Goal: Communication & Community: Answer question/provide support

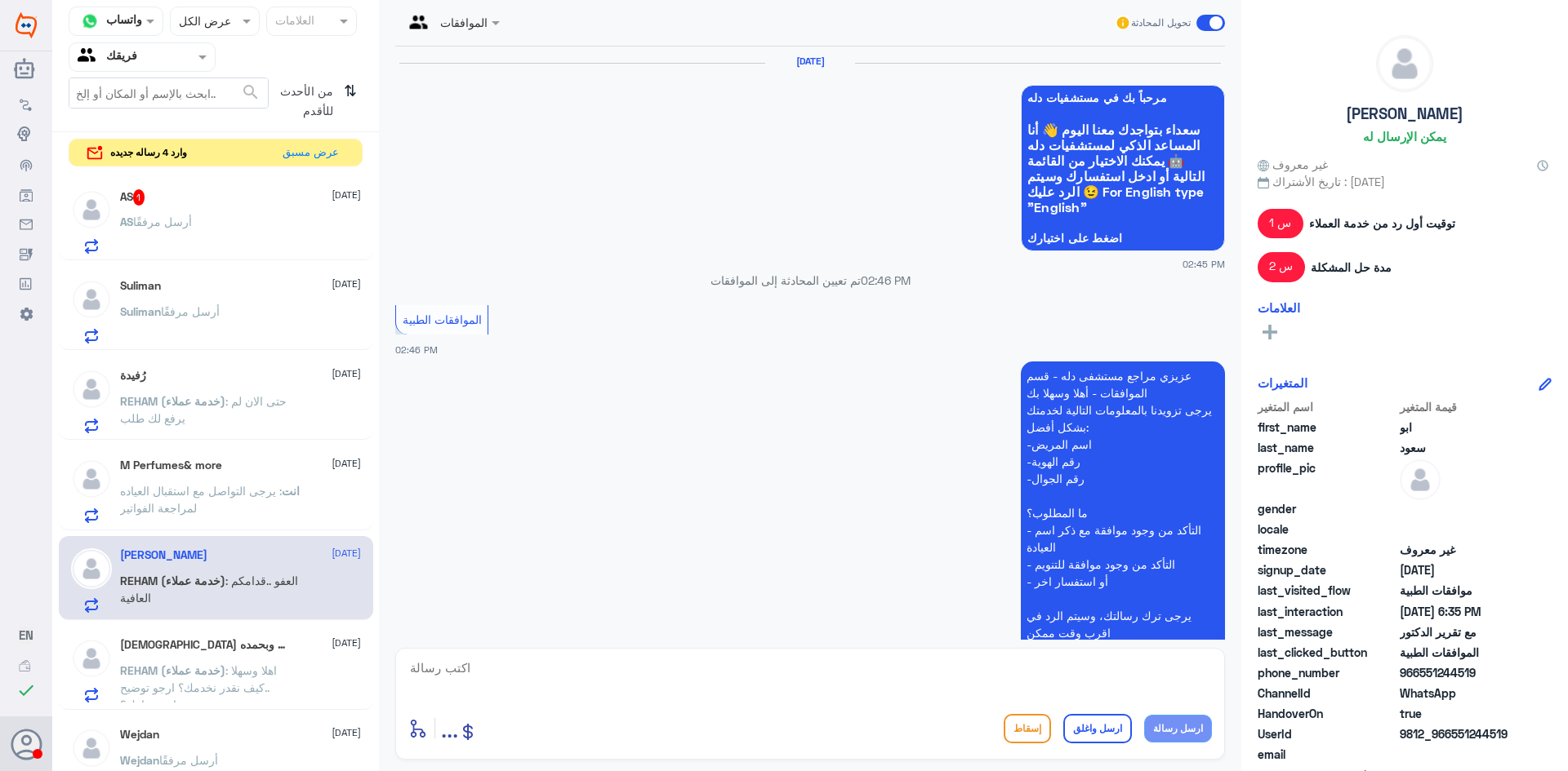
scroll to position [2176, 0]
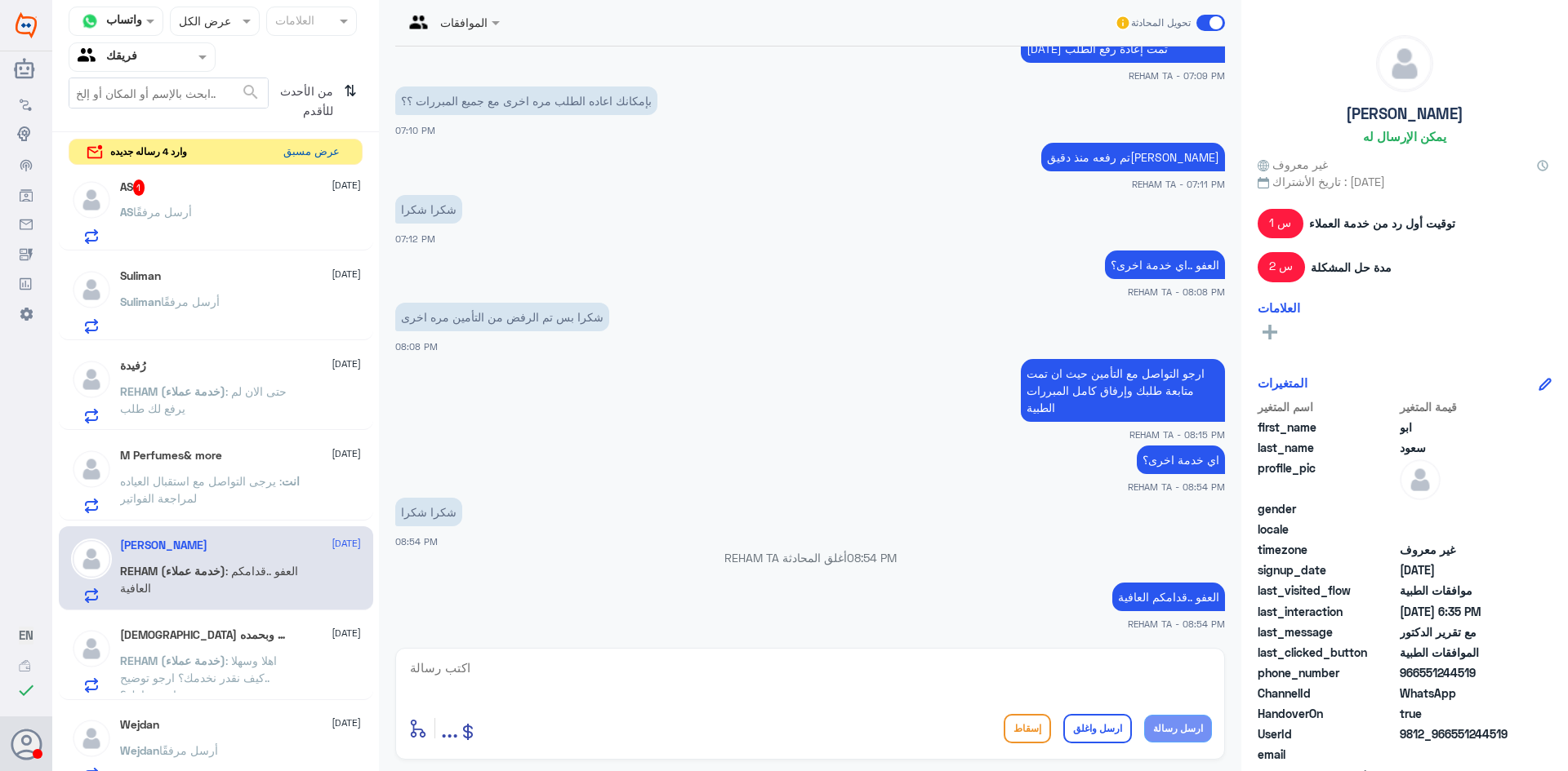
click at [322, 155] on button "عرض مسبق" at bounding box center [311, 152] width 68 height 25
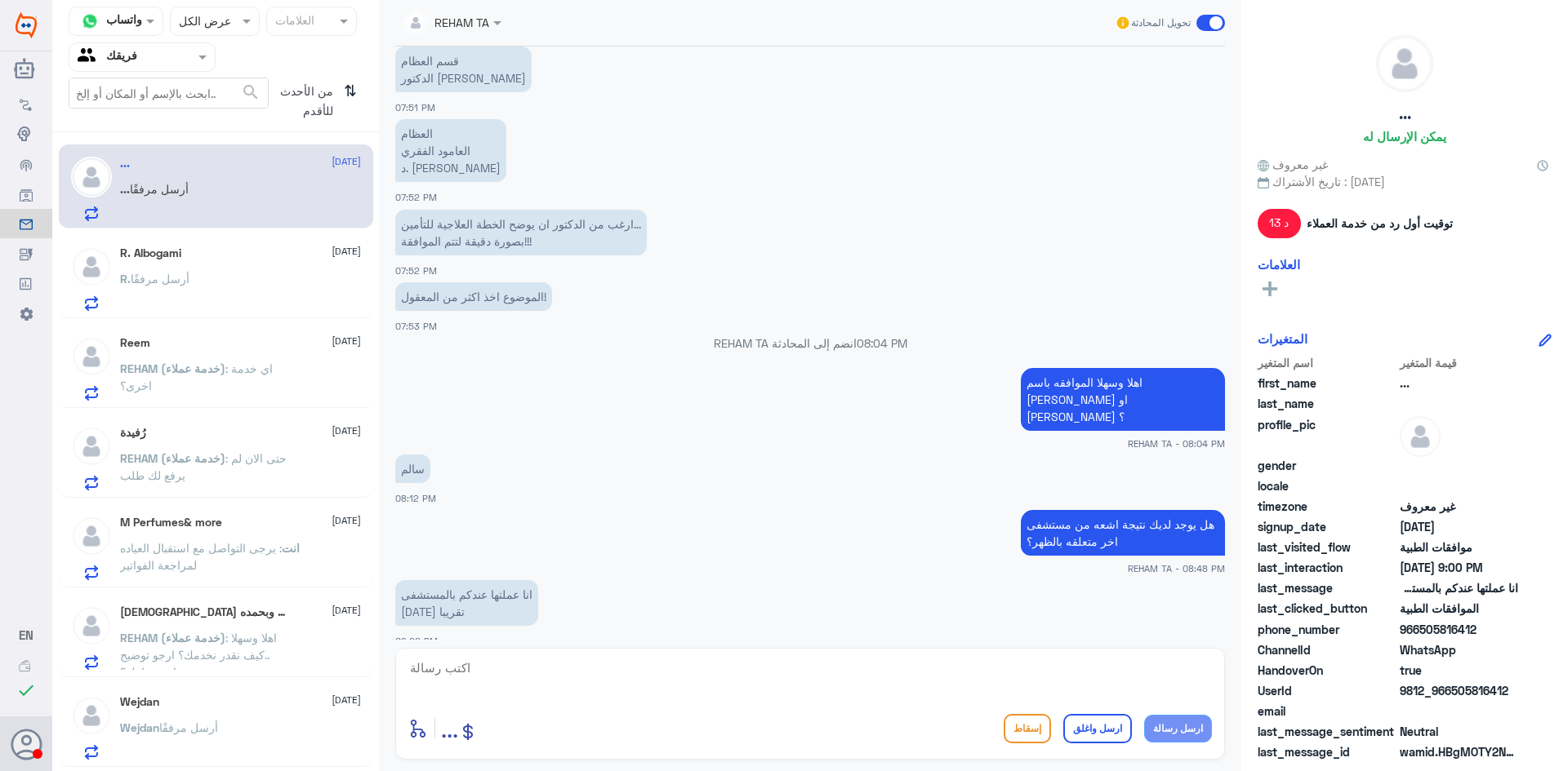
click at [287, 280] on div "R. أرسل مرفقًا" at bounding box center [241, 292] width 241 height 37
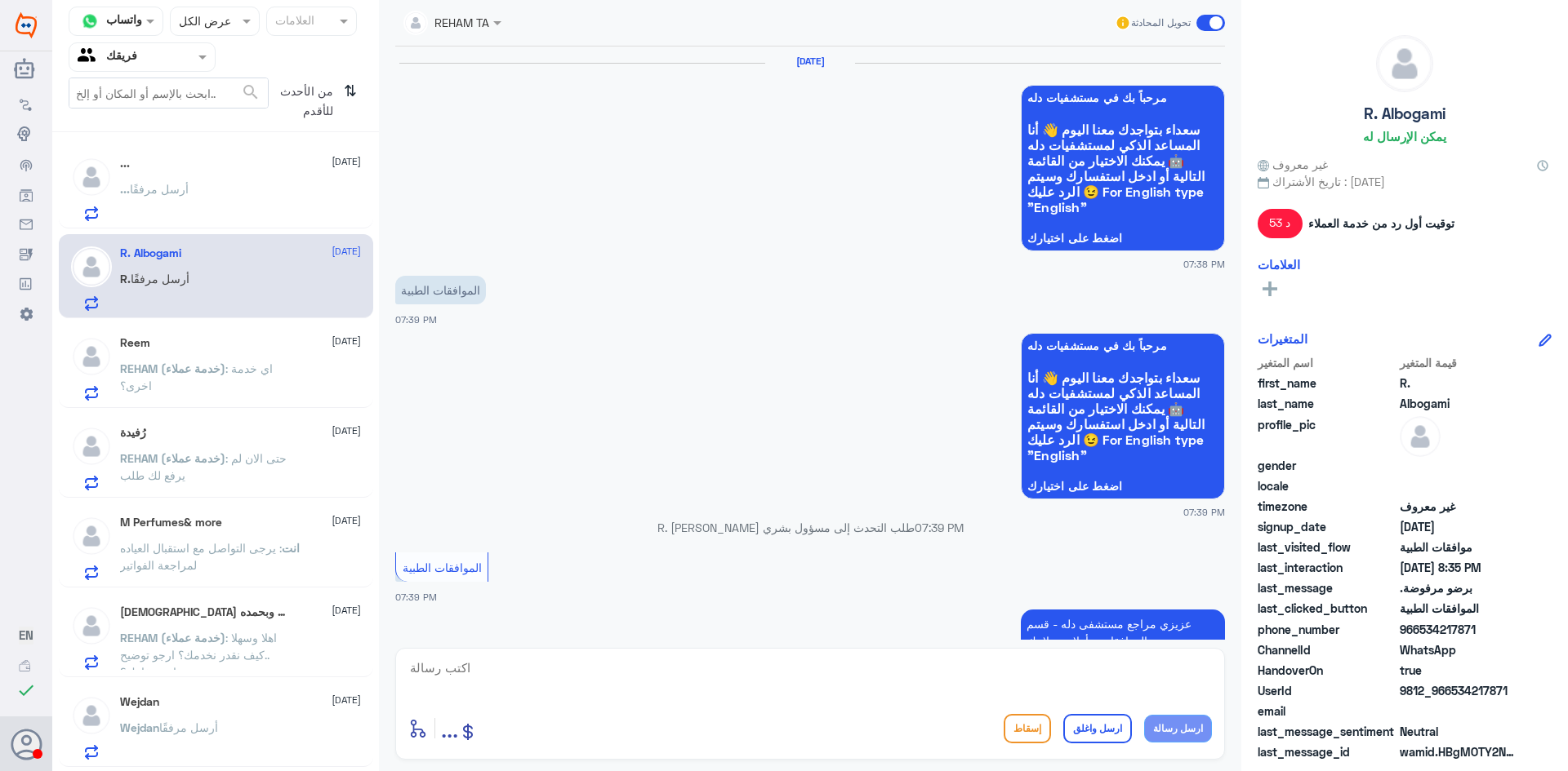
scroll to position [1262, 0]
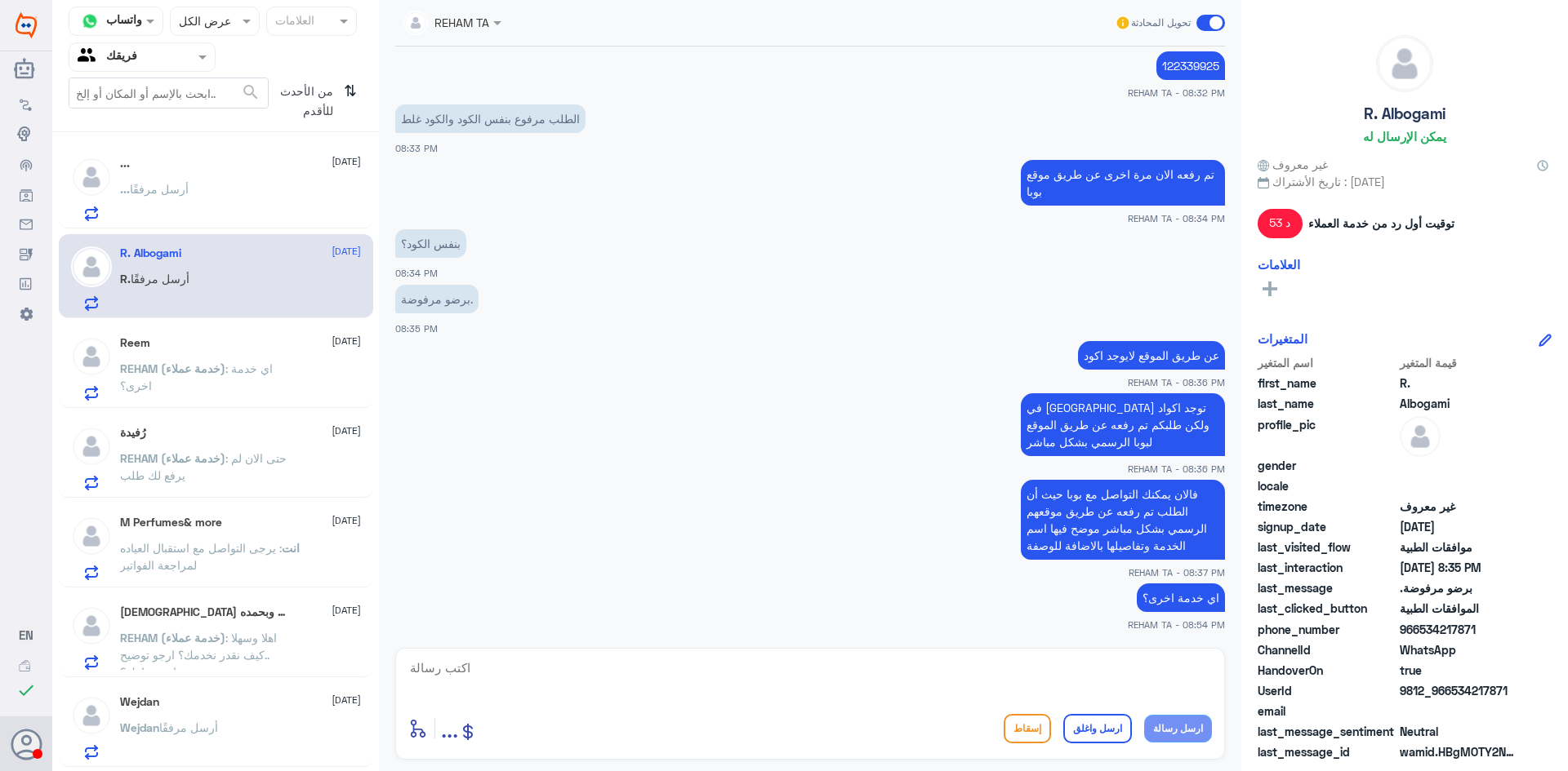
click at [219, 378] on p "REHAM (خدمة عملاء) : اي خدمة اخرى؟" at bounding box center [212, 380] width 183 height 40
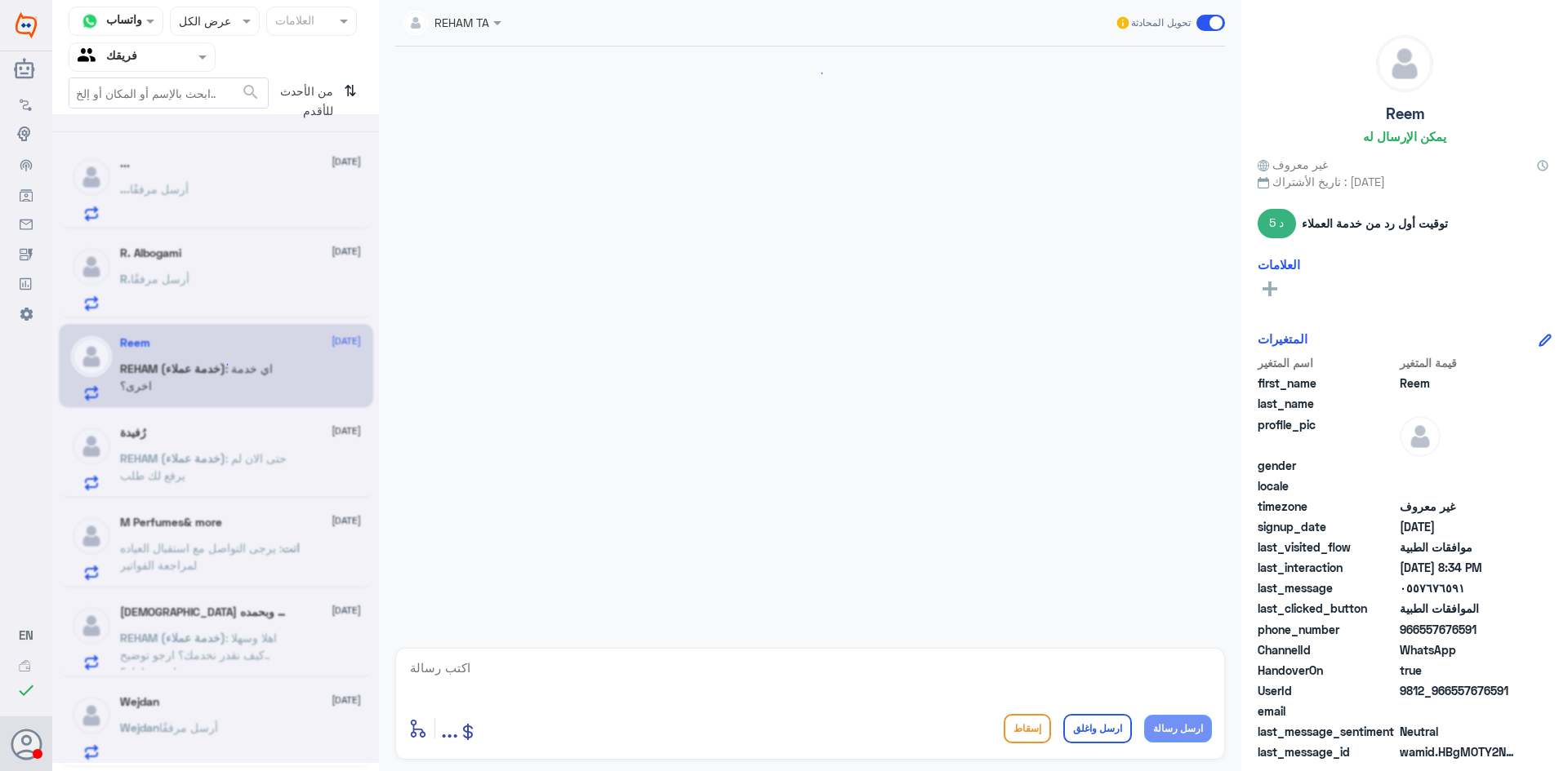
scroll to position [846, 0]
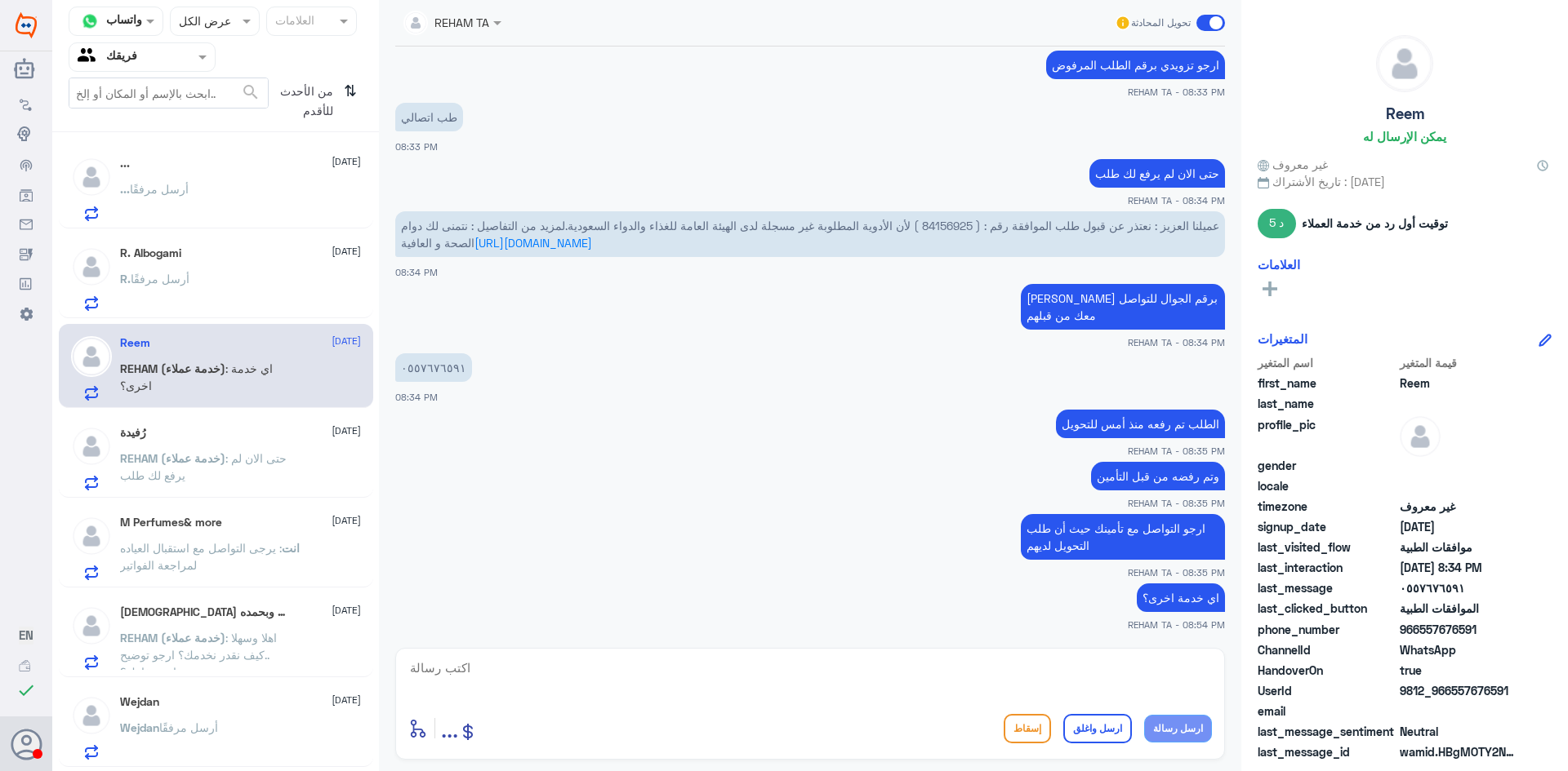
click at [215, 460] on span "REHAM (خدمة عملاء)" at bounding box center [173, 457] width 105 height 13
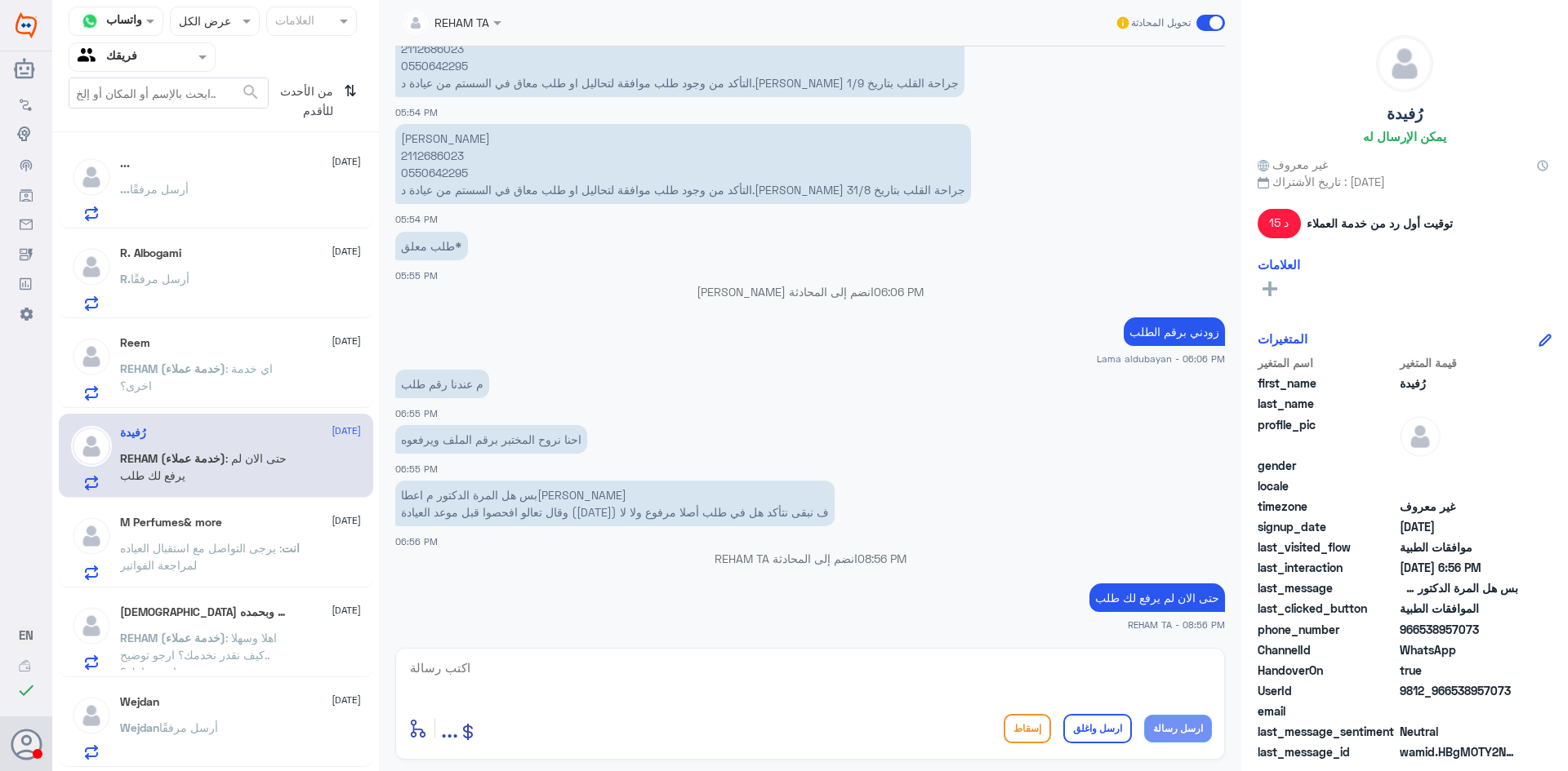
scroll to position [82, 0]
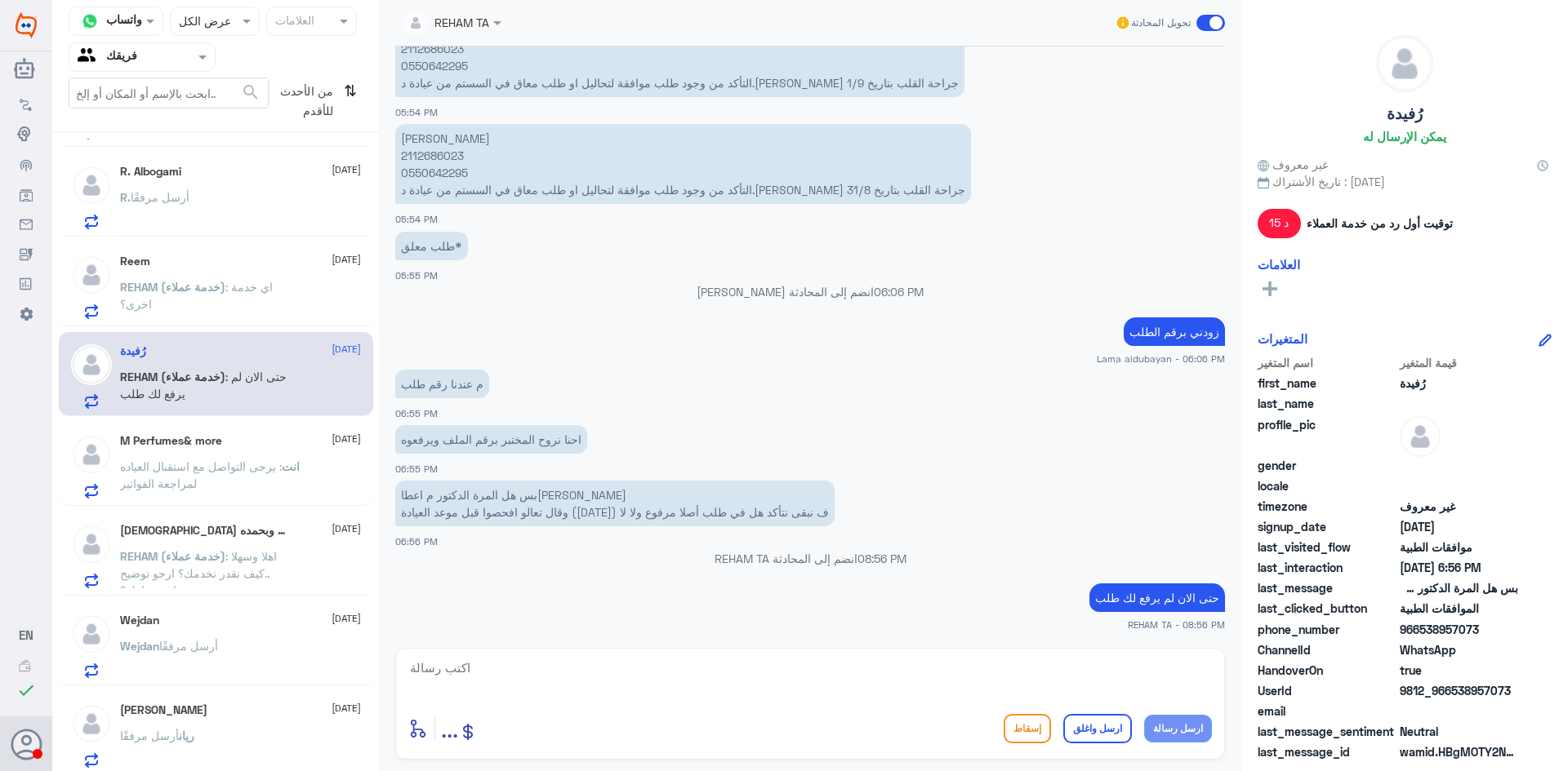
click at [227, 487] on p "انت : يرجى التواصل مع استقبال العياده لمراجعة الفواتير" at bounding box center [212, 478] width 183 height 40
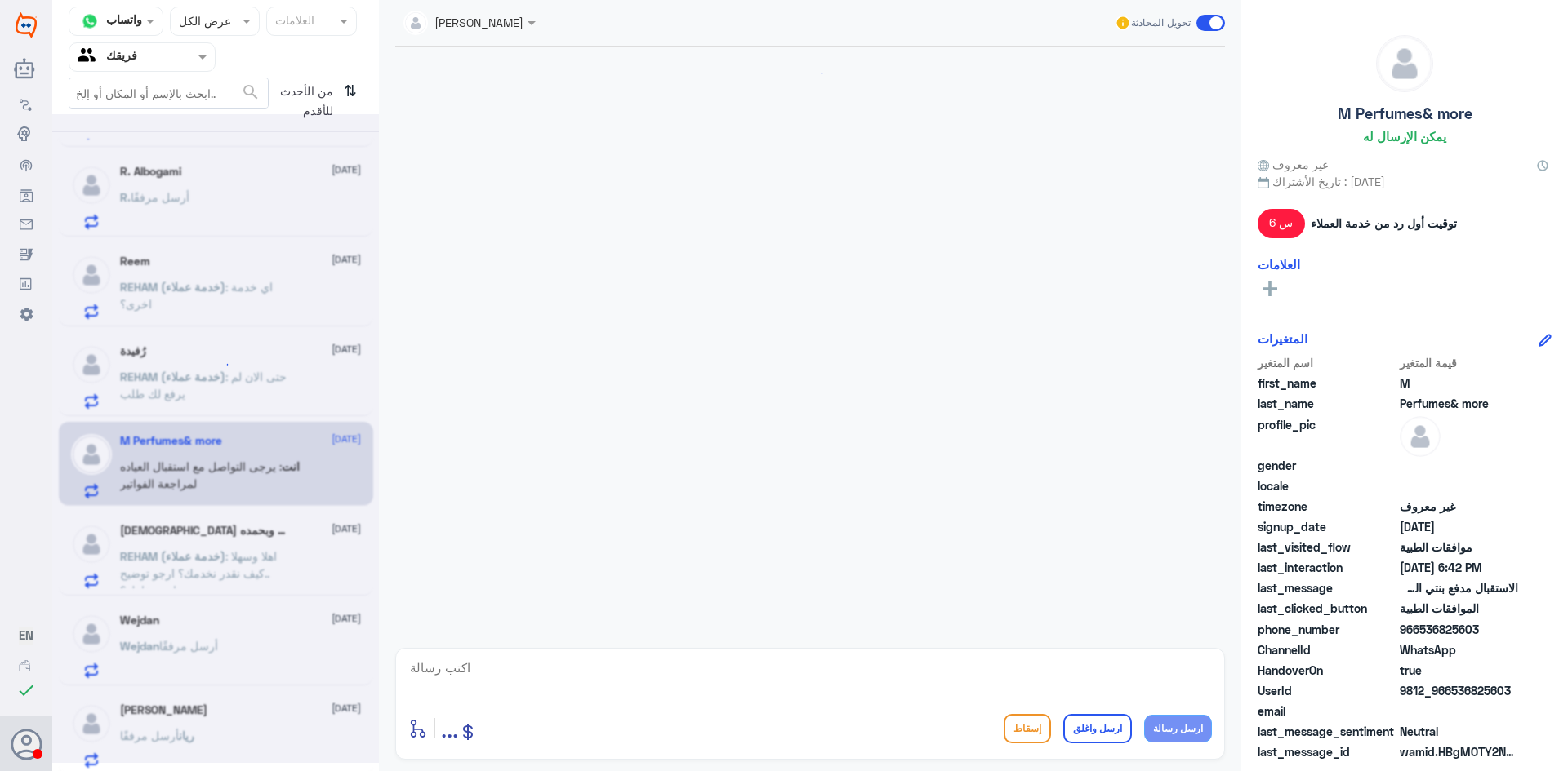
scroll to position [1347, 0]
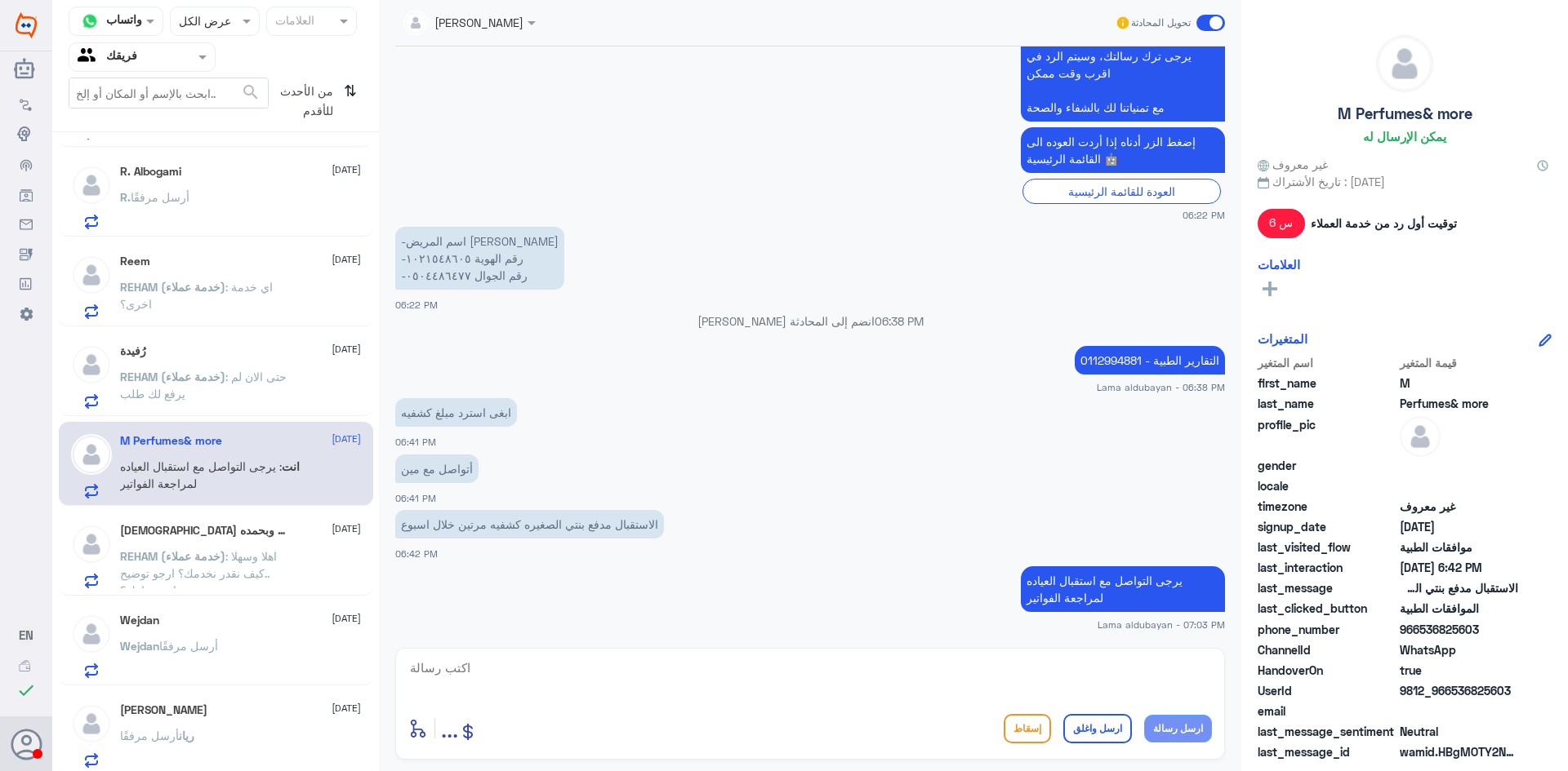
click at [227, 548] on p "REHAM (خدمة عملاء) : اهلا وسهلا ..كيف نقدر نخدمك؟ ارجو توضيح استسفارك؟" at bounding box center [212, 567] width 183 height 40
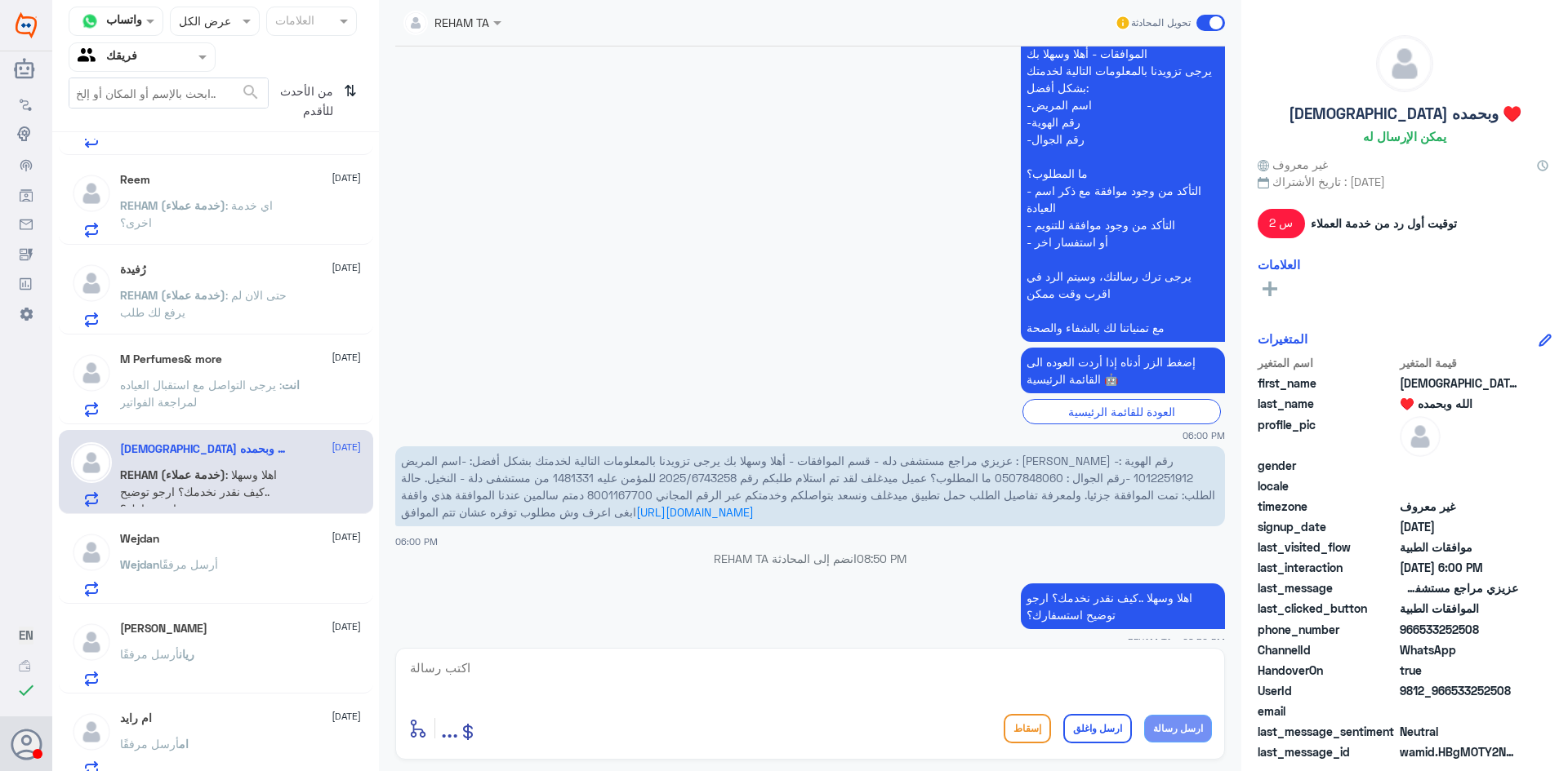
scroll to position [244, 0]
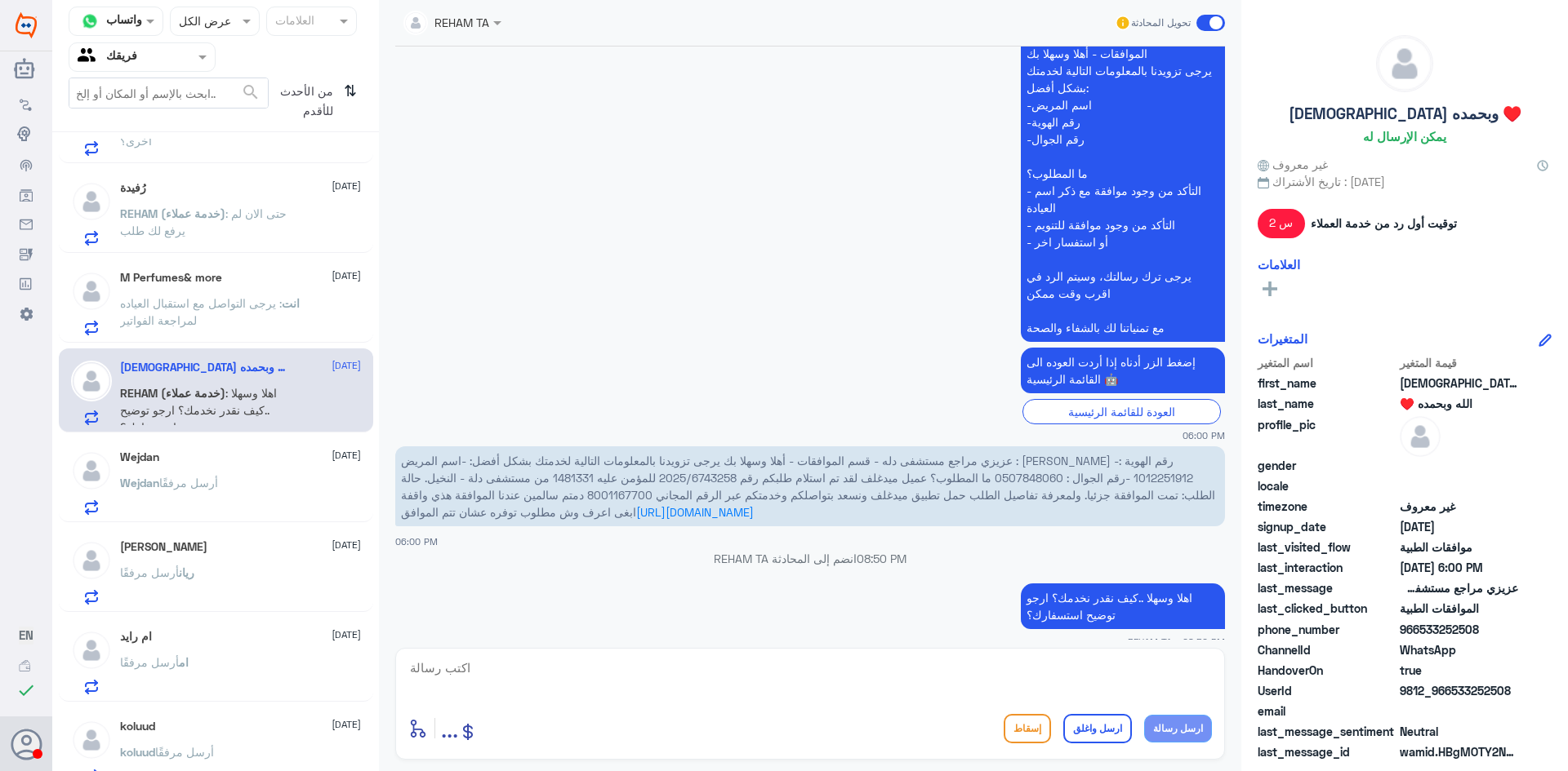
click at [209, 565] on div "[PERSON_NAME] [DATE] [PERSON_NAME] أرسل مرفقًا" at bounding box center [241, 572] width 241 height 65
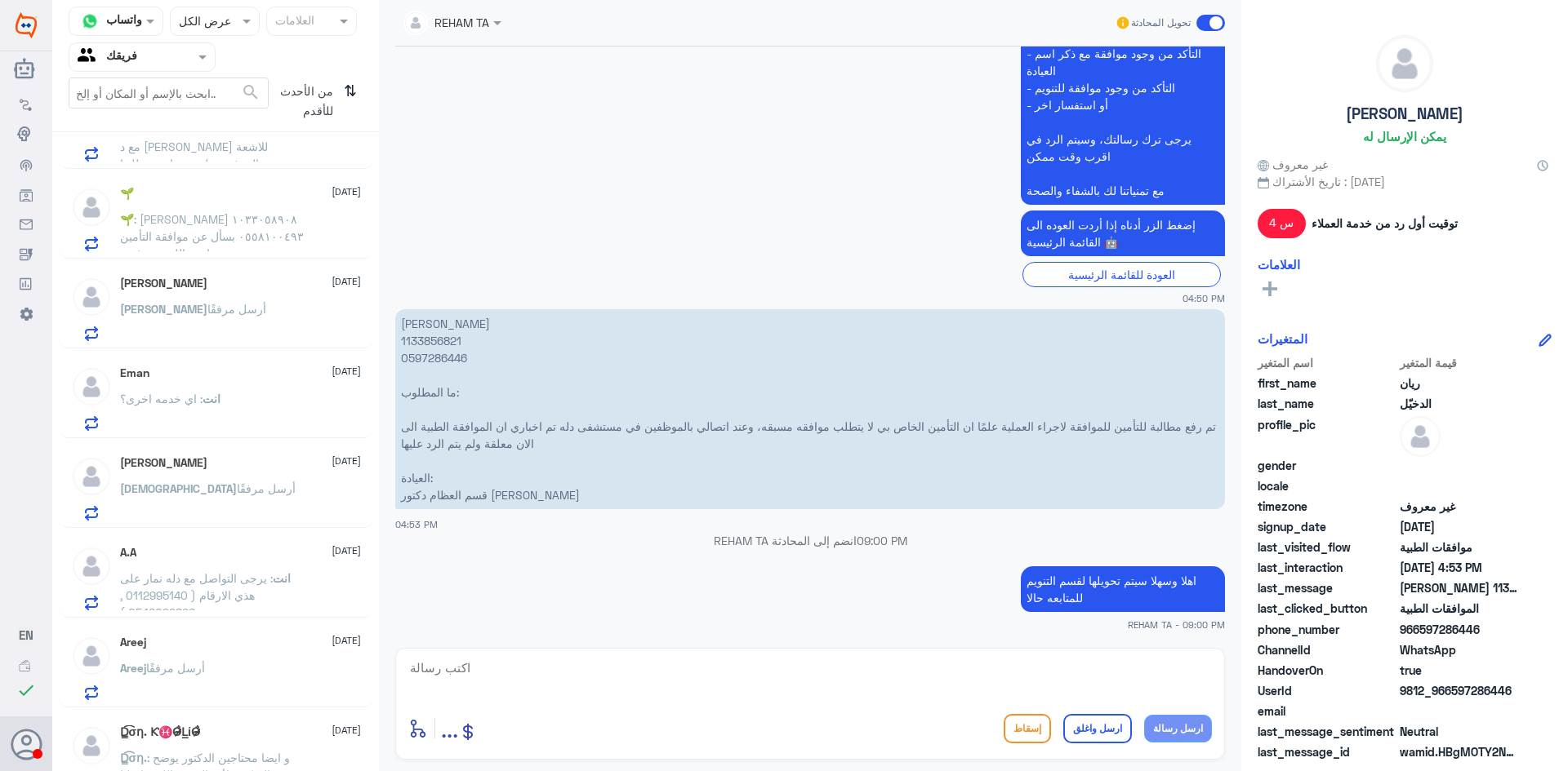
scroll to position [1061, 0]
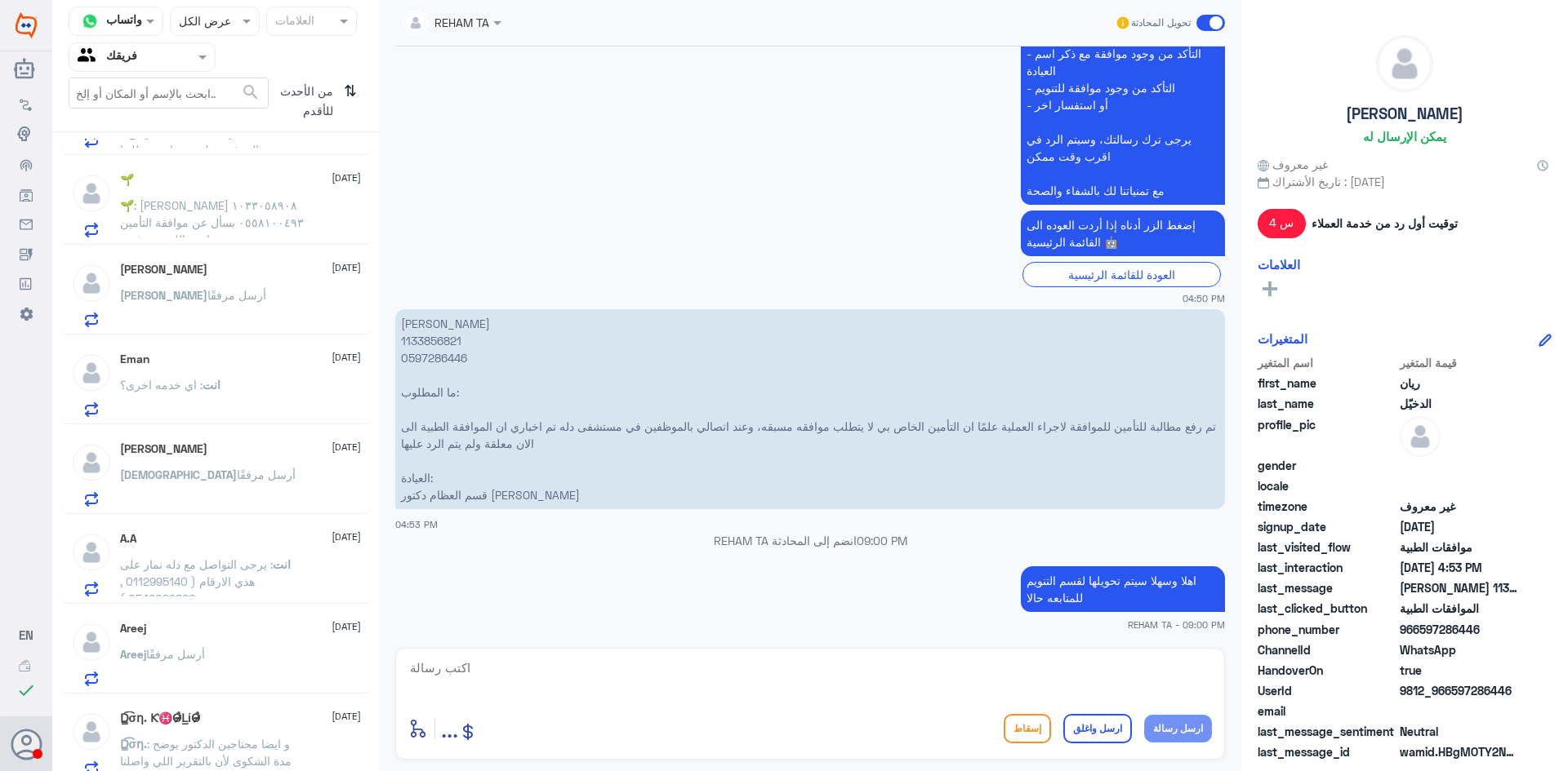
click at [220, 541] on div "A.A [DATE]" at bounding box center [241, 538] width 241 height 13
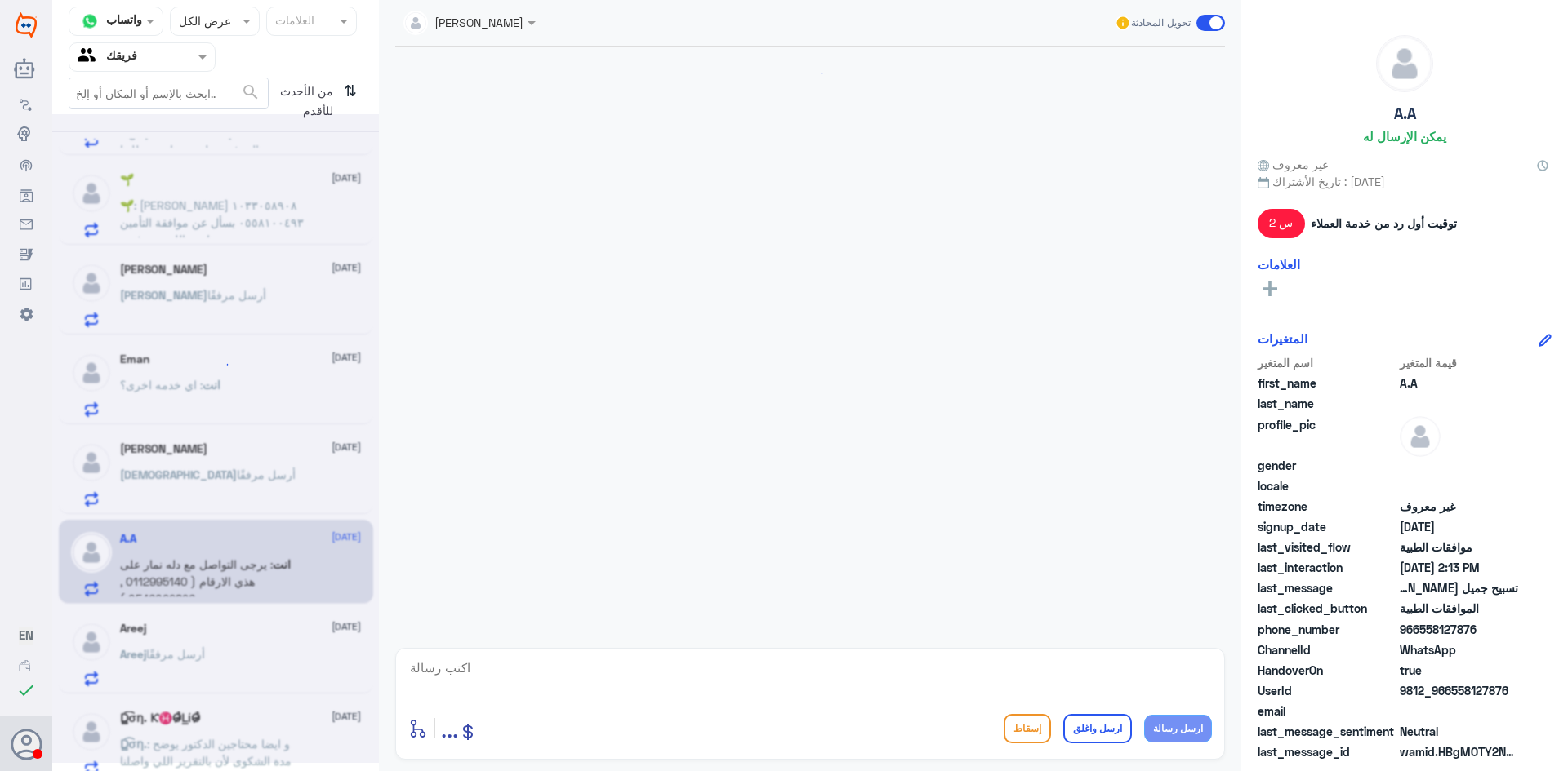
scroll to position [499, 0]
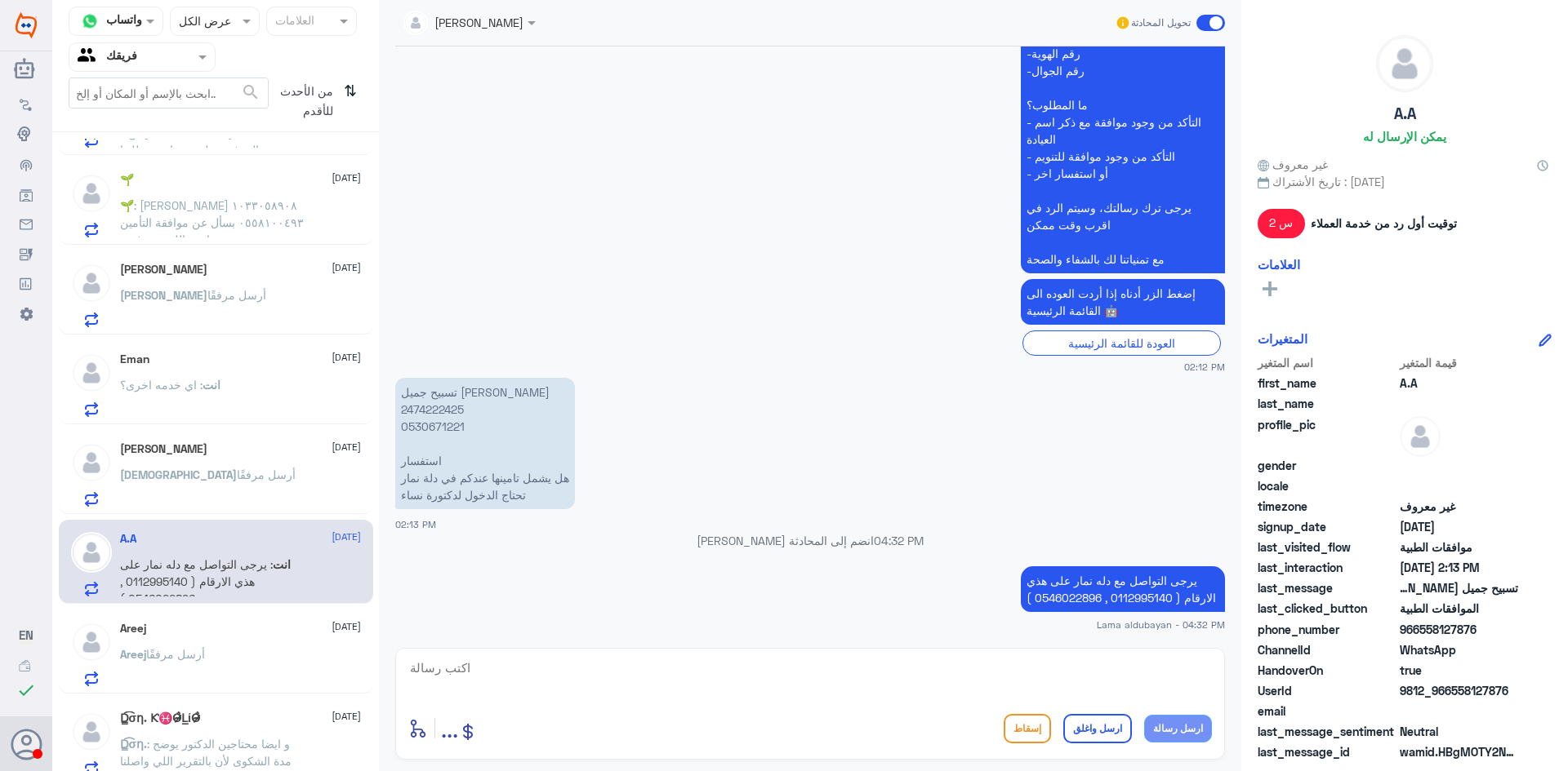
click at [236, 468] on span "أرسل مرفقًا" at bounding box center [265, 474] width 58 height 13
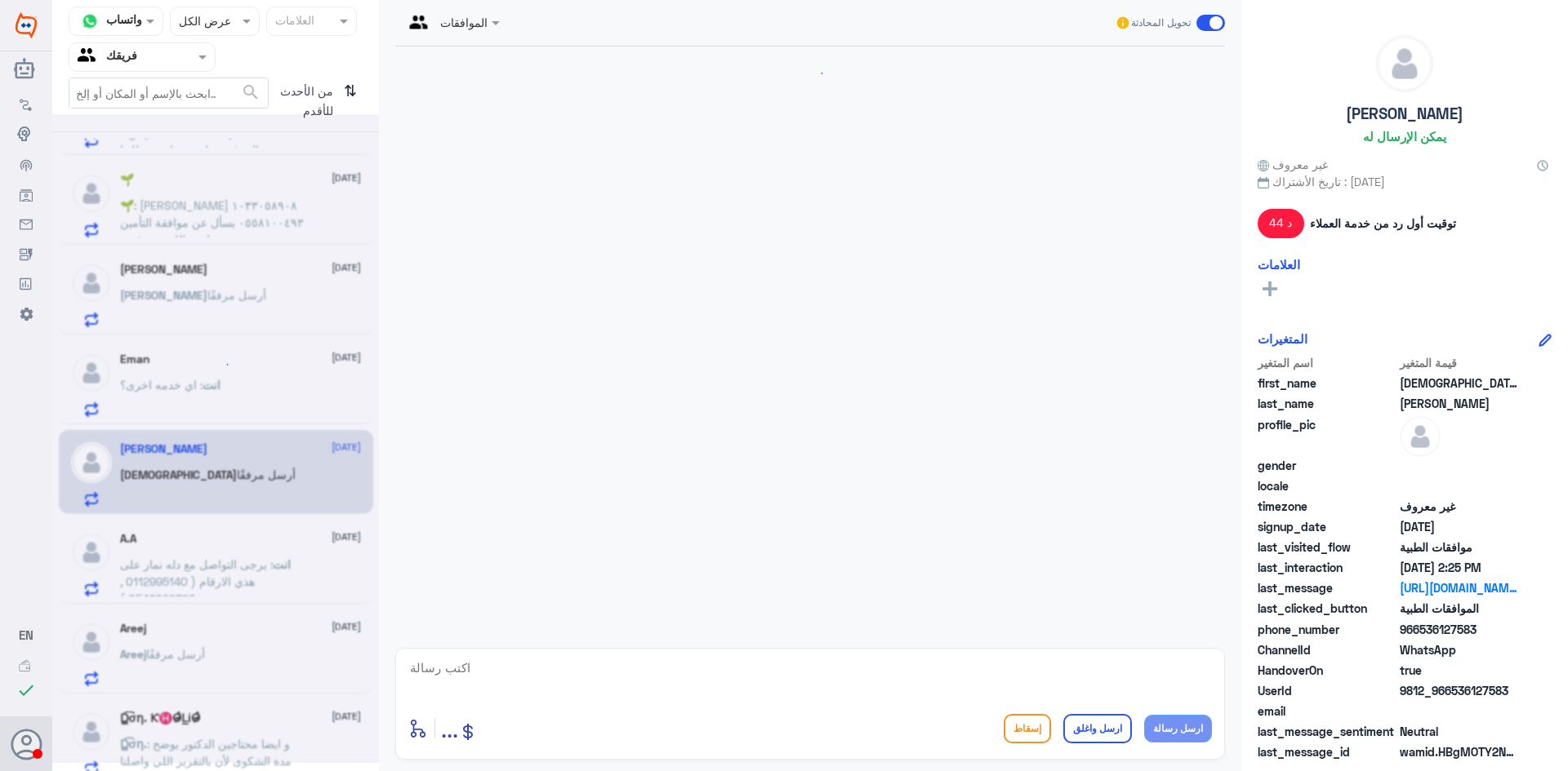
scroll to position [1500, 0]
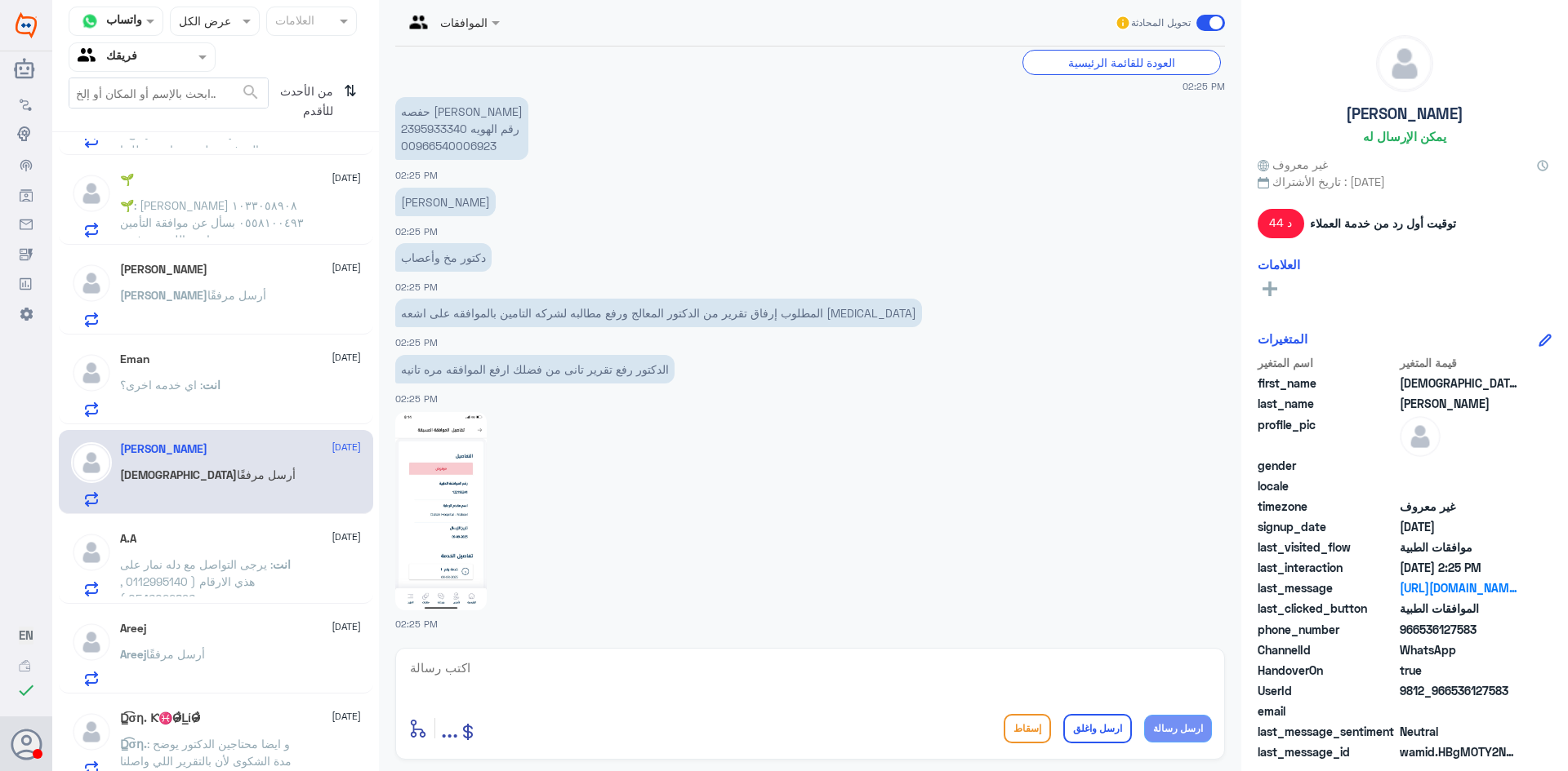
click at [213, 404] on p "انت : اي خدمه اخرى؟" at bounding box center [171, 396] width 101 height 40
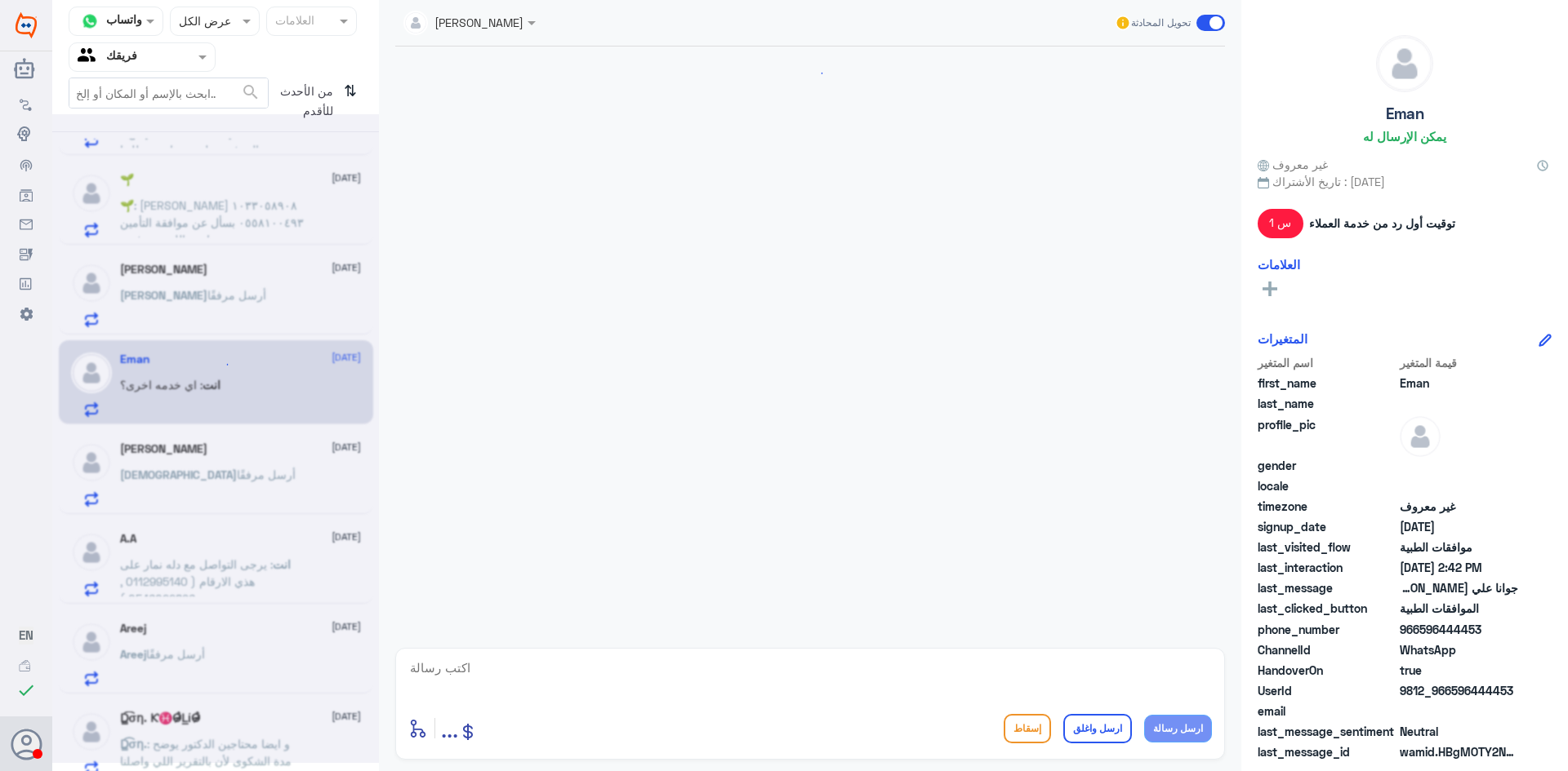
scroll to position [448, 0]
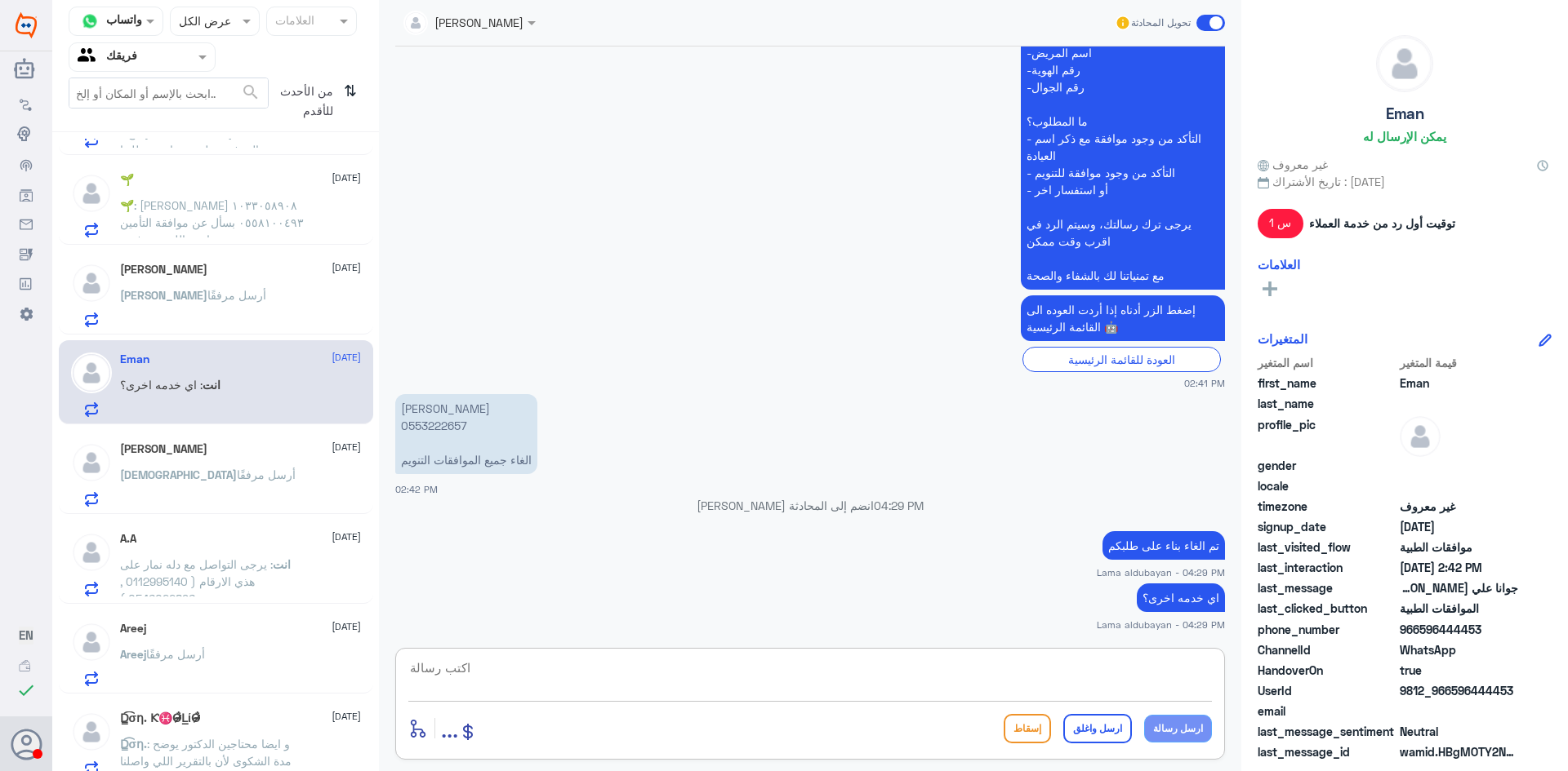
click at [1147, 676] on textarea at bounding box center [810, 677] width 804 height 40
type textarea "h"
type textarea "اتمنى لك دوام الصحه والعافيه"
click at [1122, 726] on button "ارسل واغلق" at bounding box center [1098, 729] width 68 height 30
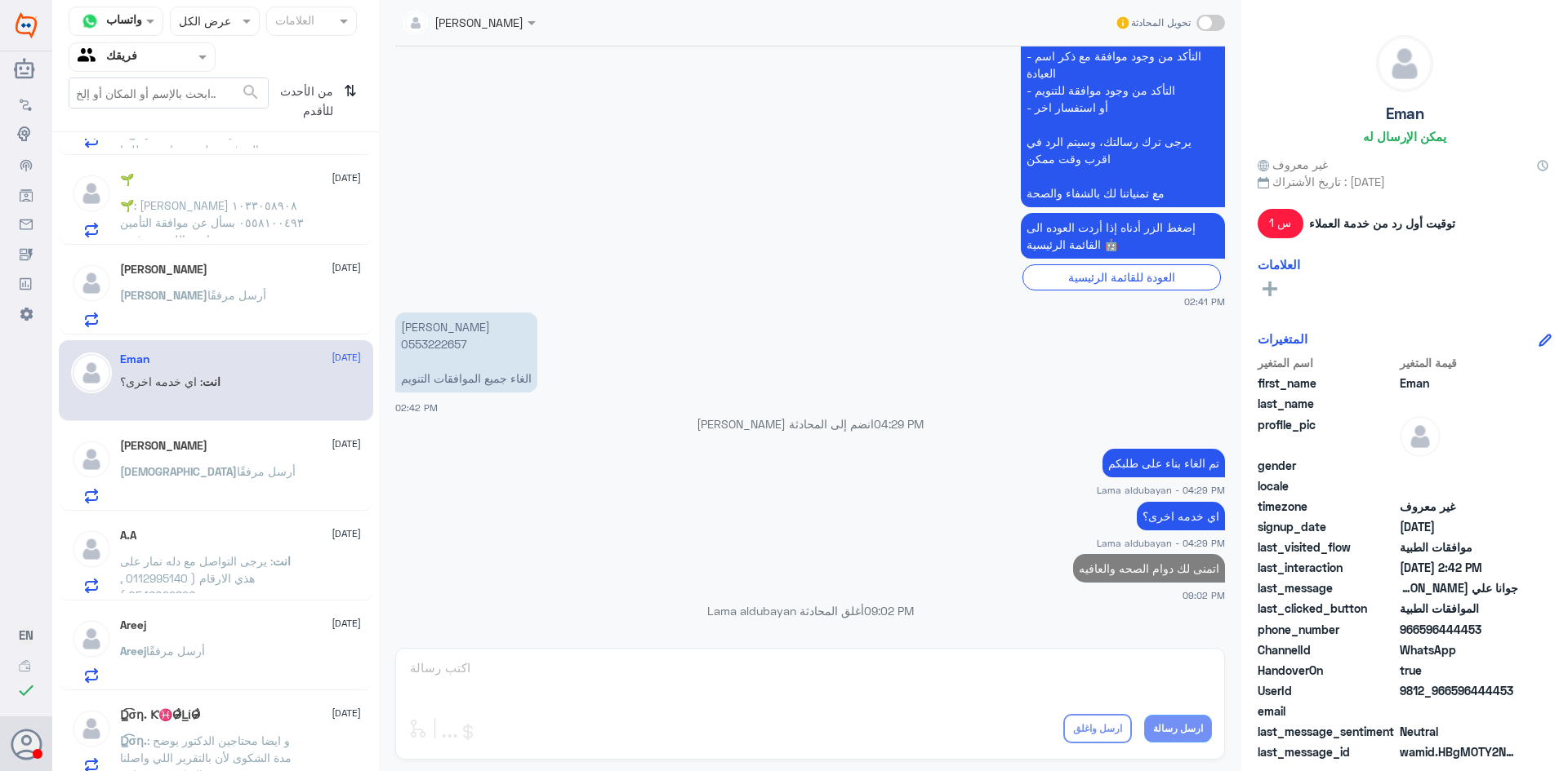
click at [301, 477] on div "[DEMOGRAPHIC_DATA] أرسل مرفقًا" at bounding box center [241, 485] width 241 height 37
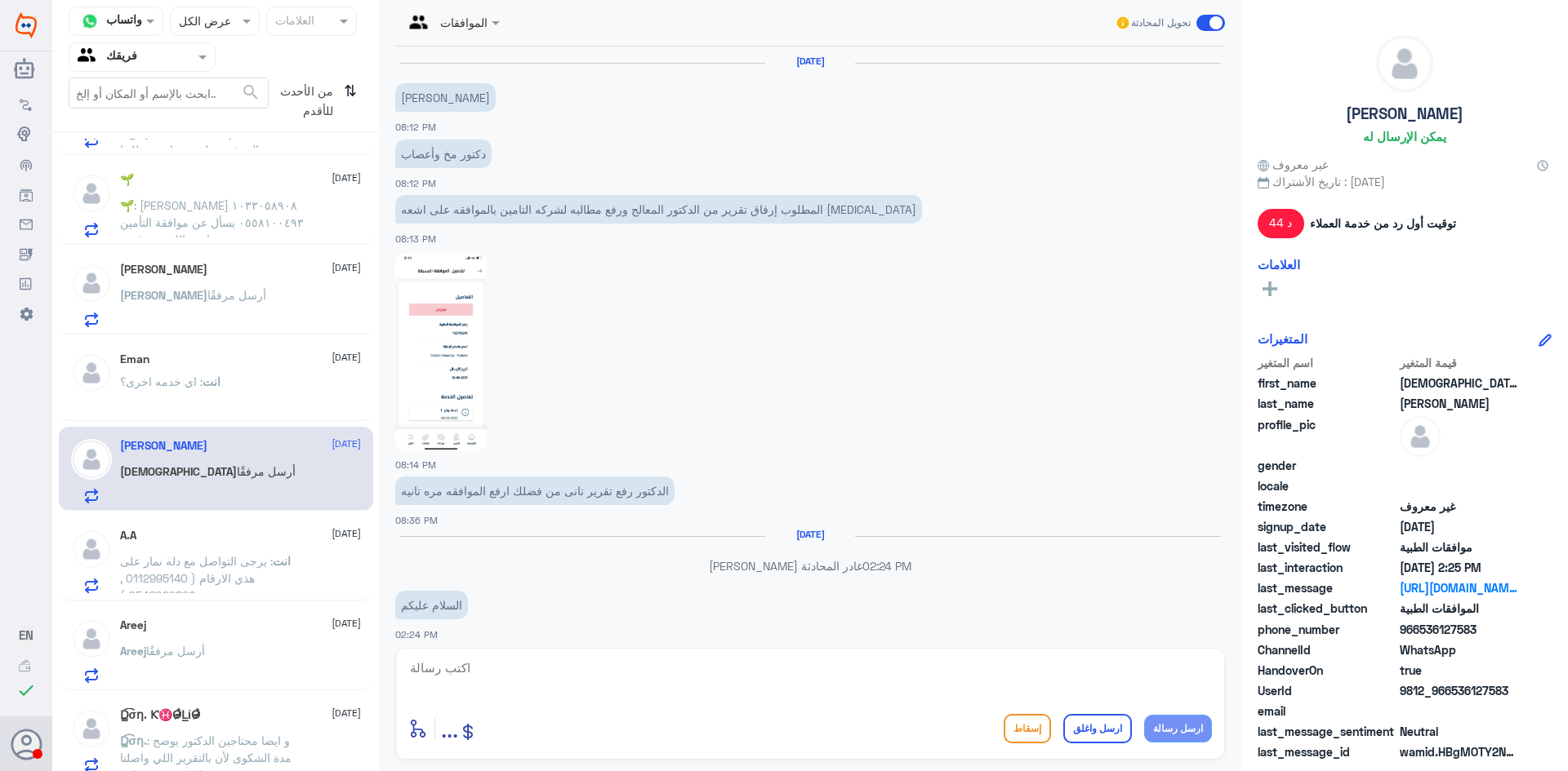
scroll to position [1500, 0]
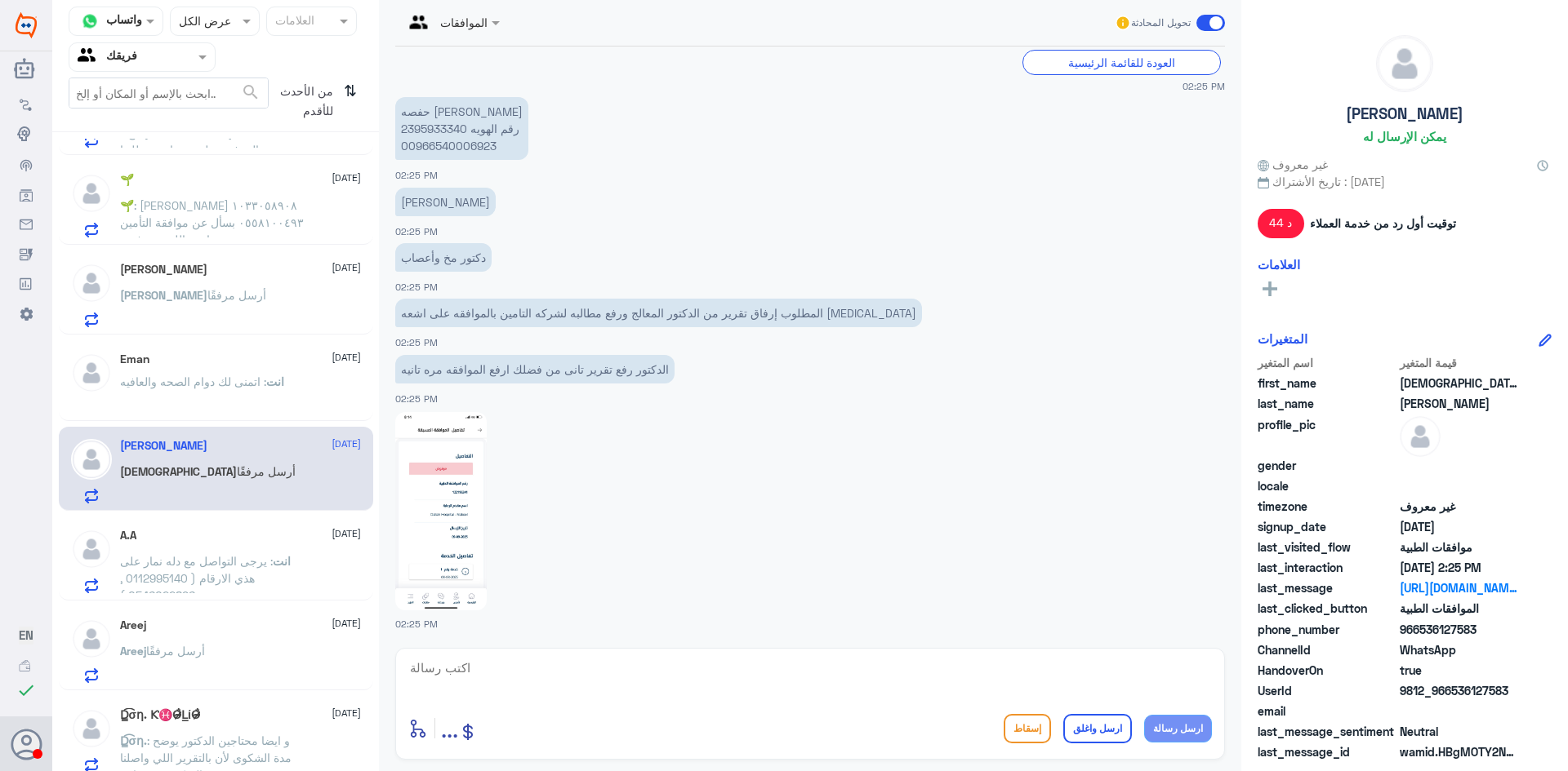
click at [261, 522] on div "A.A [DATE] انت : يرجى التواصل مع دله نمار على هذي الارقام ( 0112995140 , 054602…" at bounding box center [216, 559] width 315 height 84
click at [253, 573] on span ": يرجى التواصل مع دله نمار على هذي الارقام ( 0112995140 , 0546022896 )" at bounding box center [197, 579] width 153 height 49
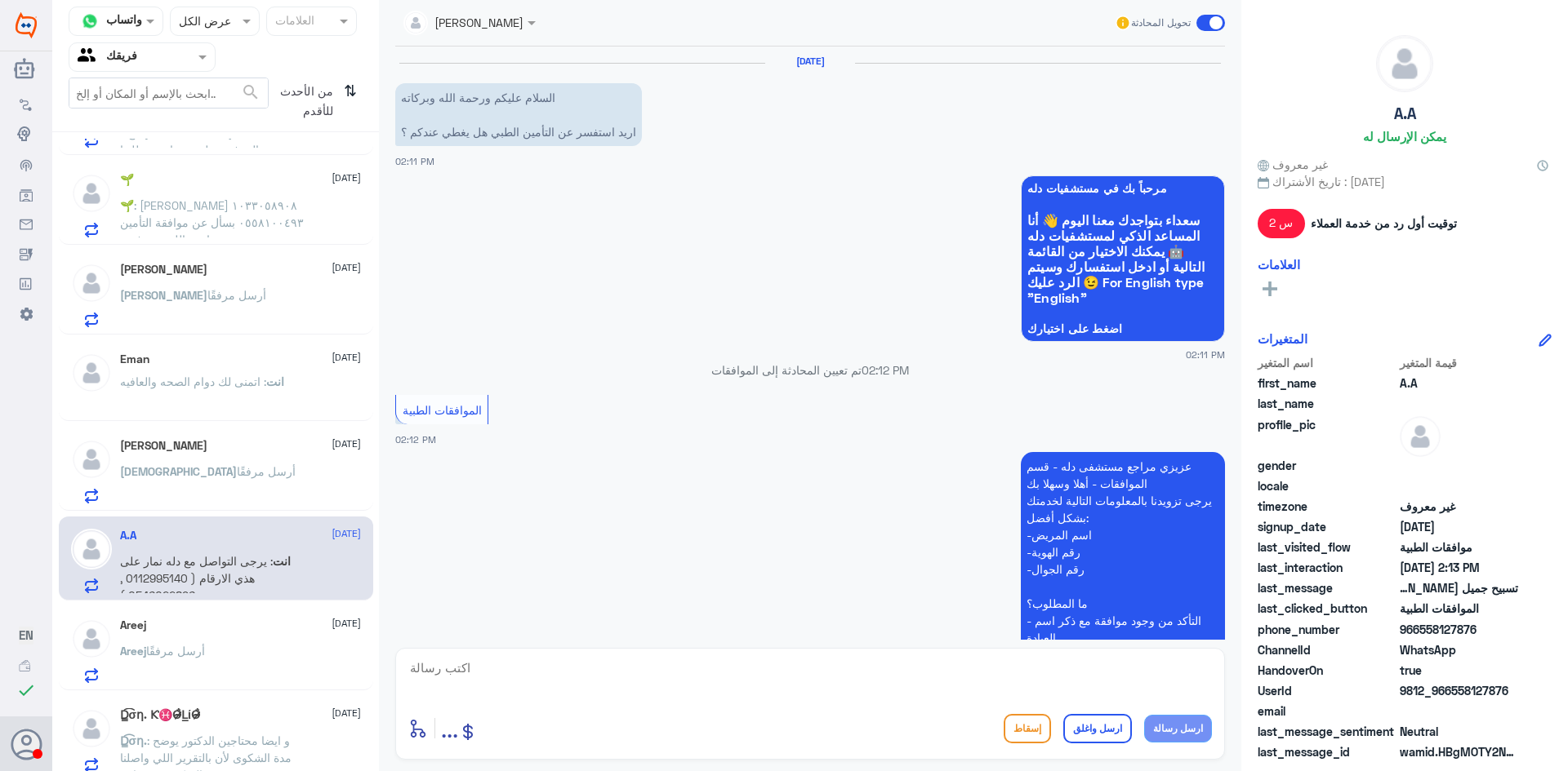
scroll to position [499, 0]
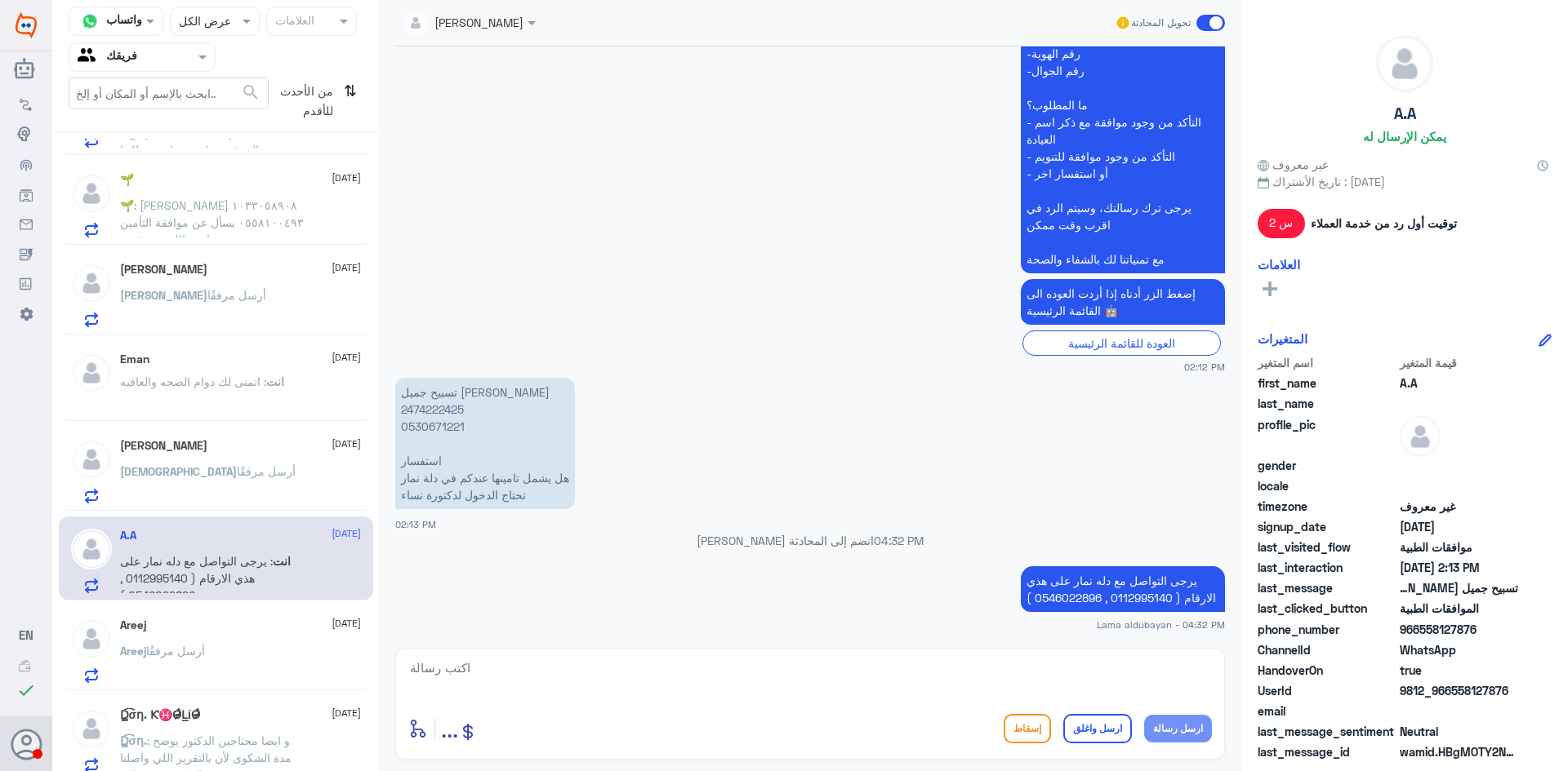
click at [974, 677] on textarea at bounding box center [810, 677] width 804 height 40
type textarea "اتمنى لك دوام الصحه والعافيه"
click at [1109, 735] on button "ارسل واغلق" at bounding box center [1098, 729] width 68 height 30
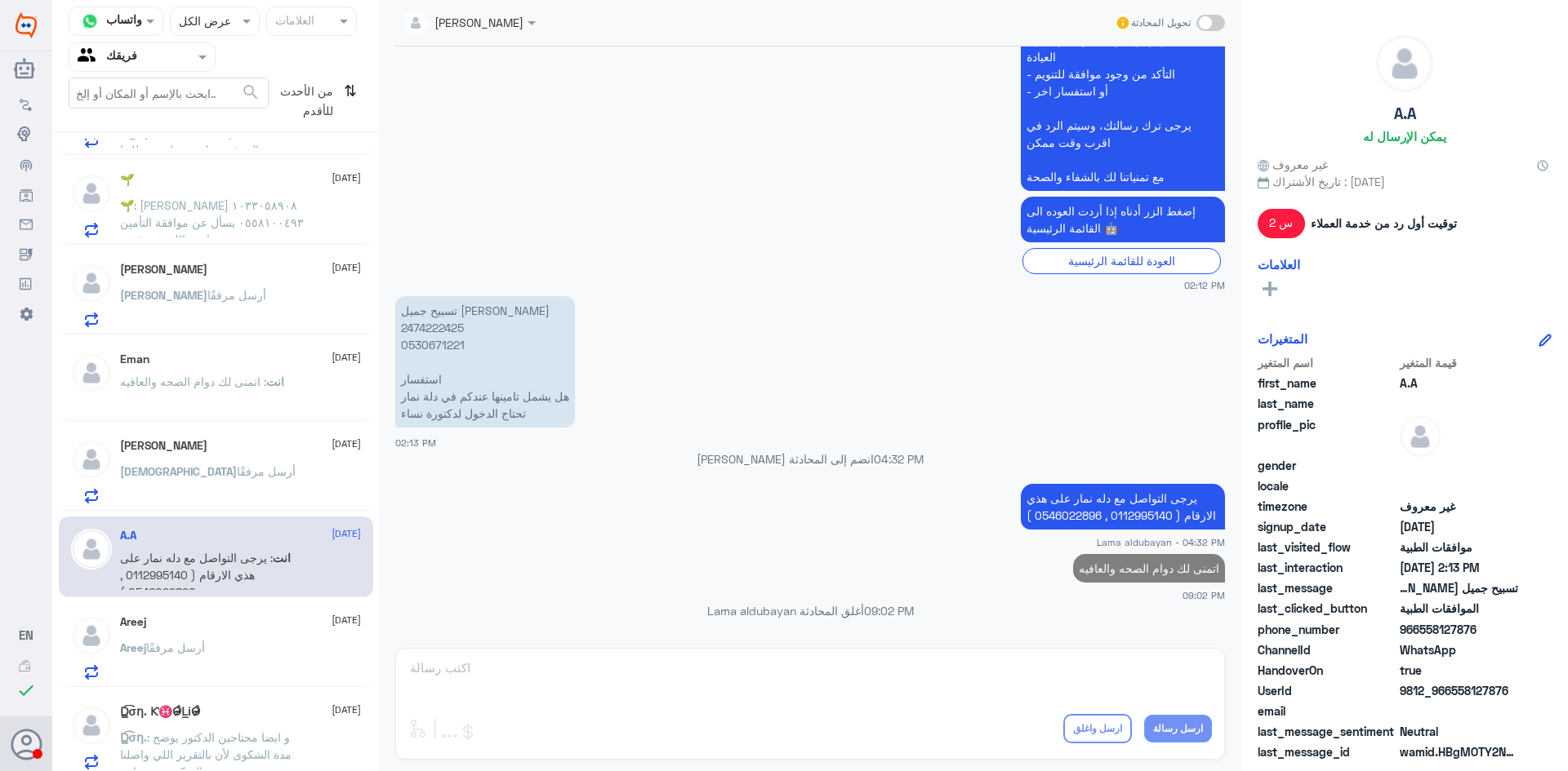
click at [240, 625] on div "Areej [DATE]" at bounding box center [241, 622] width 241 height 13
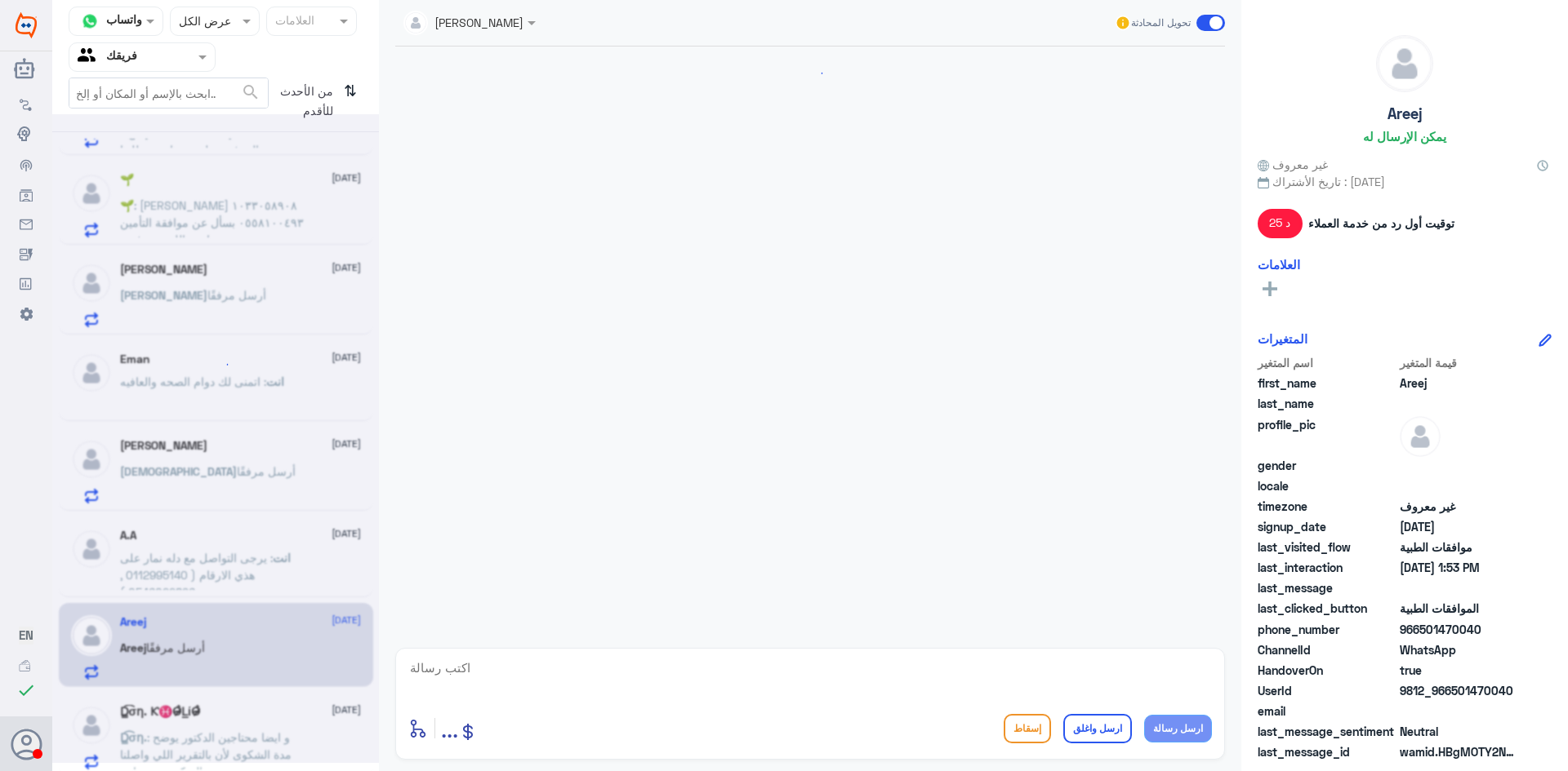
scroll to position [1658, 0]
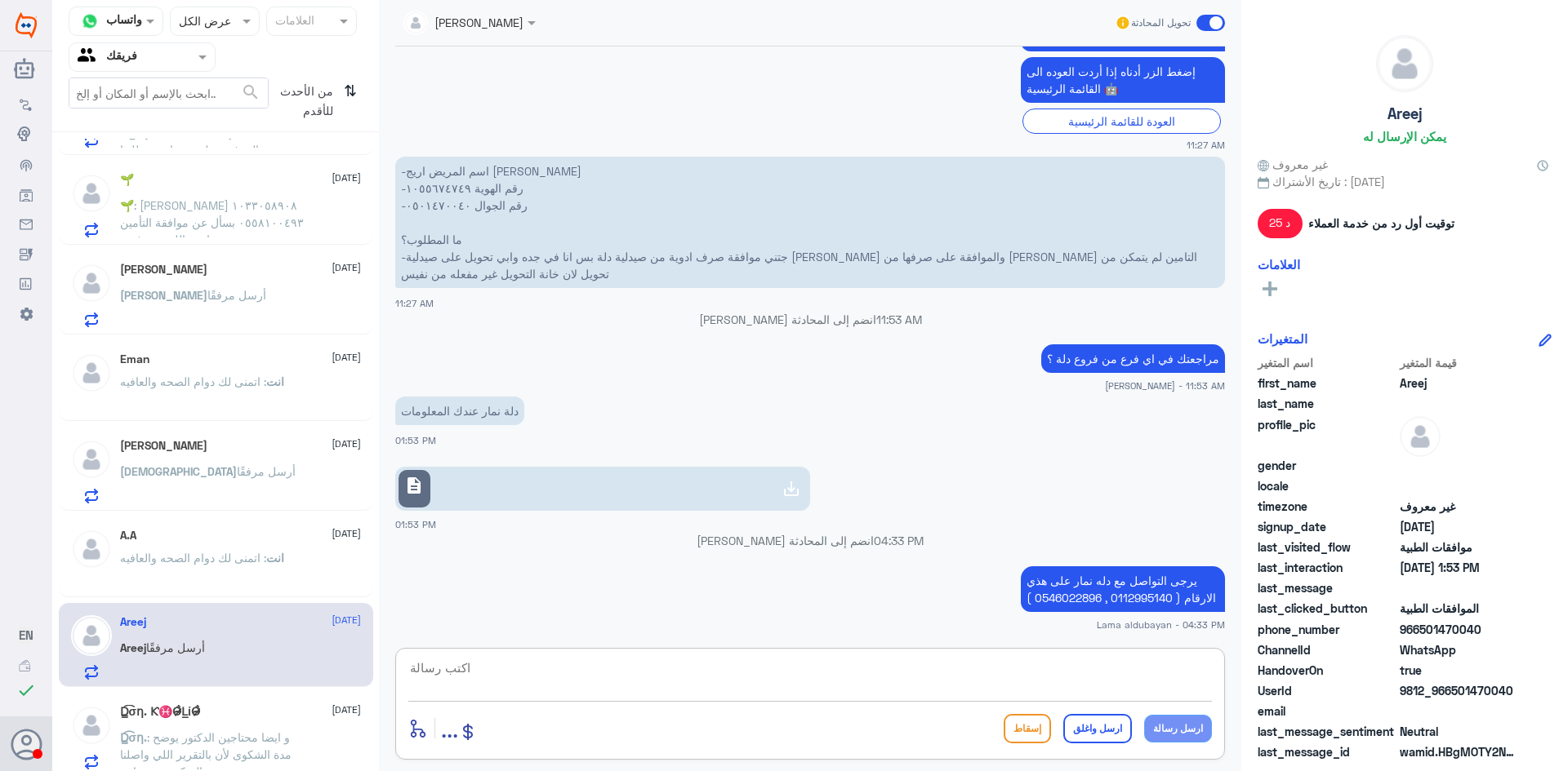
click at [940, 678] on textarea at bounding box center [810, 677] width 804 height 40
type textarea "اتمنى لك دوام الصحه والعافيه"
click at [1091, 725] on button "ارسل واغلق" at bounding box center [1098, 729] width 68 height 30
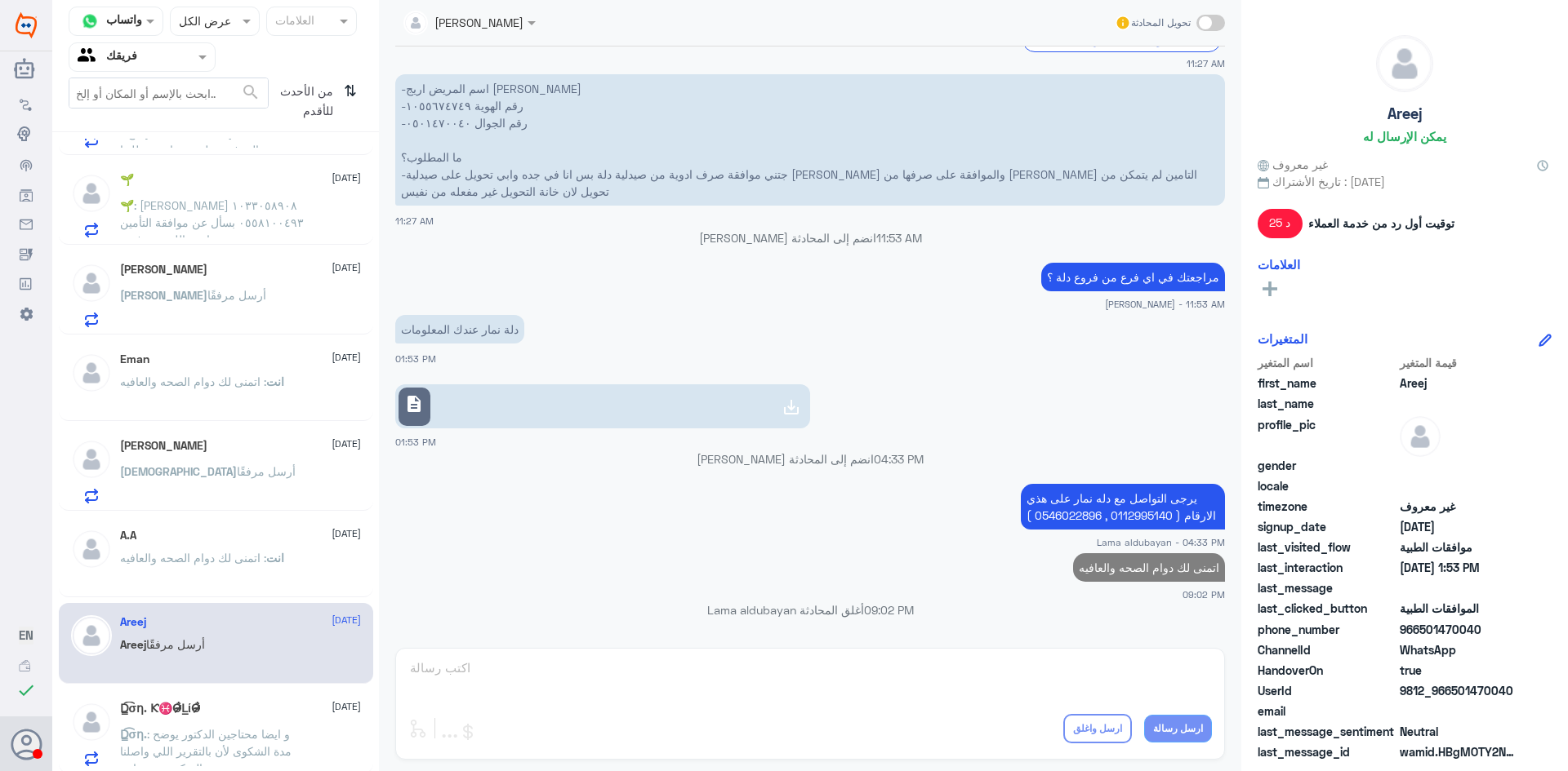
click at [214, 722] on div "‏D̳͡σƞ. Ƙ♓O̷̴̷̴̐L̲ίO̷̴̷̴̐ [DATE] ‏D̳͡σƞ. : و ايضا محتاجين الدكتور [PERSON_NAME]…" at bounding box center [241, 734] width 241 height 65
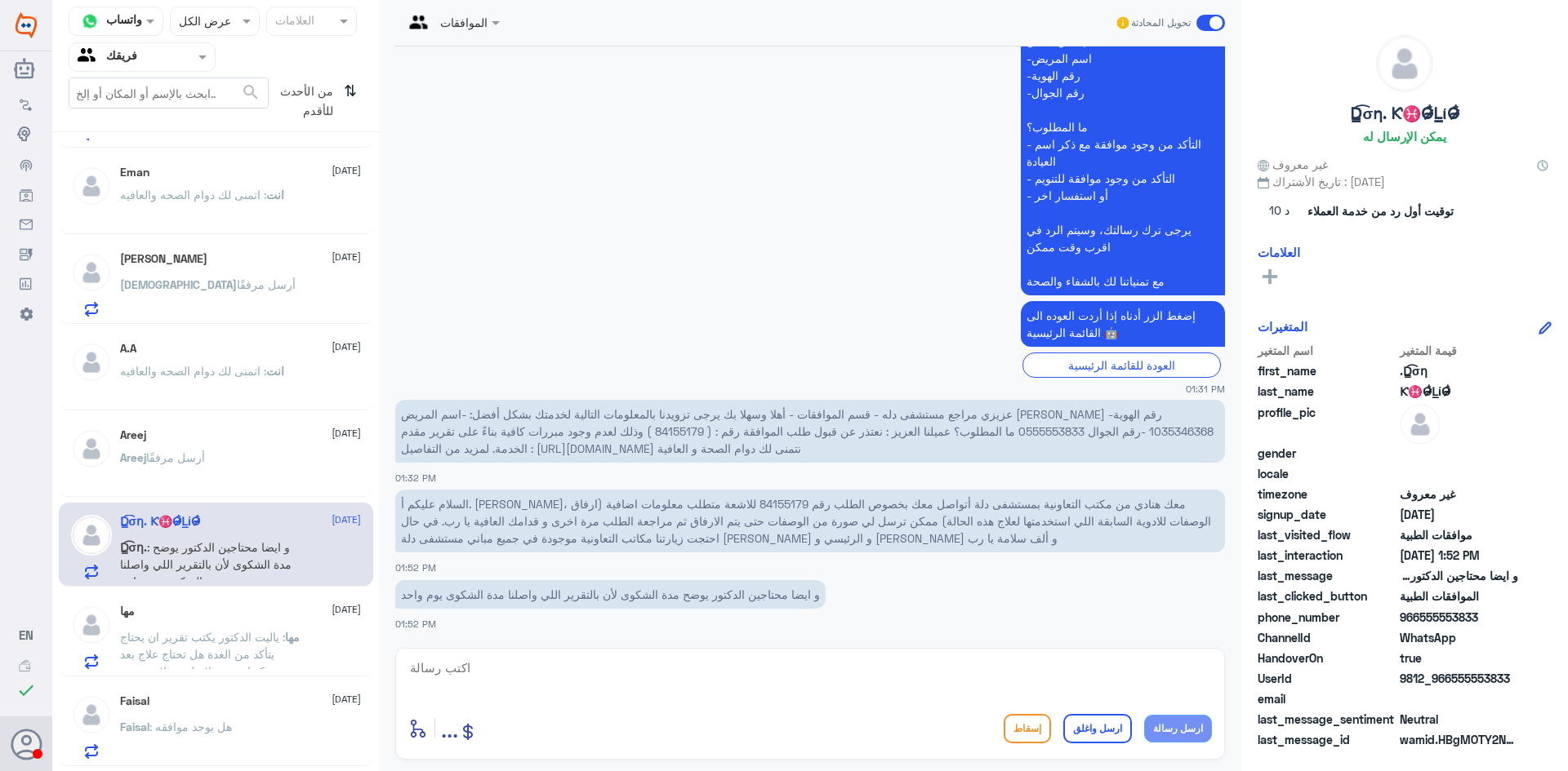
scroll to position [1306, 0]
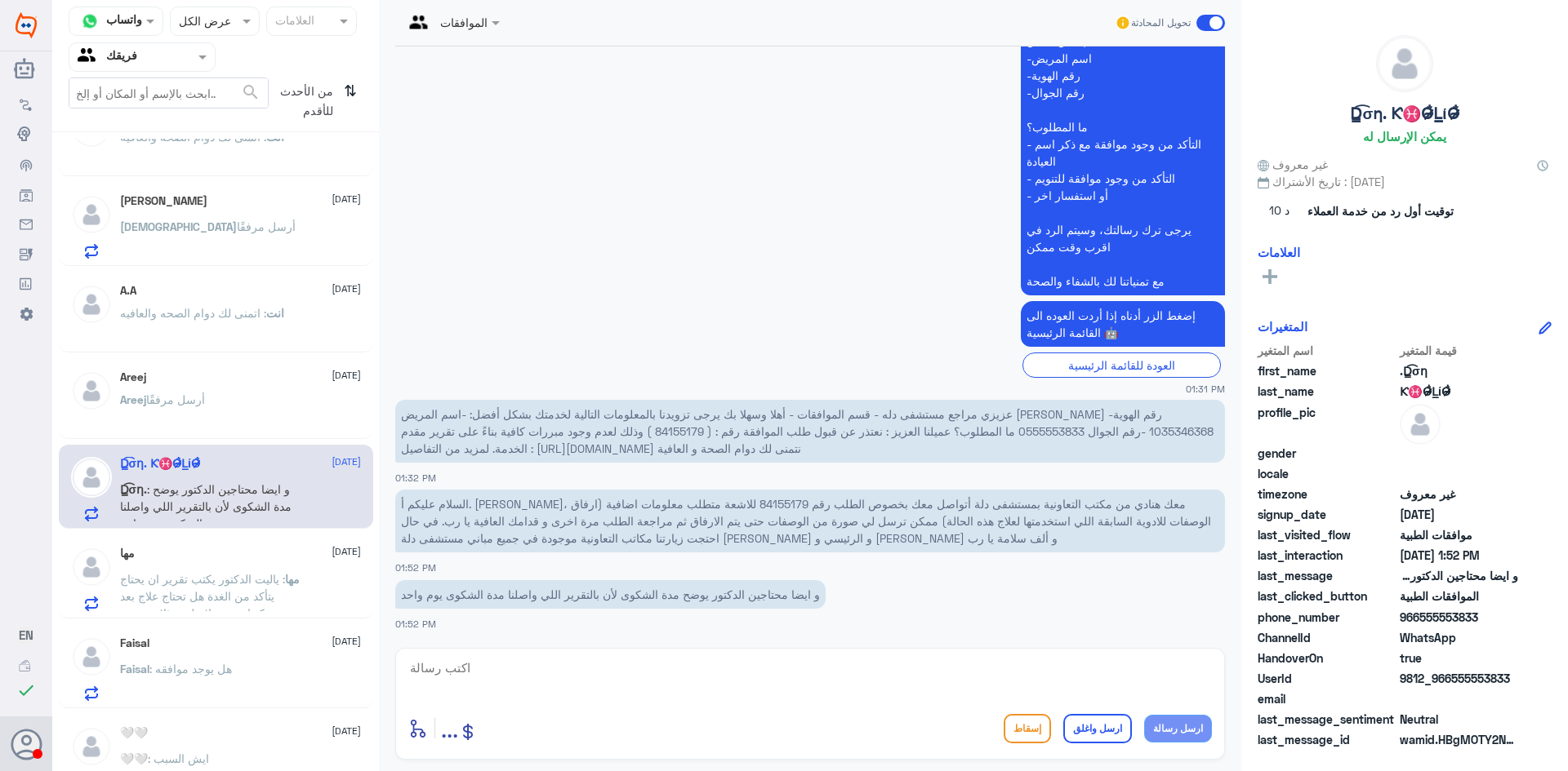
click at [291, 605] on p "مها : ياليت الدكتور يكتب تقرير ان يحتاج يتأكد من الغدة هل تحتاج علاج بعد تركتها…" at bounding box center [212, 590] width 183 height 40
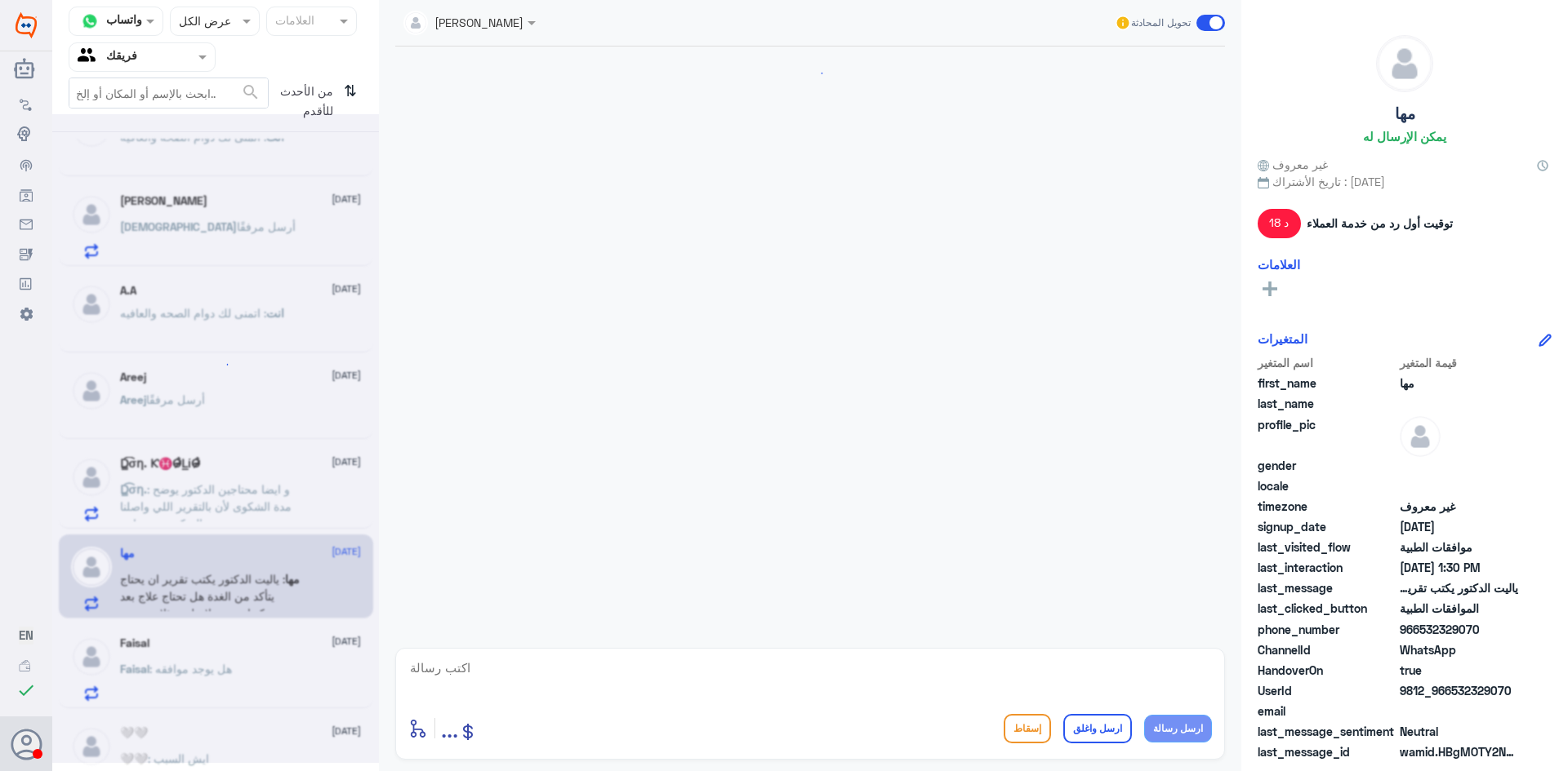
scroll to position [1443, 0]
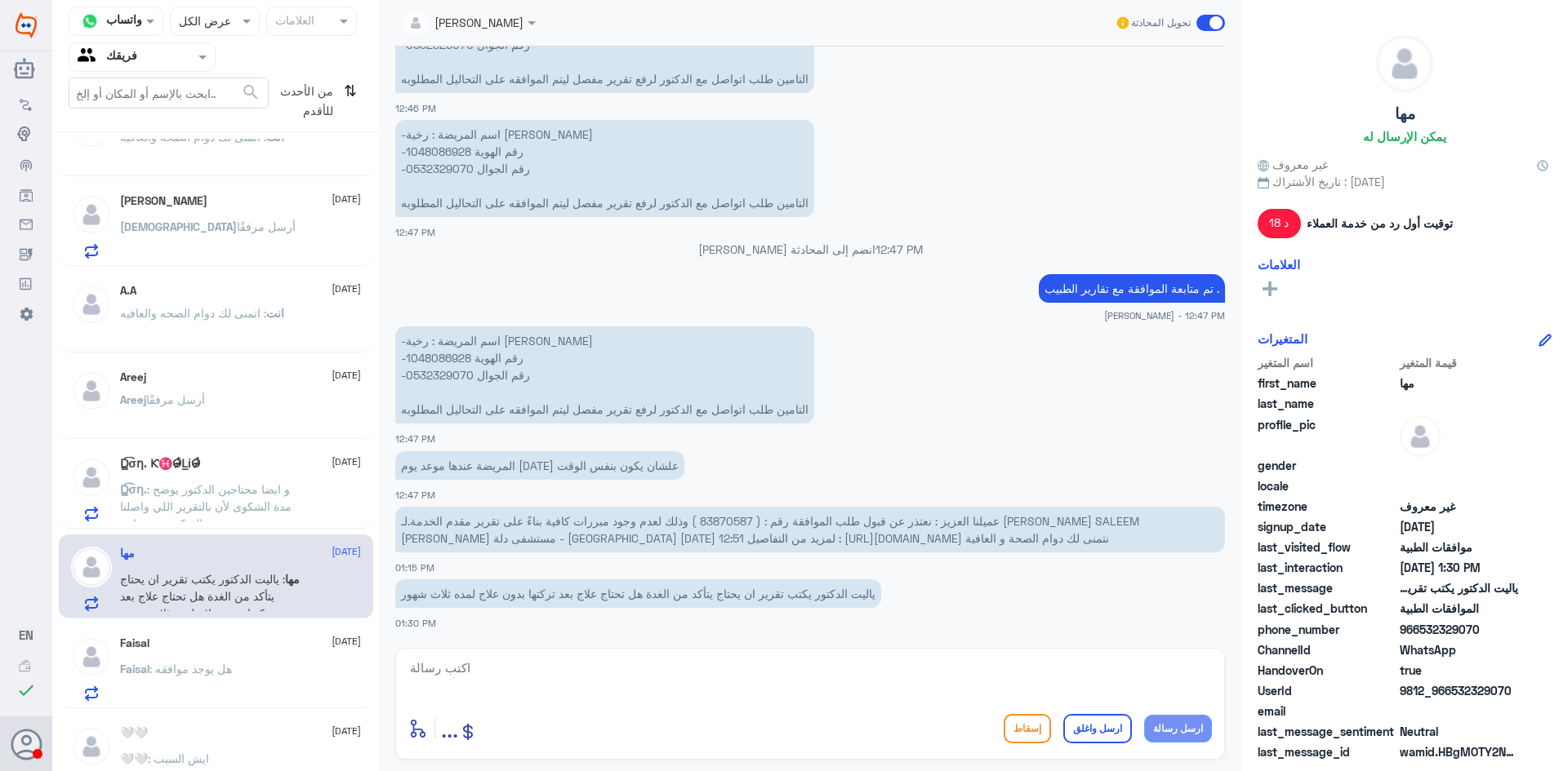
click at [246, 679] on div "Faisal : هل يوجد موافقه" at bounding box center [241, 682] width 241 height 37
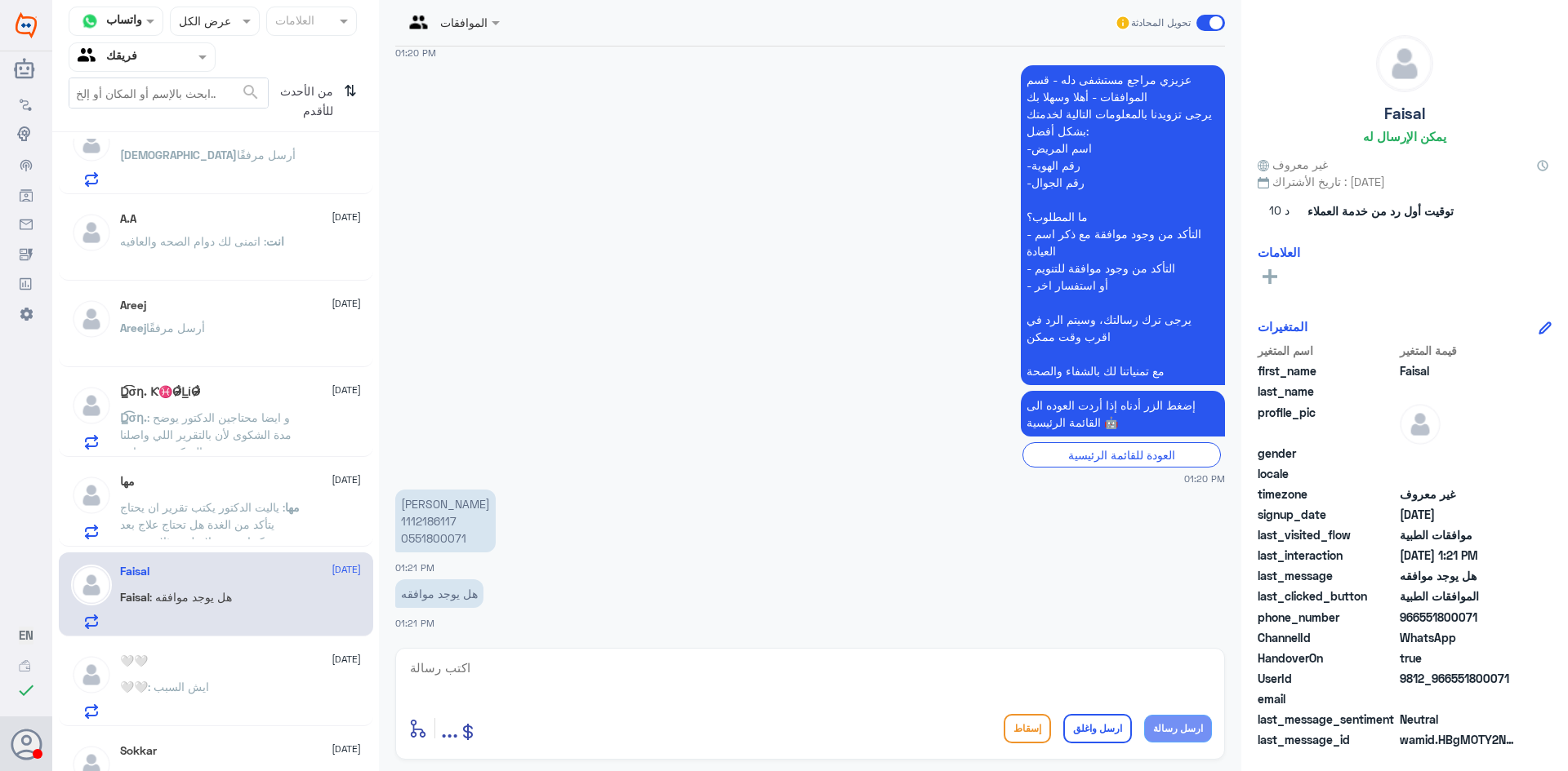
scroll to position [1469, 0]
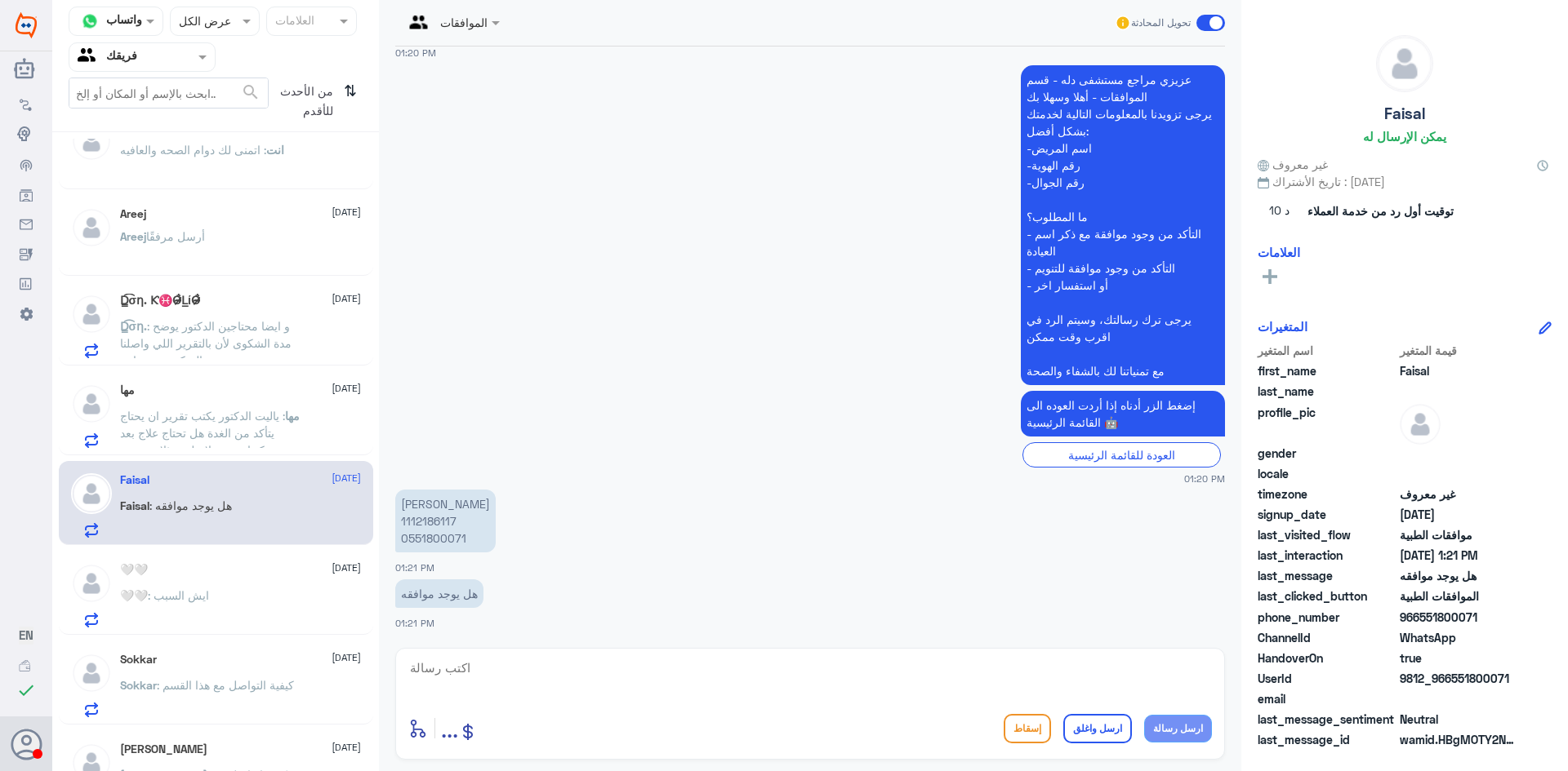
click at [238, 604] on div "🤍🤍 : ايش السبب" at bounding box center [241, 609] width 241 height 37
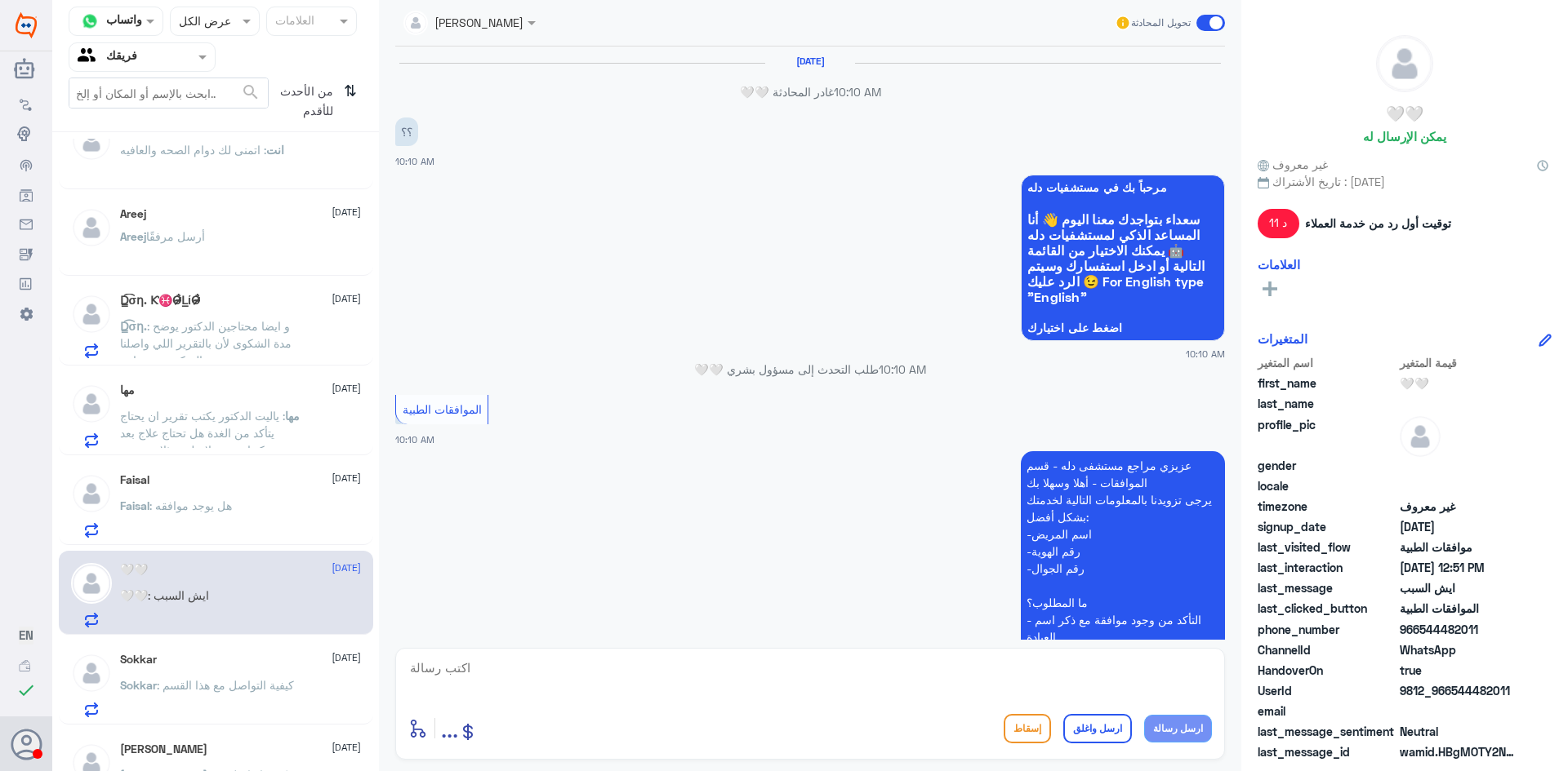
scroll to position [1255, 0]
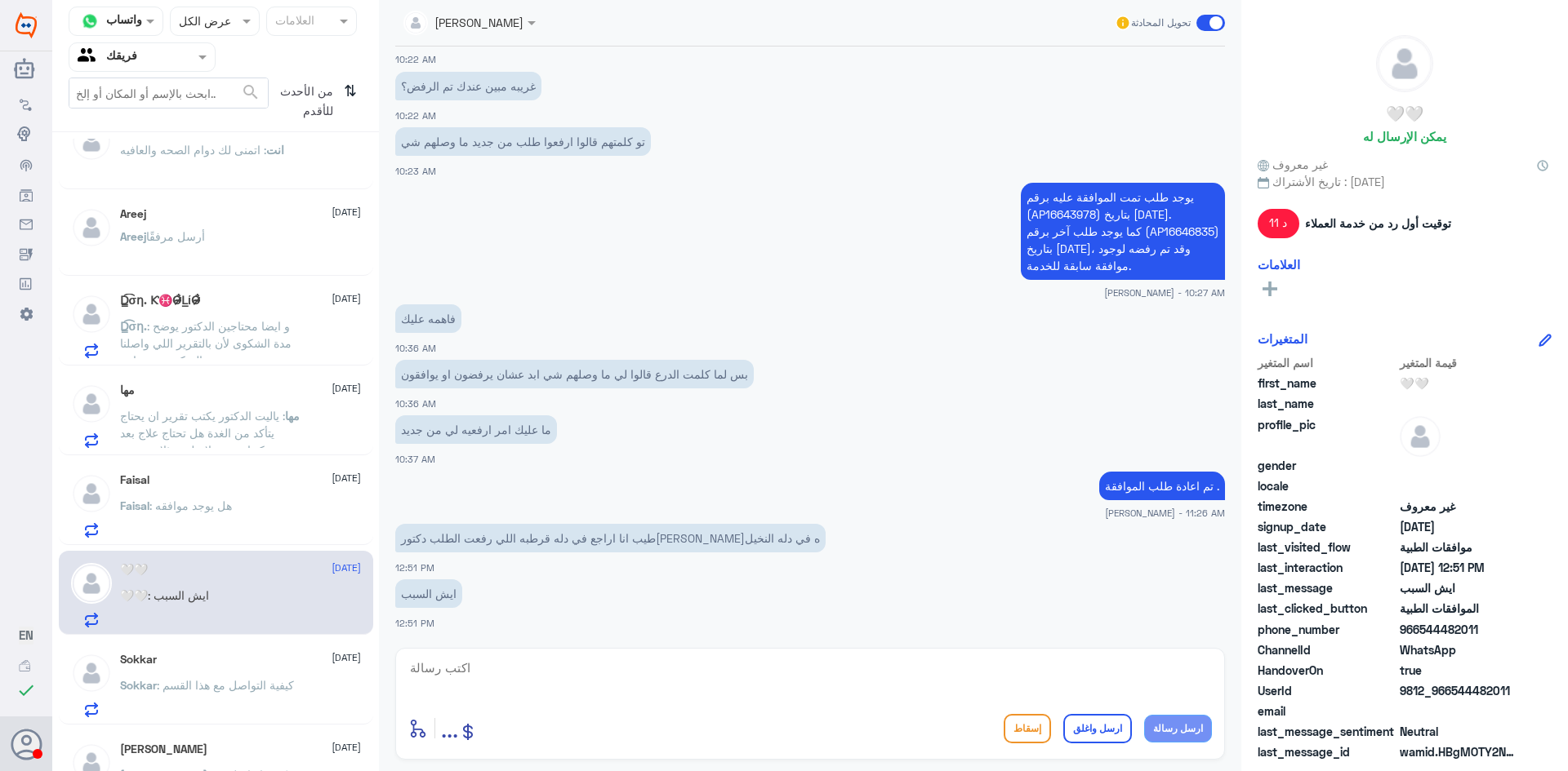
click at [227, 677] on p "Sokkar : كيفية التواصل مع هذا القسم" at bounding box center [207, 696] width 174 height 40
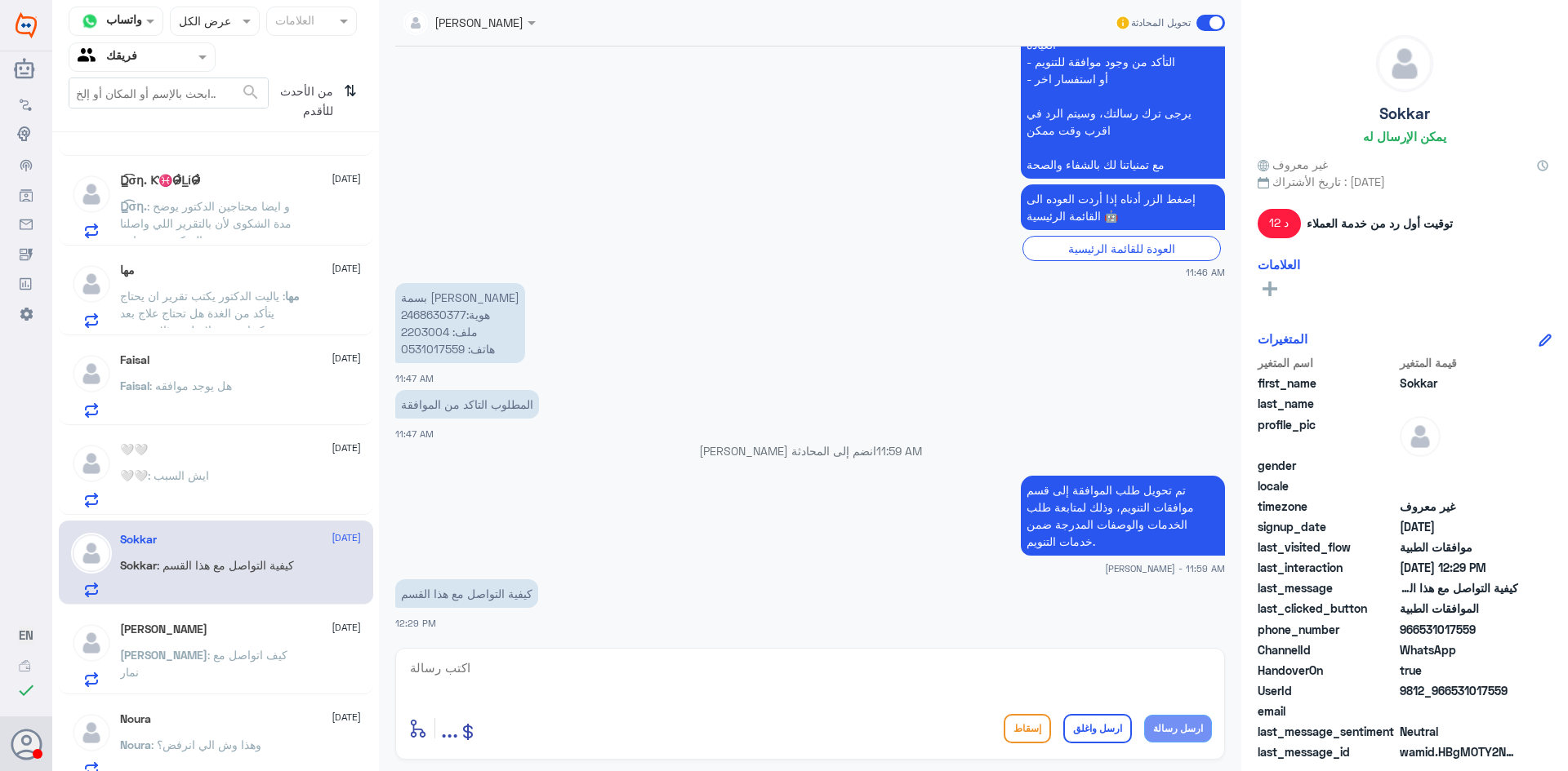
scroll to position [1633, 0]
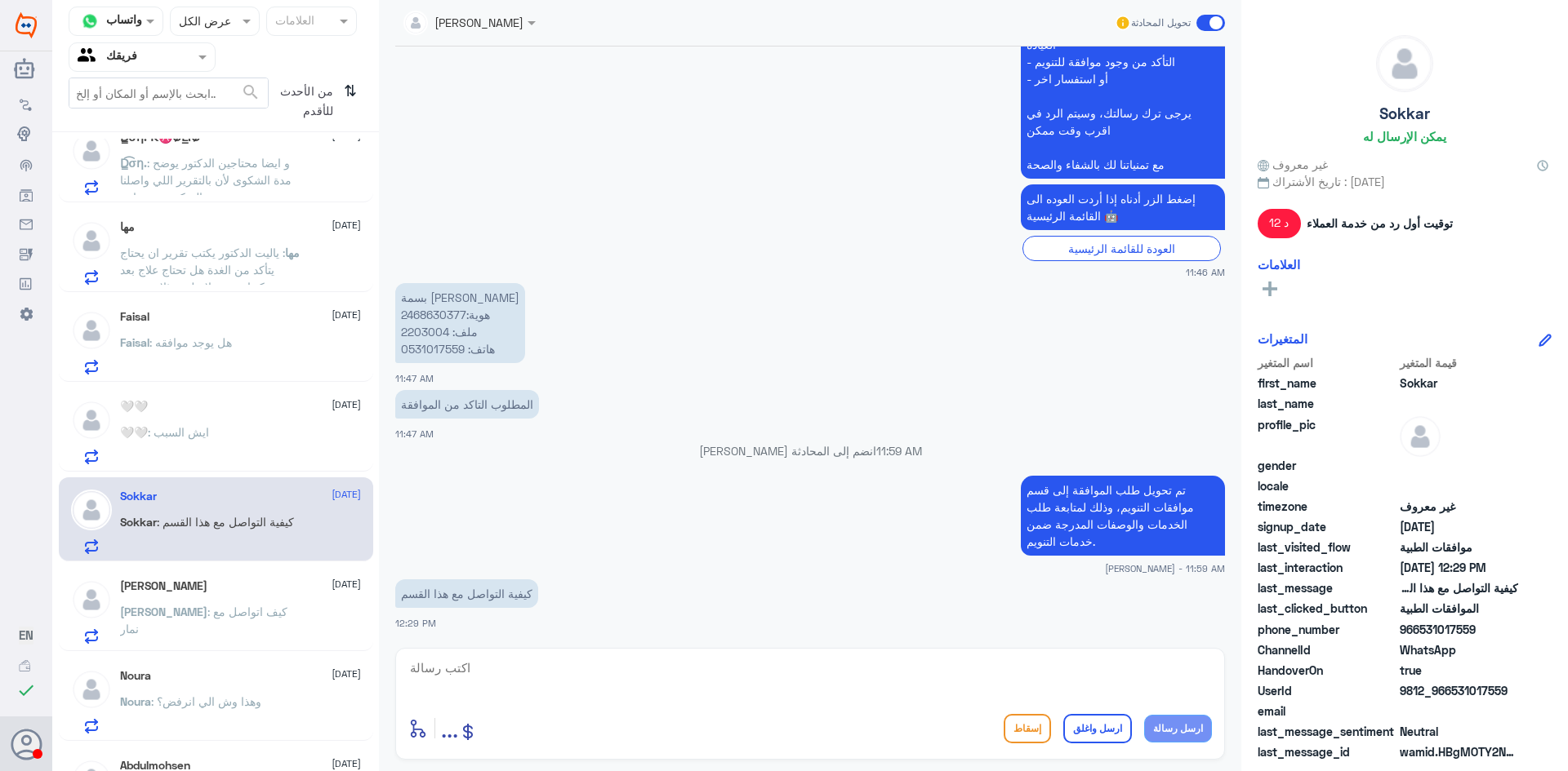
click at [212, 624] on p "[PERSON_NAME] : كيف اتواصل مع نمار" at bounding box center [212, 623] width 183 height 40
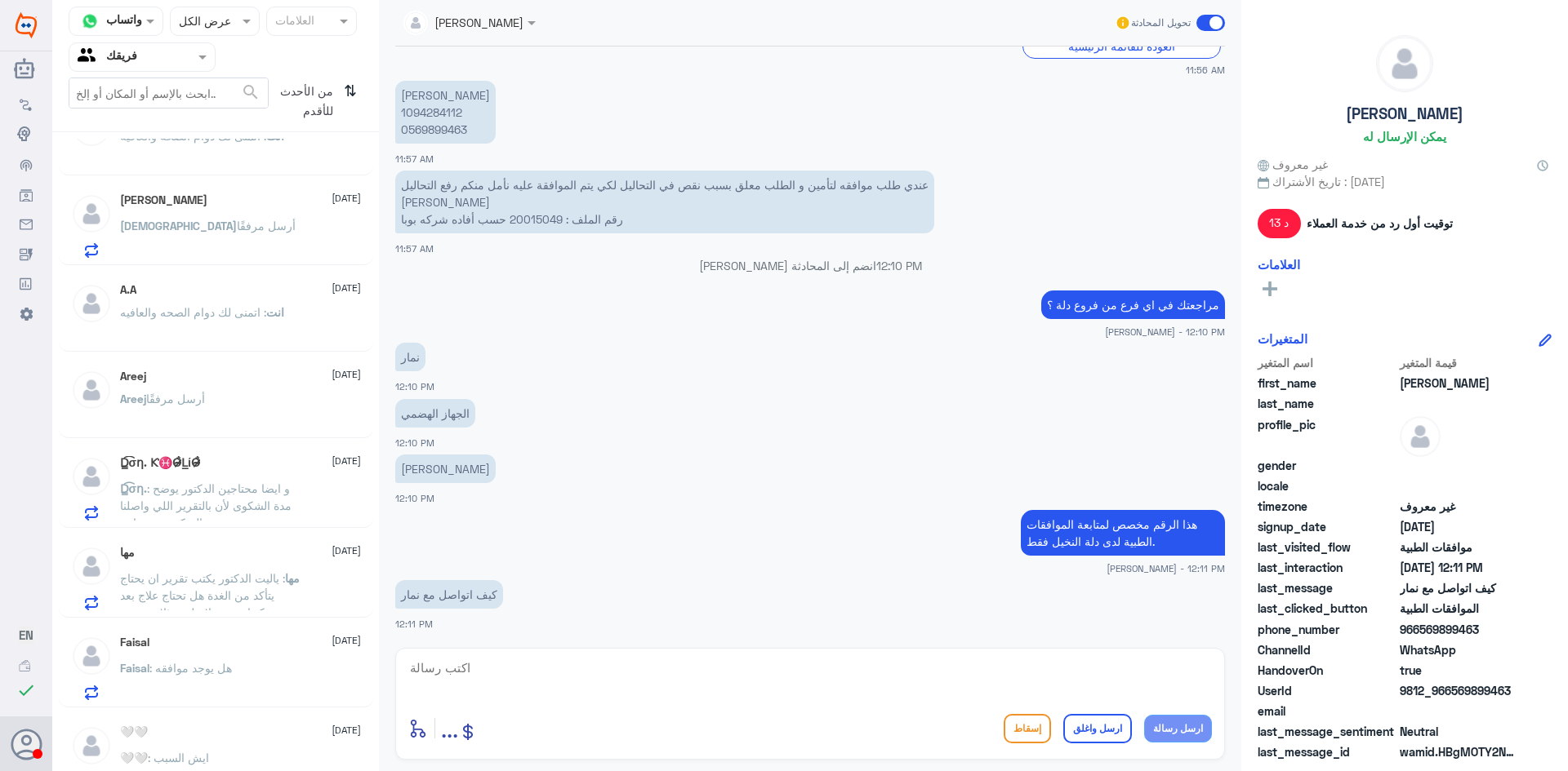
scroll to position [1306, 0]
click at [209, 323] on p "انت : اتمنى لك دوام الصحه والعافيه" at bounding box center [202, 324] width 165 height 40
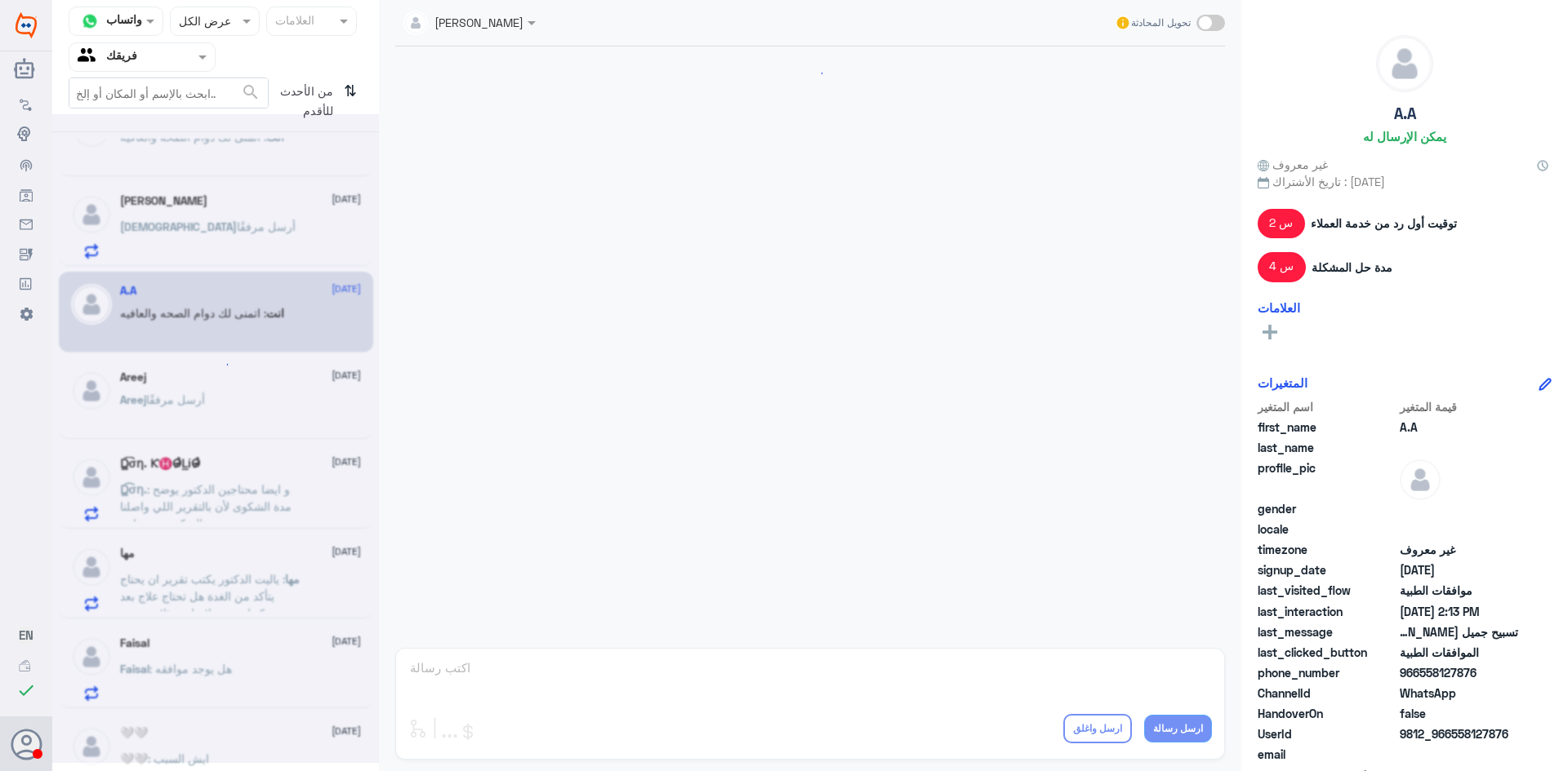
scroll to position [580, 0]
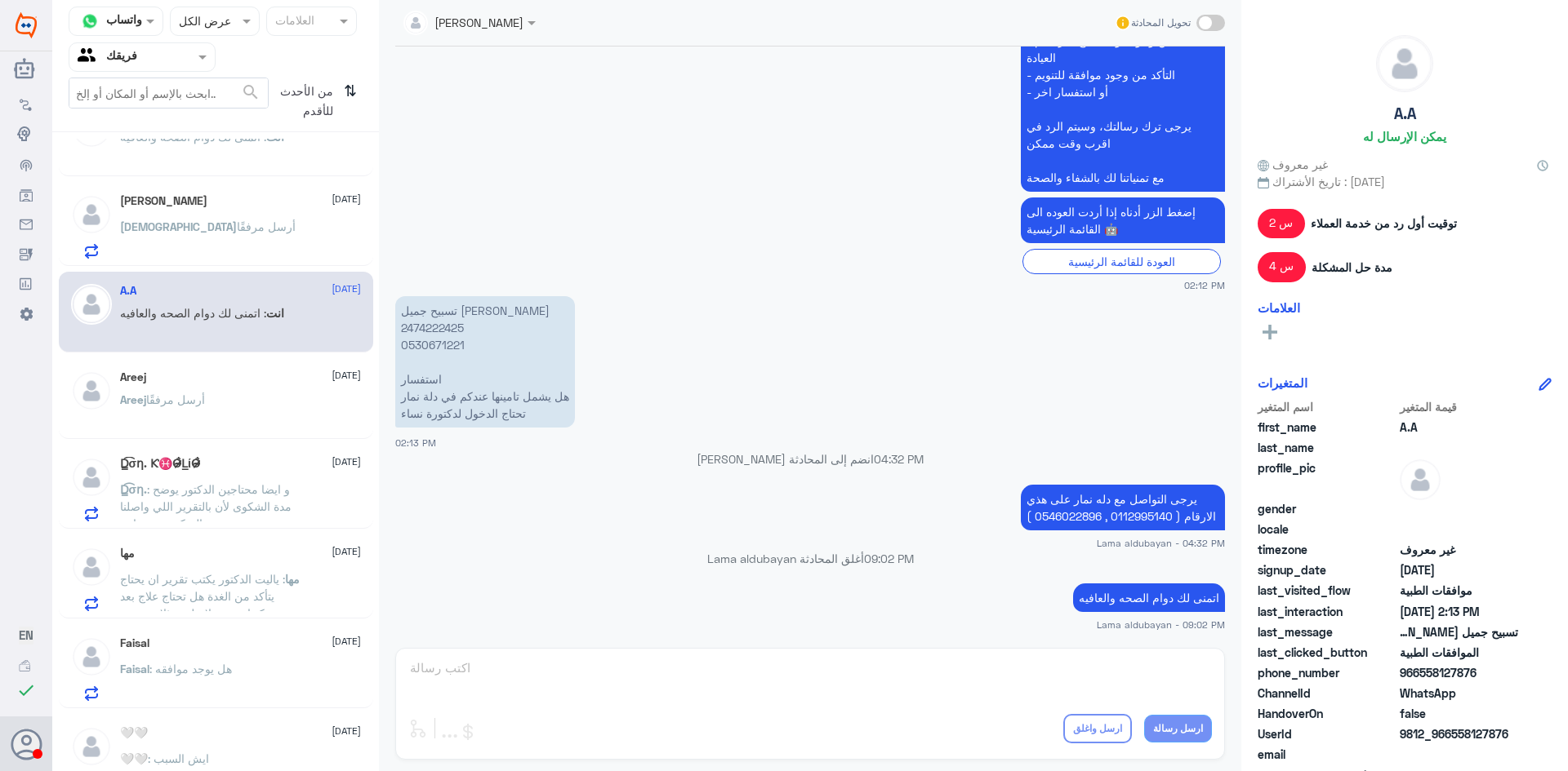
click at [1195, 489] on p "يرجى التواصل مع دله نمار على هذي الارقام ( 0112995140 , 0546022896 )" at bounding box center [1122, 508] width 204 height 46
click at [1195, 498] on p "يرجى التواصل مع دله نمار على هذي الارقام ( 0112995140 , 0546022896 )" at bounding box center [1122, 508] width 204 height 46
drag, startPoint x: 1195, startPoint y: 498, endPoint x: 1141, endPoint y: 527, distance: 61.3
click at [1141, 527] on p "يرجى التواصل مع دله نمار على هذي الارقام ( 0112995140 , 0546022896 )" at bounding box center [1122, 508] width 204 height 46
click at [1171, 503] on p "يرجى التواصل مع دله نمار على هذي الارقام ( 0112995140 , 0546022896 )" at bounding box center [1122, 508] width 204 height 46
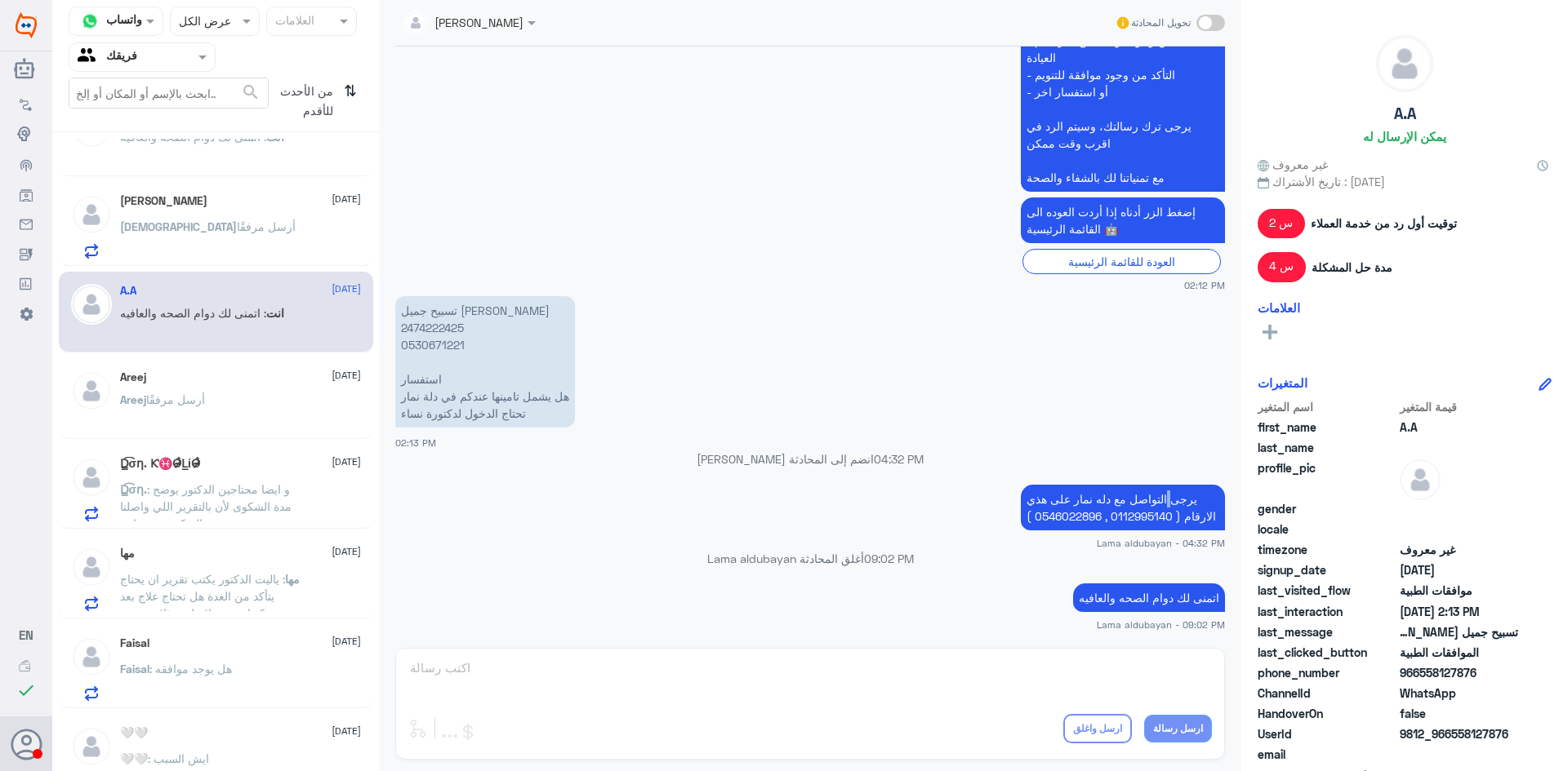
click at [1171, 503] on p "يرجى التواصل مع دله نمار على هذي الارقام ( 0112995140 , 0546022896 )" at bounding box center [1122, 508] width 204 height 46
copy div "يرجى التواصل مع دله نمار على هذي الارقام ( 0112995140 , 0546022896 )"
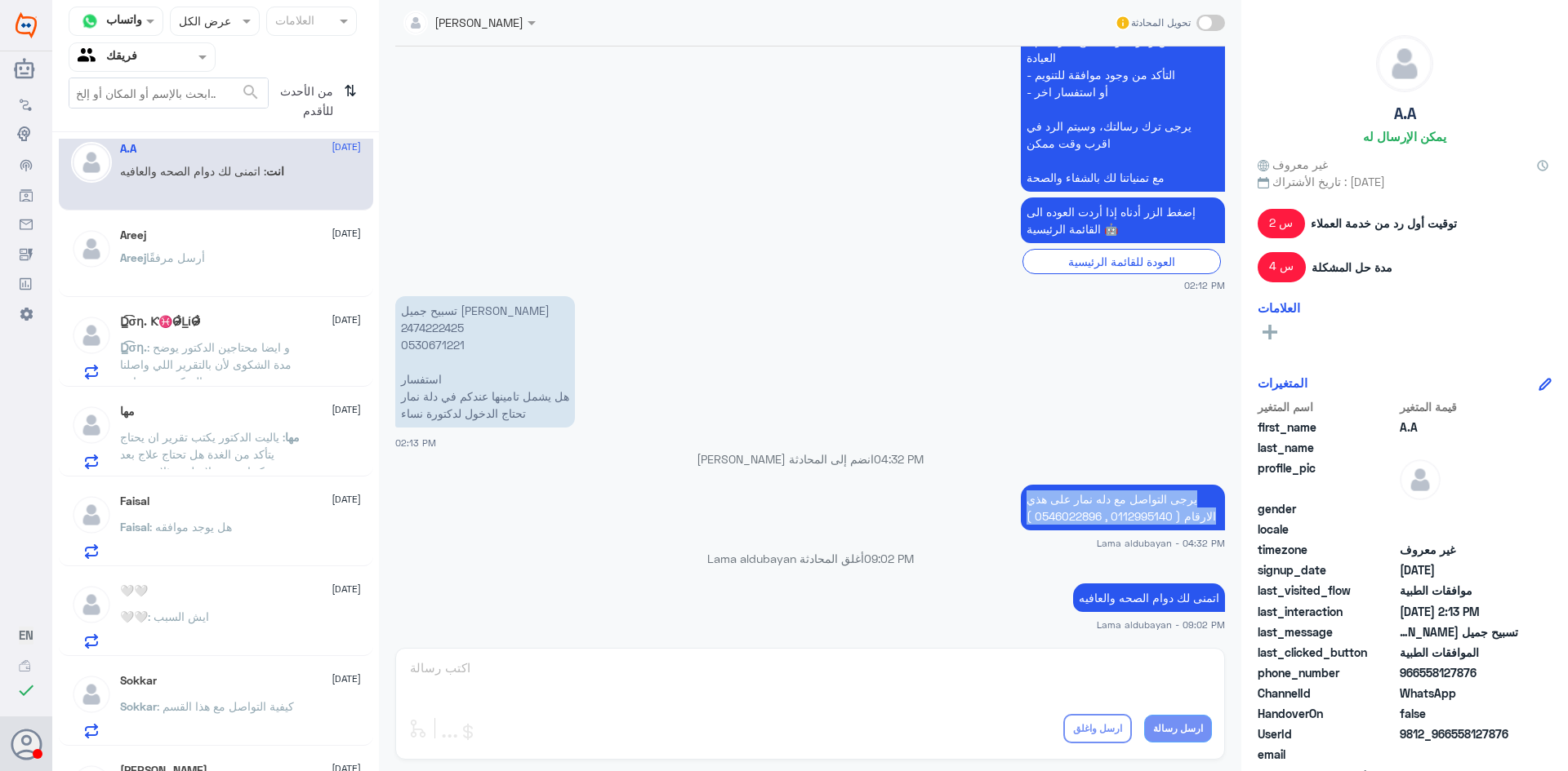
scroll to position [1795, 0]
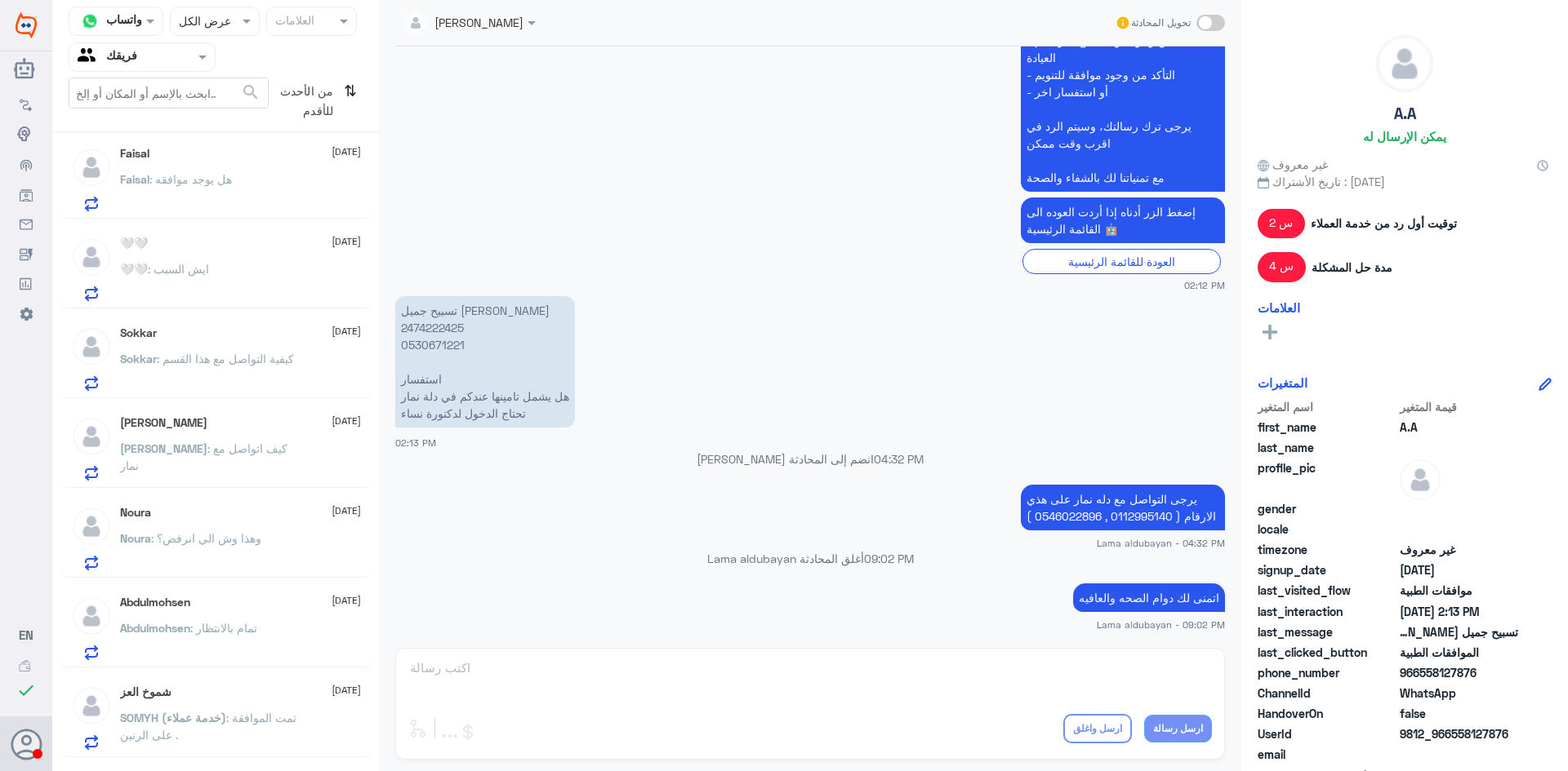
click at [218, 465] on p "[PERSON_NAME] : كيف اتواصل مع نمار" at bounding box center [212, 460] width 183 height 40
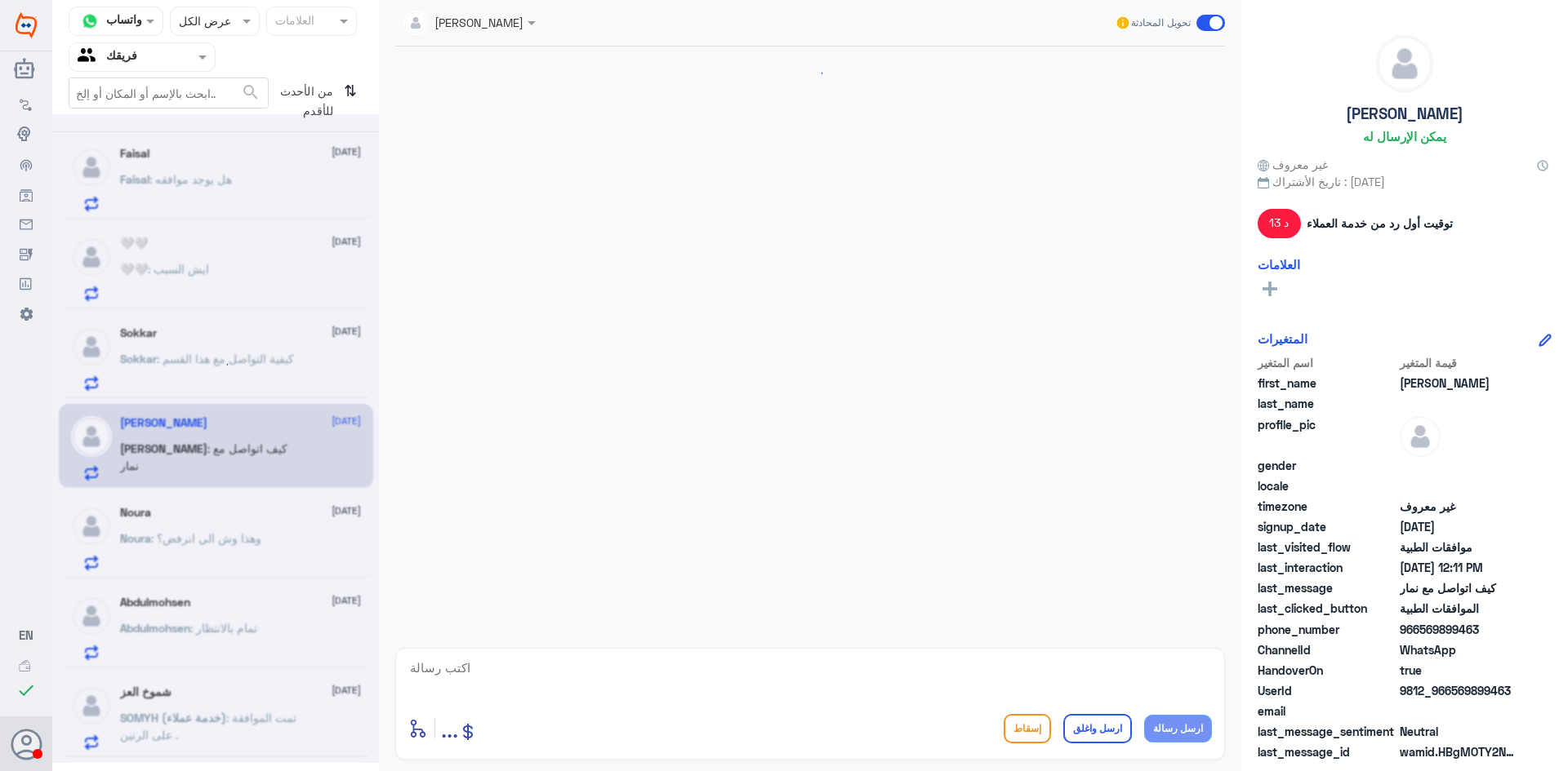
scroll to position [761, 0]
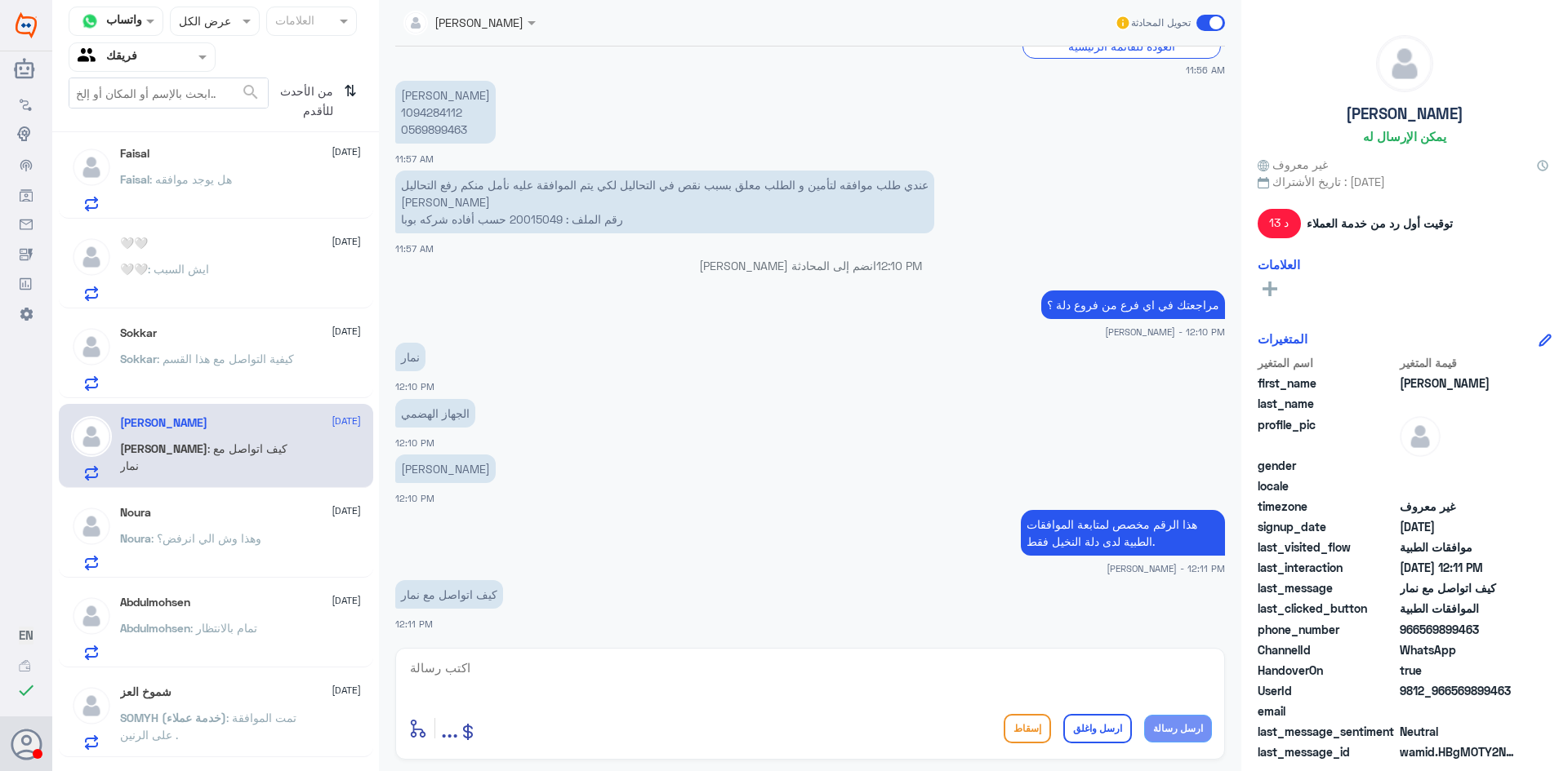
click at [876, 683] on textarea at bounding box center [810, 677] width 804 height 40
paste textarea "يرجى التواصل مع دله نمار على هذي الارقام ( 0112995140 , 0546022896 )"
type textarea "يرجى التواصل مع دله نمار على هذي الارقام ( 0112995140 , 0546022896 )"
click at [1119, 733] on button "ارسل واغلق" at bounding box center [1098, 729] width 68 height 30
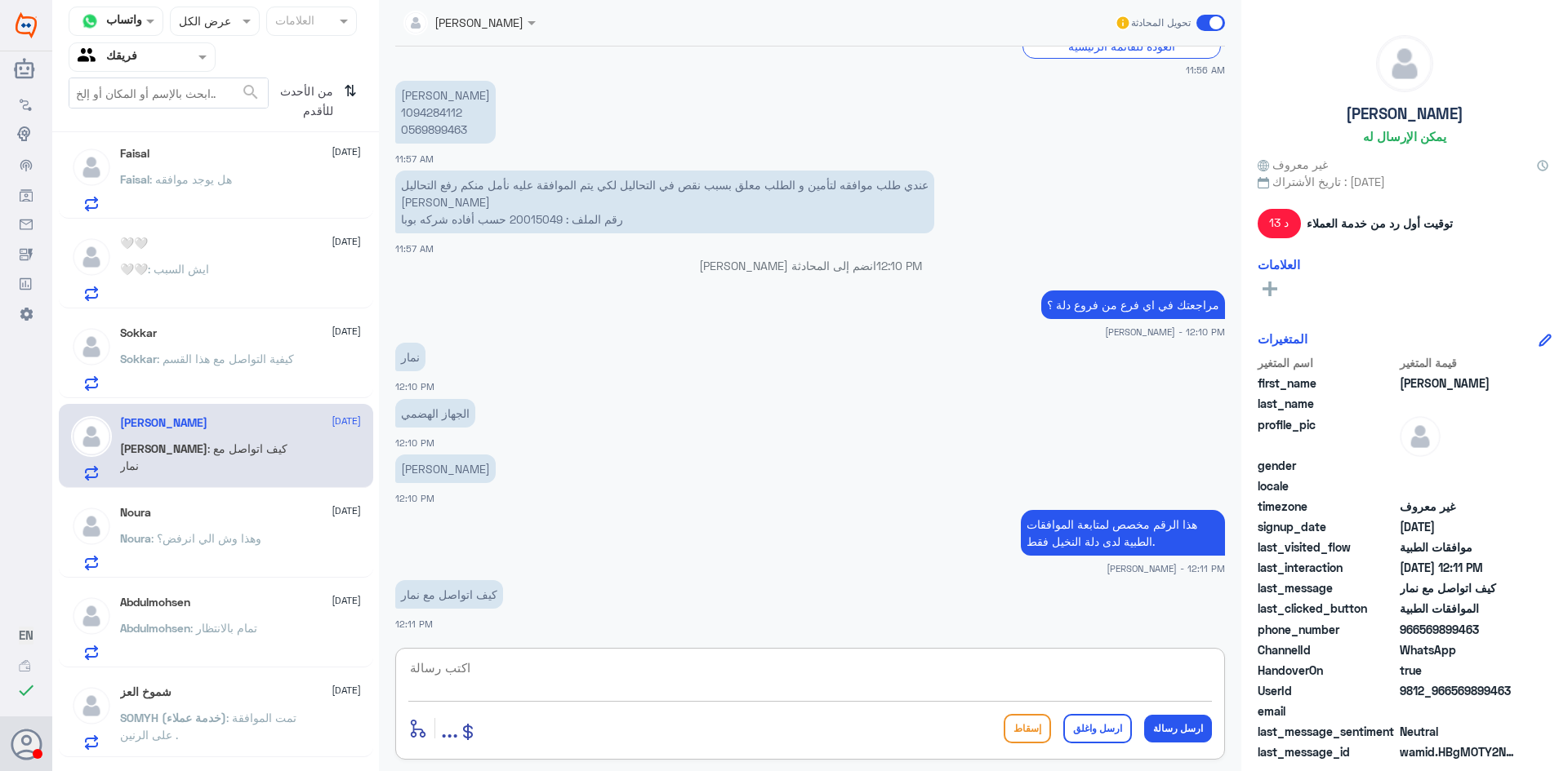
scroll to position [831, 0]
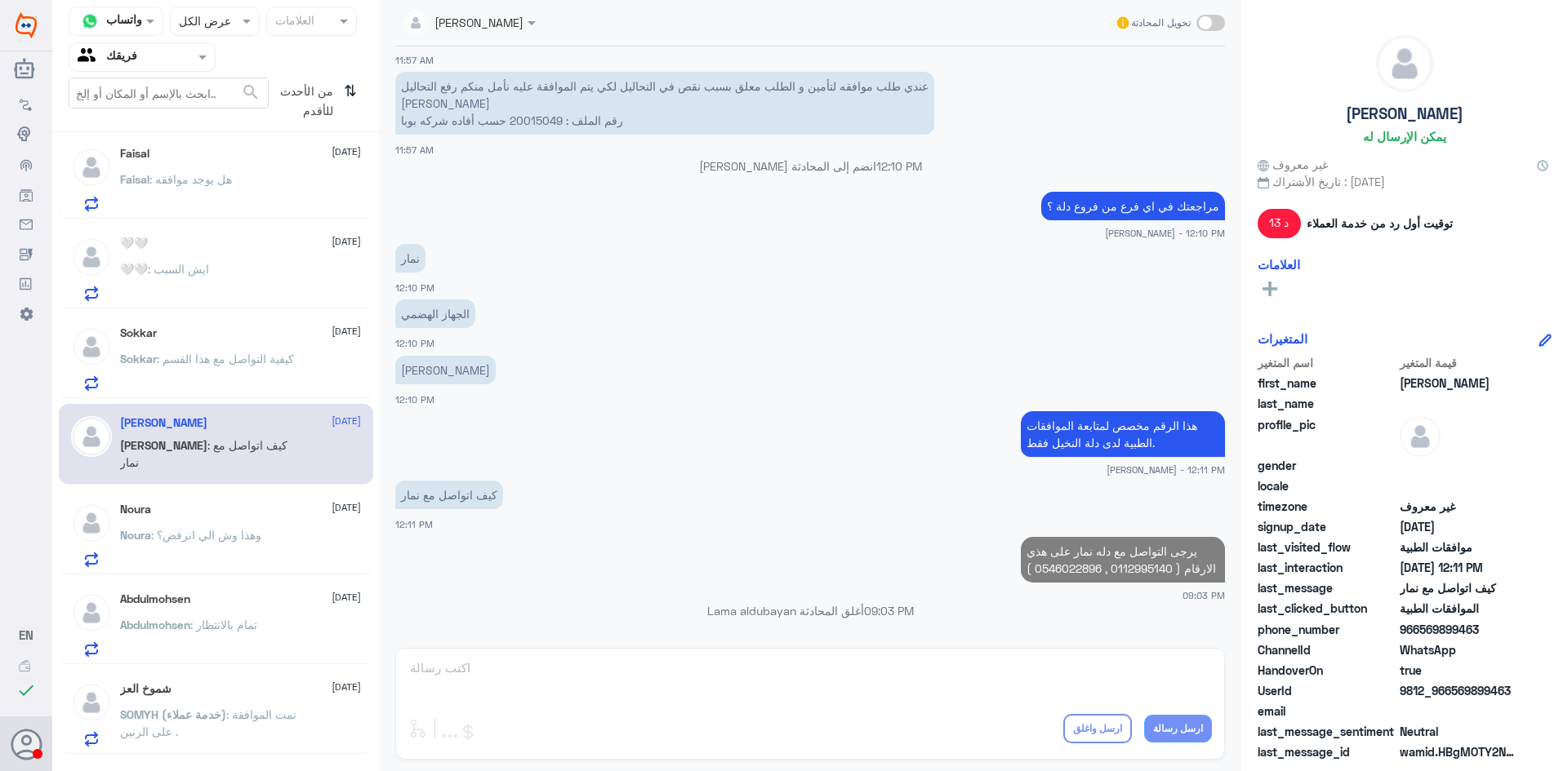
click at [209, 538] on span ": وهذا وش الي انرفض؟" at bounding box center [206, 535] width 111 height 13
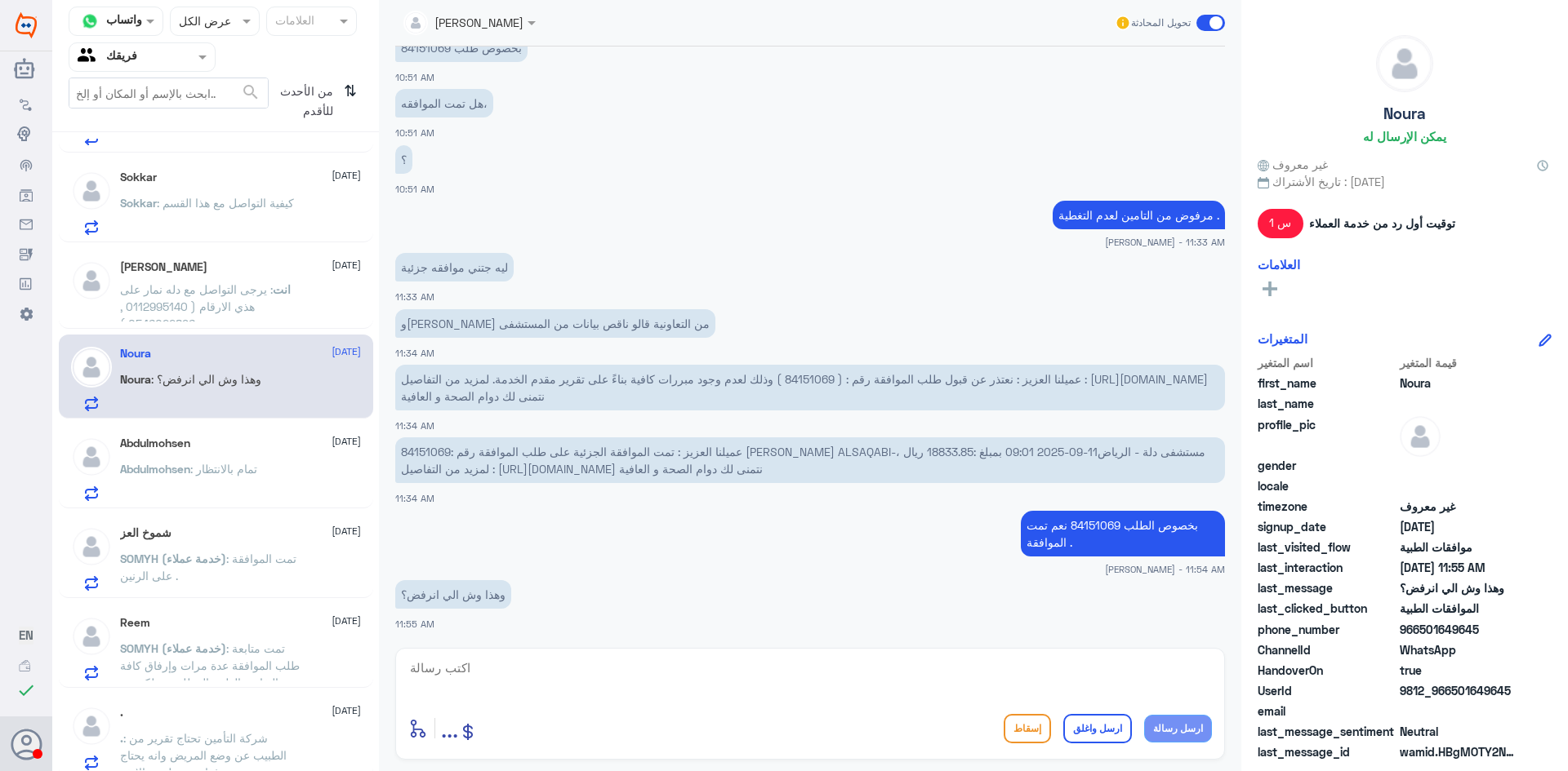
scroll to position [1959, 0]
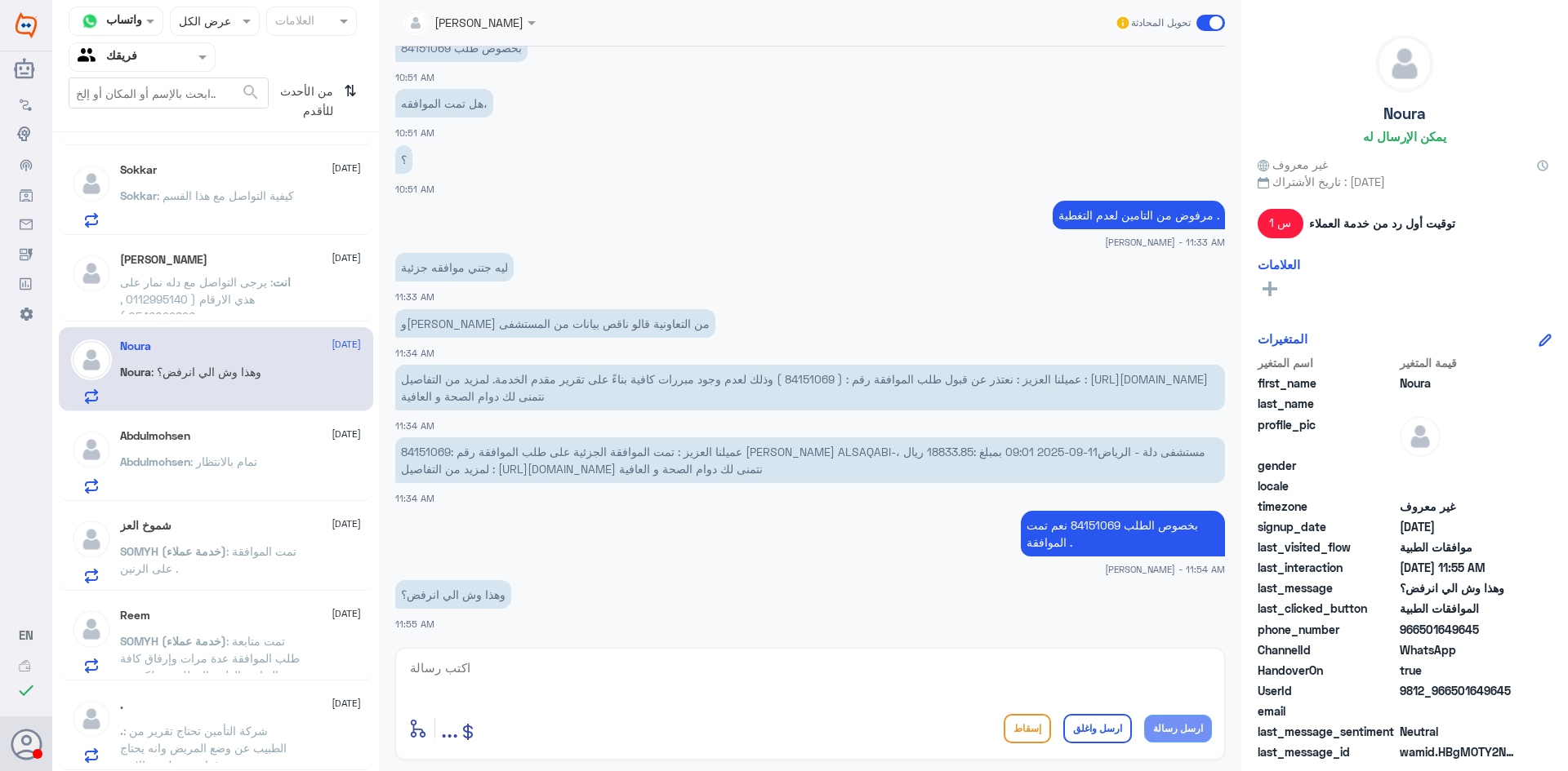
click at [246, 458] on span ": تمام بالانتظار" at bounding box center [224, 461] width 67 height 13
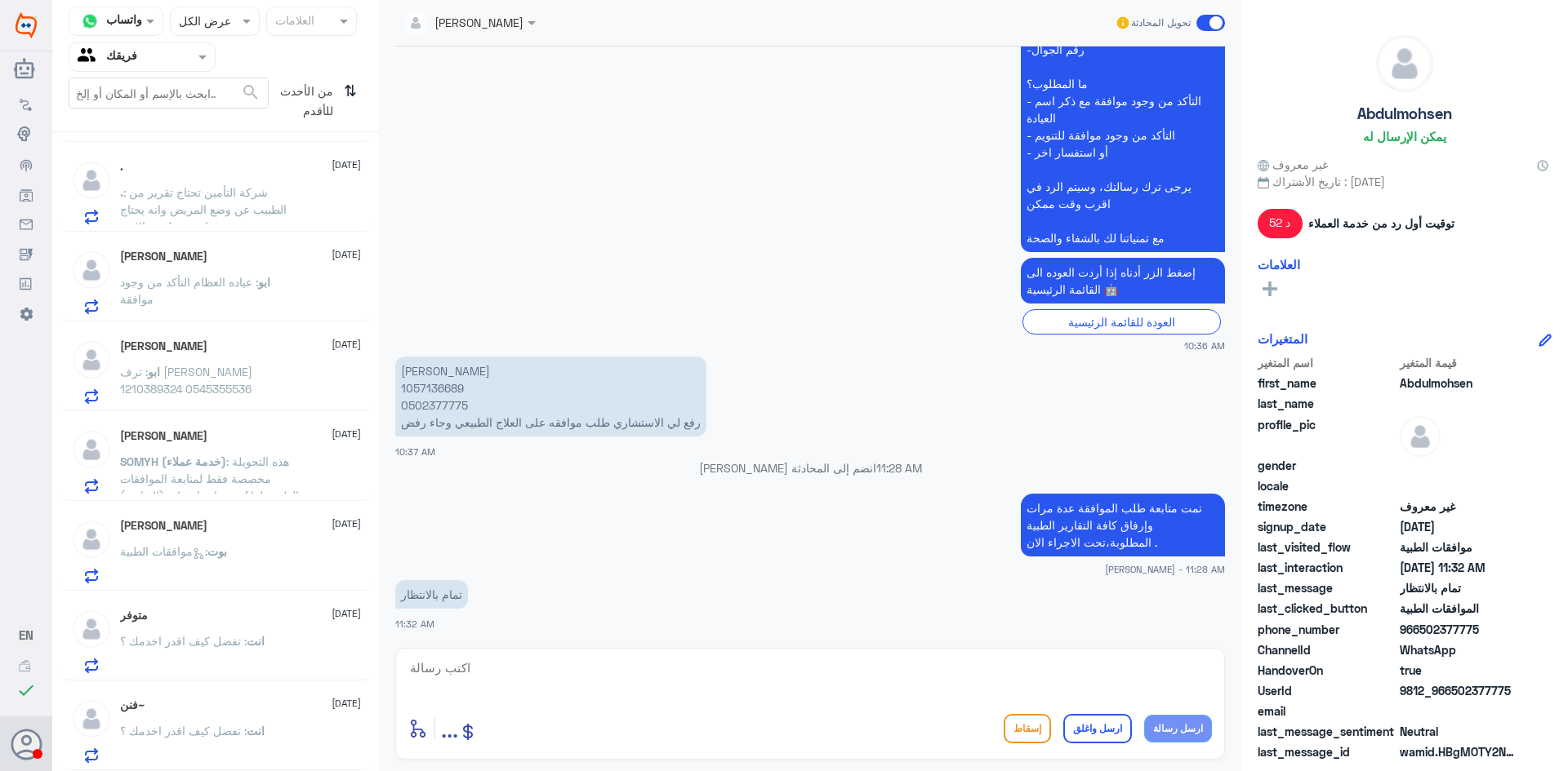
click at [267, 741] on div "انت : تفضل كيف اقدر اخدمك ؟" at bounding box center [241, 744] width 241 height 37
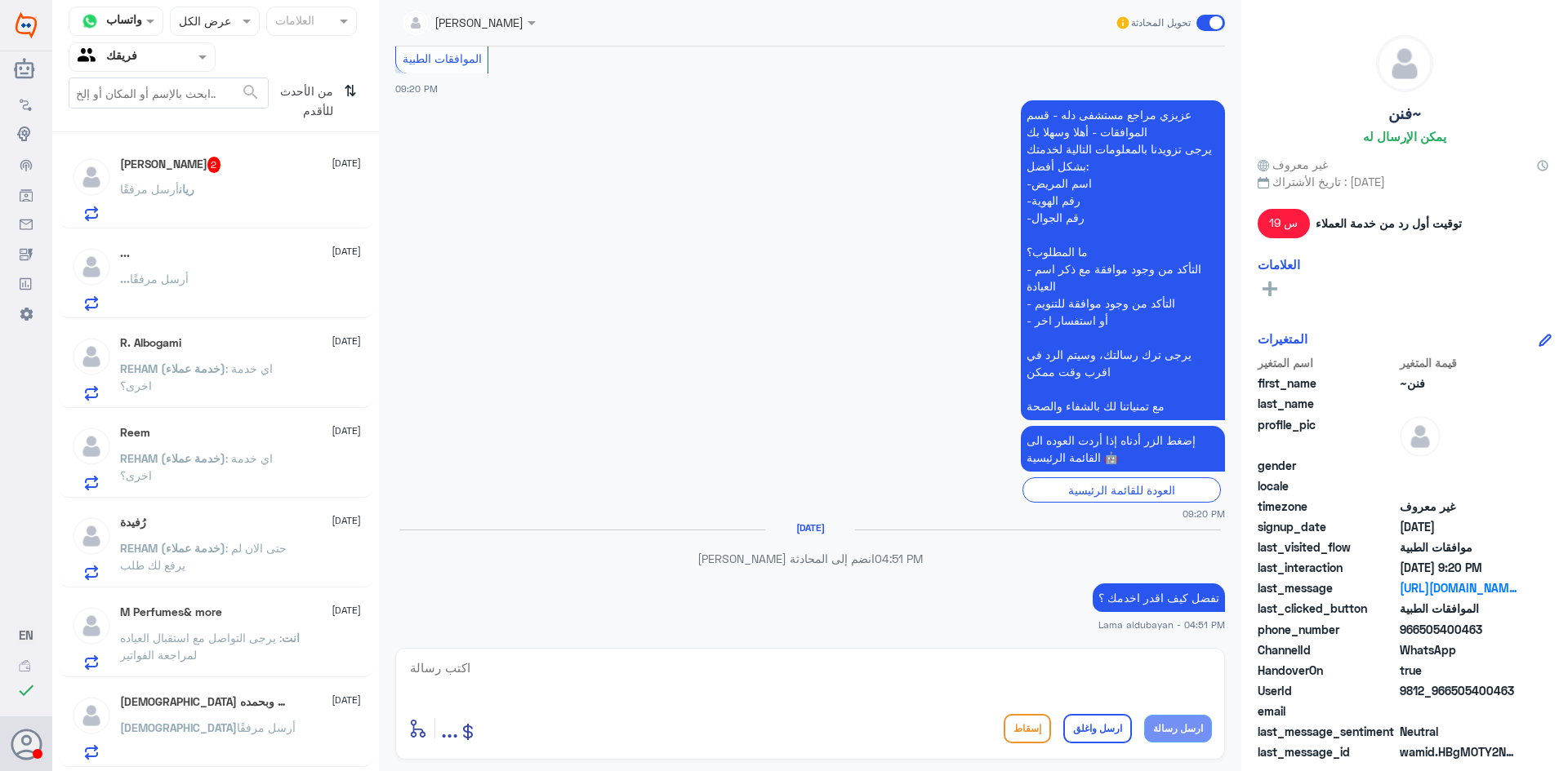
click at [224, 177] on div "[PERSON_NAME] 2 [DATE] [PERSON_NAME] مرفقًا" at bounding box center [241, 189] width 241 height 65
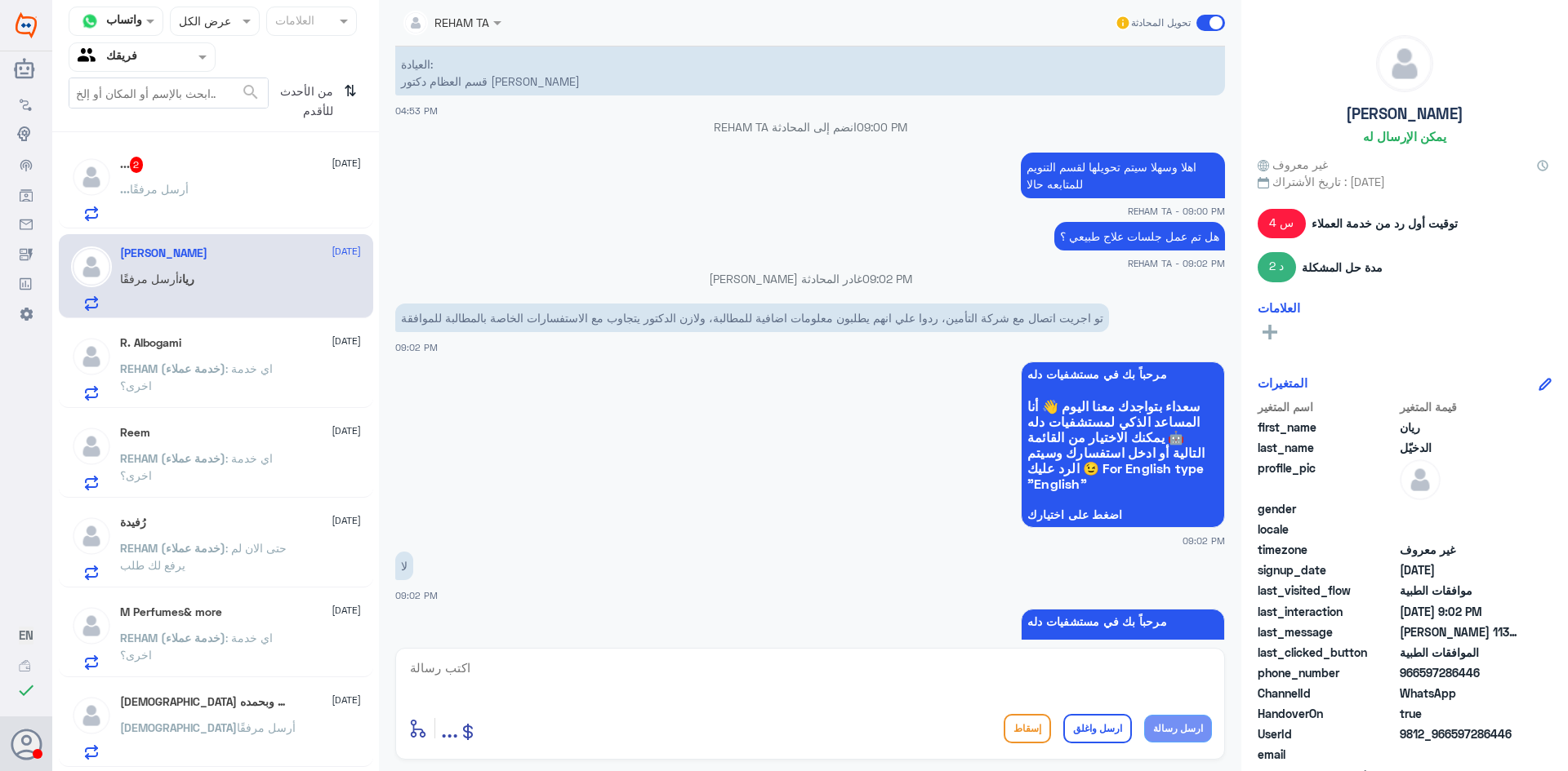
scroll to position [1814, 0]
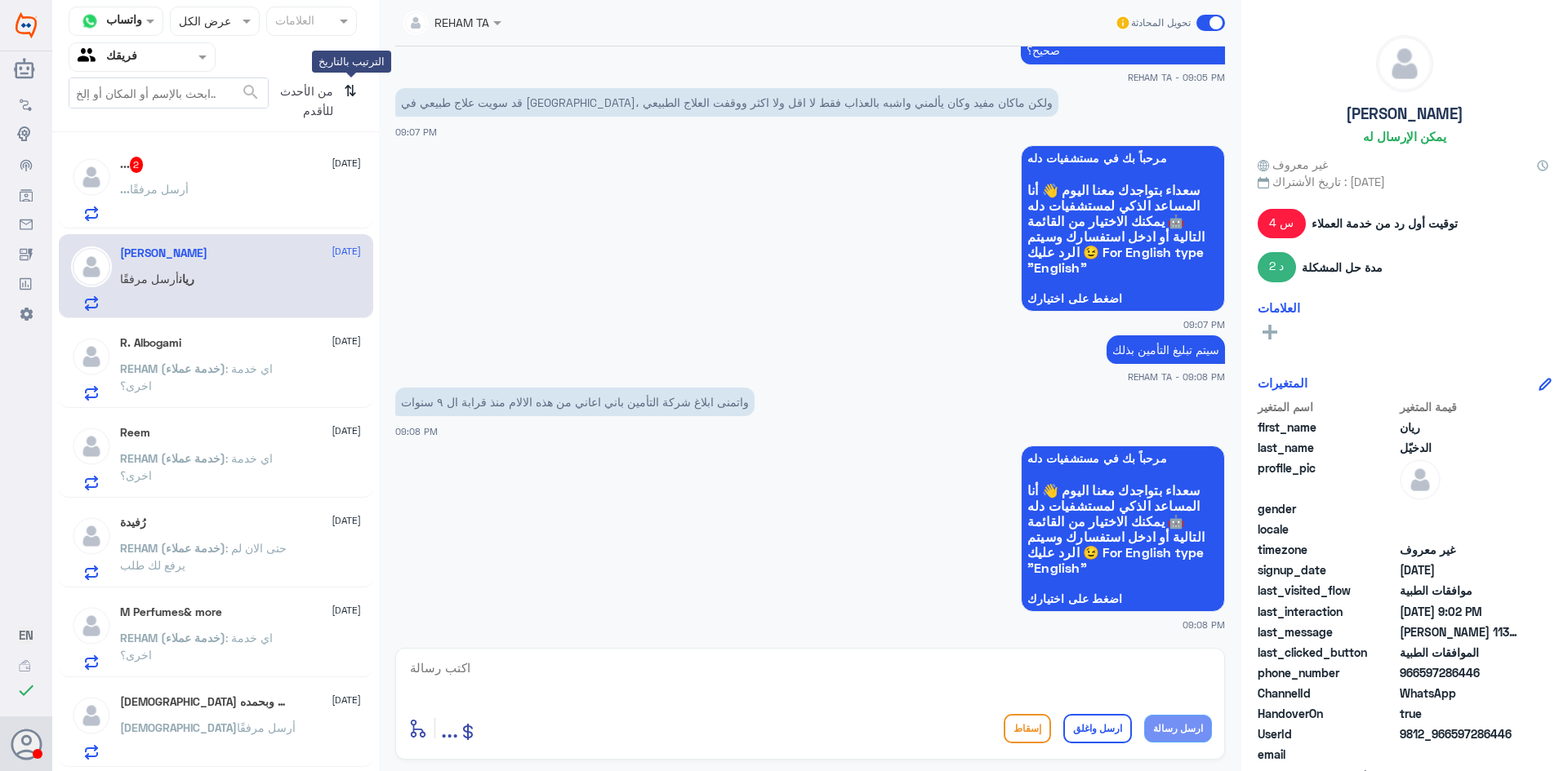
click at [352, 99] on icon "⇅" at bounding box center [350, 98] width 13 height 41
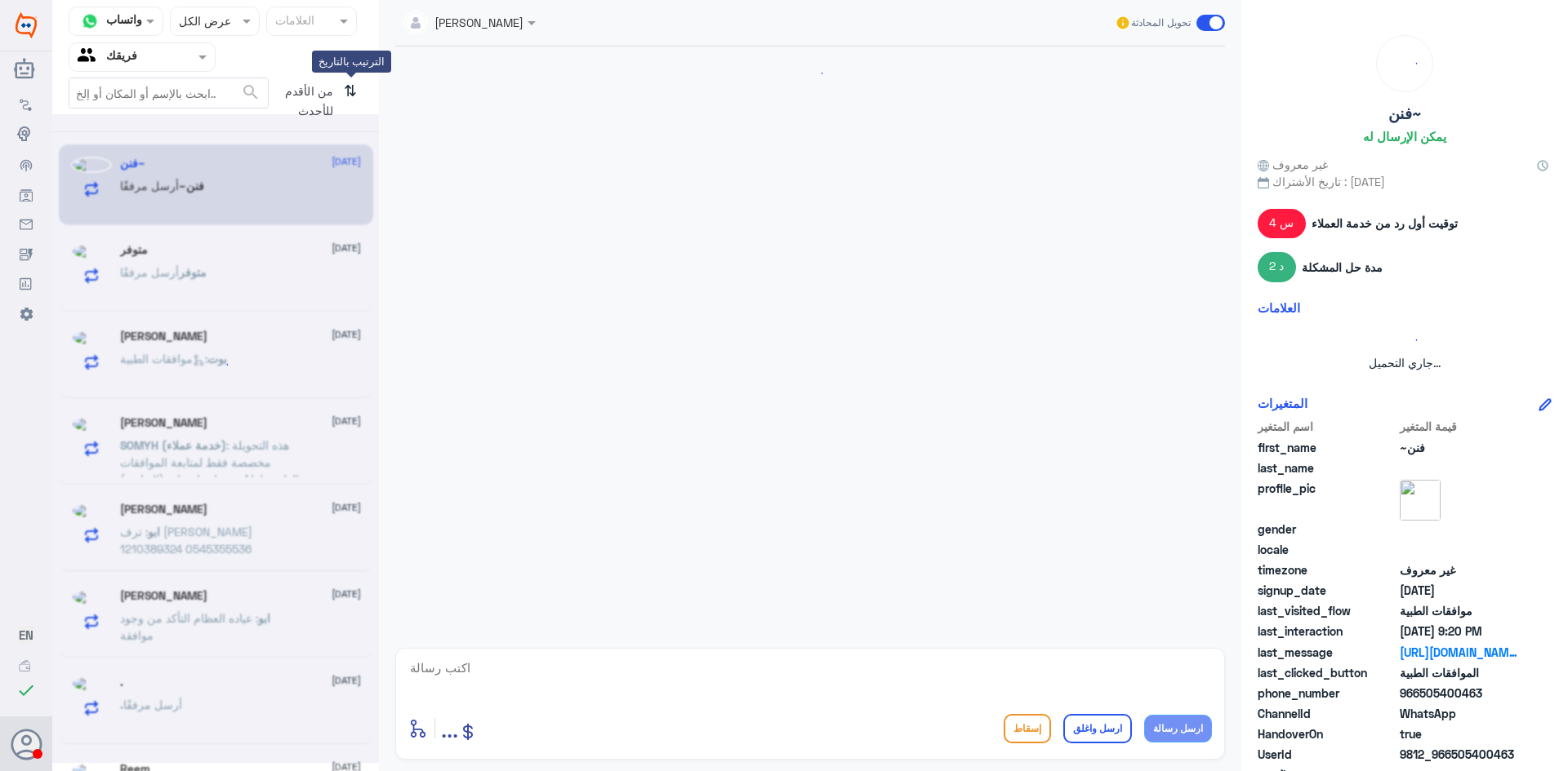
scroll to position [0, 0]
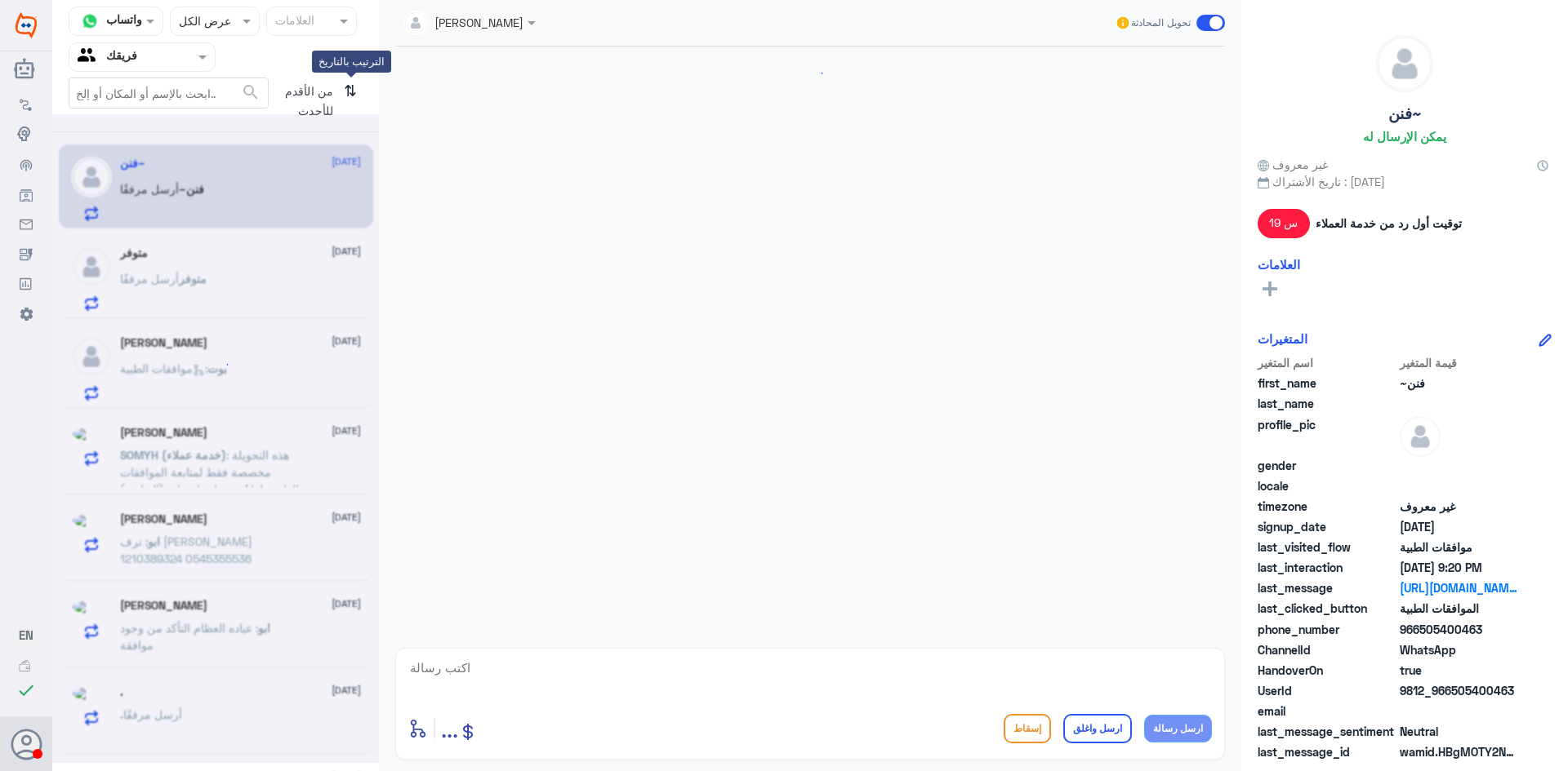
click at [352, 93] on icon "⇅" at bounding box center [350, 98] width 13 height 41
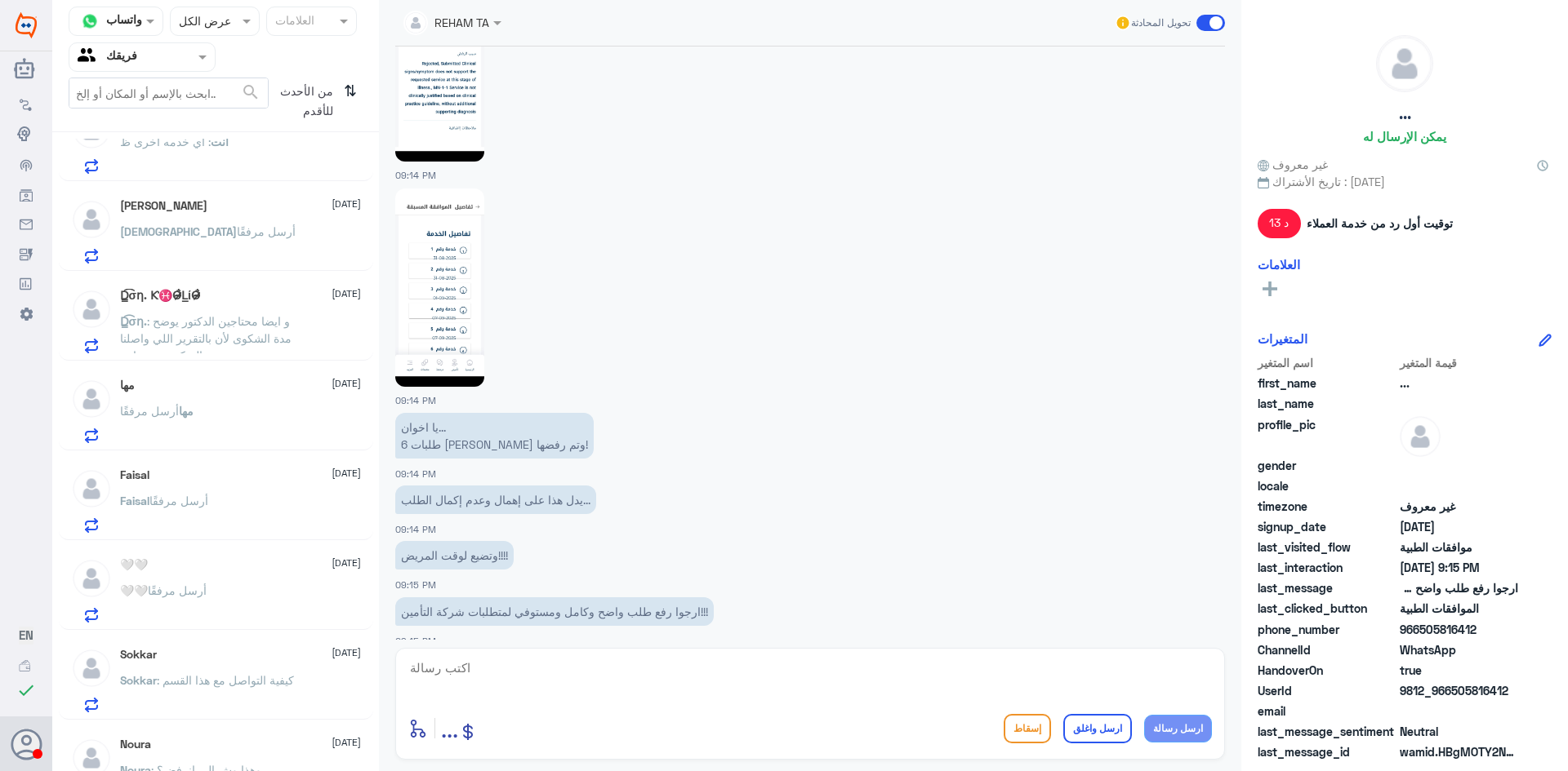
scroll to position [1164, 0]
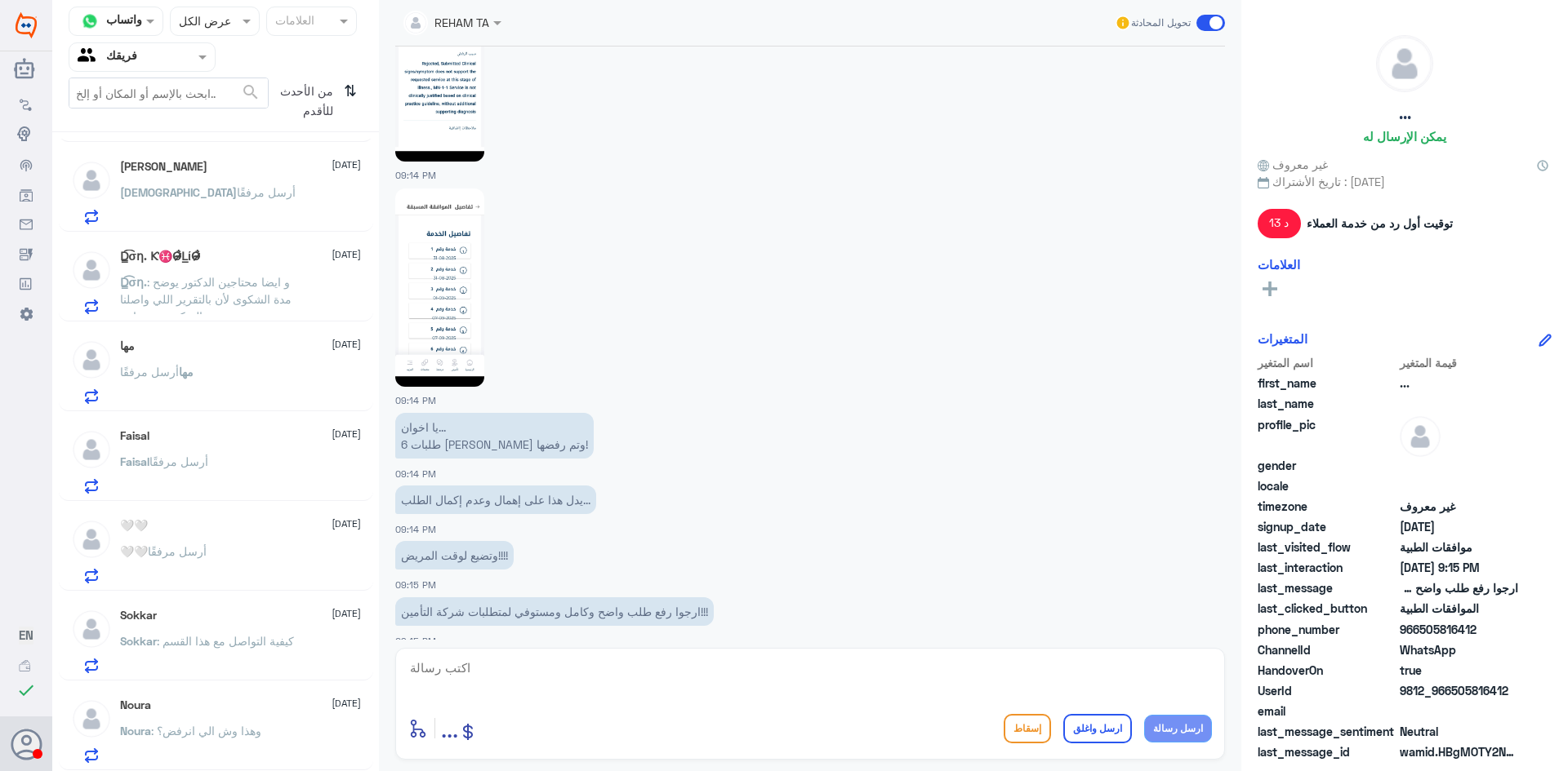
click at [306, 745] on div "Noura : وهذا وش الي انرفض؟" at bounding box center [241, 744] width 241 height 37
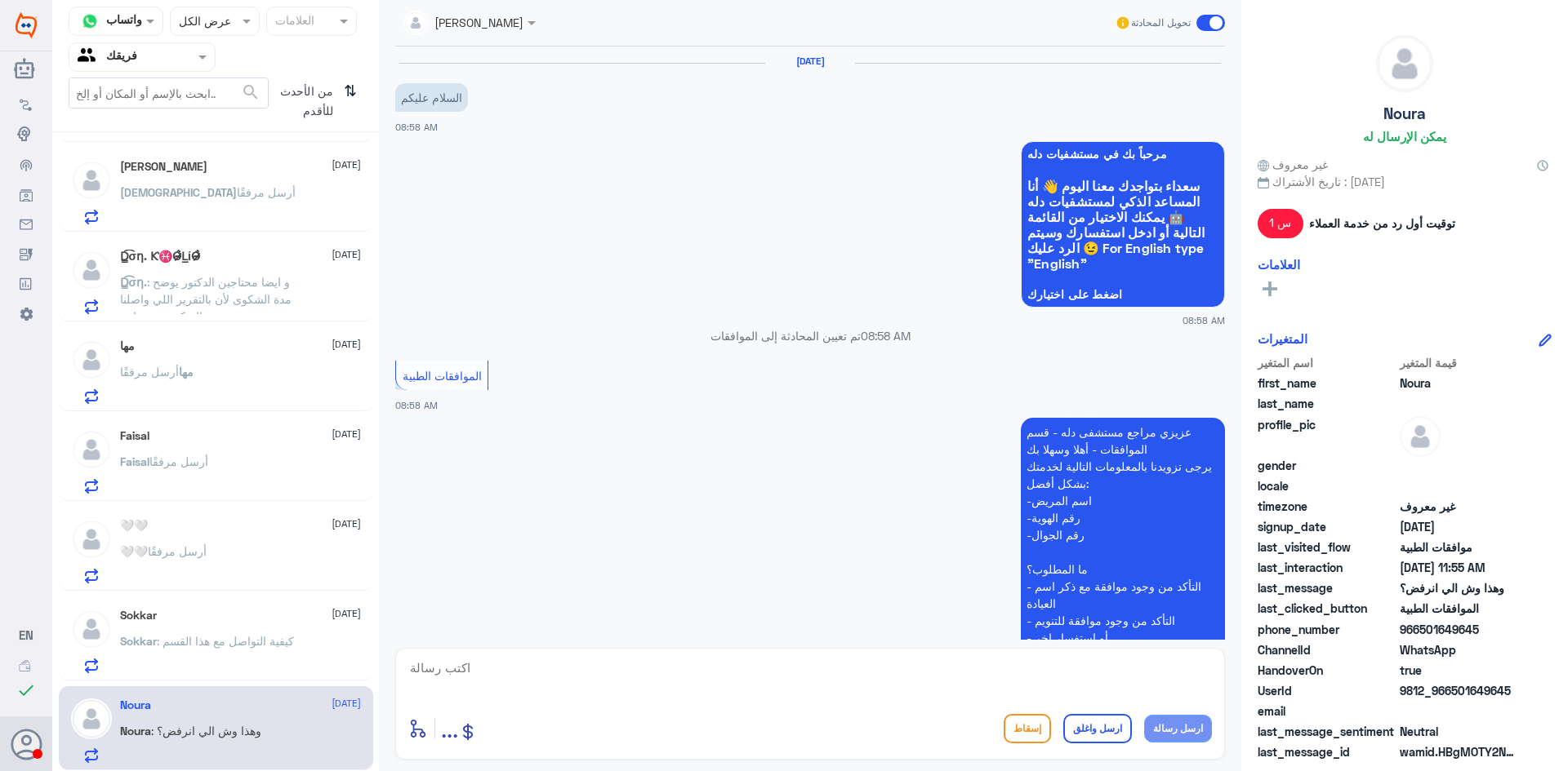
scroll to position [1032, 0]
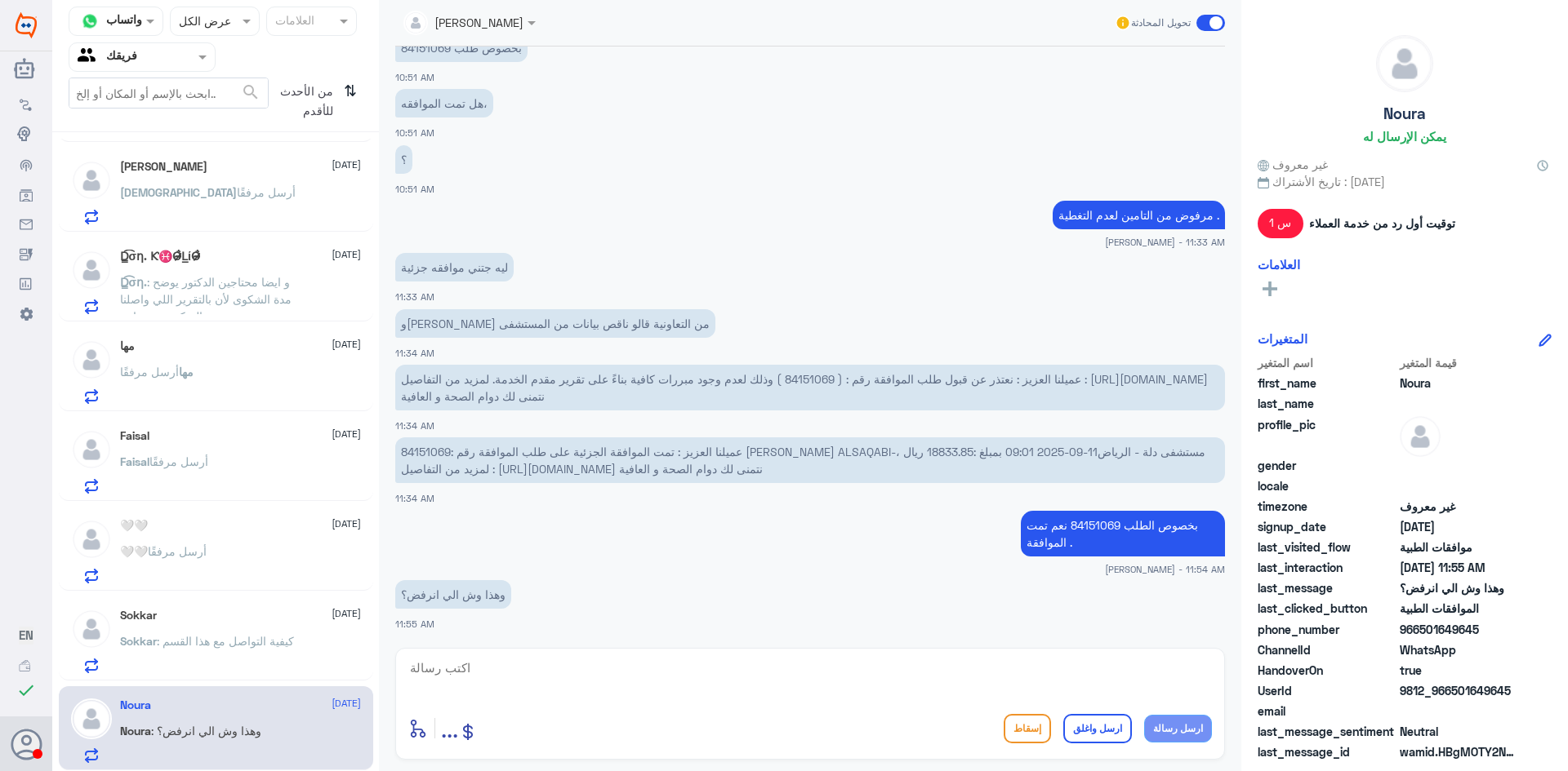
click at [294, 673] on p "Sokkar : كيفية التواصل مع هذا القسم" at bounding box center [207, 652] width 174 height 40
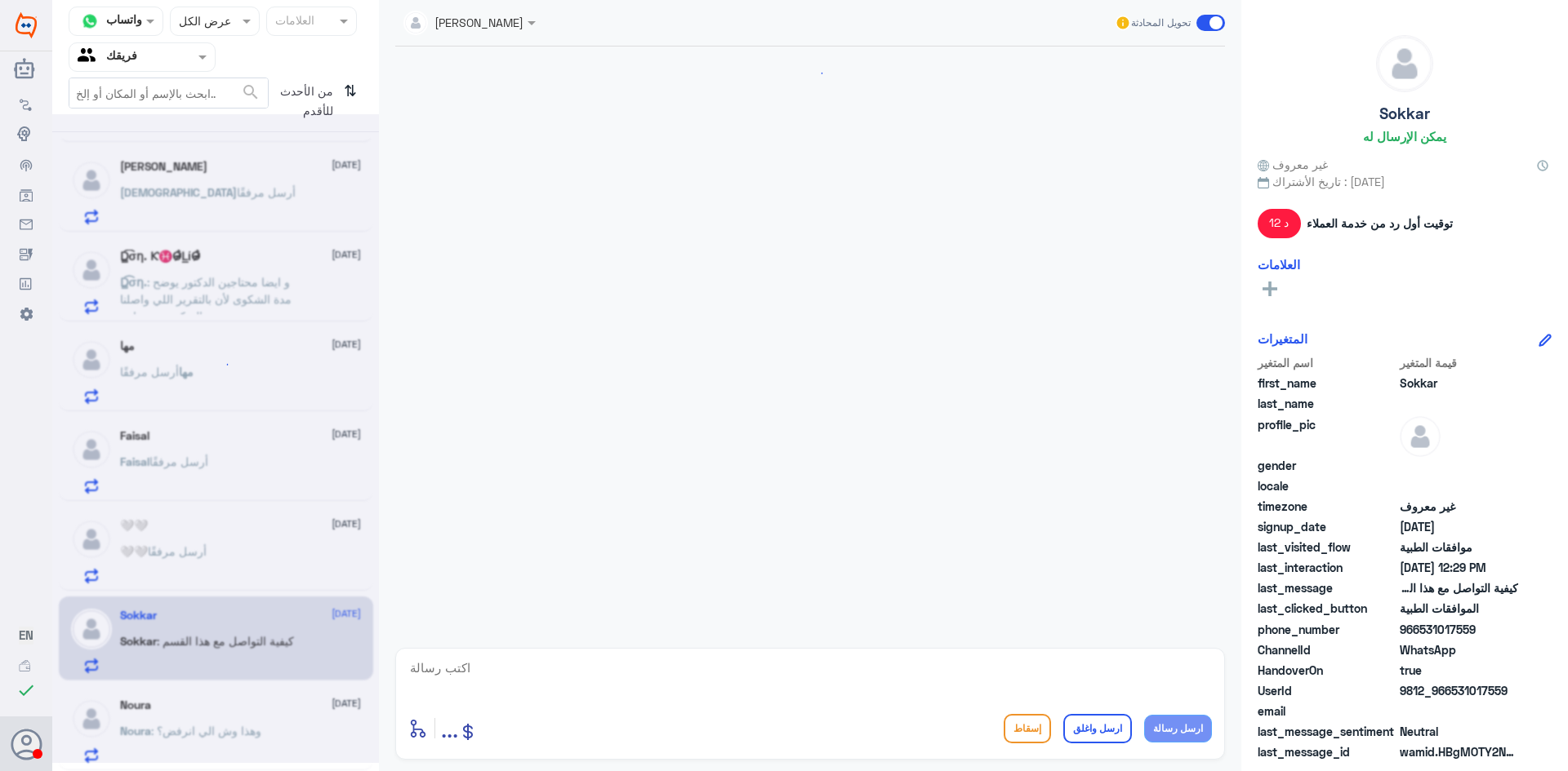
scroll to position [1101, 0]
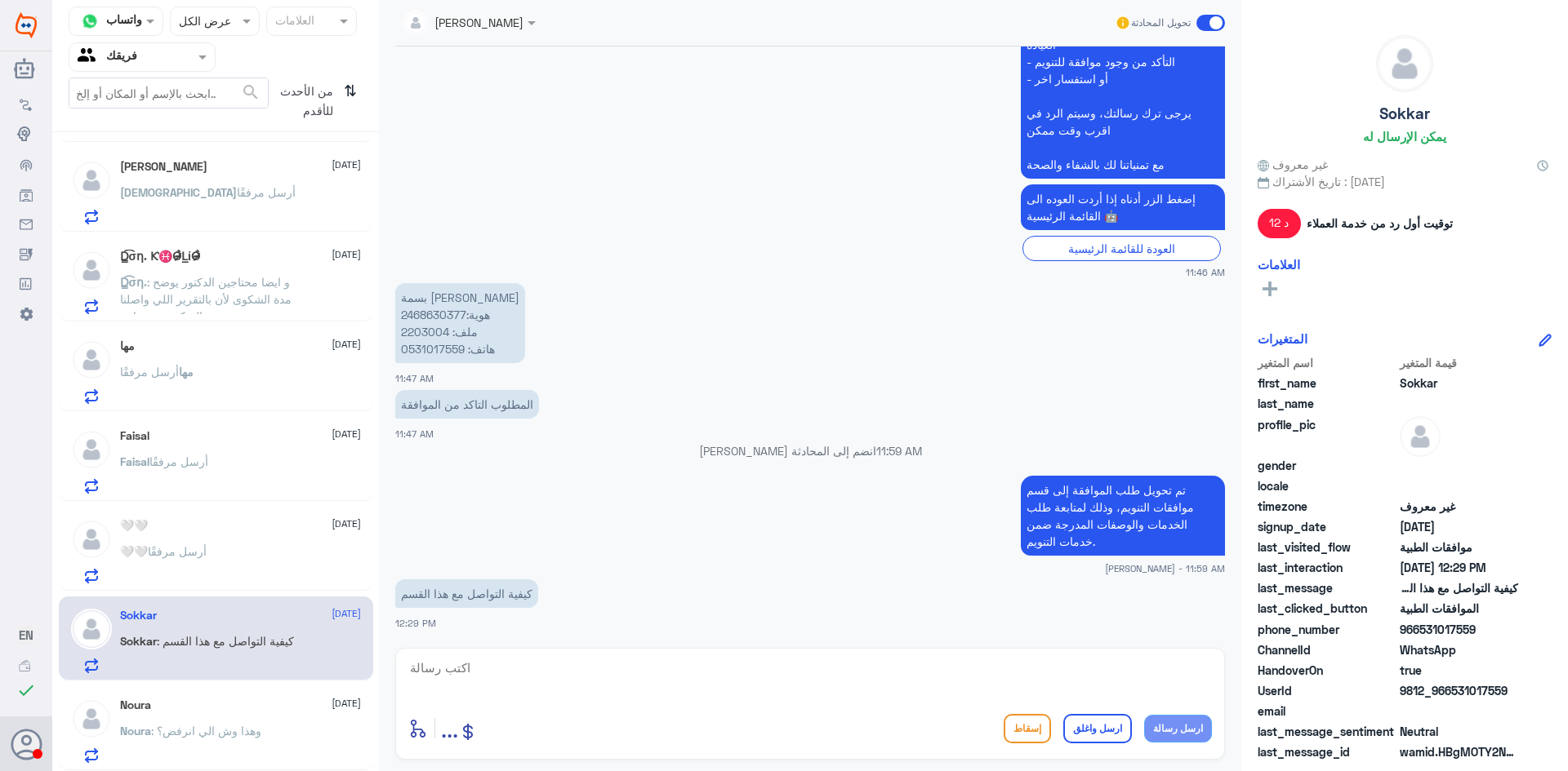
click at [271, 578] on div "🤍🤍 أرسل مرفقًا" at bounding box center [241, 565] width 241 height 37
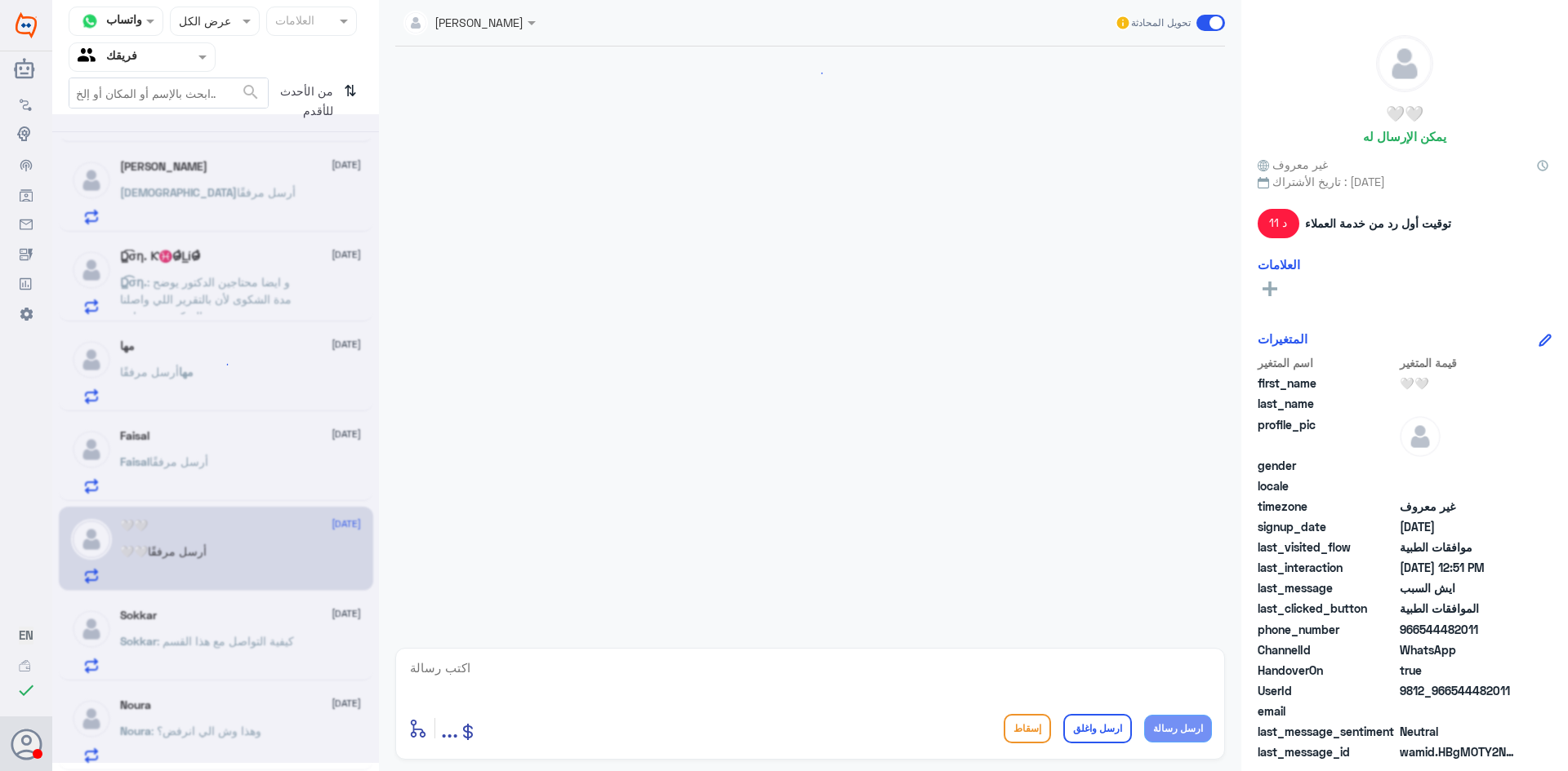
scroll to position [1255, 0]
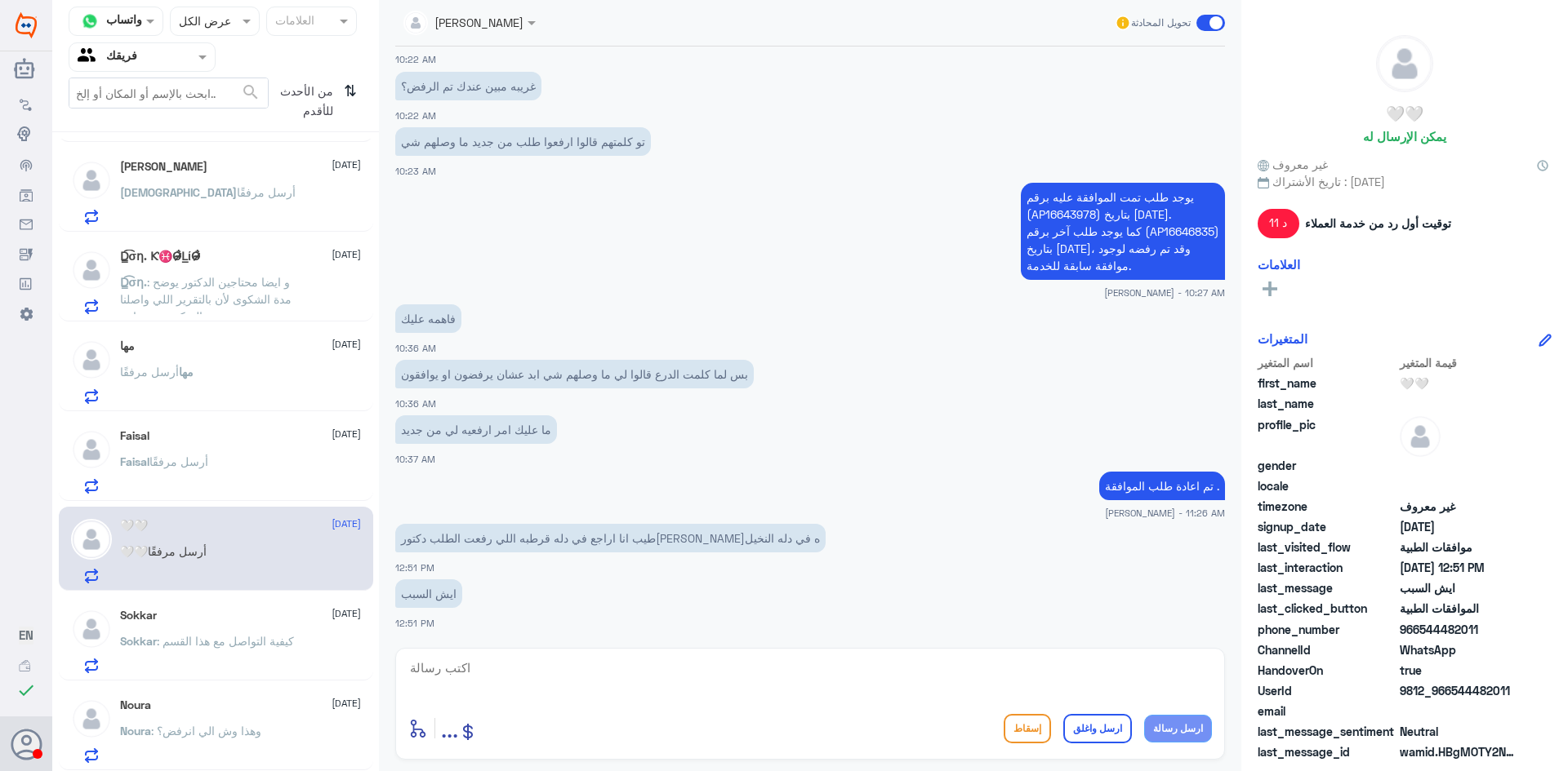
click at [192, 474] on p "[PERSON_NAME] أرسل مرفقًا" at bounding box center [165, 473] width 88 height 40
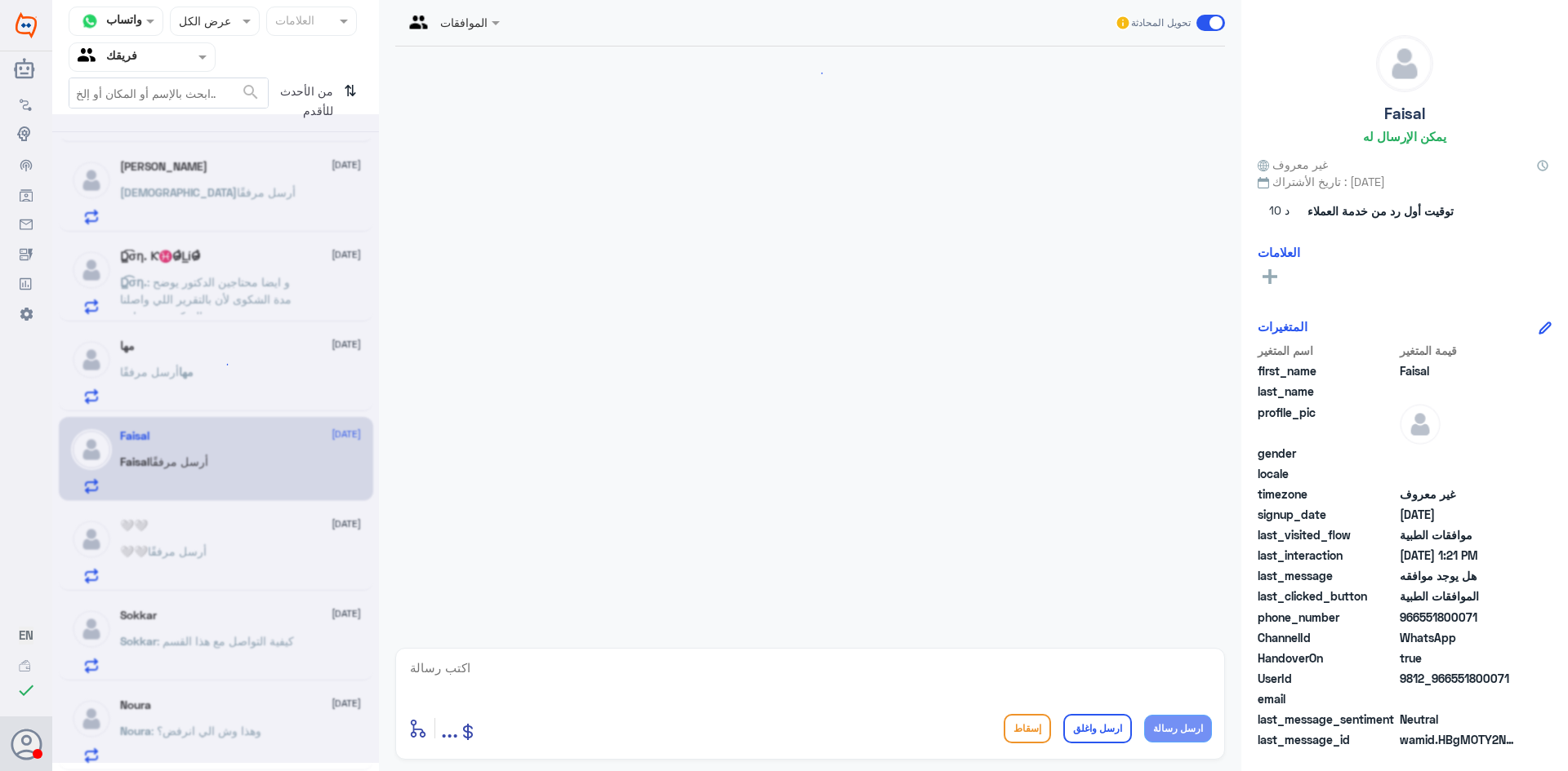
scroll to position [352, 0]
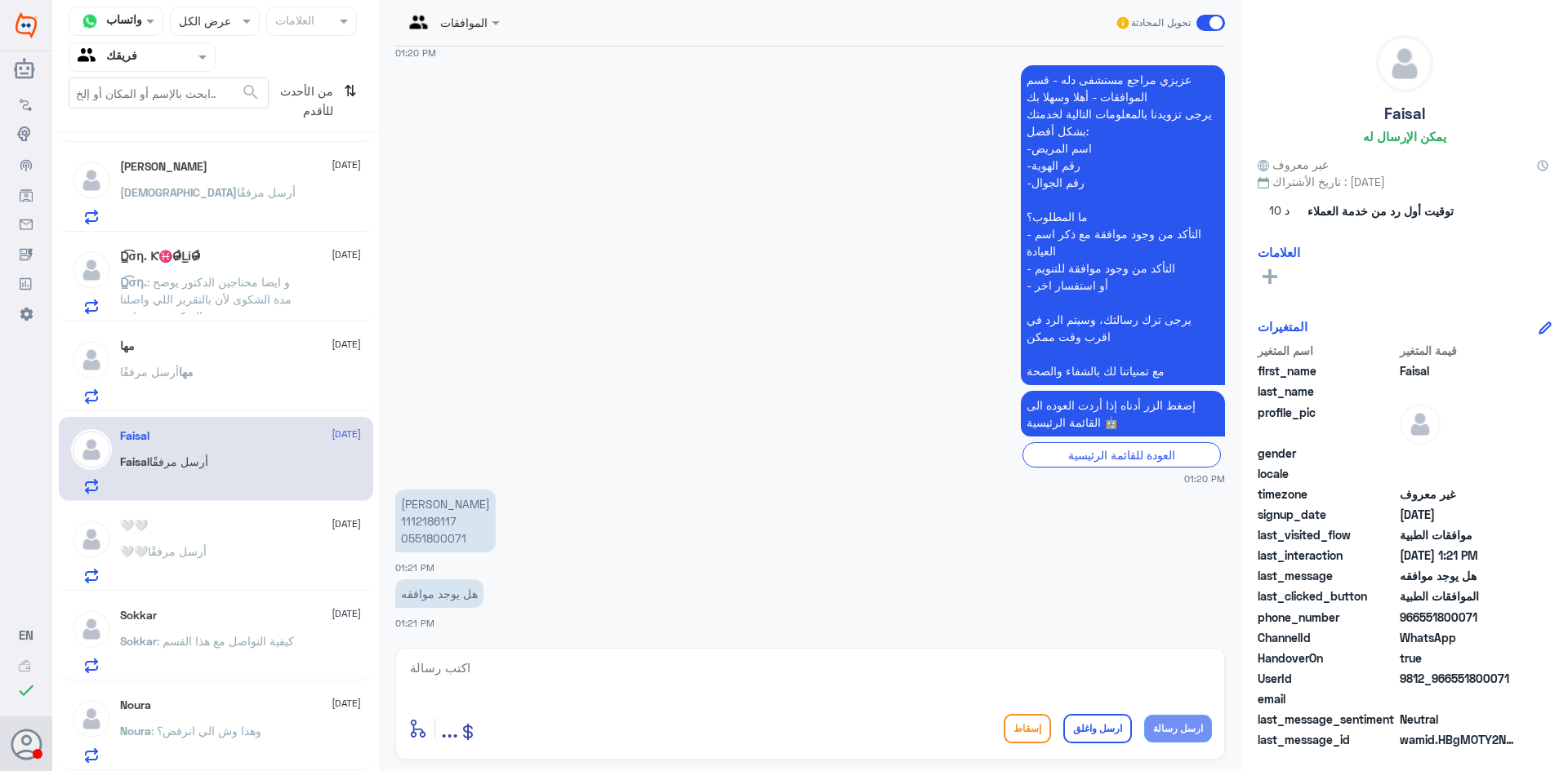
click at [191, 360] on div "مها [DATE] مها أرسل مرفقًا" at bounding box center [241, 372] width 241 height 65
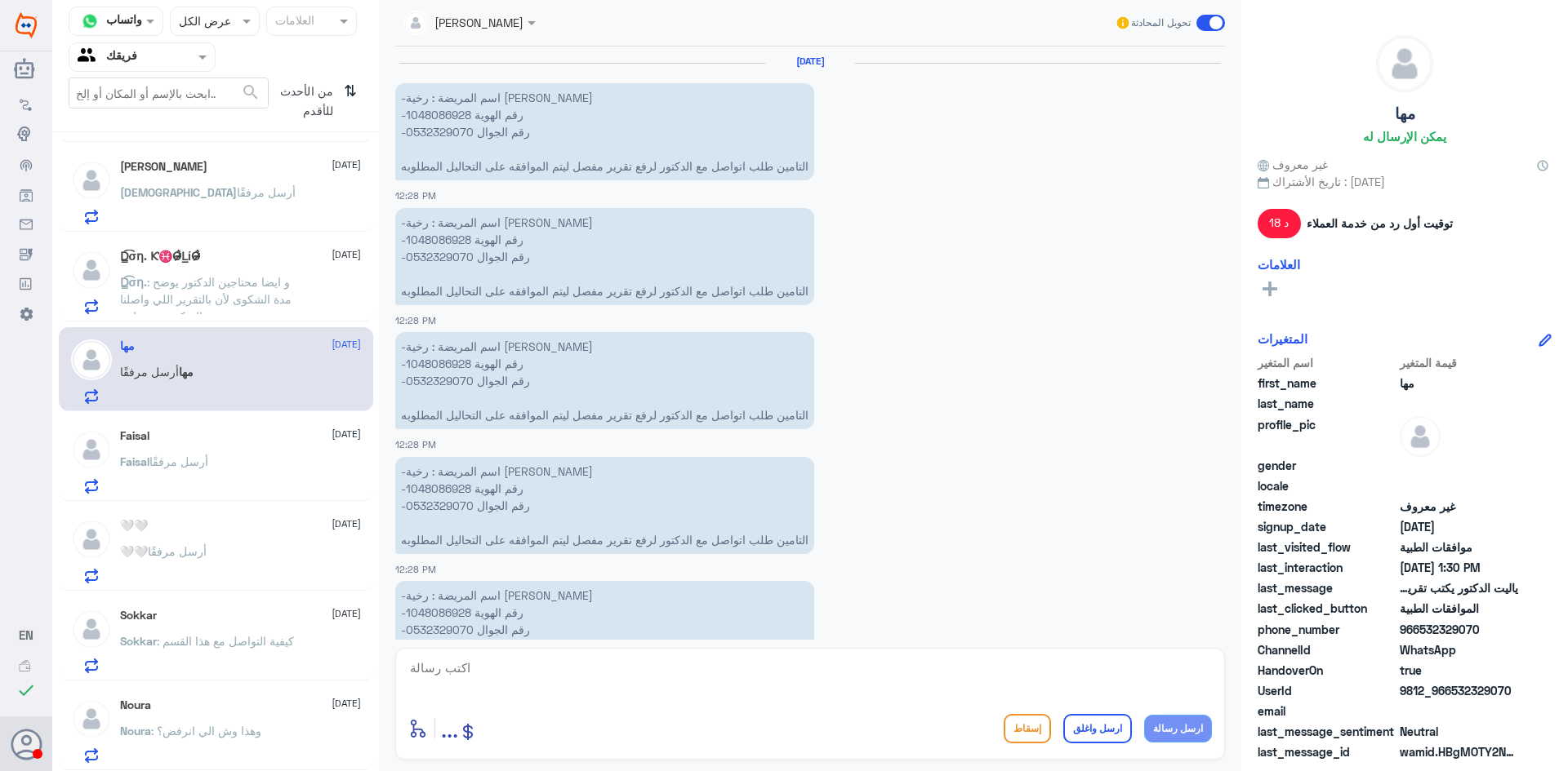
scroll to position [1443, 0]
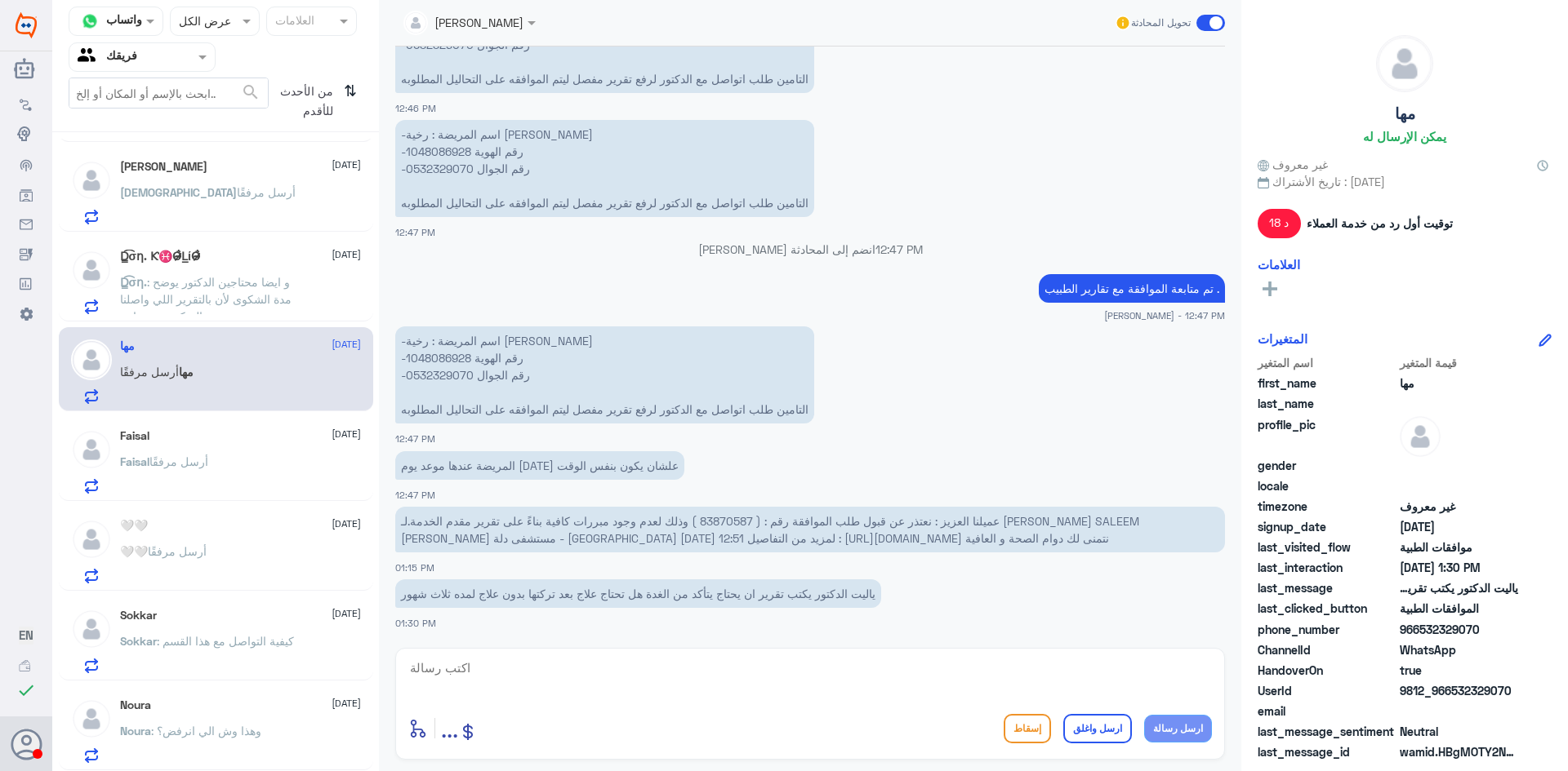
click at [215, 298] on span ": و ايضا محتاجين الدكتور يوضح مدة الشكوى لأن بالتقرير اللي واصلنا مدة الشكوى يو…" at bounding box center [206, 299] width 172 height 49
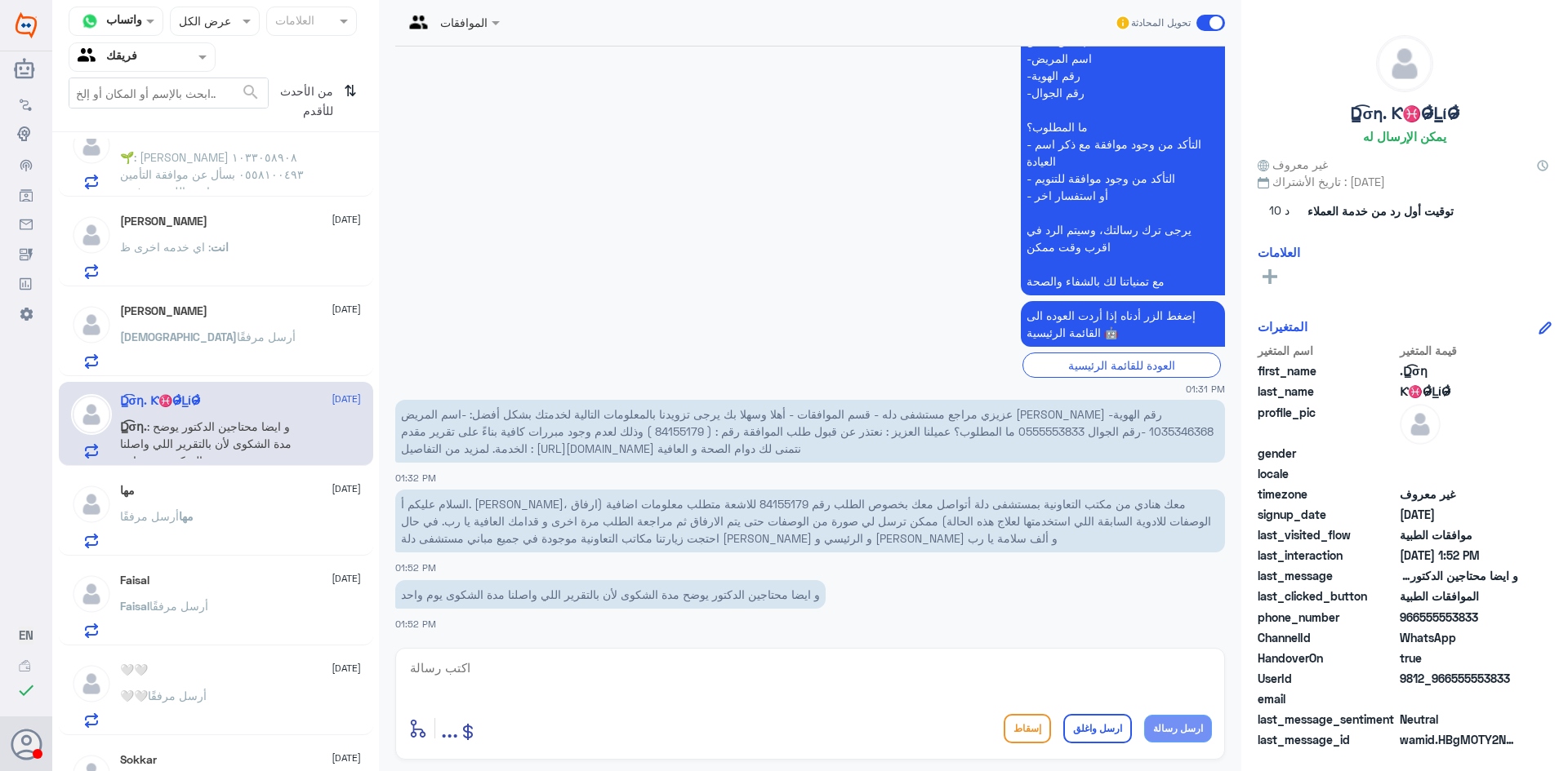
scroll to position [1001, 0]
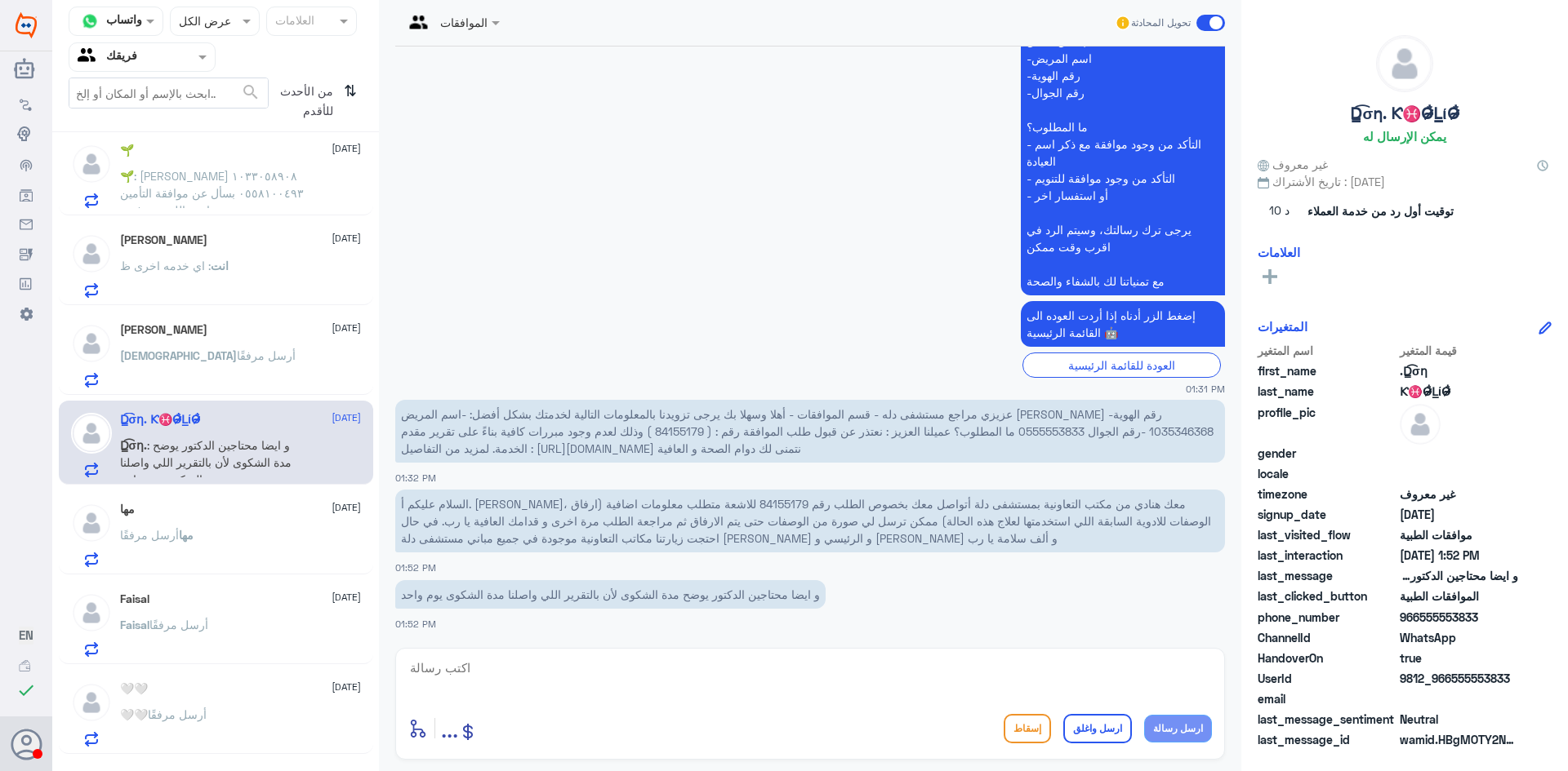
click at [209, 337] on div "[PERSON_NAME] [DATE] [PERSON_NAME] أرسل مرفقًا" at bounding box center [241, 356] width 241 height 65
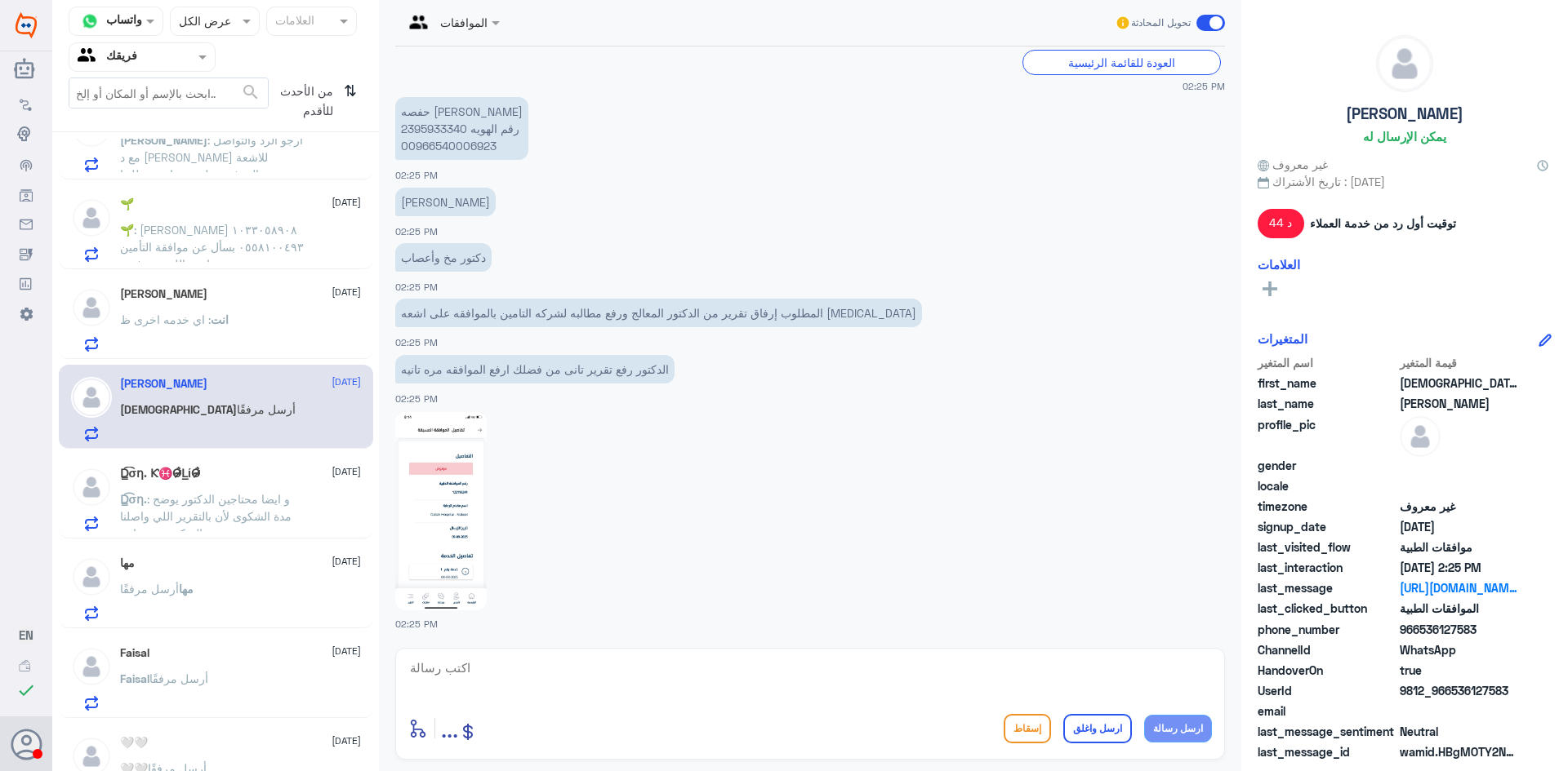
scroll to position [919, 0]
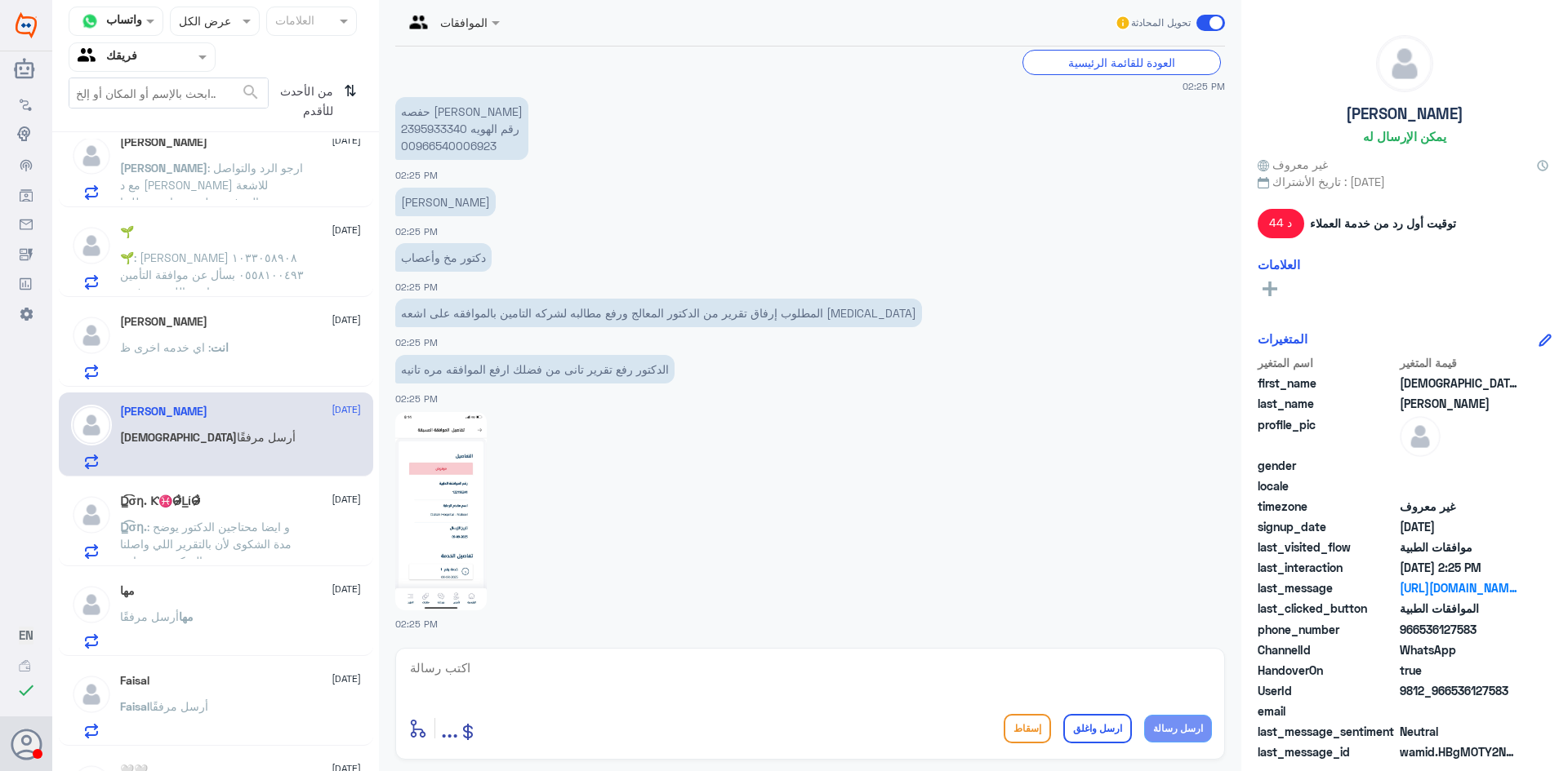
click at [209, 337] on div "[PERSON_NAME] [DATE] انت : اي خدمه اخرى ظ" at bounding box center [241, 348] width 241 height 65
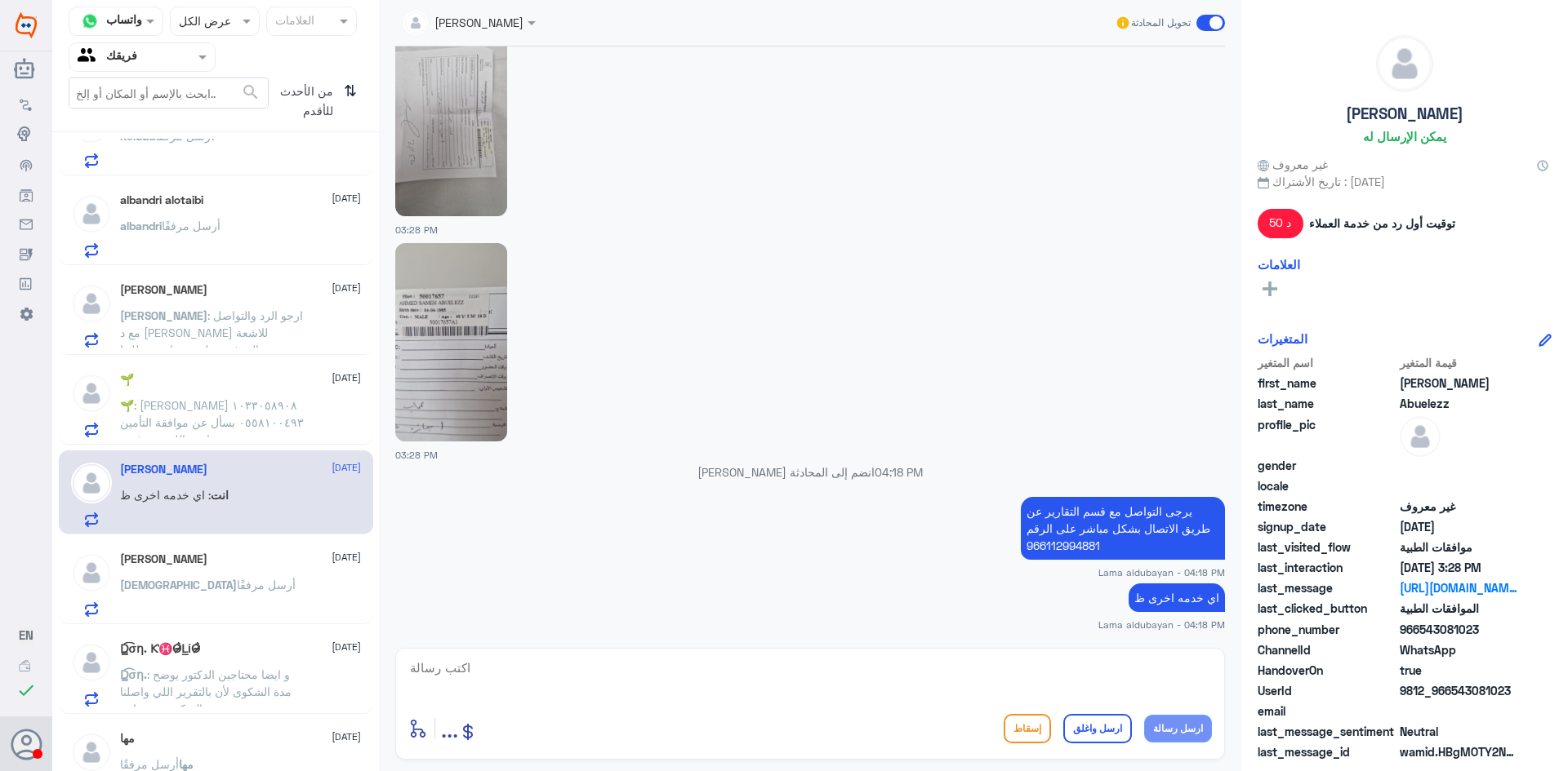
scroll to position [756, 0]
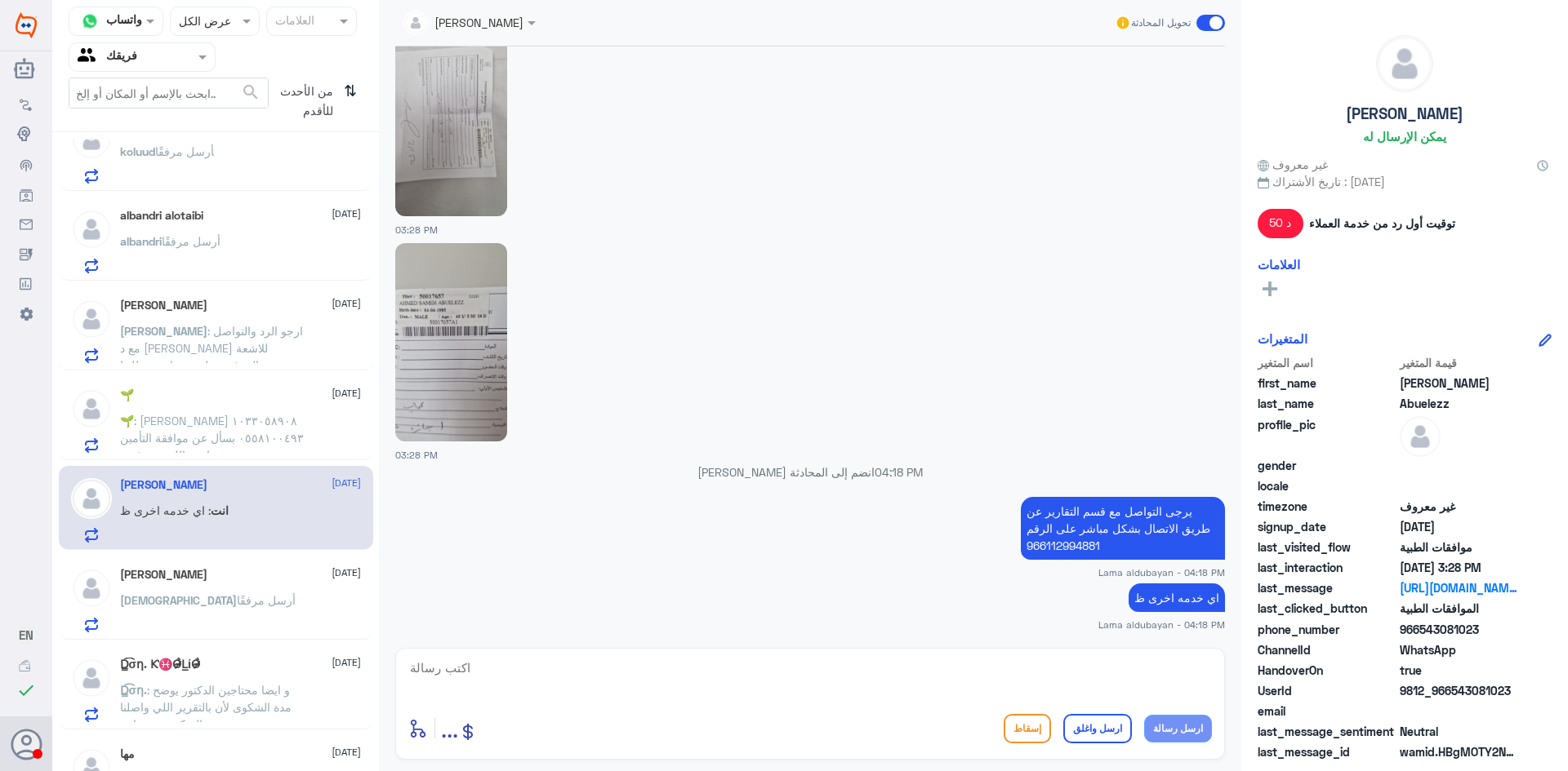
click at [209, 403] on div "🌱 [DATE] 🌱 : [PERSON_NAME] ١٠٣٣٠٥٨٩٠٨ ٠٥٥٨١٠٠٤٩٣ بسأل عن موافقة التأمين ايش الل…" at bounding box center [241, 421] width 241 height 65
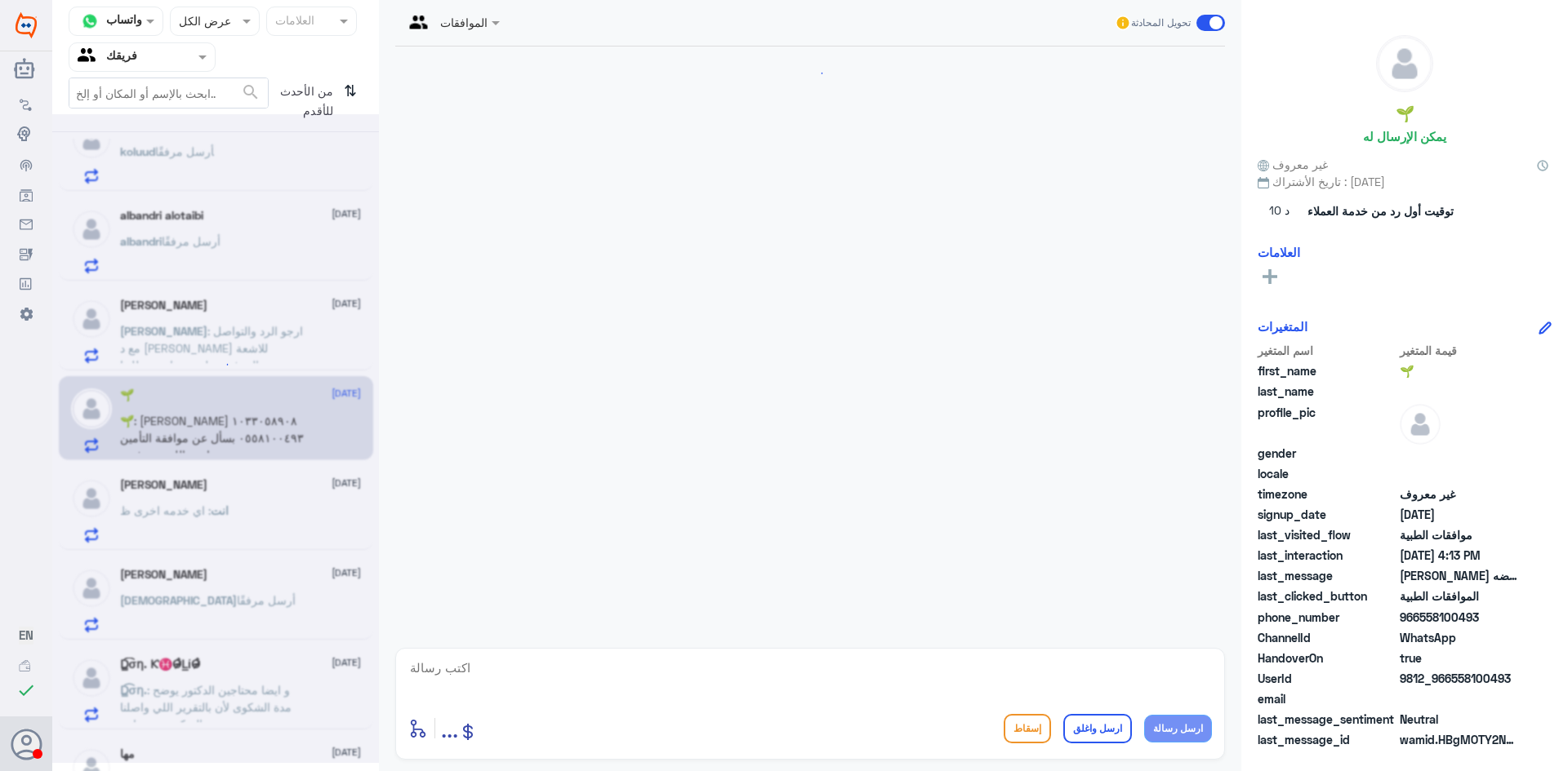
scroll to position [314, 0]
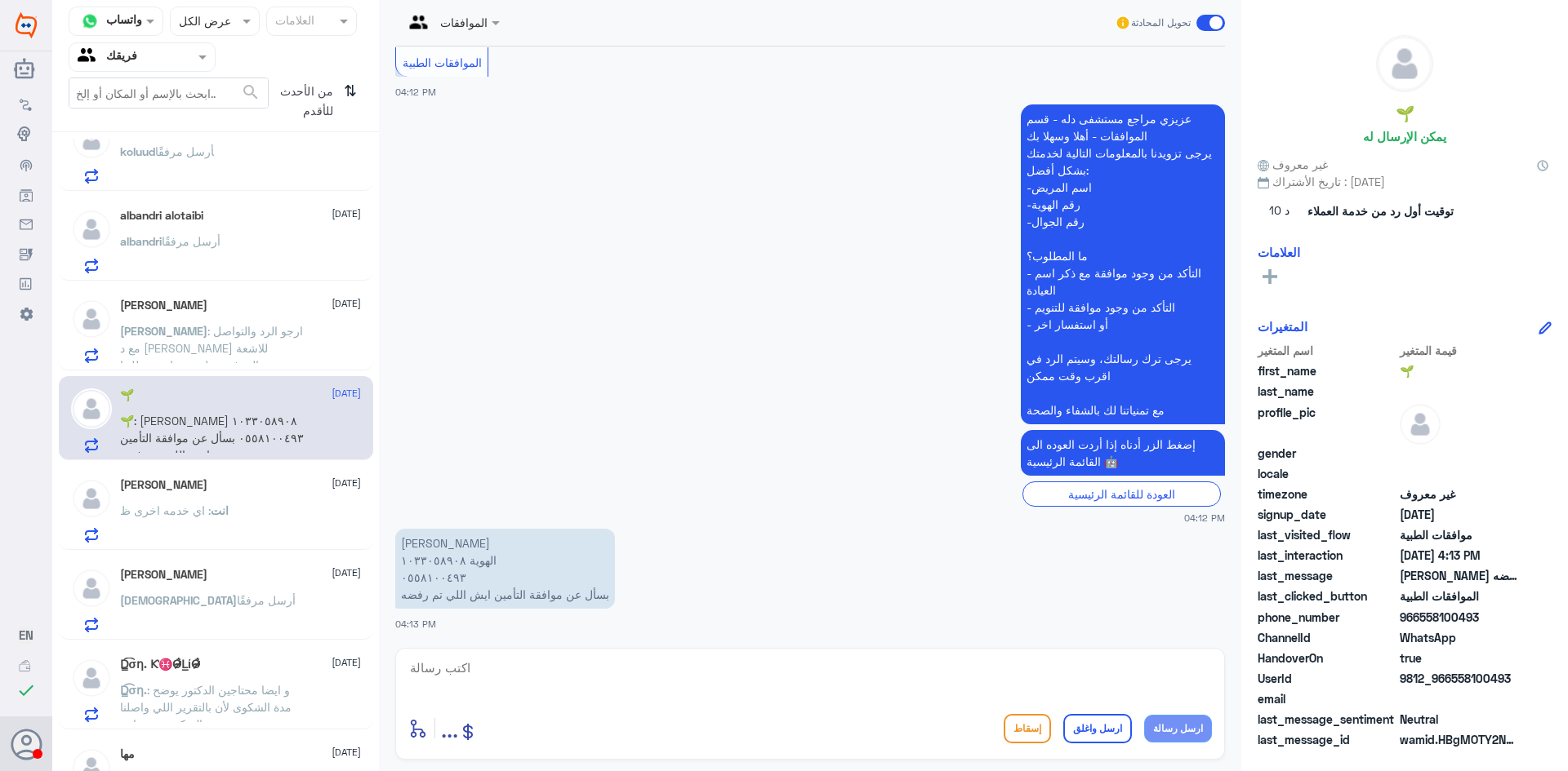
click at [230, 321] on div "[PERSON_NAME] [DATE] [PERSON_NAME] : ارجو الرد والتواصل مع د [PERSON_NAME] للاش…" at bounding box center [241, 331] width 241 height 65
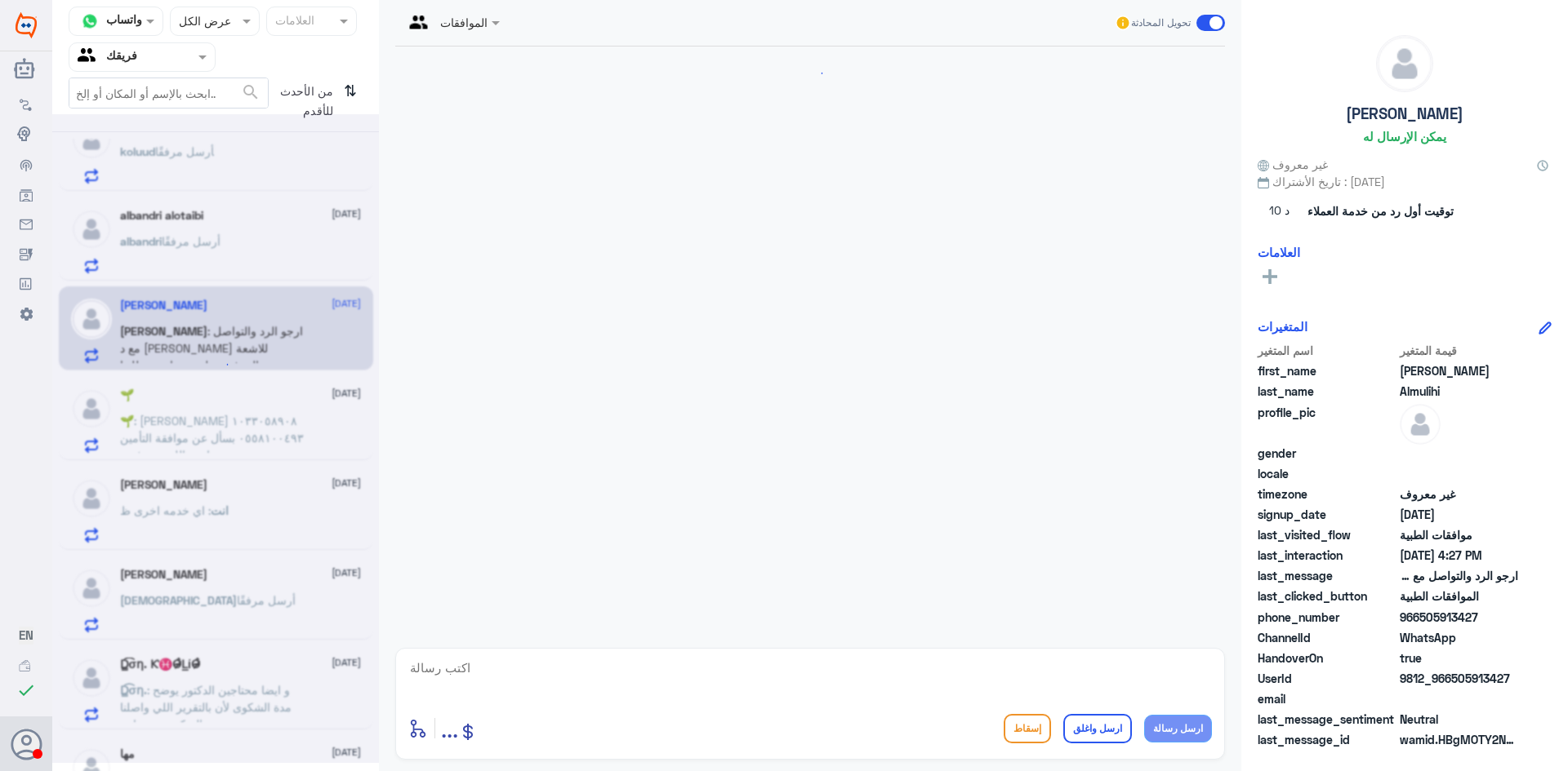
scroll to position [404, 0]
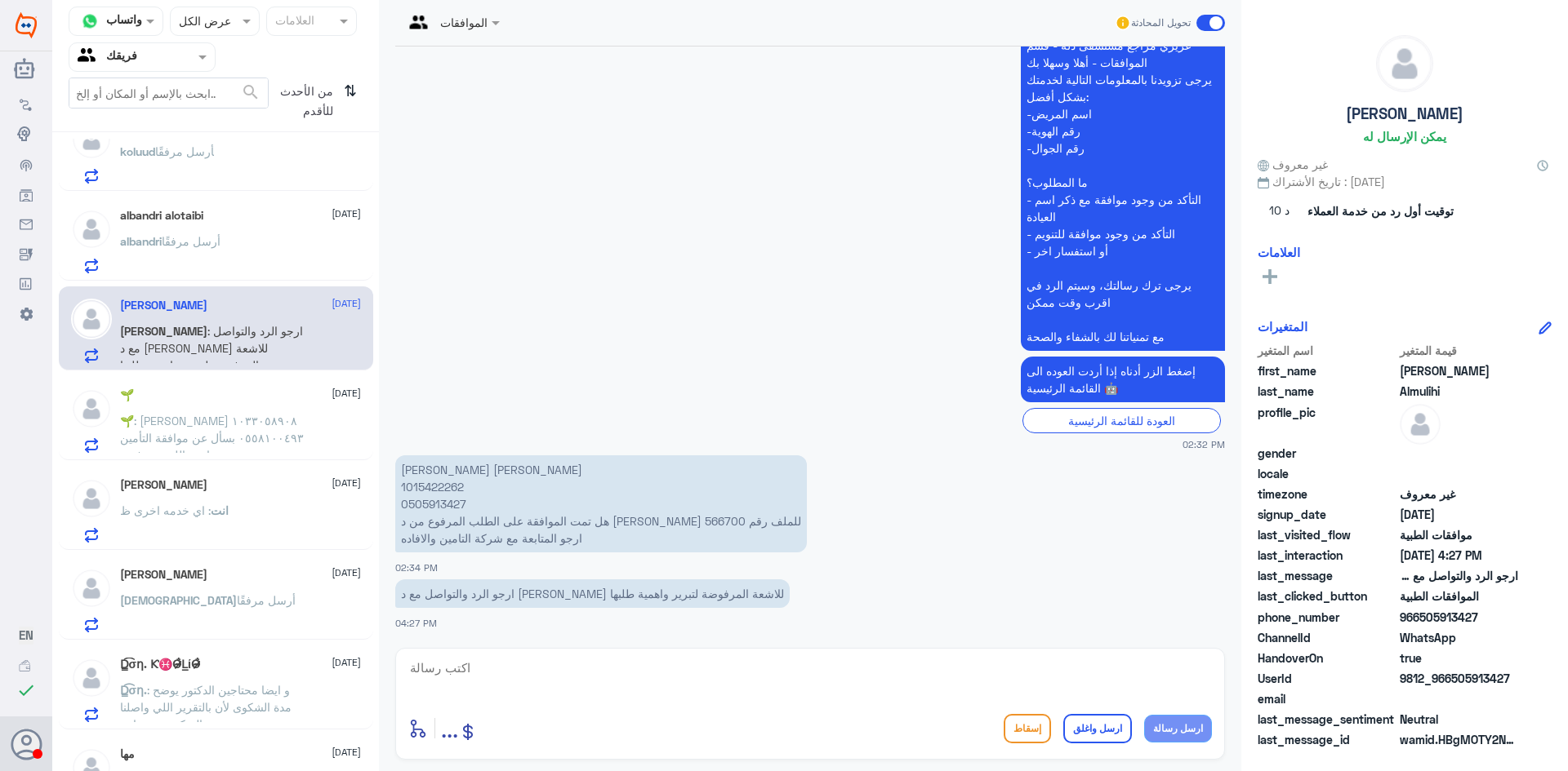
click at [444, 490] on p "[PERSON_NAME] [PERSON_NAME] 1015422262 0505913427 هل تمت الموافقة على الطلب الم…" at bounding box center [601, 504] width 412 height 97
copy p "1015422262"
click at [710, 672] on textarea at bounding box center [810, 677] width 804 height 40
type textarea "تم ارفاق جميع التقارير يرجى التواصل مع التامين الخاصه بكم"
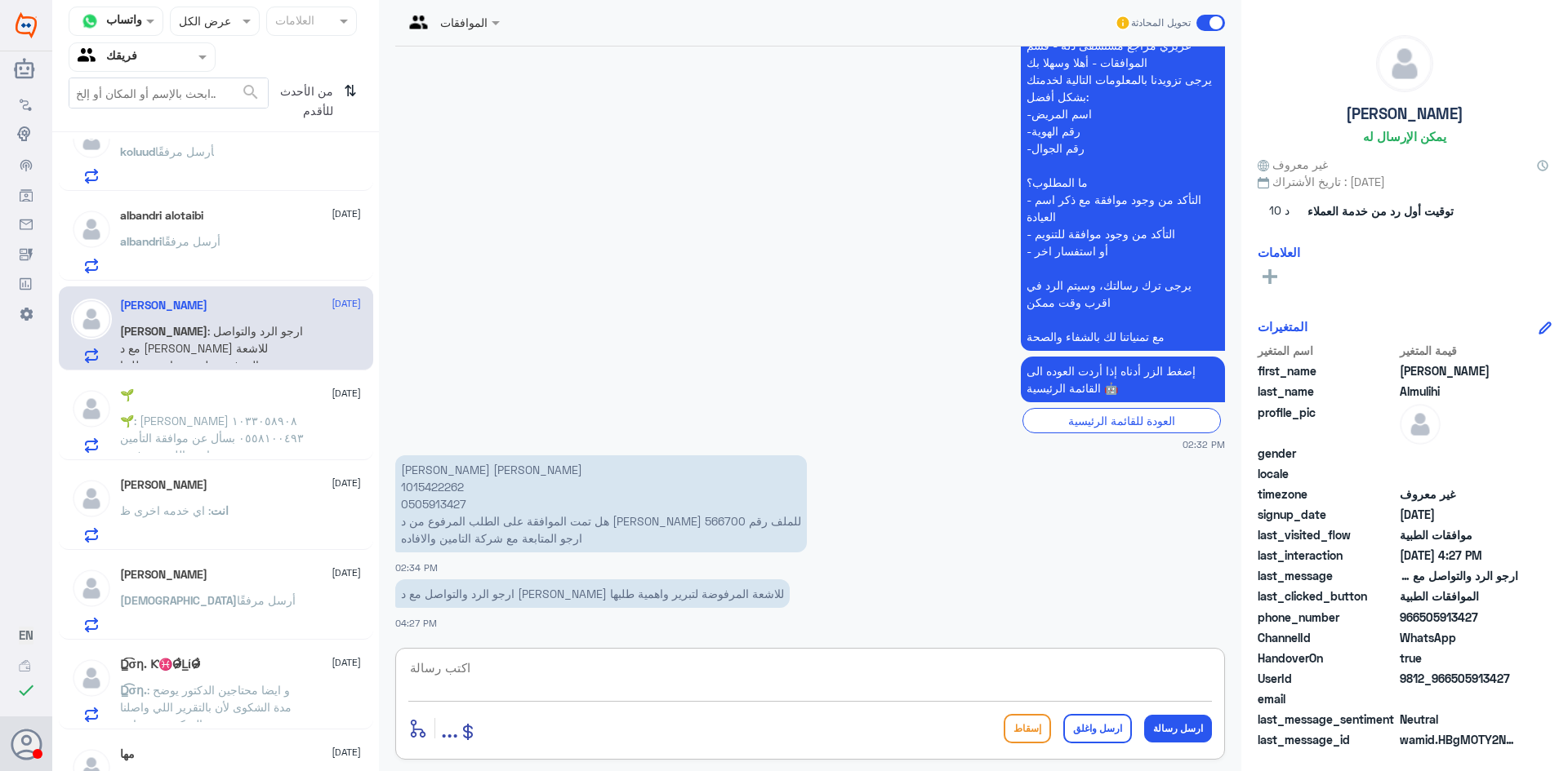
scroll to position [474, 0]
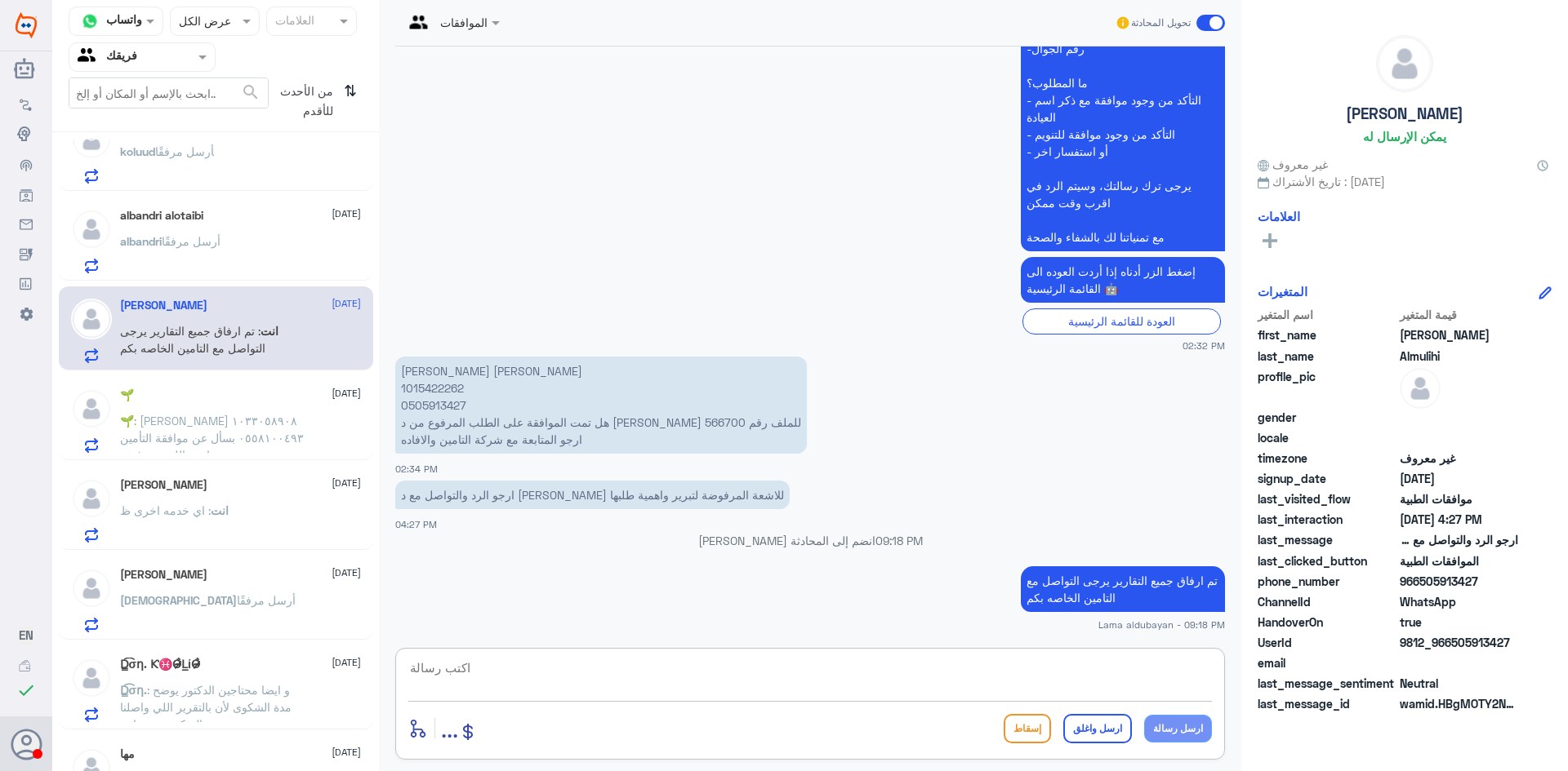
click at [220, 250] on div "albandri أرسل مرفقًا" at bounding box center [241, 254] width 241 height 37
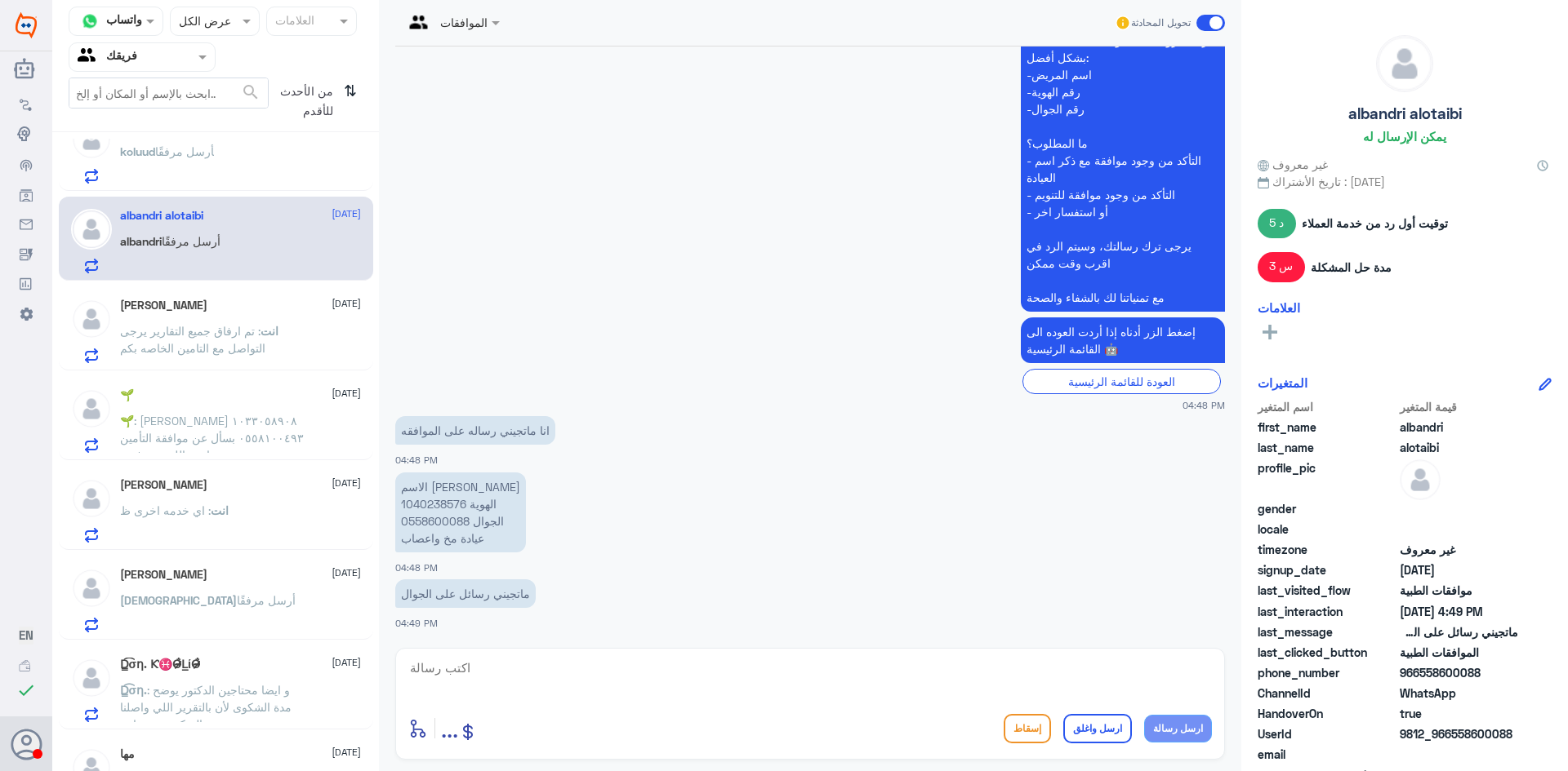
scroll to position [592, 0]
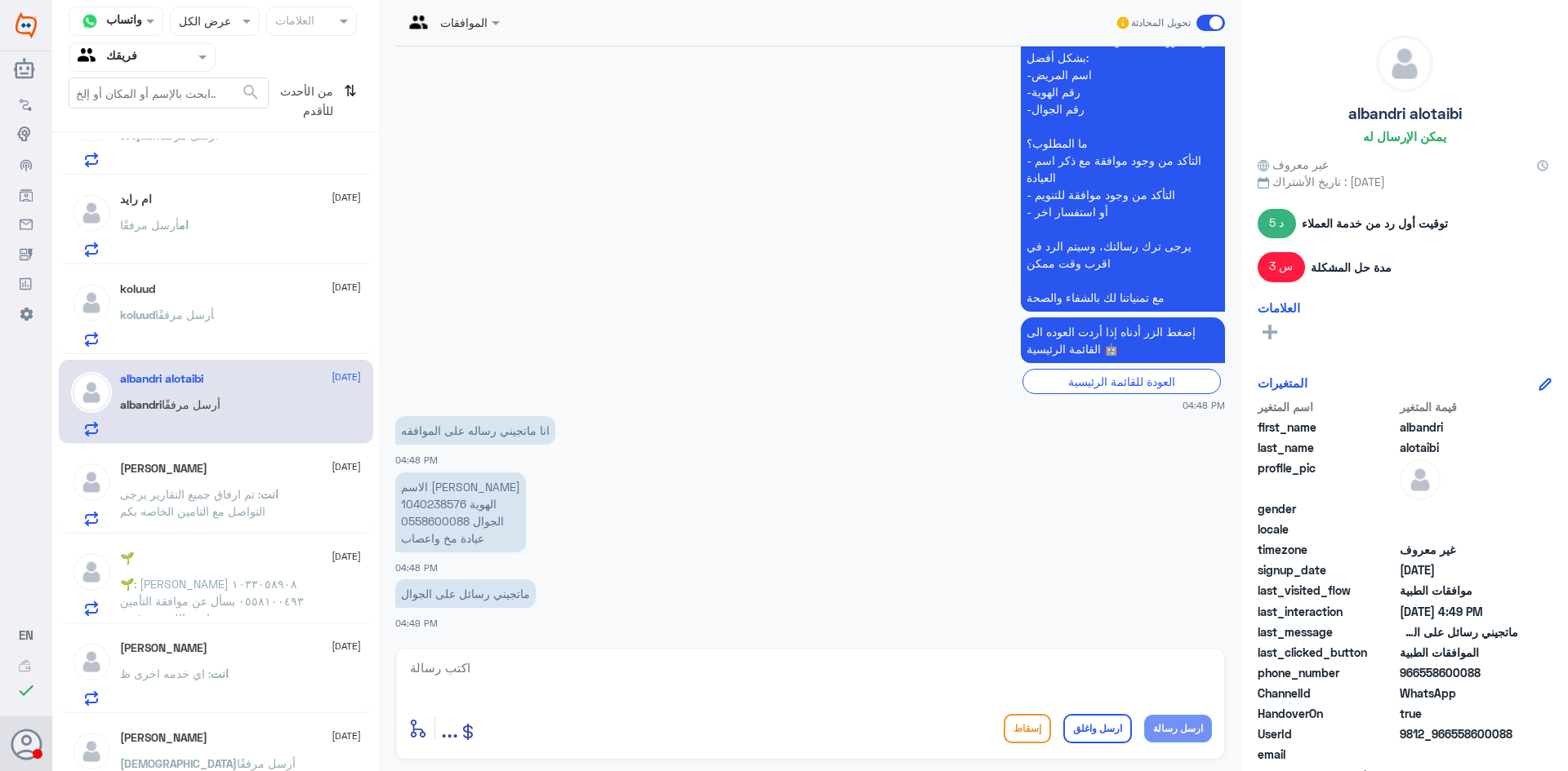
click at [199, 324] on p "[PERSON_NAME] أرسل مرفقًا" at bounding box center [167, 326] width 94 height 40
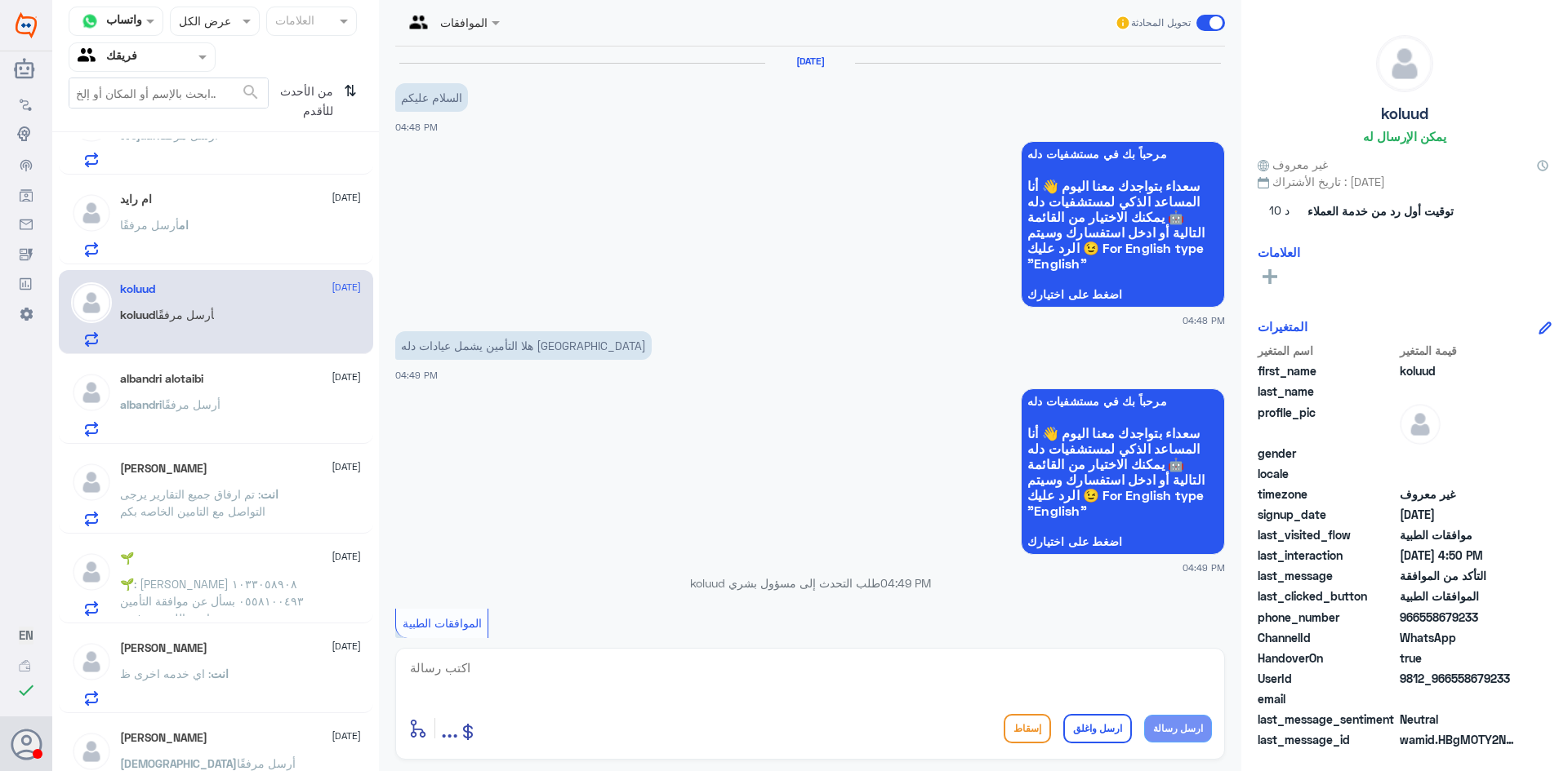
scroll to position [788, 0]
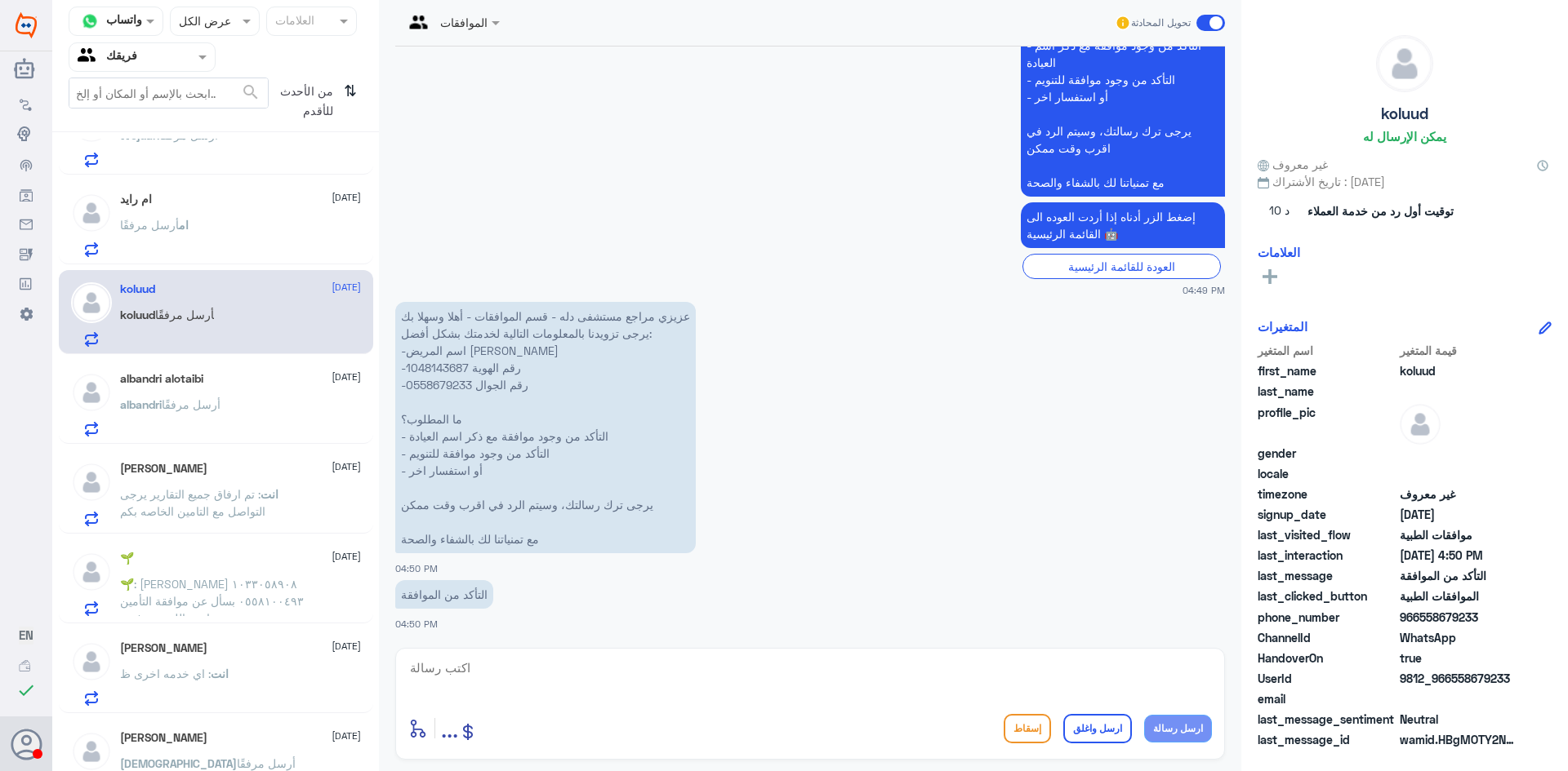
click at [446, 371] on p "عزيزي مراجع مستشفى دله - قسم الموافقات - أهلا وسهلا بك يرجى تزويدنا بالمعلومات …" at bounding box center [546, 428] width 300 height 252
click at [263, 220] on div "ام أرسل مرفقًا" at bounding box center [241, 238] width 241 height 37
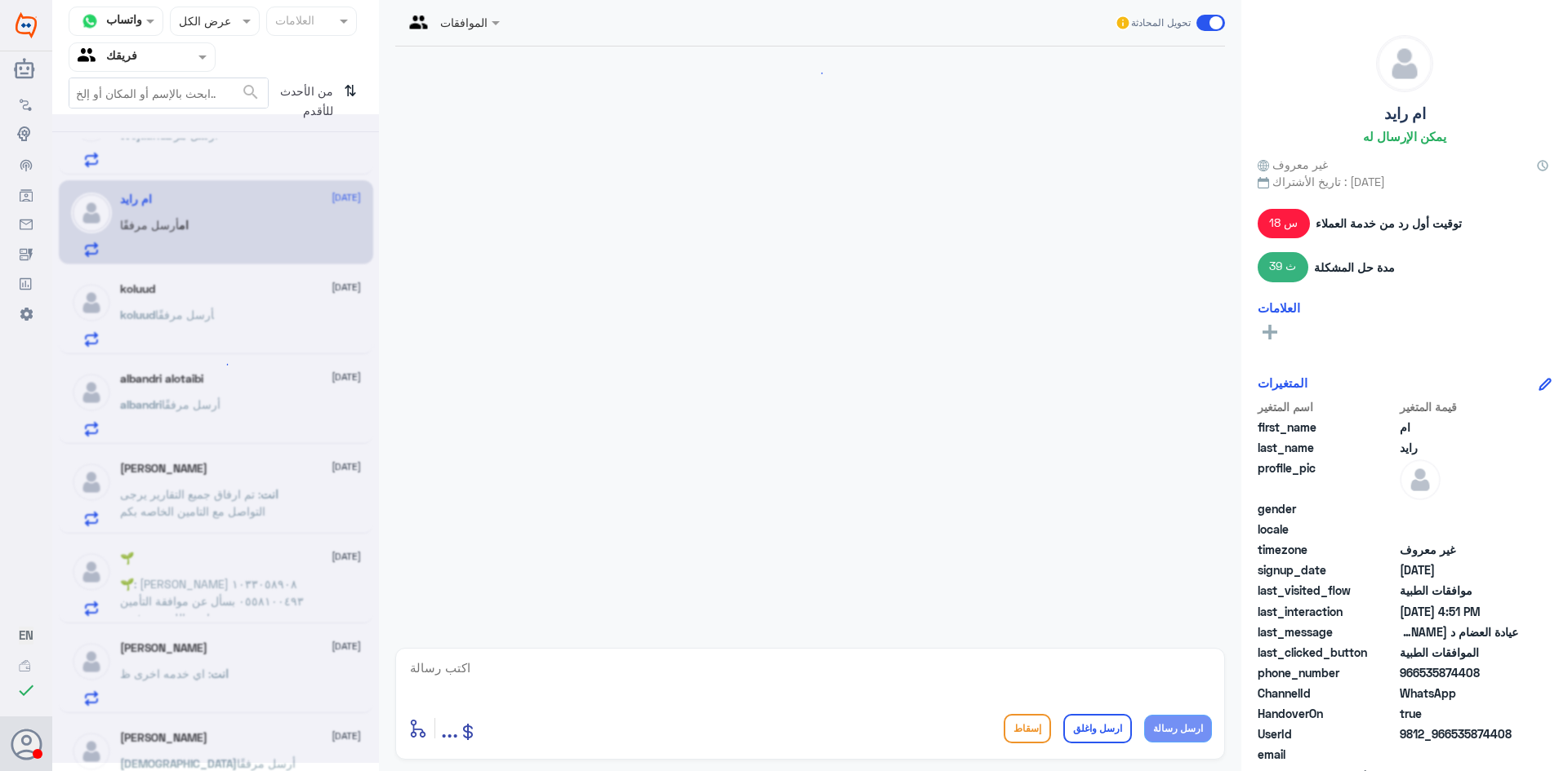
scroll to position [1820, 0]
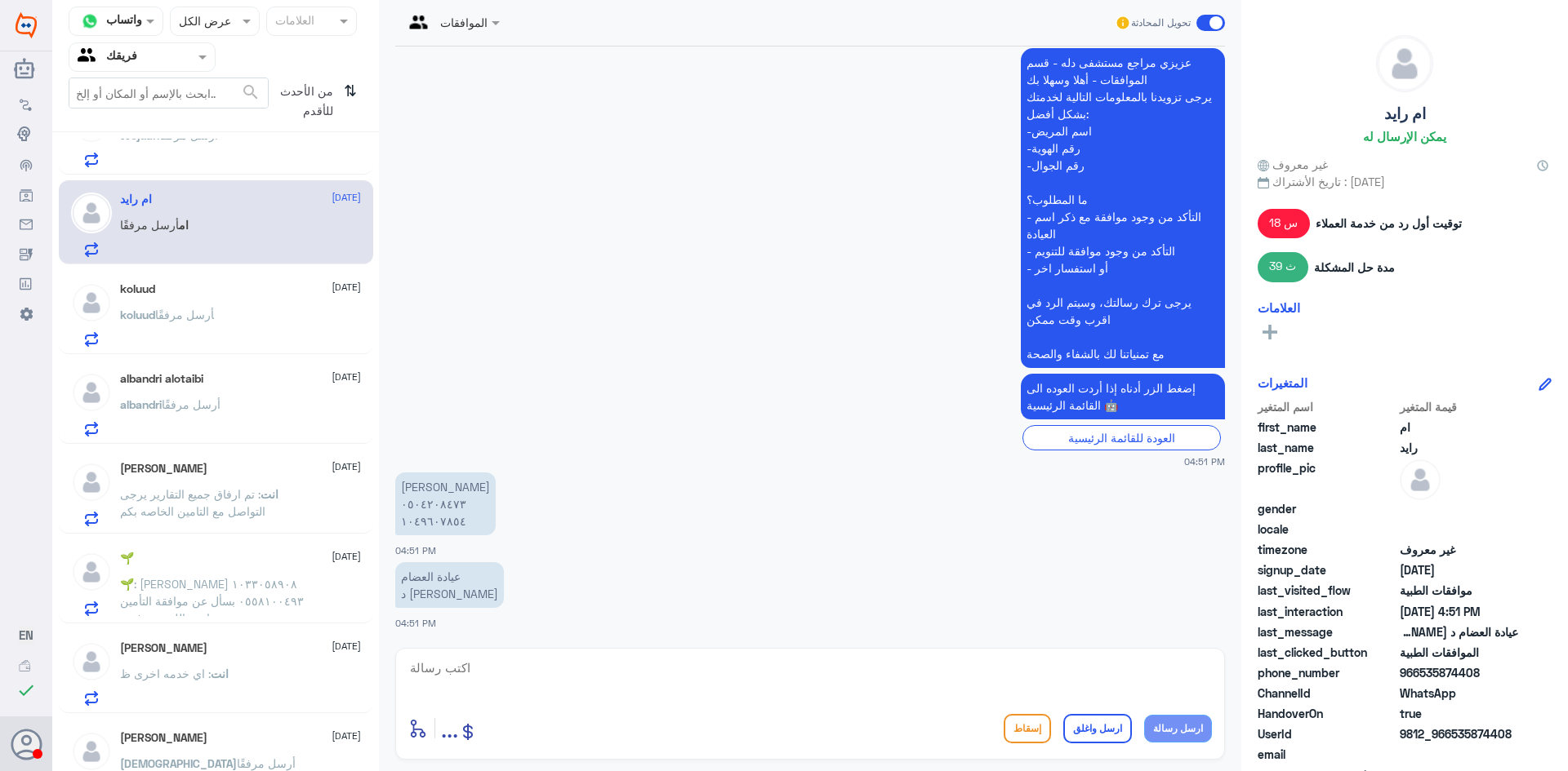
click at [461, 673] on textarea at bounding box center [810, 677] width 804 height 40
drag, startPoint x: 503, startPoint y: 661, endPoint x: 0, endPoint y: 640, distance: 503.4
click at [0, 643] on div "Dallah Hospitals منشئ البوت مهارات تدريب البوت إذاعة الجمهور صندوق الوارد أدوات…" at bounding box center [784, 386] width 1568 height 771
type textarea "1049607854"
type textarea "تمت متابعة الطلب والرد بالرفض الرجاء التواصل مع التامين الخاص بكم"
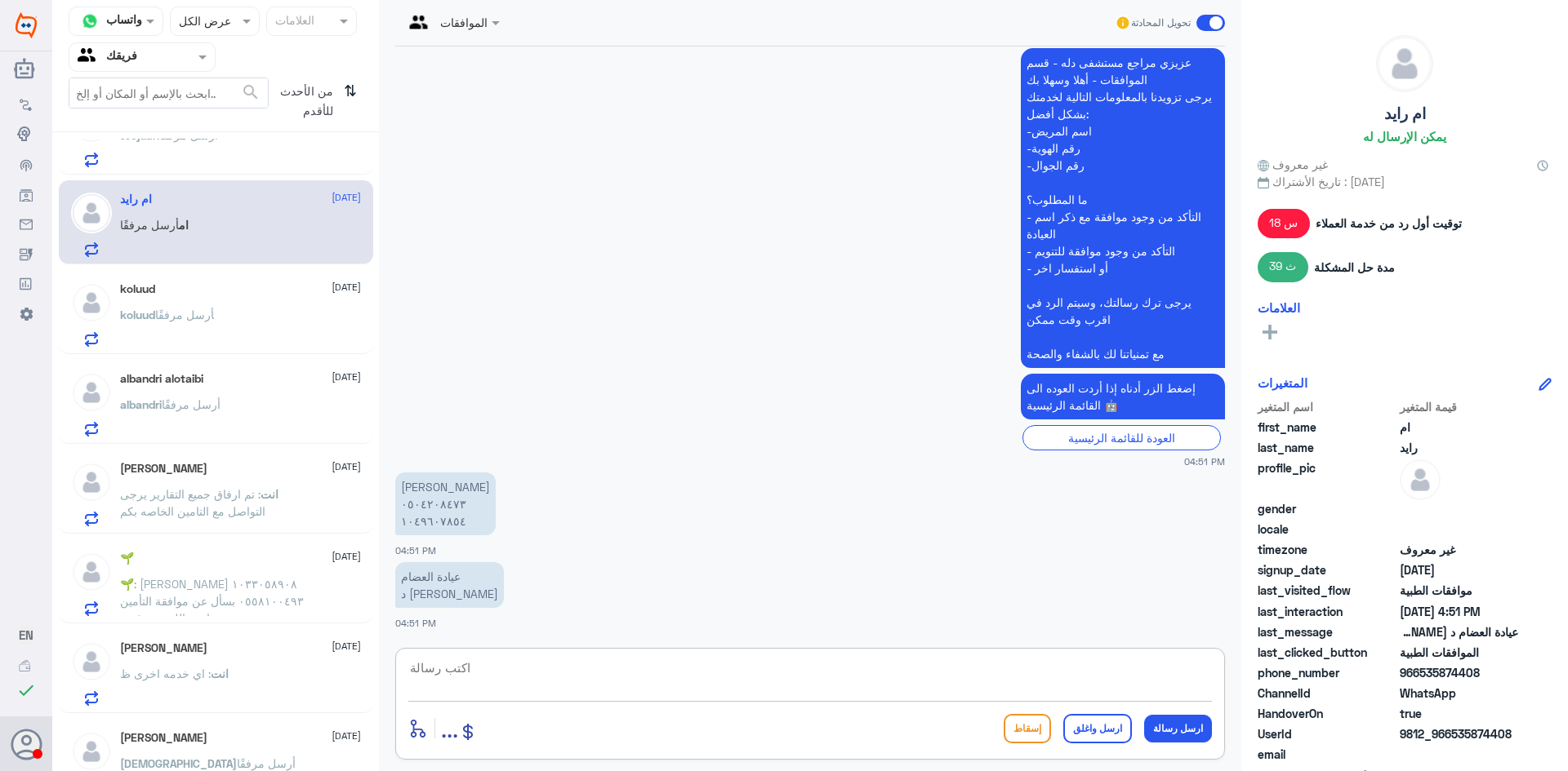
scroll to position [1889, 0]
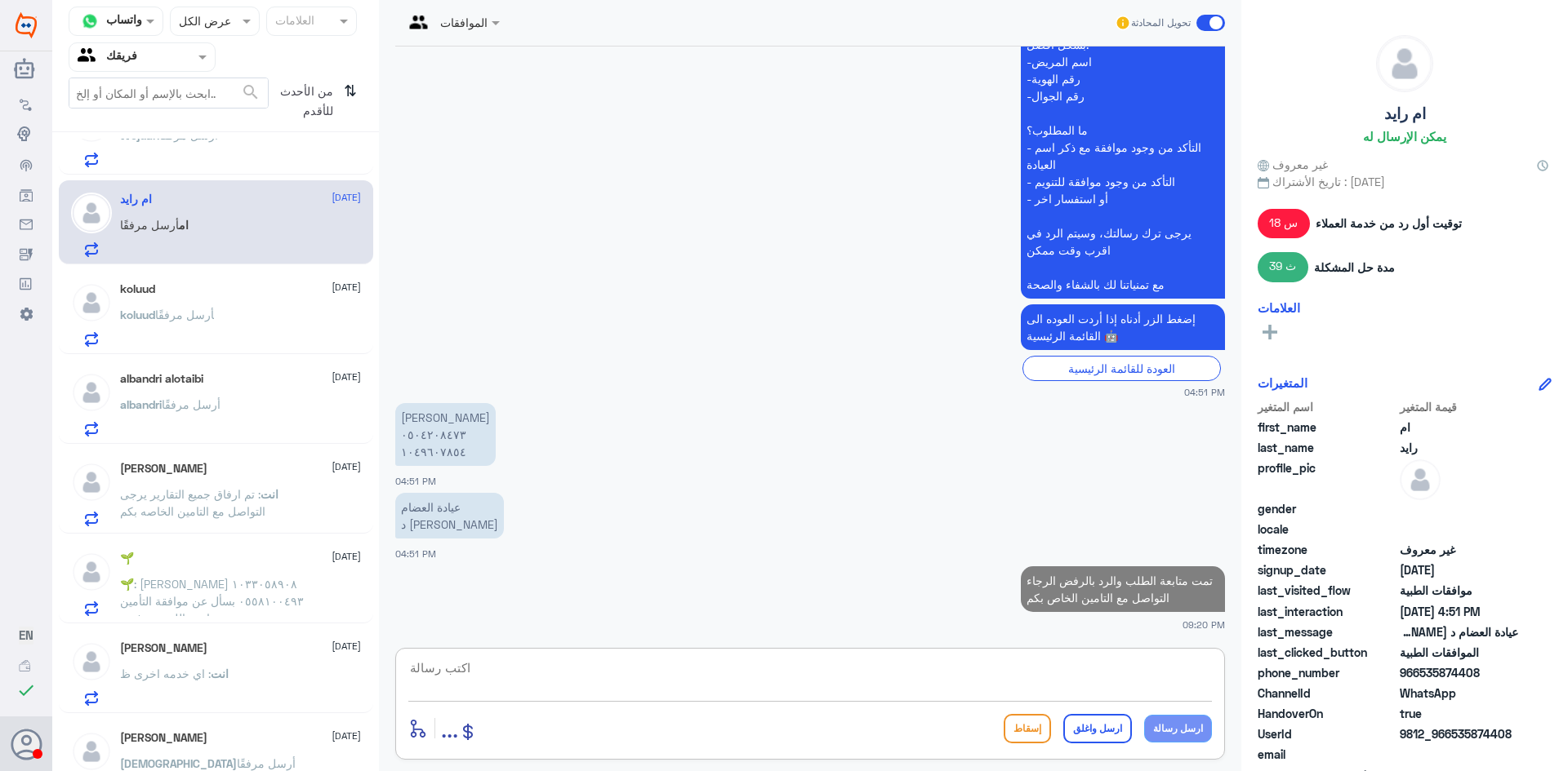
drag, startPoint x: 227, startPoint y: 360, endPoint x: 222, endPoint y: 343, distance: 17.7
click at [227, 360] on div "albandri alotaibi [DATE] albandri أرسل مرفقًا" at bounding box center [216, 403] width 315 height 84
click at [226, 328] on div "[PERSON_NAME] أرسل مرفقًا" at bounding box center [241, 328] width 241 height 37
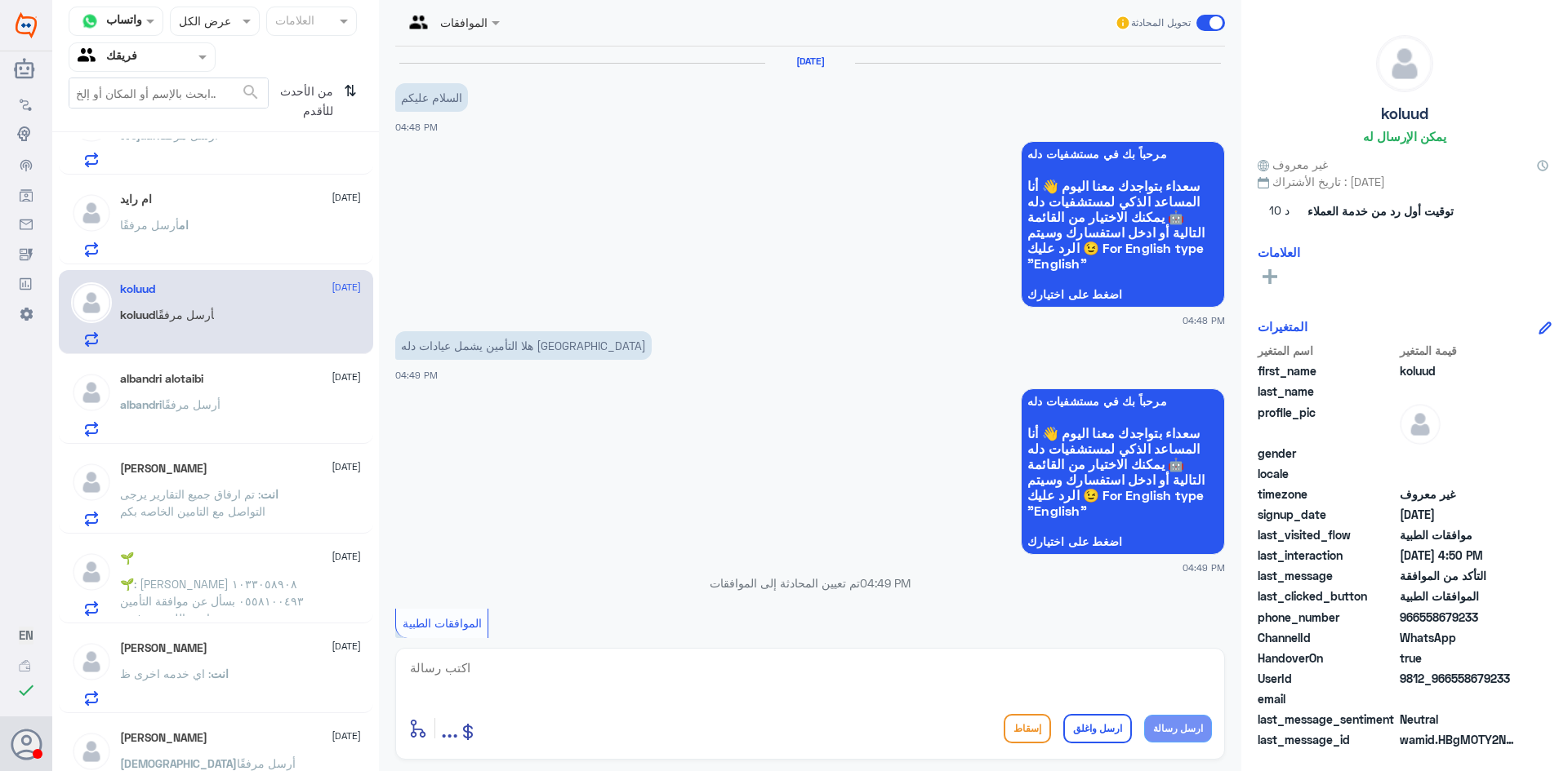
scroll to position [788, 0]
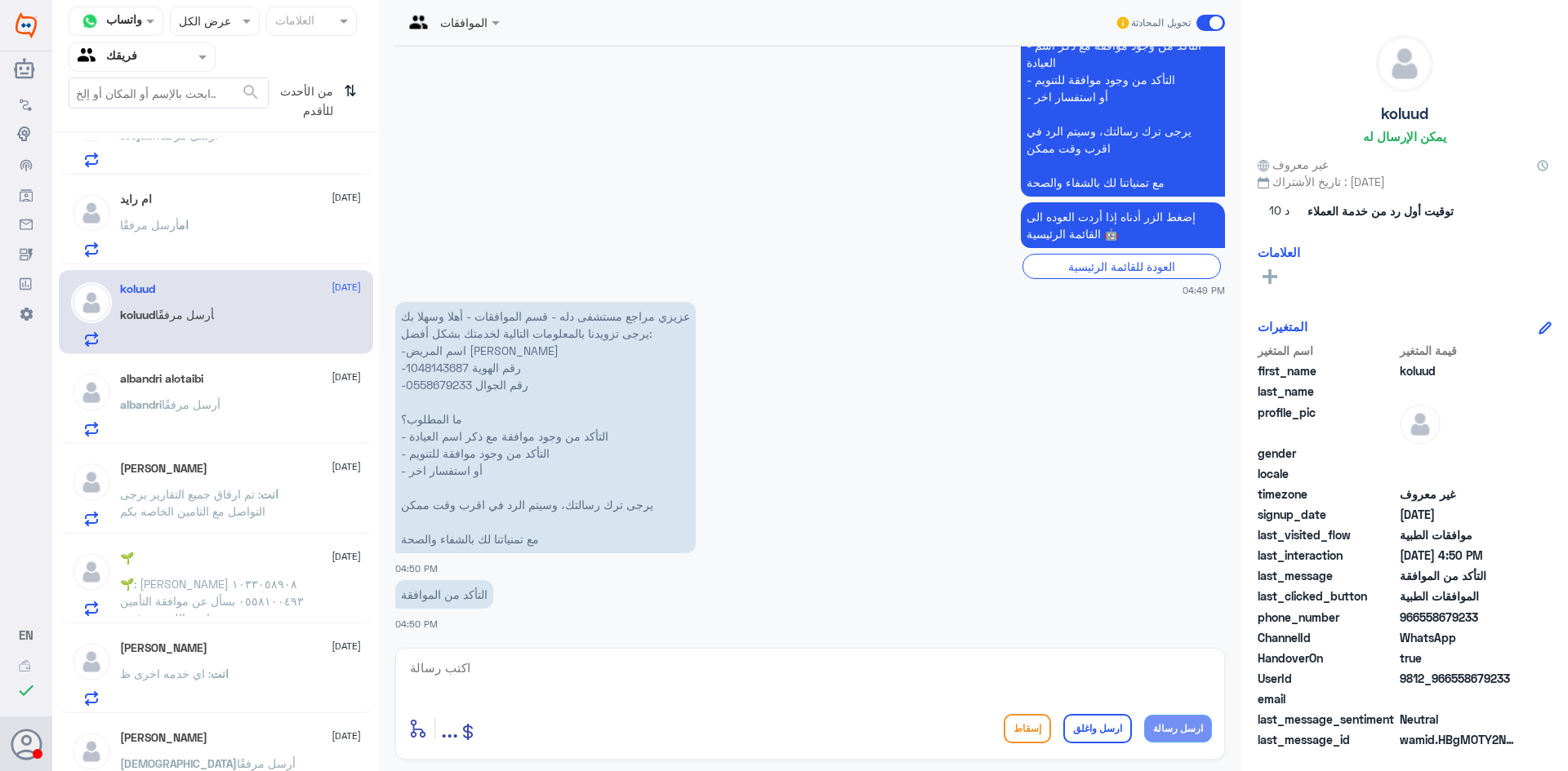
click at [224, 168] on div "[PERSON_NAME] [DATE] [PERSON_NAME] أرسل مرفقًا" at bounding box center [216, 133] width 315 height 84
click at [181, 208] on div "ام [PERSON_NAME] [DATE] ام أرسل مرفقًا" at bounding box center [241, 225] width 241 height 65
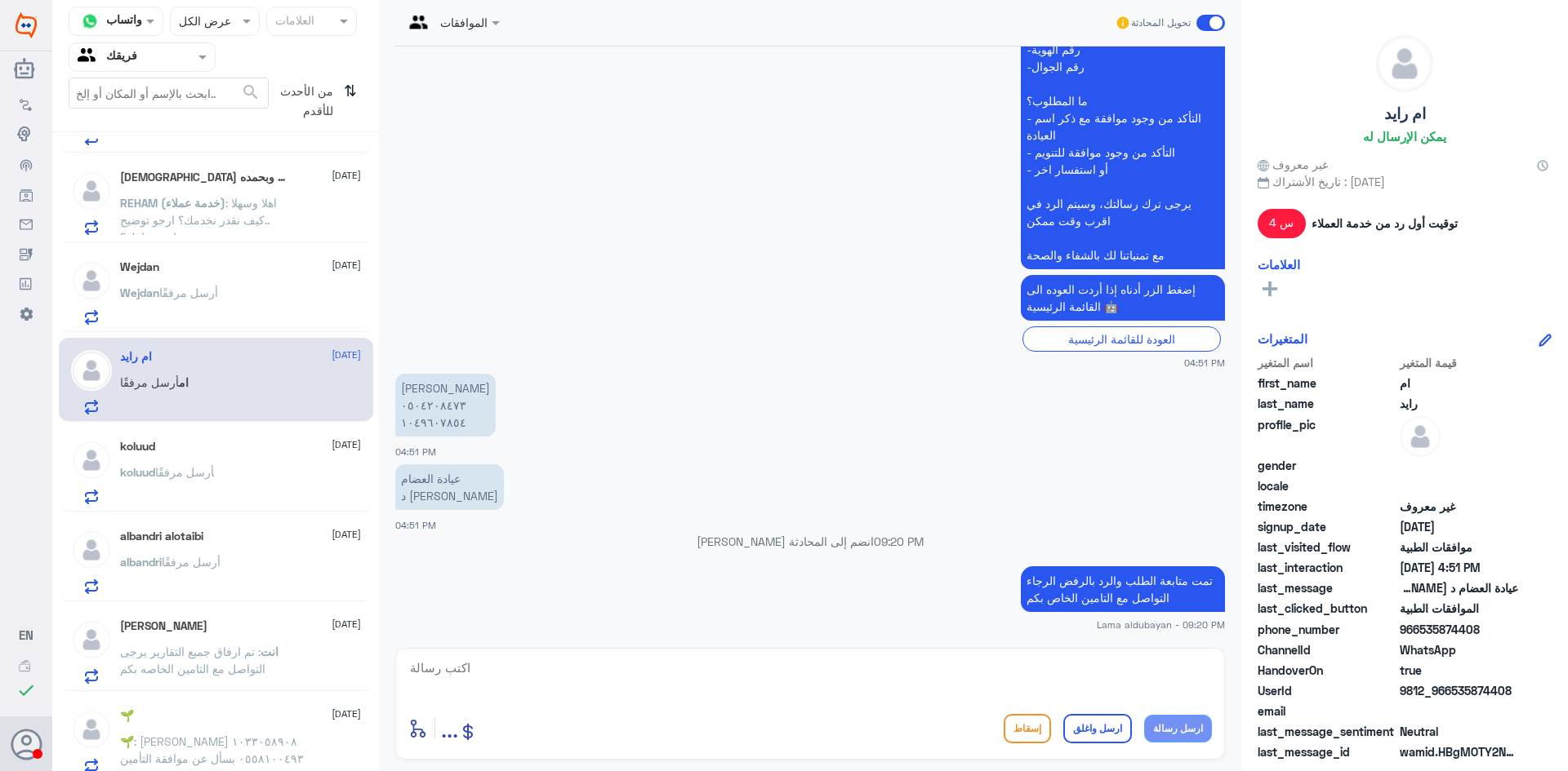
scroll to position [430, 0]
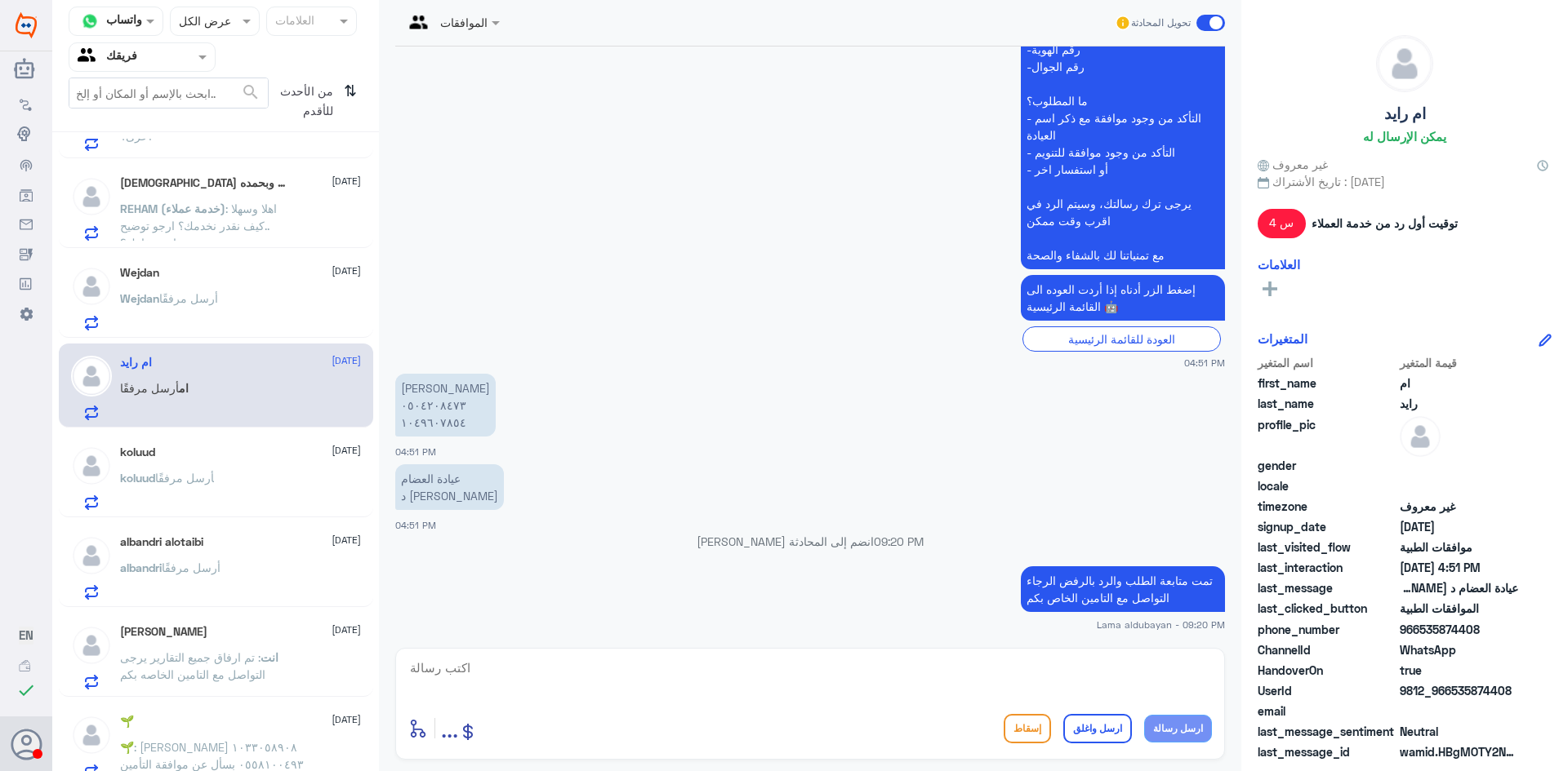
click at [179, 279] on div "Wejdan [DATE]" at bounding box center [241, 272] width 241 height 13
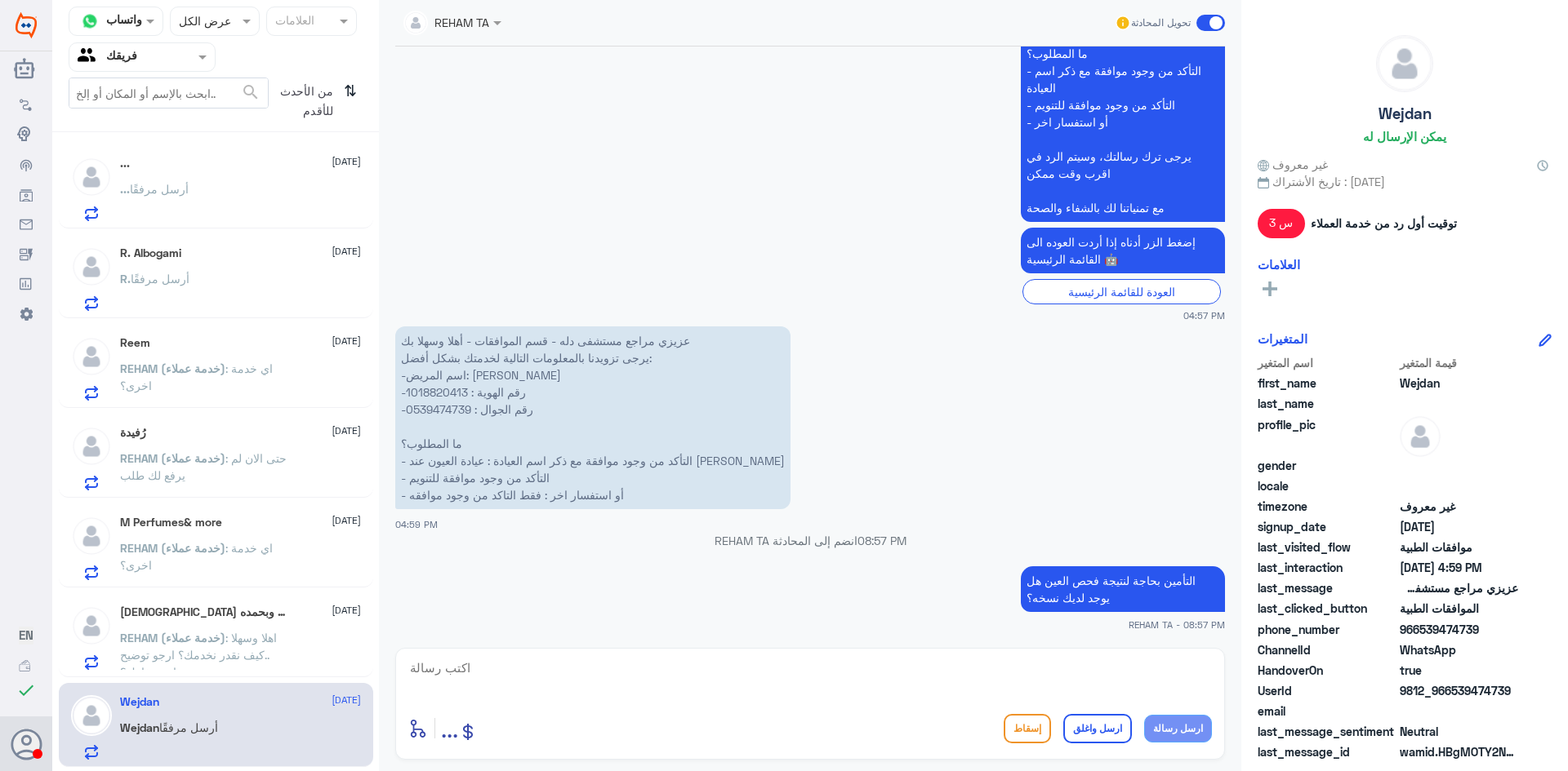
click at [227, 184] on div "... أرسل مرفقًا" at bounding box center [241, 202] width 241 height 37
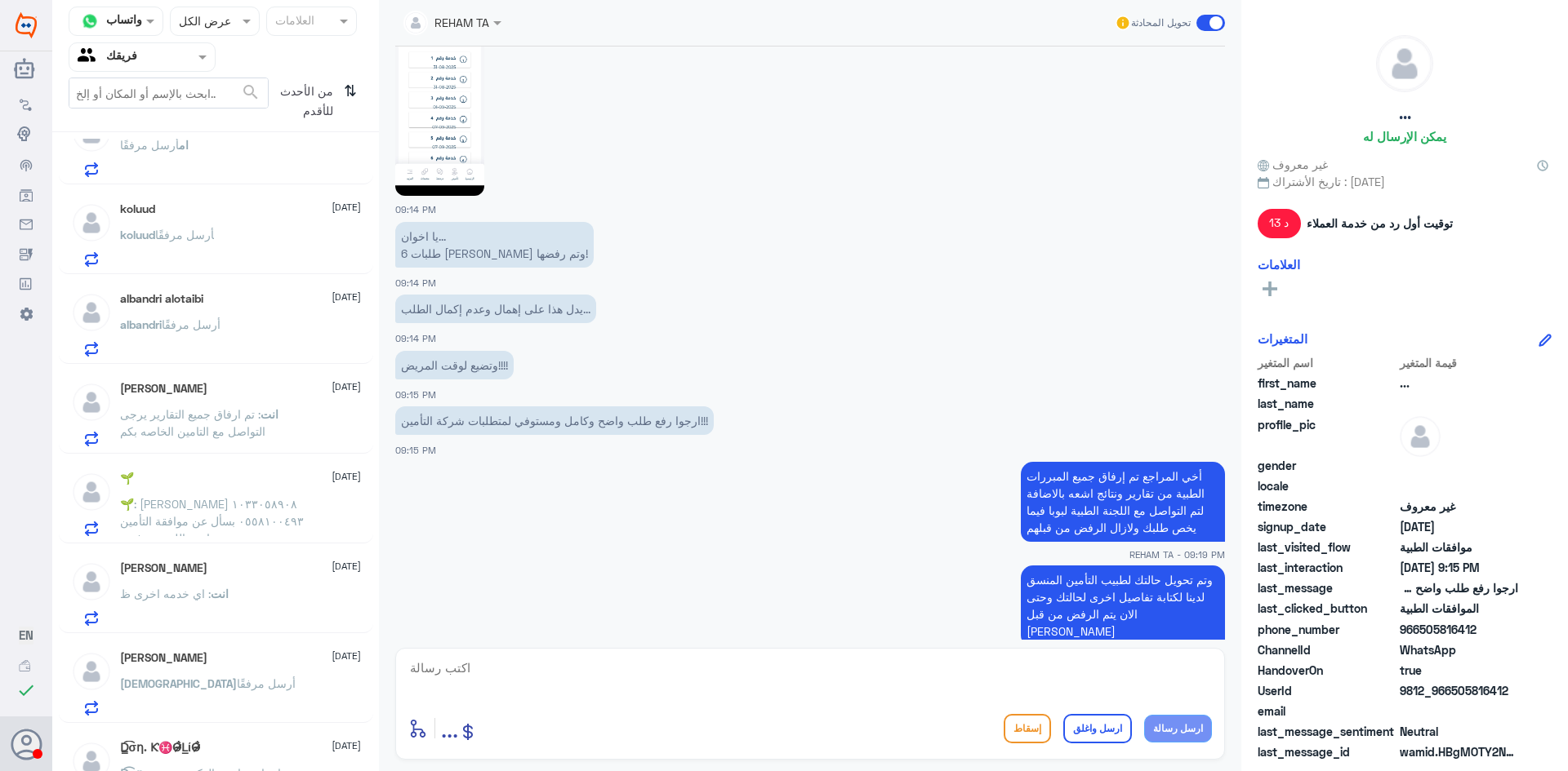
scroll to position [816, 0]
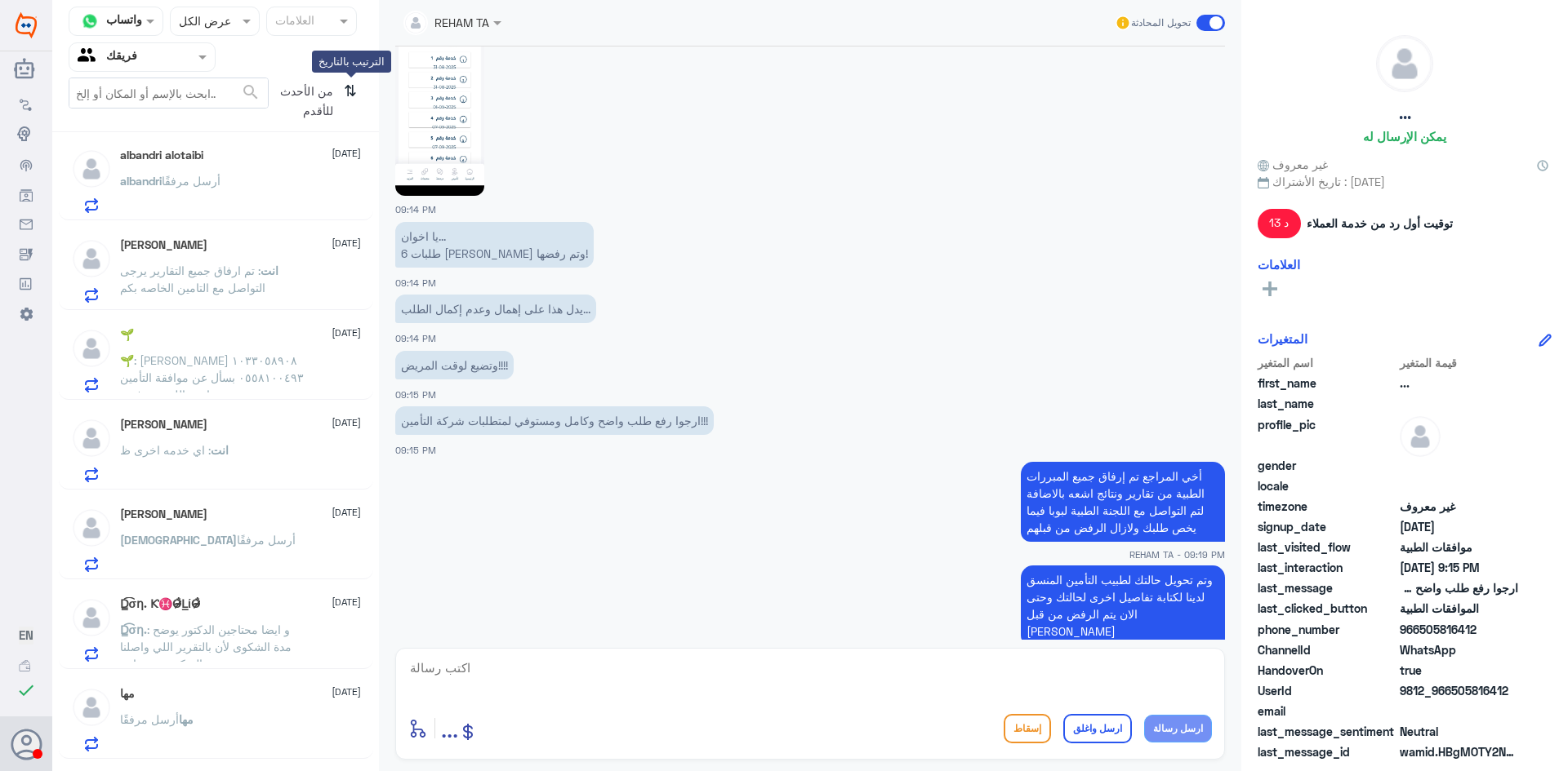
click at [352, 94] on icon "⇅" at bounding box center [350, 98] width 13 height 41
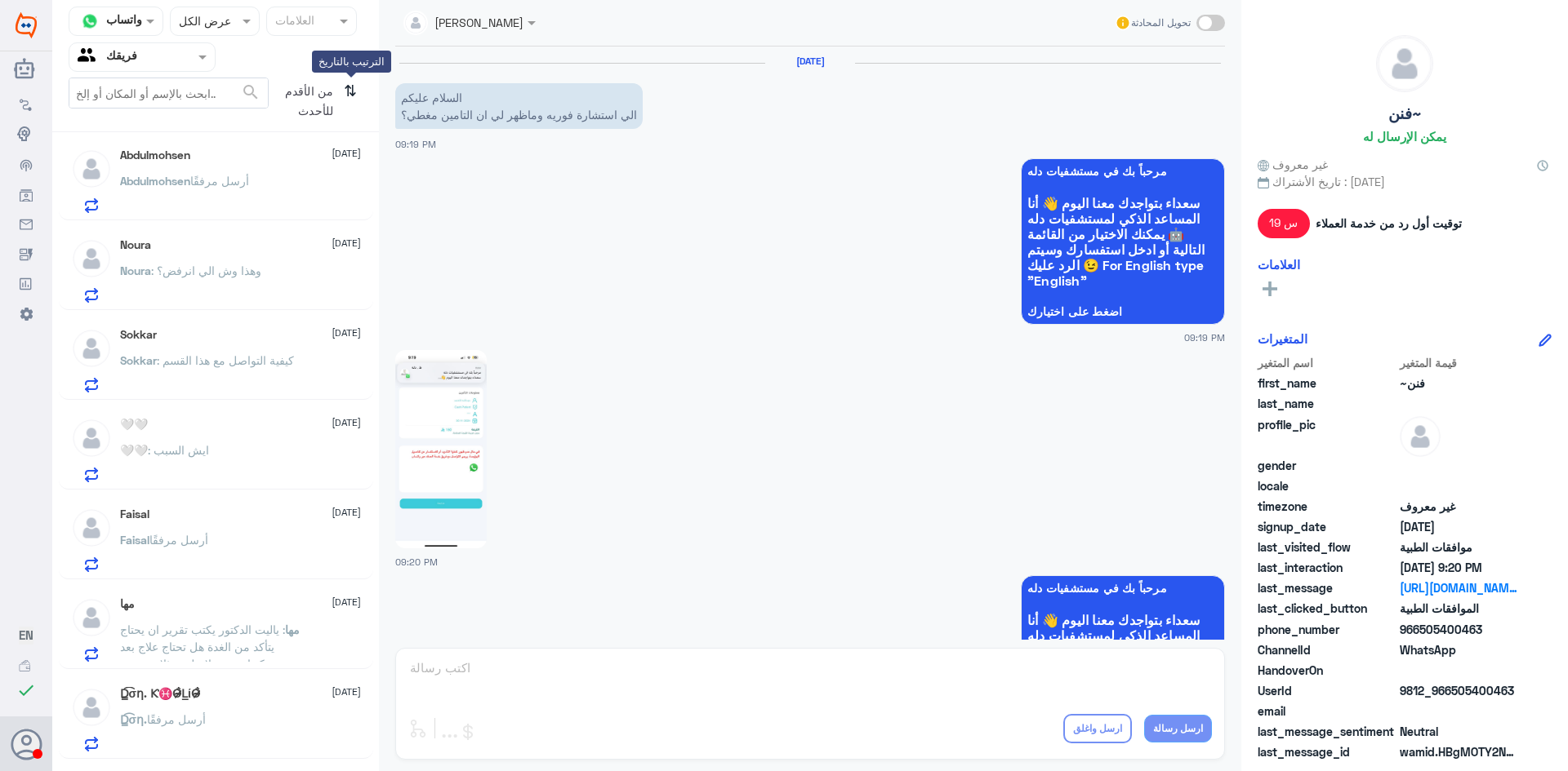
scroll to position [752, 0]
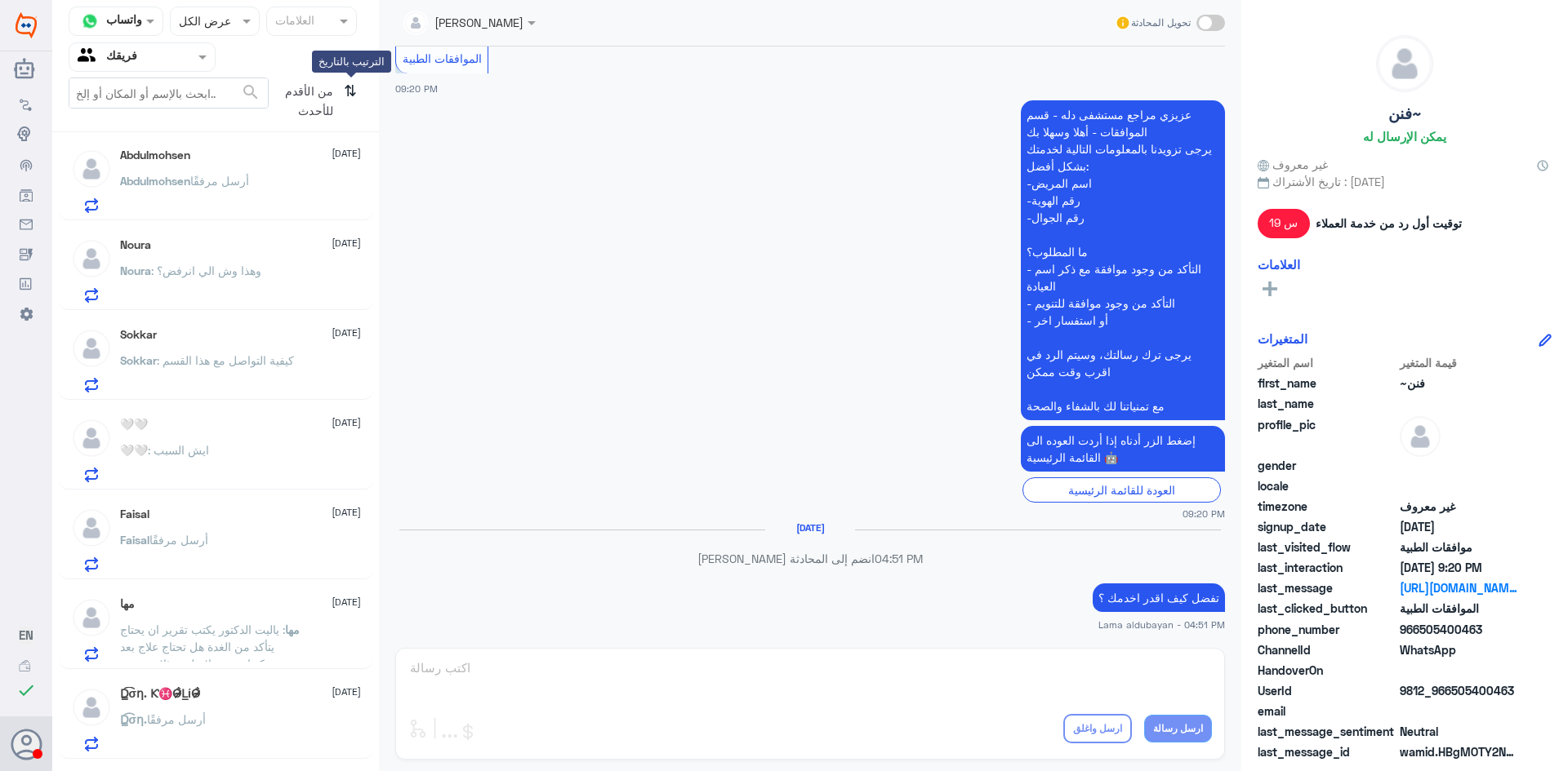
click at [352, 94] on icon "⇅" at bounding box center [350, 98] width 13 height 41
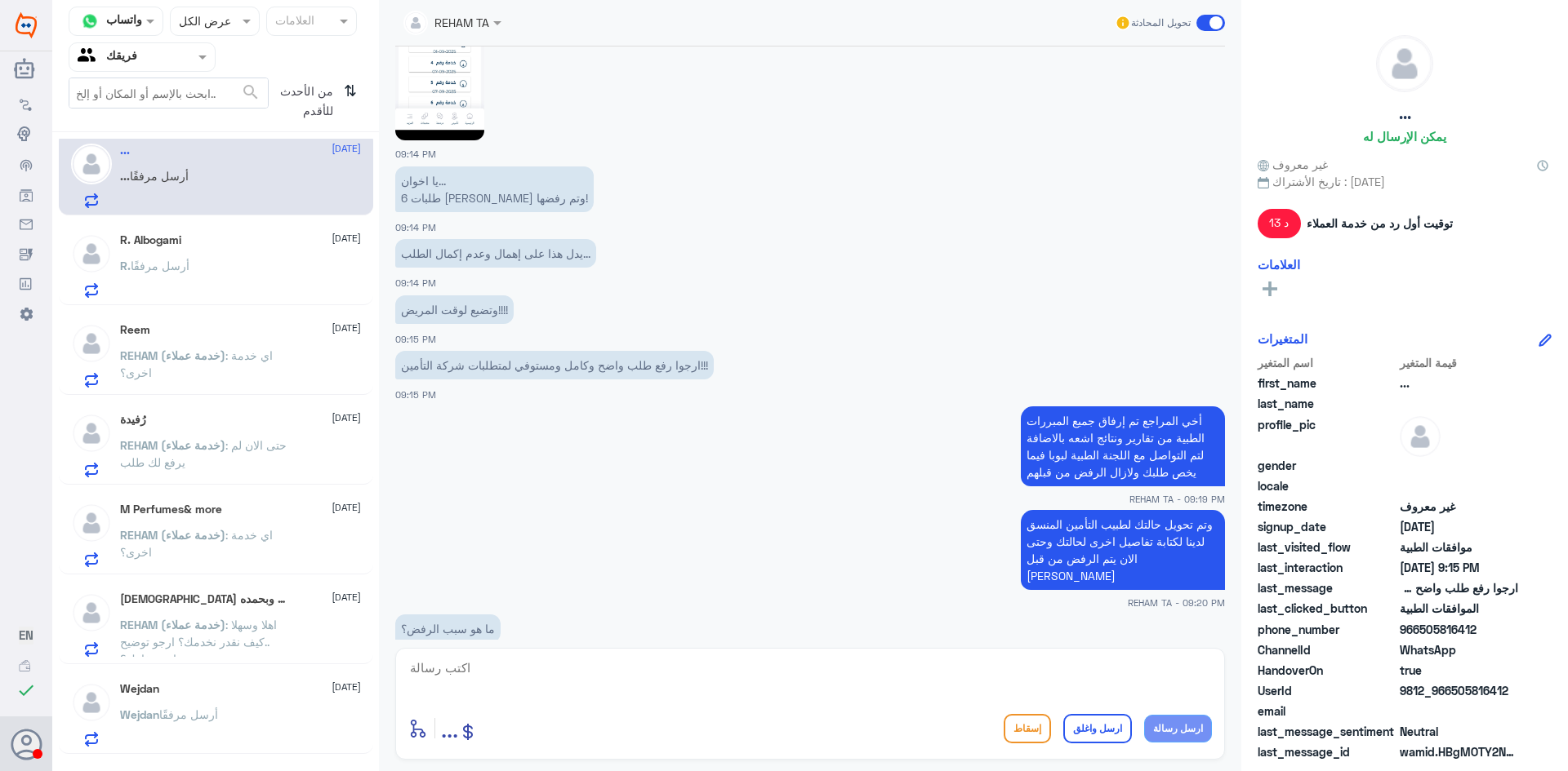
scroll to position [0, 0]
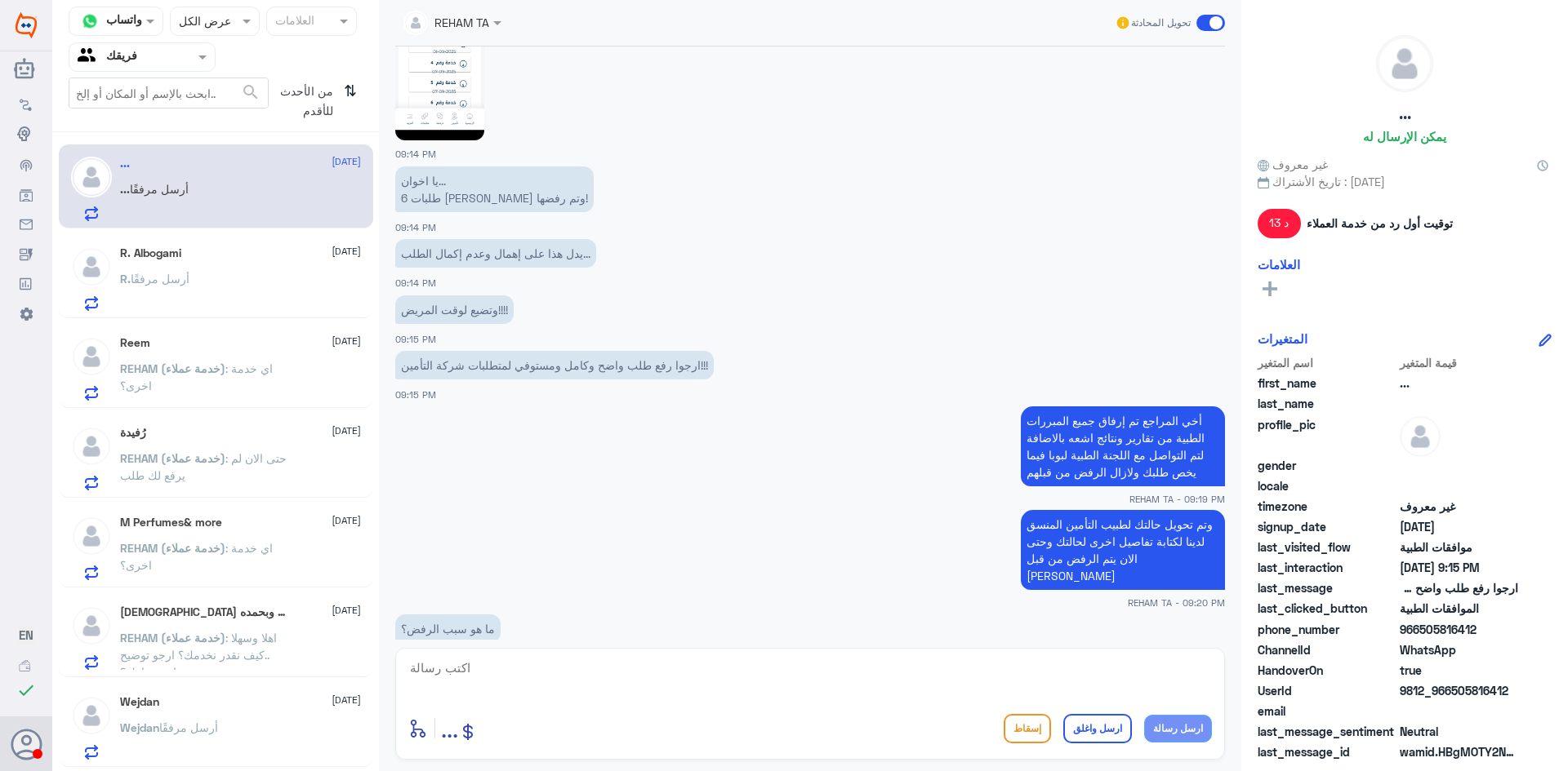
click at [239, 279] on div "R. أرسل مرفقًا" at bounding box center [241, 292] width 241 height 37
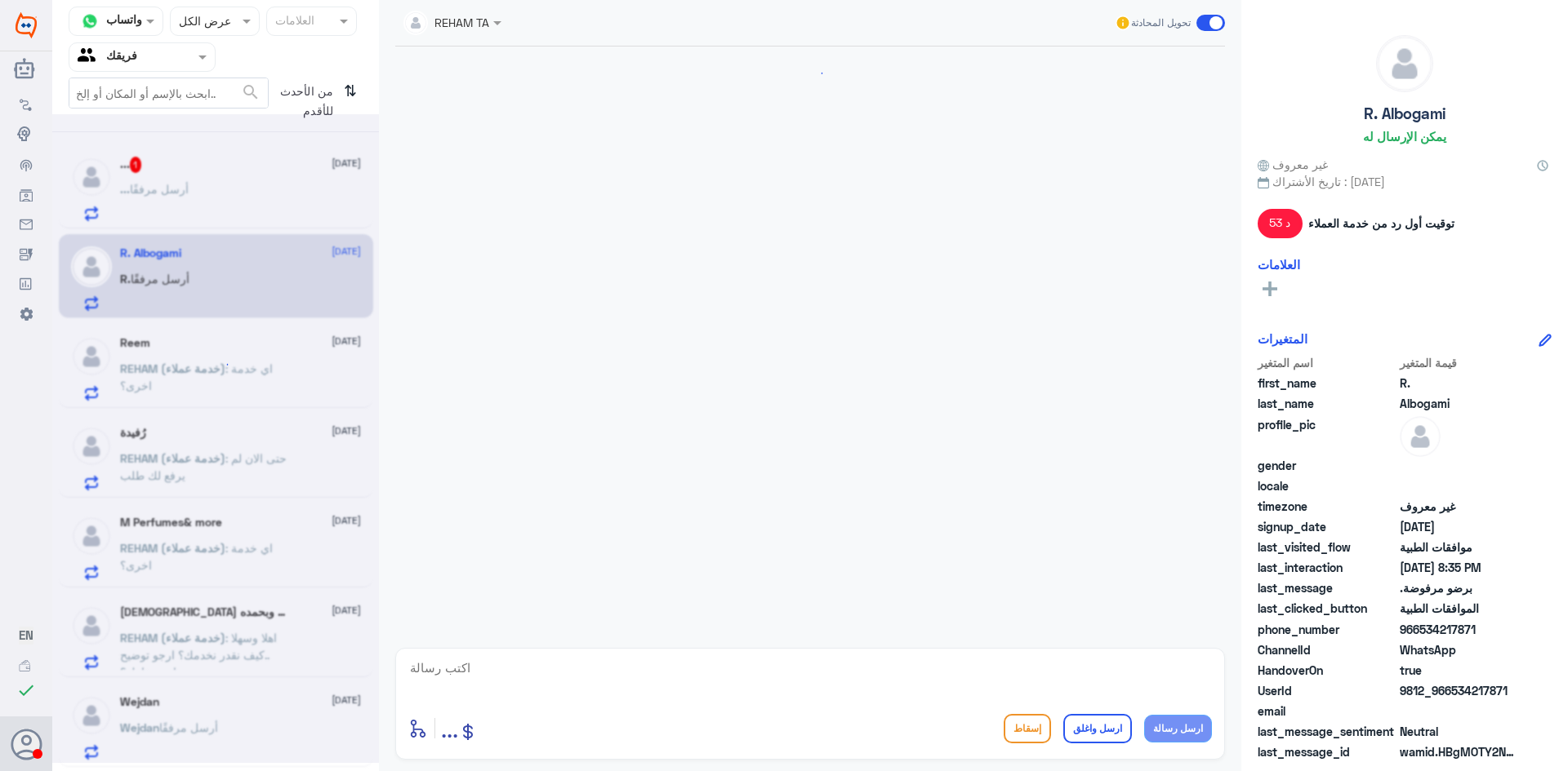
scroll to position [1262, 0]
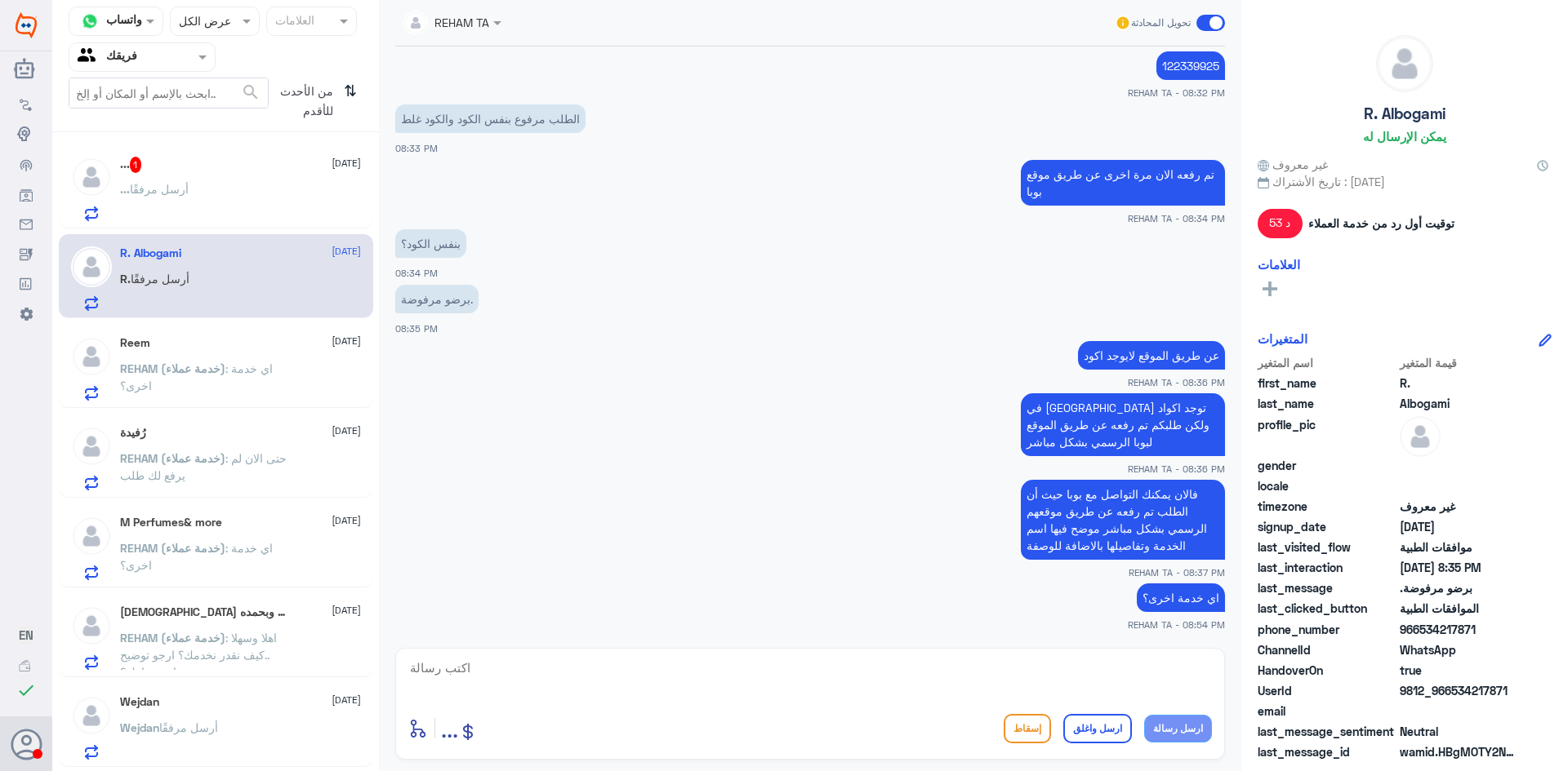
click at [197, 422] on div "رُفيدة [DATE] REHAM (خدمة عملاء) : حتى الان لم يرفع لك طلب" at bounding box center [216, 456] width 315 height 84
click at [207, 391] on p "REHAM (خدمة عملاء) : اي خدمة اخرى؟" at bounding box center [212, 380] width 183 height 40
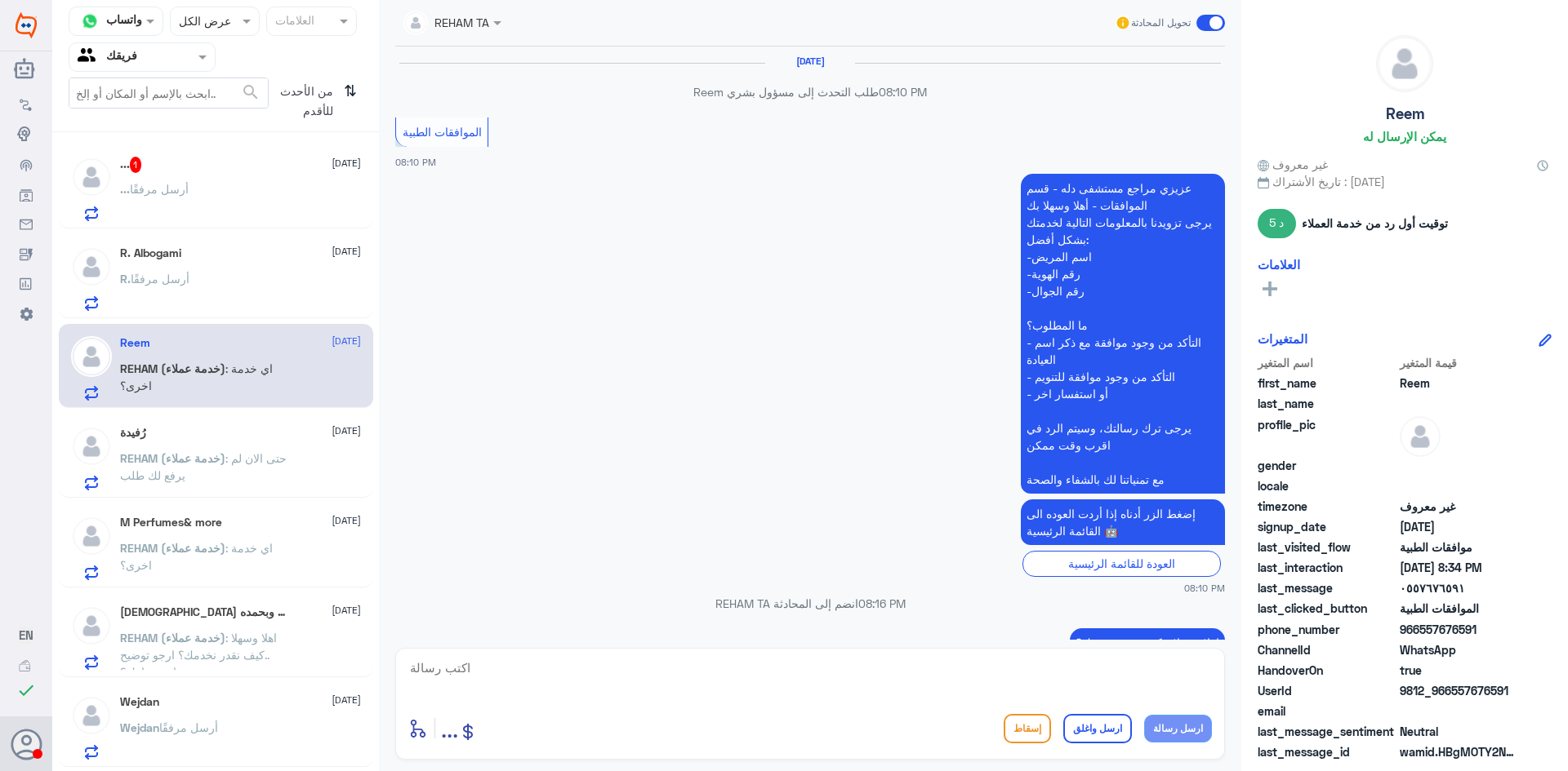
scroll to position [846, 0]
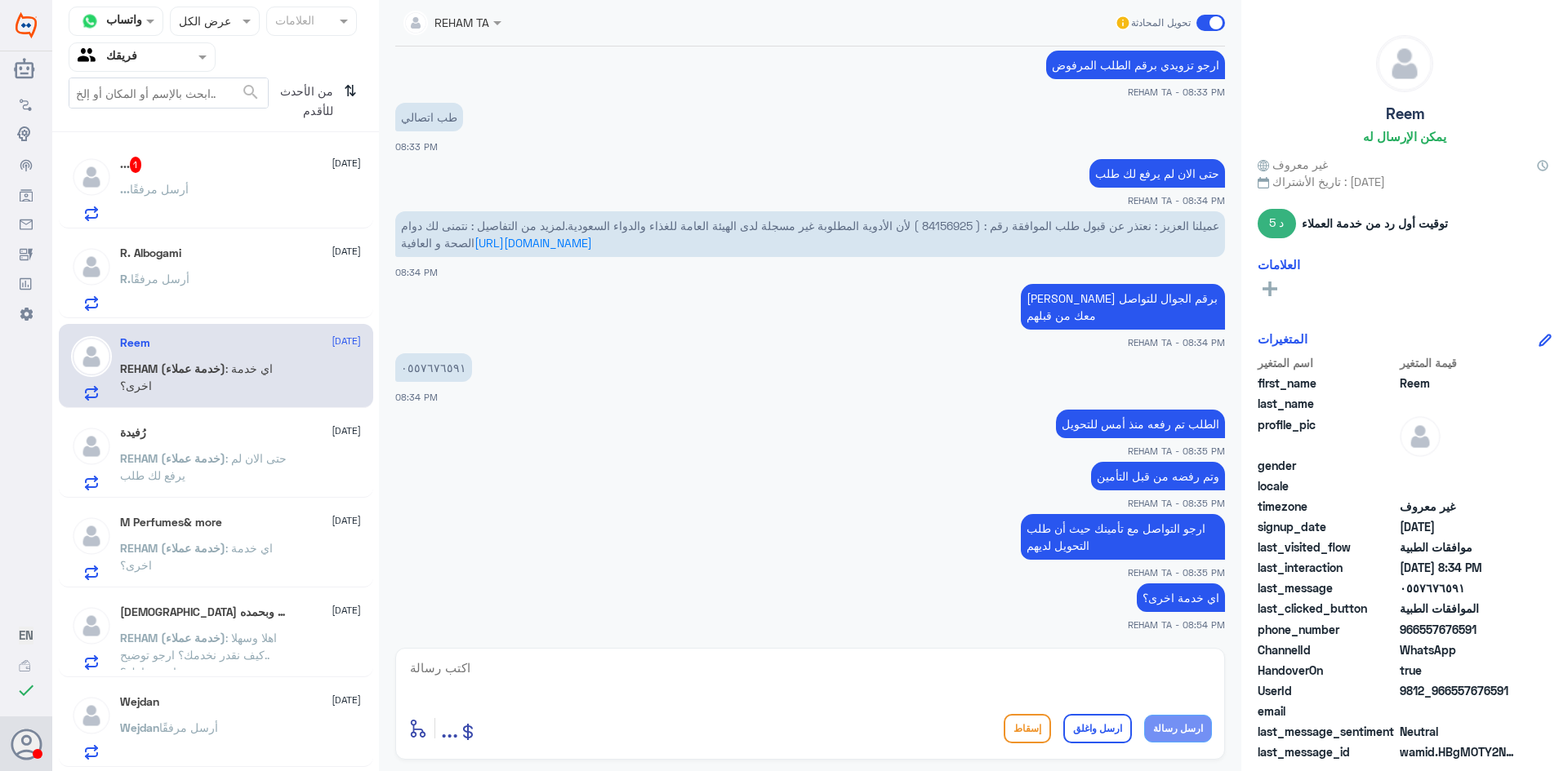
click at [218, 458] on span "REHAM (خدمة عملاء)" at bounding box center [173, 457] width 105 height 13
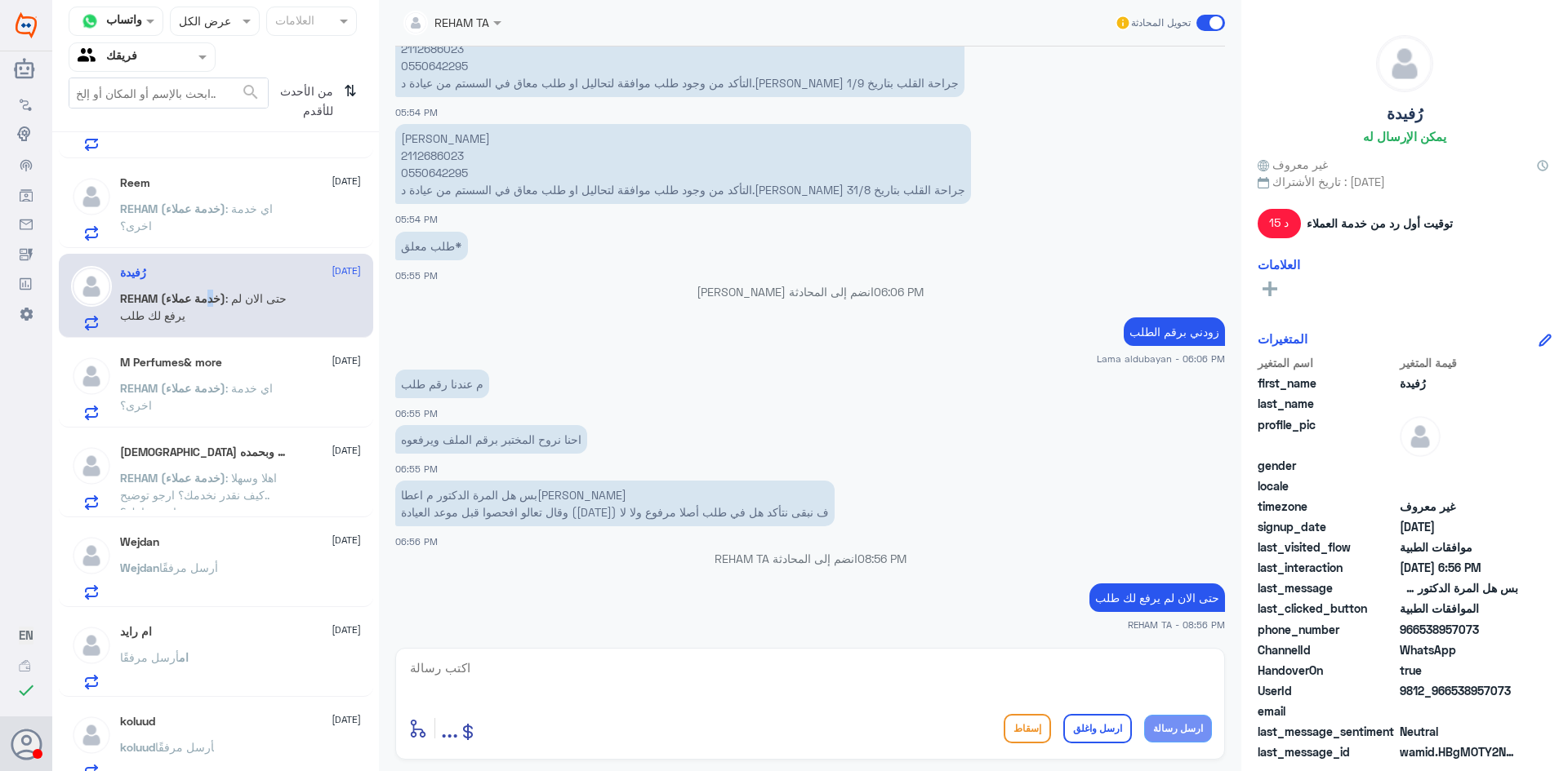
scroll to position [164, 0]
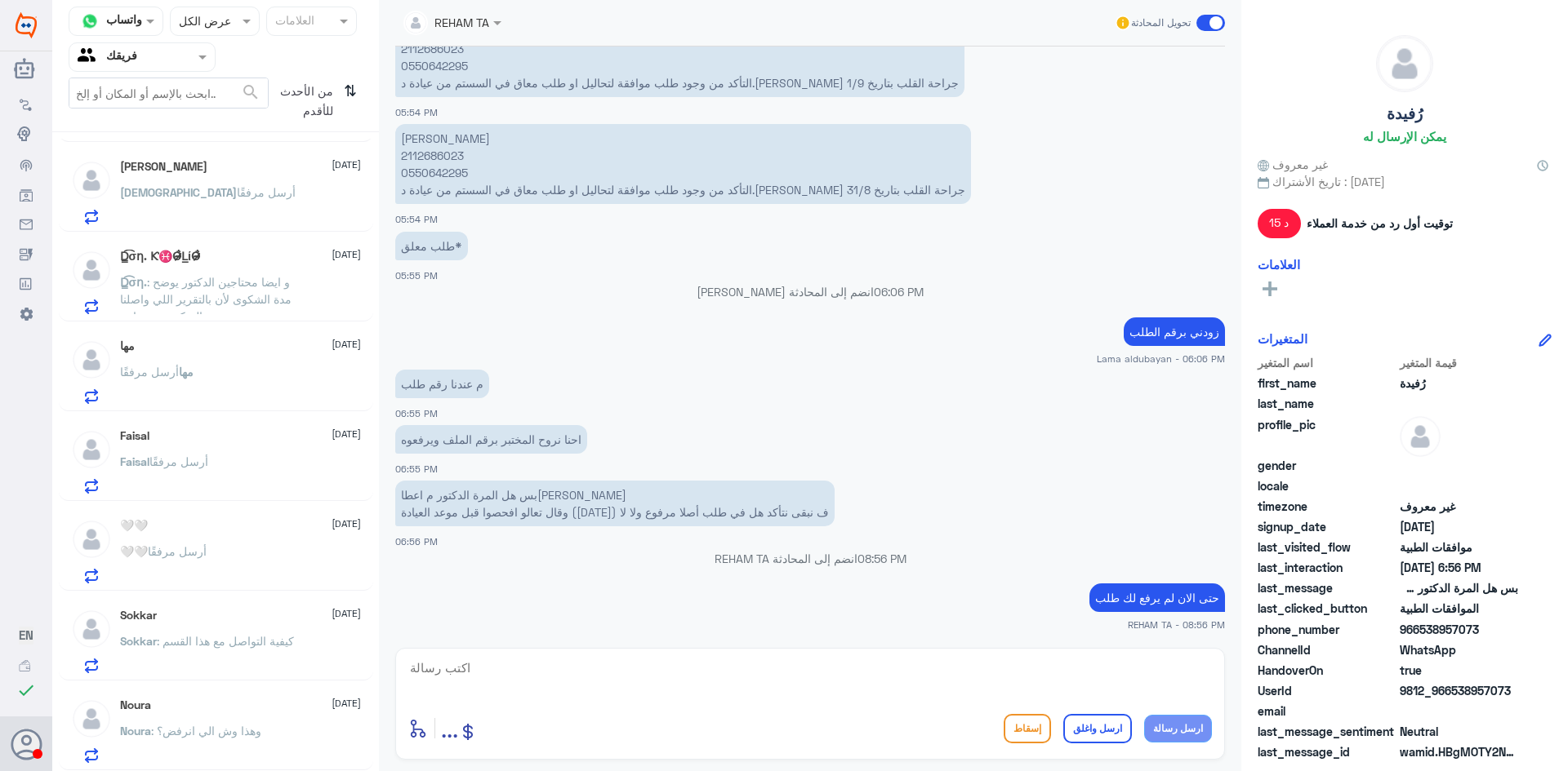
click at [243, 660] on p "Sokkar : كيفية التواصل مع هذا القسم" at bounding box center [207, 652] width 174 height 40
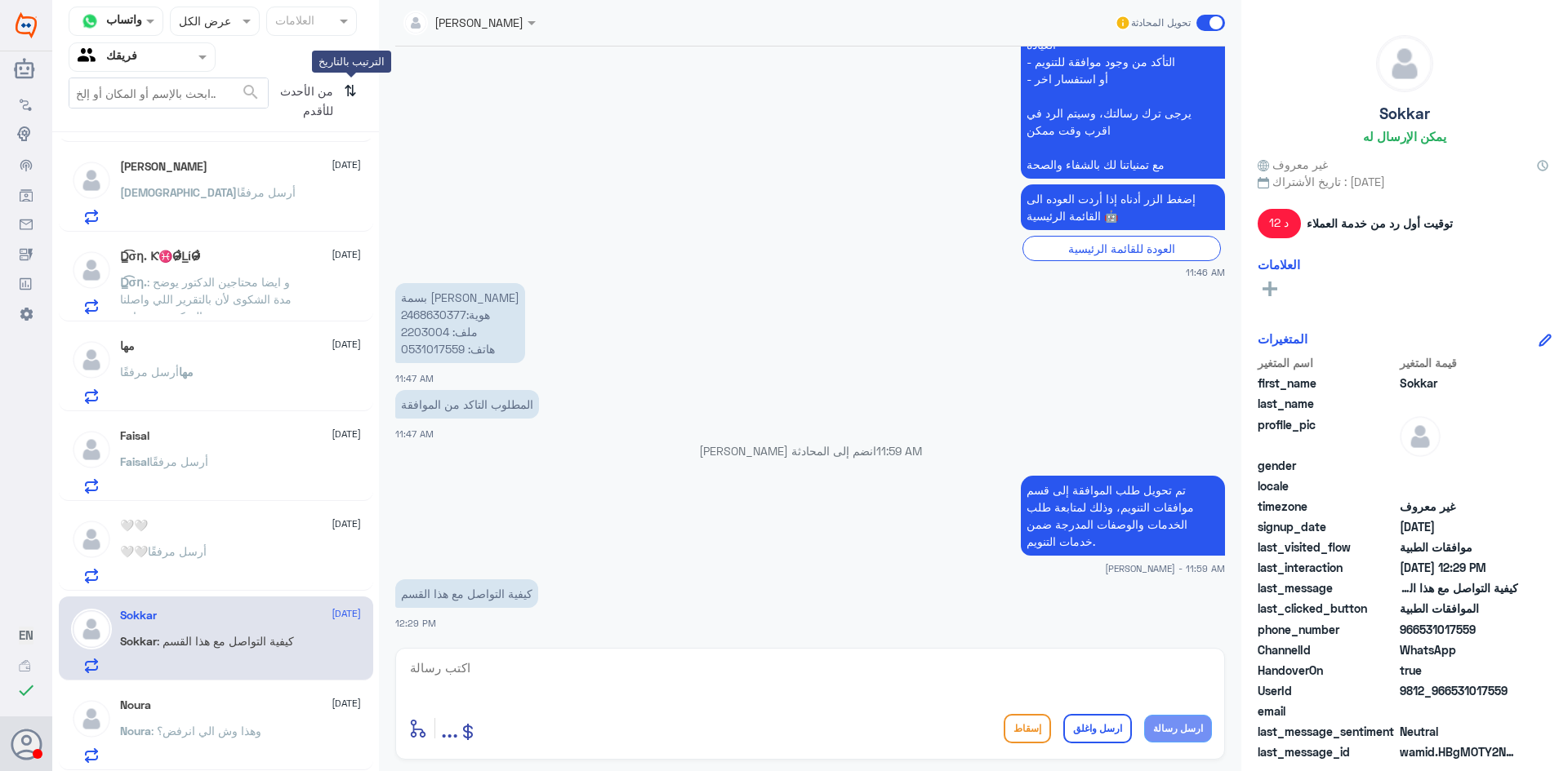
click at [348, 94] on icon "⇅" at bounding box center [350, 98] width 13 height 41
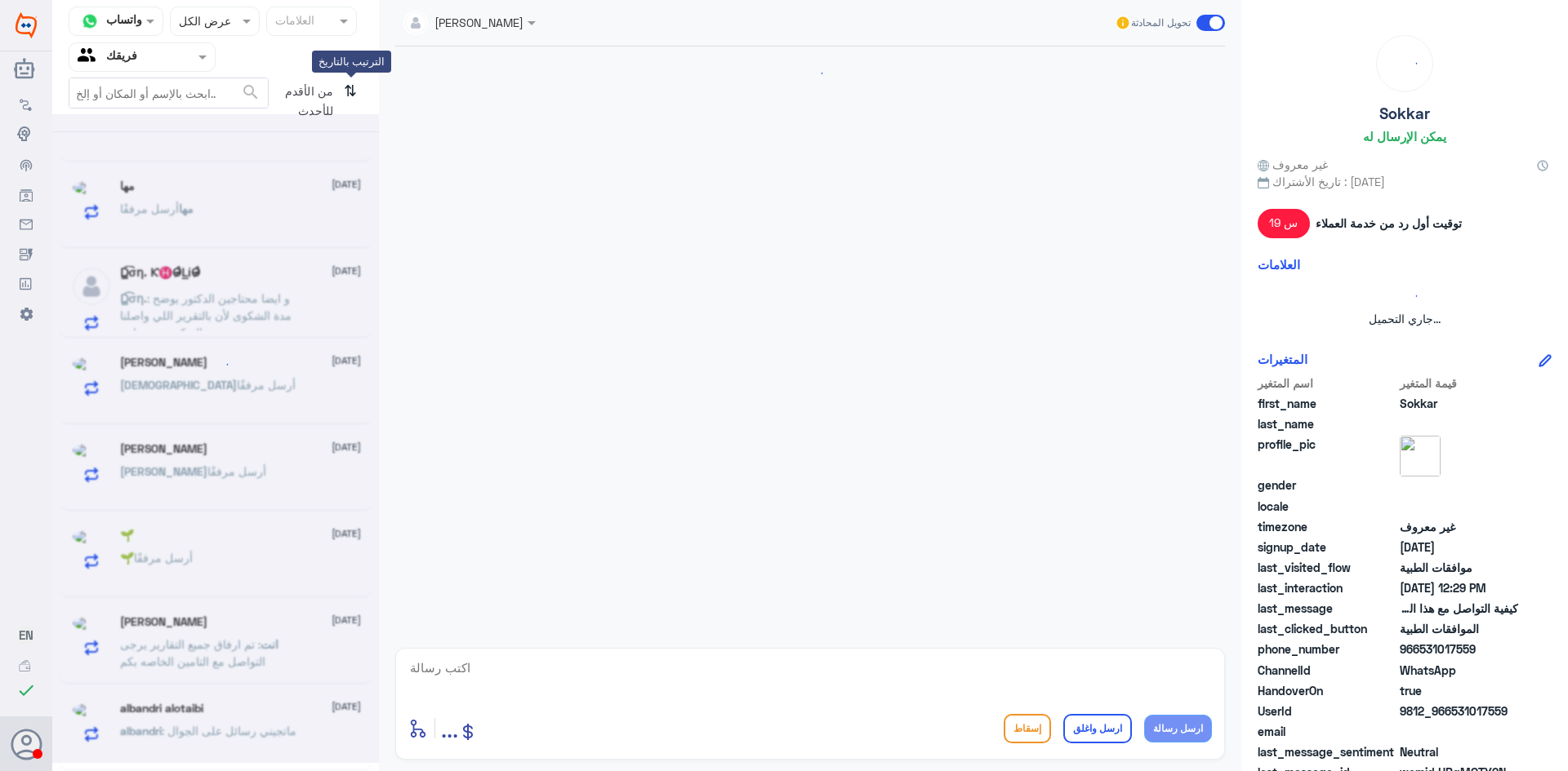
scroll to position [1366, 0]
click at [350, 91] on icon "⇅" at bounding box center [350, 98] width 13 height 41
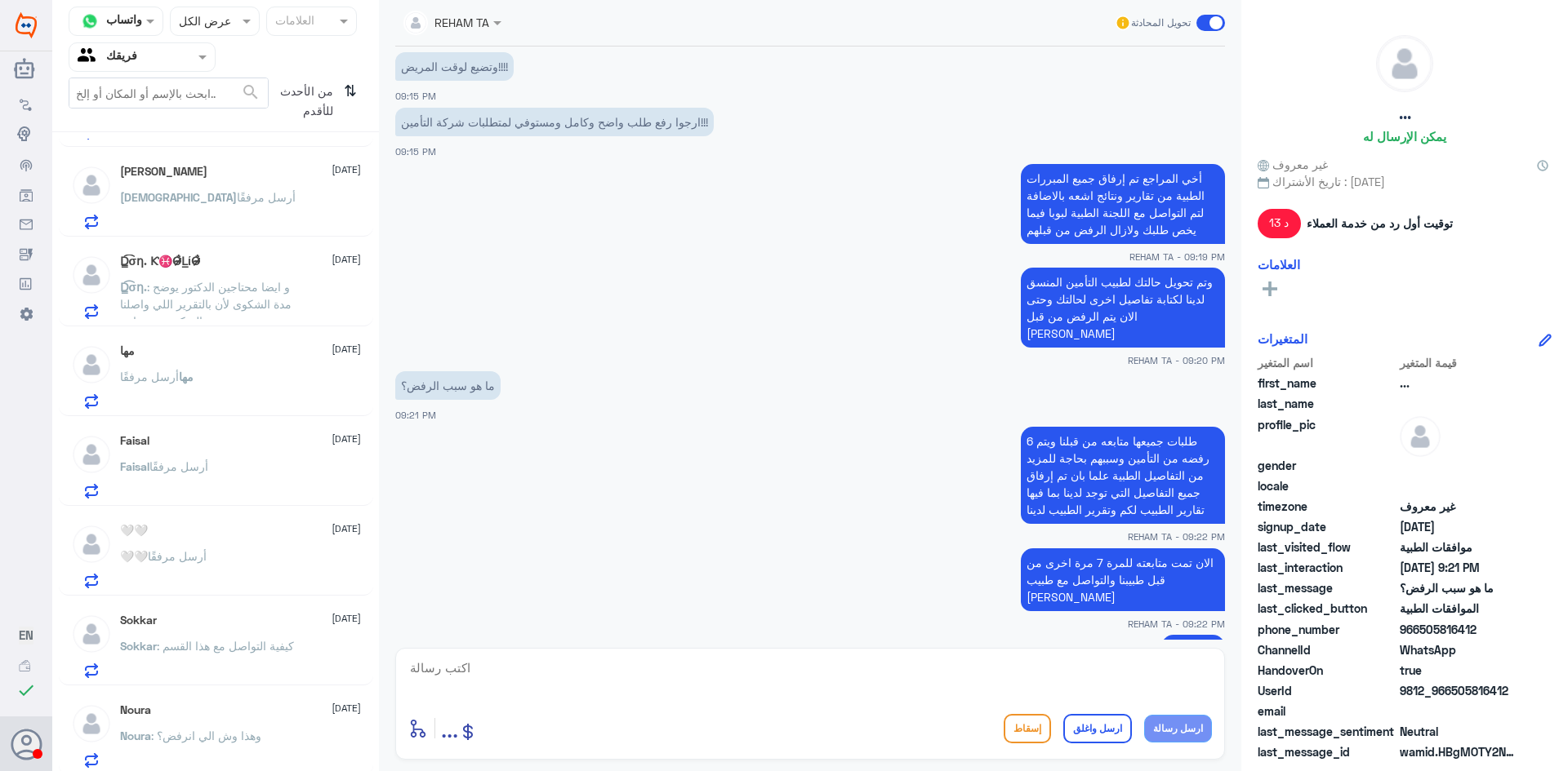
scroll to position [1164, 0]
click at [289, 380] on div "مها أرسل مرفقًا" at bounding box center [241, 386] width 241 height 37
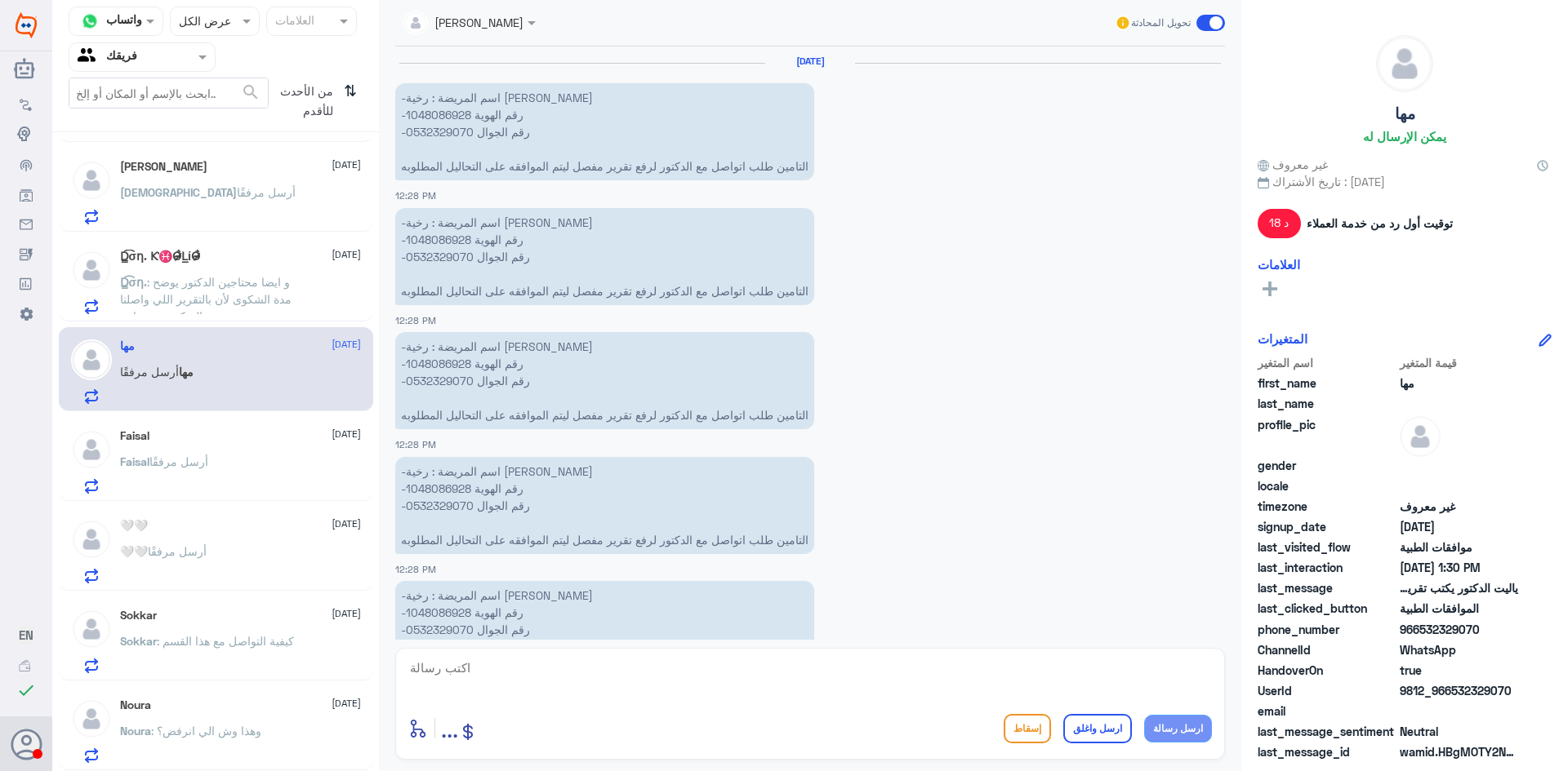
scroll to position [1443, 0]
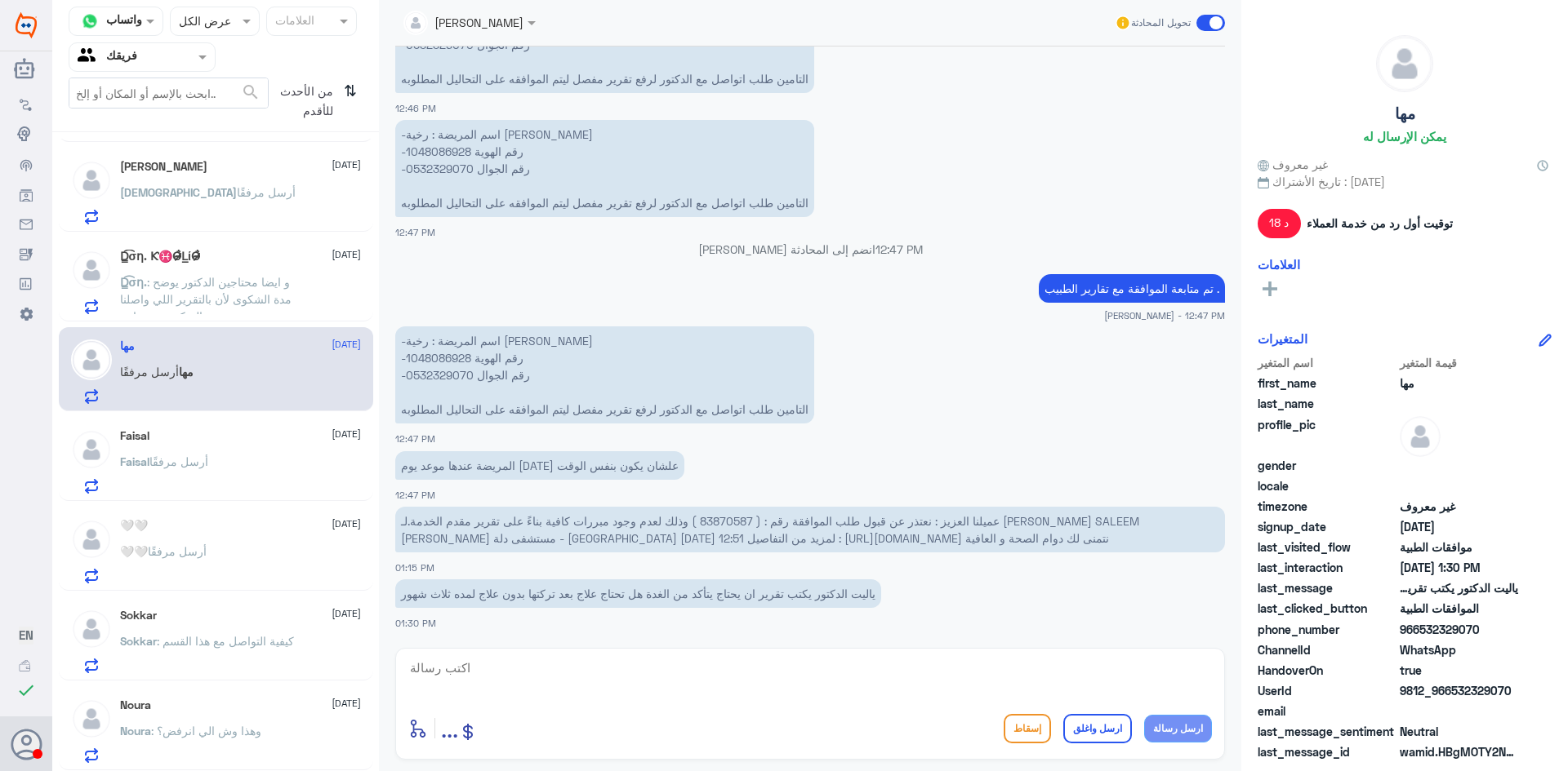
click at [738, 523] on span "عميلنا العزيز : نعتذر عن قبول طلب الموافقة رقم : ( 83870587 ) وذلك لعدم وجود مب…" at bounding box center [770, 529] width 738 height 31
copy span "83870587"
click at [262, 271] on div "‏D̳͡σƞ. Ƙ♓O̷̴̷̴̐L̲ίO̷̴̷̴̐ [DATE] ‏D̳͡σƞ. : و ايضا محتاجين الدكتور [PERSON_NAME]…" at bounding box center [241, 282] width 241 height 65
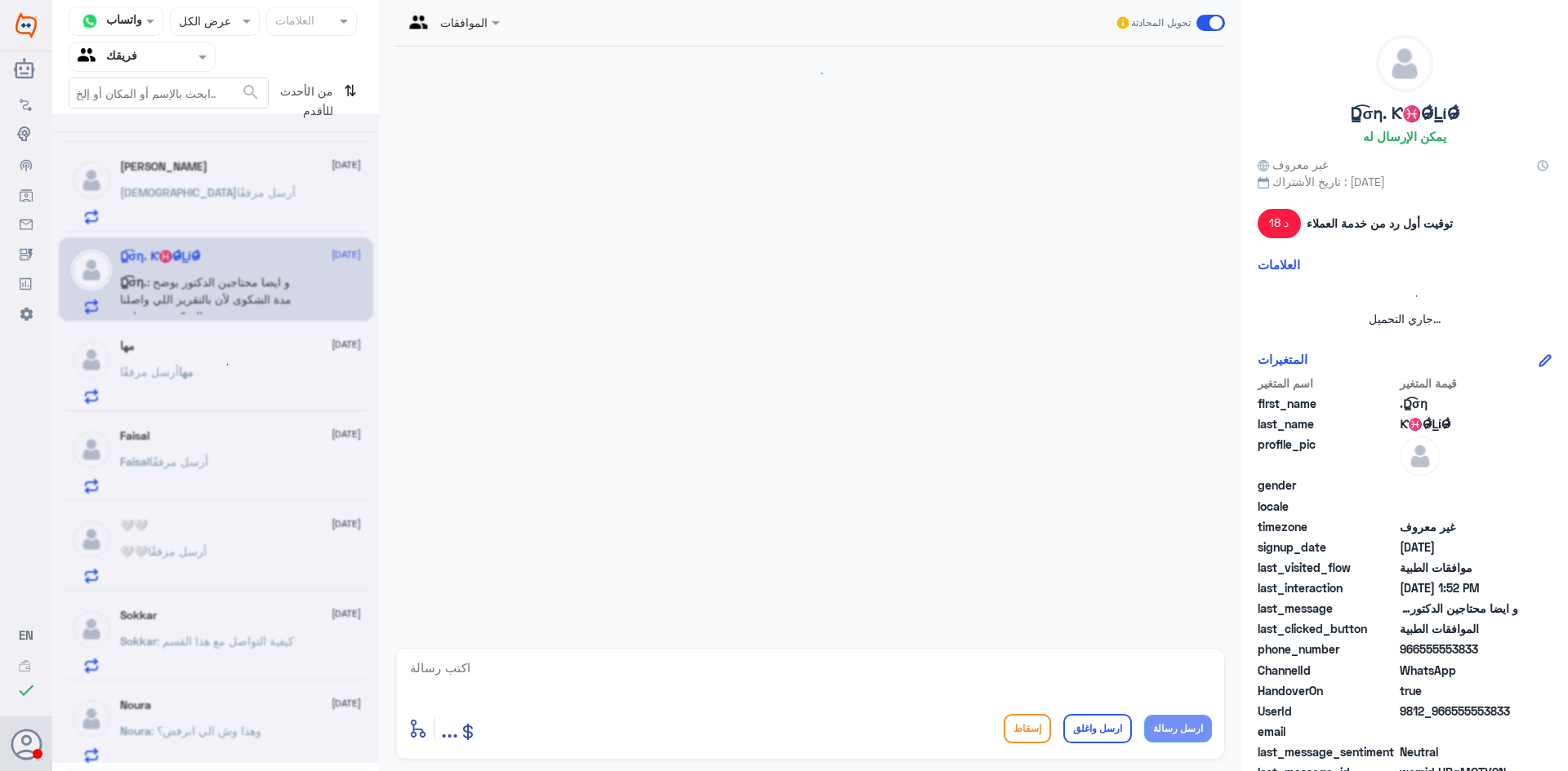
scroll to position [442, 0]
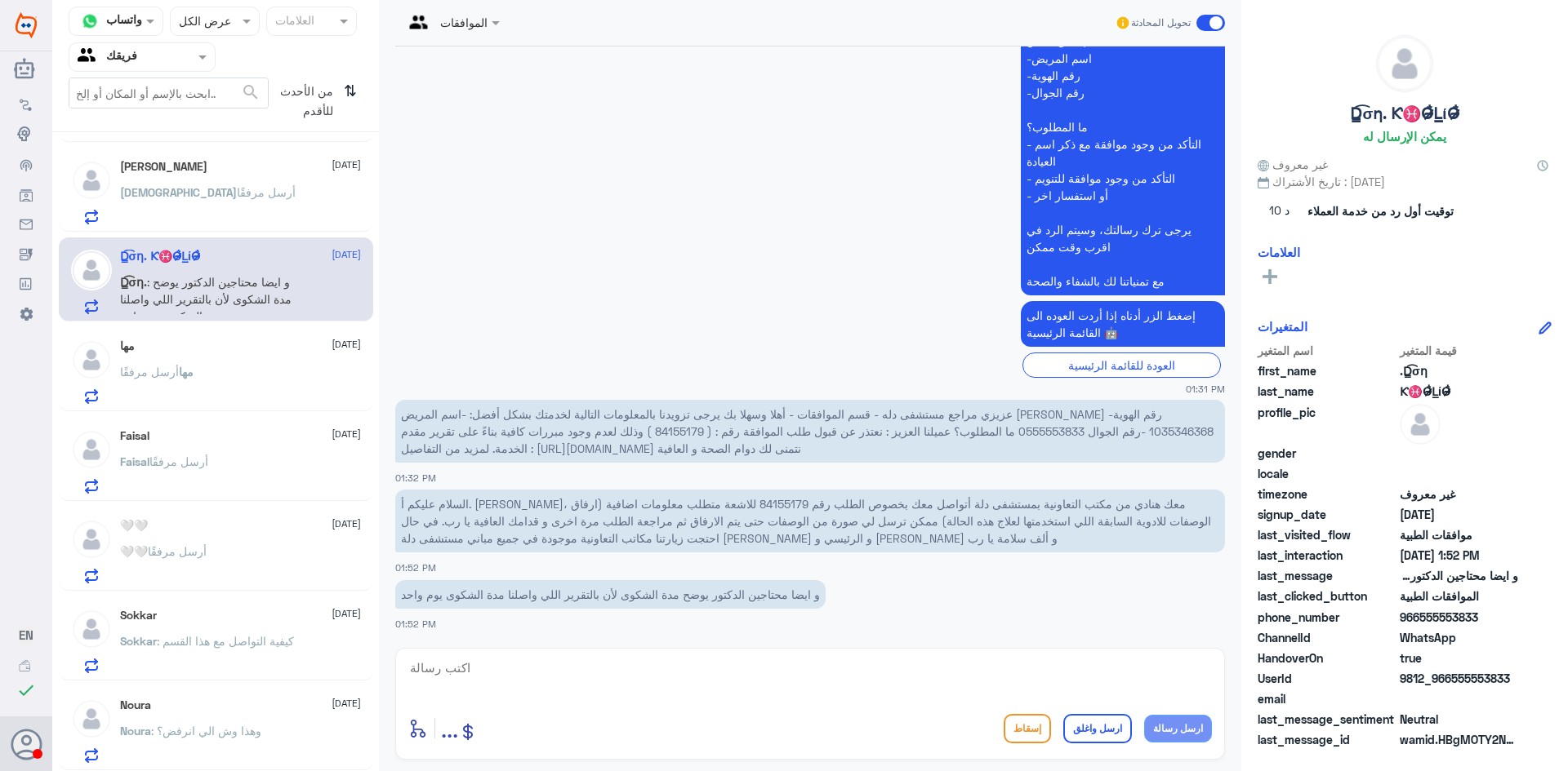
click at [664, 431] on span "عزيزي مراجع مستشفى دله - قسم الموافقات - أهلا وسهلا بك يرجى تزويدنا بالمعلومات …" at bounding box center [807, 431] width 813 height 49
copy span "84155179"
click at [150, 396] on p "مها أرسل مرفقًا" at bounding box center [157, 383] width 74 height 40
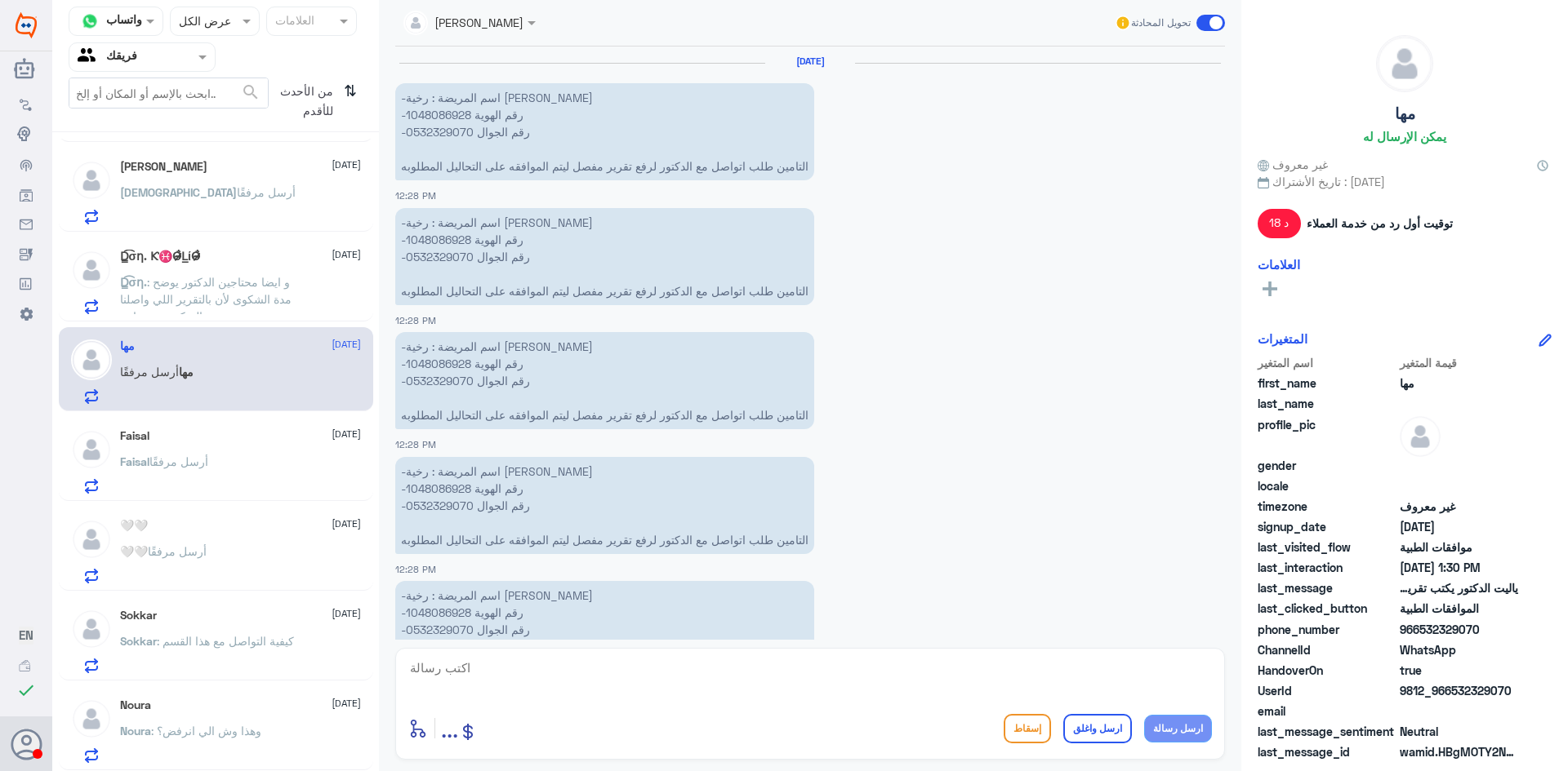
scroll to position [1443, 0]
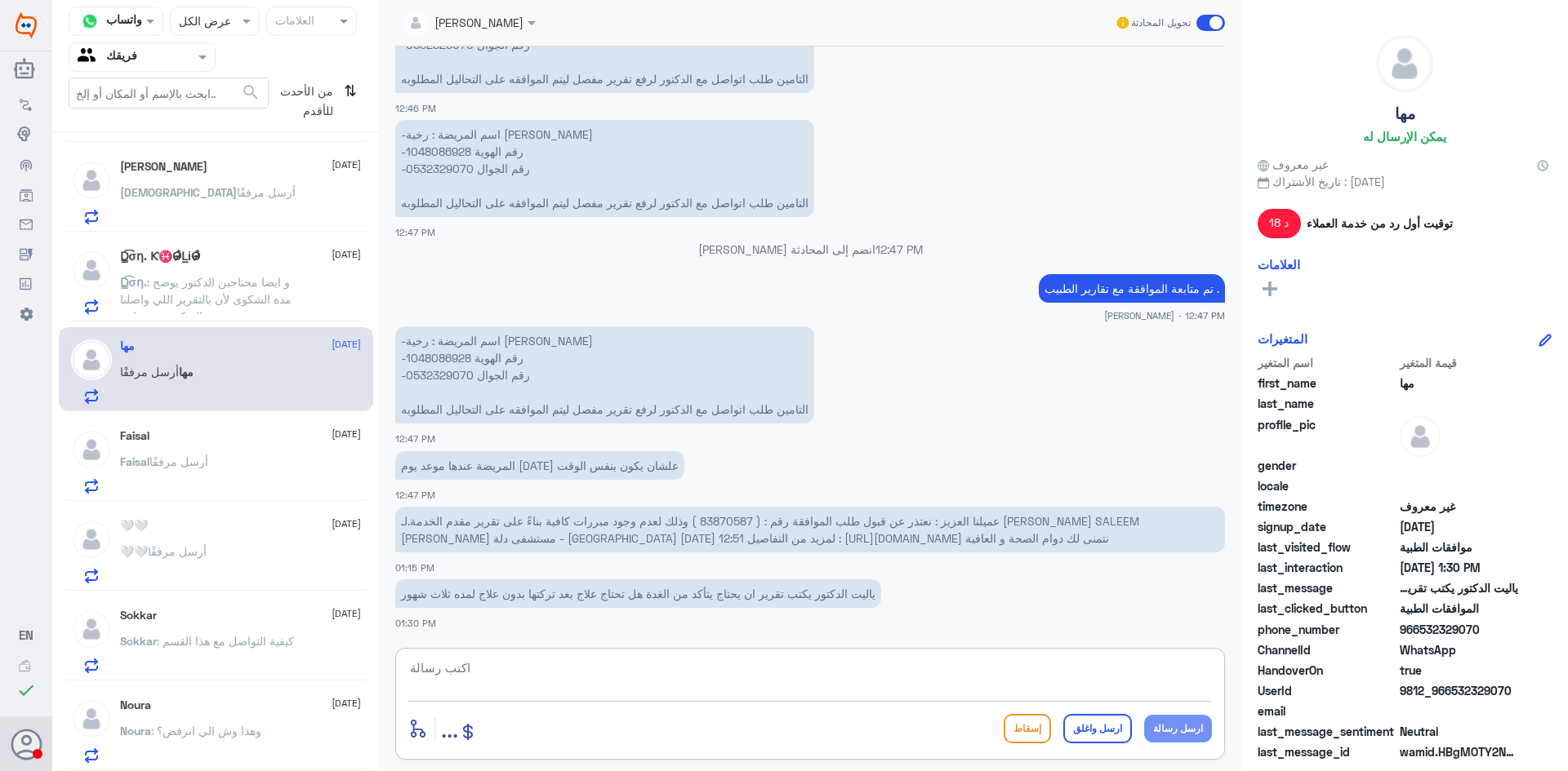
click at [843, 689] on textarea at bounding box center [810, 677] width 804 height 40
type textarea "d"
type textarea "تم الرفض مره اخرى بعد المتابعه الرجاء التواصل مع شركة التامين"
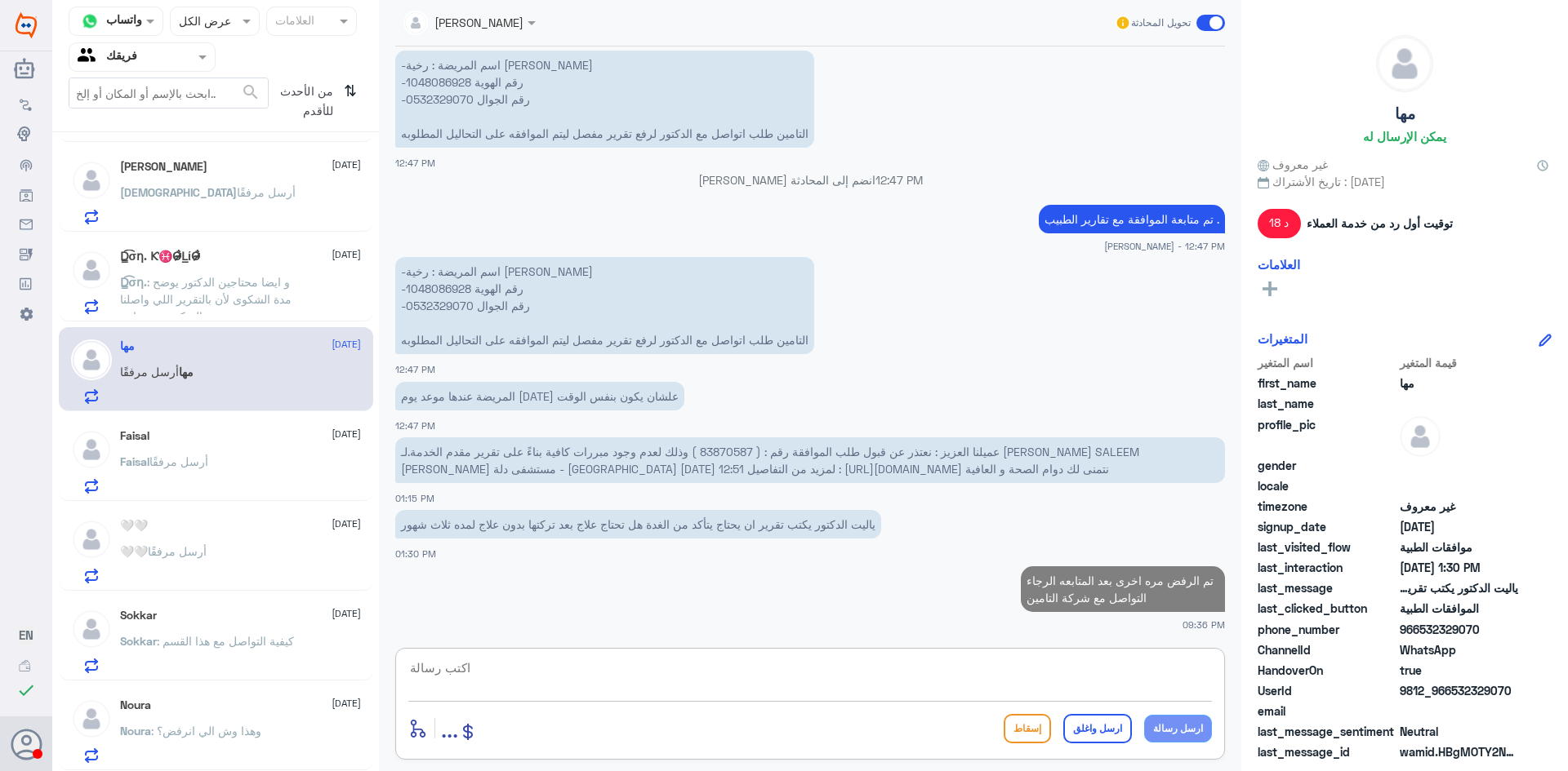
click at [200, 304] on span ": و ايضا محتاجين الدكتور يوضح مدة الشكوى لأن بالتقرير اللي واصلنا مدة الشكوى يو…" at bounding box center [206, 299] width 172 height 49
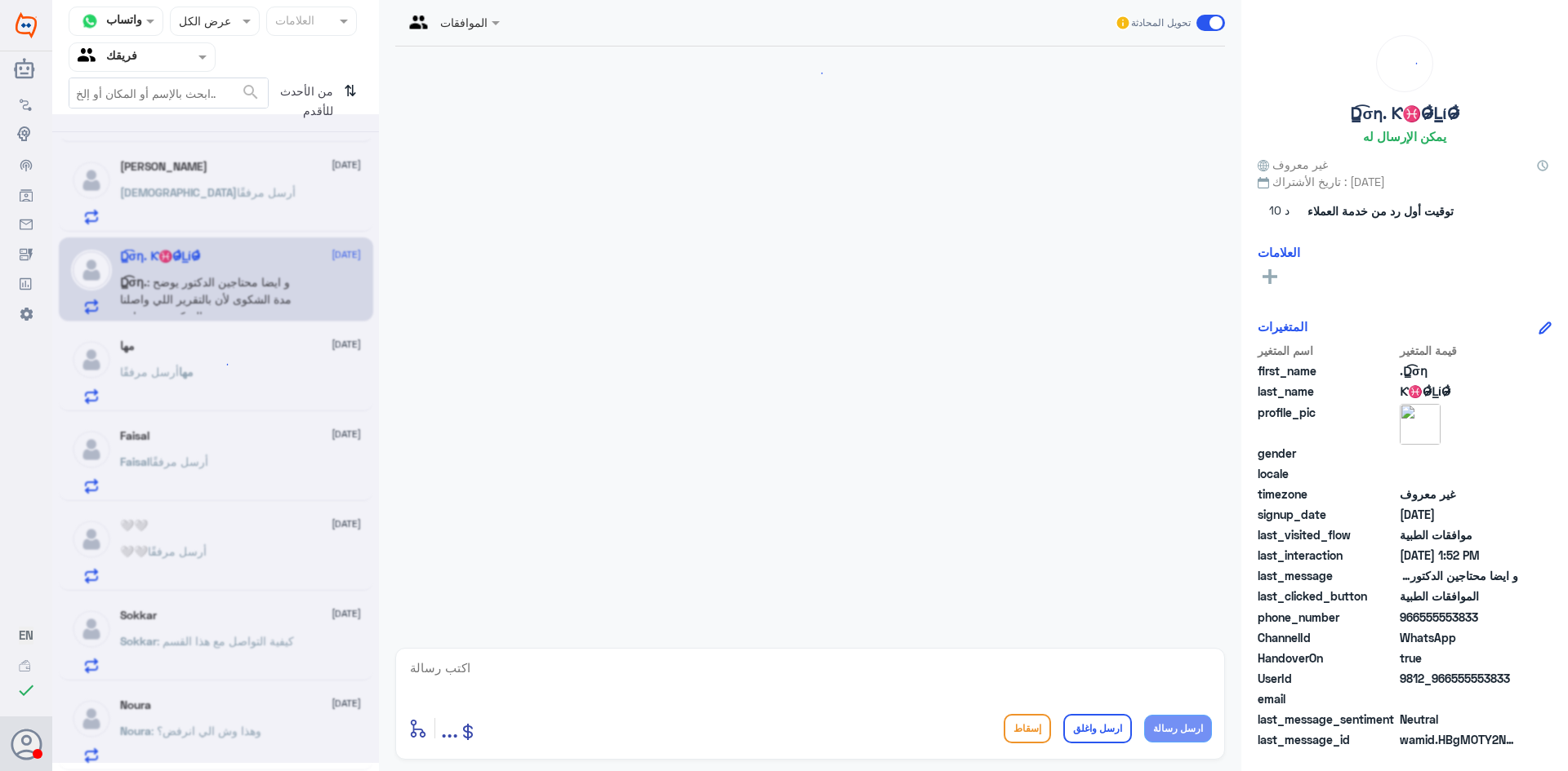
scroll to position [442, 0]
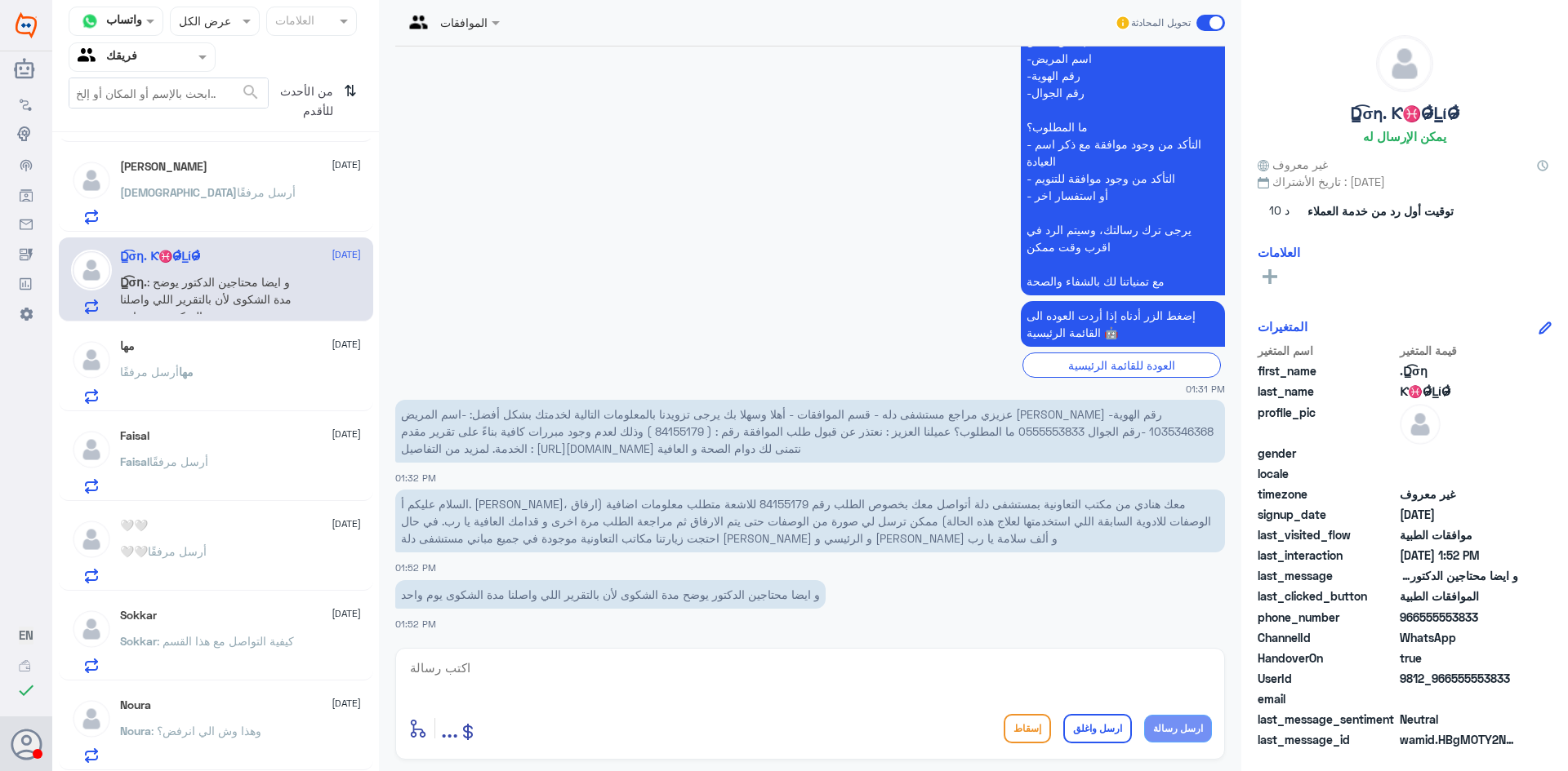
click at [639, 431] on span "عزيزي مراجع مستشفى دله - قسم الموافقات - أهلا وسهلا بك يرجى تزويدنا بالمعلومات …" at bounding box center [807, 431] width 813 height 49
copy span "84155179"
click at [652, 431] on span "عزيزي مراجع مستشفى دله - قسم الموافقات - أهلا وسهلا بك يرجى تزويدنا بالمعلومات …" at bounding box center [807, 431] width 813 height 49
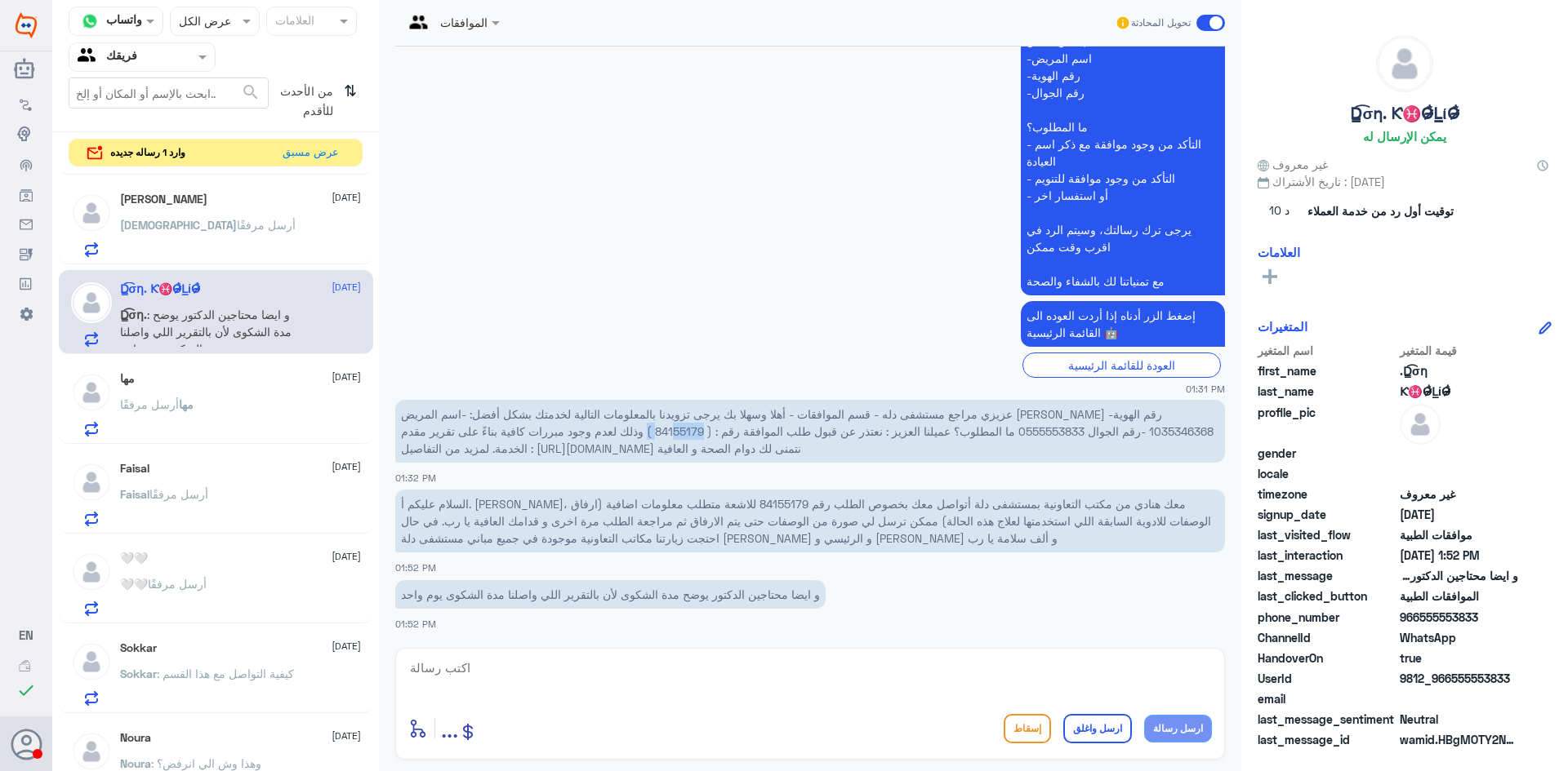
drag, startPoint x: 623, startPoint y: 431, endPoint x: 664, endPoint y: 432, distance: 41.0
click at [664, 432] on span "عزيزي مراجع مستشفى دله - قسم الموافقات - أهلا وسهلا بك يرجى تزويدنا بالمعلومات …" at bounding box center [807, 431] width 813 height 49
drag, startPoint x: 671, startPoint y: 434, endPoint x: 624, endPoint y: 439, distance: 47.3
click at [624, 439] on span "عزيزي مراجع مستشفى دله - قسم الموافقات - أهلا وسهلا بك يرجى تزويدنا بالمعلومات …" at bounding box center [807, 431] width 813 height 49
copy span "84155179"
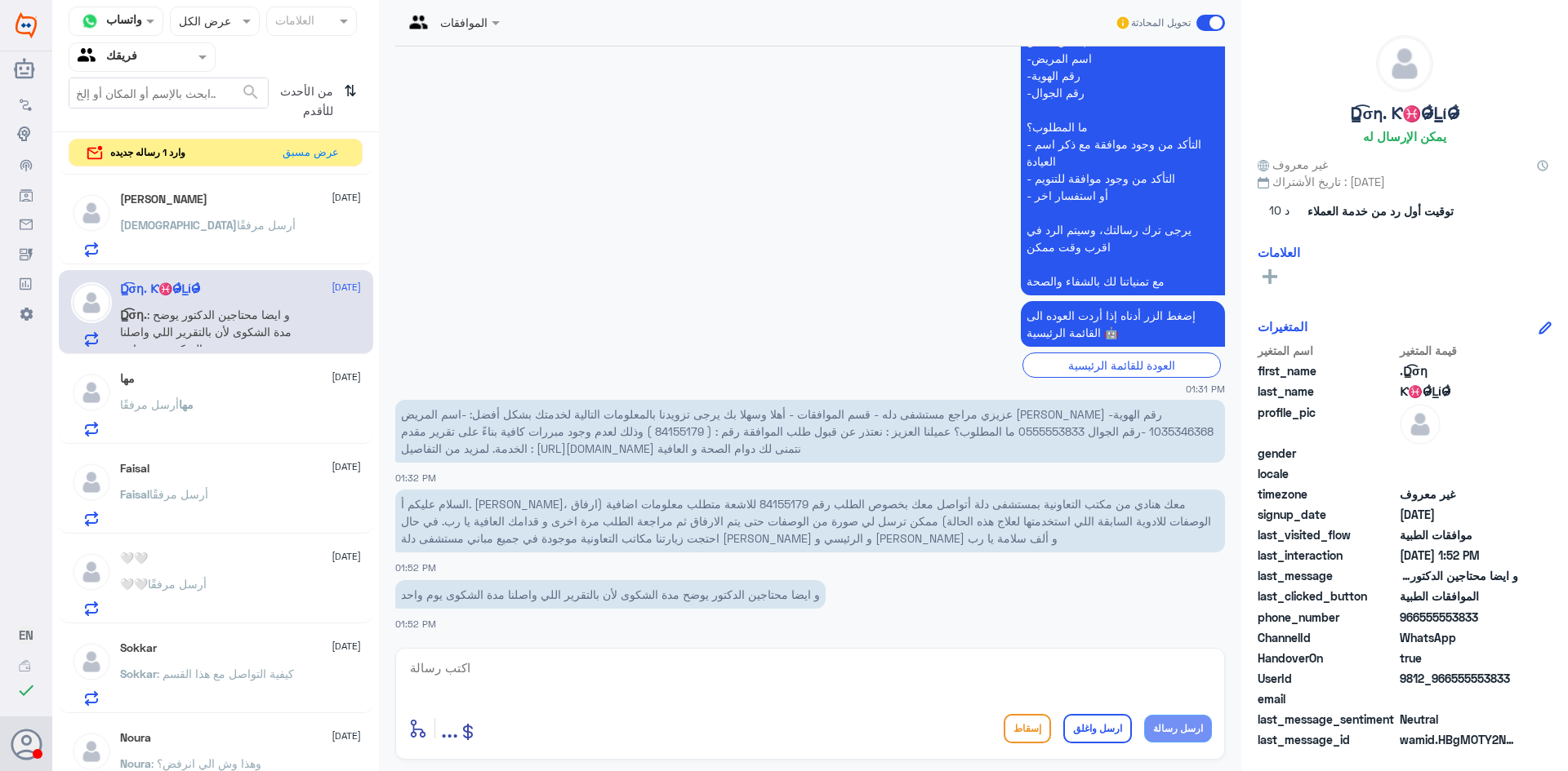
click at [692, 669] on textarea at bounding box center [810, 677] width 804 height 40
type textarea "ت"
paste textarea "84181661"
type textarea "عزيزتي المراجعه تمت الموافقه 84181661"
click at [1172, 730] on button "ارسل رسالة" at bounding box center [1177, 729] width 67 height 28
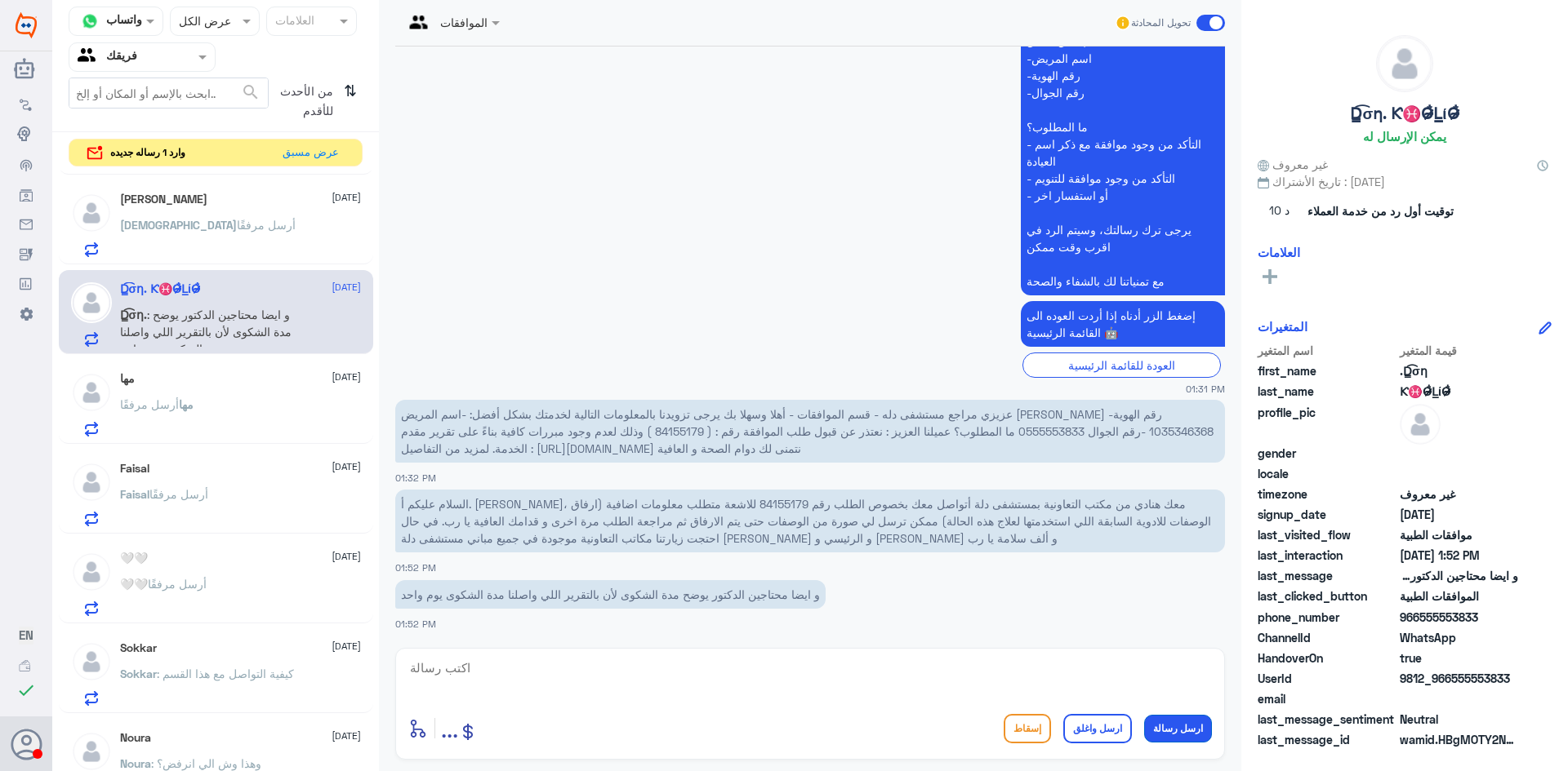
scroll to position [511, 0]
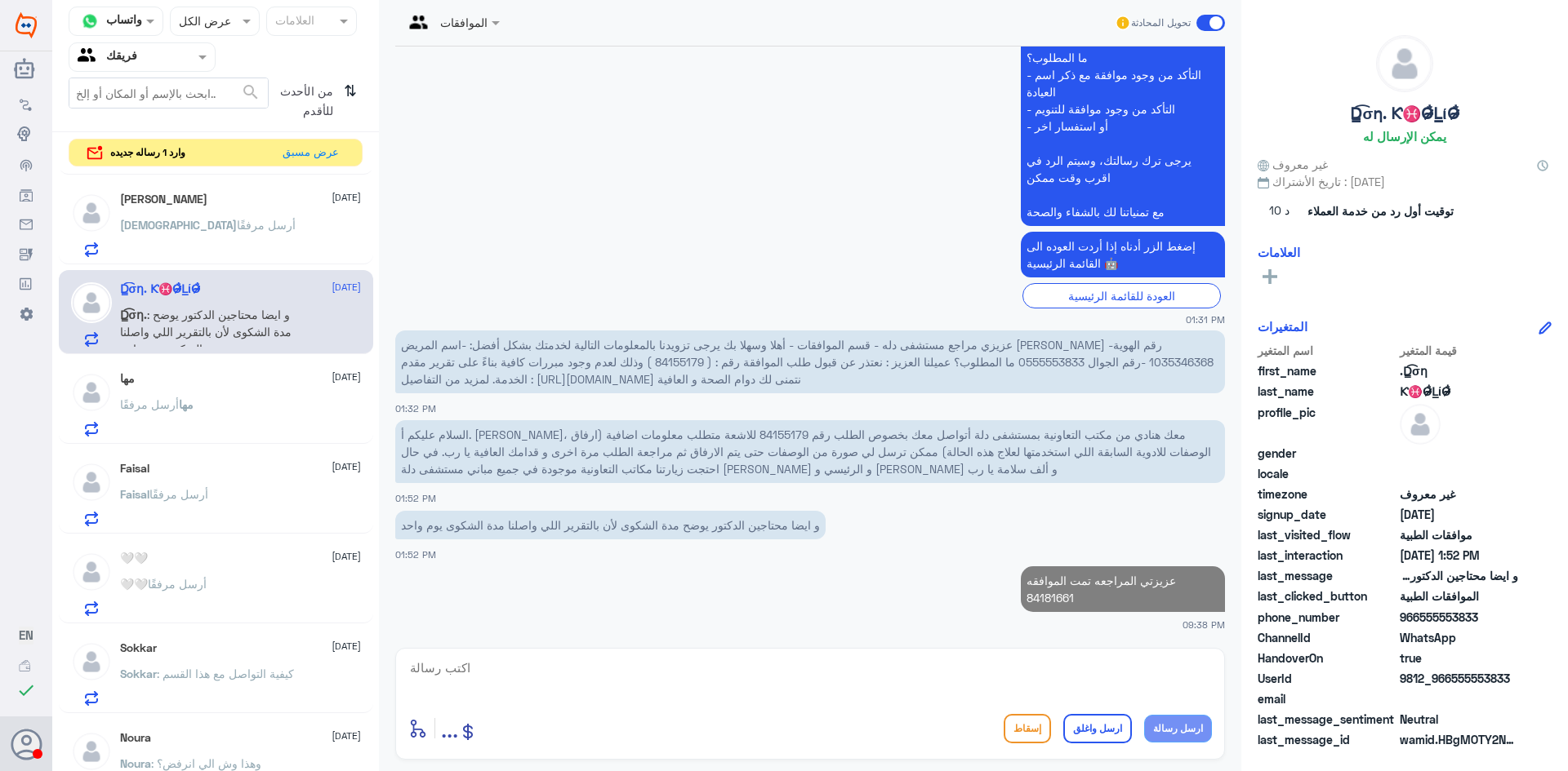
click at [1002, 678] on textarea at bounding box center [810, 677] width 804 height 40
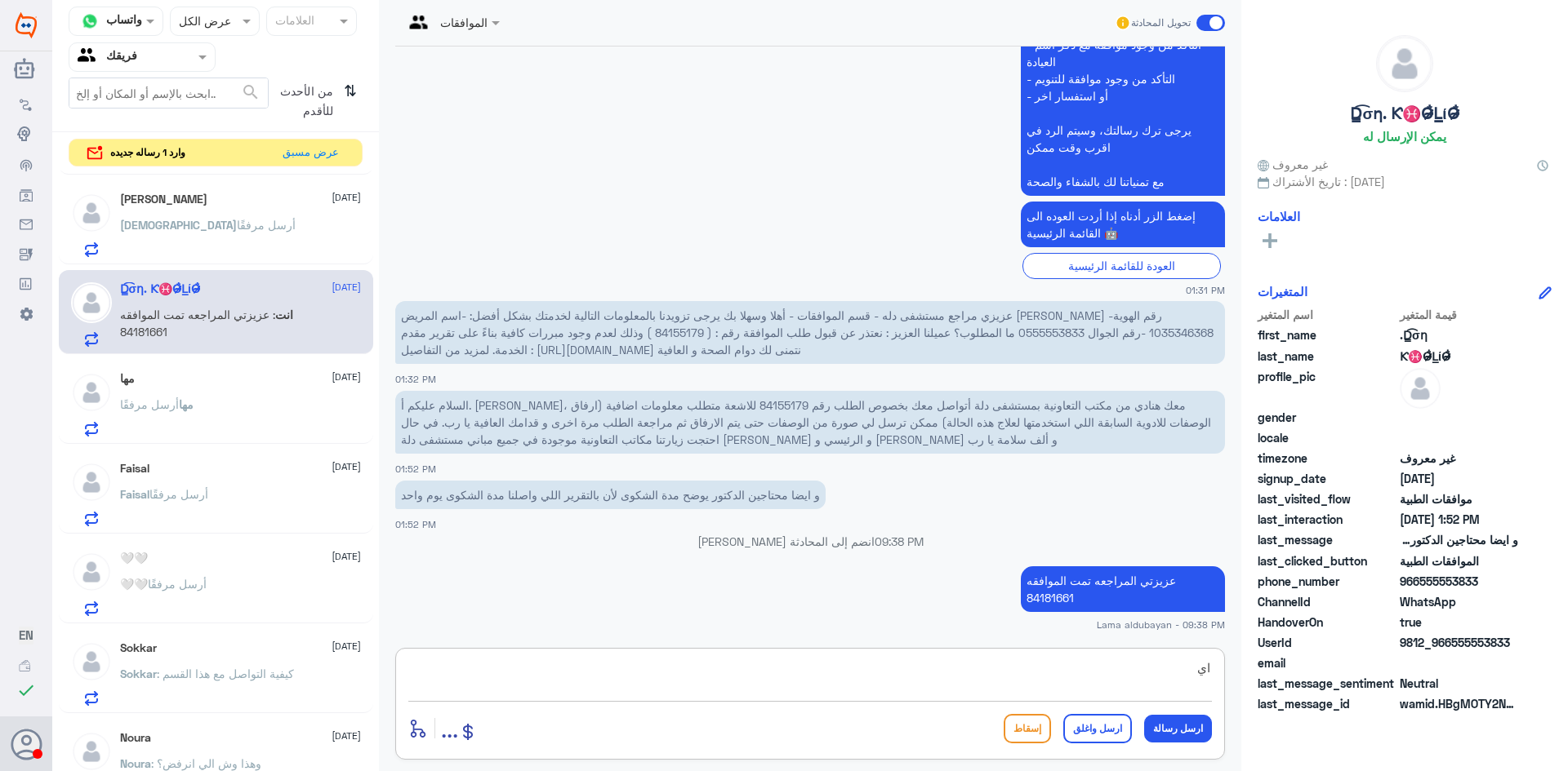
type textarea "ا"
type textarea "بمكانك الاستفاده من الخدمات نتمنى لكم دوام الصحه والعافيه"
click at [1109, 730] on button "ارسل واغلق" at bounding box center [1098, 729] width 68 height 30
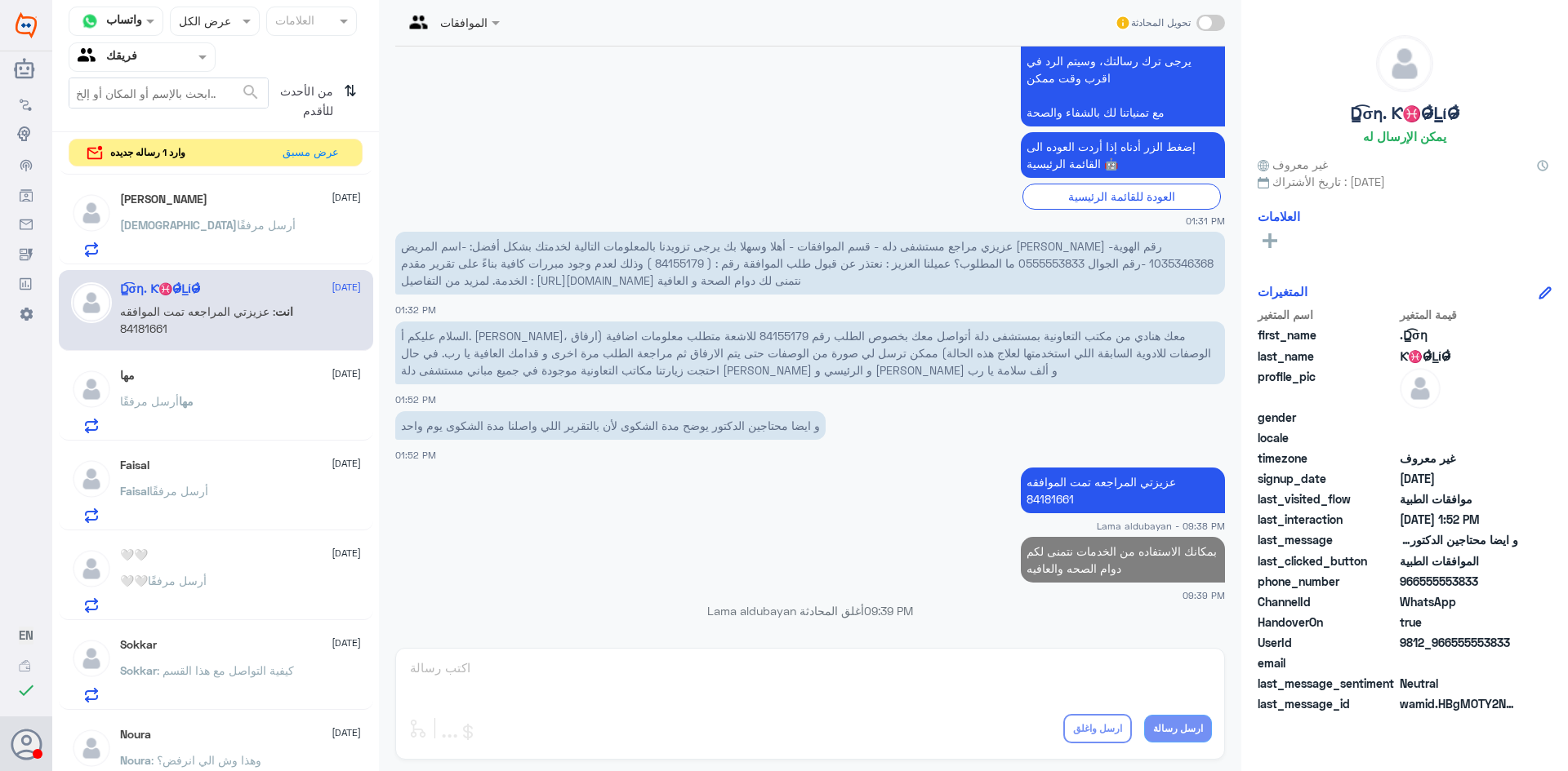
click at [290, 217] on div "[PERSON_NAME] [DATE] [PERSON_NAME] أرسل مرفقًا" at bounding box center [241, 225] width 241 height 65
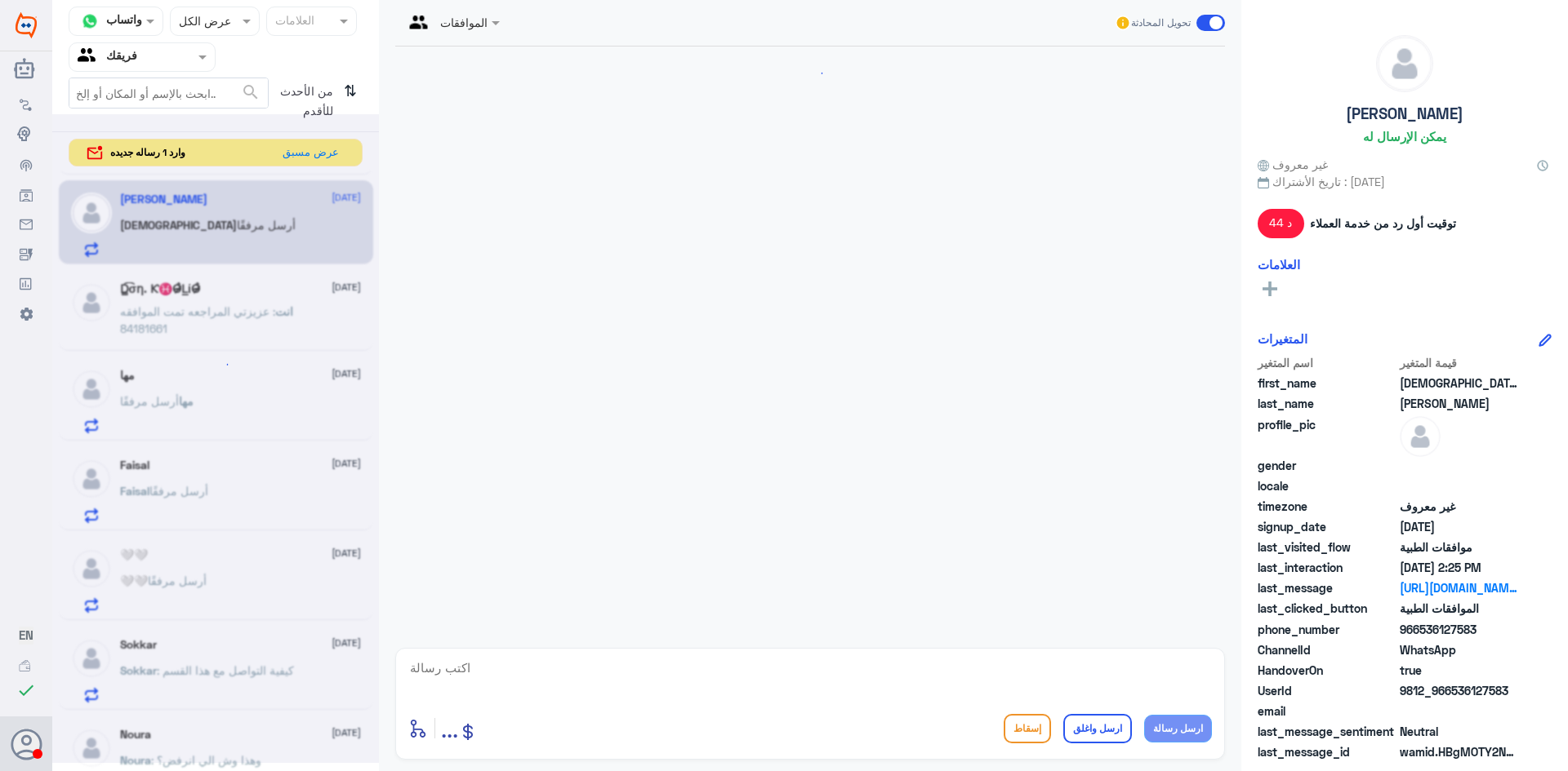
scroll to position [1500, 0]
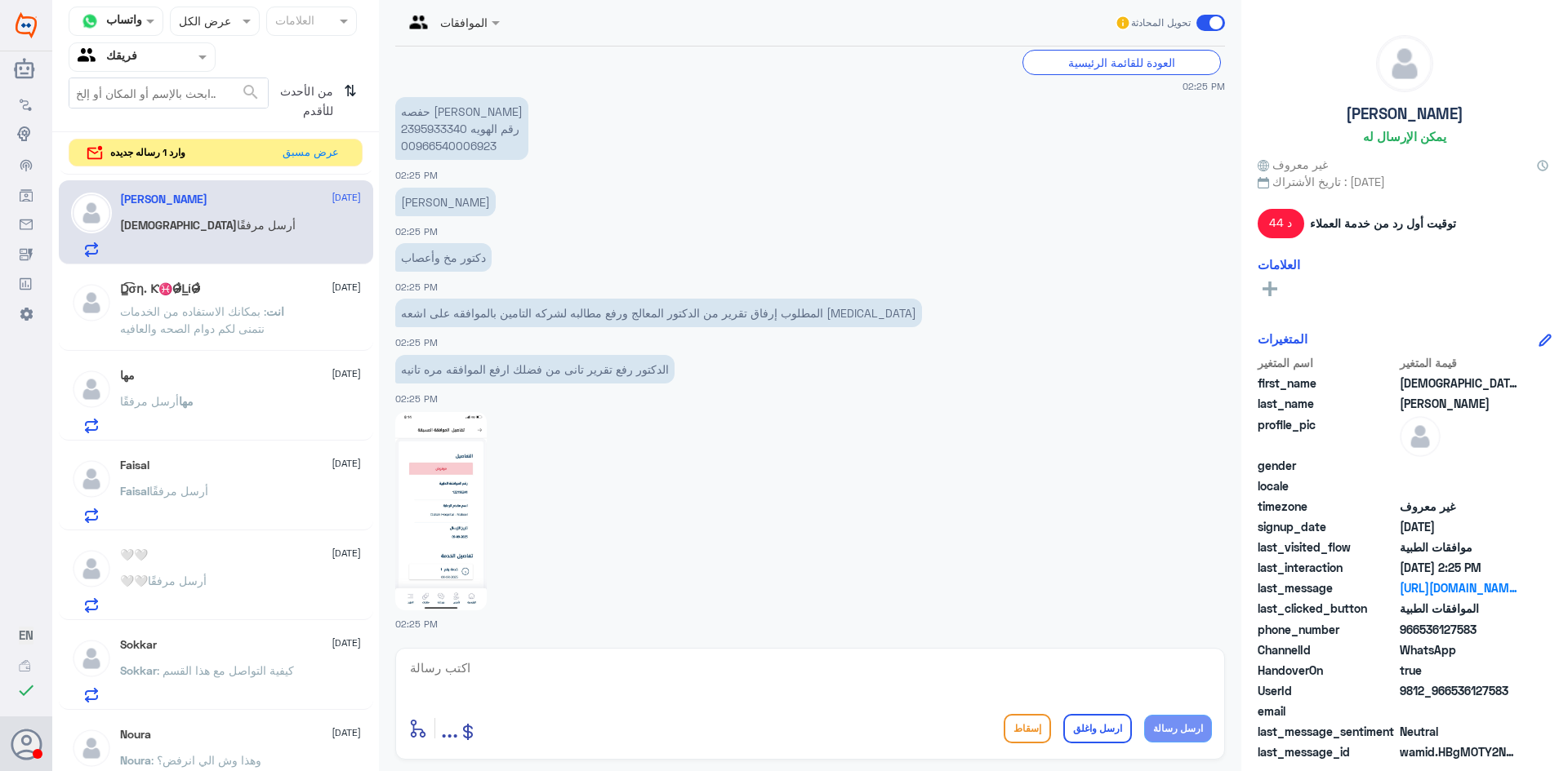
click at [437, 128] on p "حفصه [PERSON_NAME] 2395933340 رقم الهويه 00966540006923" at bounding box center [462, 128] width 133 height 63
click at [450, 141] on p "حفصه [PERSON_NAME] 2395933340 رقم الهويه 00966540006923" at bounding box center [462, 128] width 133 height 63
drag, startPoint x: 466, startPoint y: 124, endPoint x: 402, endPoint y: 126, distance: 64.0
click at [402, 126] on p "حفصه [PERSON_NAME] 2395933340 رقم الهويه 00966540006923" at bounding box center [462, 128] width 133 height 63
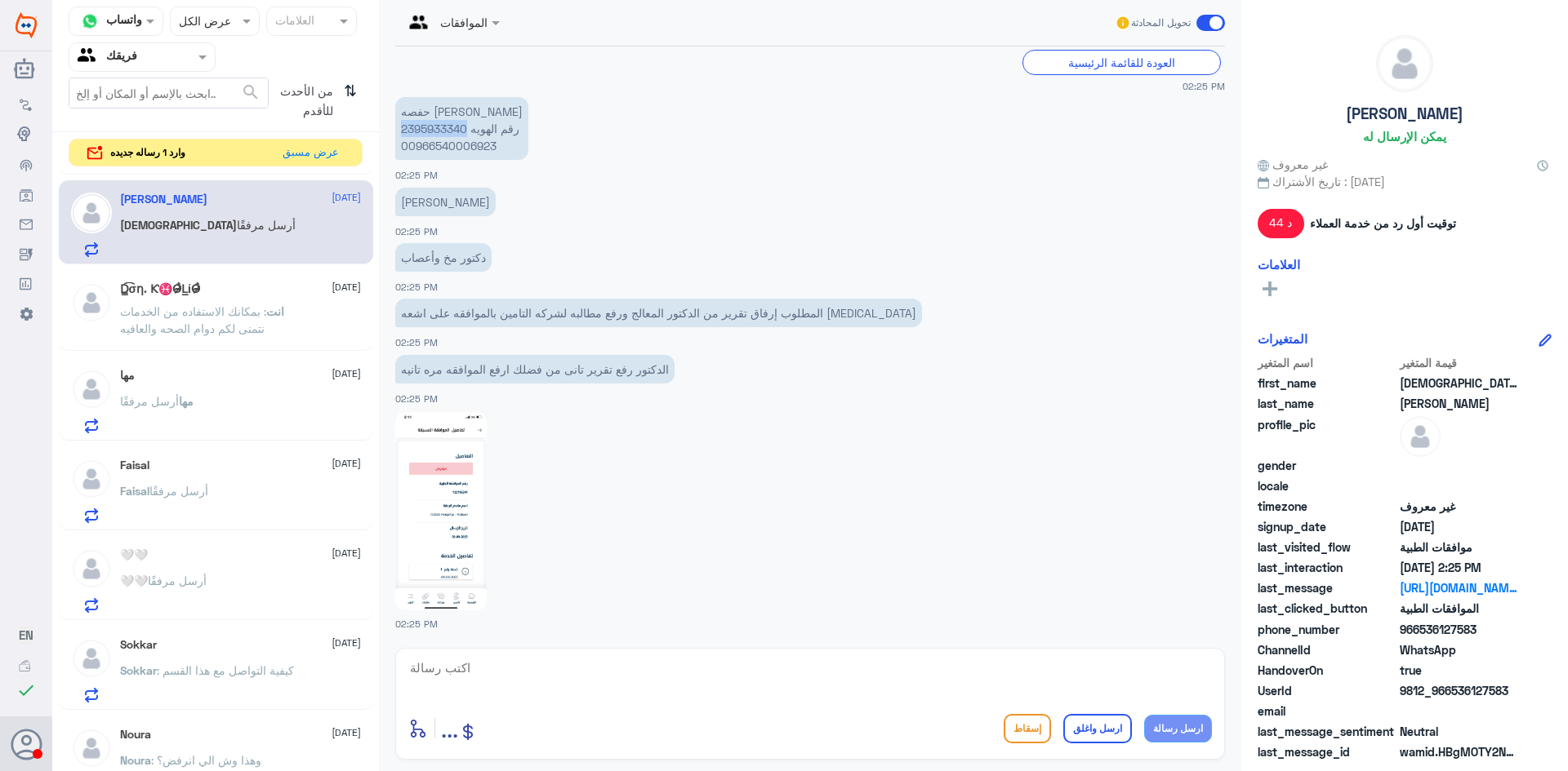
copy p "2395933340"
click at [525, 673] on textarea at bounding box center [810, 677] width 804 height 40
type textarea "تم رفع التقرير والرفاق الاشعه السابقه بنتظار رد التامين"
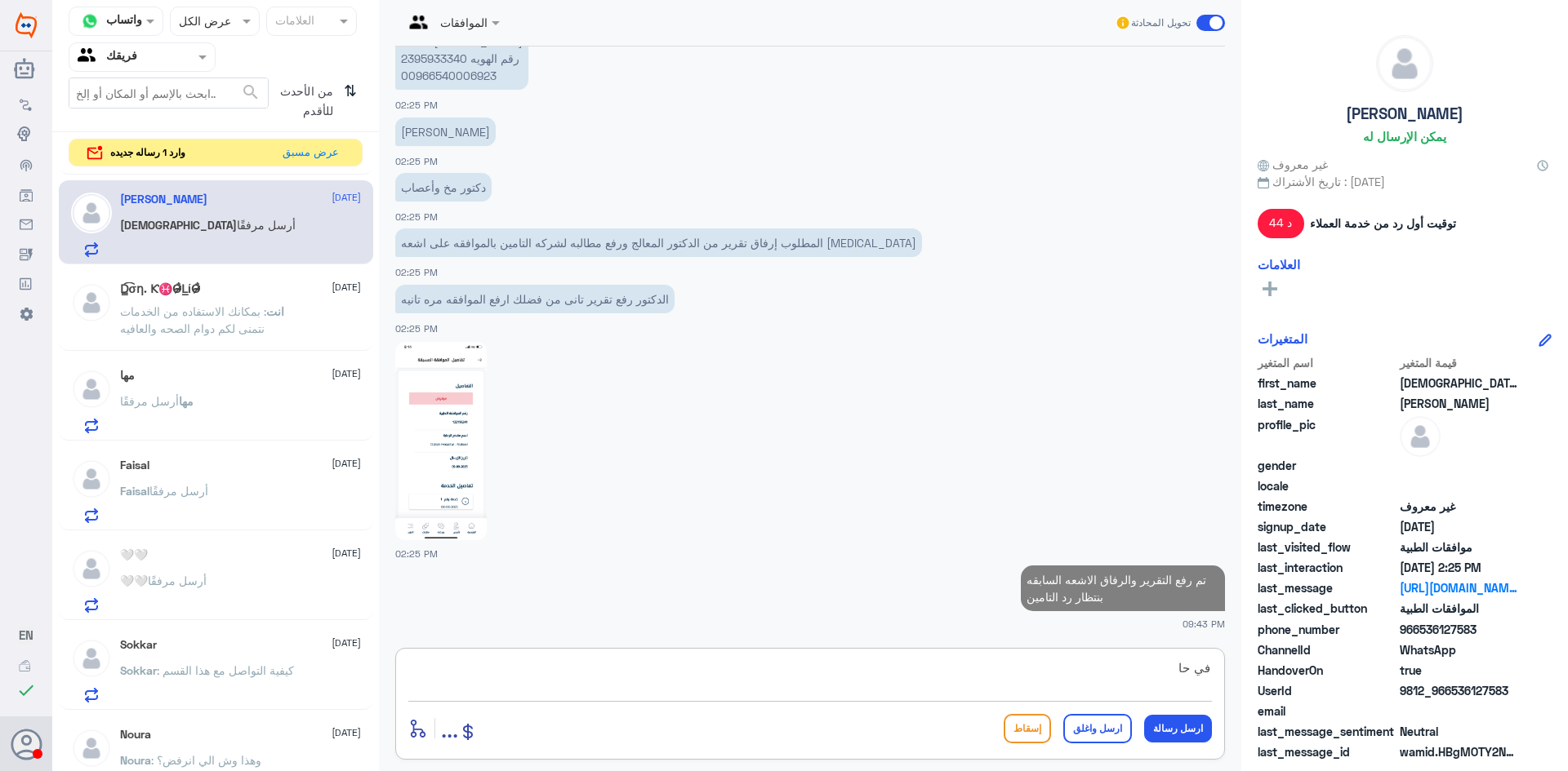
scroll to position [1566, 0]
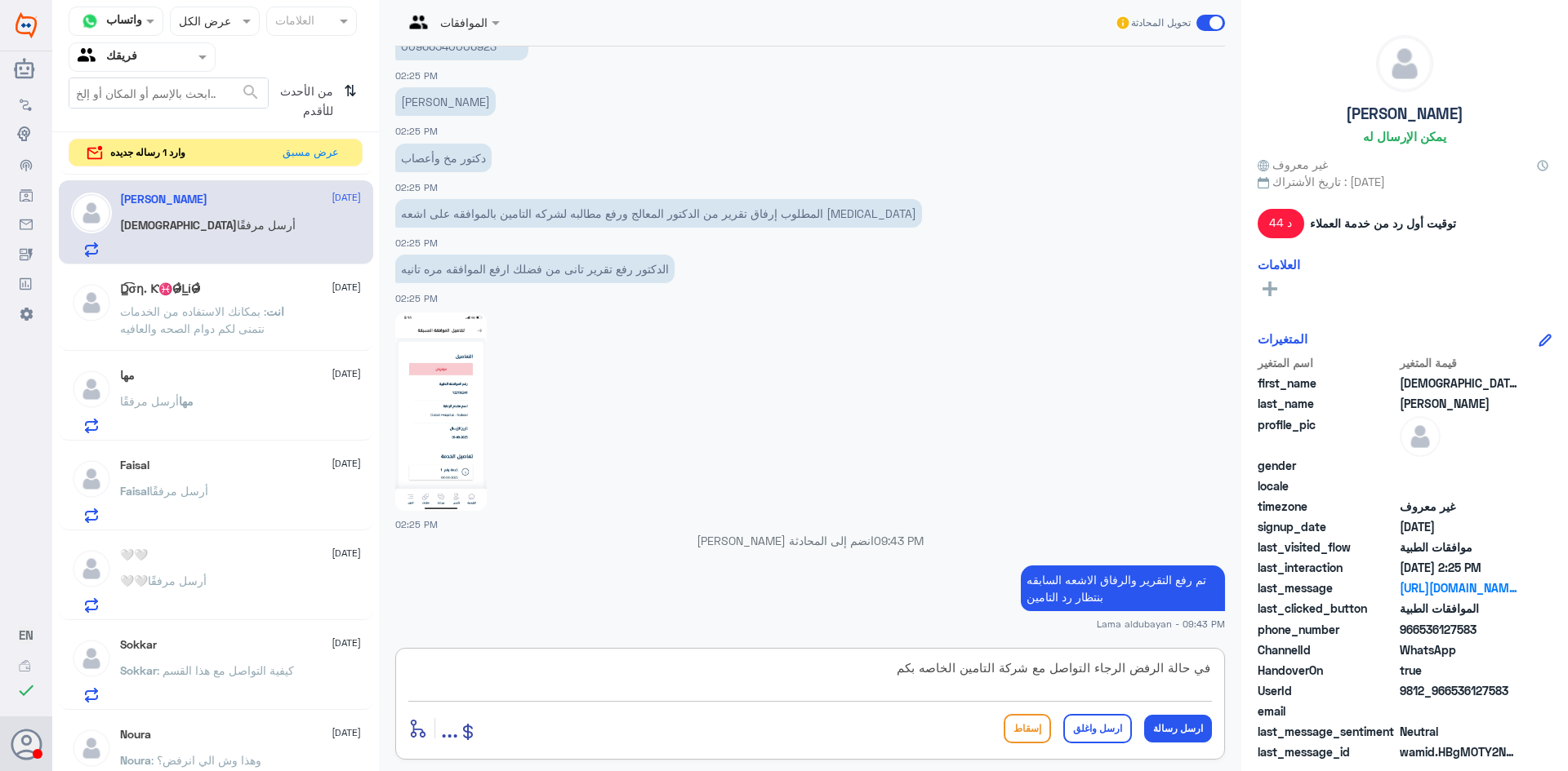
type textarea "في حالة الرفض الرجاء التواصل مع شركة التامين الخاصه بكم"
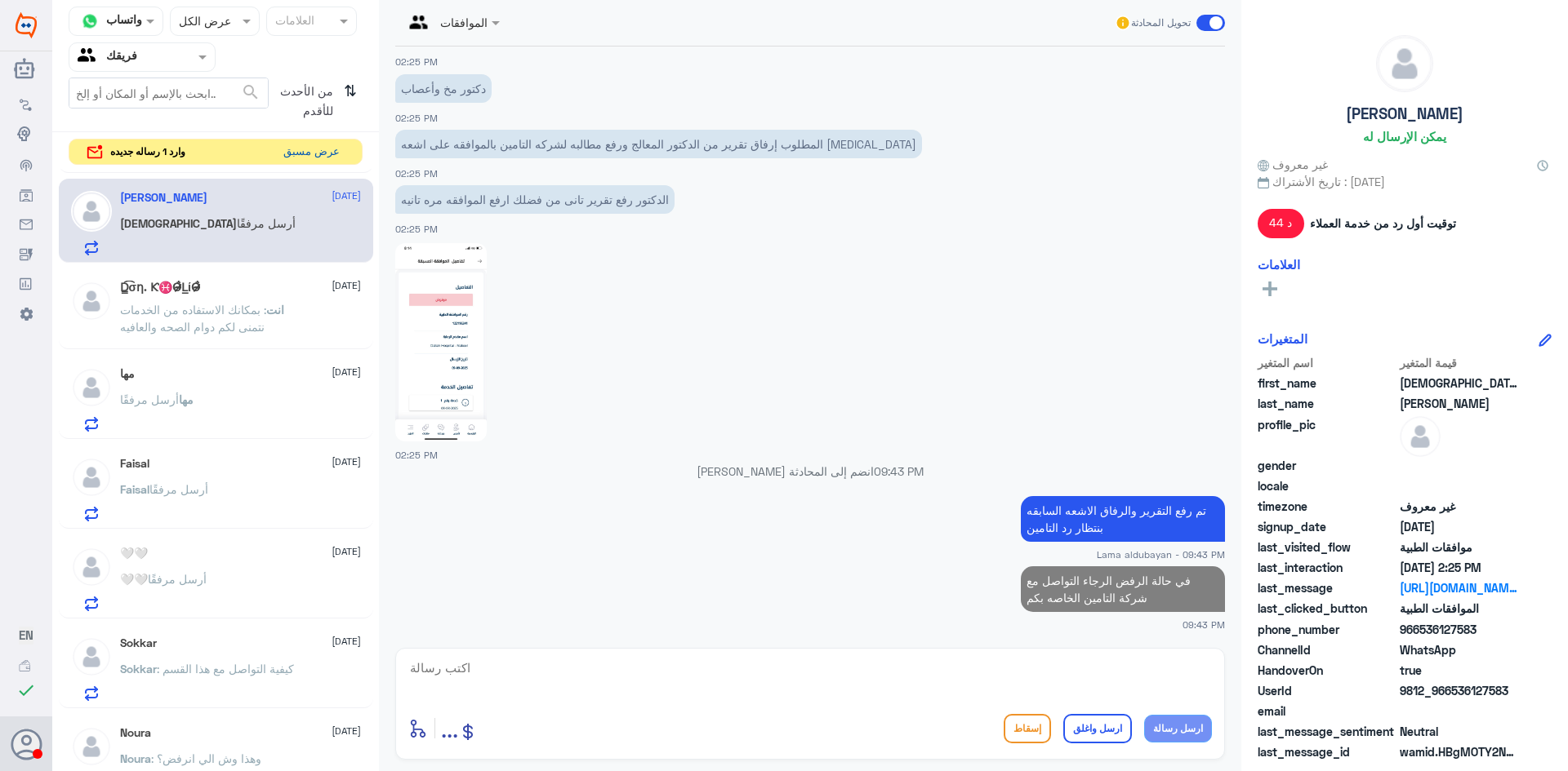
click at [332, 151] on button "عرض مسبق" at bounding box center [311, 152] width 68 height 25
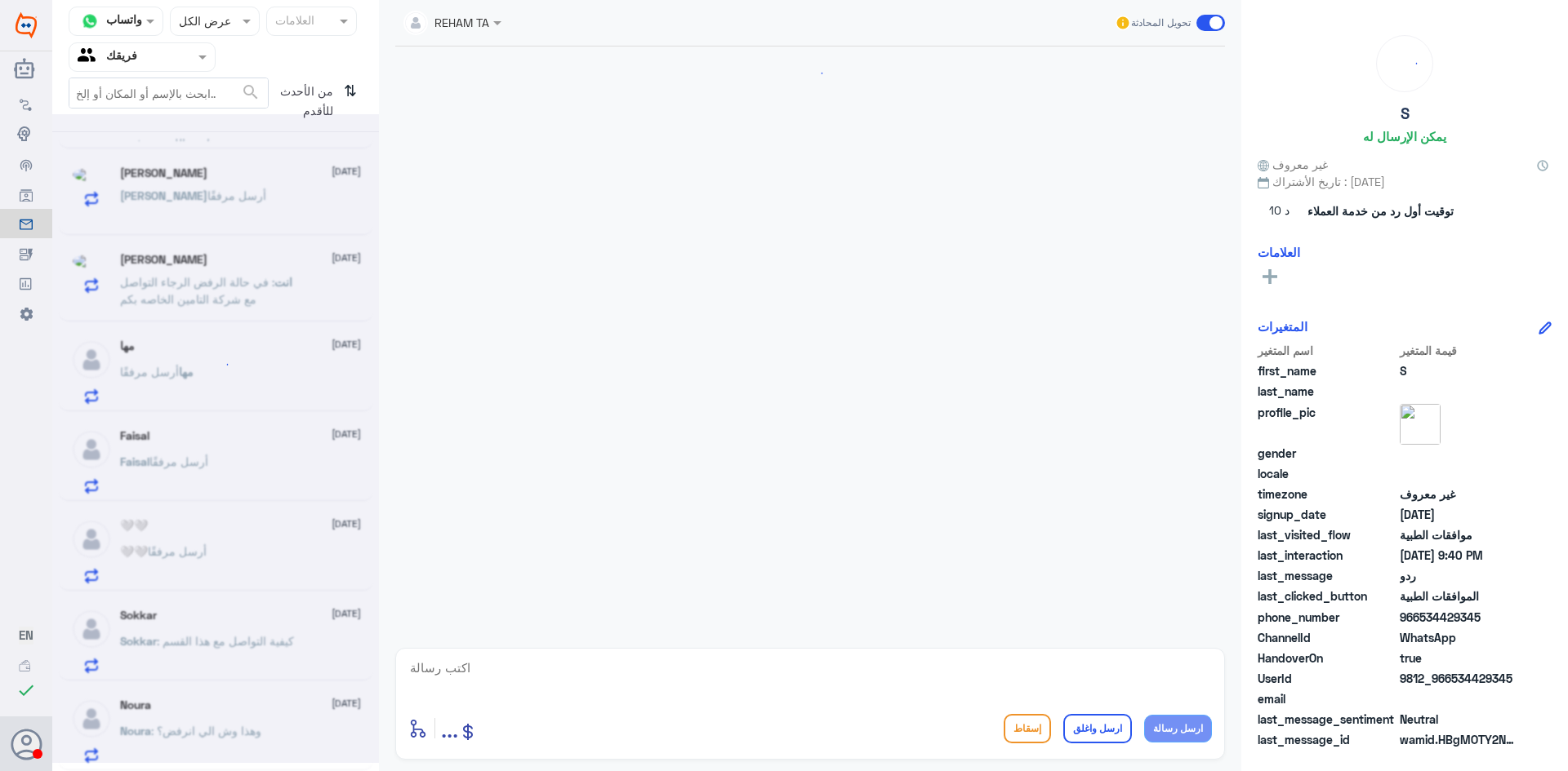
scroll to position [1161, 0]
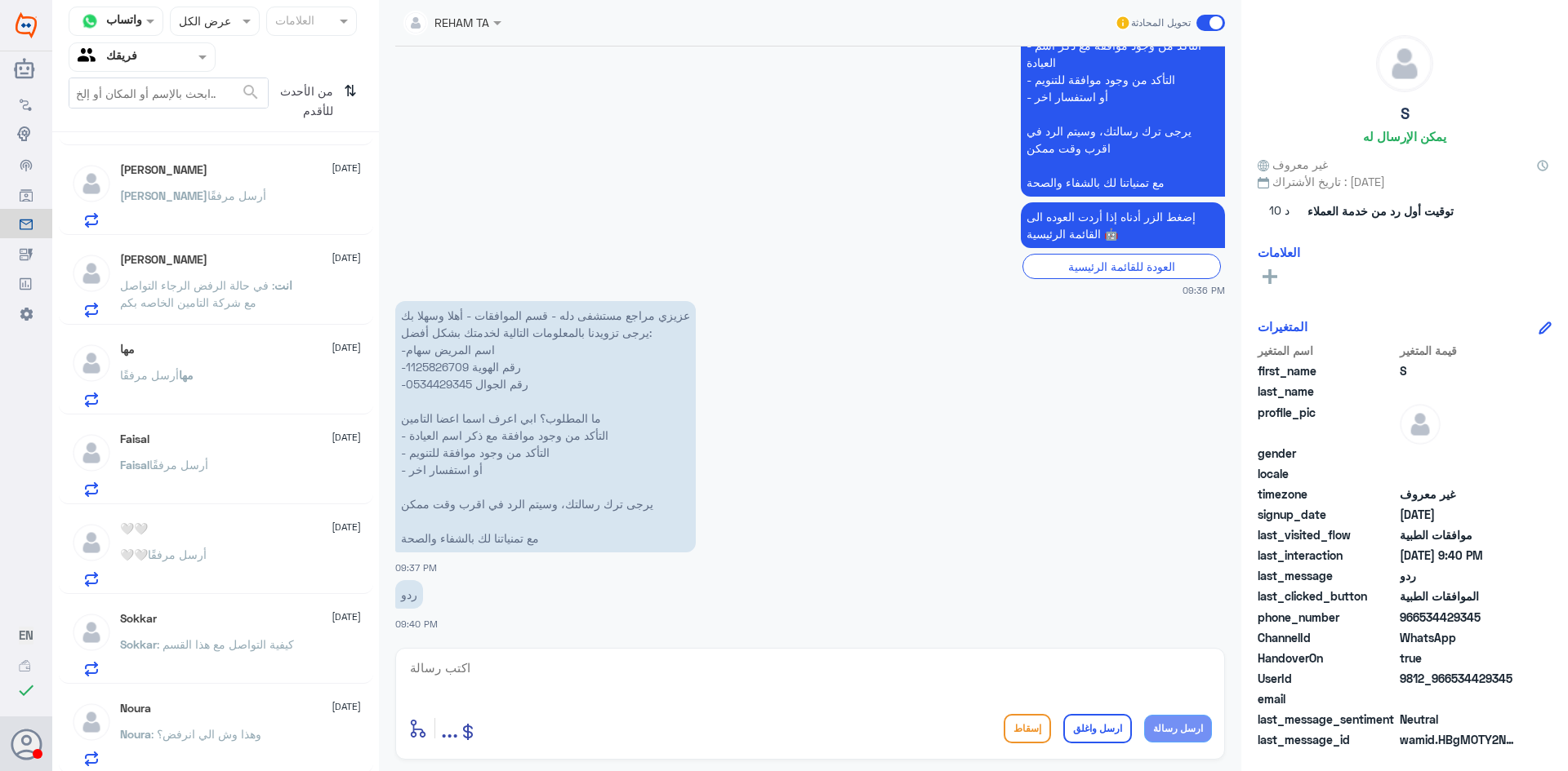
click at [446, 367] on p "عزيزي مراجع مستشفى دله - قسم الموافقات - أهلا وسهلا بك يرجى تزويدنا بالمعلومات …" at bounding box center [546, 427] width 300 height 252
copy p "1125826709"
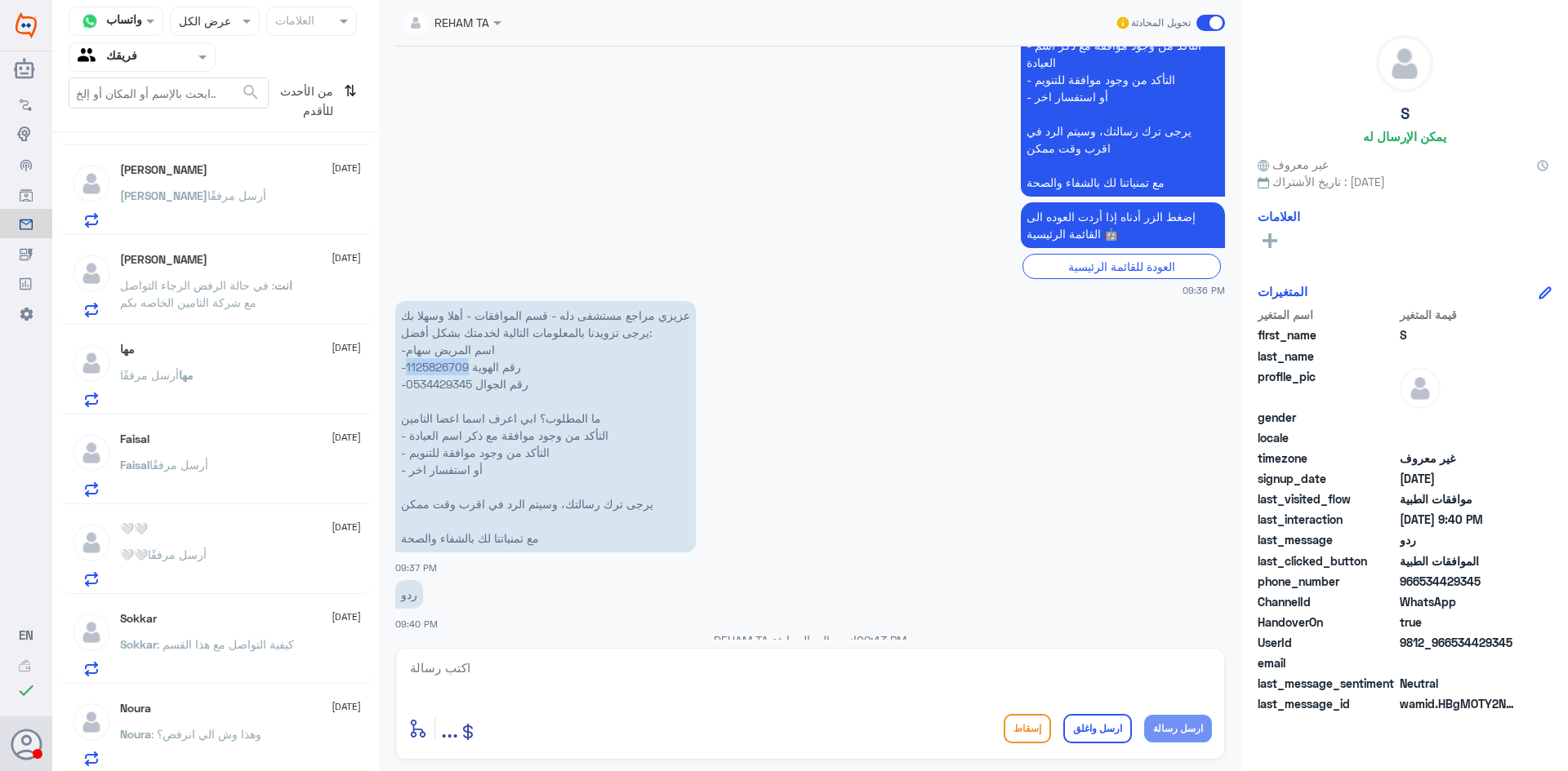
scroll to position [1318, 0]
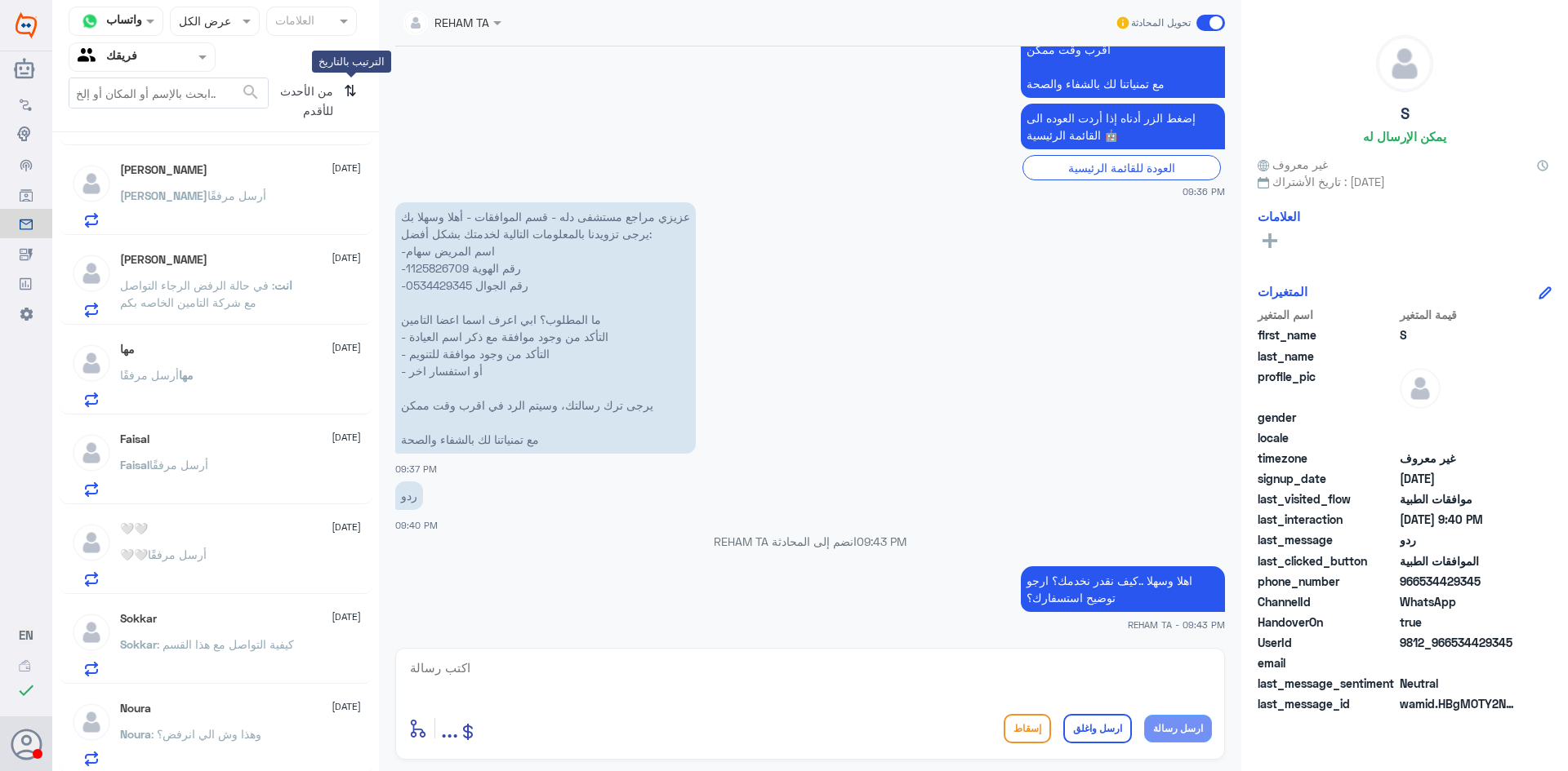
click at [348, 89] on icon "⇅" at bounding box center [350, 98] width 13 height 41
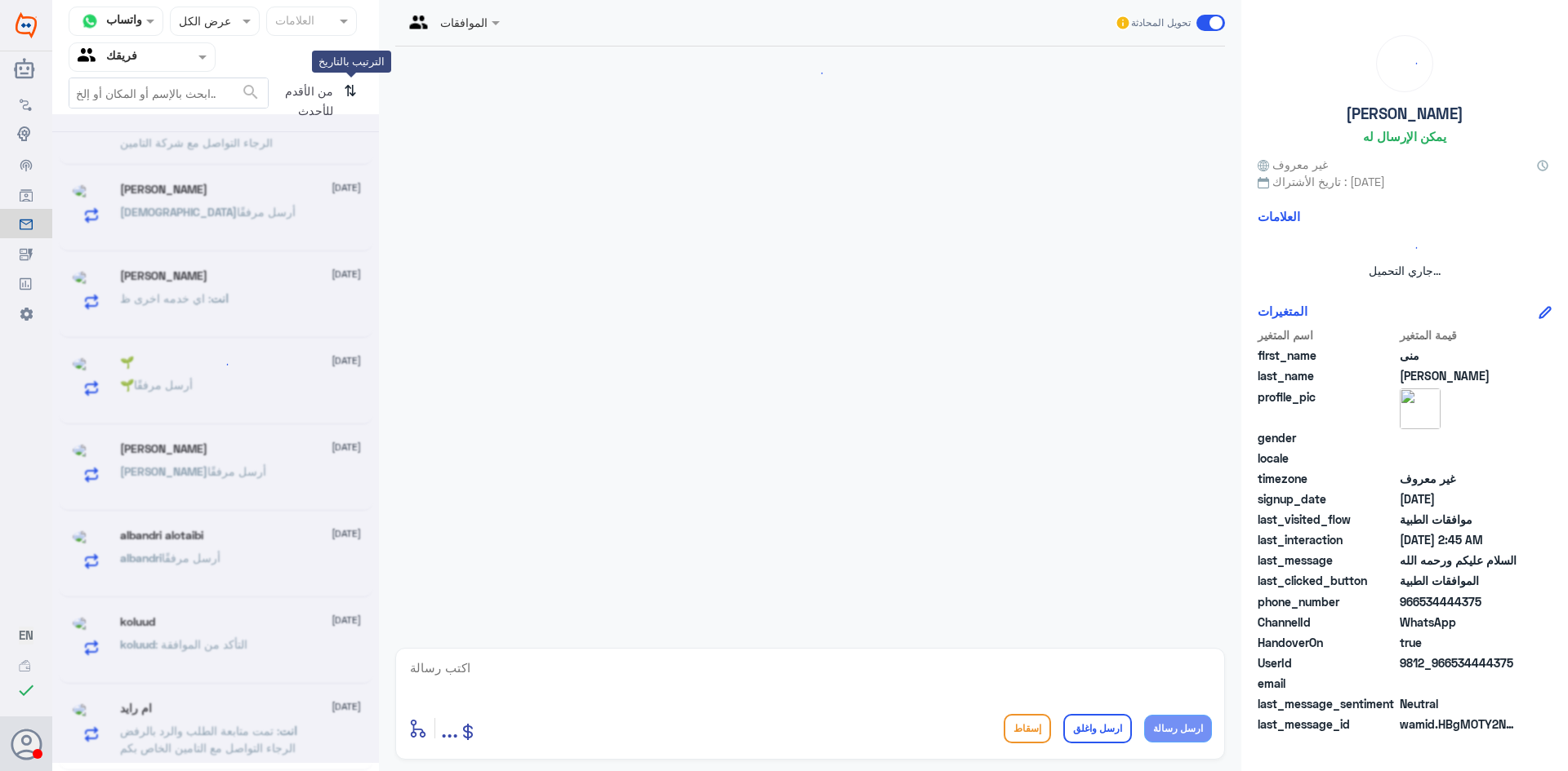
scroll to position [1164, 0]
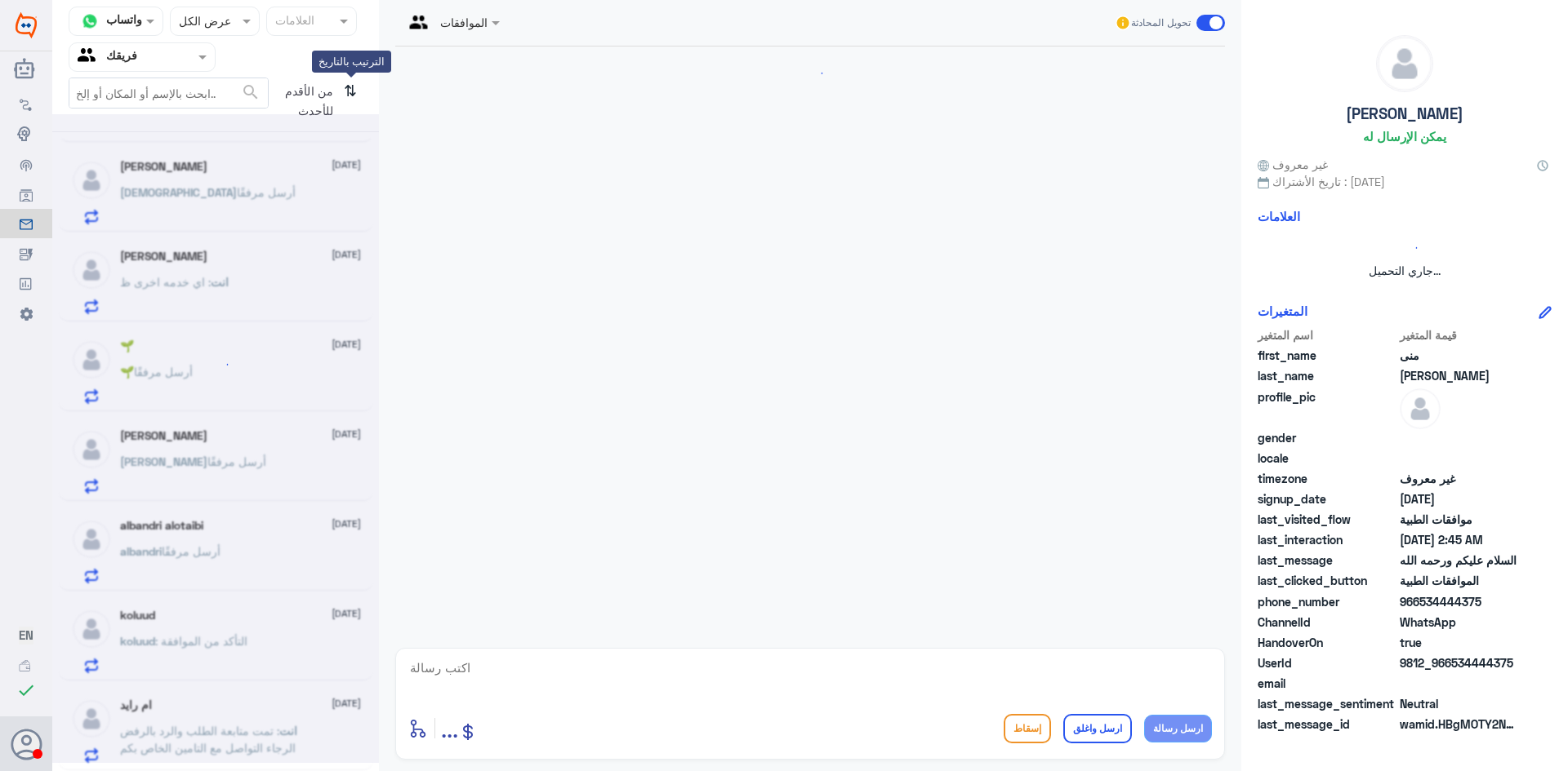
click at [348, 89] on icon "⇅" at bounding box center [350, 98] width 13 height 41
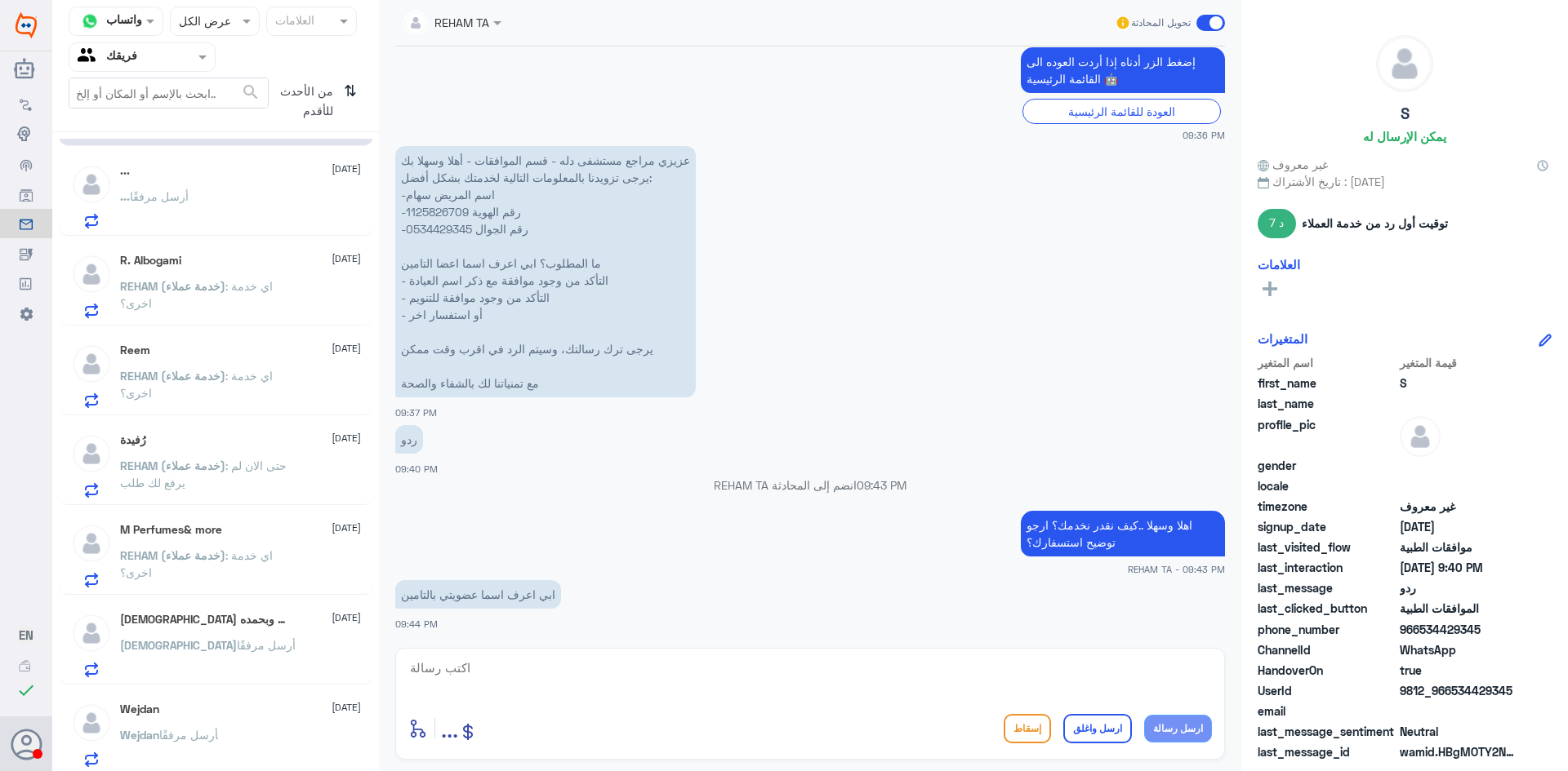
scroll to position [0, 0]
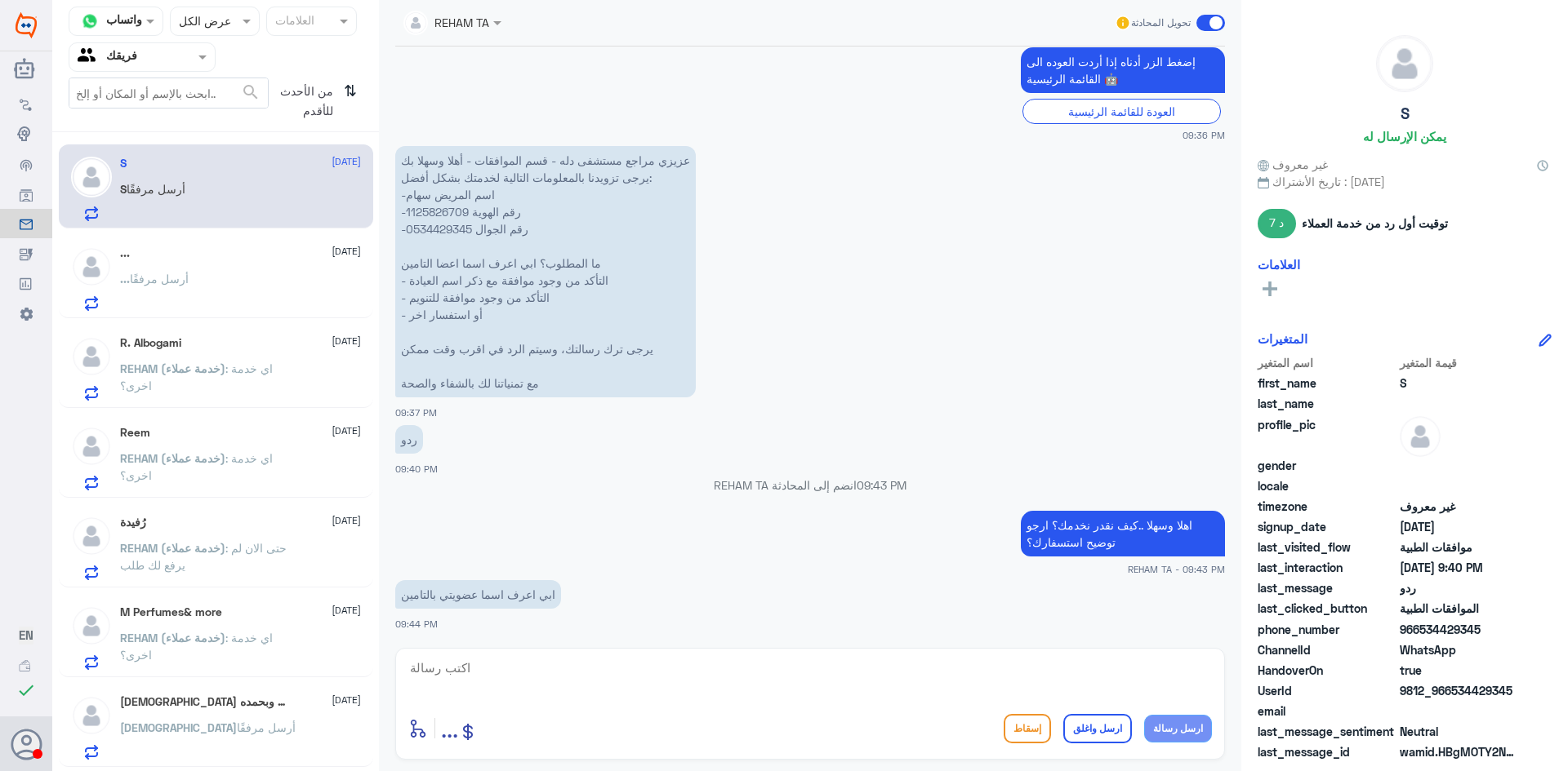
click at [245, 301] on div "... أرسل مرفقًا" at bounding box center [241, 292] width 241 height 37
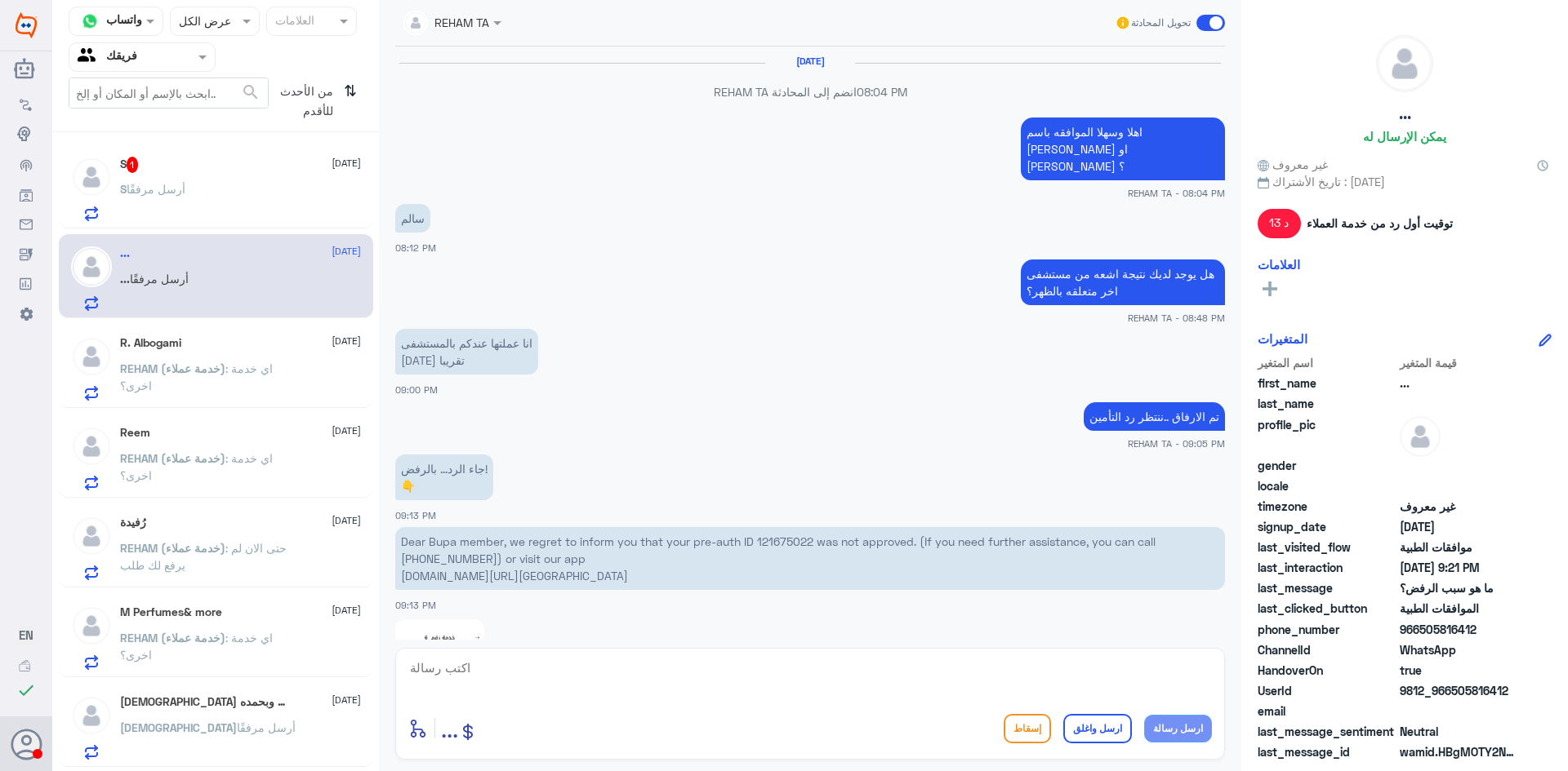
scroll to position [1145, 0]
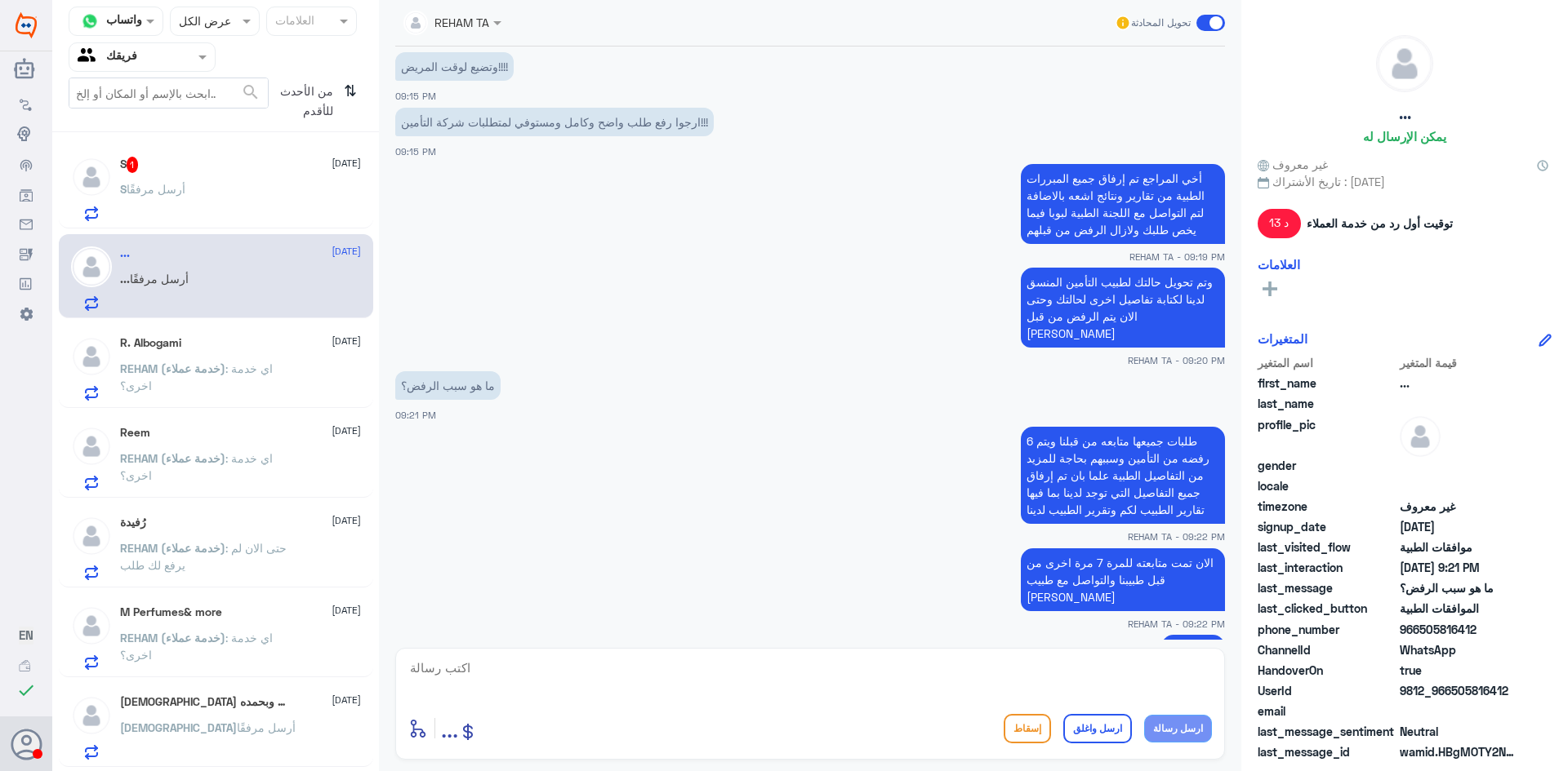
click at [223, 386] on p "REHAM (خدمة عملاء) : اي خدمة اخرى؟" at bounding box center [212, 380] width 183 height 40
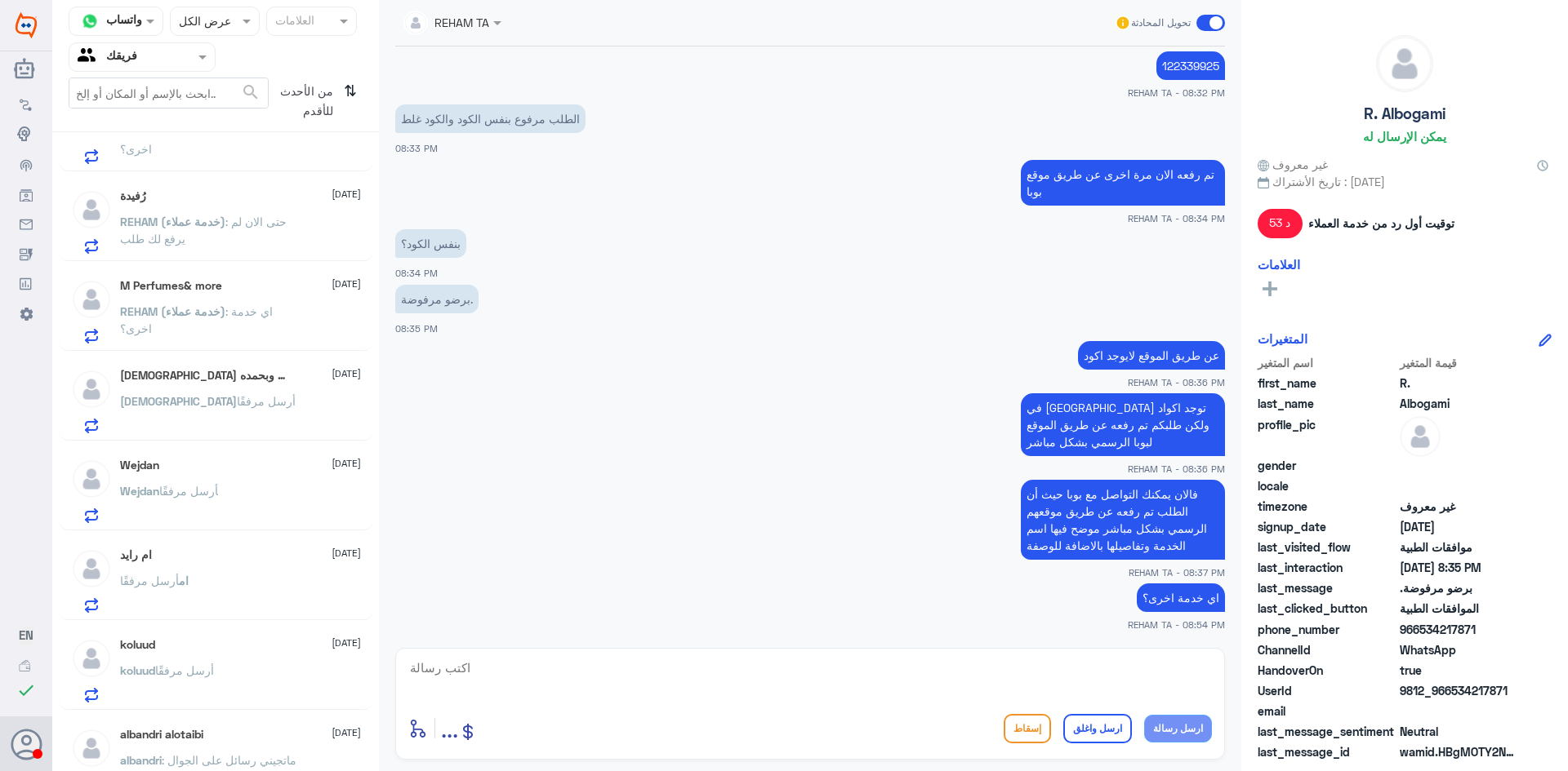
scroll to position [572, 0]
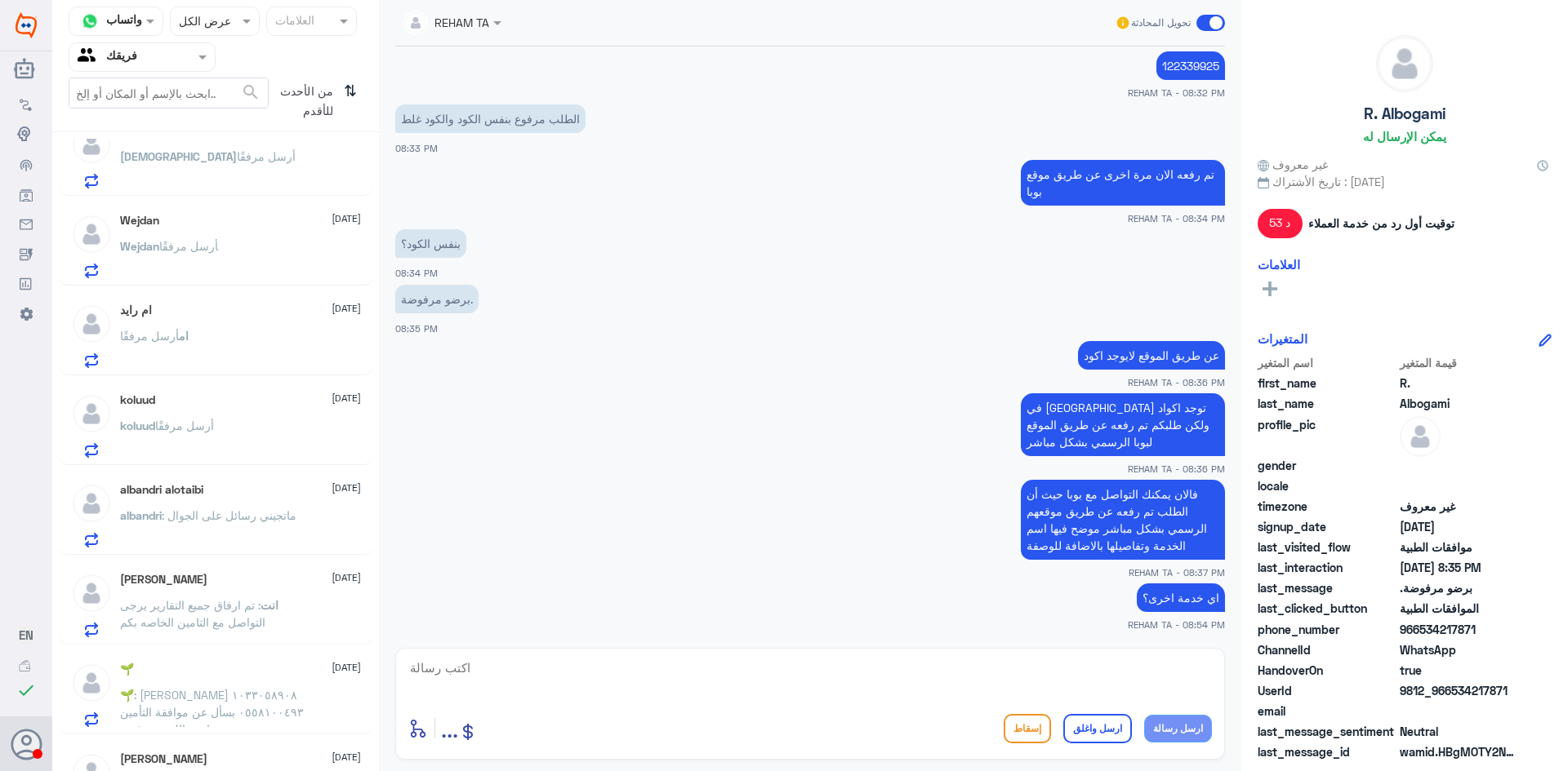
click at [192, 561] on div "[PERSON_NAME] [DATE] انت : تم ارفاق جميع التقارير يرجى التواصل مع التامين الخاص…" at bounding box center [216, 603] width 315 height 84
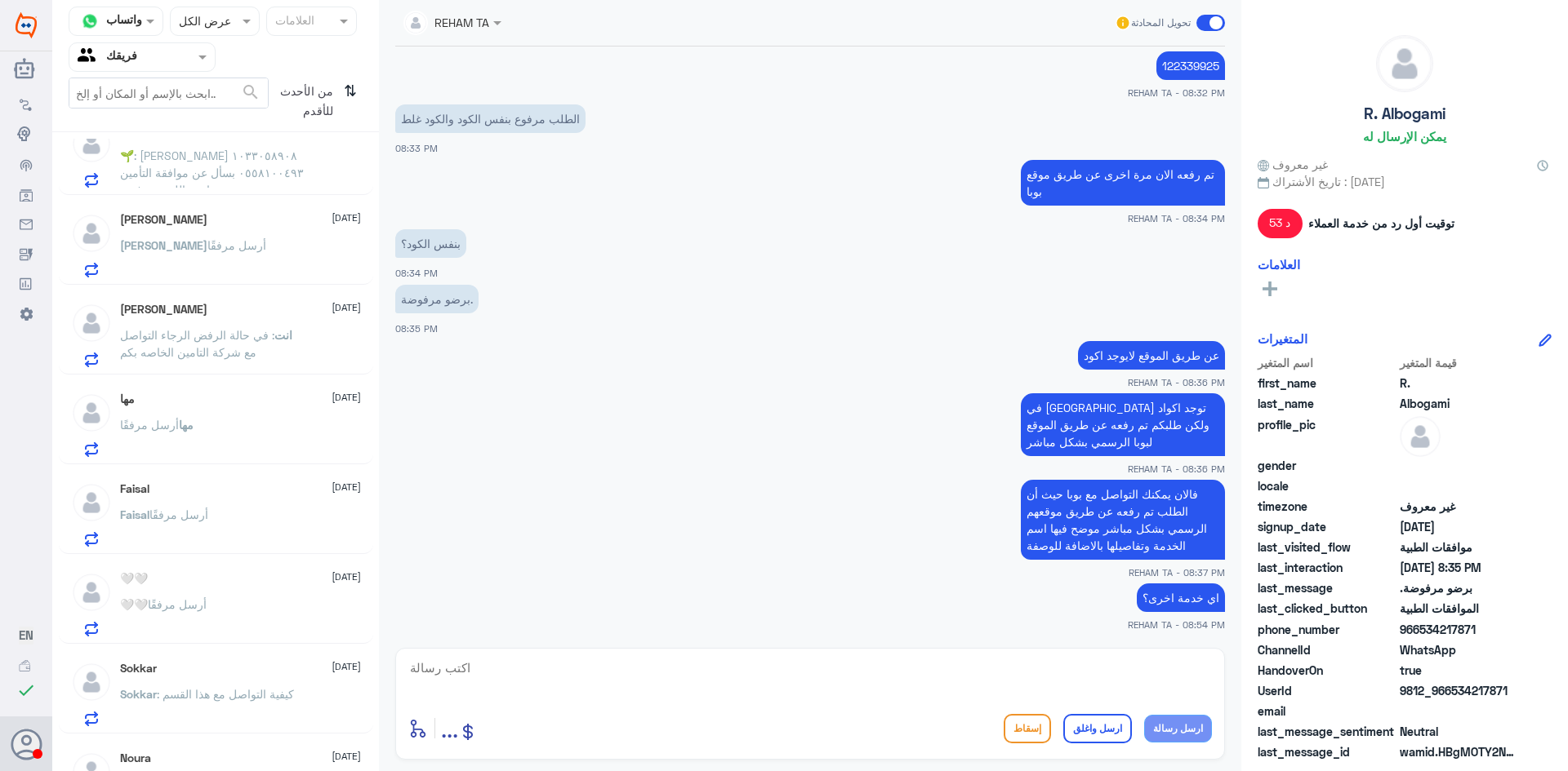
scroll to position [1164, 0]
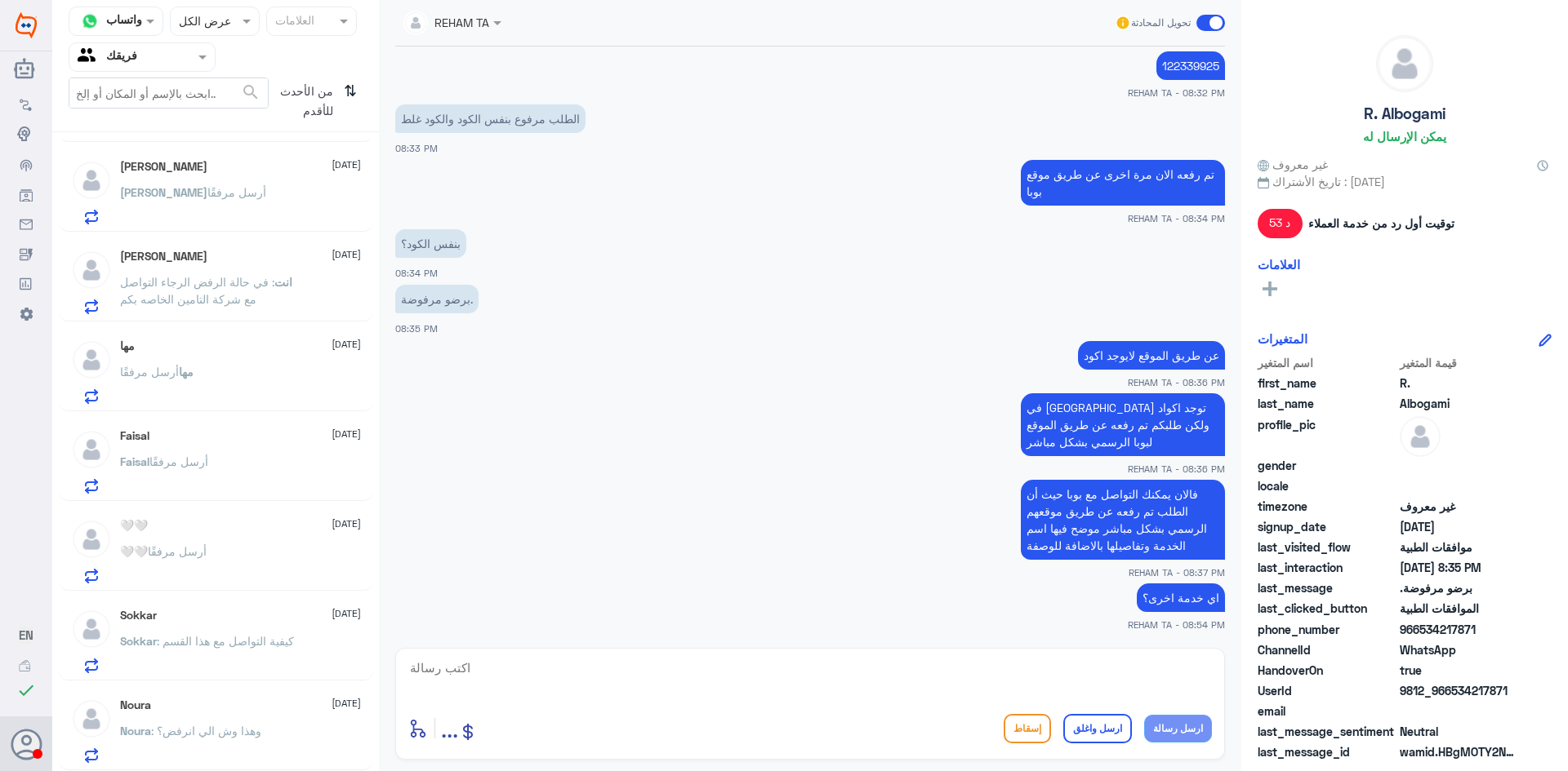
click at [245, 720] on div "Noura [DATE] Noura : وهذا وش الي انرفض؟" at bounding box center [241, 731] width 241 height 65
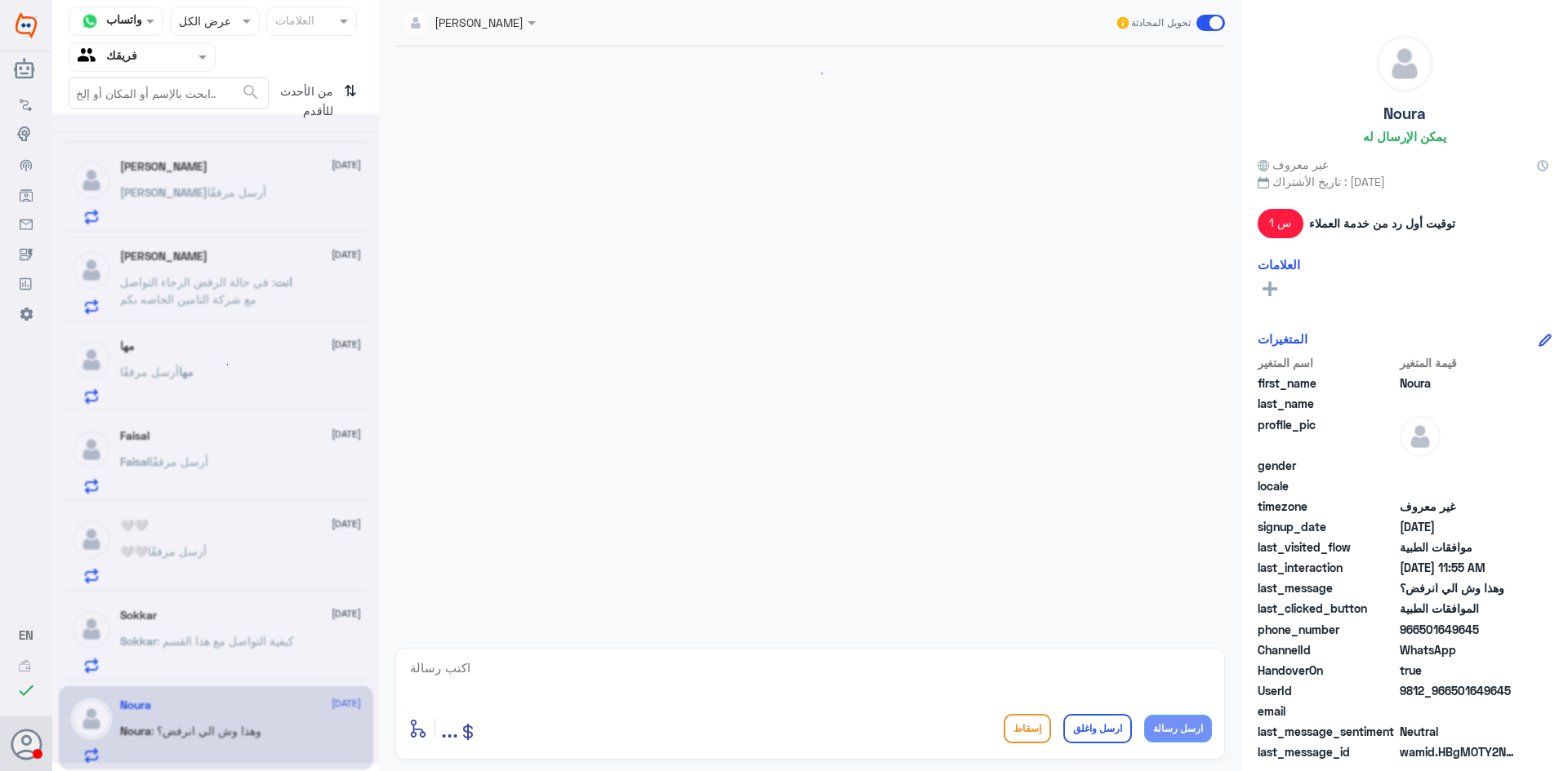
scroll to position [1032, 0]
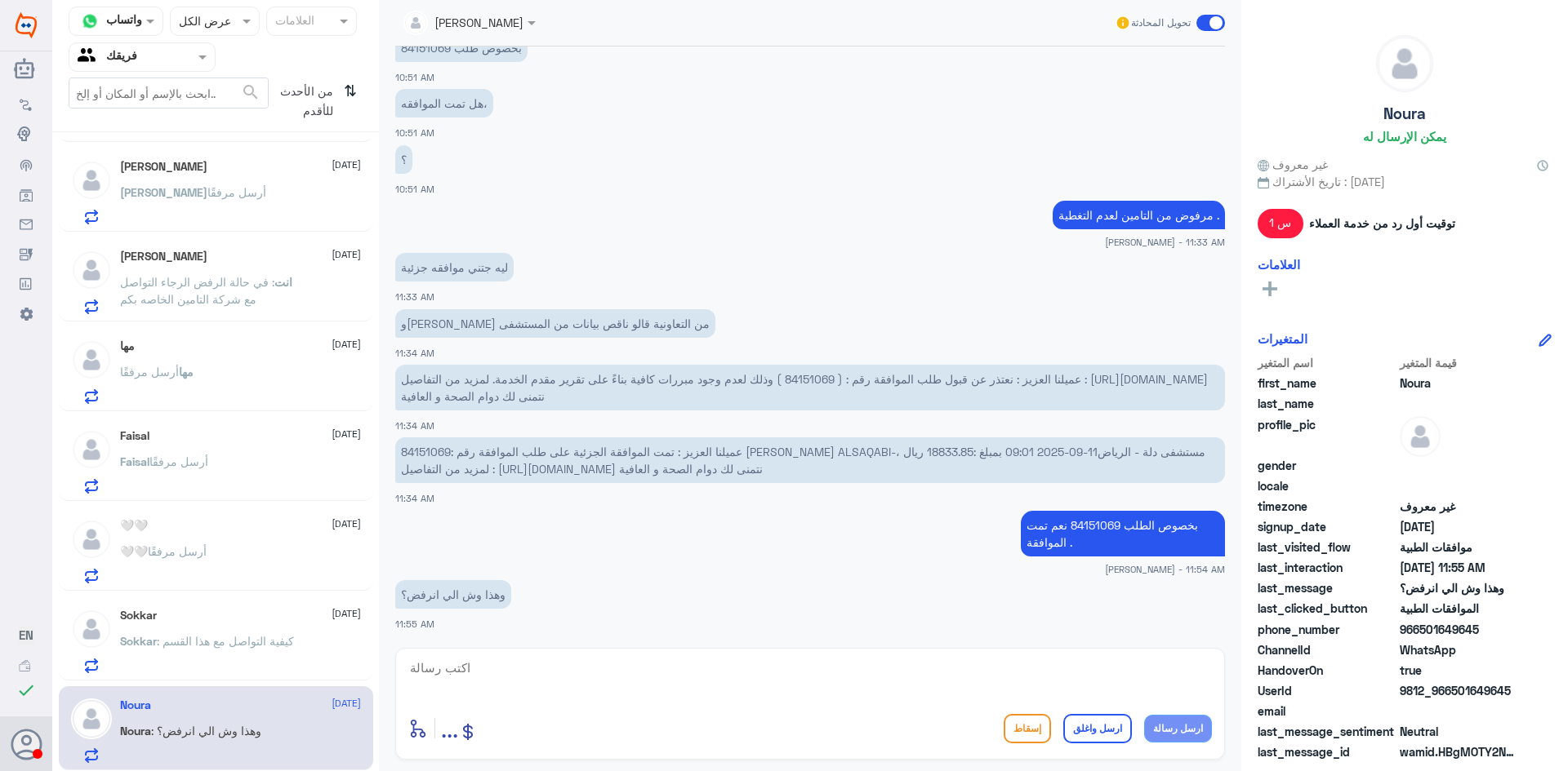
click at [447, 456] on span "عميلنا العزيز : تمت الموافقة الجزئية على طلب الموافقة رقم :84151069 [PERSON_NAM…" at bounding box center [803, 460] width 805 height 31
copy span "84151069"
drag, startPoint x: 842, startPoint y: 673, endPoint x: 829, endPoint y: 677, distance: 13.6
click at [838, 675] on textarea at bounding box center [810, 677] width 804 height 40
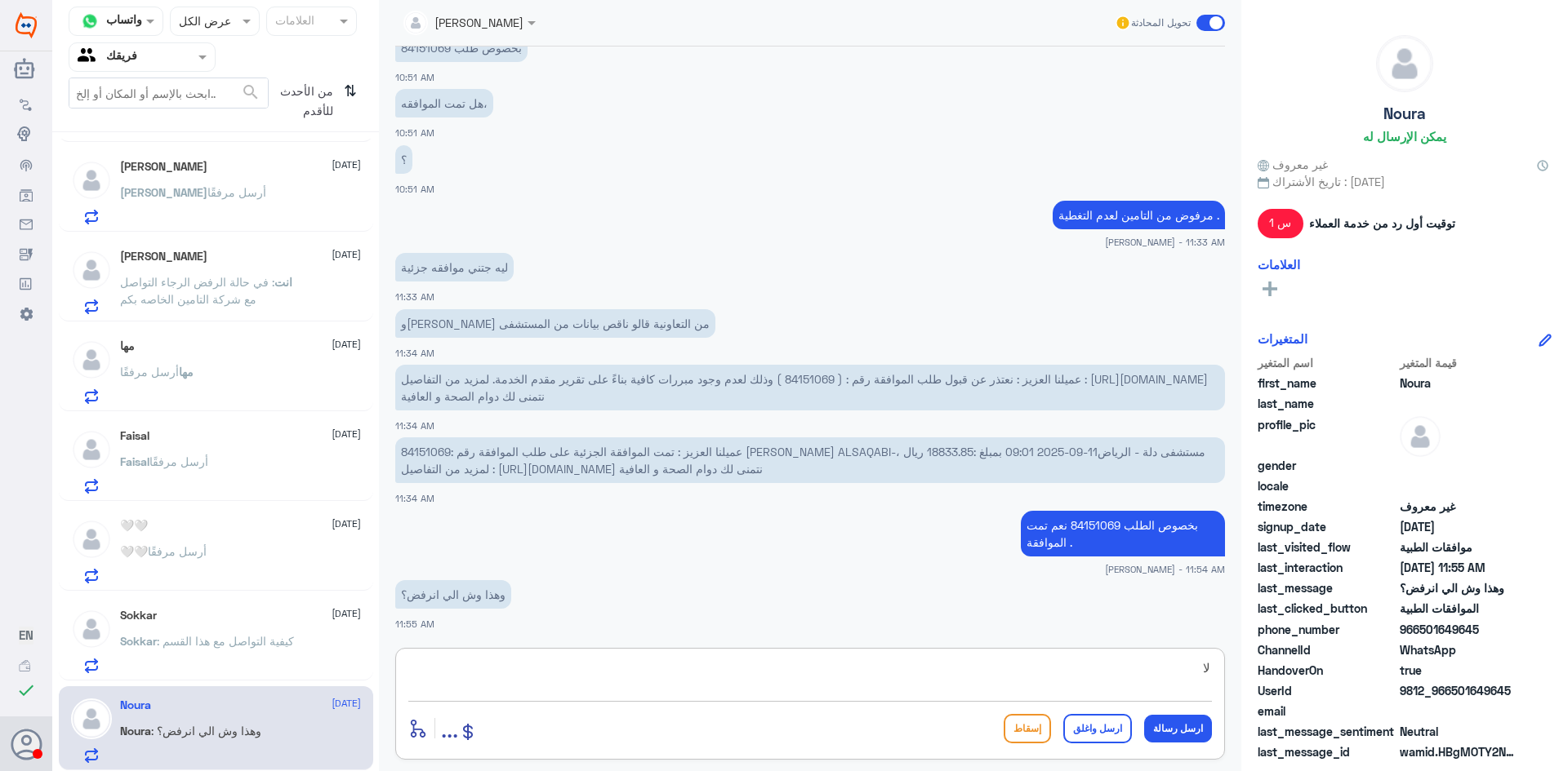
type textarea "ل"
drag, startPoint x: 993, startPoint y: 674, endPoint x: 1279, endPoint y: 677, distance: 286.0
click at [1279, 677] on div "قناة واتساب Status × عرض الكل العلامات Agent Filter فريقك search من الأحدث للأق…" at bounding box center [810, 388] width 1516 height 776
drag, startPoint x: 1065, startPoint y: 673, endPoint x: 1260, endPoint y: 674, distance: 195.0
click at [1260, 674] on div "قناة واتساب Status × عرض الكل العلامات Agent Filter فريقك search من الأحدث للأق…" at bounding box center [810, 388] width 1516 height 776
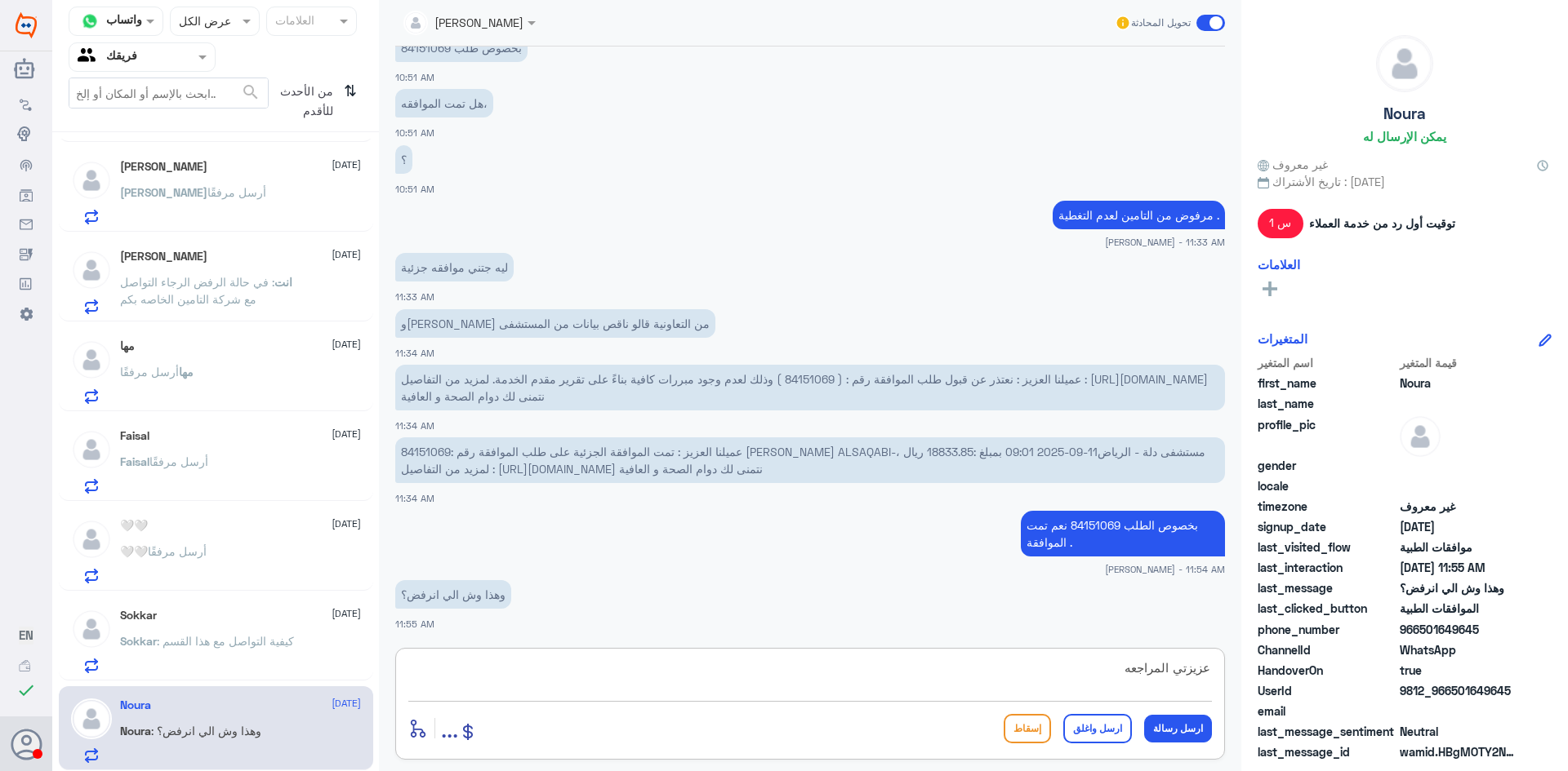
click at [1082, 645] on div "[PERSON_NAME] تحويل المحادثة [DATE] السلام عليكم 08:58 AM مرحباً بك في مستشفيات…" at bounding box center [809, 388] width 862 height 776
click at [1080, 665] on textarea "عزيزتي المراجعه" at bounding box center [810, 677] width 804 height 40
paste textarea "لا يوجد رفض تمت الموافقه"
type textarea "عزيزتي المراجعه لا يوجد رفض تمت الموافقه"
click at [1191, 734] on button "ارسل رسالة" at bounding box center [1177, 729] width 67 height 28
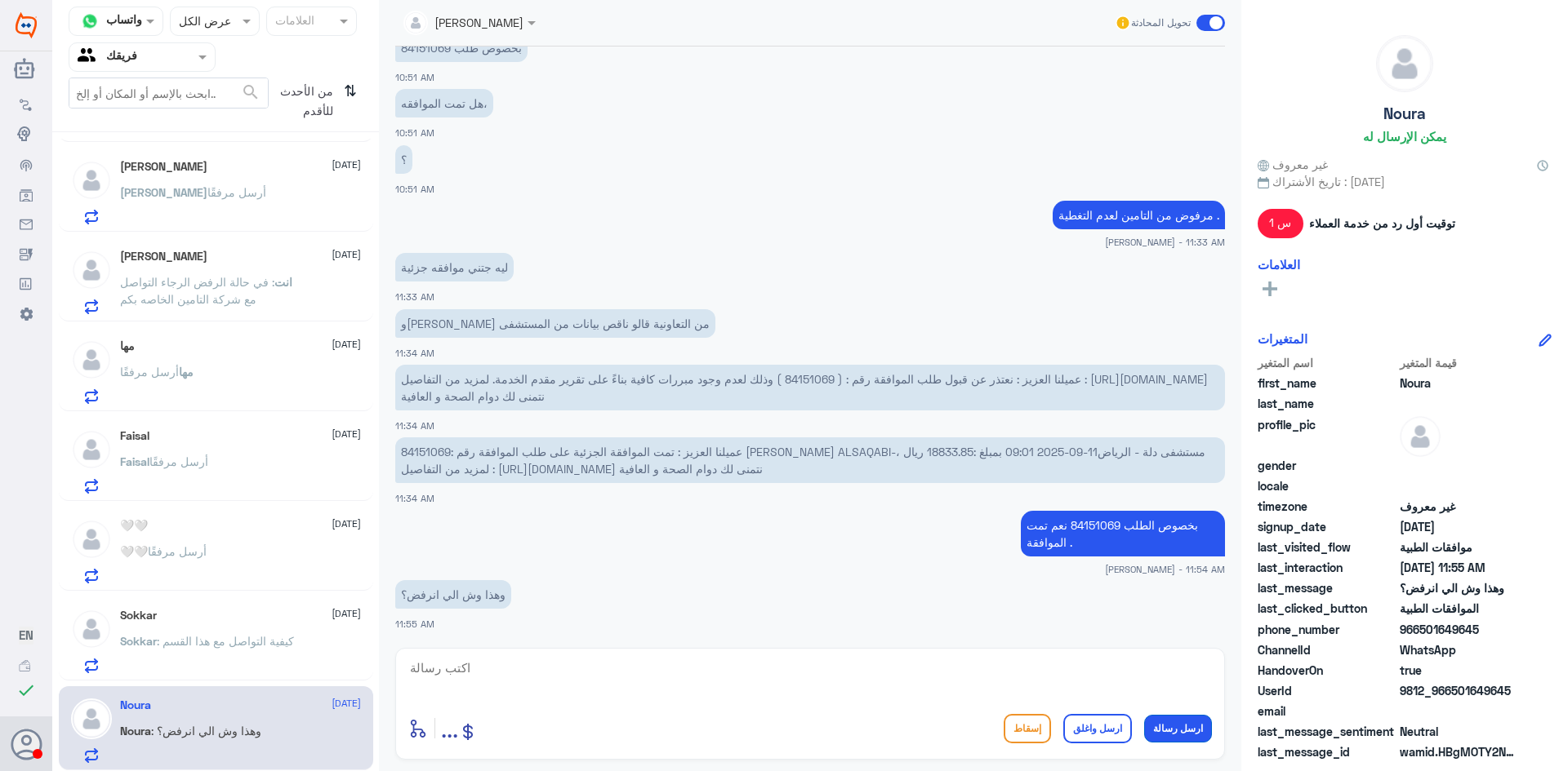
scroll to position [1102, 0]
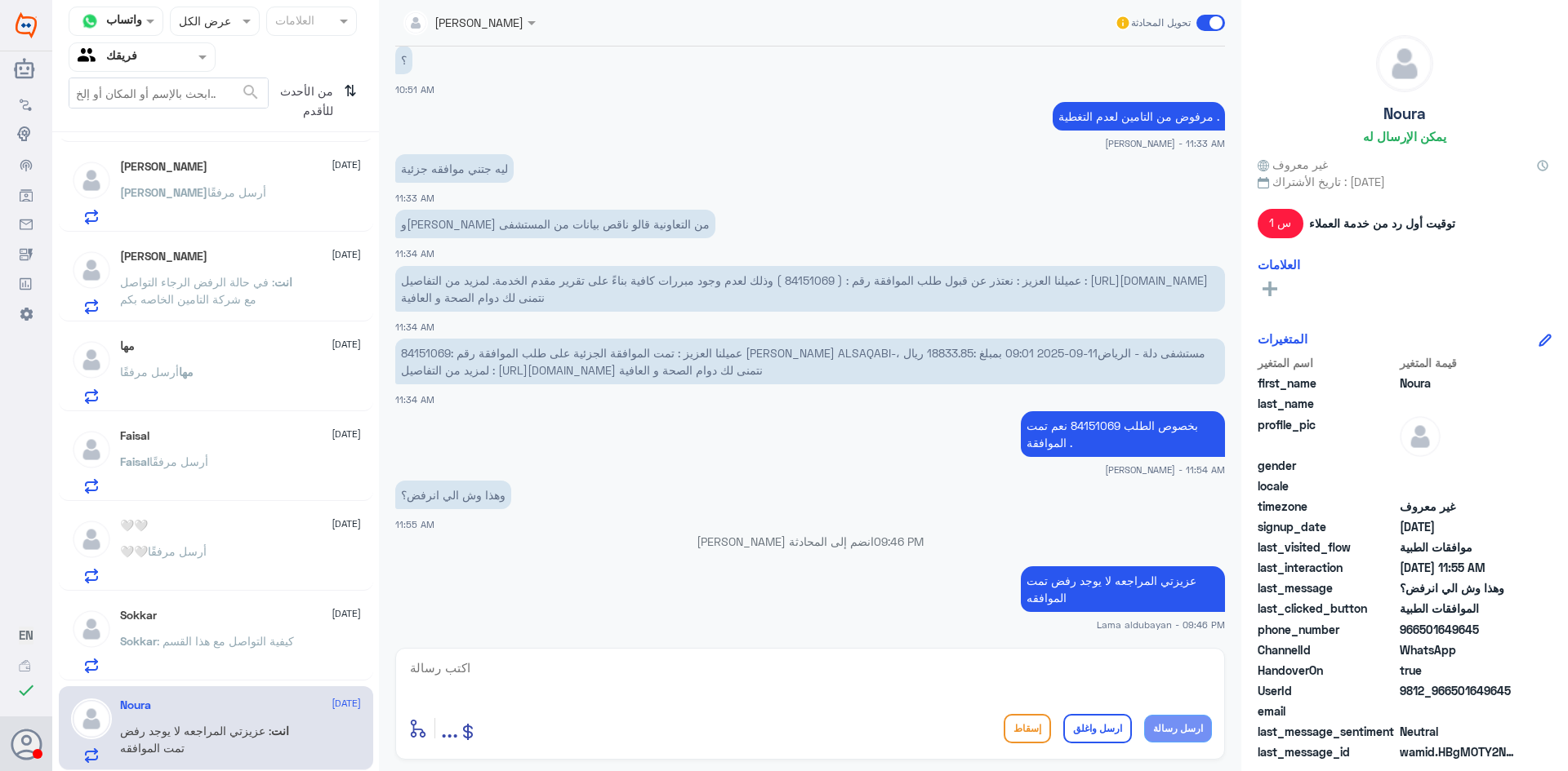
click at [946, 672] on textarea at bounding box center [810, 677] width 804 height 40
type textarea "اتمنى لك دوام الصحه والعافيه"
click at [1114, 740] on button "ارسل واغلق" at bounding box center [1098, 729] width 68 height 30
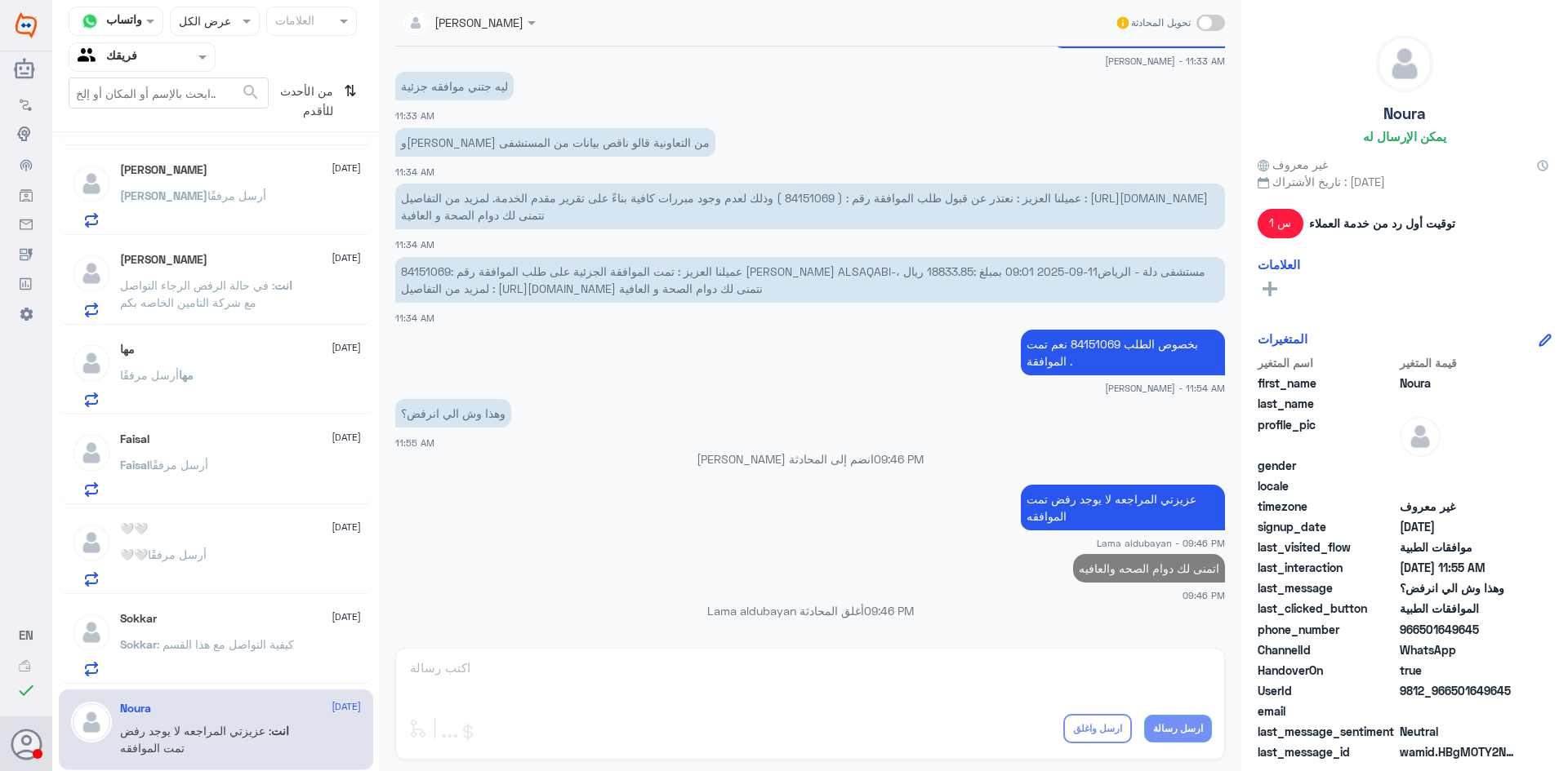
scroll to position [1161, 0]
click at [238, 617] on div "Sokkar [DATE]" at bounding box center [241, 618] width 241 height 13
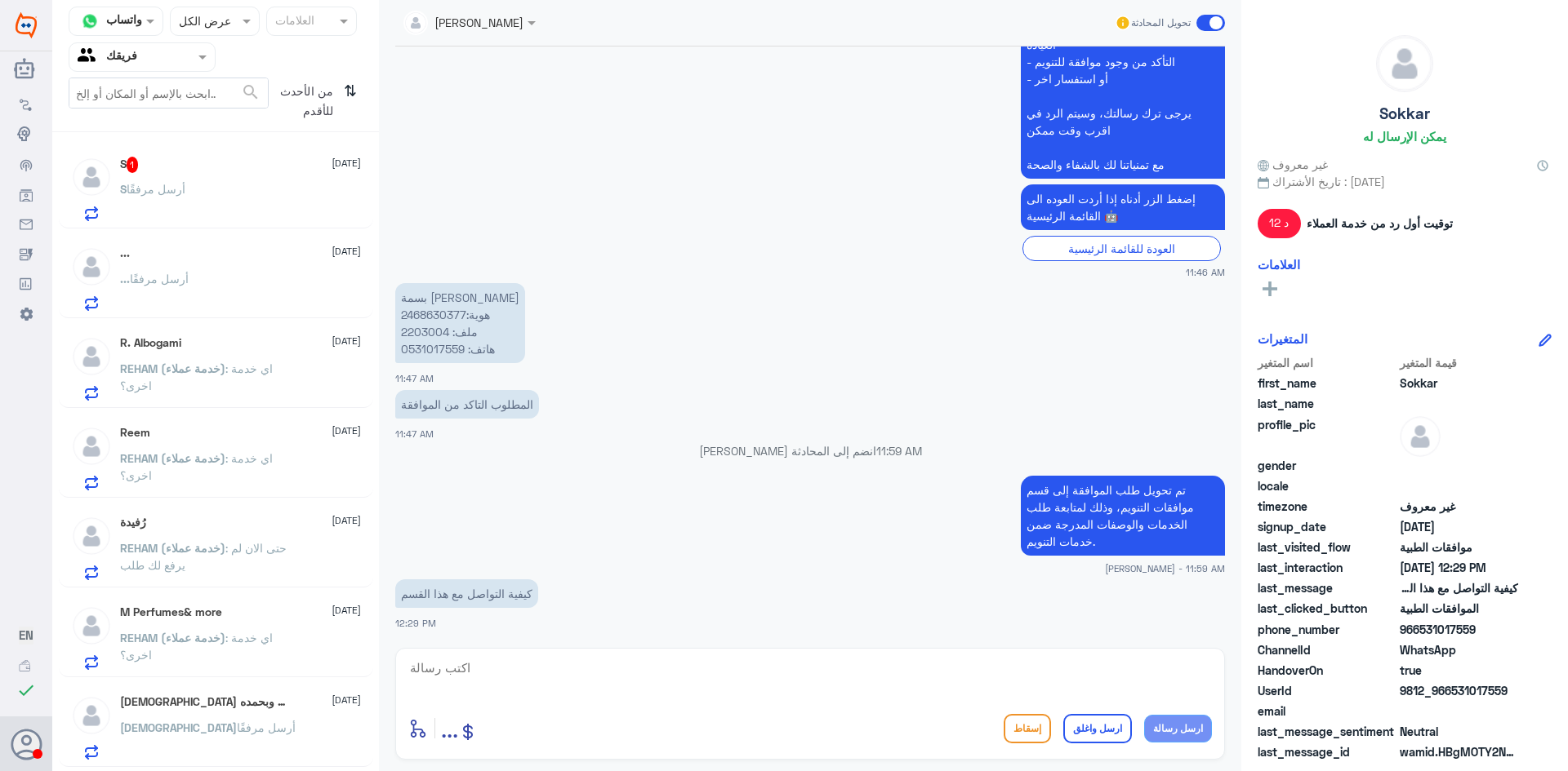
click at [254, 186] on div "S أرسل مرفقًا" at bounding box center [241, 202] width 241 height 37
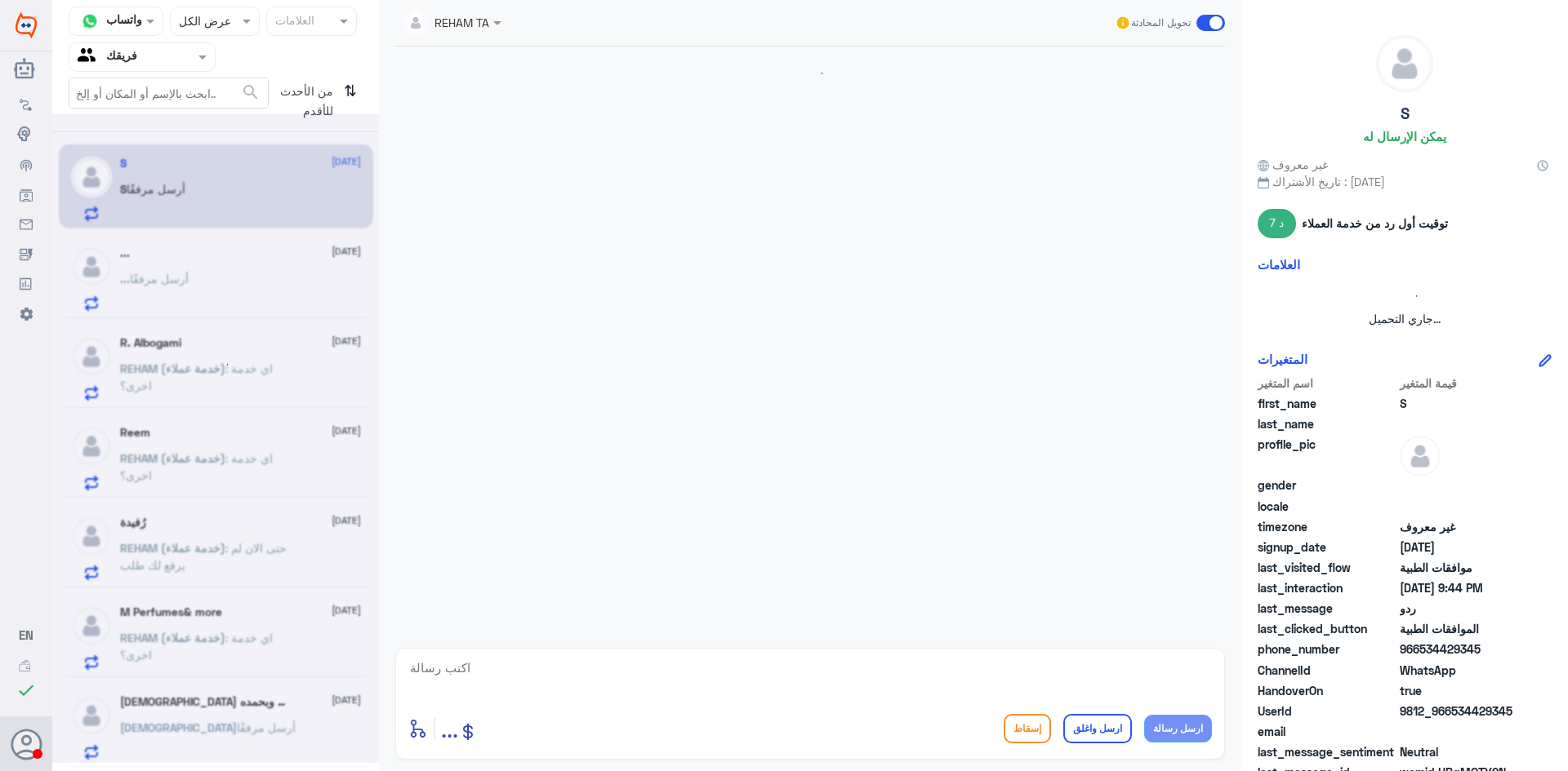
scroll to position [1193, 0]
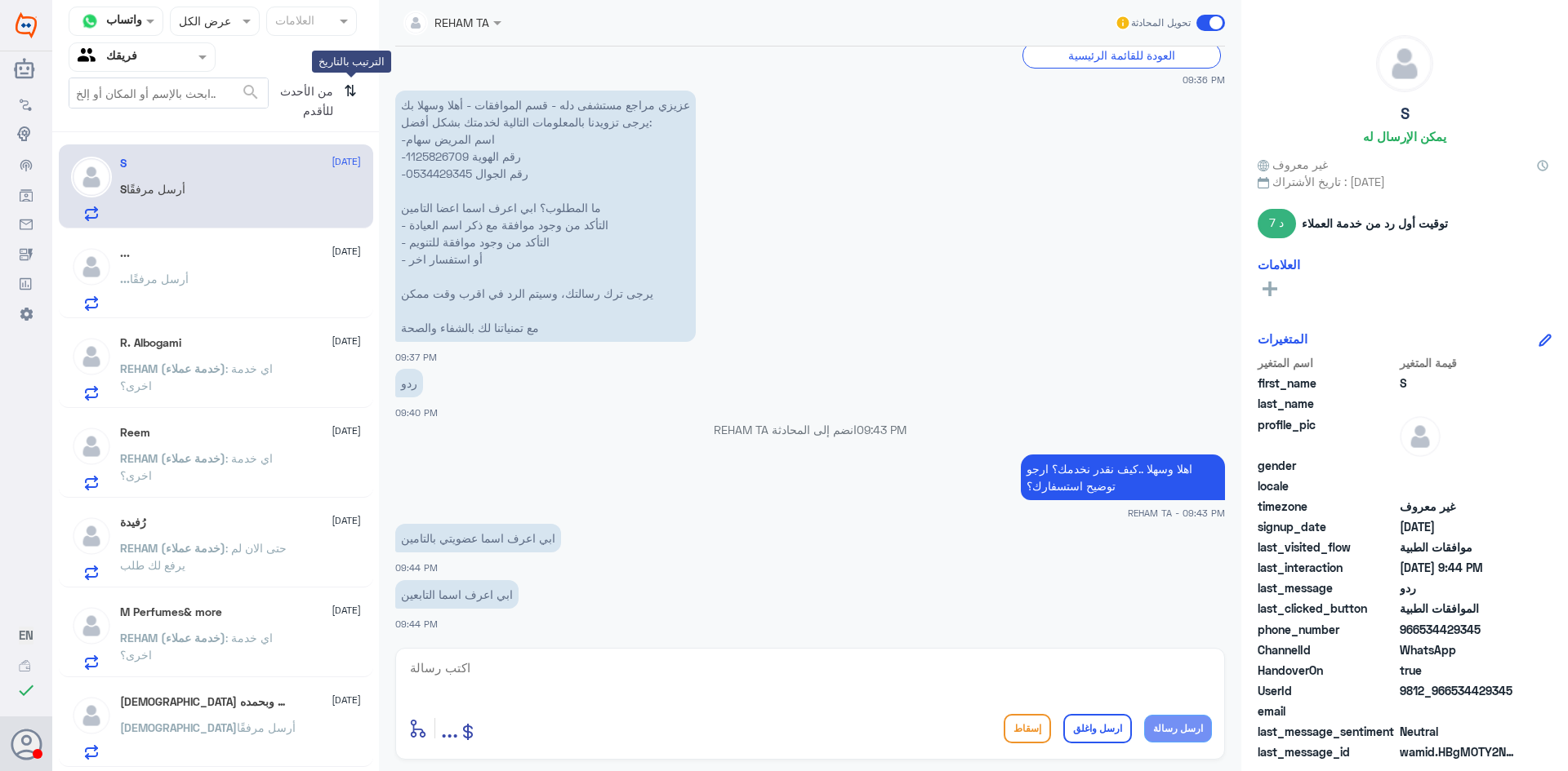
click at [355, 96] on icon "⇅" at bounding box center [350, 98] width 13 height 41
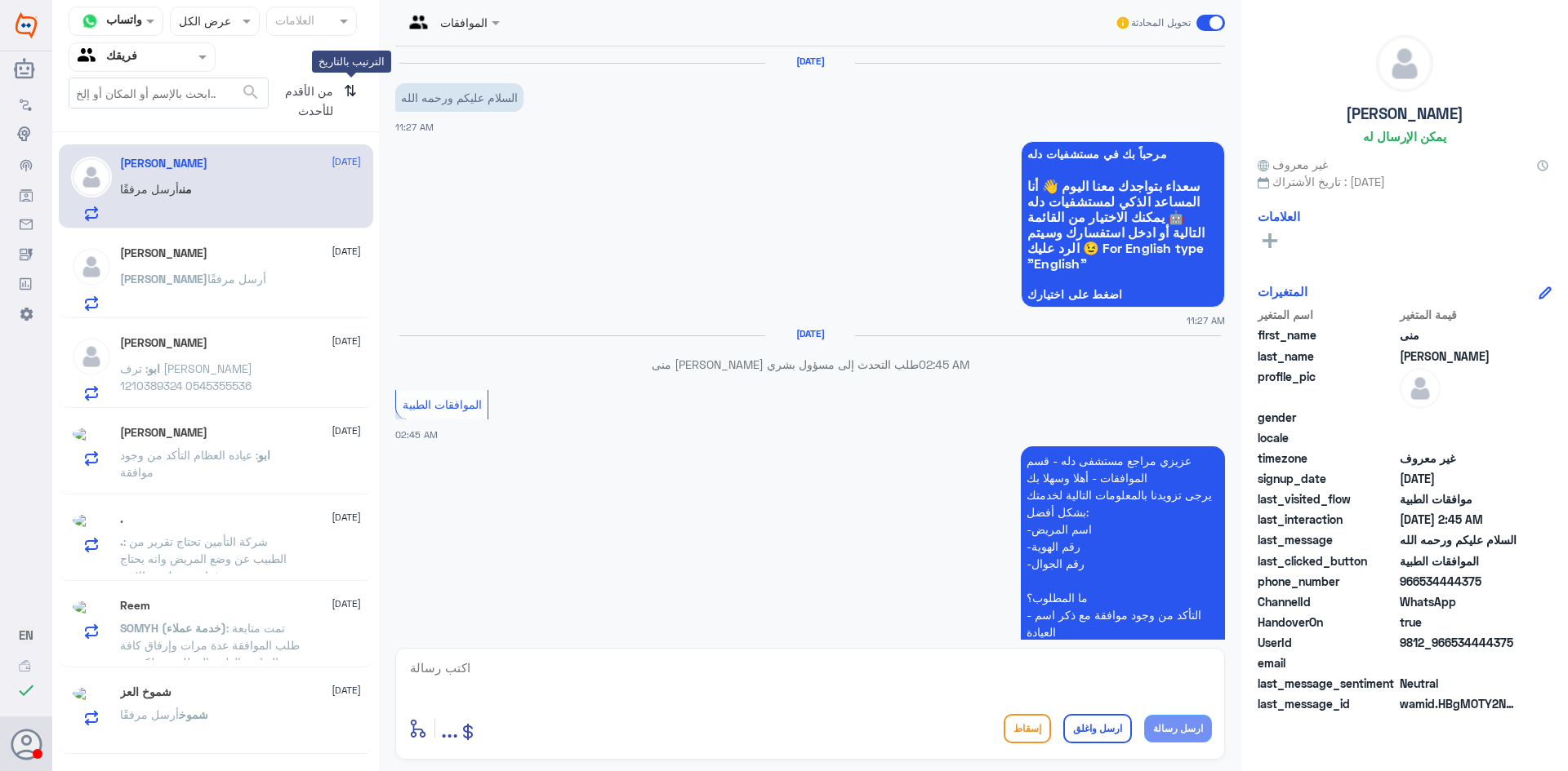
scroll to position [288, 0]
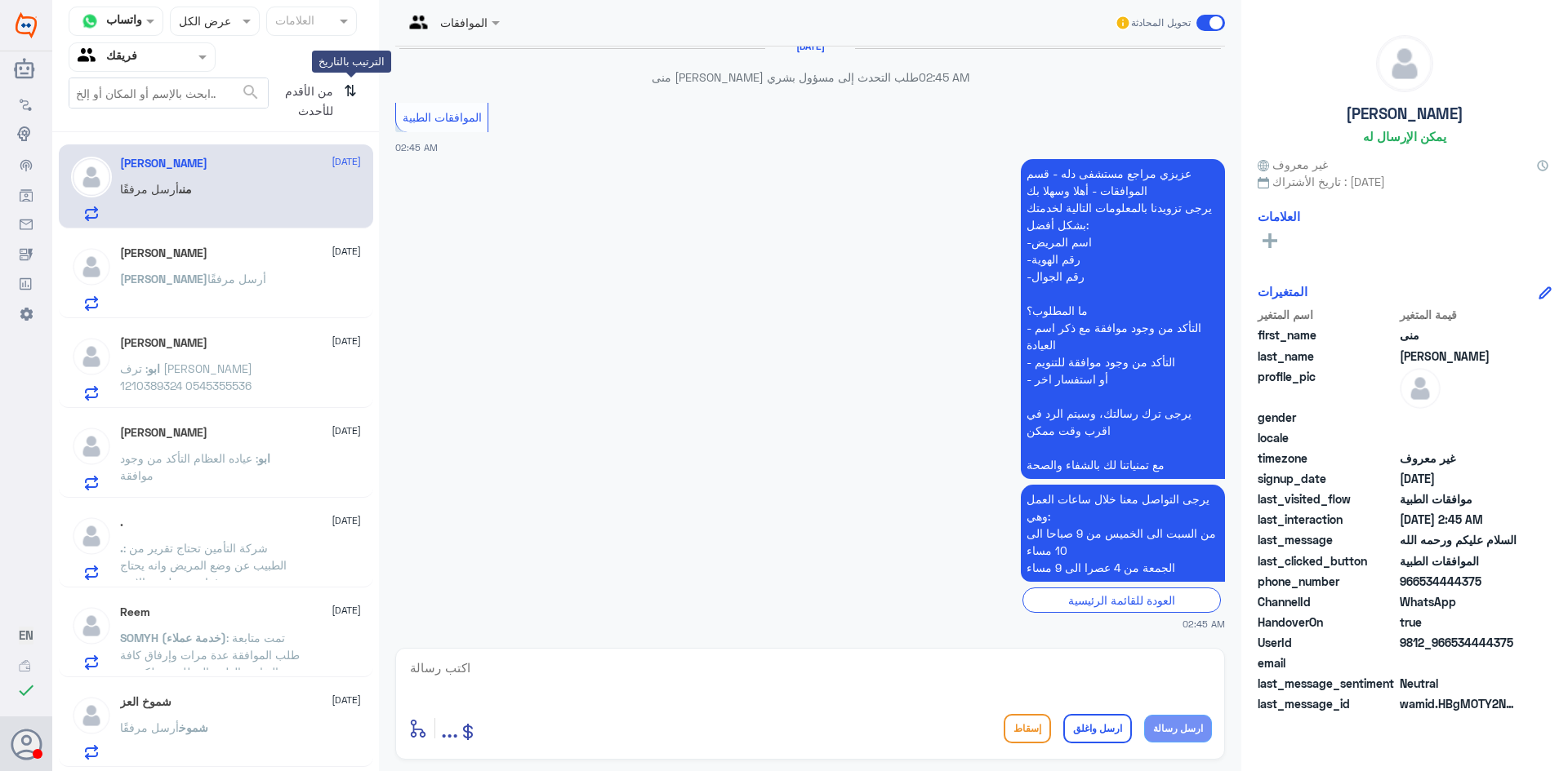
click at [355, 96] on icon "⇅" at bounding box center [350, 98] width 13 height 41
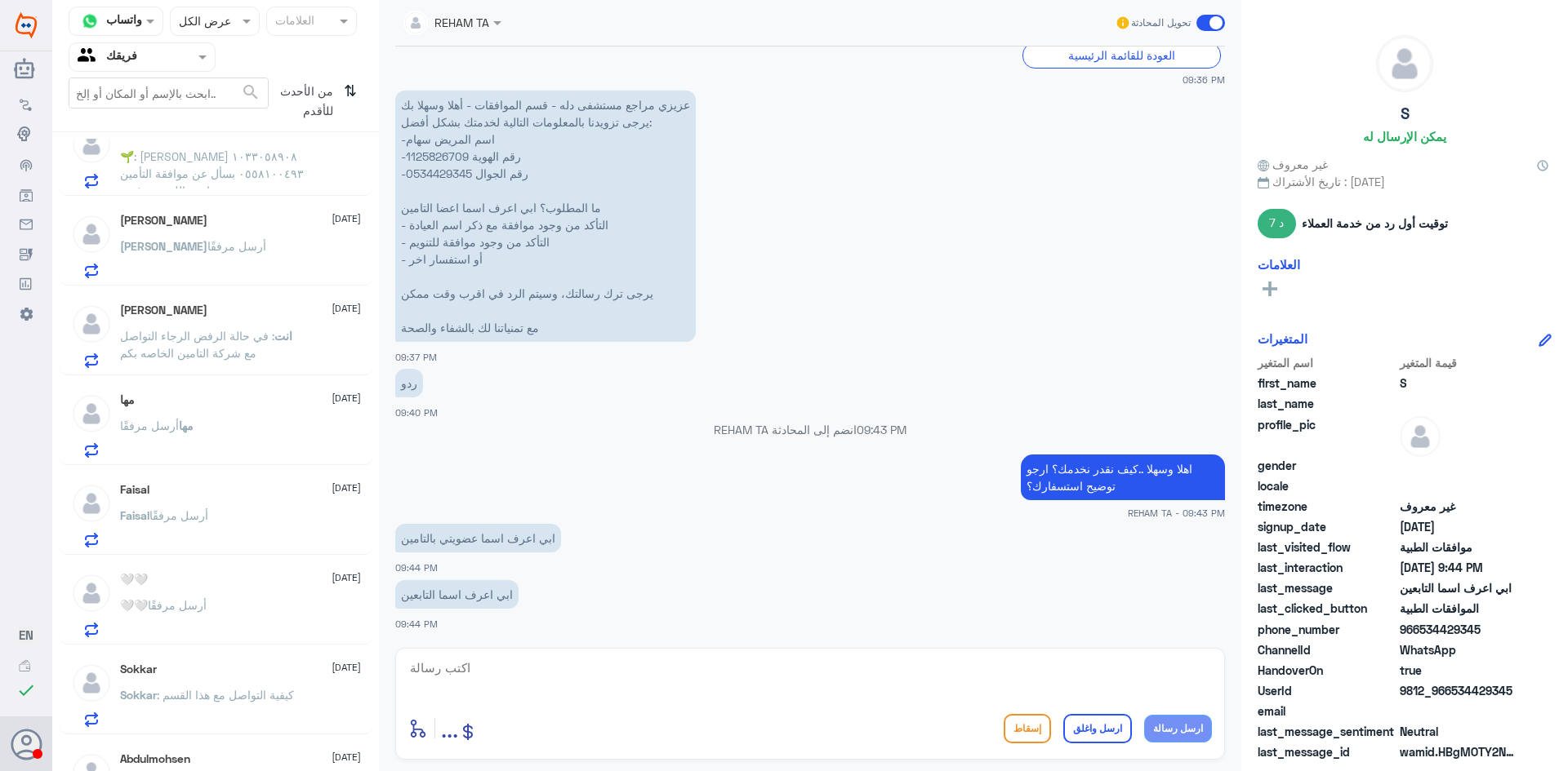
scroll to position [1164, 0]
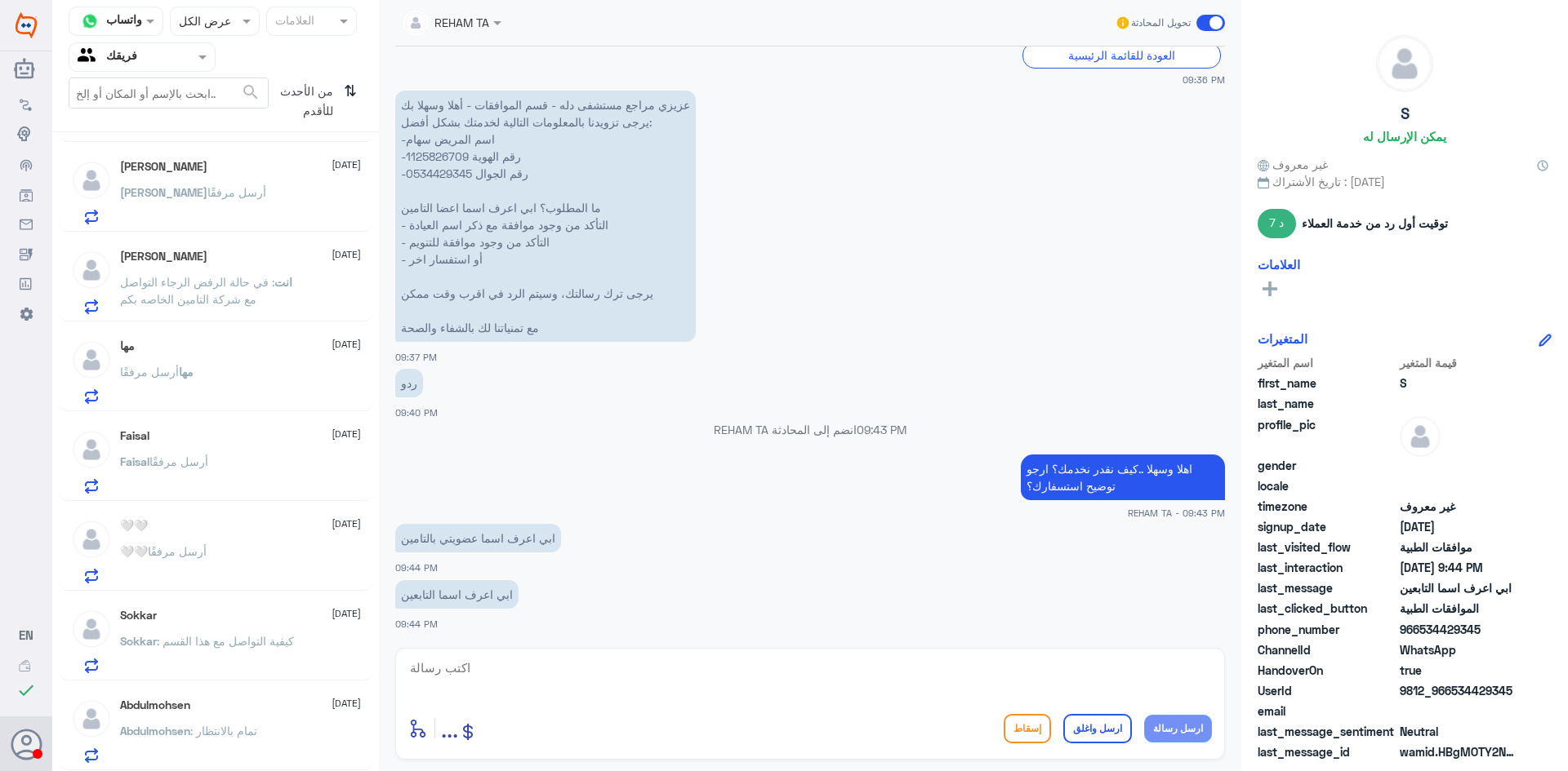
click at [242, 481] on div "[PERSON_NAME] أرسل مرفقًا" at bounding box center [241, 475] width 241 height 37
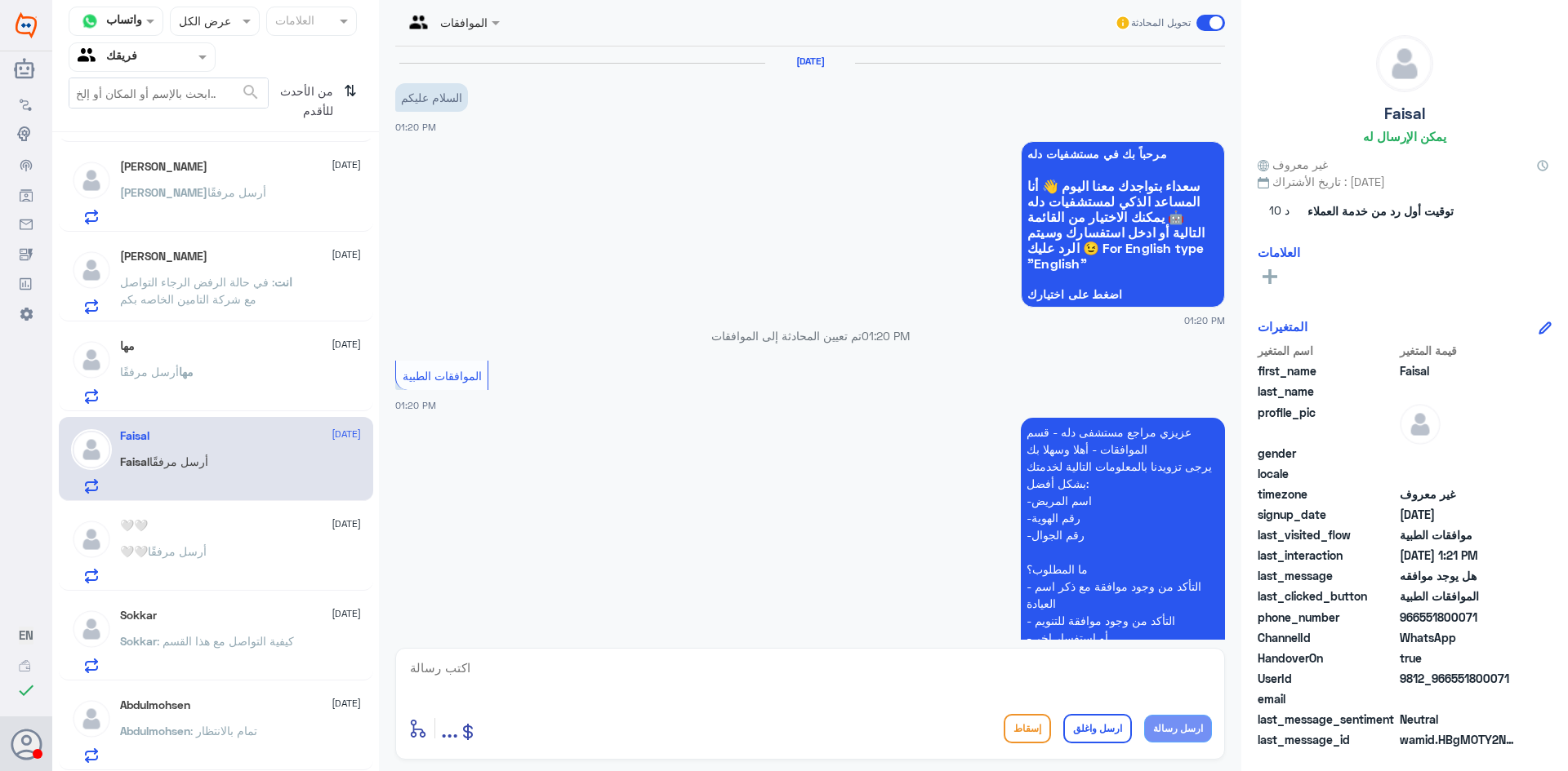
scroll to position [352, 0]
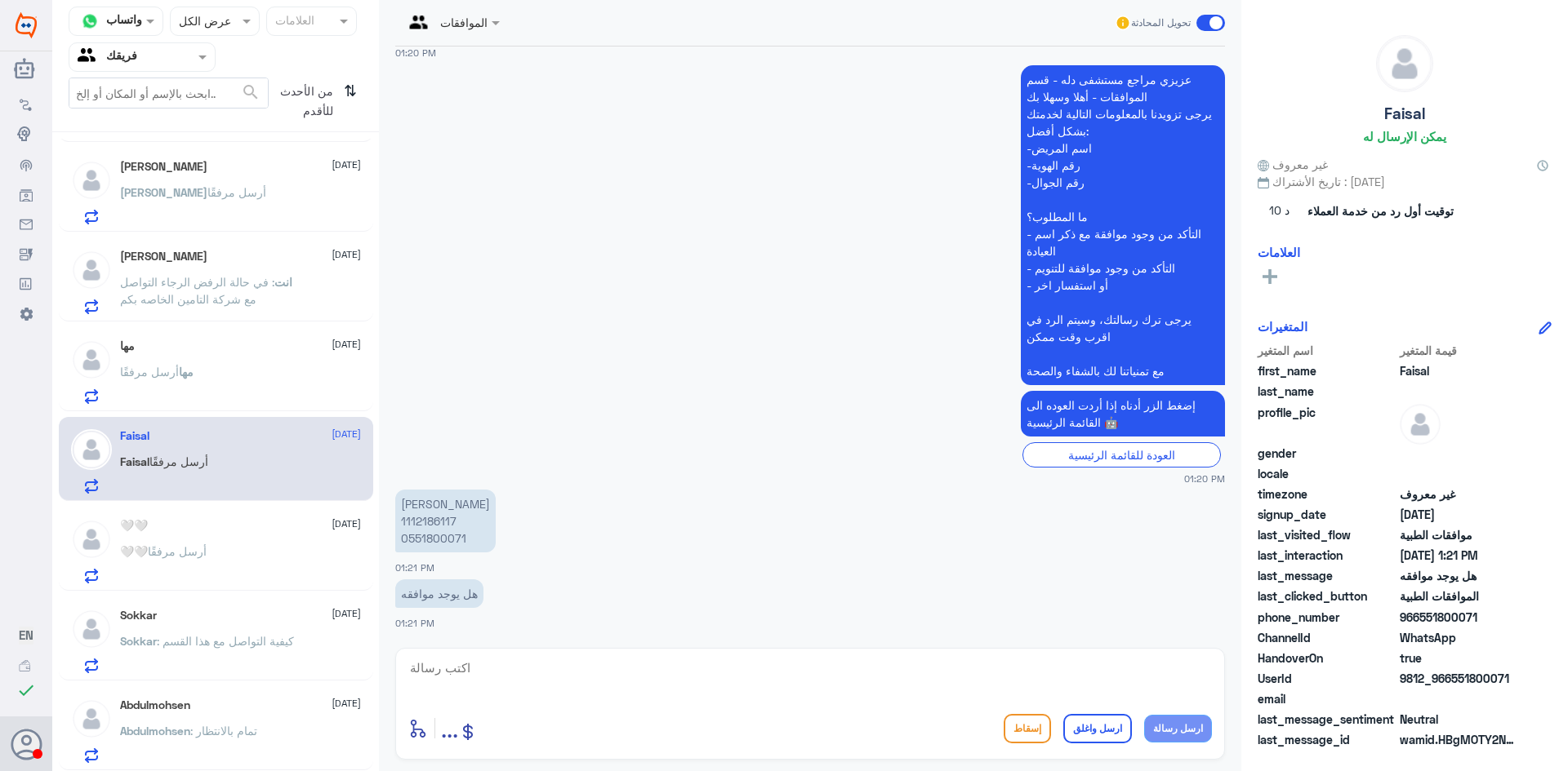
click at [429, 524] on p "[PERSON_NAME] 1112186117 0551800071" at bounding box center [446, 521] width 101 height 63
copy p "1112186117"
click at [725, 671] on textarea at bounding box center [810, 677] width 804 height 40
paste textarea "2025/6942588"
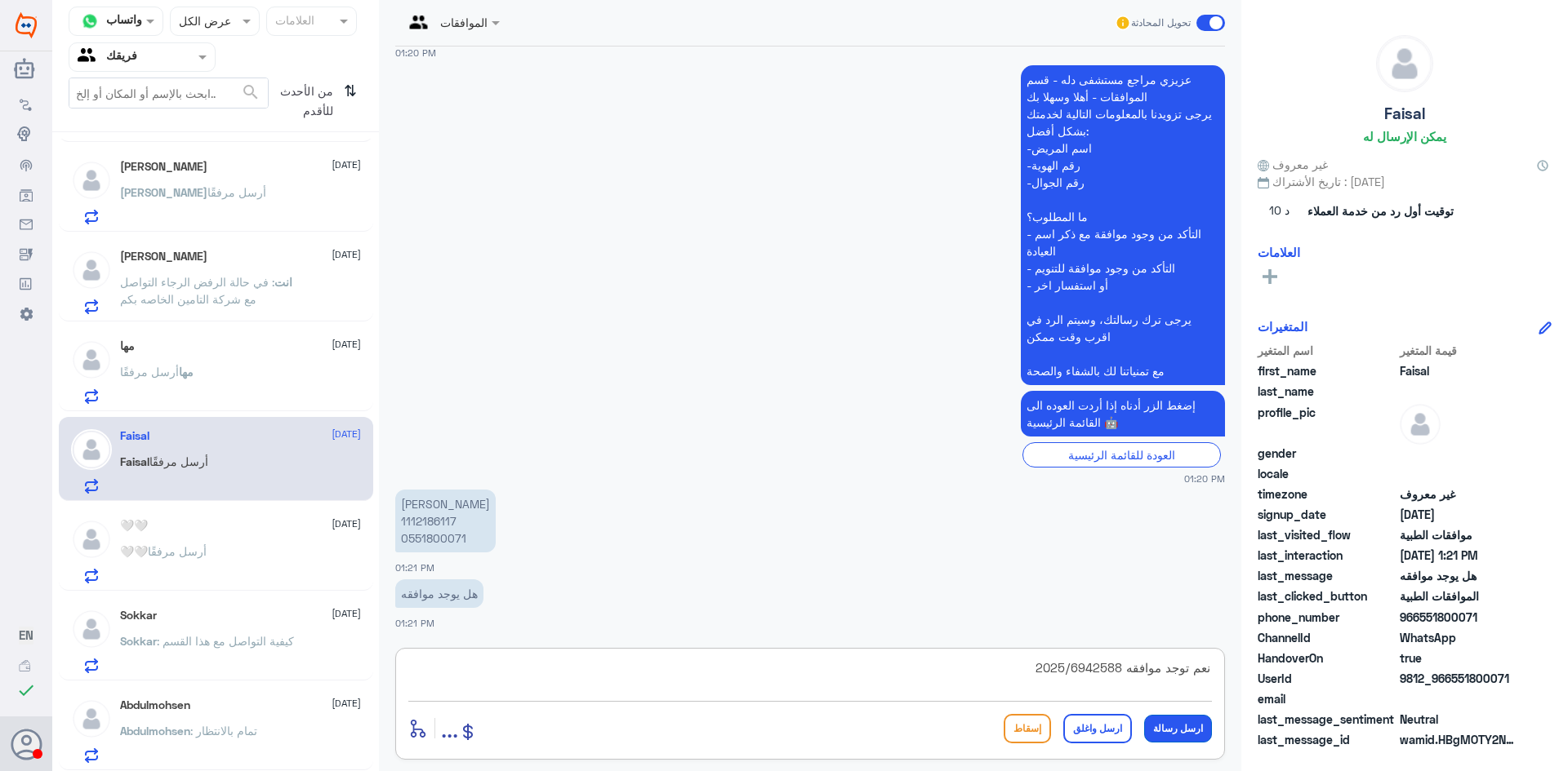
type textarea "نعم توجد موافقه 2025/6942588"
click at [1172, 725] on button "ارسل رسالة" at bounding box center [1177, 729] width 67 height 28
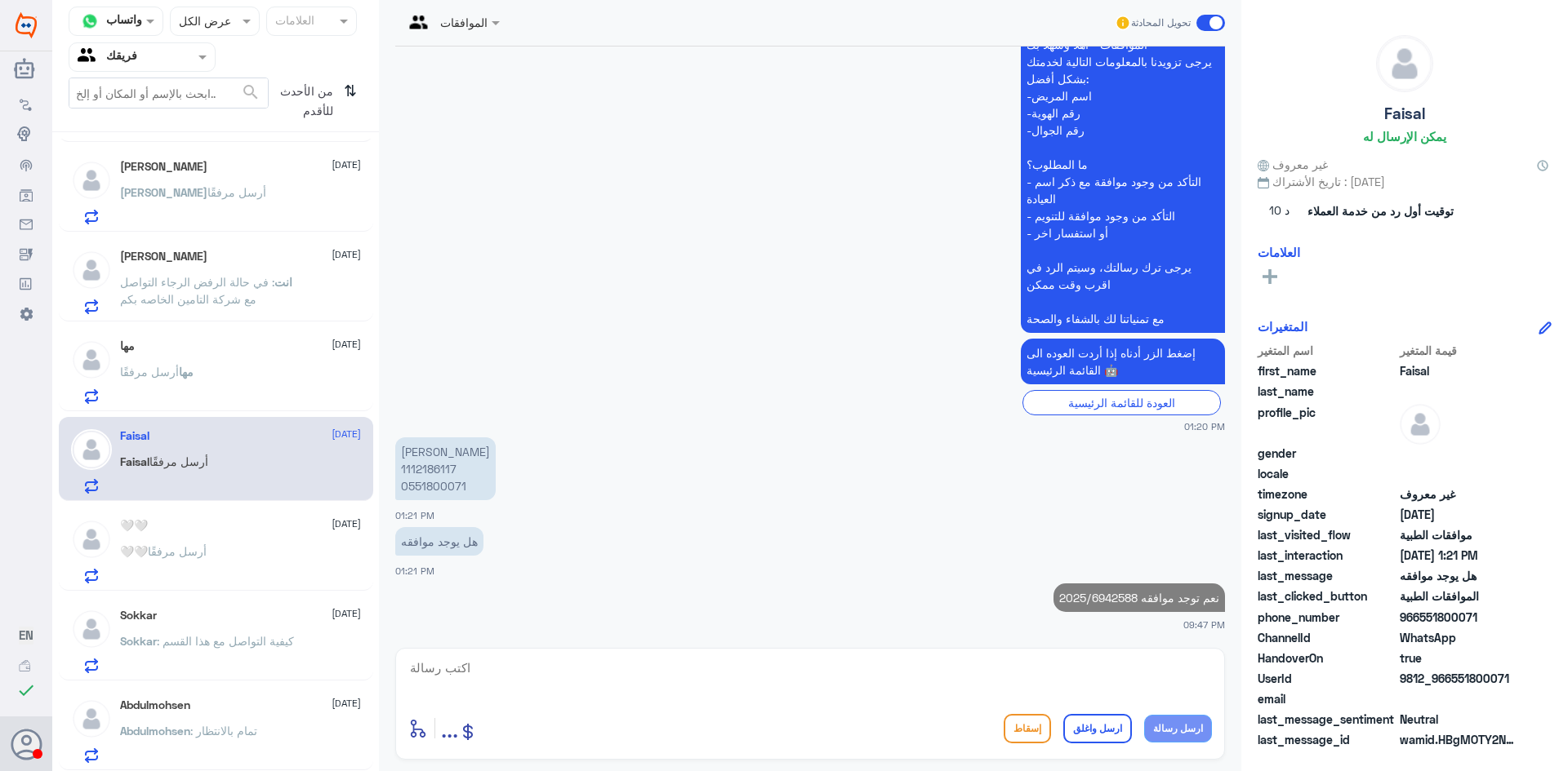
click at [1052, 677] on textarea at bounding box center [810, 677] width 804 height 40
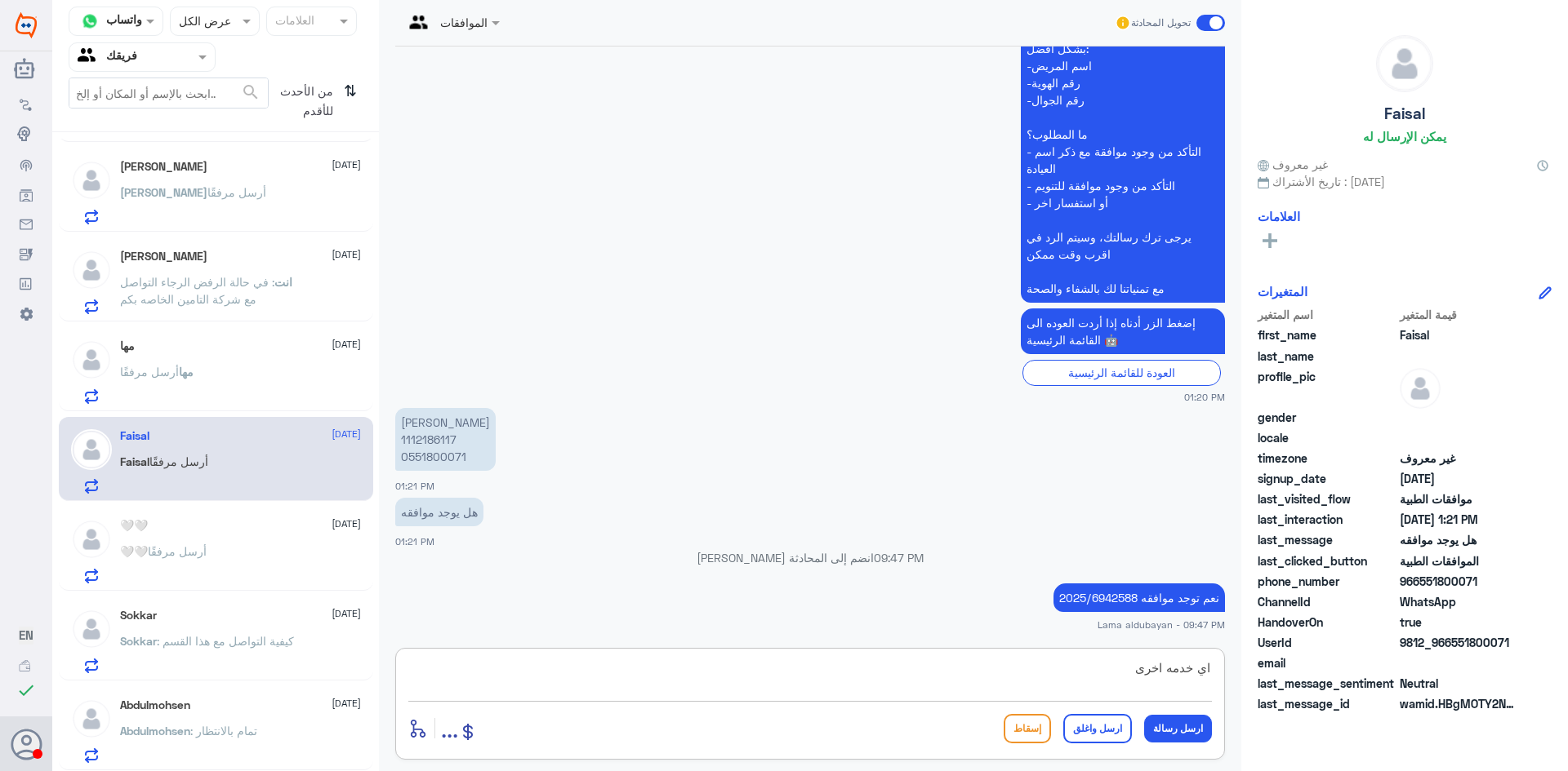
type textarea "اي خدمه اخرى؟"
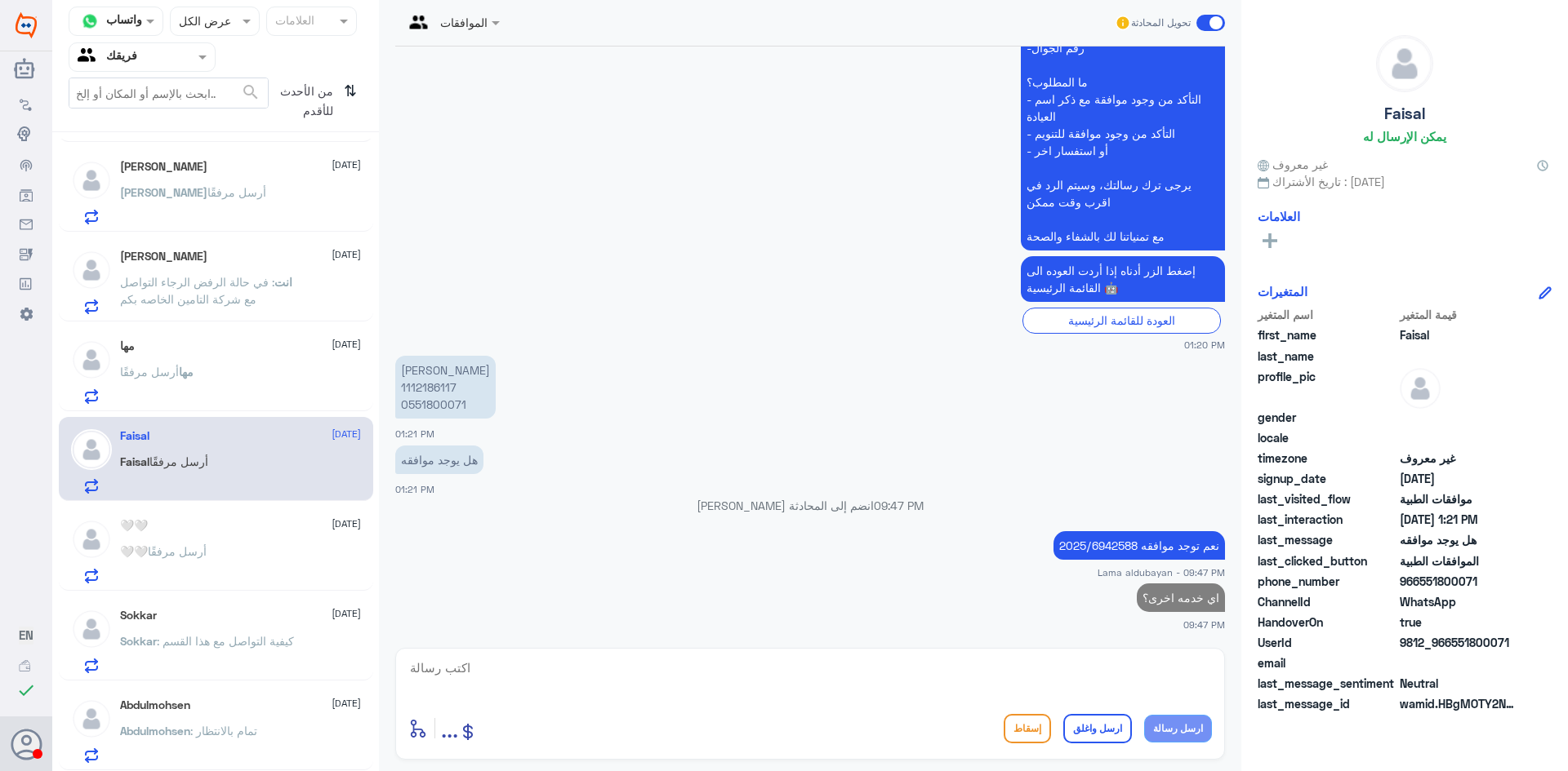
click at [107, 393] on div at bounding box center [91, 372] width 40 height 65
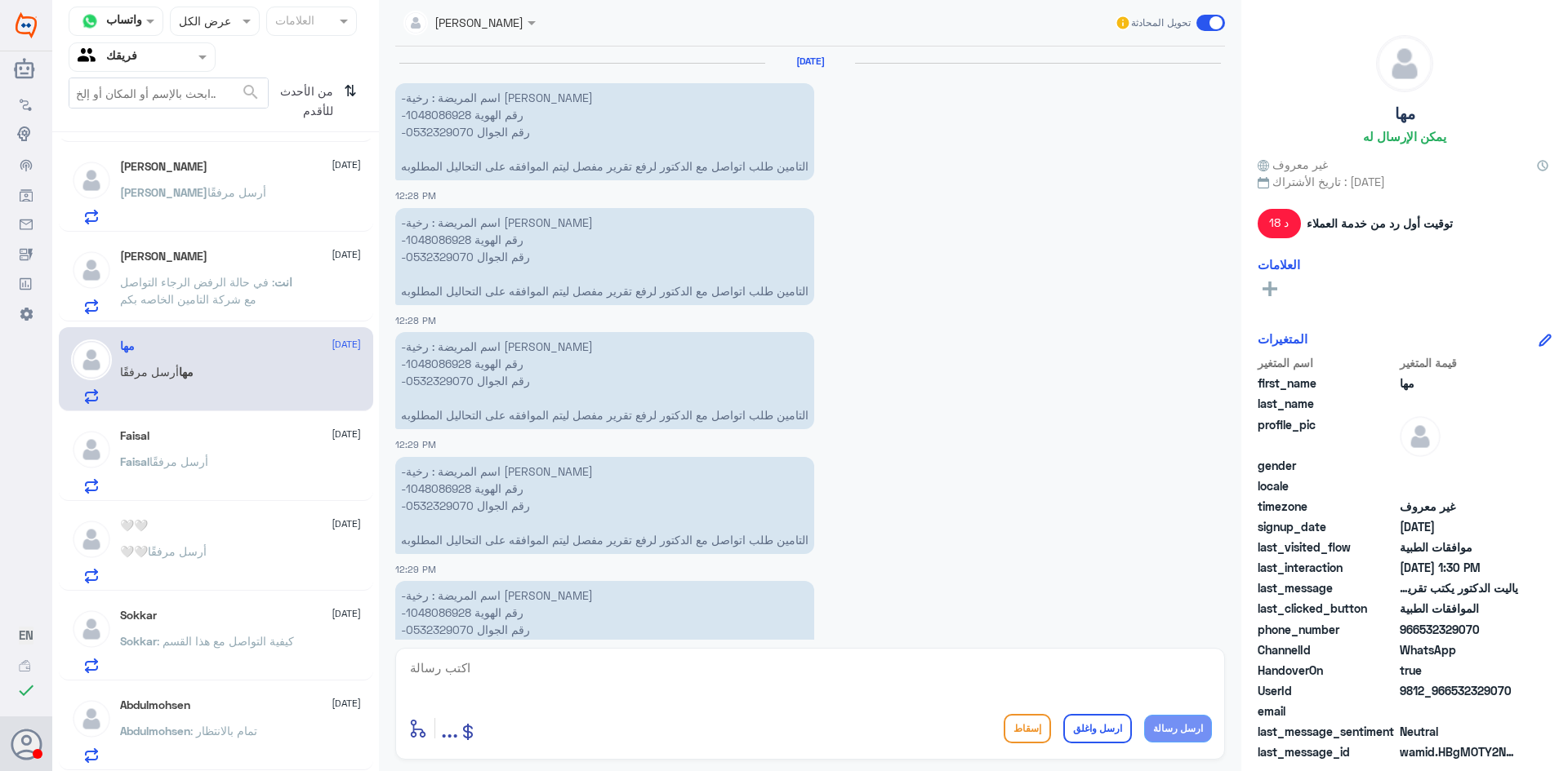
scroll to position [1293, 0]
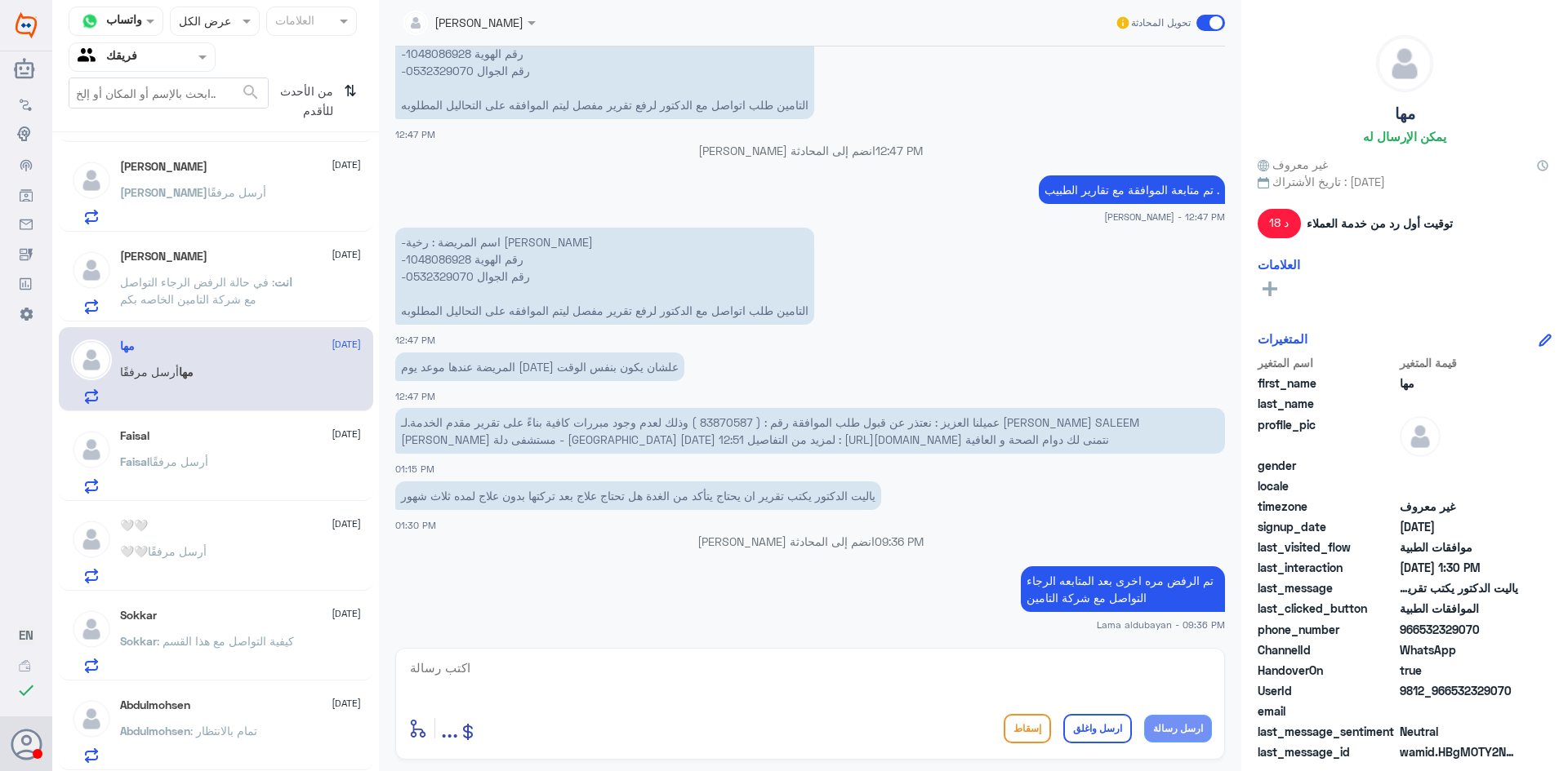
click at [250, 299] on p "انت : في حالة الرفض الرجاء التواصل مع شركة التامين الخاصه بكم" at bounding box center [212, 293] width 183 height 40
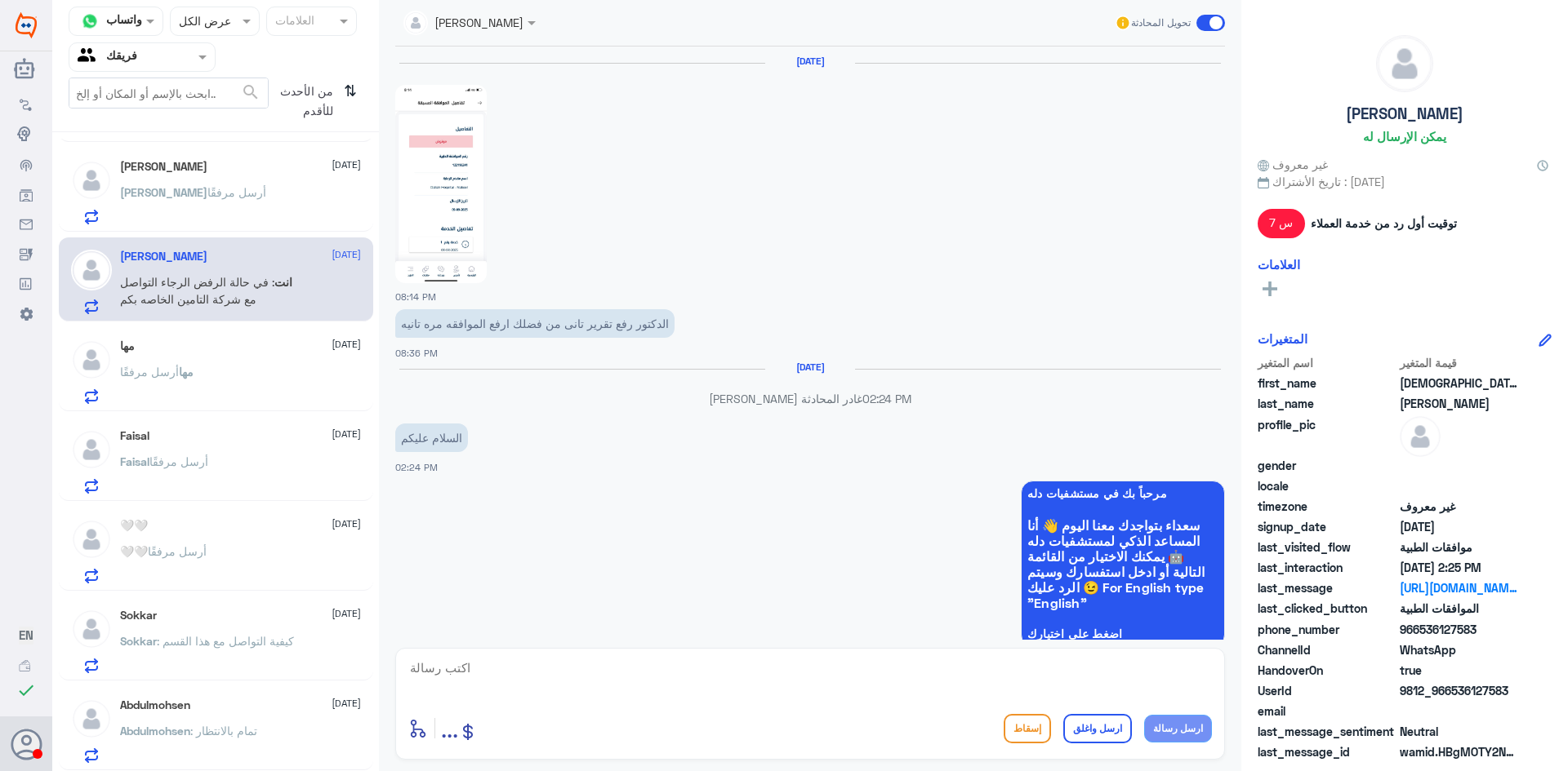
scroll to position [1502, 0]
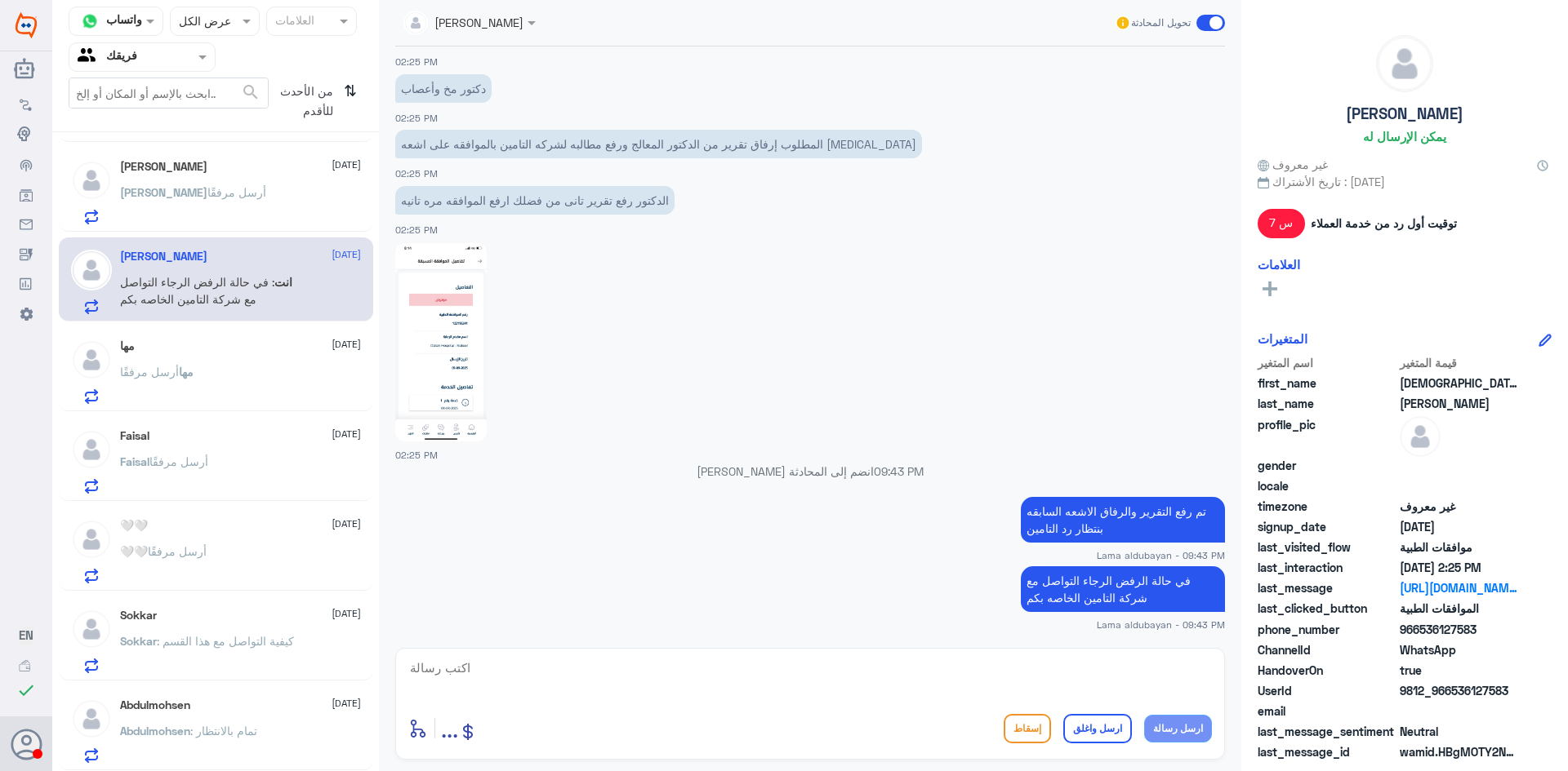
click at [212, 204] on p "[PERSON_NAME] أرسل مرفقًا" at bounding box center [193, 203] width 147 height 40
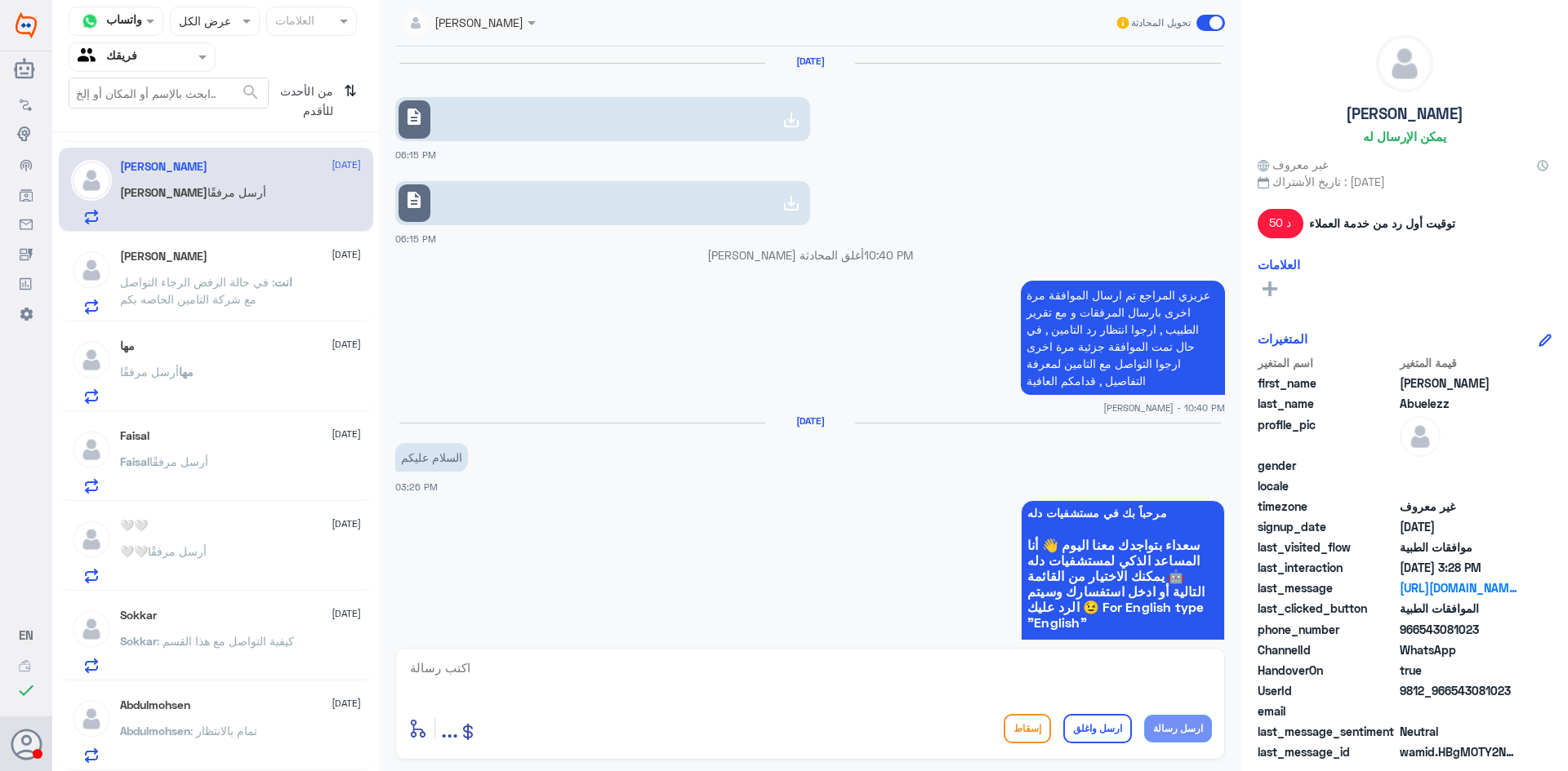
scroll to position [2128, 0]
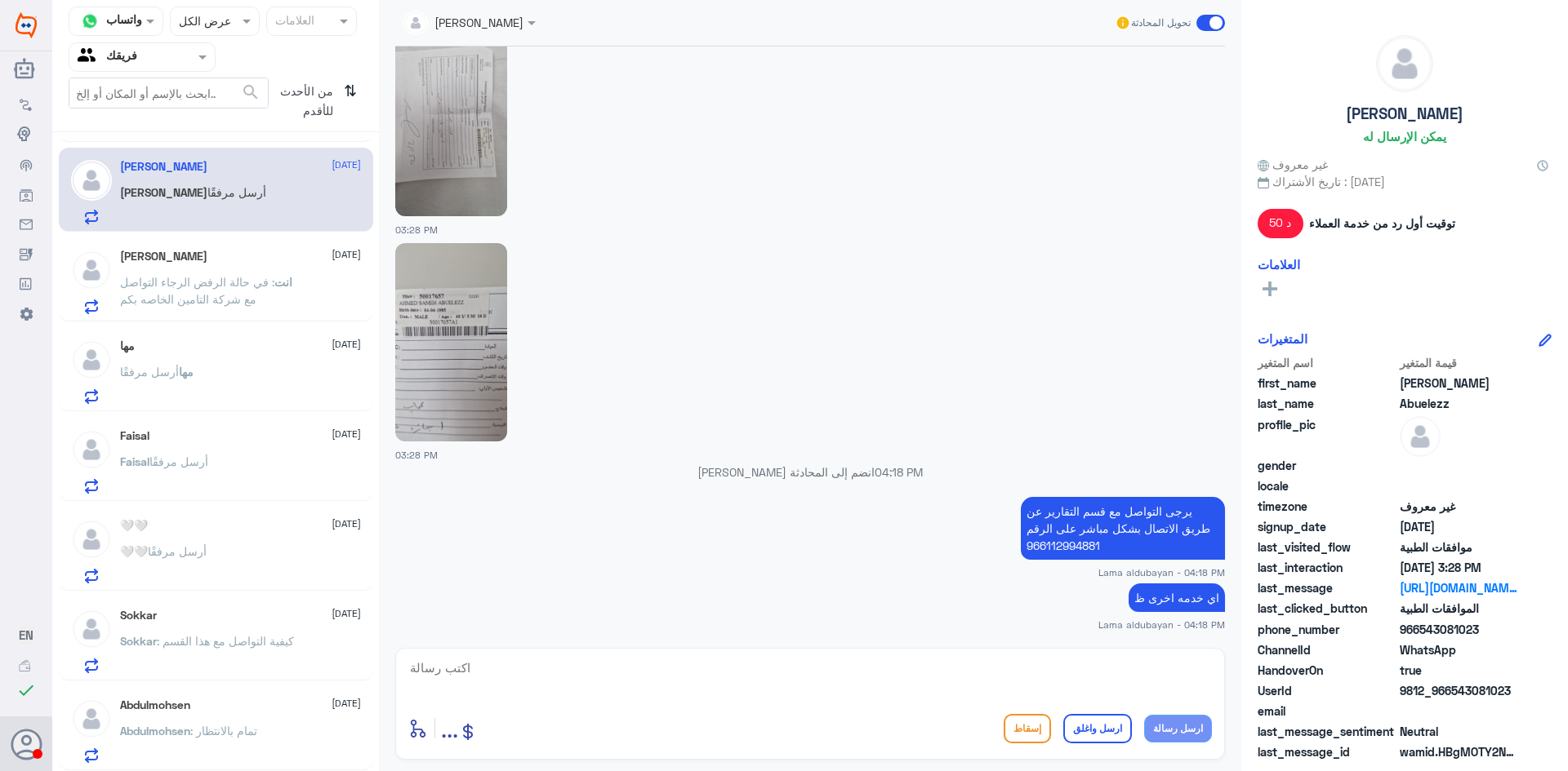
click at [1062, 680] on textarea at bounding box center [810, 677] width 804 height 40
type textarea "اتمنى لك دوام الصحه والعافيه"
click at [1124, 717] on button "ارسل واغلق" at bounding box center [1098, 729] width 68 height 30
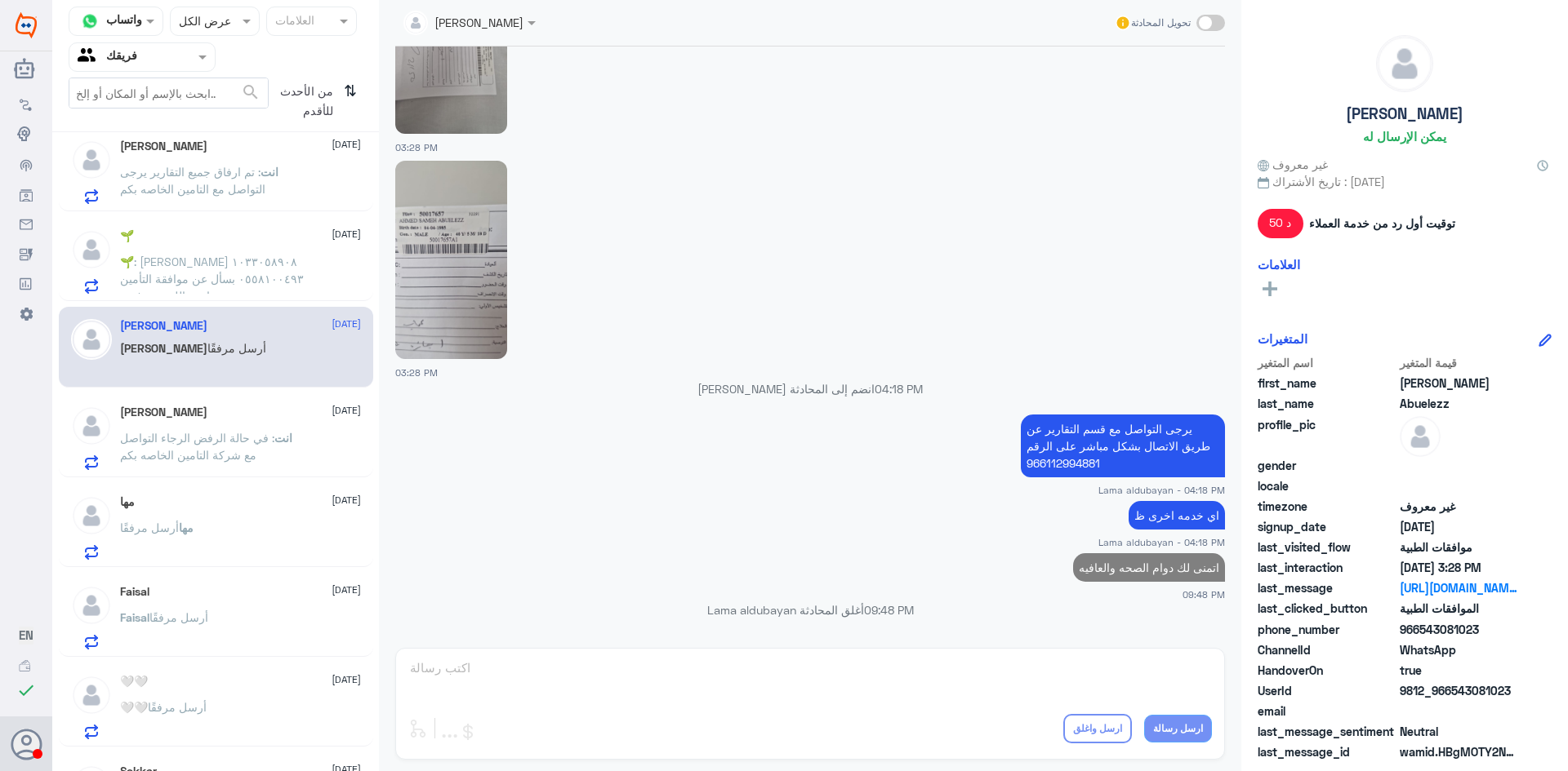
scroll to position [997, 0]
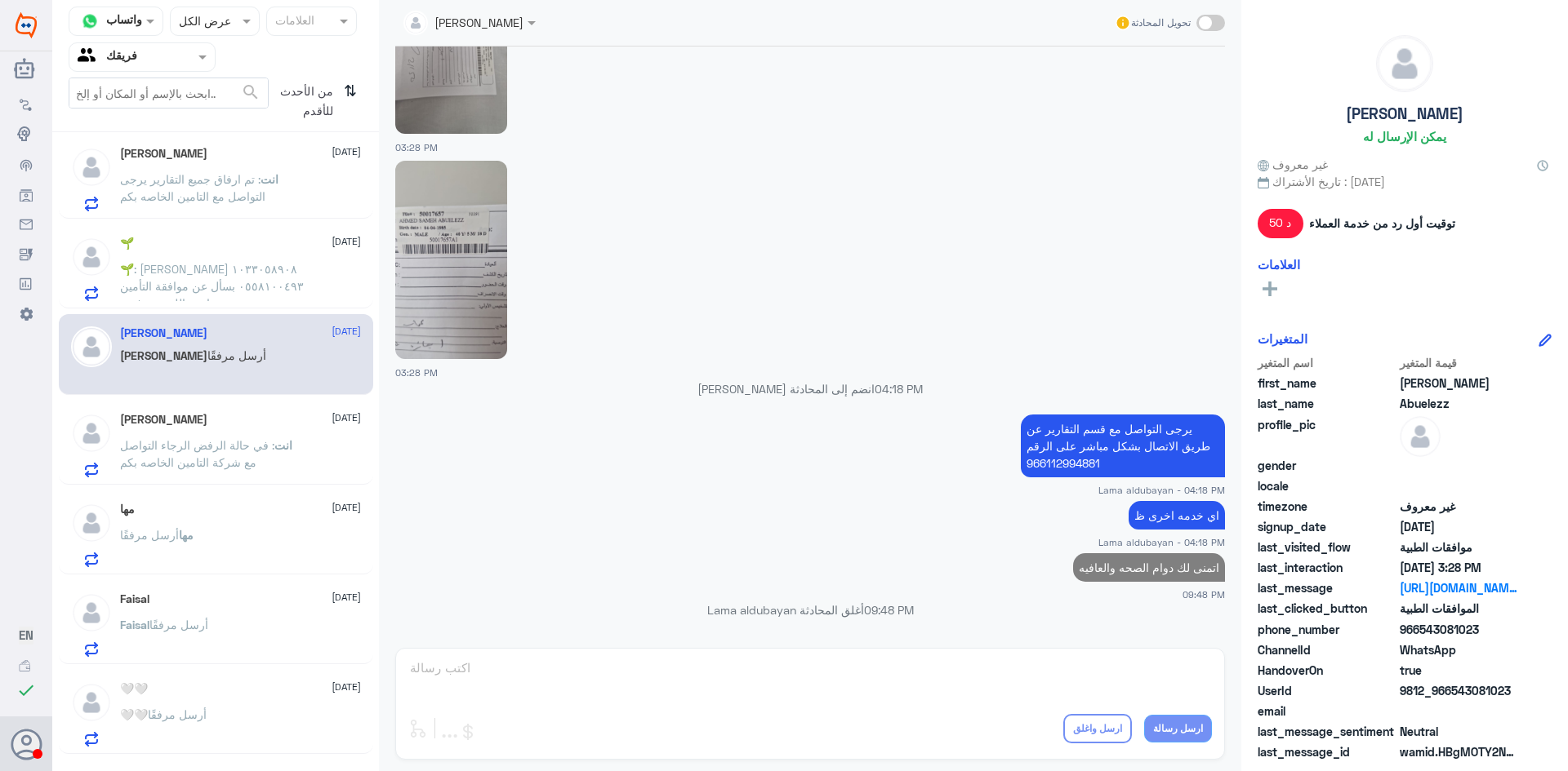
click at [263, 283] on span ": [PERSON_NAME] ١٠٣٣٠٥٨٩٠٨ ٠٥٥٨١٠٠٤٩٣ بسأل عن موافقة التأمين ايش اللي تم رفضه" at bounding box center [212, 287] width 183 height 49
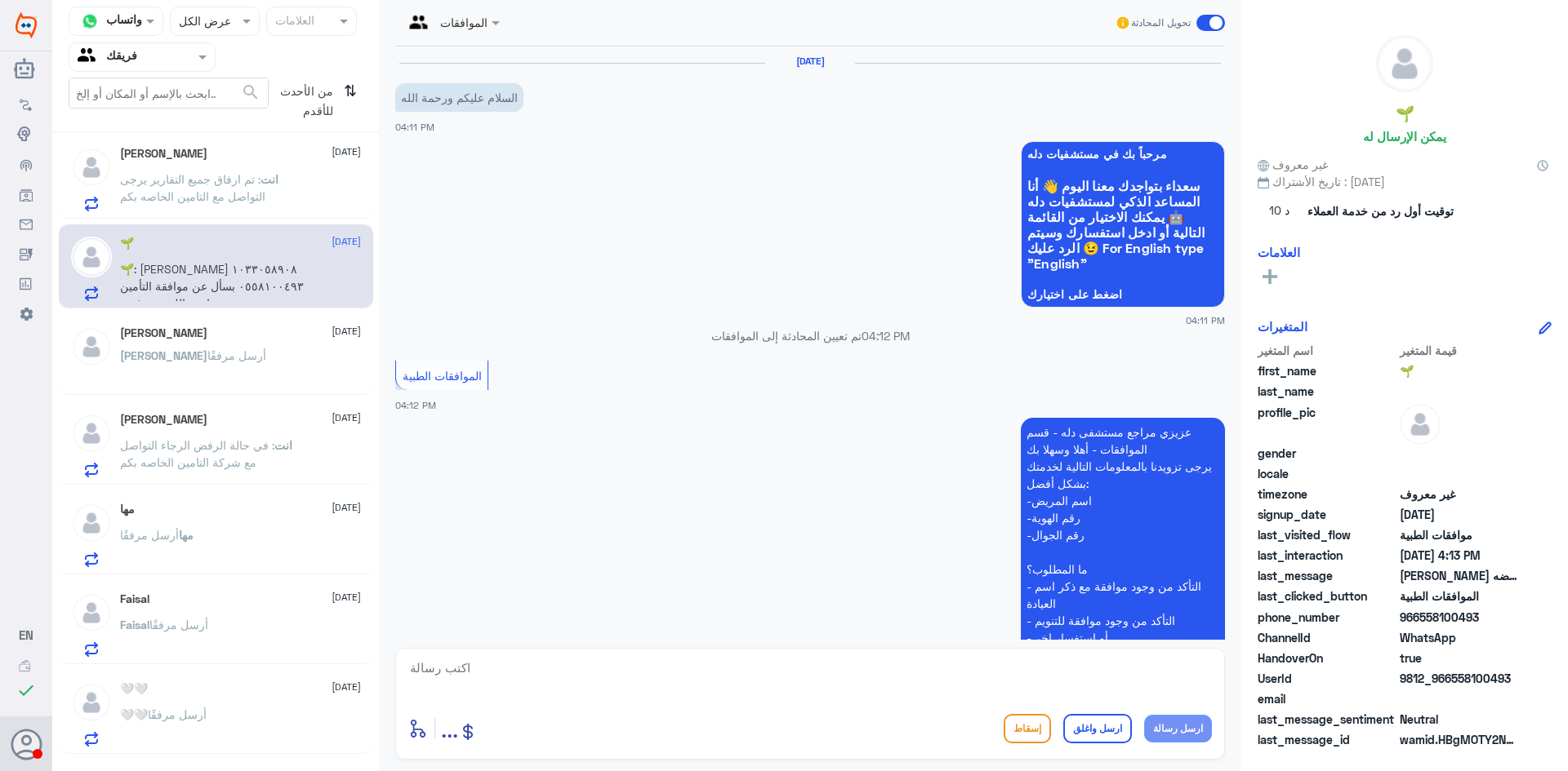
scroll to position [314, 0]
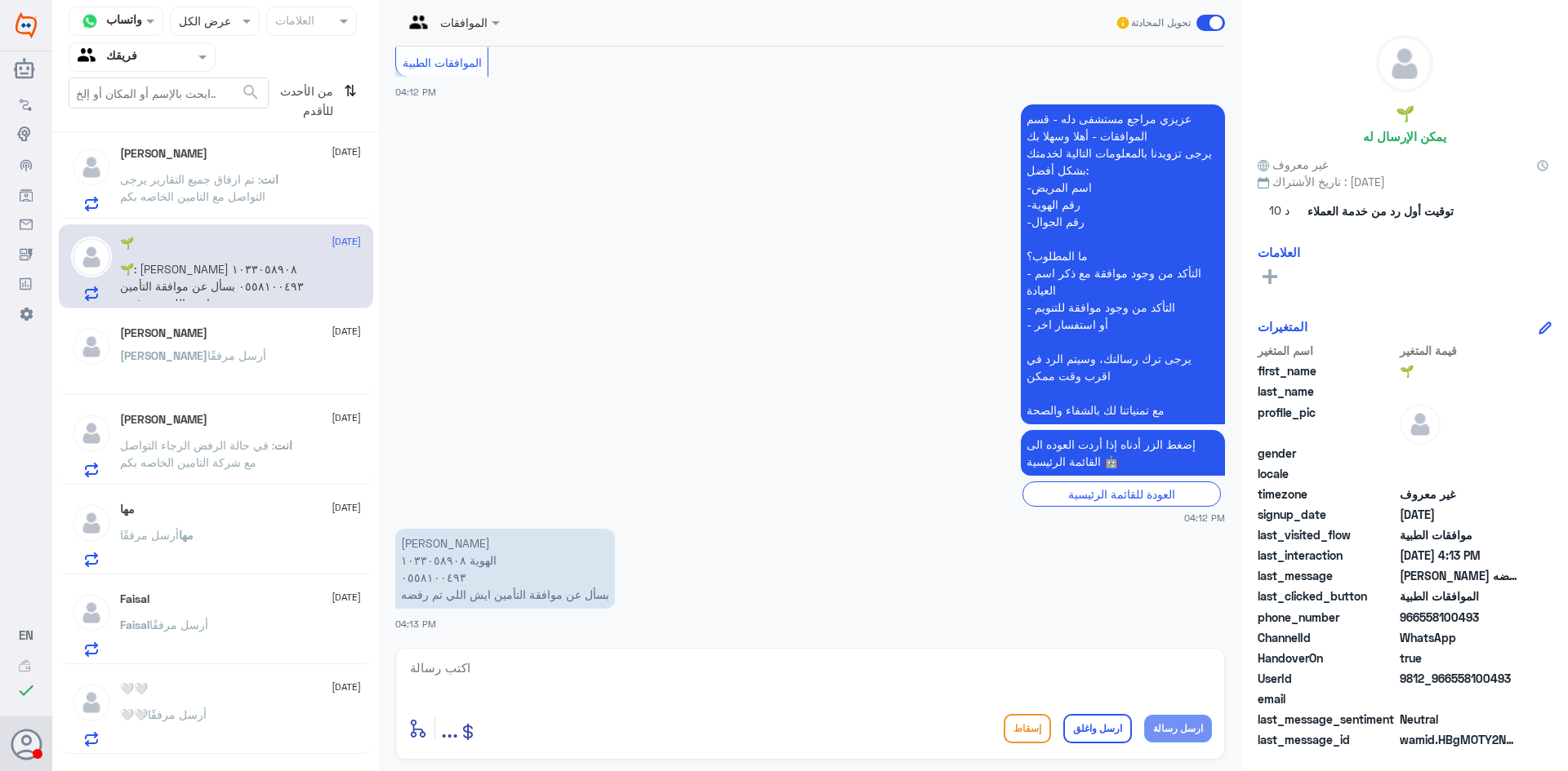
click at [214, 185] on span ": تم ارفاق جميع التقارير يرجى التواصل مع التامين الخاصه بكم" at bounding box center [193, 188] width 146 height 31
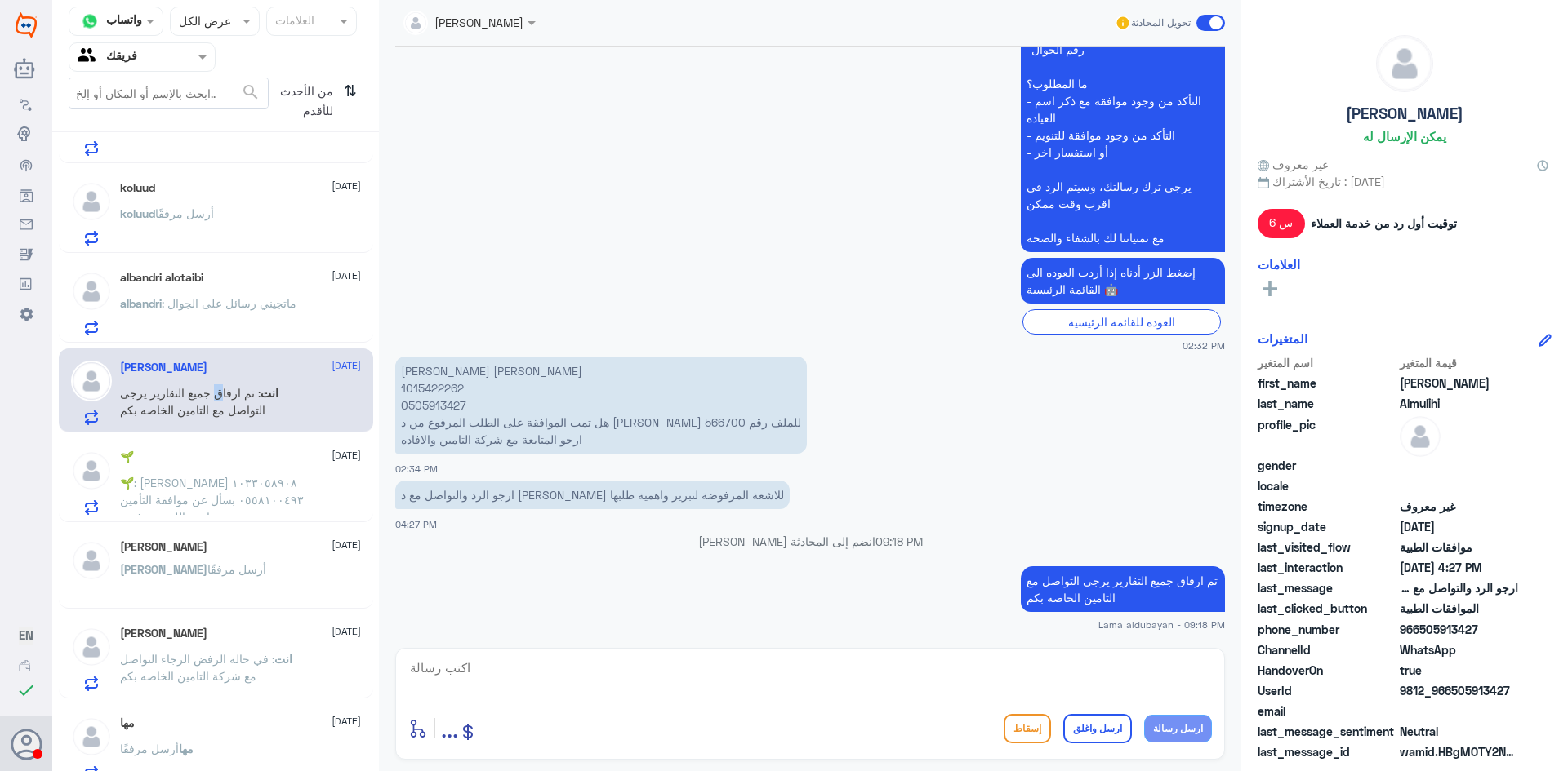
scroll to position [752, 0]
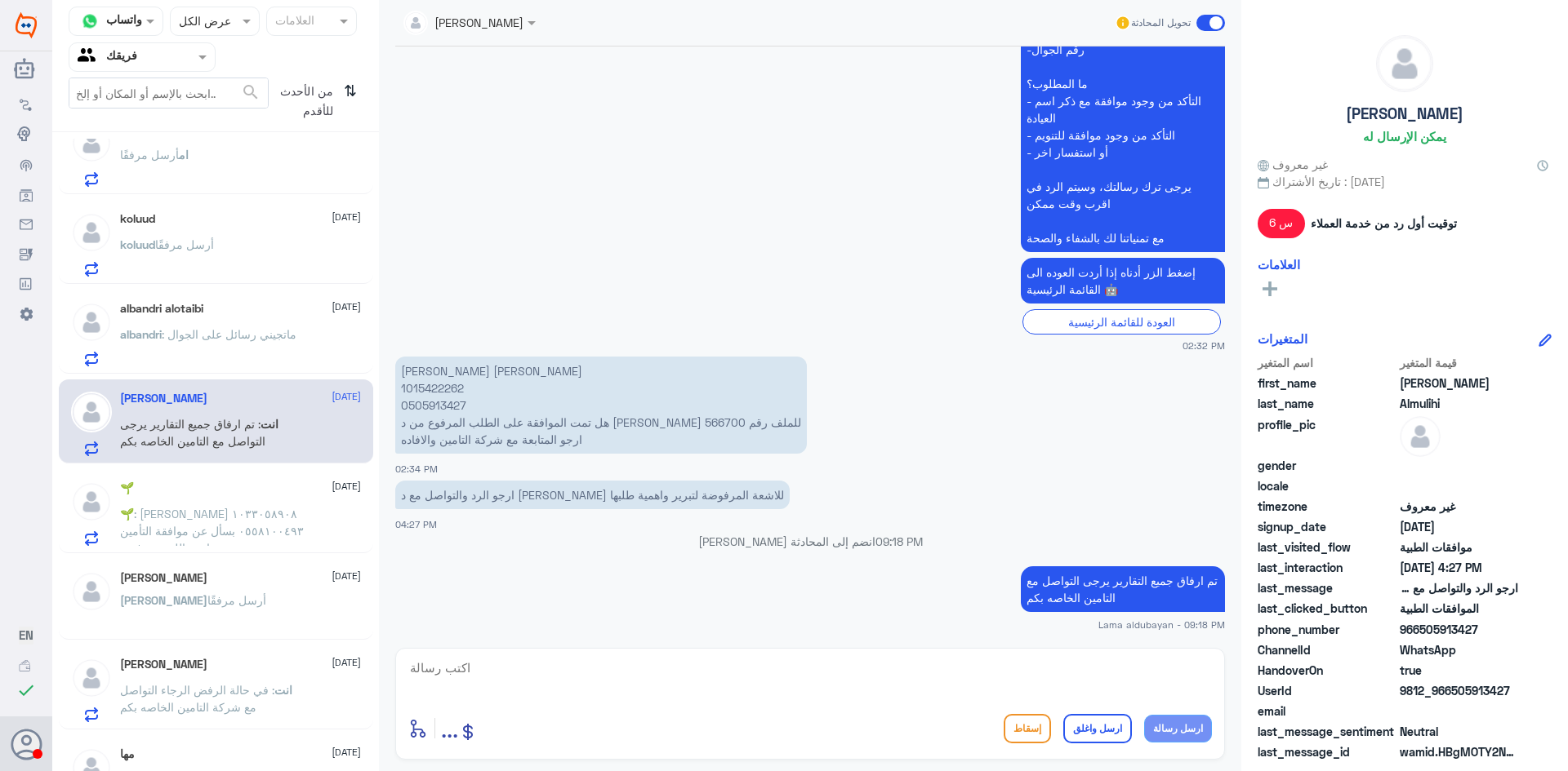
click at [251, 339] on span ": ماتجيني رسائل على الجوال" at bounding box center [229, 333] width 135 height 13
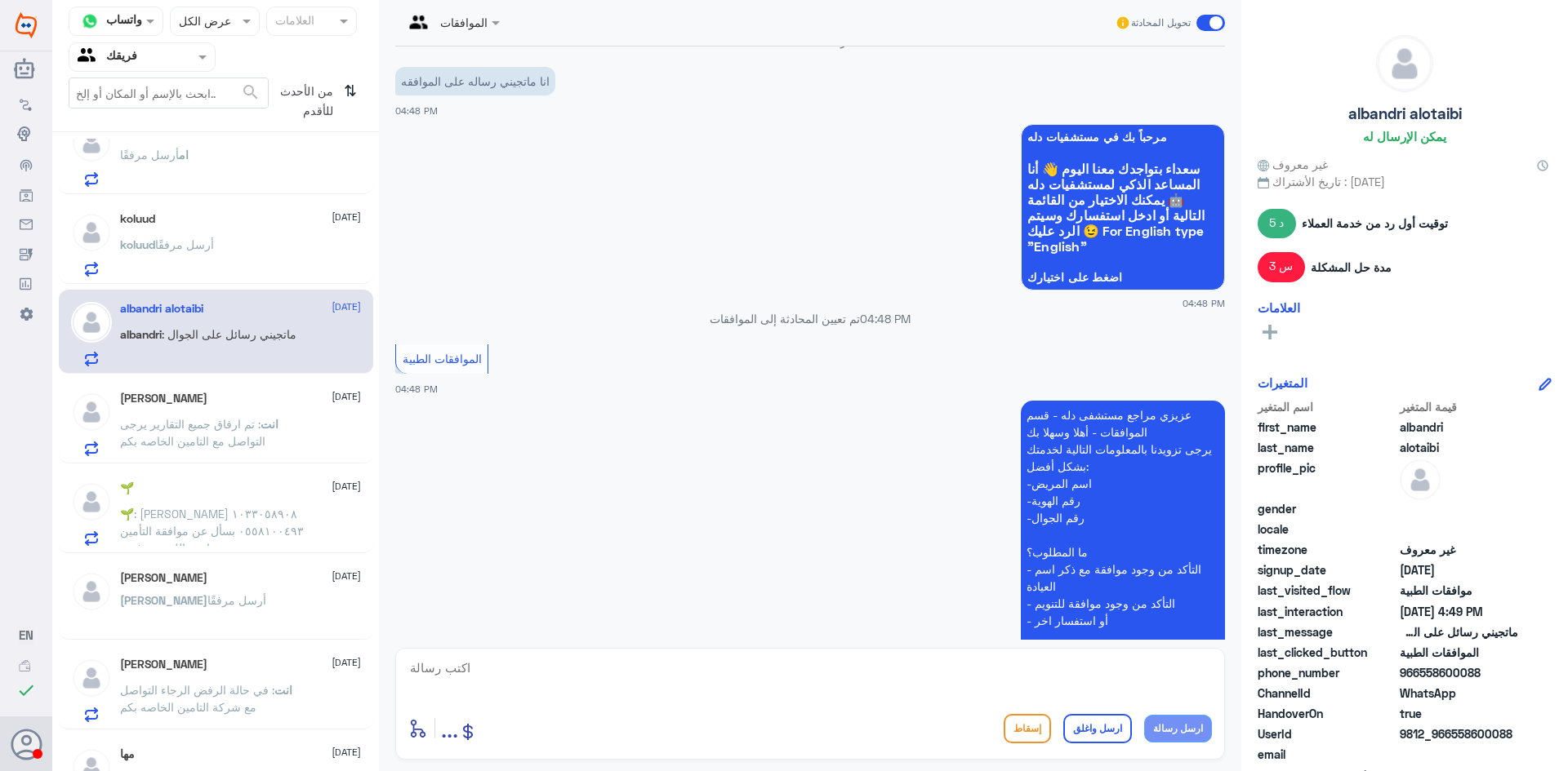
scroll to position [995, 0]
click at [297, 262] on div "[PERSON_NAME] أرسل مرفقًا" at bounding box center [241, 258] width 241 height 37
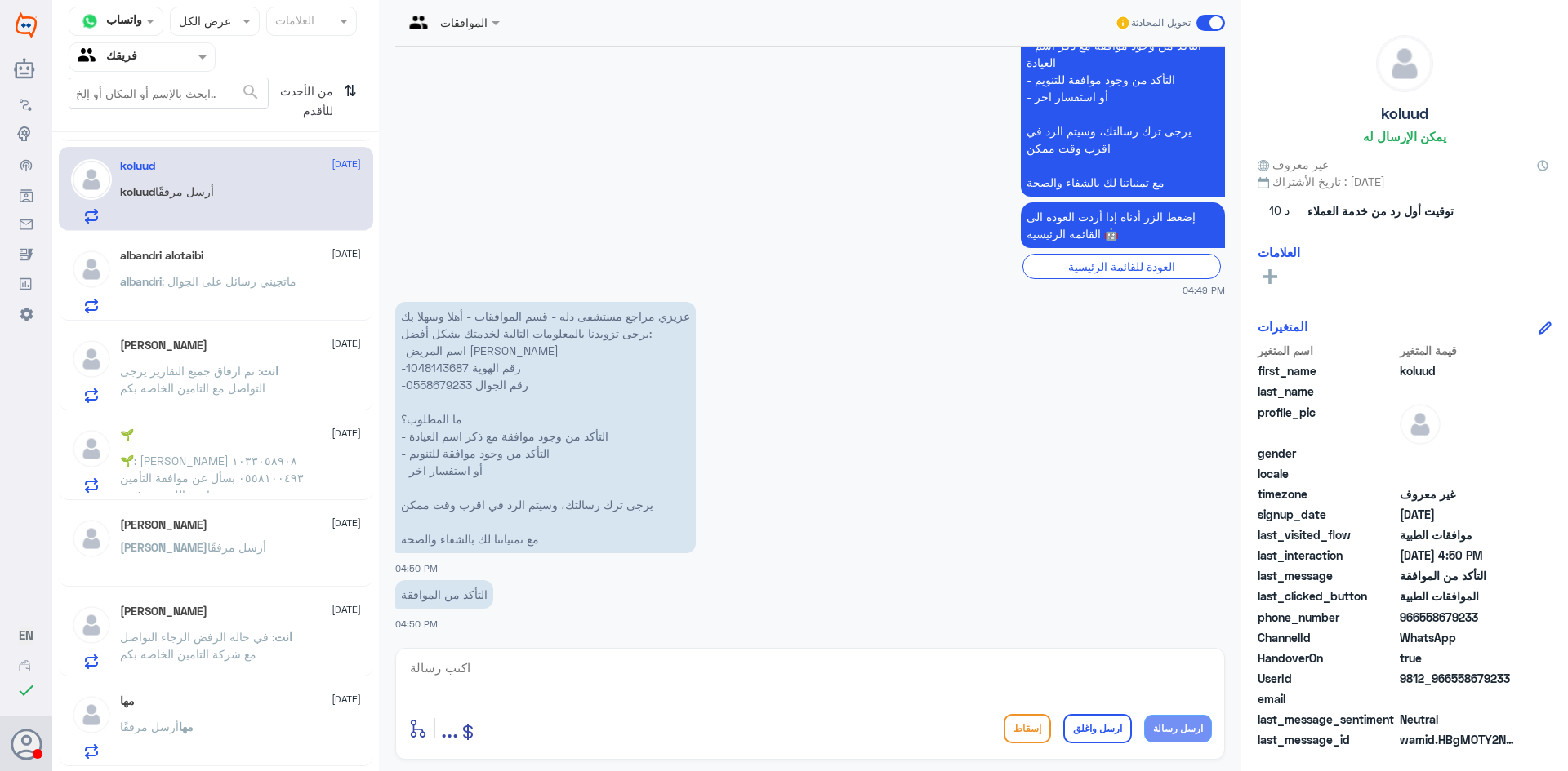
scroll to position [834, 0]
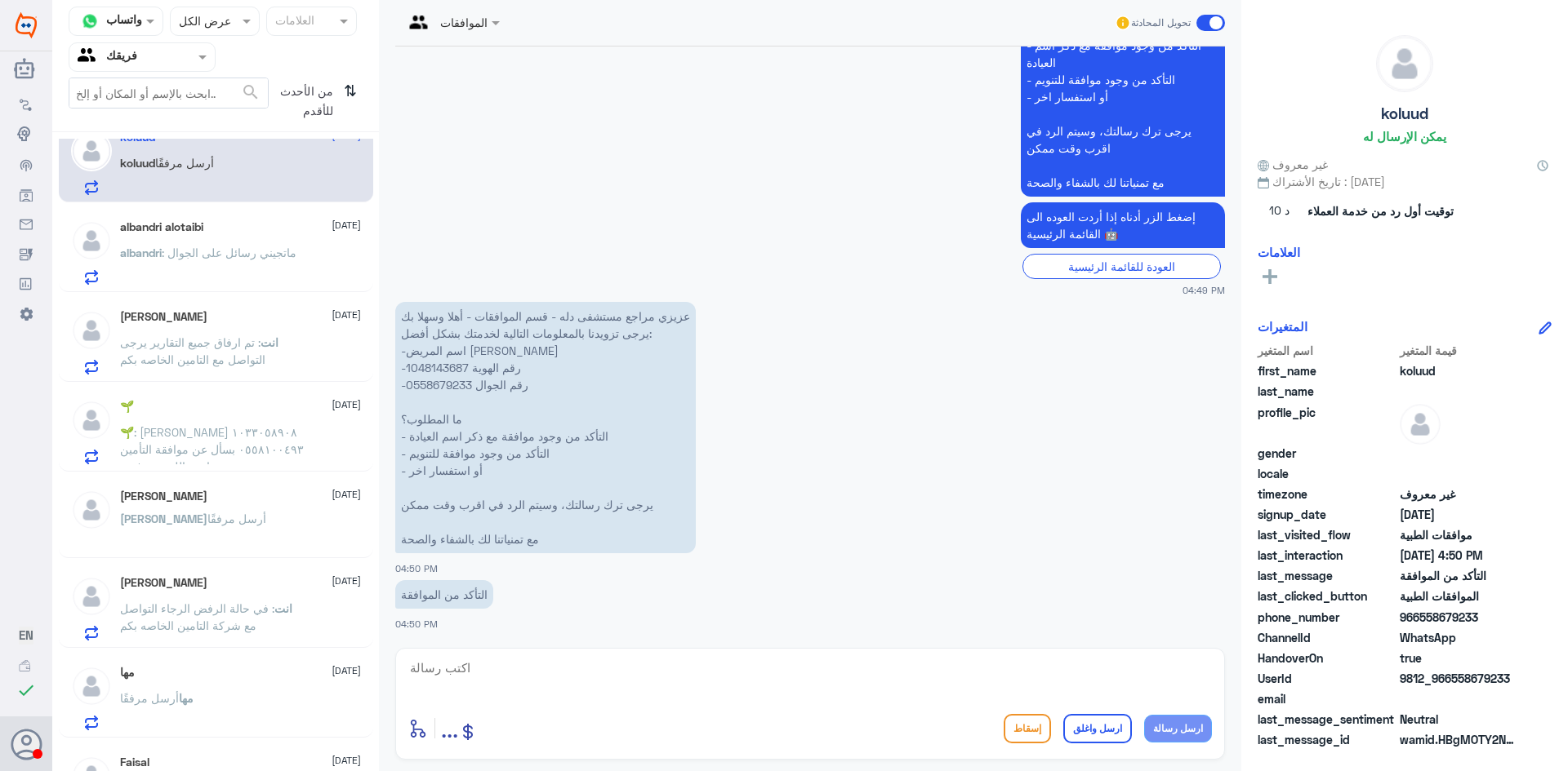
click at [434, 368] on p "عزيزي مراجع مستشفى دله - قسم الموافقات - أهلا وسهلا بك يرجى تزويدنا بالمعلومات …" at bounding box center [546, 428] width 300 height 252
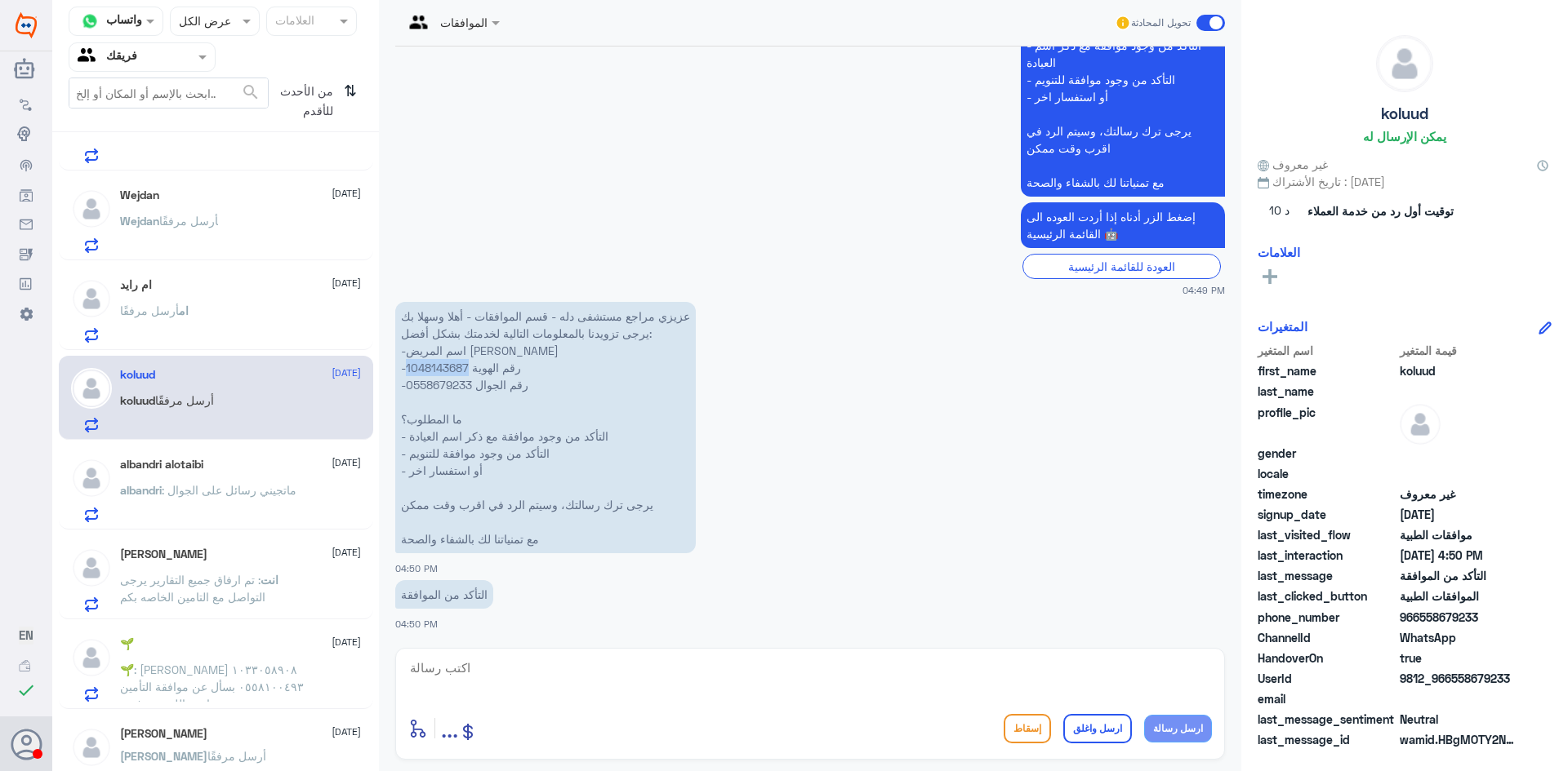
scroll to position [589, 0]
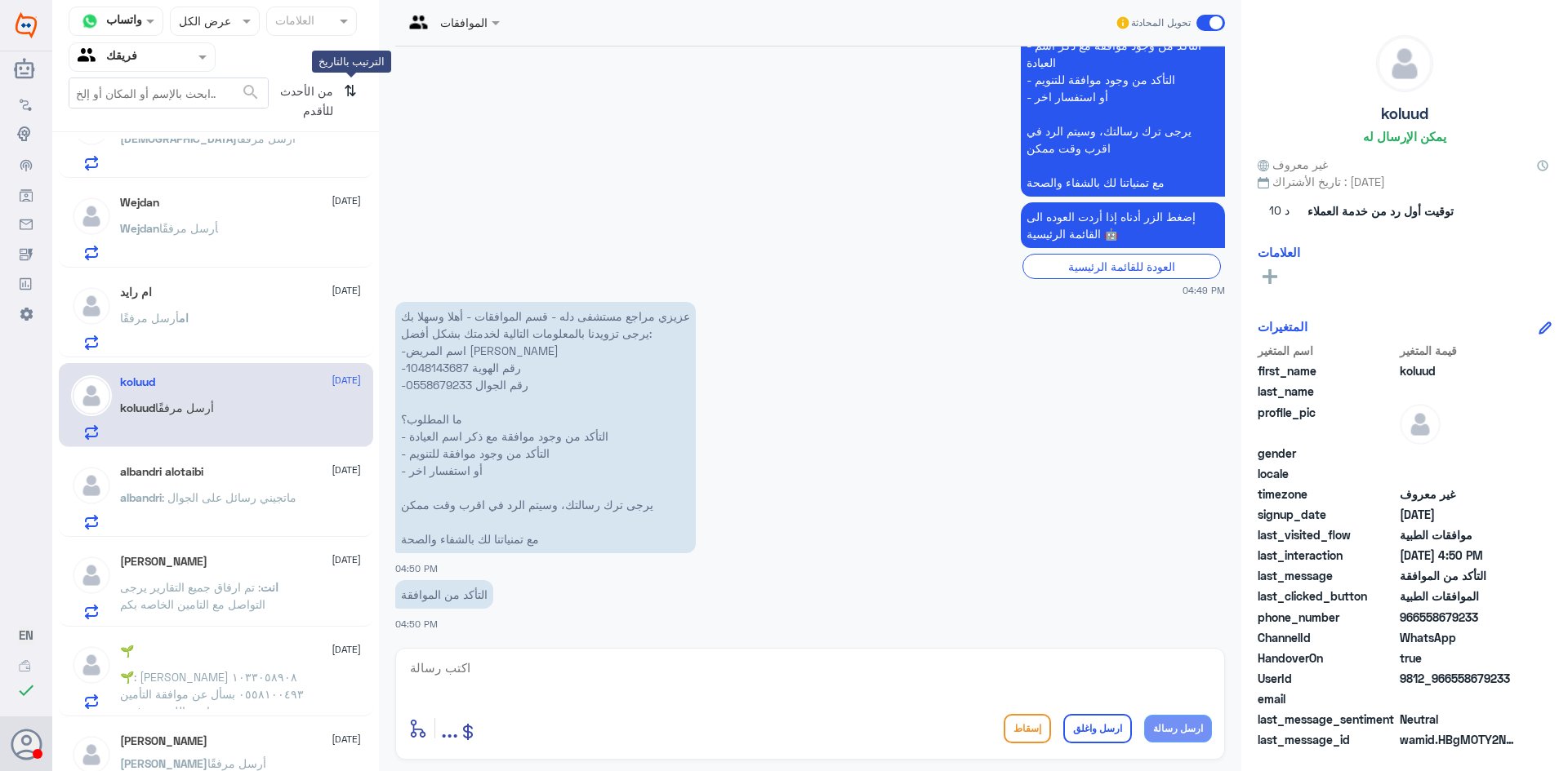
click at [352, 91] on icon "⇅" at bounding box center [350, 98] width 13 height 41
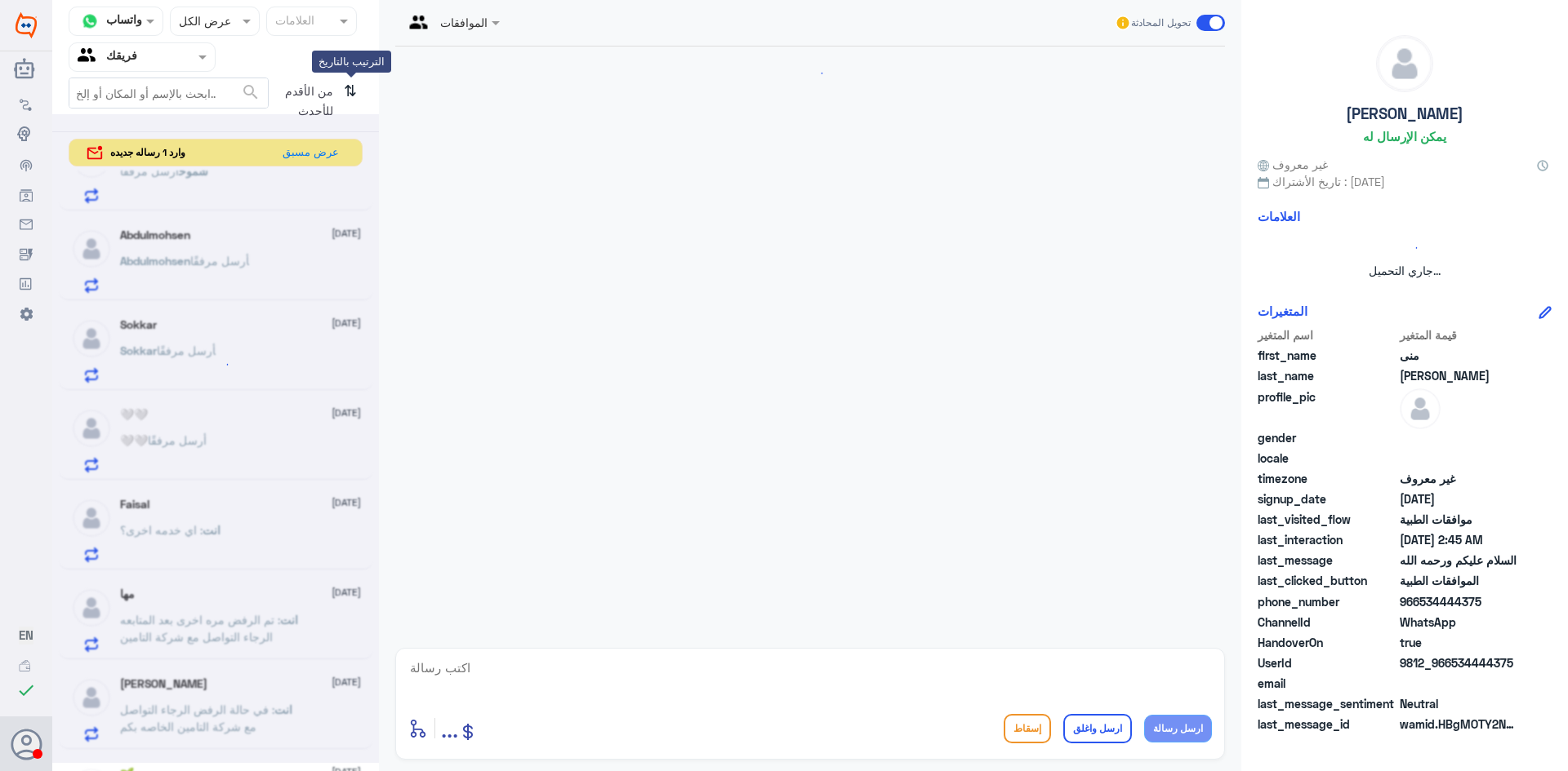
click at [352, 93] on icon "⇅" at bounding box center [350, 98] width 13 height 41
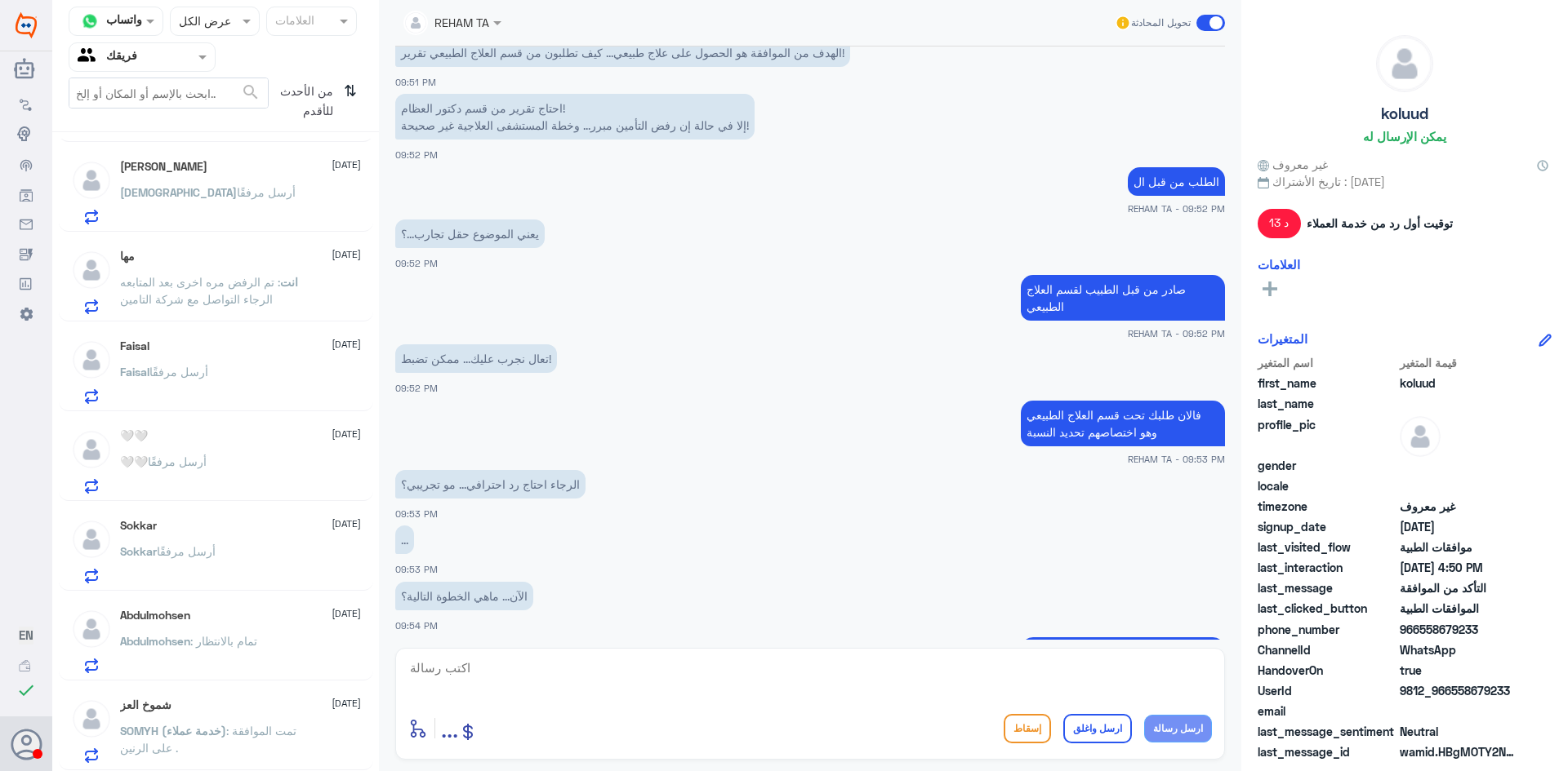
scroll to position [2161, 0]
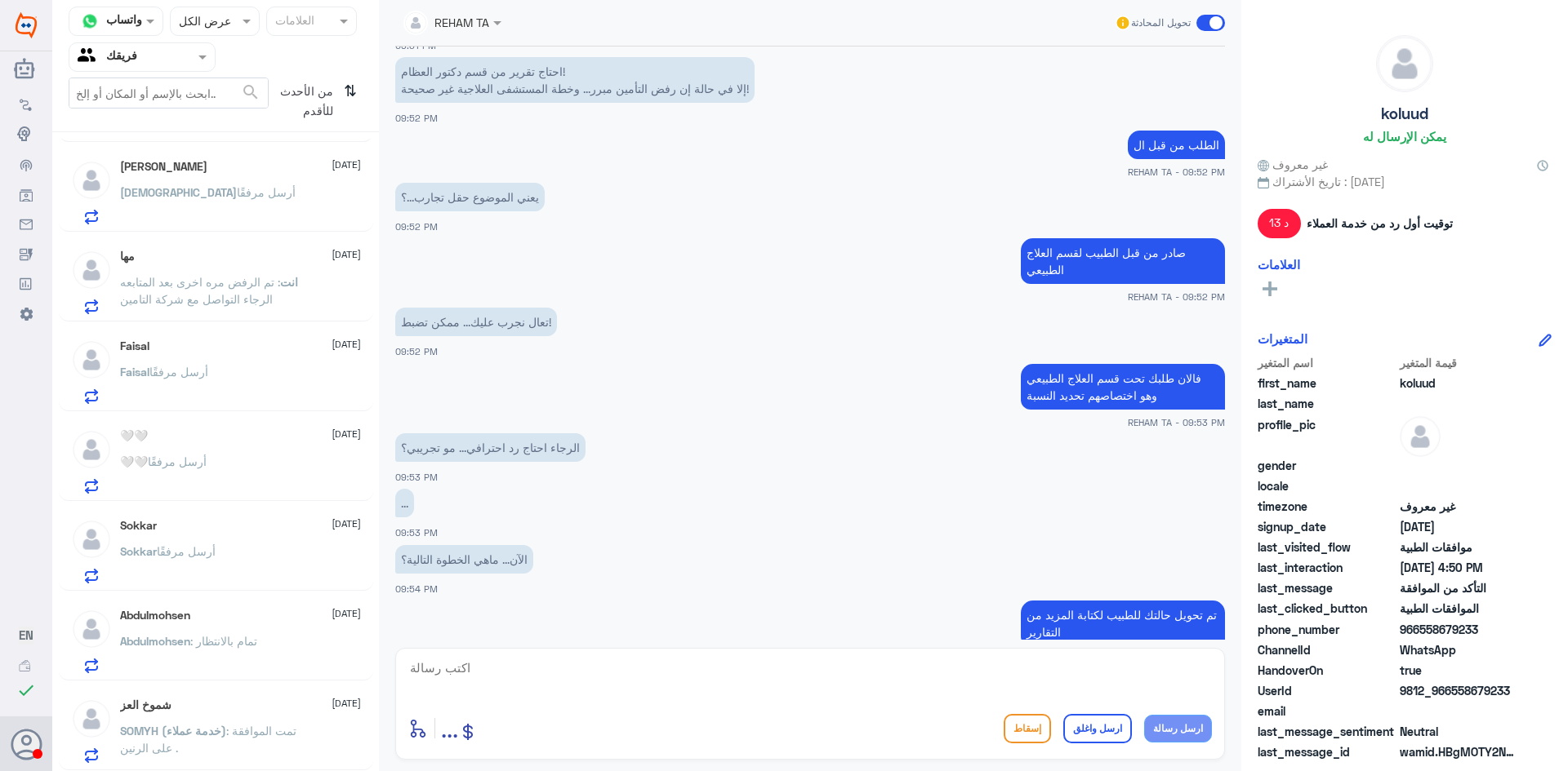
click at [220, 243] on div "مها [DATE] انت : تم الرفض مره اخرى بعد المتابعه الرجاء التواصل مع شركة التامين" at bounding box center [216, 279] width 315 height 84
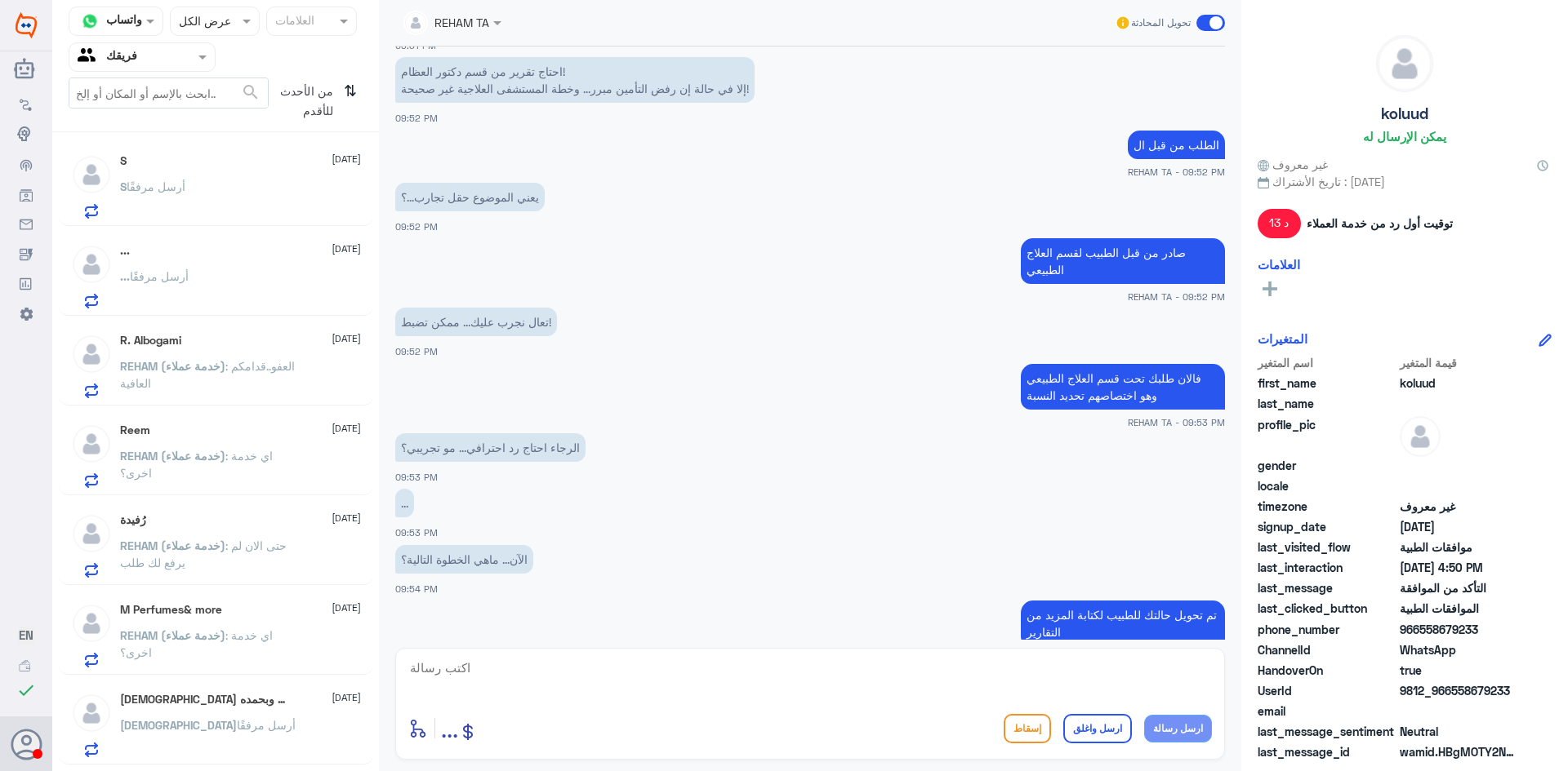
scroll to position [0, 0]
click at [290, 179] on div "S [DATE] S أرسل مرفقًا" at bounding box center [241, 189] width 241 height 65
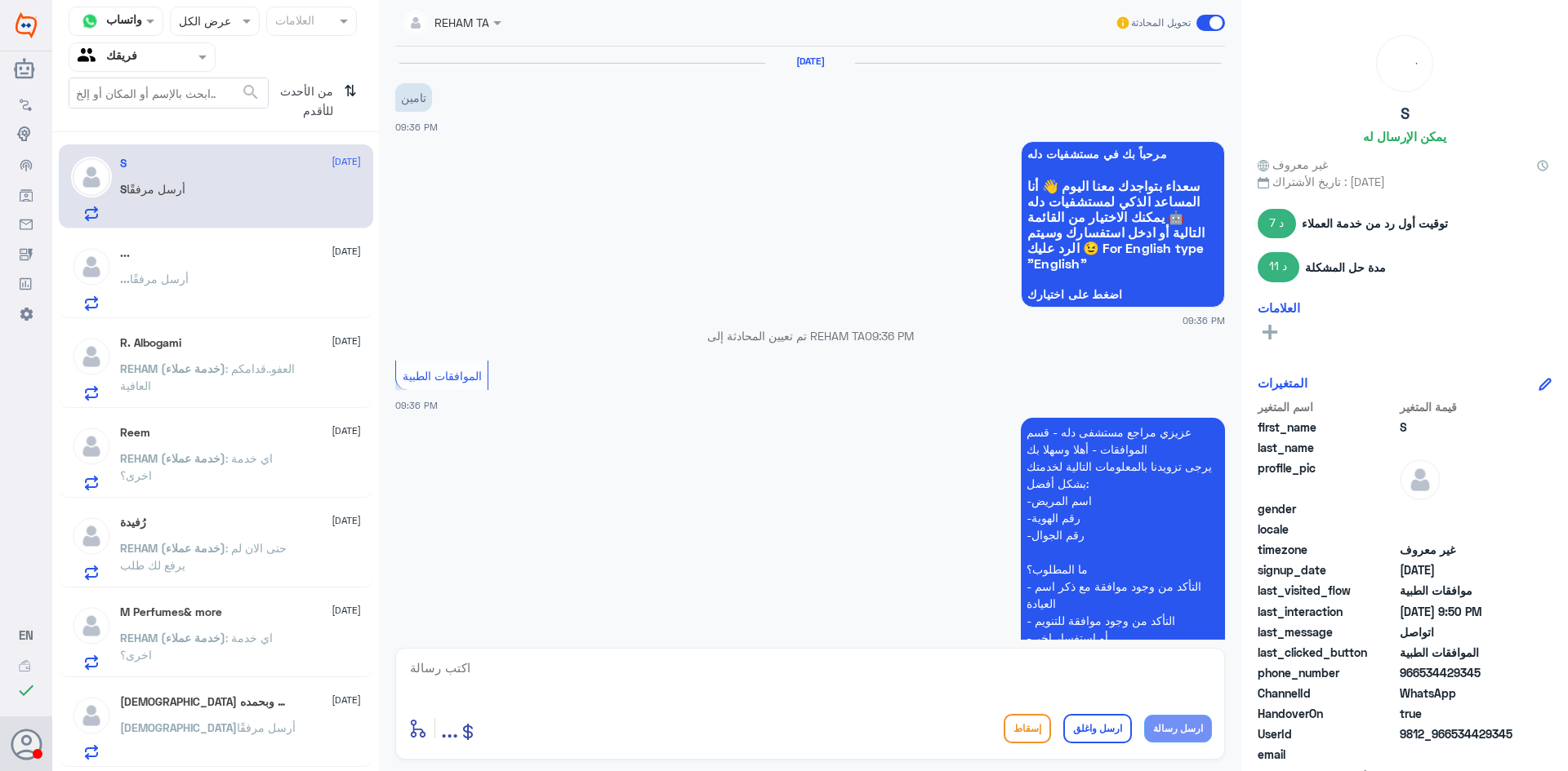
scroll to position [1210, 0]
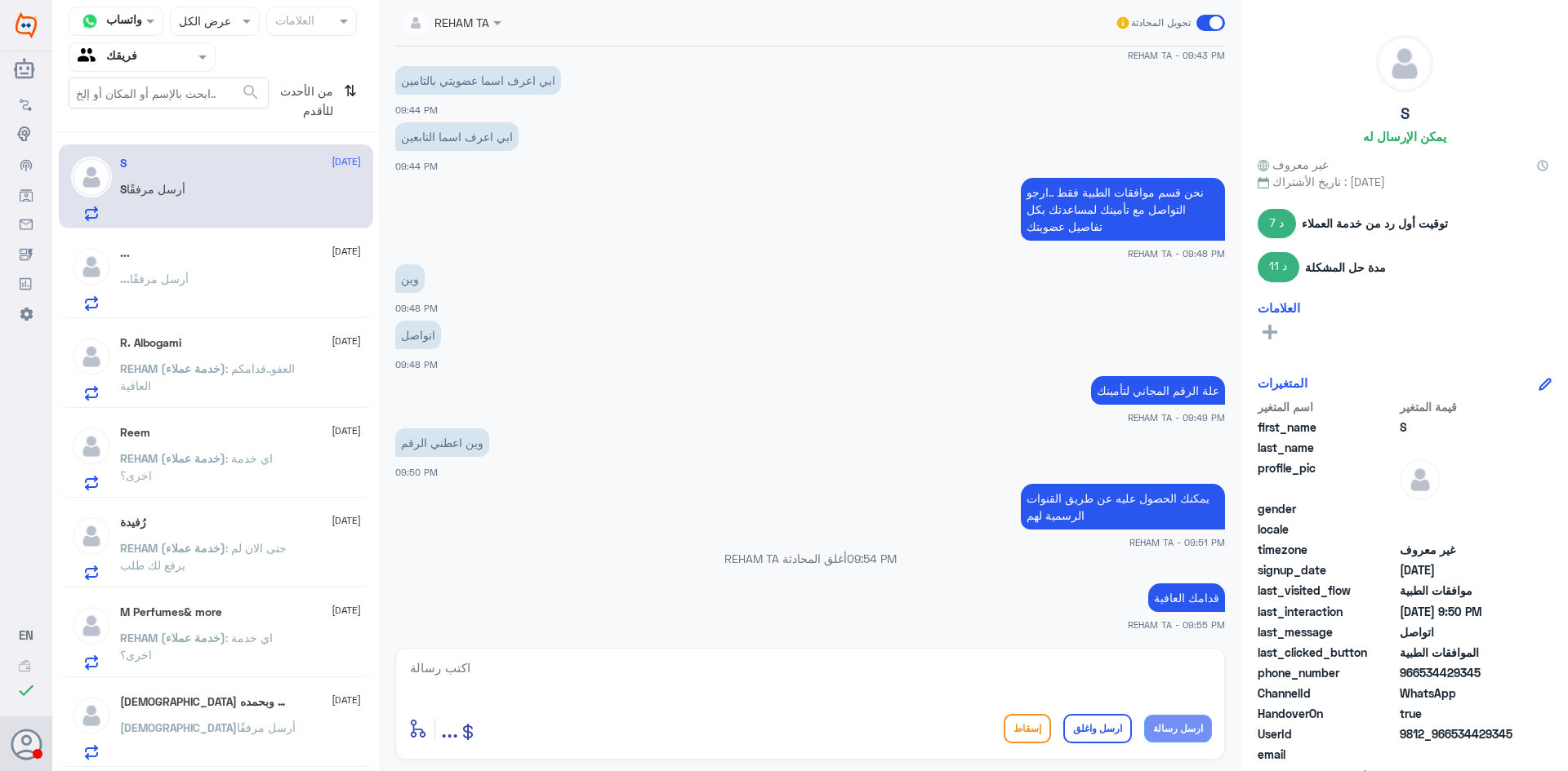
click at [253, 302] on div "... أرسل مرفقًا" at bounding box center [241, 292] width 241 height 37
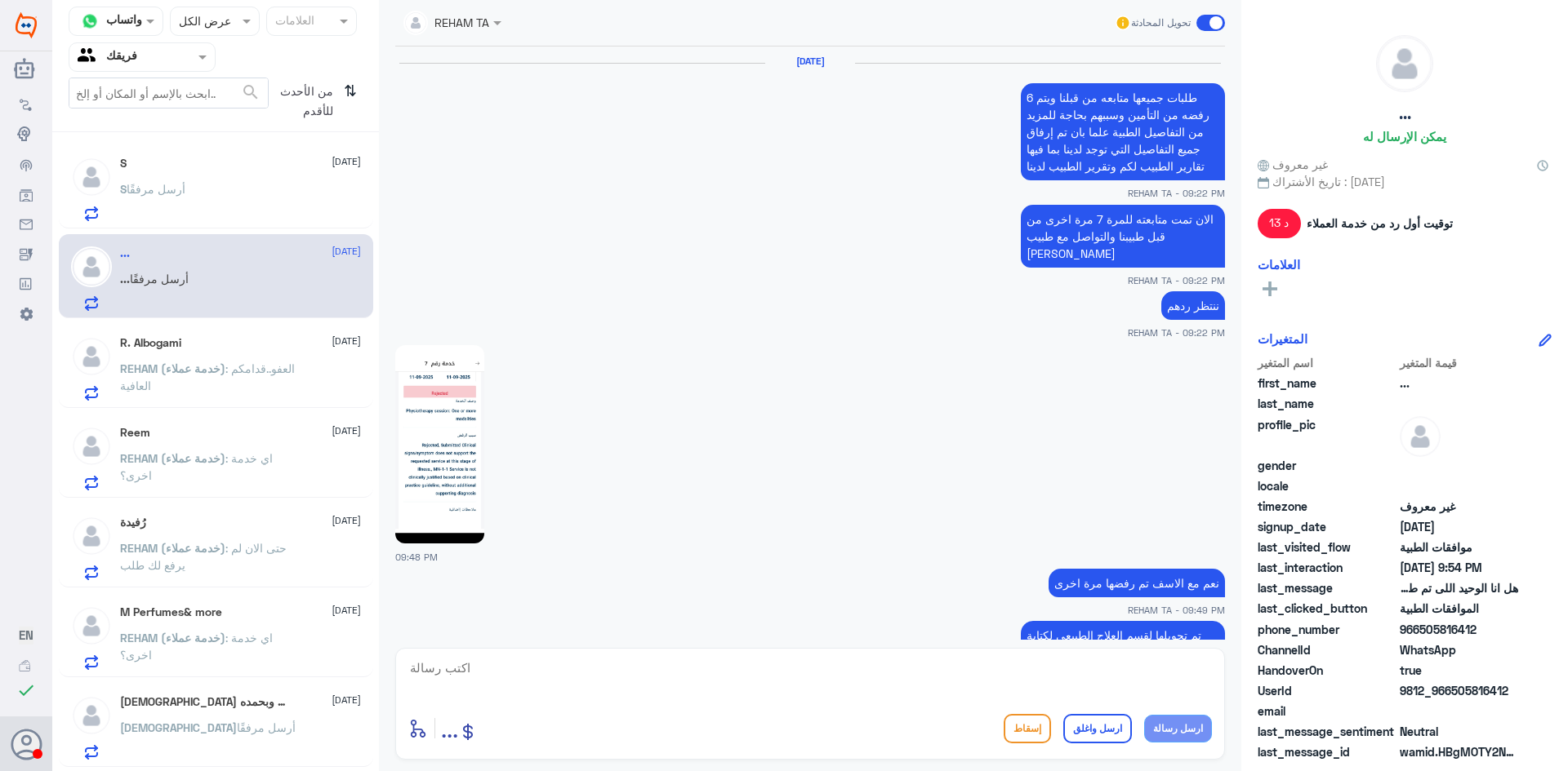
scroll to position [935, 0]
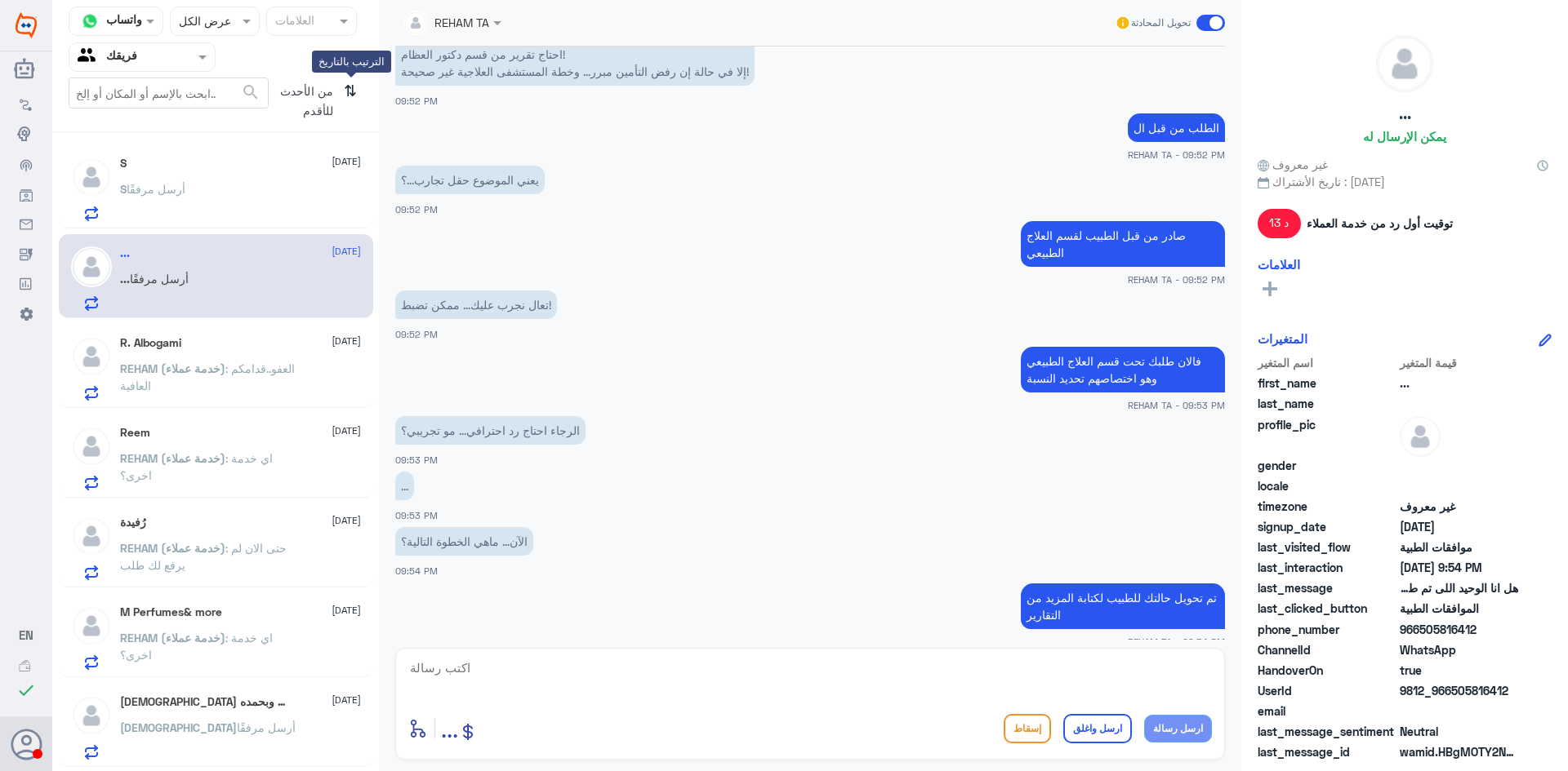
click at [344, 93] on icon "⇅" at bounding box center [350, 98] width 13 height 41
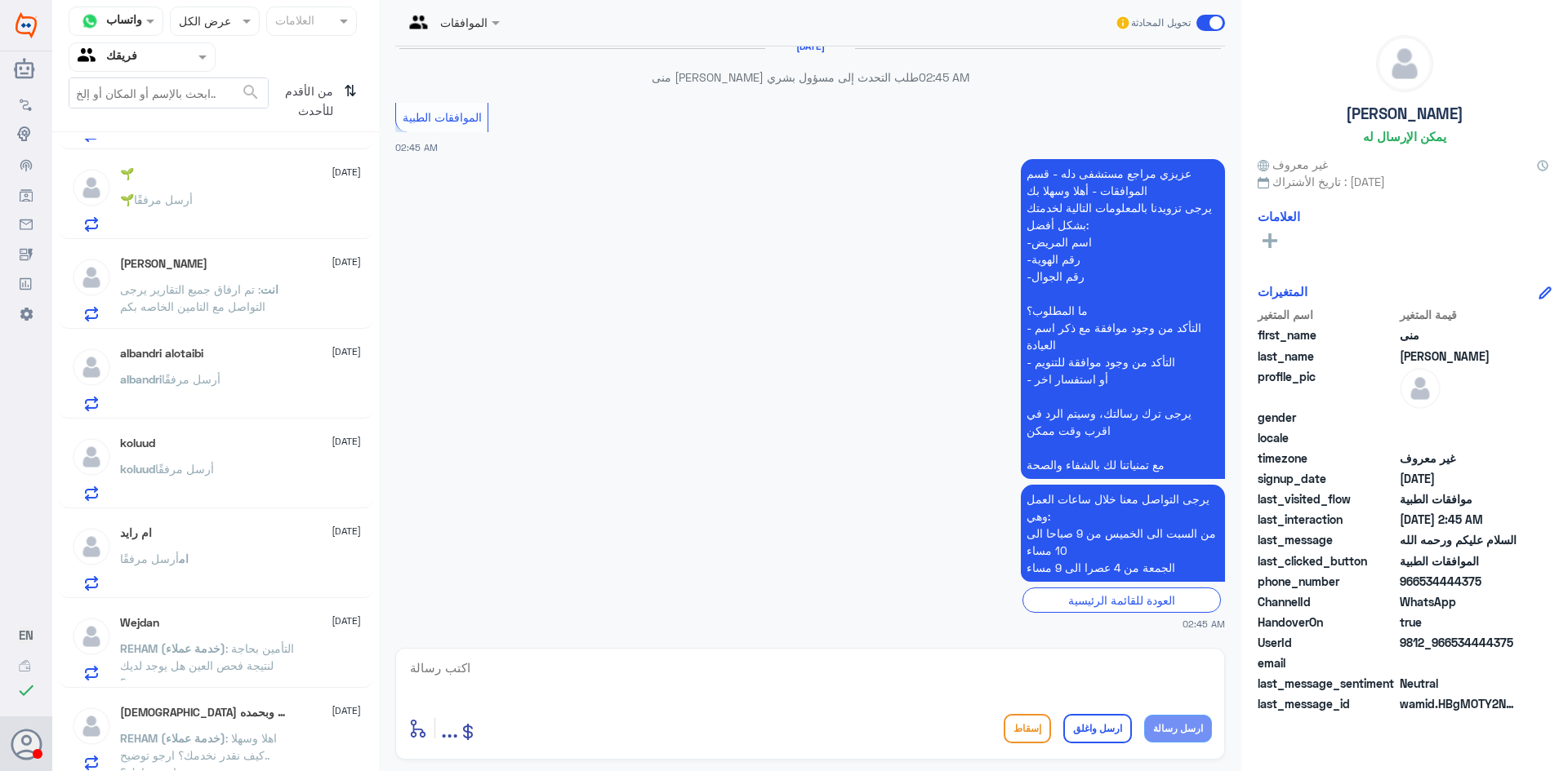
scroll to position [1164, 0]
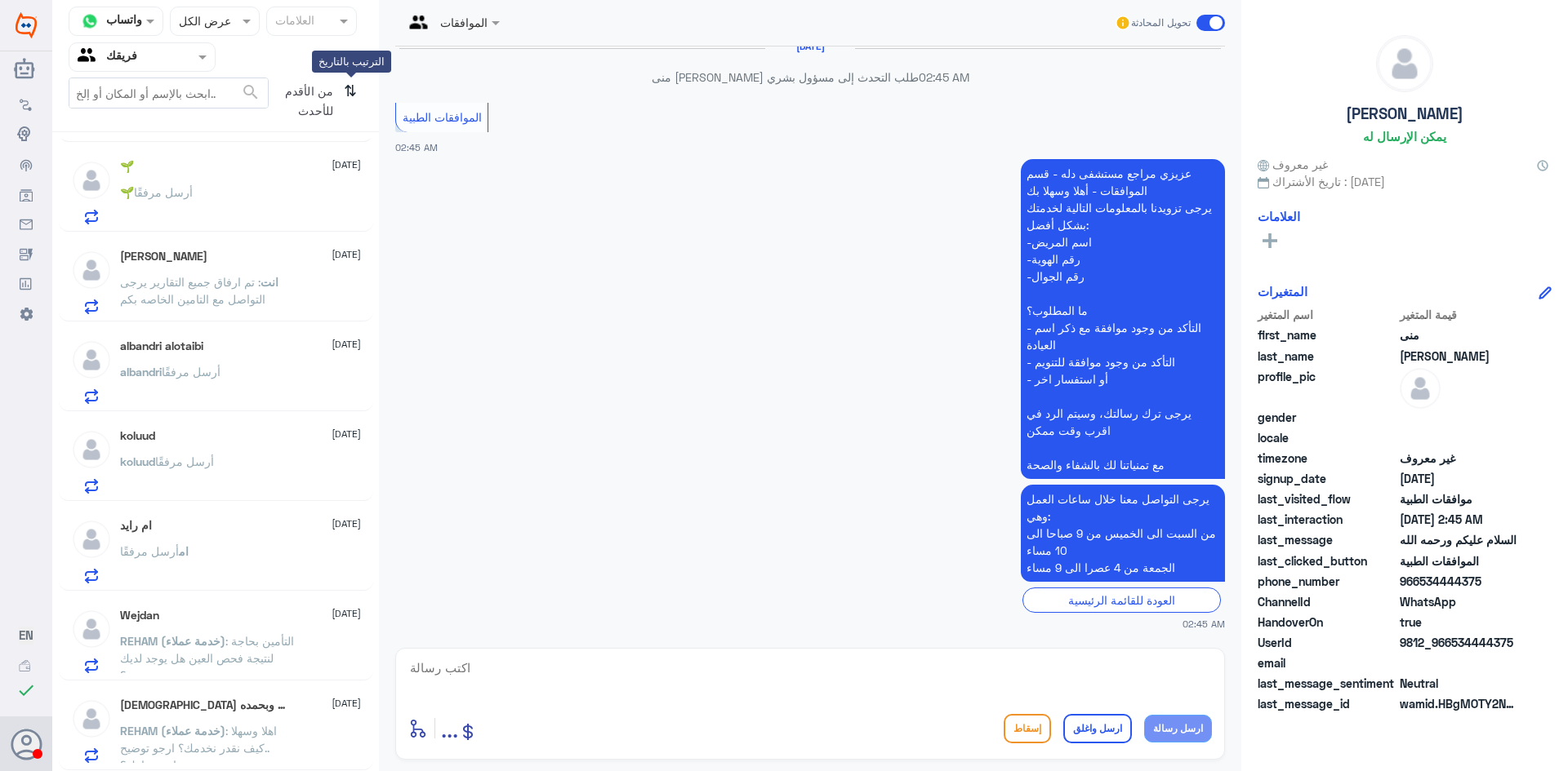
click at [349, 96] on icon "⇅" at bounding box center [350, 98] width 13 height 41
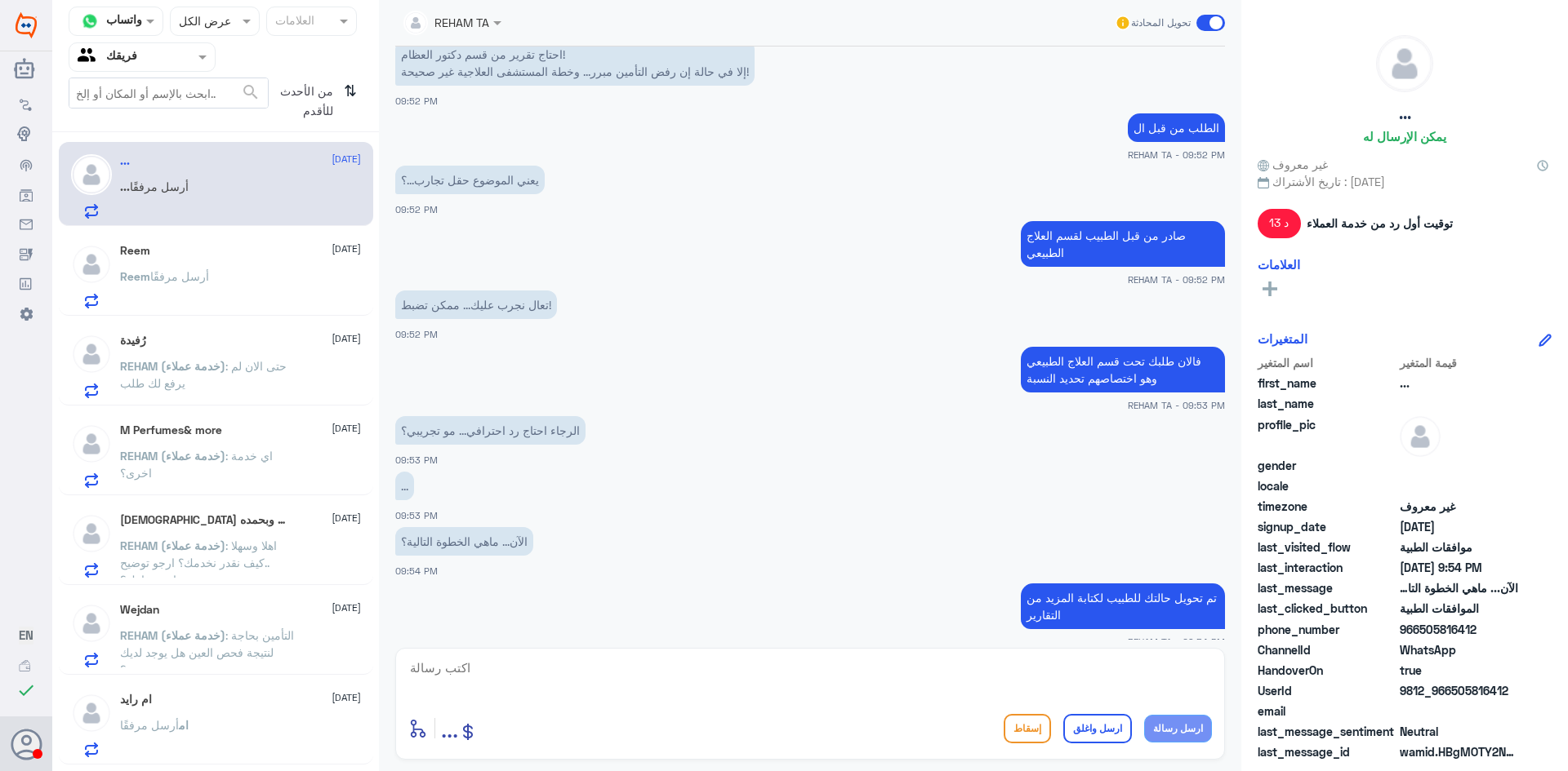
scroll to position [0, 0]
click at [274, 303] on div "Reem أرسل مرفقًا" at bounding box center [241, 292] width 241 height 37
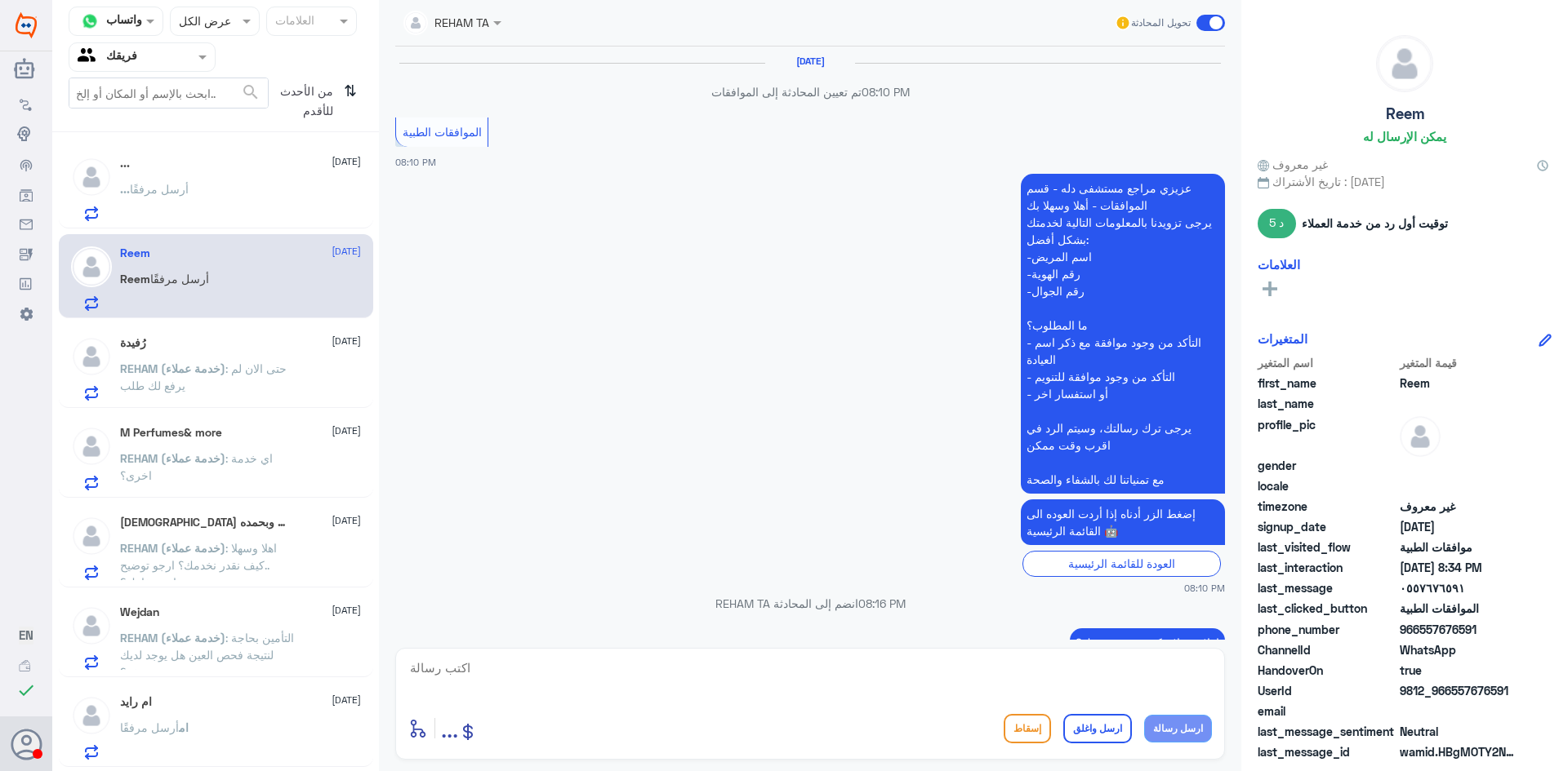
scroll to position [846, 0]
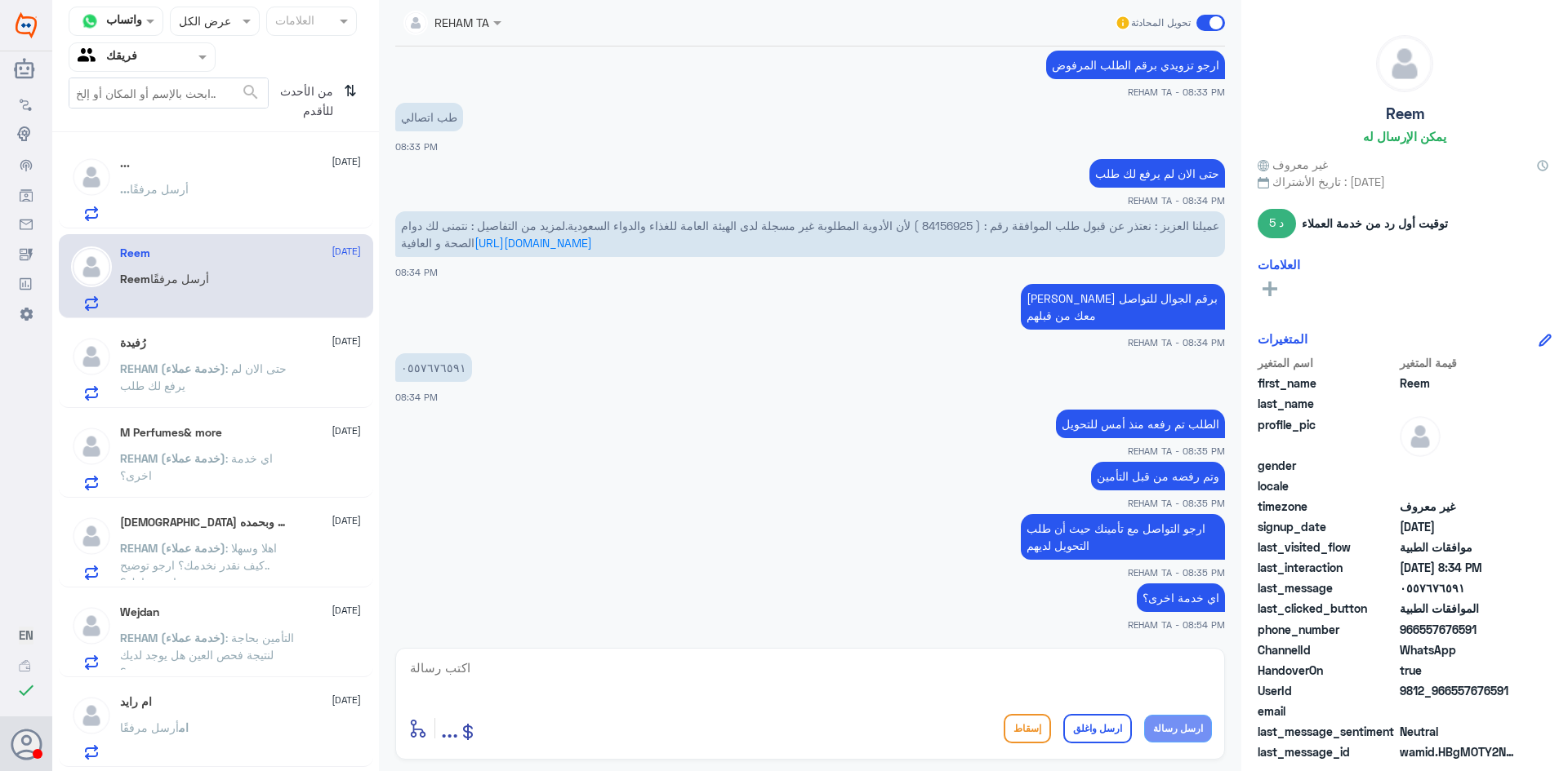
click at [286, 366] on span ": حتى الان لم يرفع لك طلب" at bounding box center [203, 377] width 166 height 31
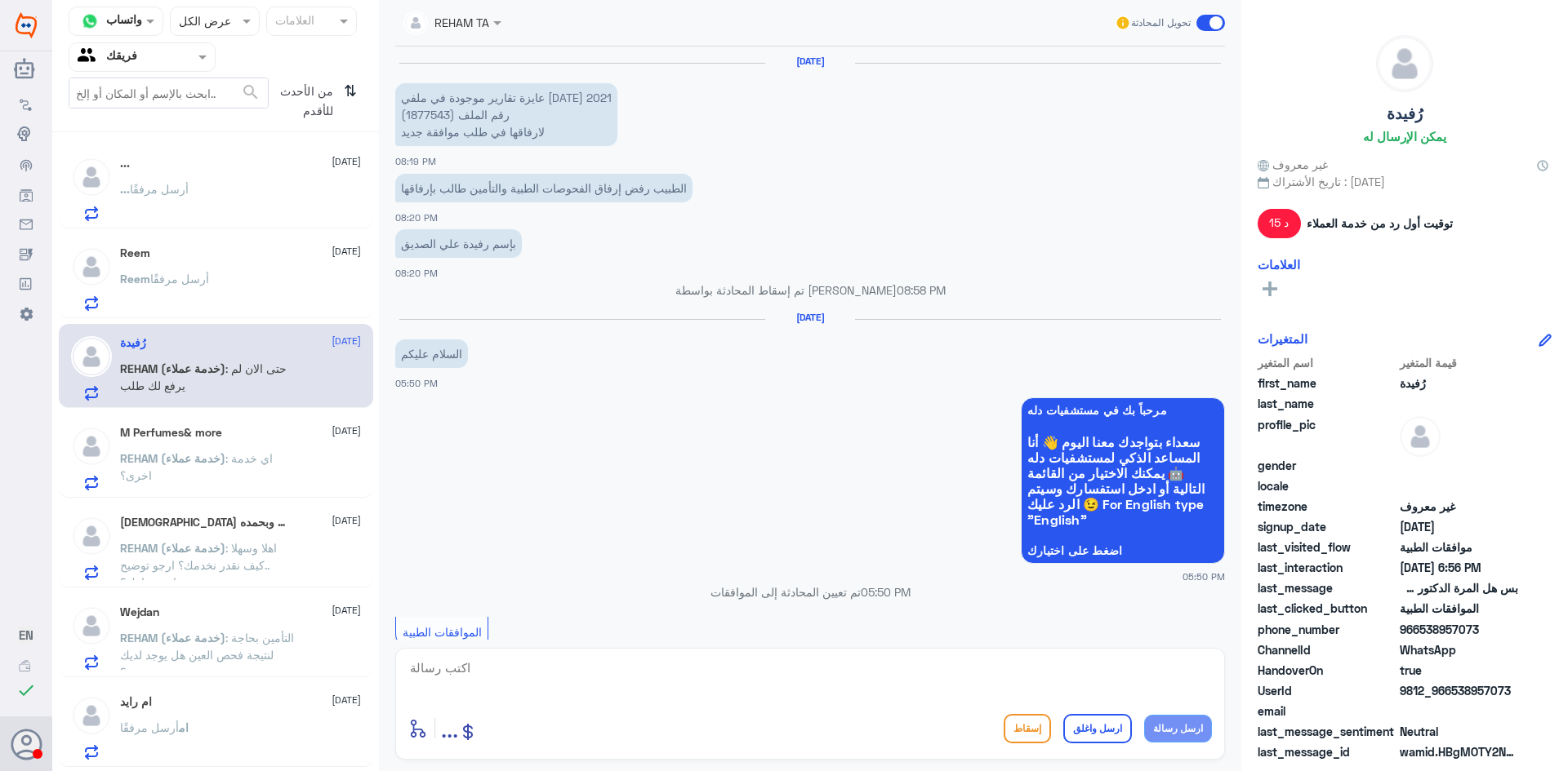
scroll to position [1081, 0]
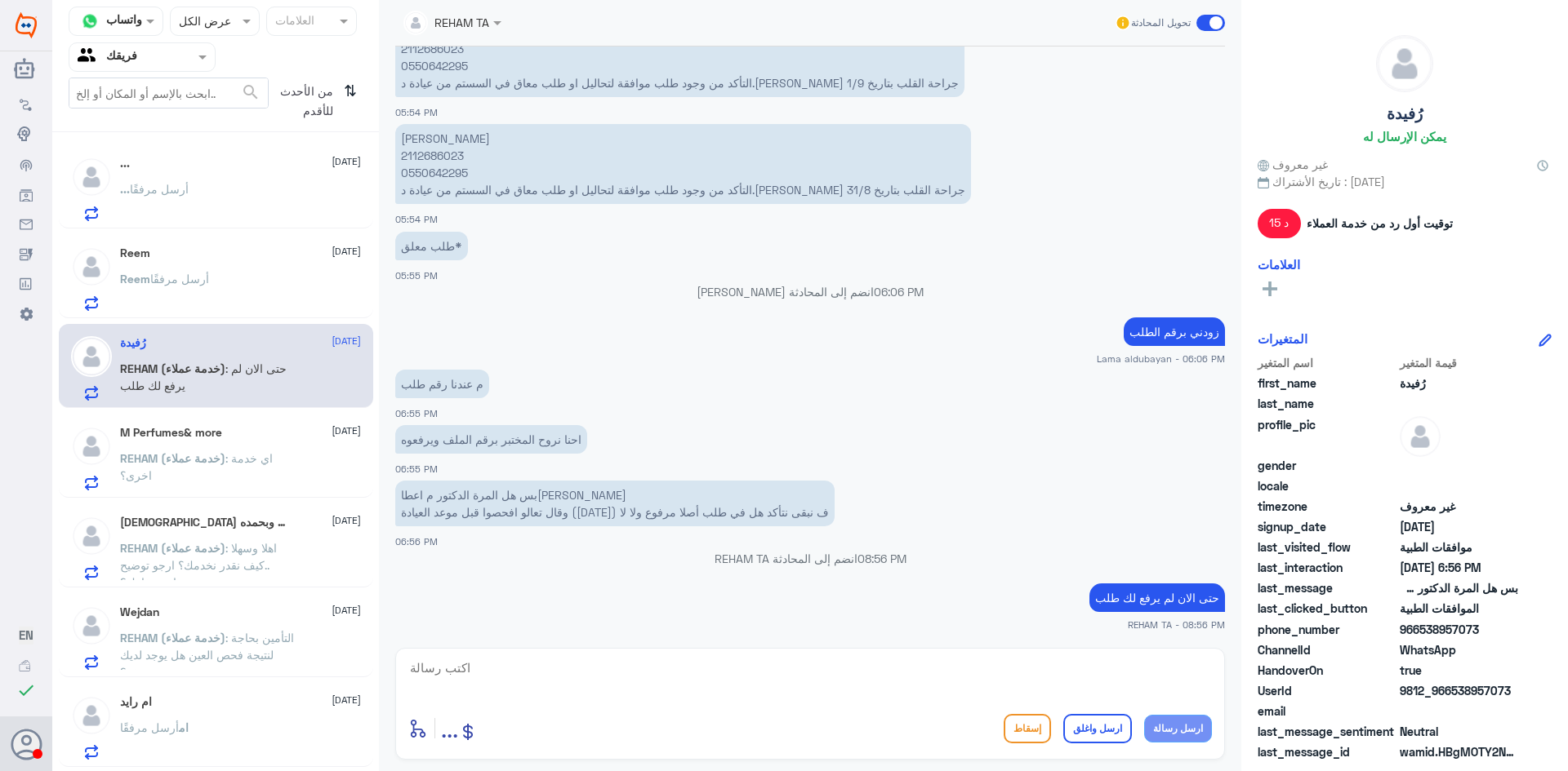
click at [240, 454] on span ": اي خدمة اخرى؟" at bounding box center [197, 466] width 153 height 31
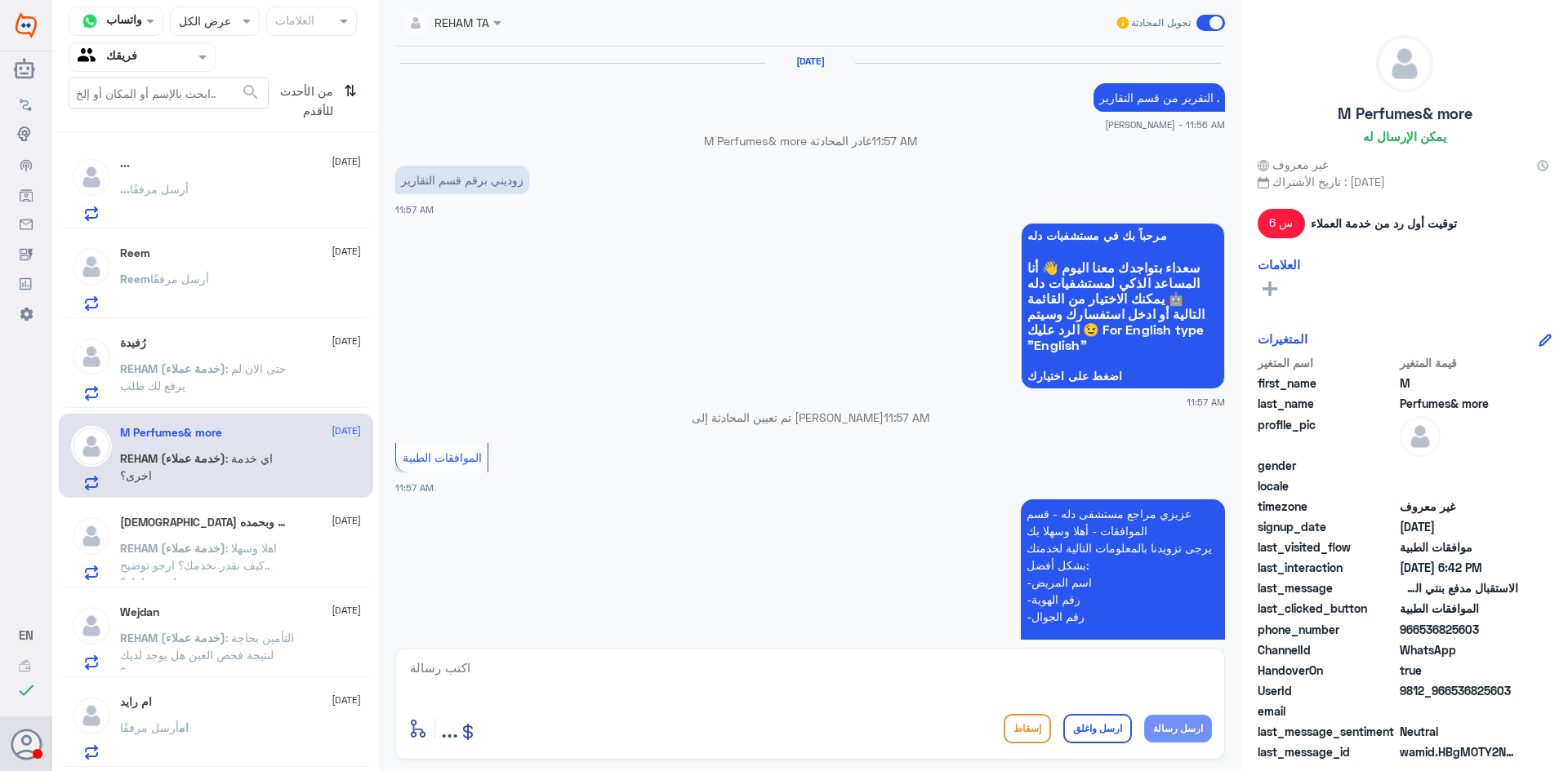
scroll to position [1316, 0]
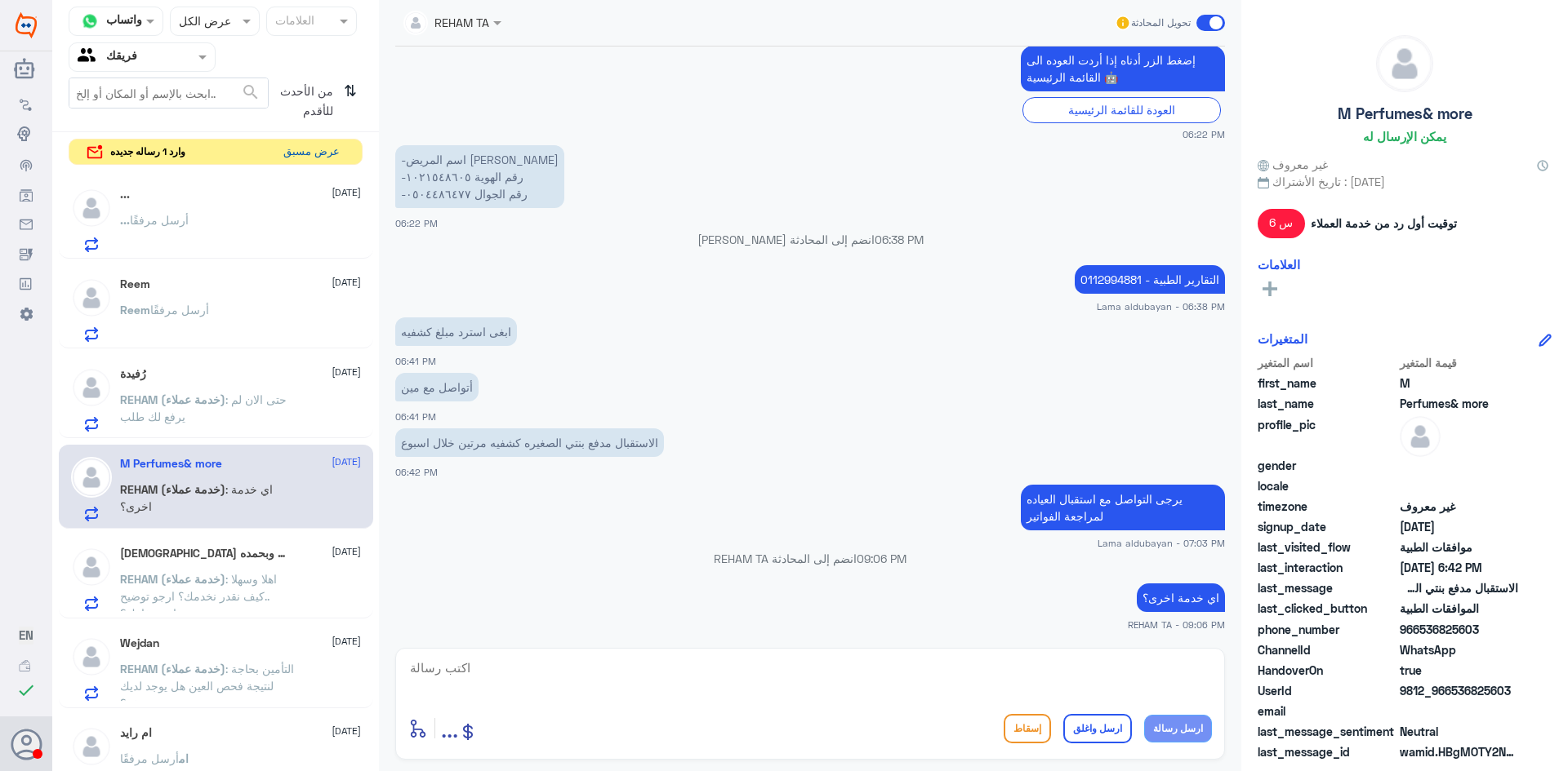
click at [337, 155] on button "عرض مسبق" at bounding box center [311, 152] width 68 height 25
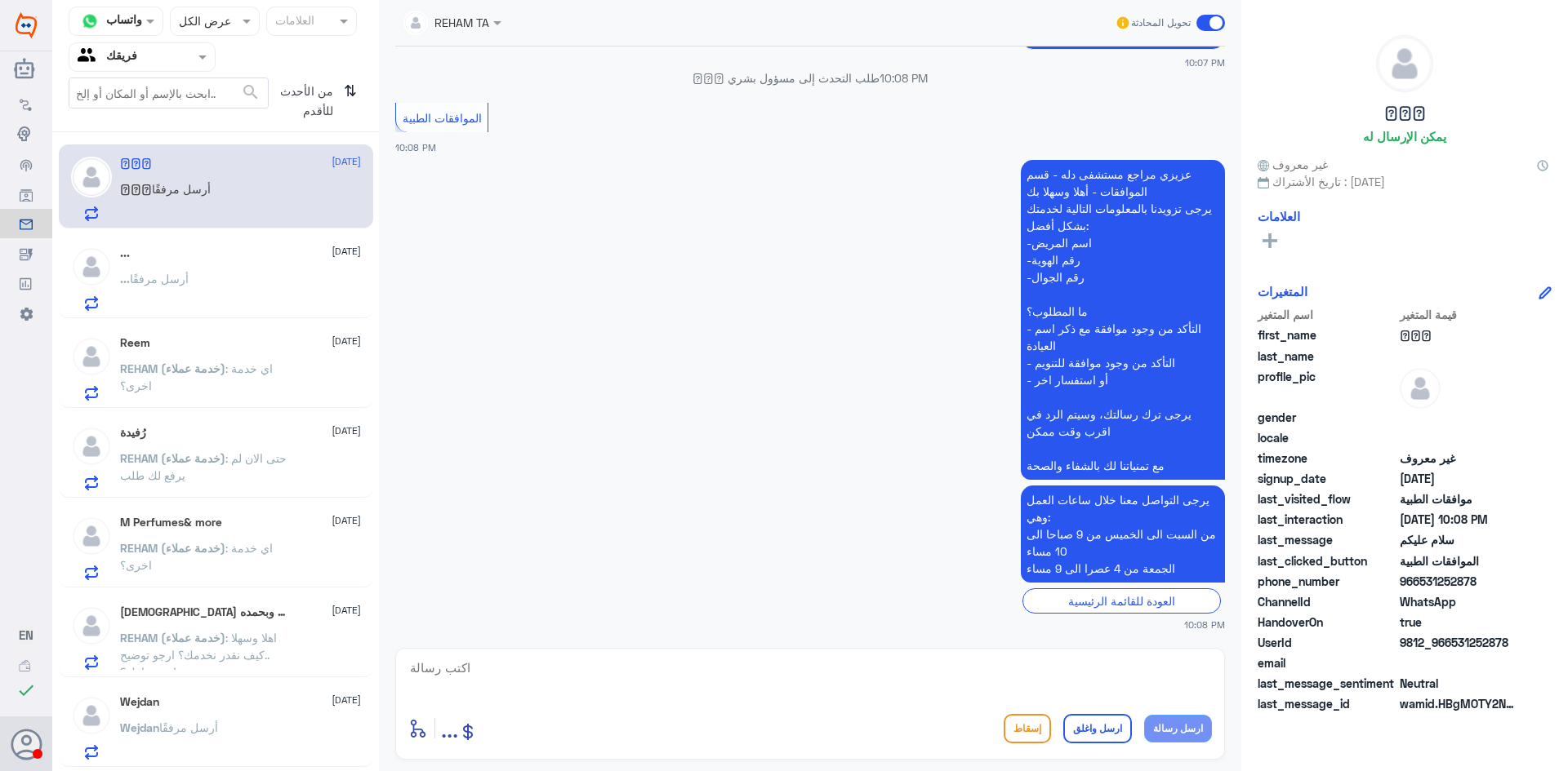
drag, startPoint x: 170, startPoint y: 296, endPoint x: 174, endPoint y: 286, distance: 10.8
click at [174, 286] on p "... أرسل مرفقًا" at bounding box center [155, 290] width 68 height 40
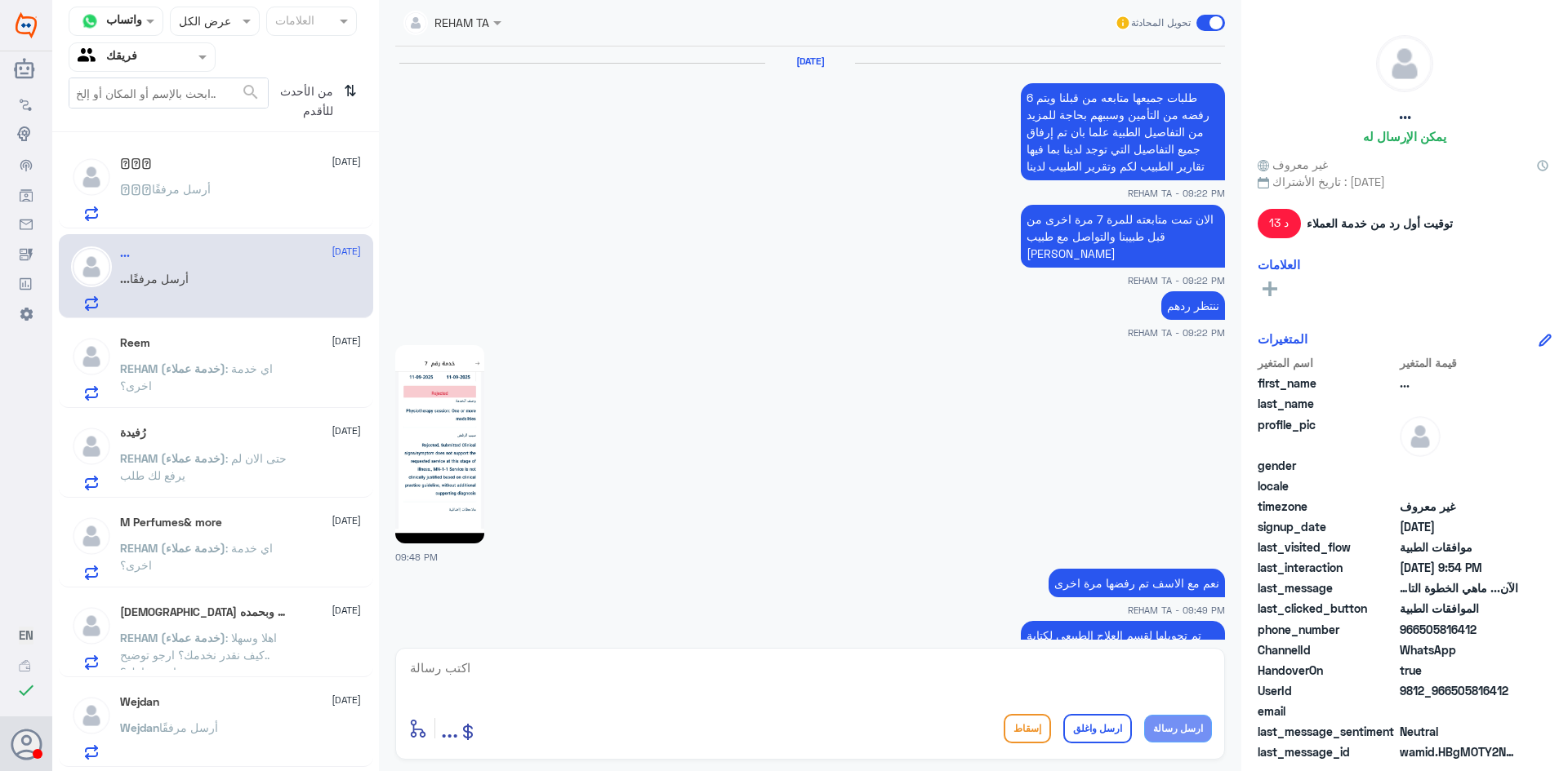
scroll to position [935, 0]
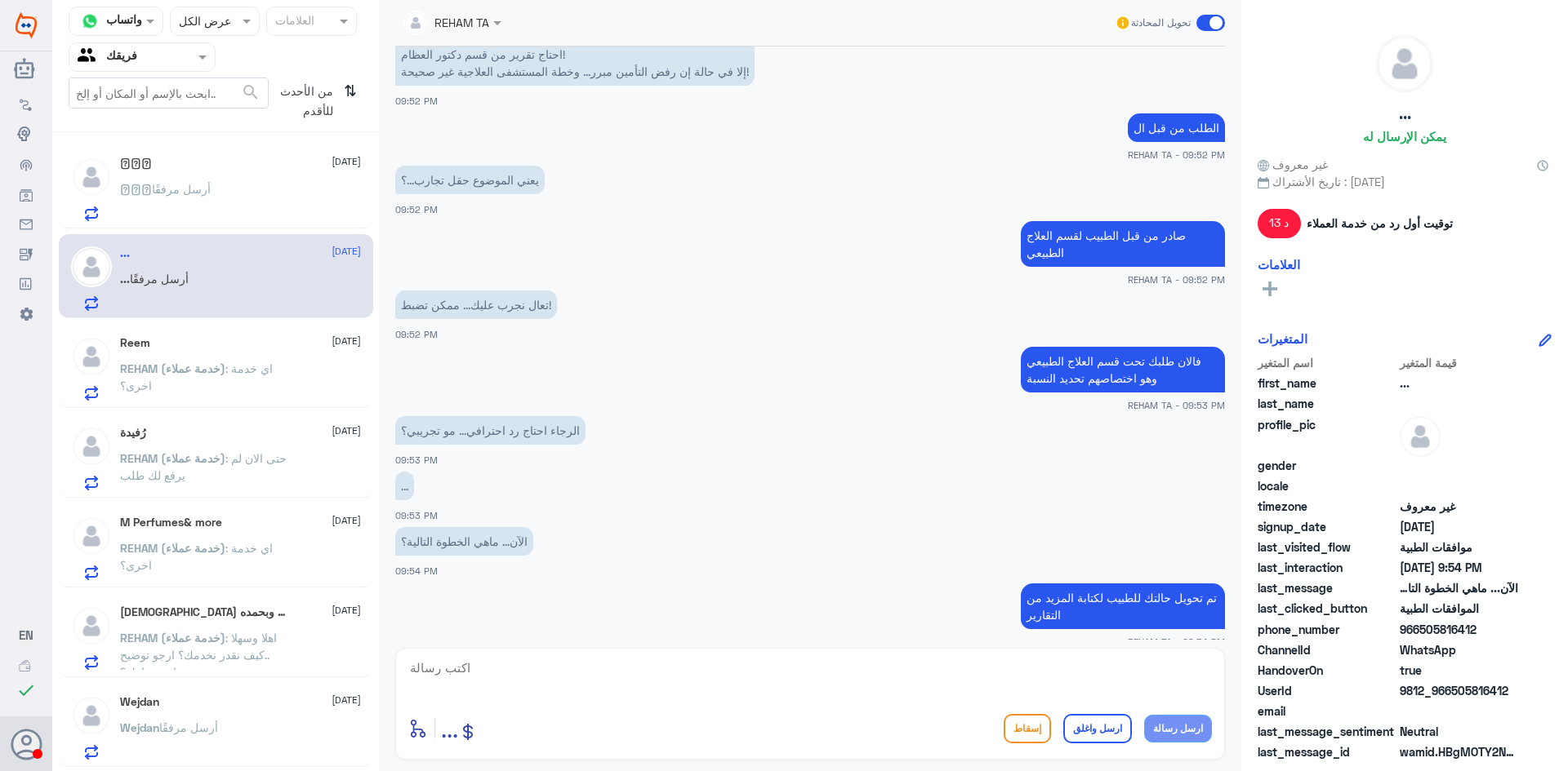
click at [276, 395] on p "REHAM (خدمة عملاء) : اي خدمة اخرى؟" at bounding box center [212, 380] width 183 height 40
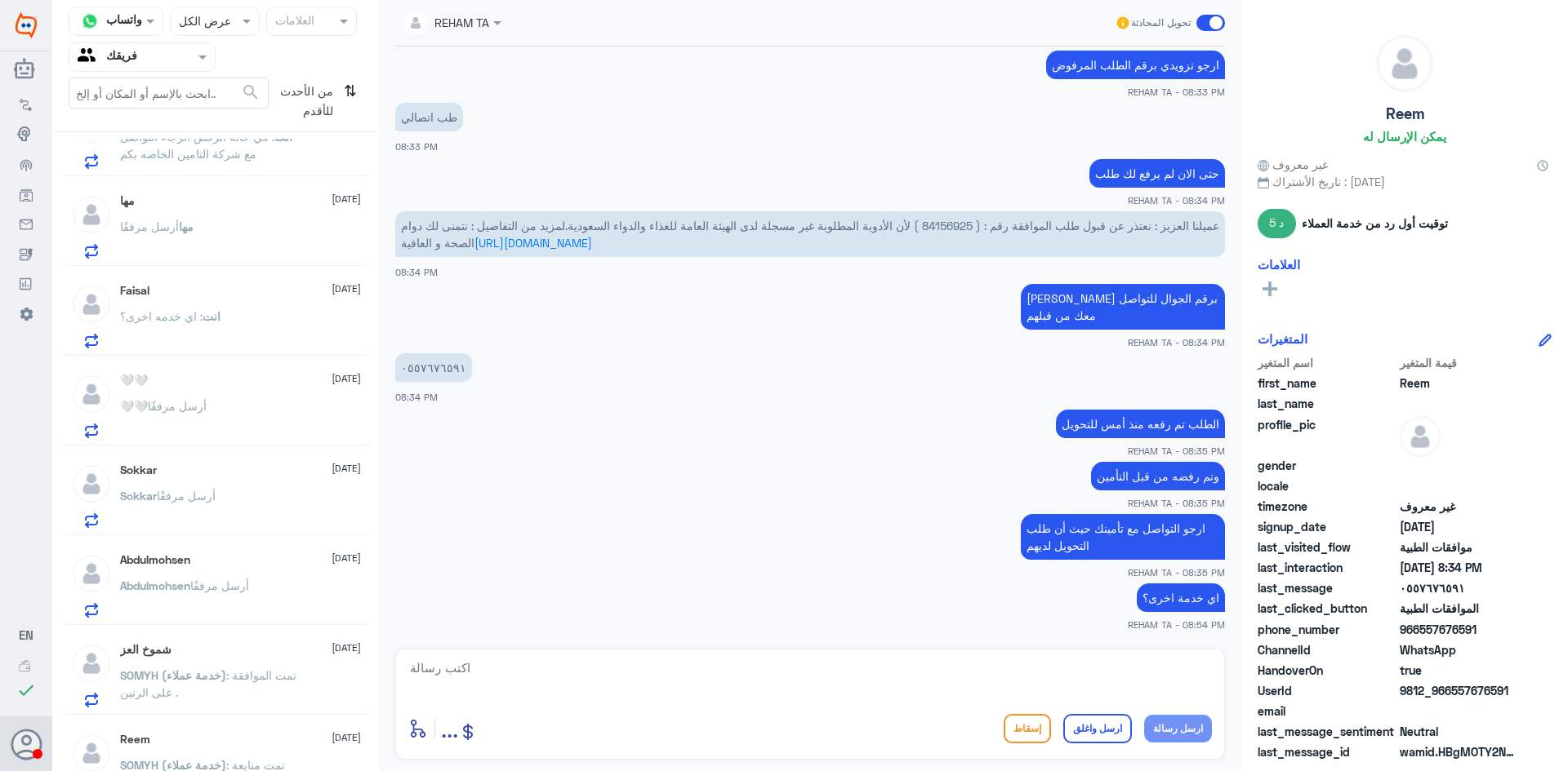
scroll to position [1164, 0]
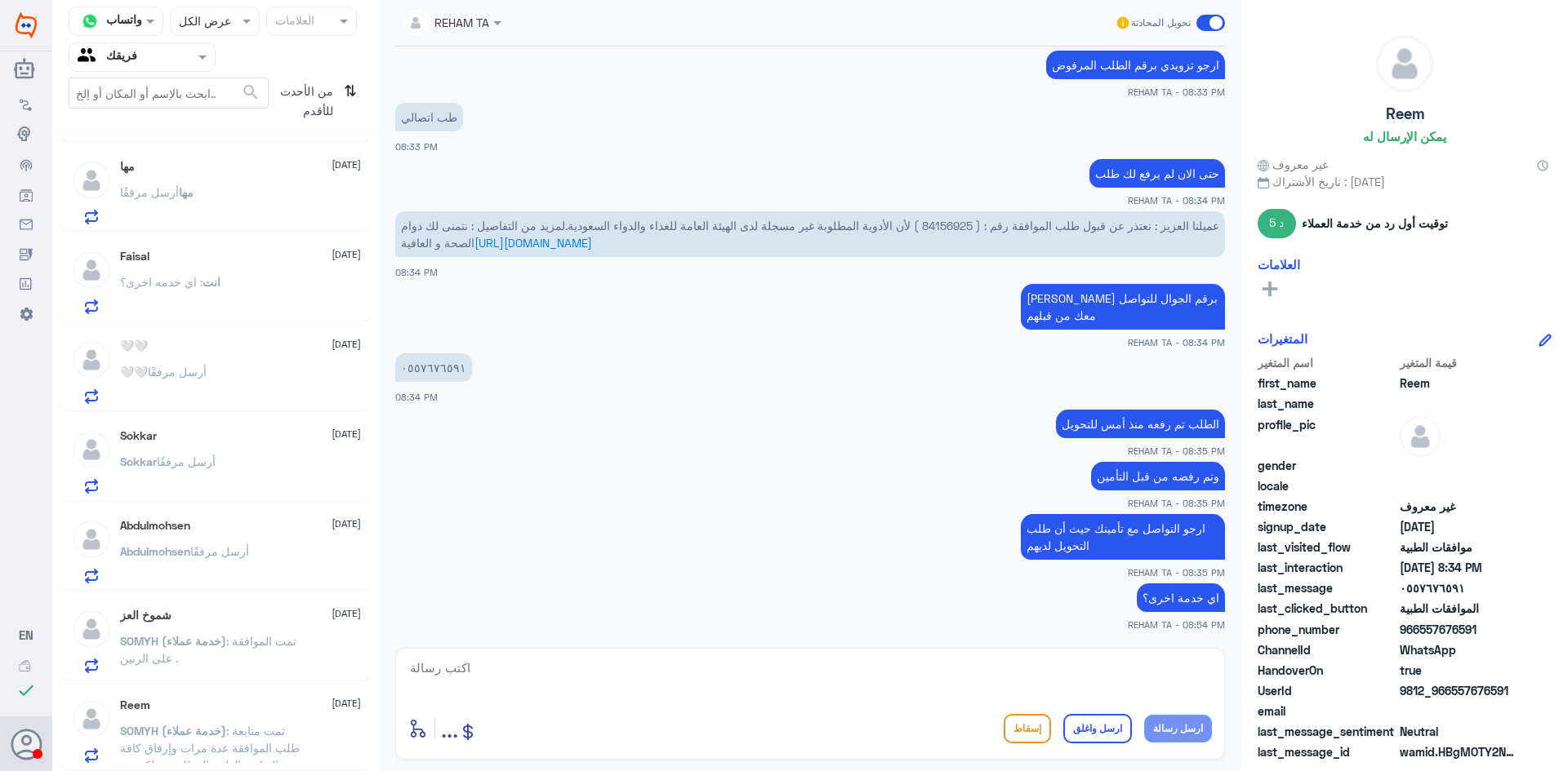
click at [270, 279] on div "انت : اي خدمه اخرى؟" at bounding box center [241, 296] width 241 height 37
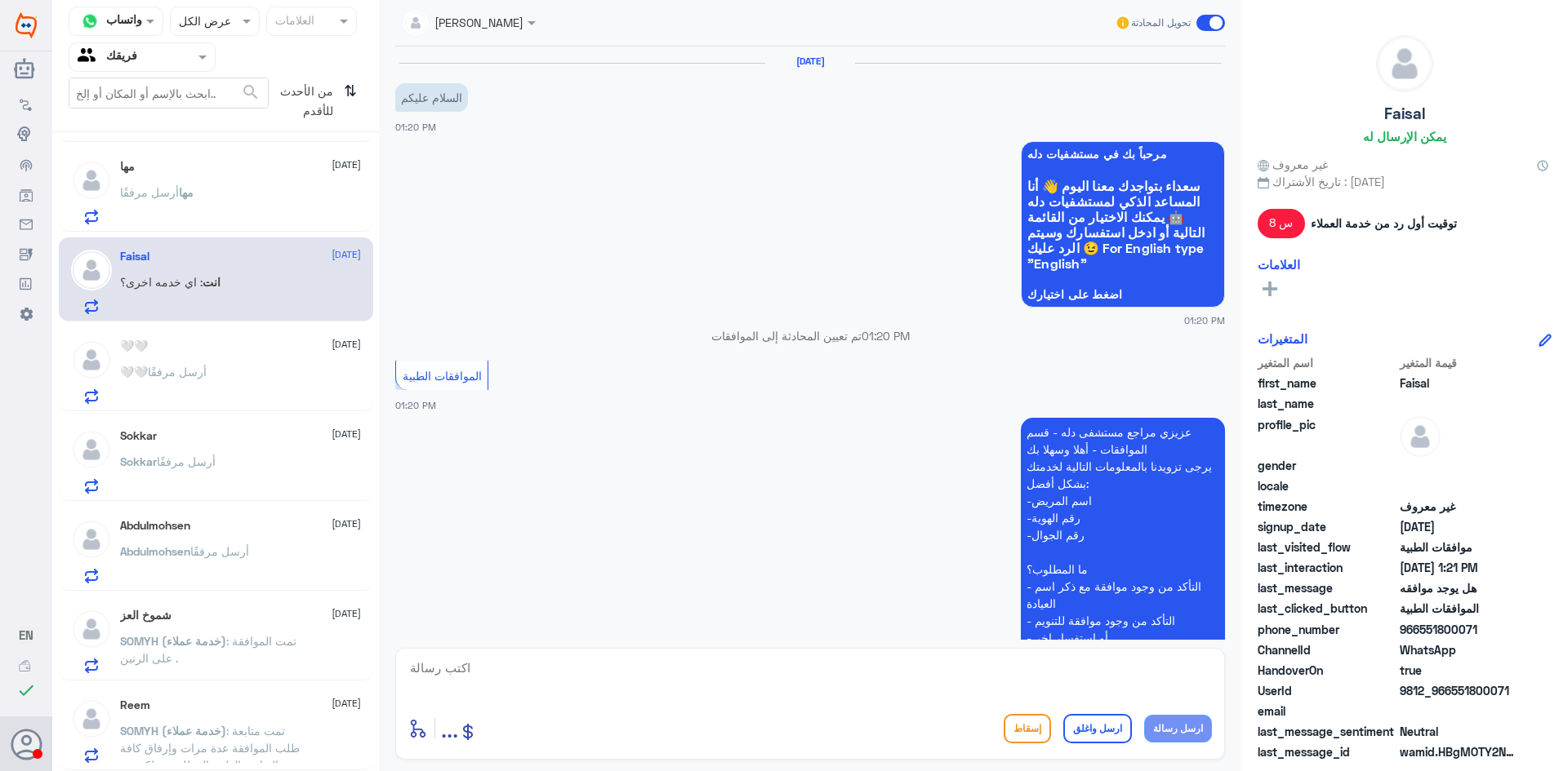
scroll to position [486, 0]
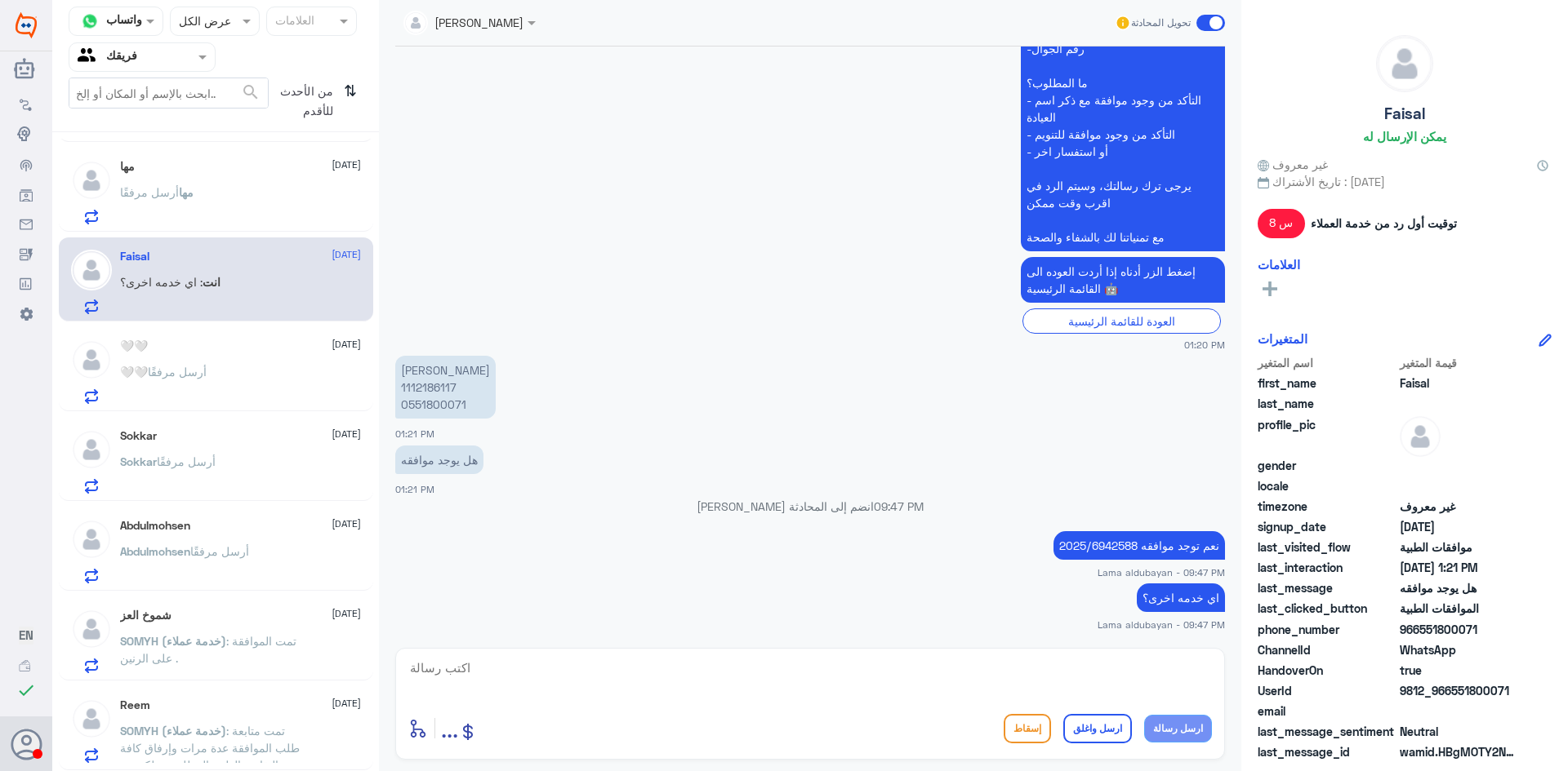
click at [1039, 688] on textarea at bounding box center [810, 677] width 804 height 40
type textarea "اتمنى لك دوام الصحه والعافيه"
click at [1100, 732] on button "ارسل واغلق" at bounding box center [1098, 729] width 68 height 30
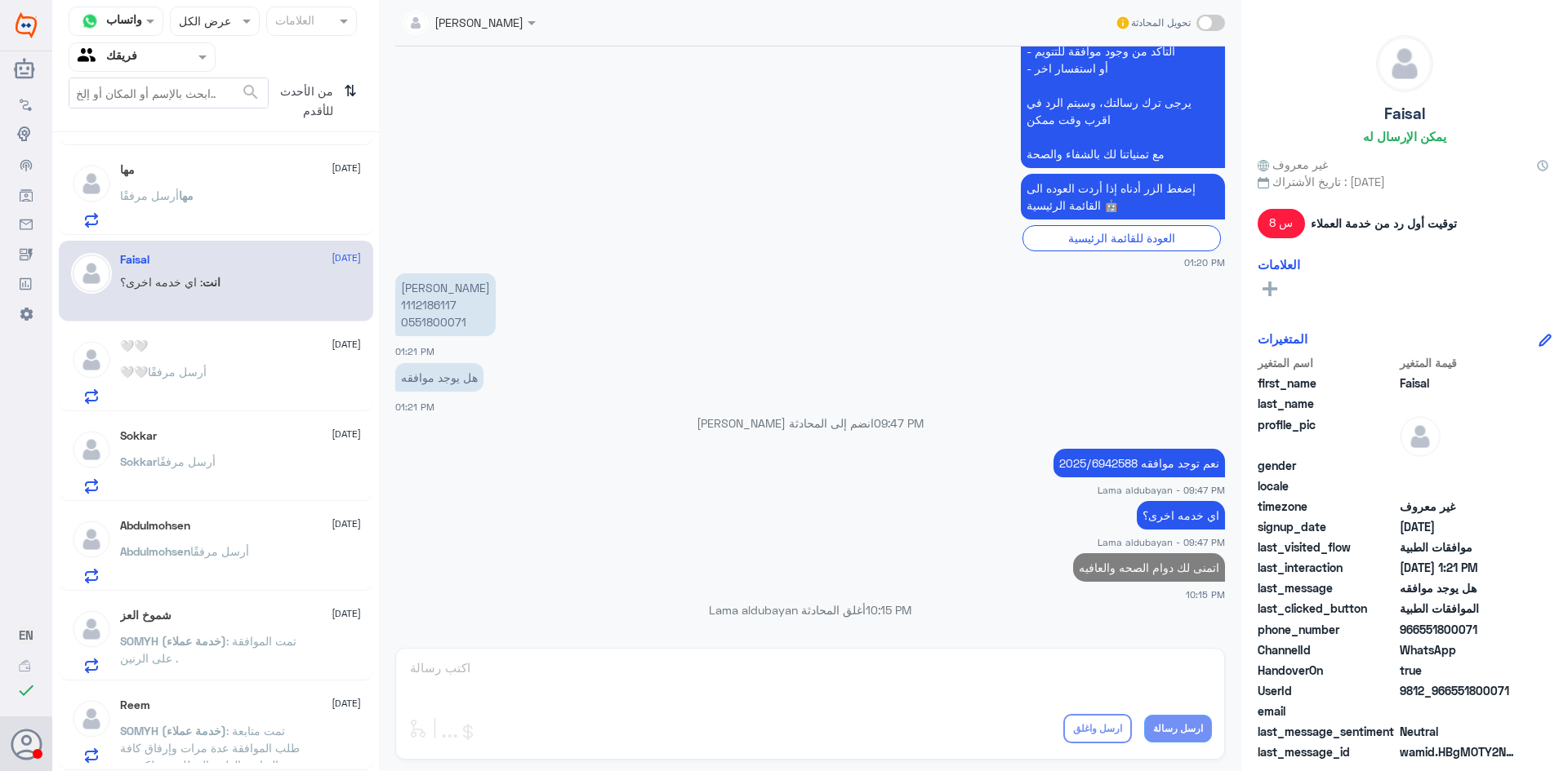
scroll to position [997, 0]
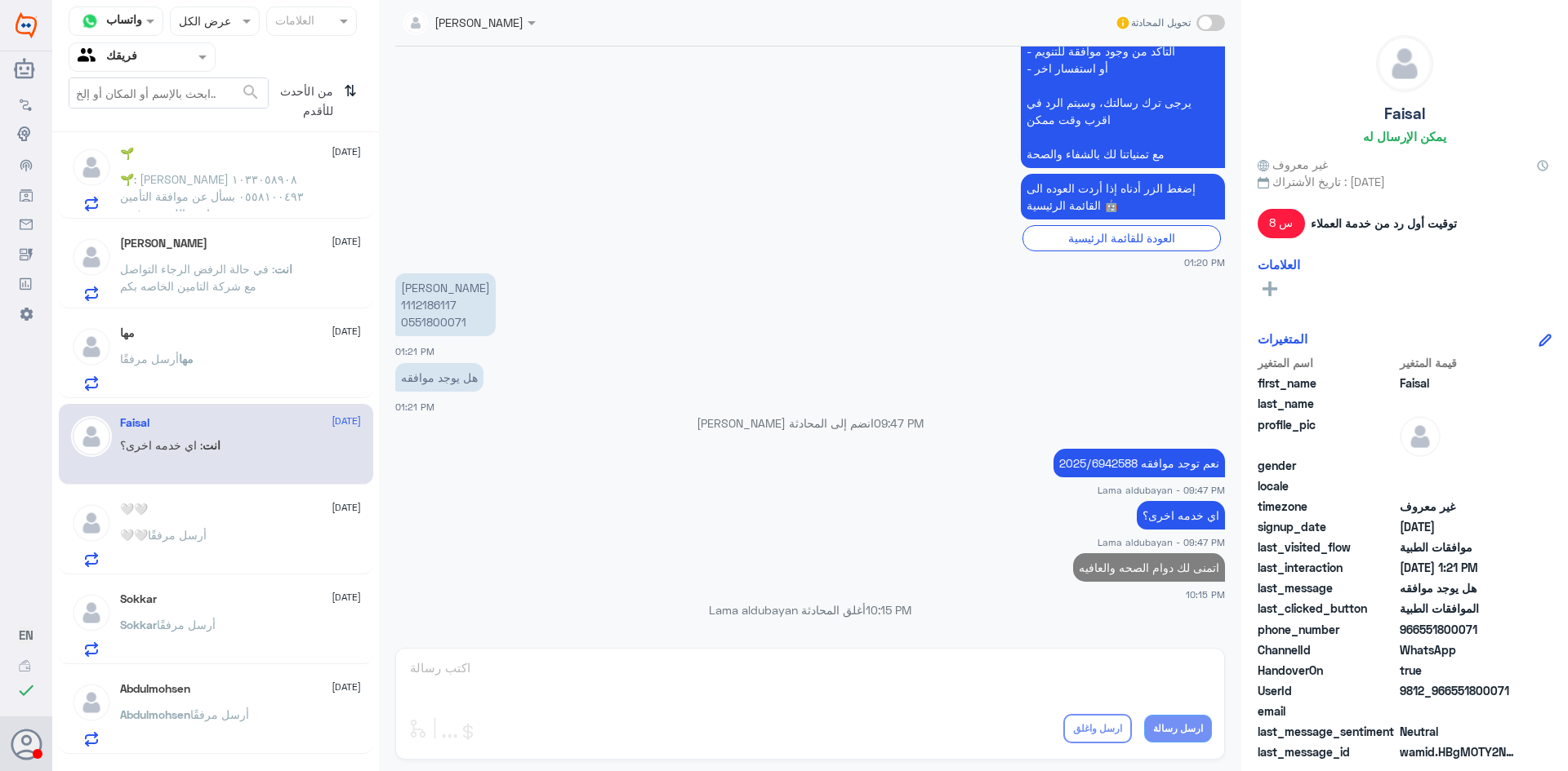
click at [254, 284] on p "انت : في حالة الرفض الرجاء التواصل مع شركة التامين الخاصه بكم" at bounding box center [212, 280] width 183 height 40
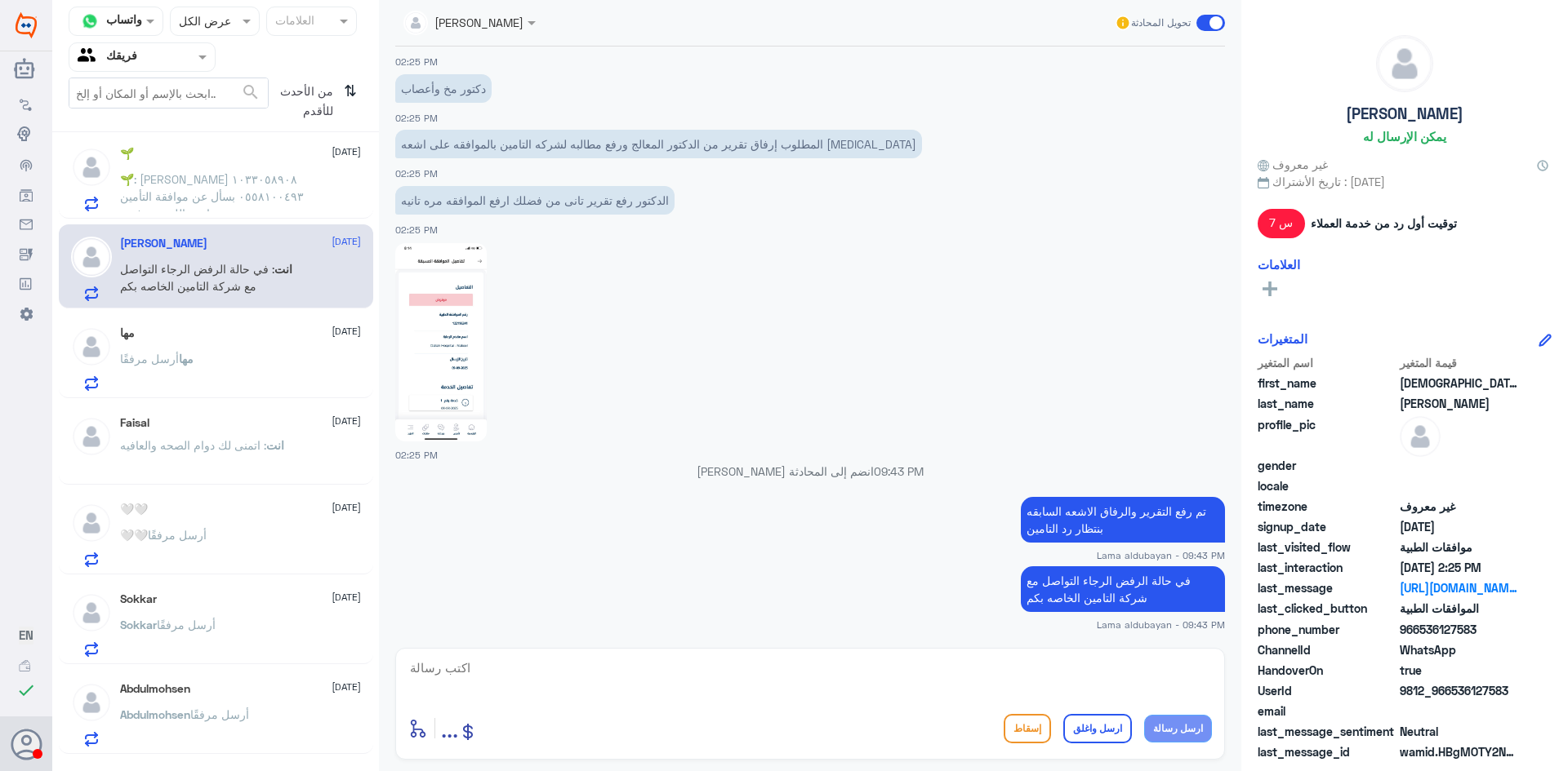
scroll to position [1161, 0]
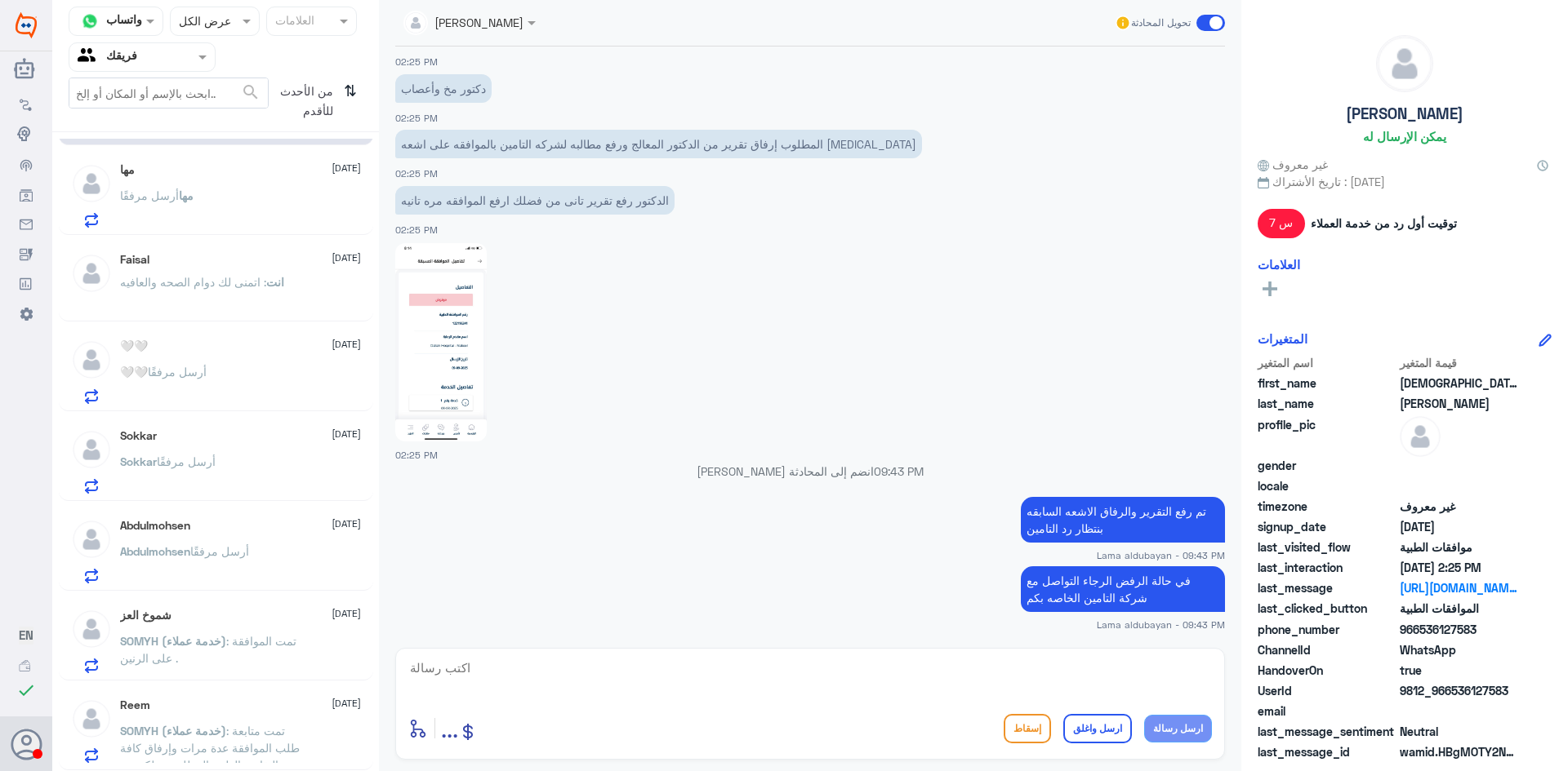
click at [252, 665] on p "SOMYH (خدمة عملاء) : تمت الموافقة على الرنين ." at bounding box center [212, 652] width 183 height 40
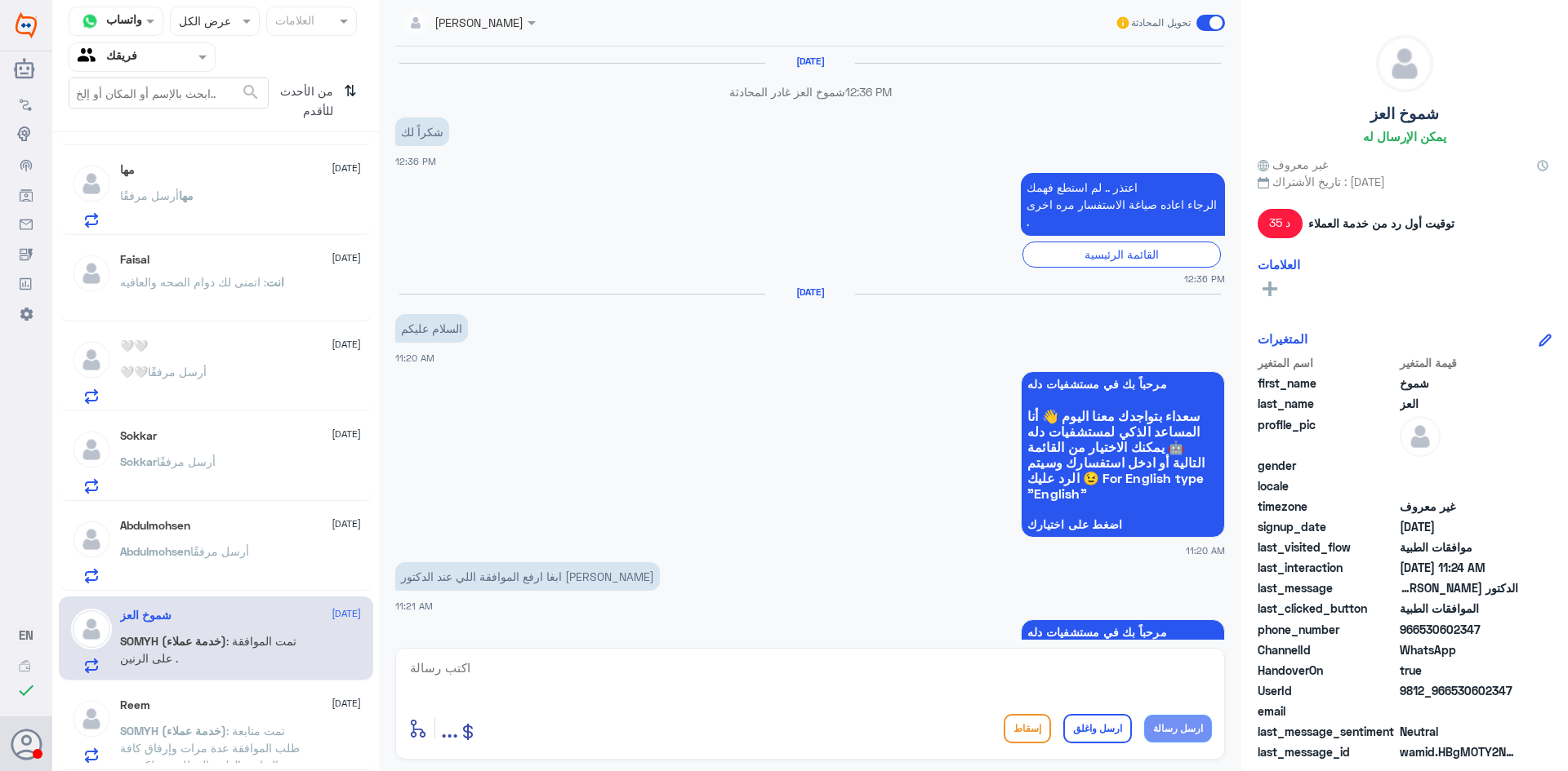
scroll to position [1567, 0]
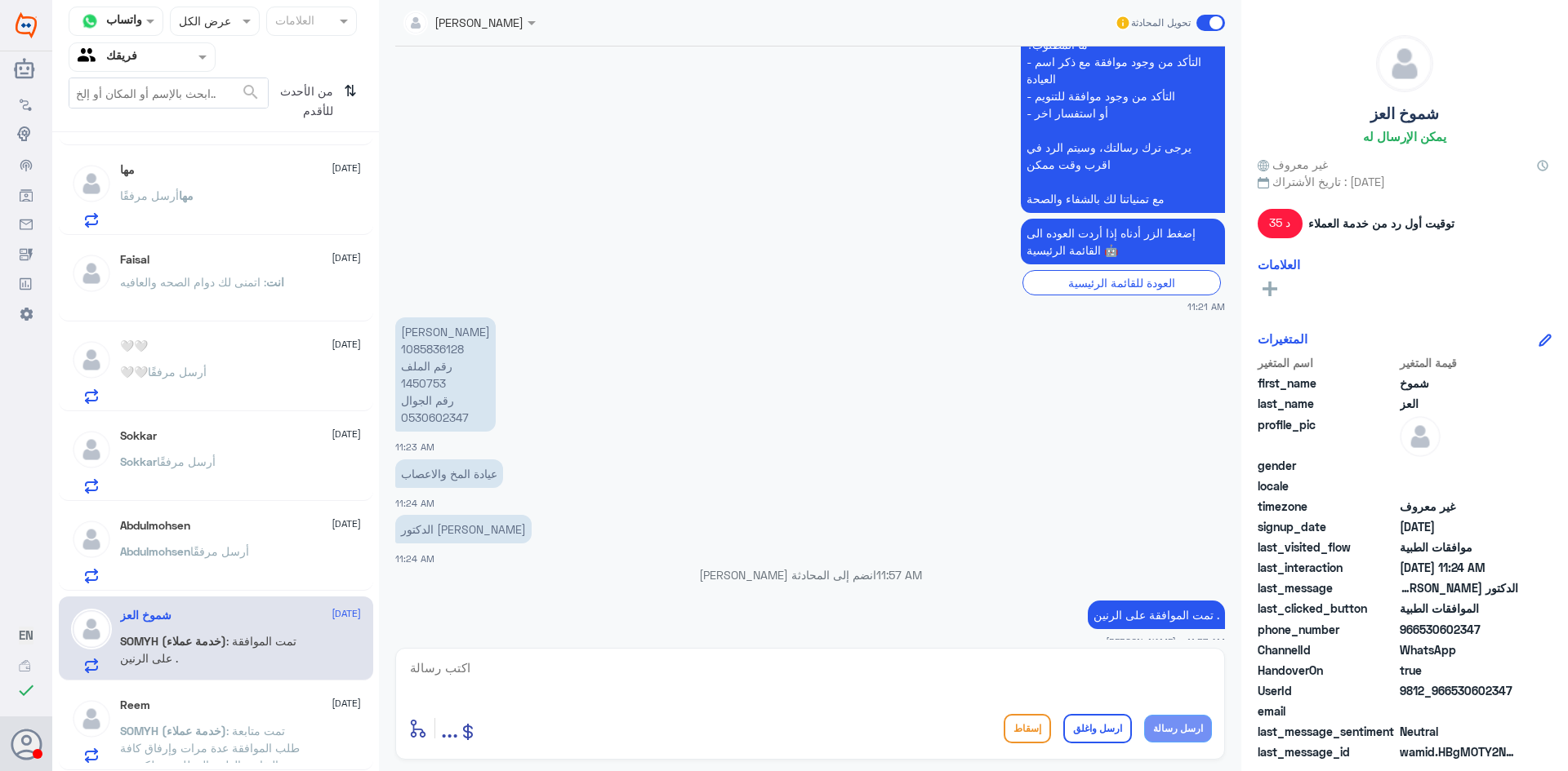
drag, startPoint x: 1080, startPoint y: 659, endPoint x: 1080, endPoint y: 670, distance: 11.0
click at [1080, 665] on textarea at bounding box center [810, 677] width 804 height 40
type textarea "اتمنى لك دوام الصحه والعافيه"
click at [1085, 727] on button "ارسل واغلق" at bounding box center [1098, 729] width 68 height 30
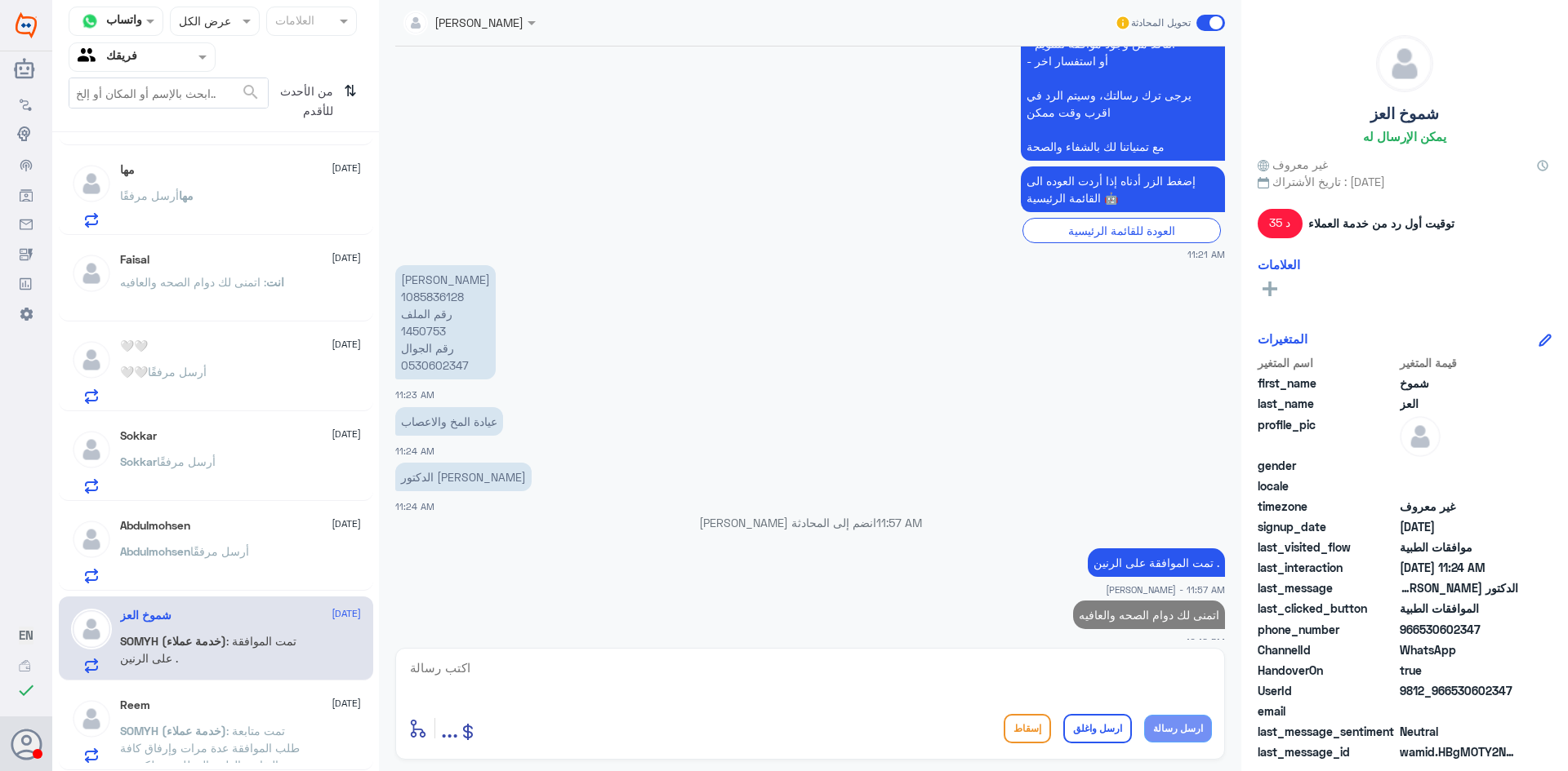
scroll to position [1157, 0]
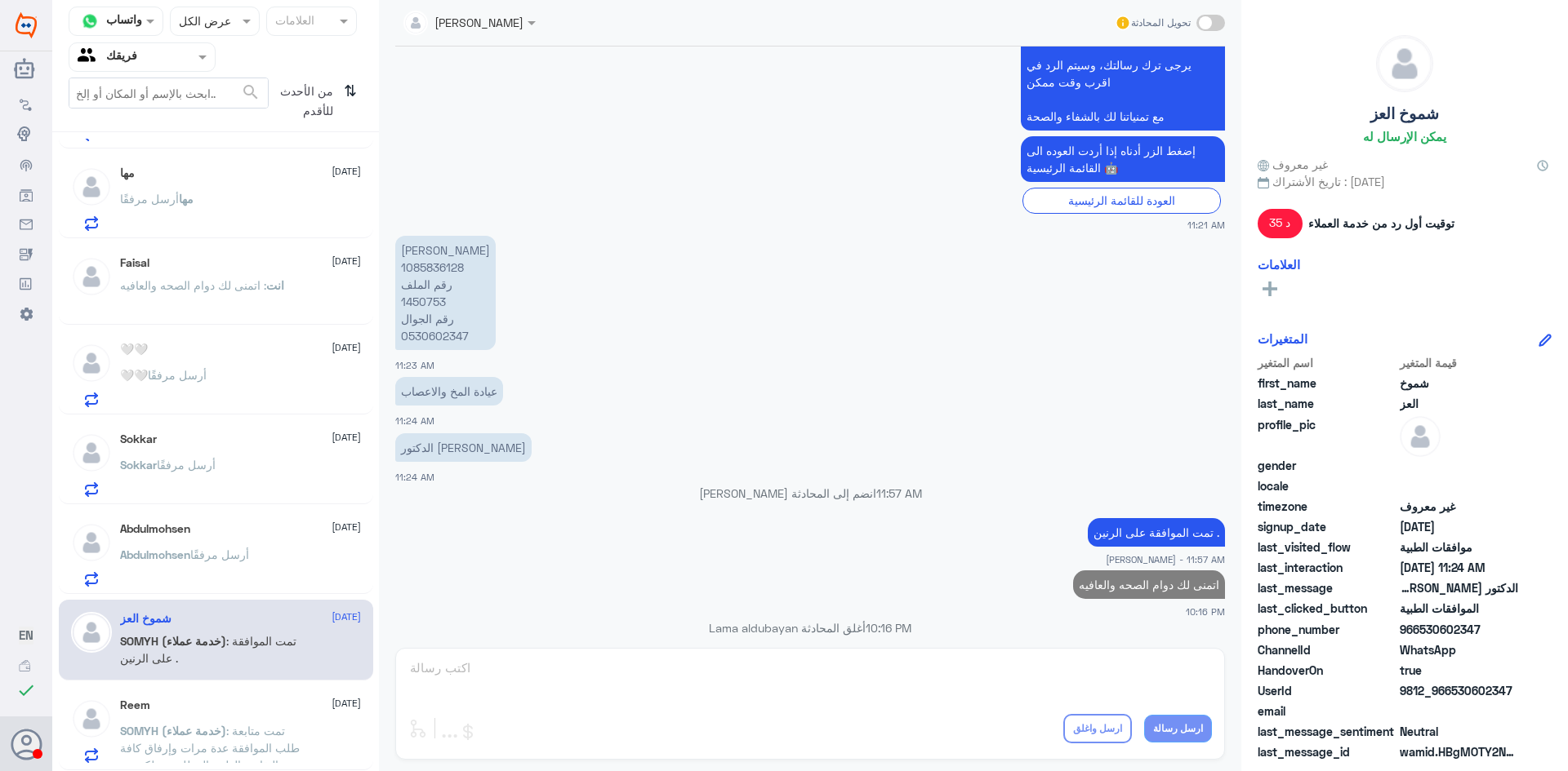
click at [222, 709] on div "Reem [DATE]" at bounding box center [241, 705] width 241 height 13
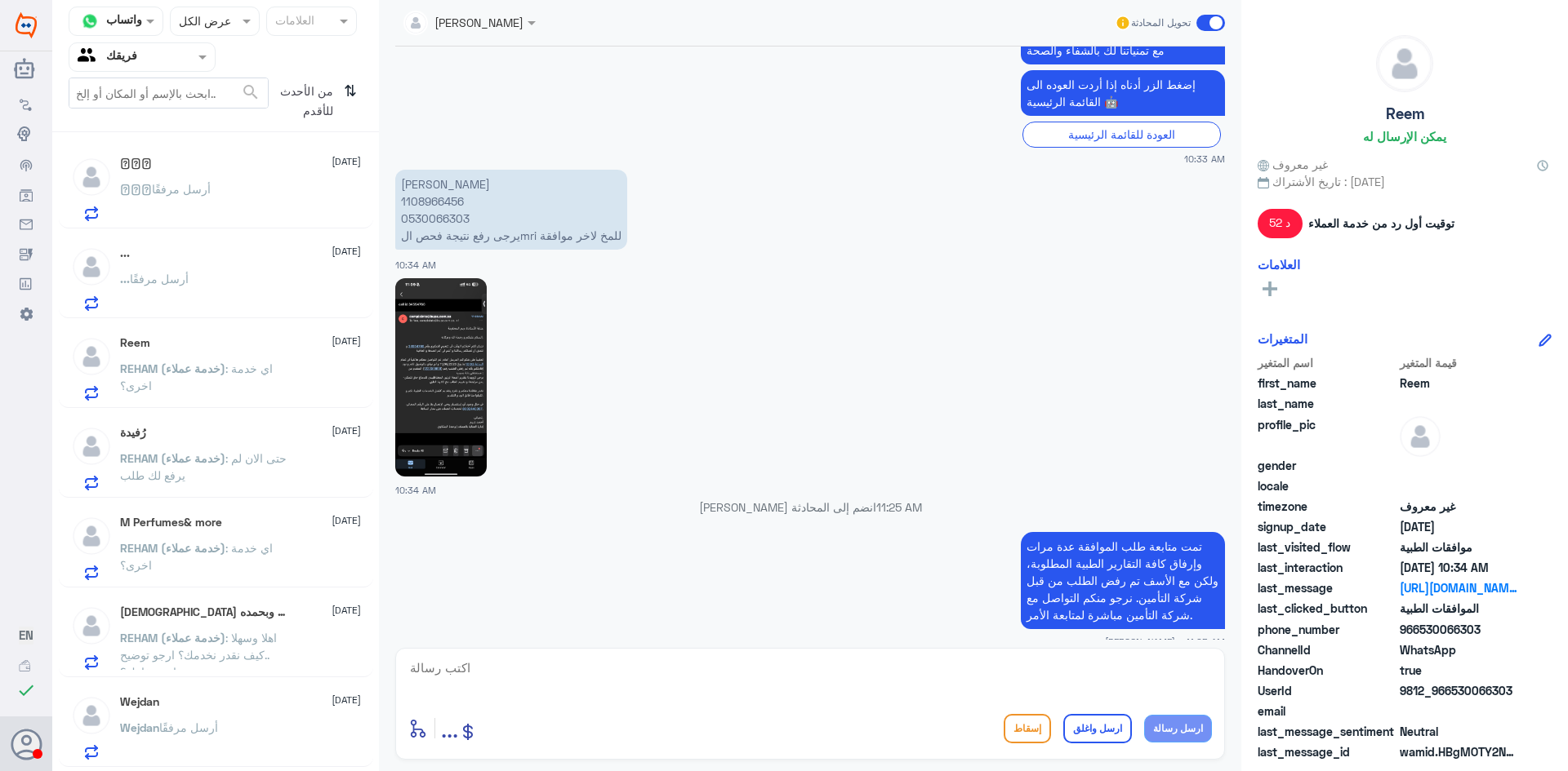
click at [215, 381] on p "REHAM (خدمة عملاء) : اي خدمة اخرى؟" at bounding box center [212, 380] width 183 height 40
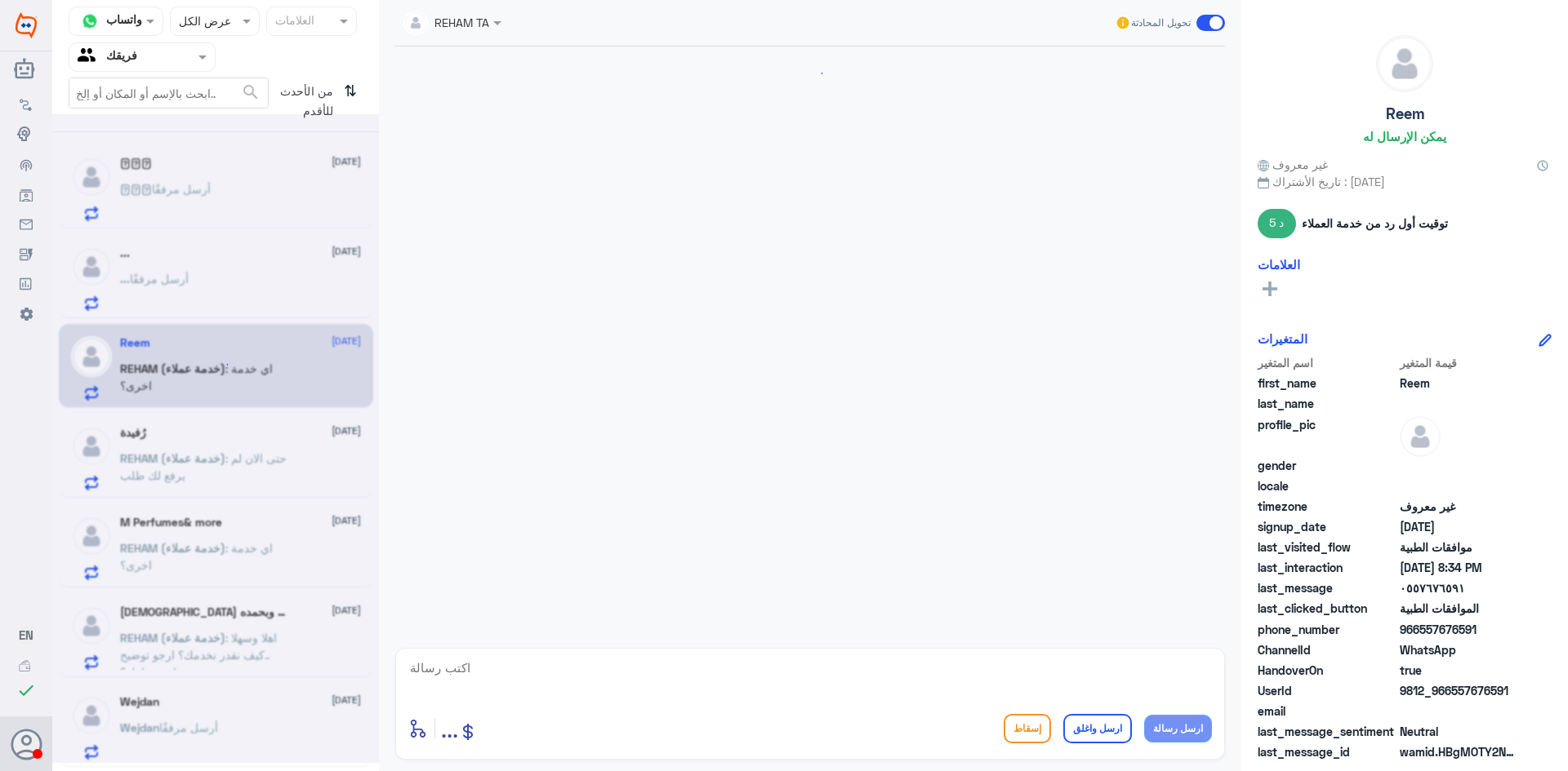
scroll to position [846, 0]
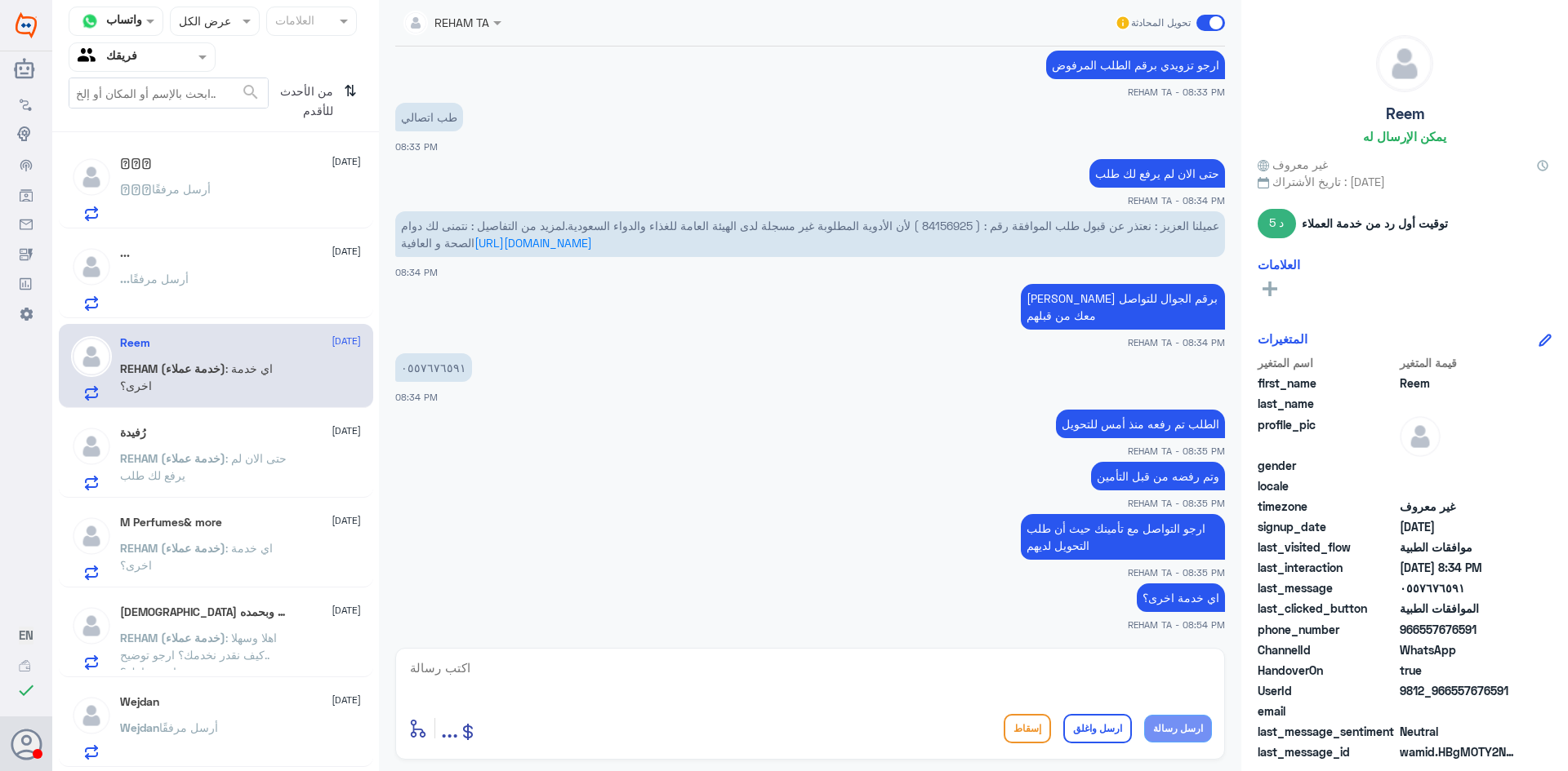
click at [197, 474] on p "REHAM (خدمة عملاء) : حتى الان لم يرفع لك طلب" at bounding box center [212, 469] width 183 height 40
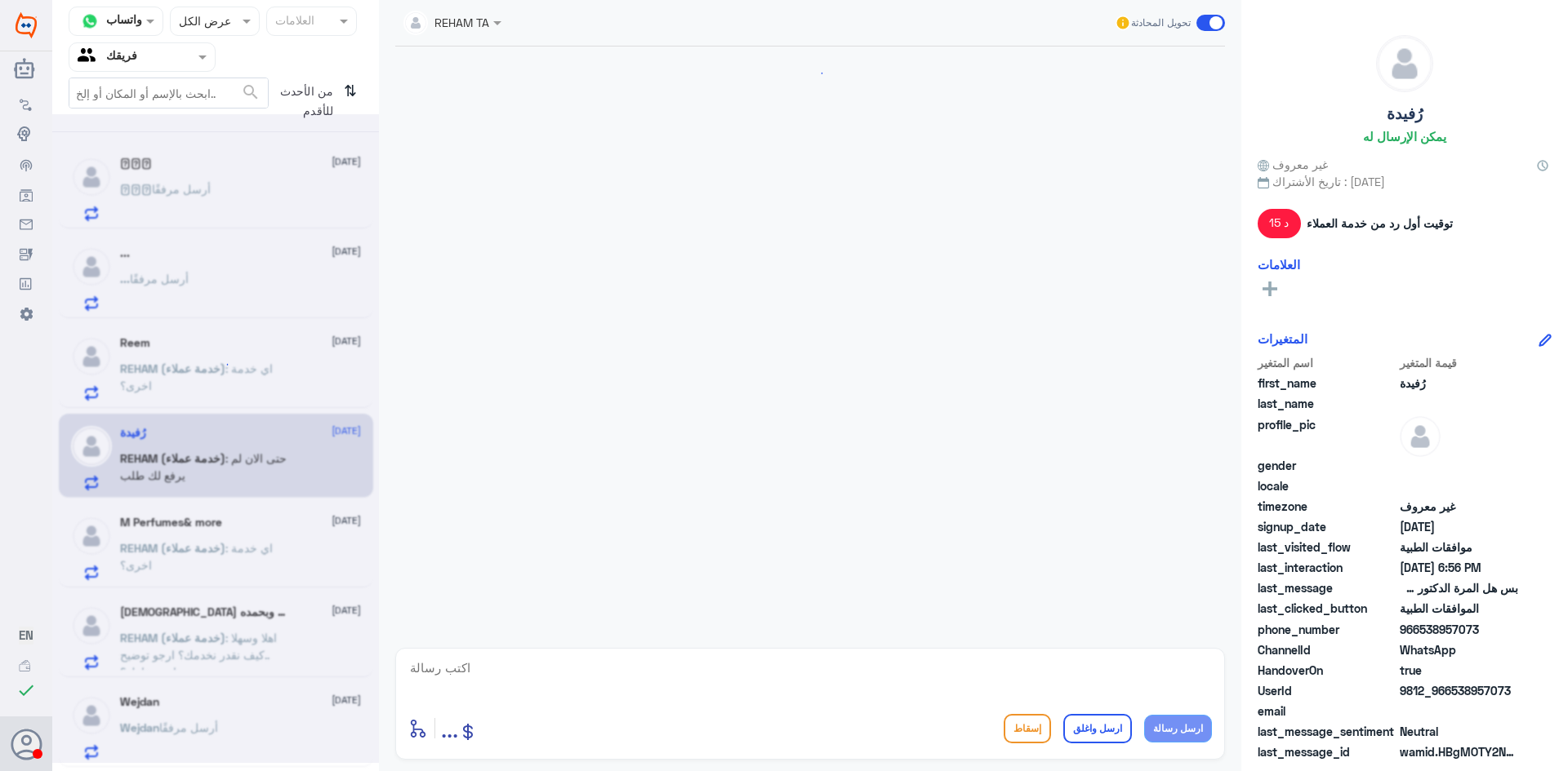
scroll to position [1081, 0]
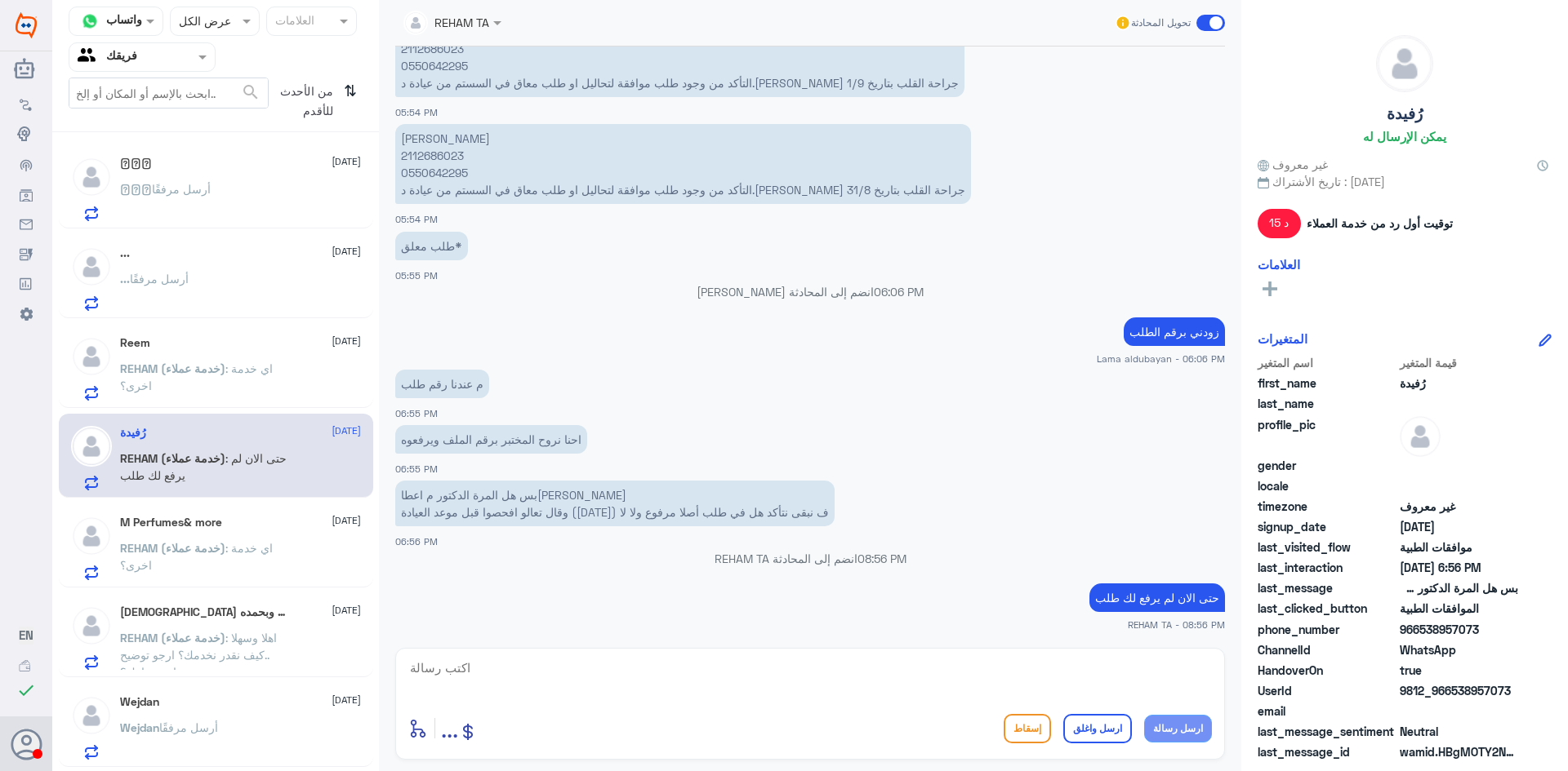
click at [263, 208] on div "𓆩𝑯𓆪 أرسل مرفقًا" at bounding box center [241, 202] width 241 height 37
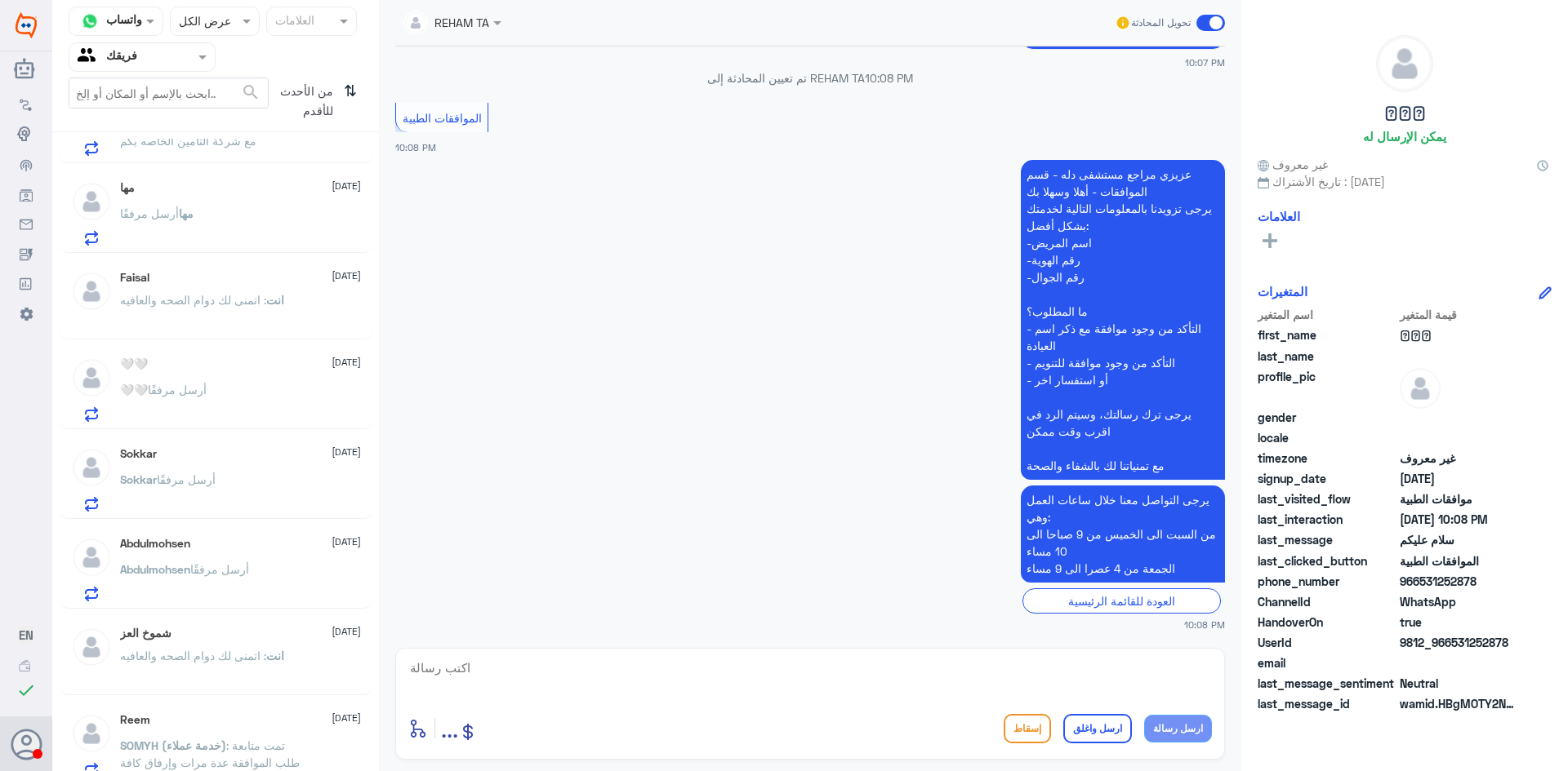
scroll to position [1157, 0]
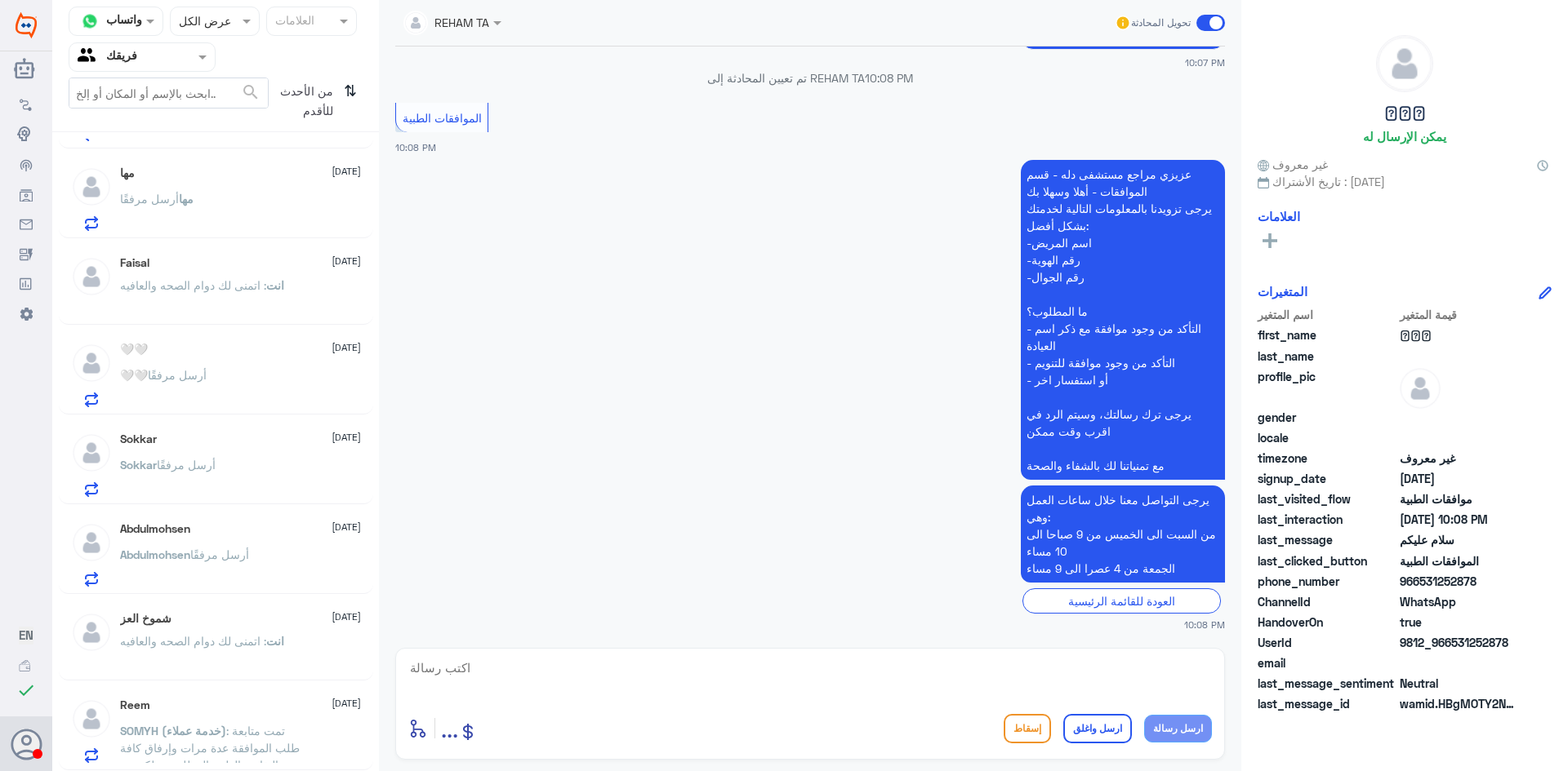
click at [352, 85] on icon "⇅" at bounding box center [350, 98] width 13 height 41
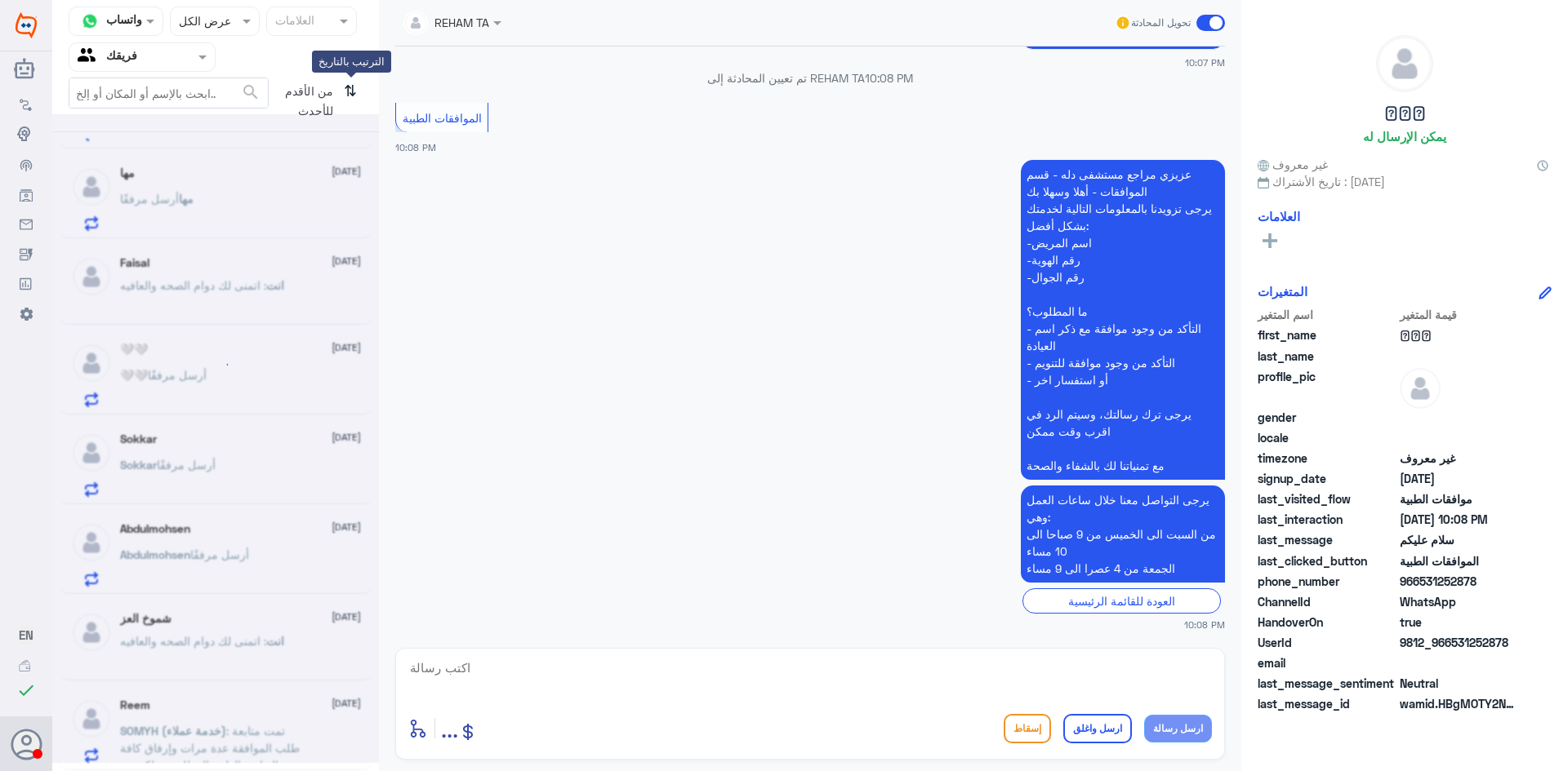
scroll to position [0, 0]
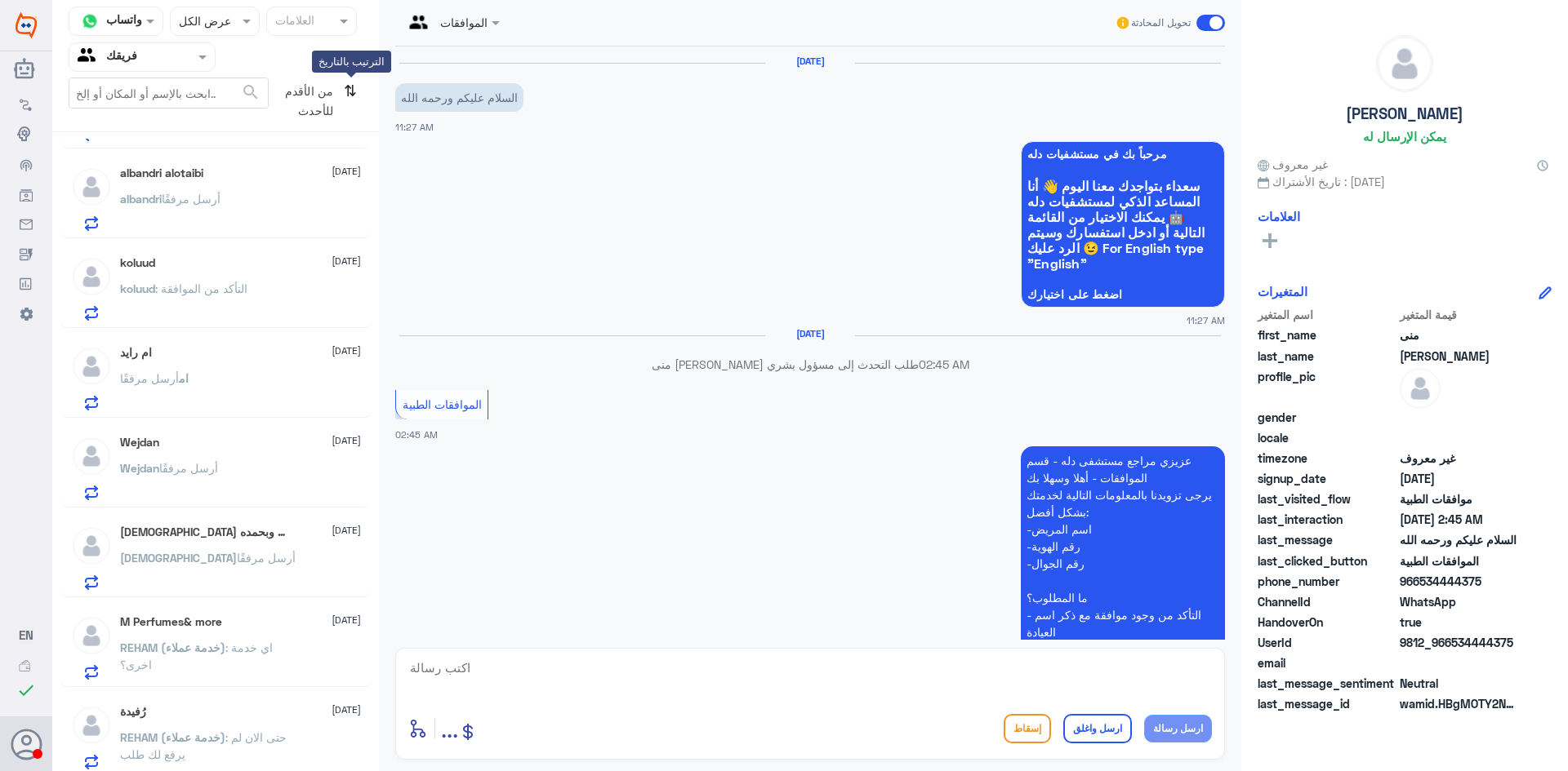
click at [352, 85] on icon "⇅" at bounding box center [350, 98] width 13 height 41
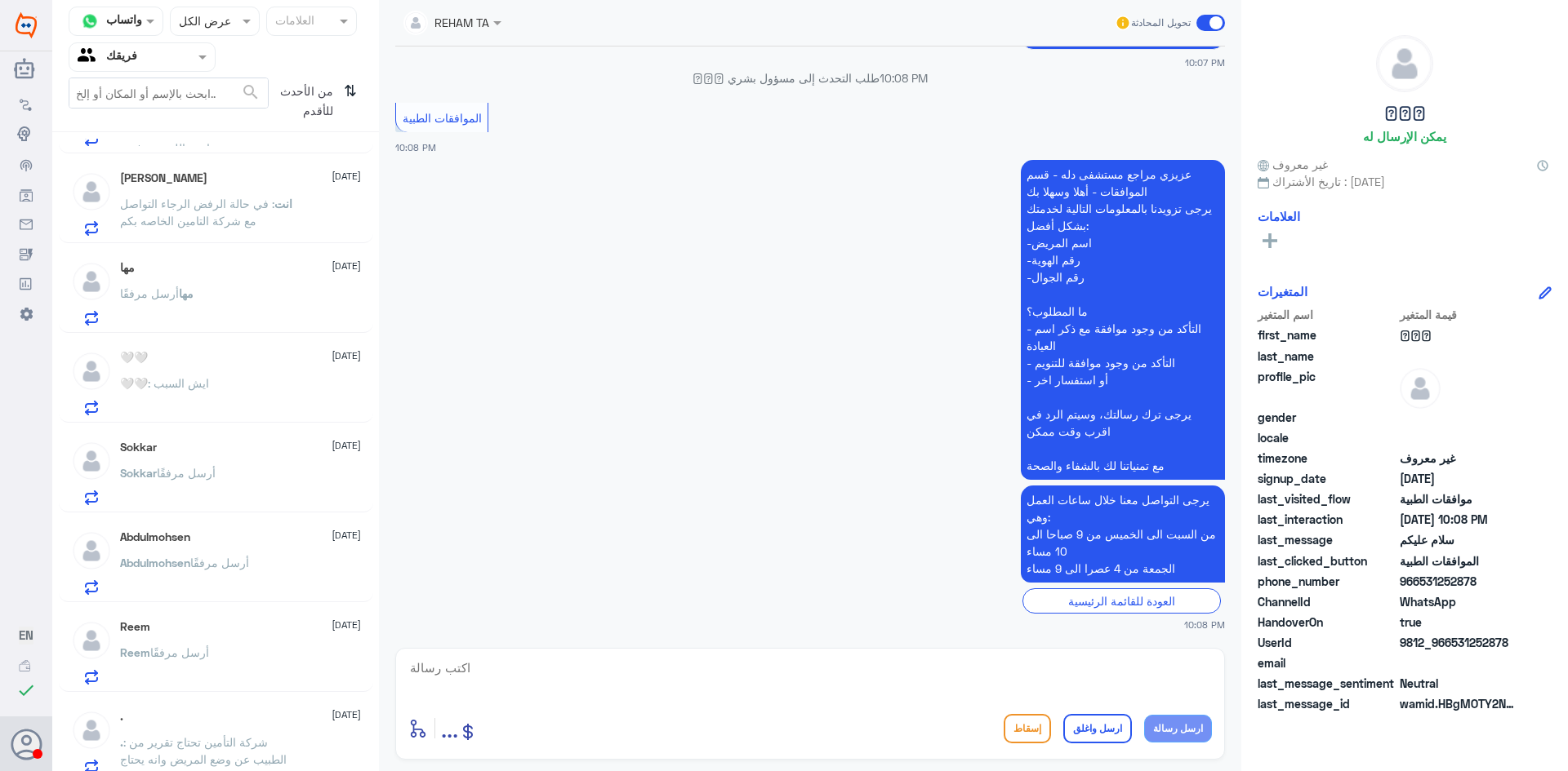
scroll to position [1164, 0]
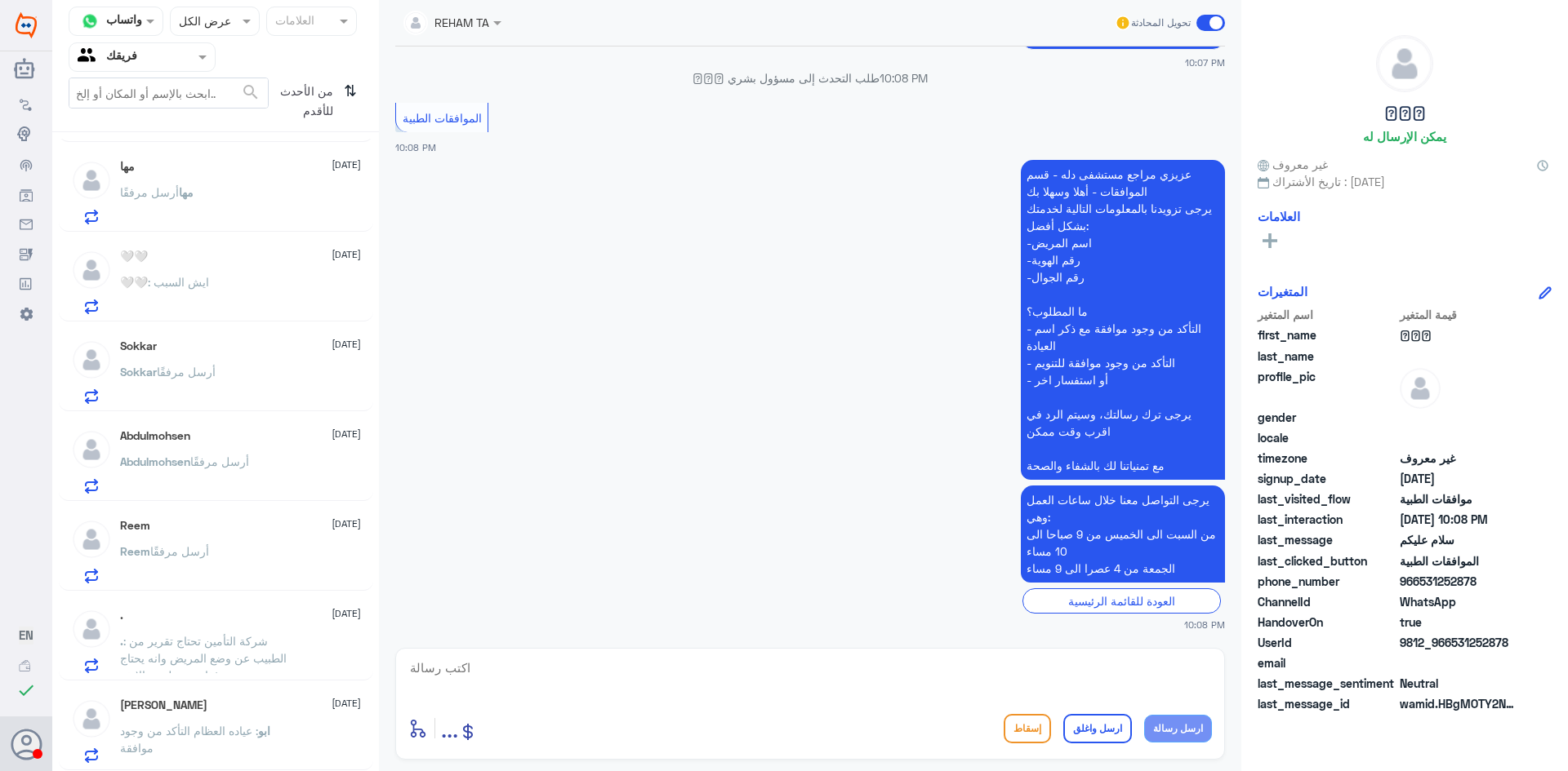
click at [308, 718] on div "[PERSON_NAME] [DATE] ابو : عياده العظام التأكد من وجود موافقة" at bounding box center [241, 731] width 241 height 65
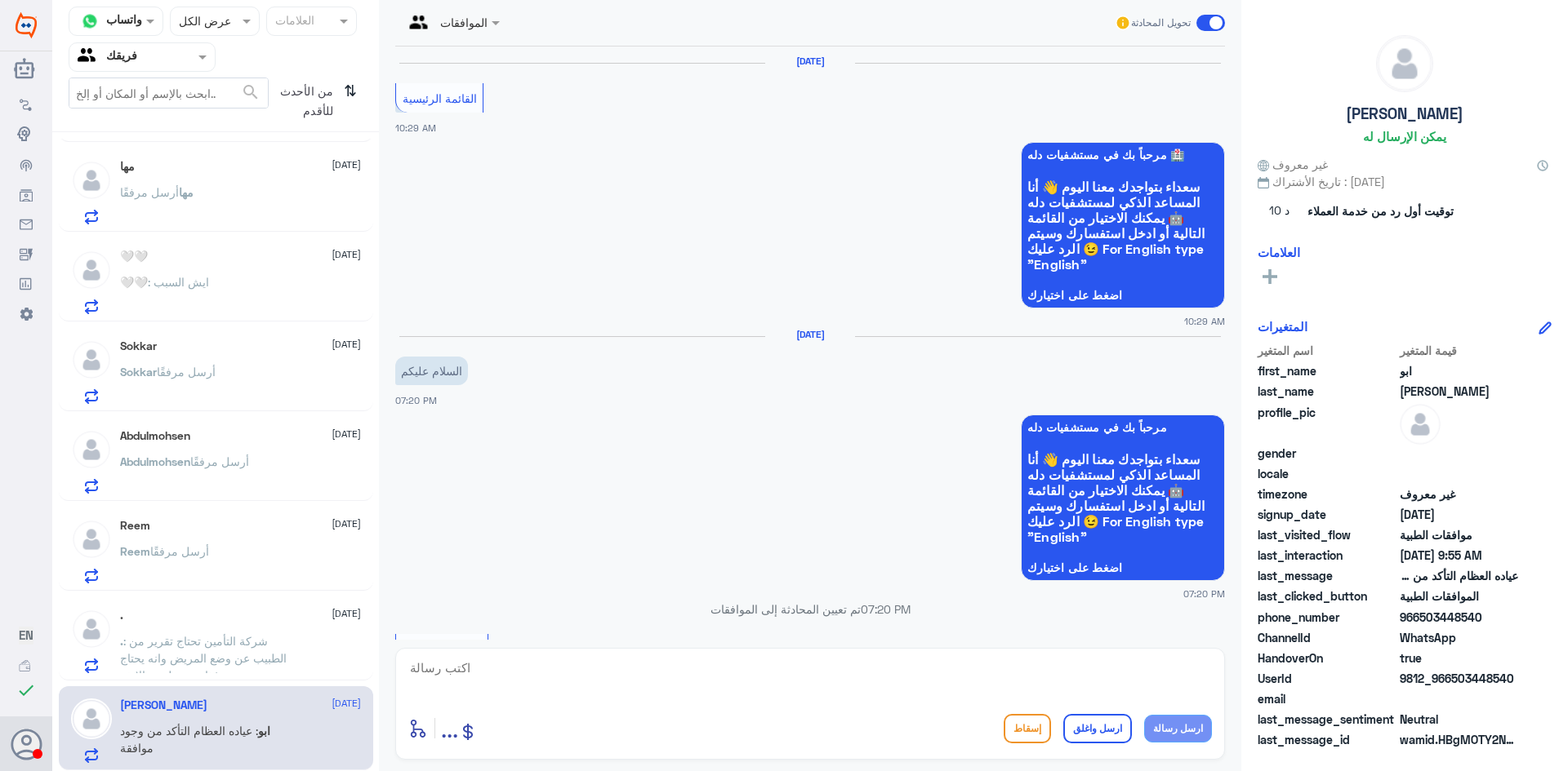
scroll to position [1676, 0]
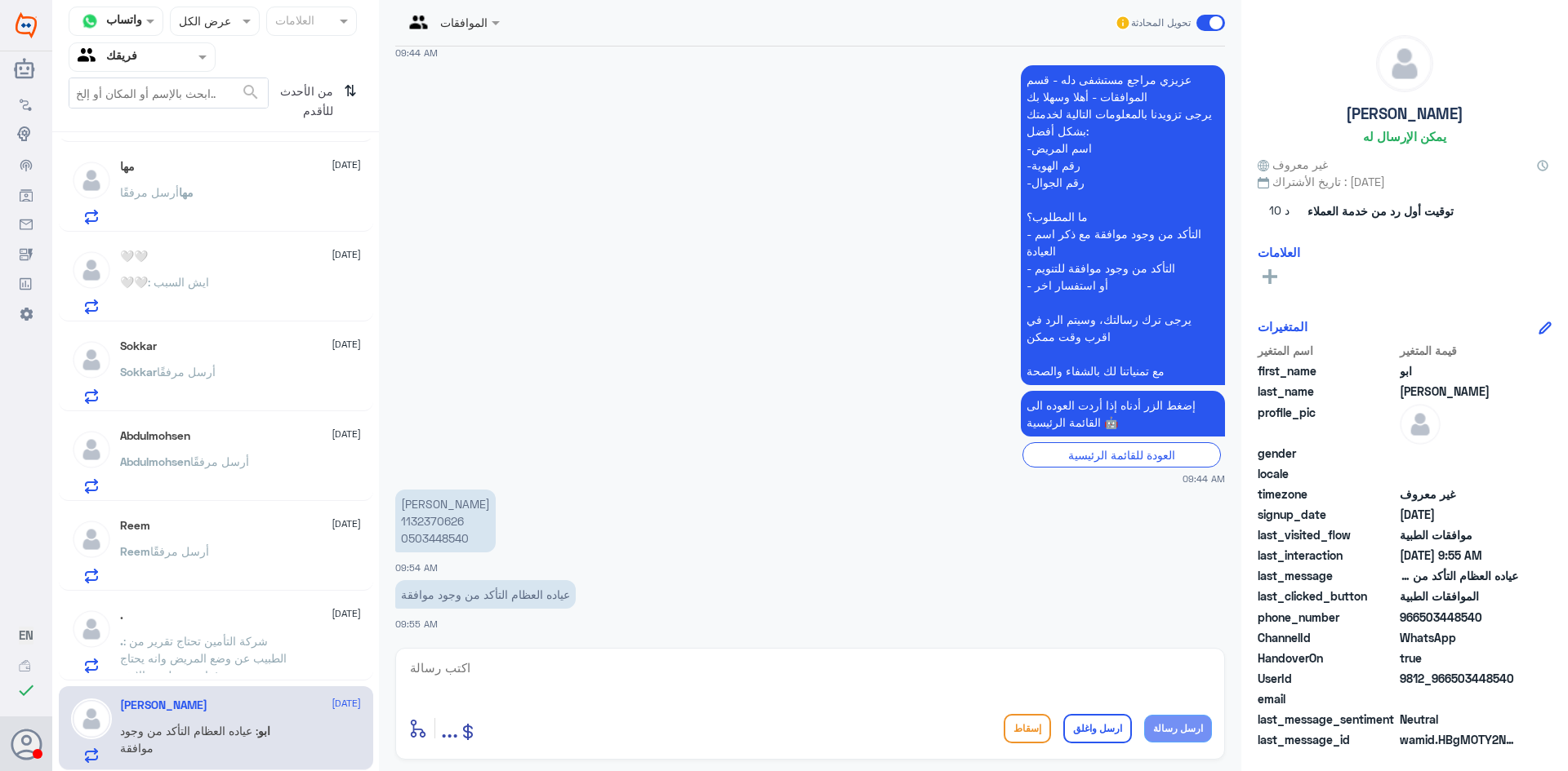
click at [318, 654] on div ". : شركة التأمين تحتاج تقرير من الطبيب عن وضع المريض وانه يحتاج غذاء عن طريق ال…" at bounding box center [241, 654] width 241 height 37
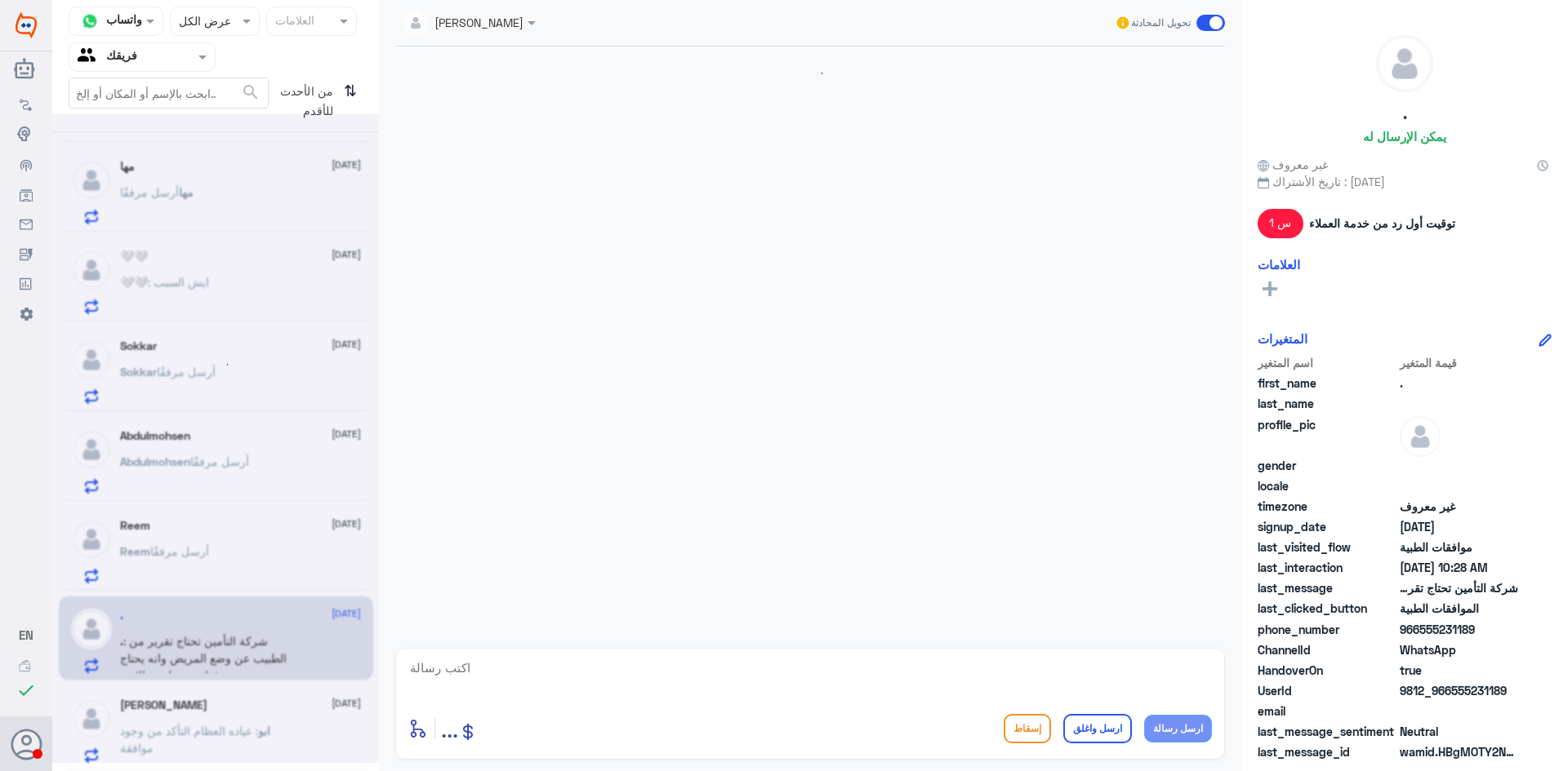
scroll to position [713, 0]
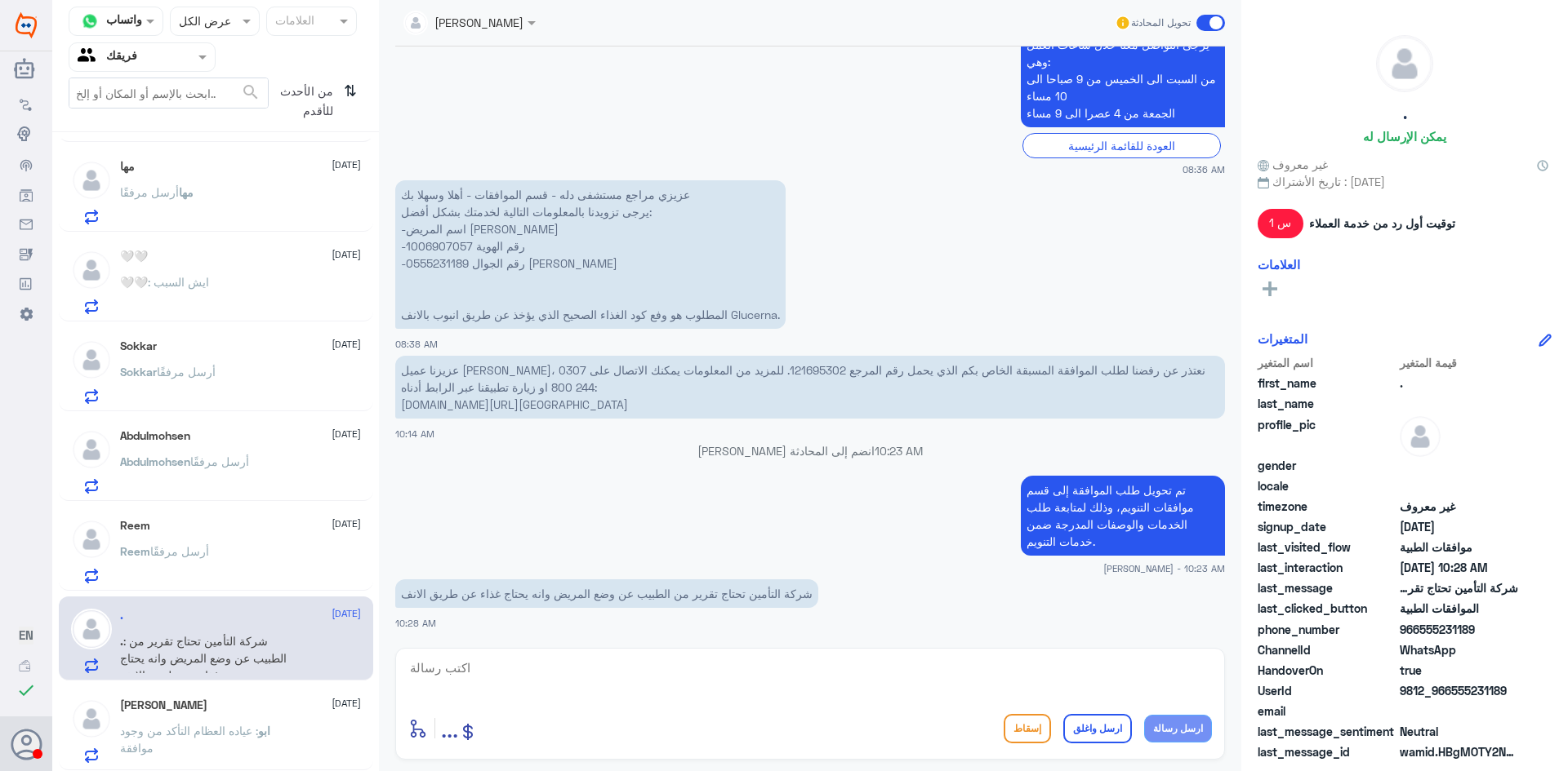
click at [242, 560] on div "Reem أرسل مرفقًا" at bounding box center [241, 565] width 241 height 37
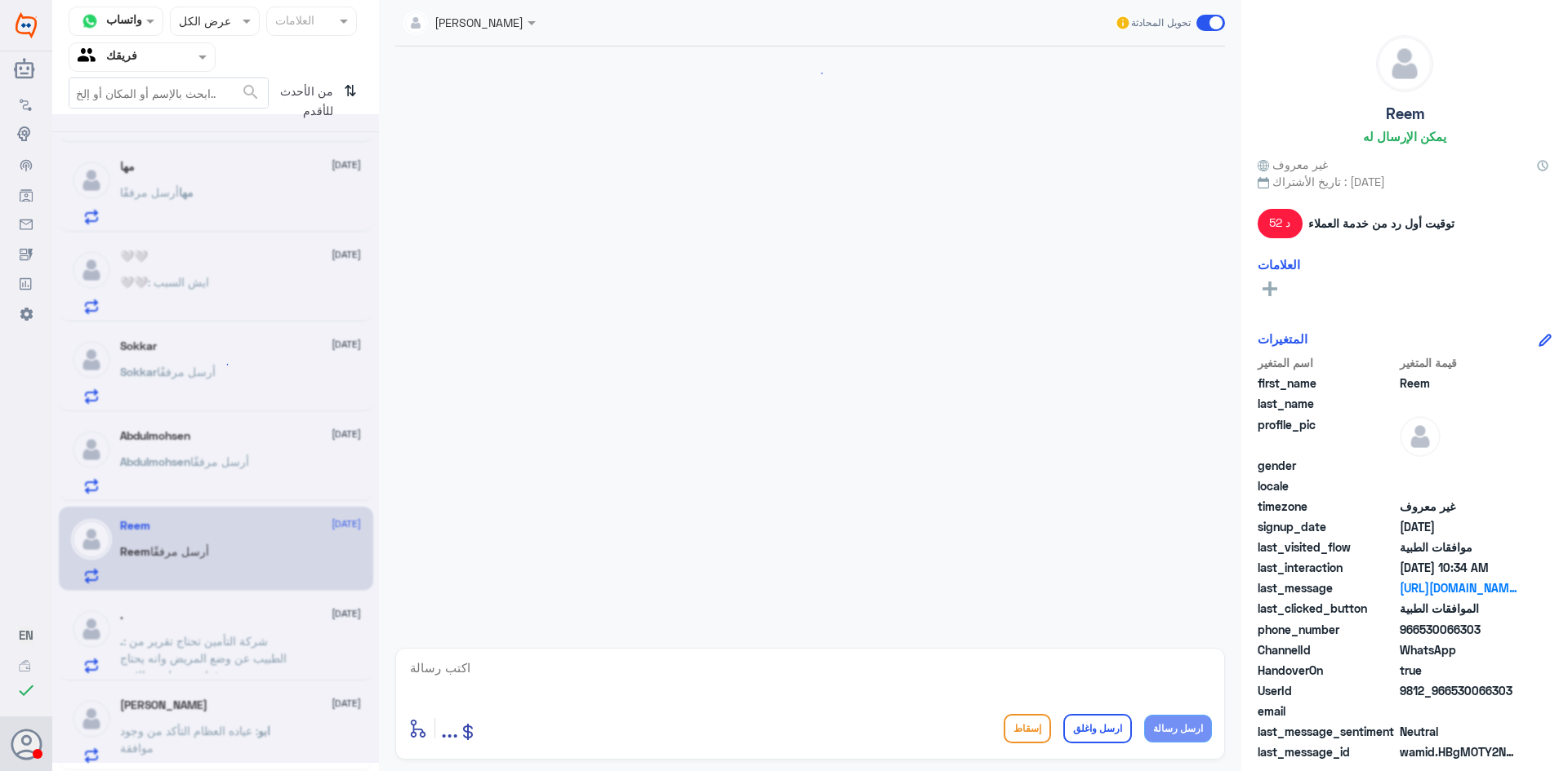
scroll to position [1563, 0]
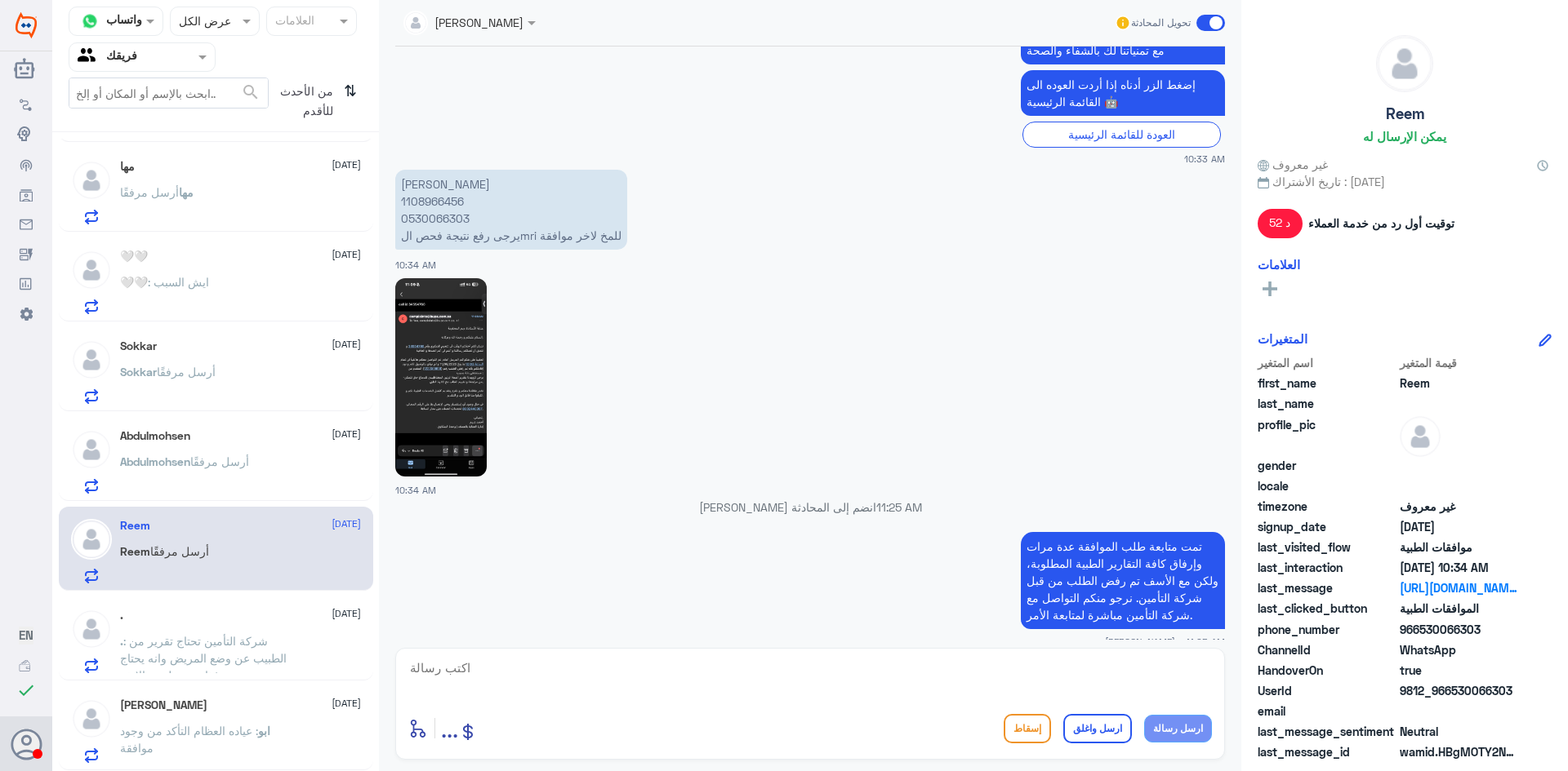
click at [242, 463] on span "أرسل مرفقًا" at bounding box center [219, 461] width 58 height 13
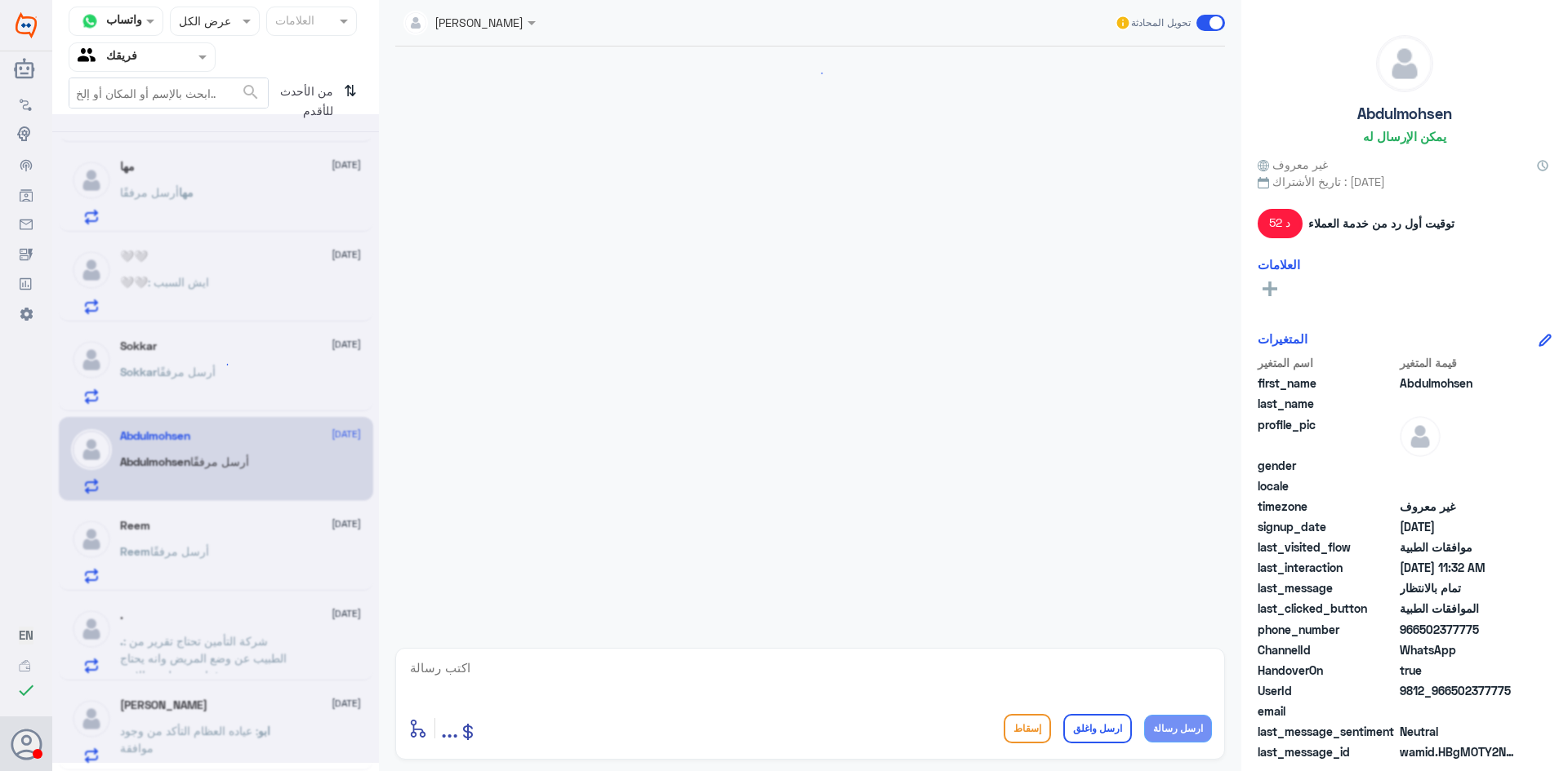
scroll to position [485, 0]
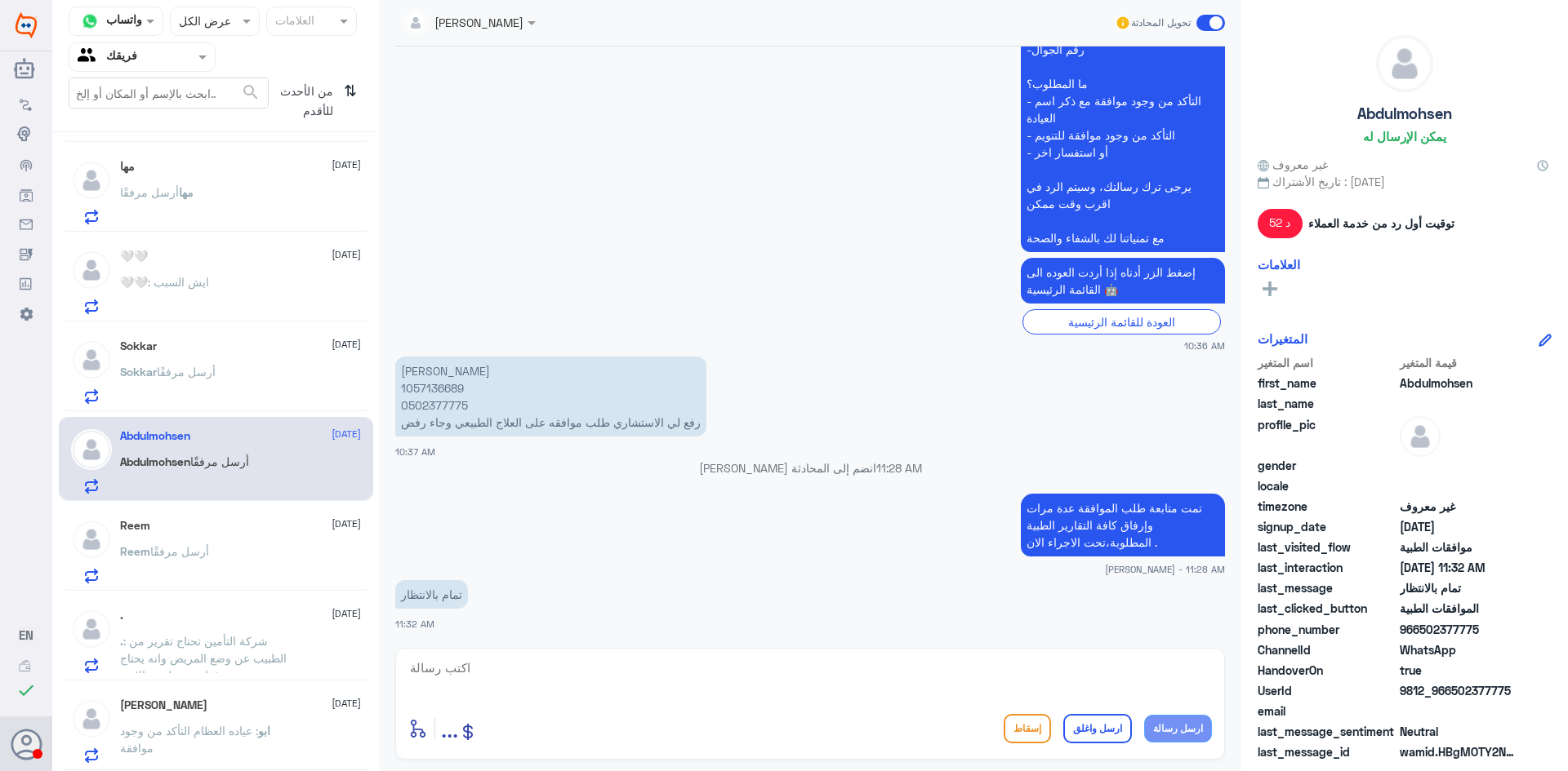
click at [228, 376] on div "[PERSON_NAME] أرسل مرفقًا" at bounding box center [241, 386] width 241 height 37
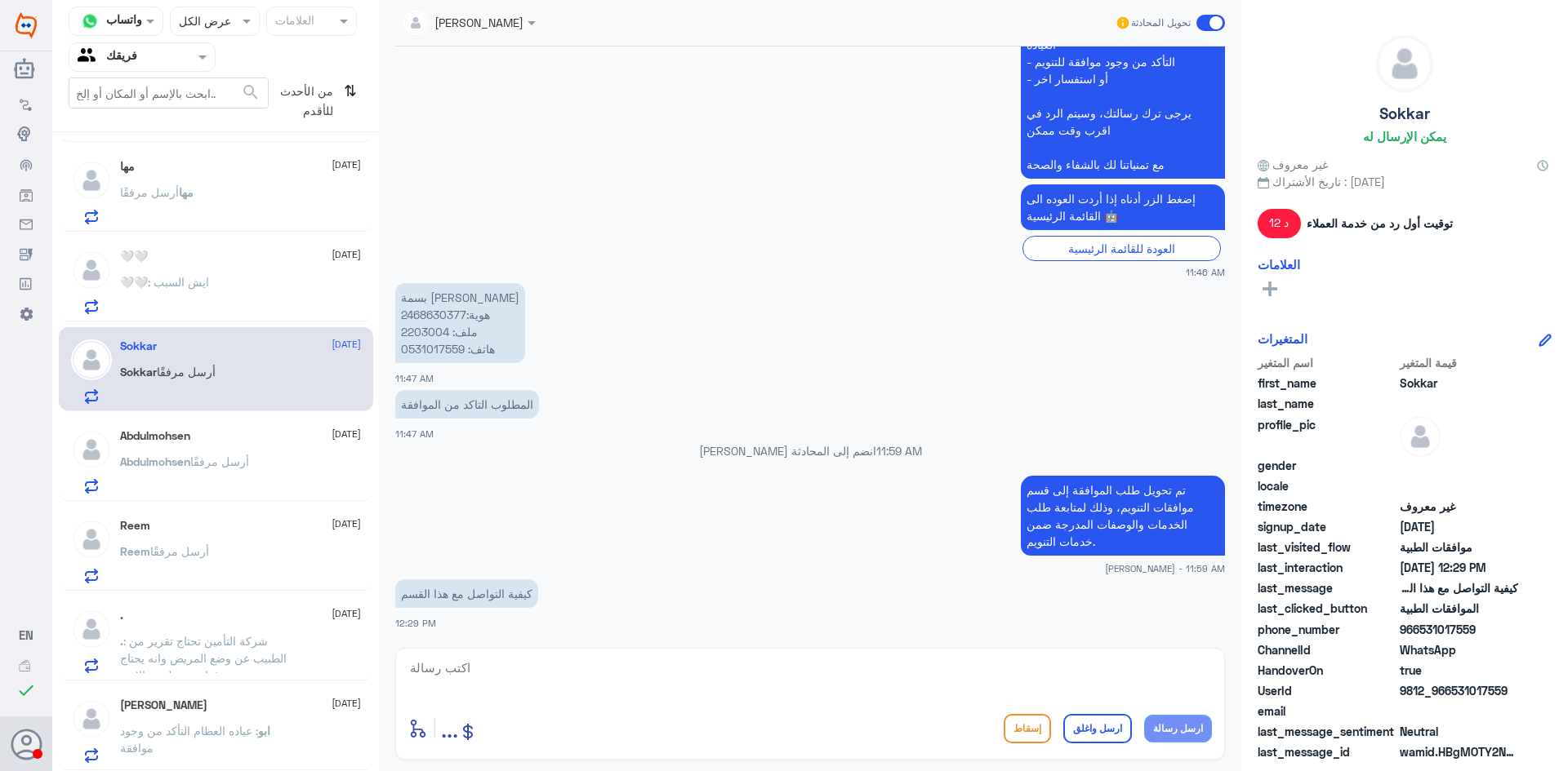
click at [223, 303] on div "🤍🤍 : ايش السبب" at bounding box center [241, 296] width 241 height 37
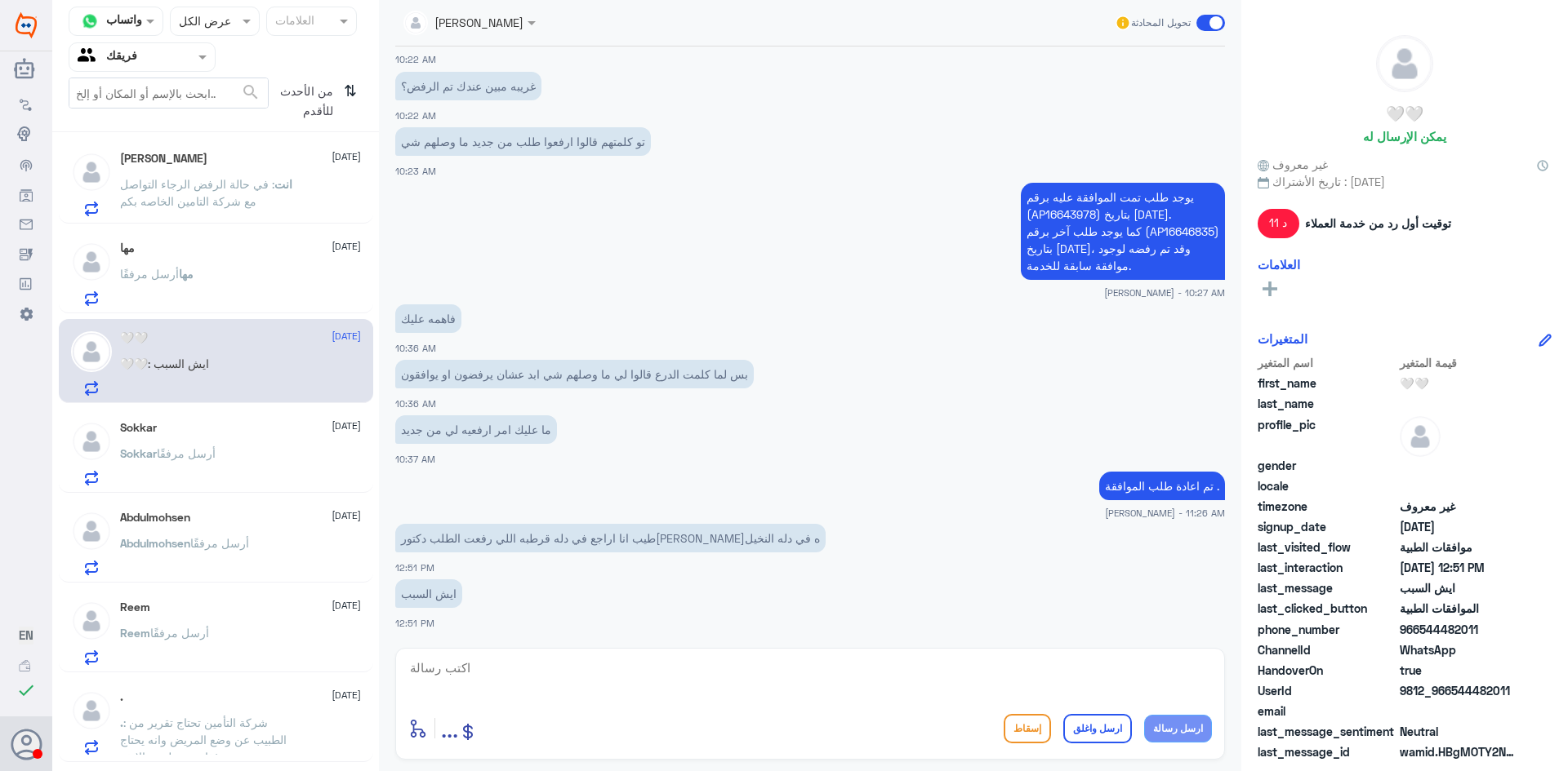
click at [212, 266] on div "مها [DATE] مها أرسل مرفقًا" at bounding box center [241, 274] width 241 height 65
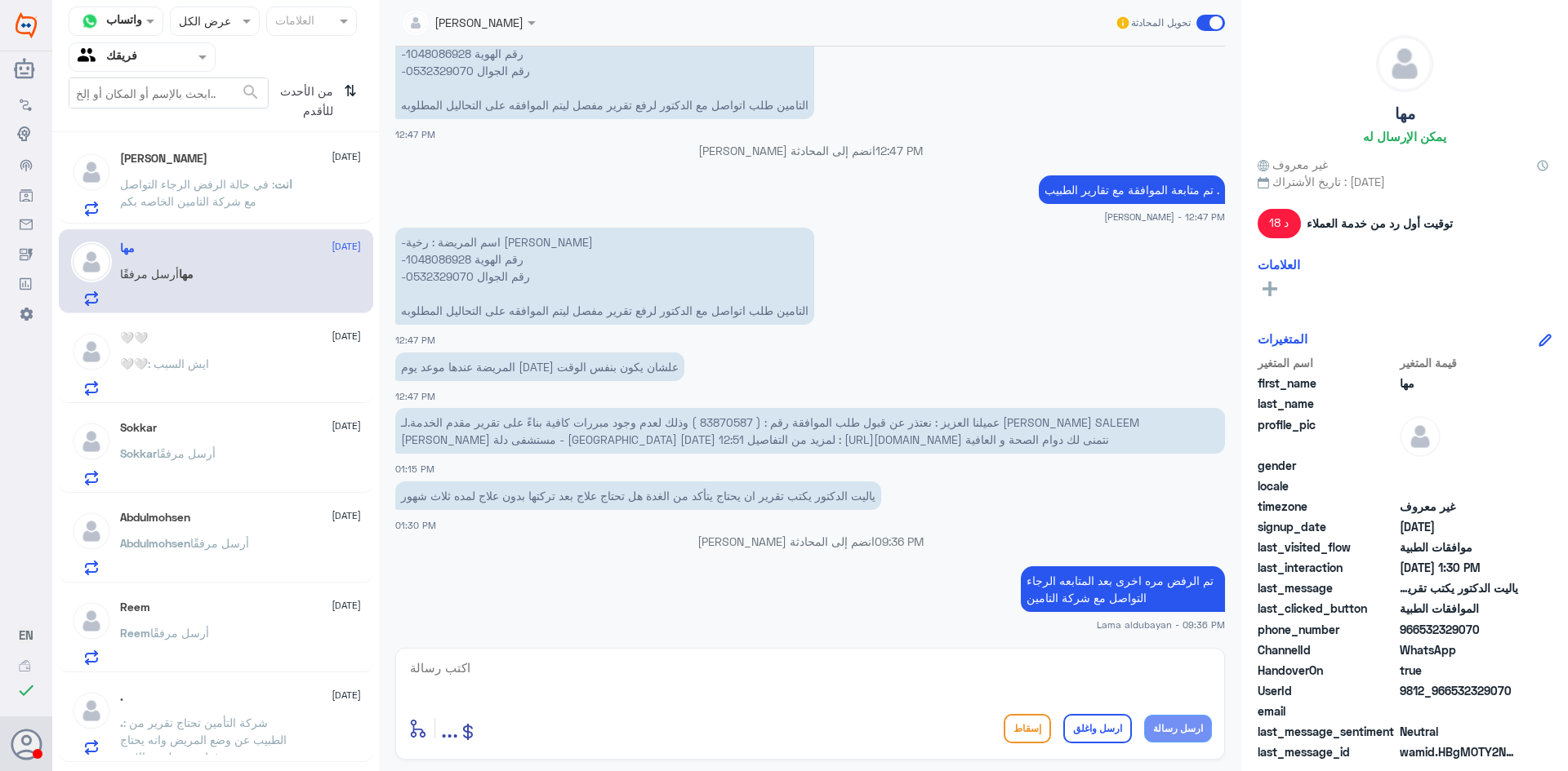
click at [169, 214] on p "انت : في حالة الرفض الرجاء التواصل مع شركة التامين الخاصه بكم" at bounding box center [212, 195] width 183 height 40
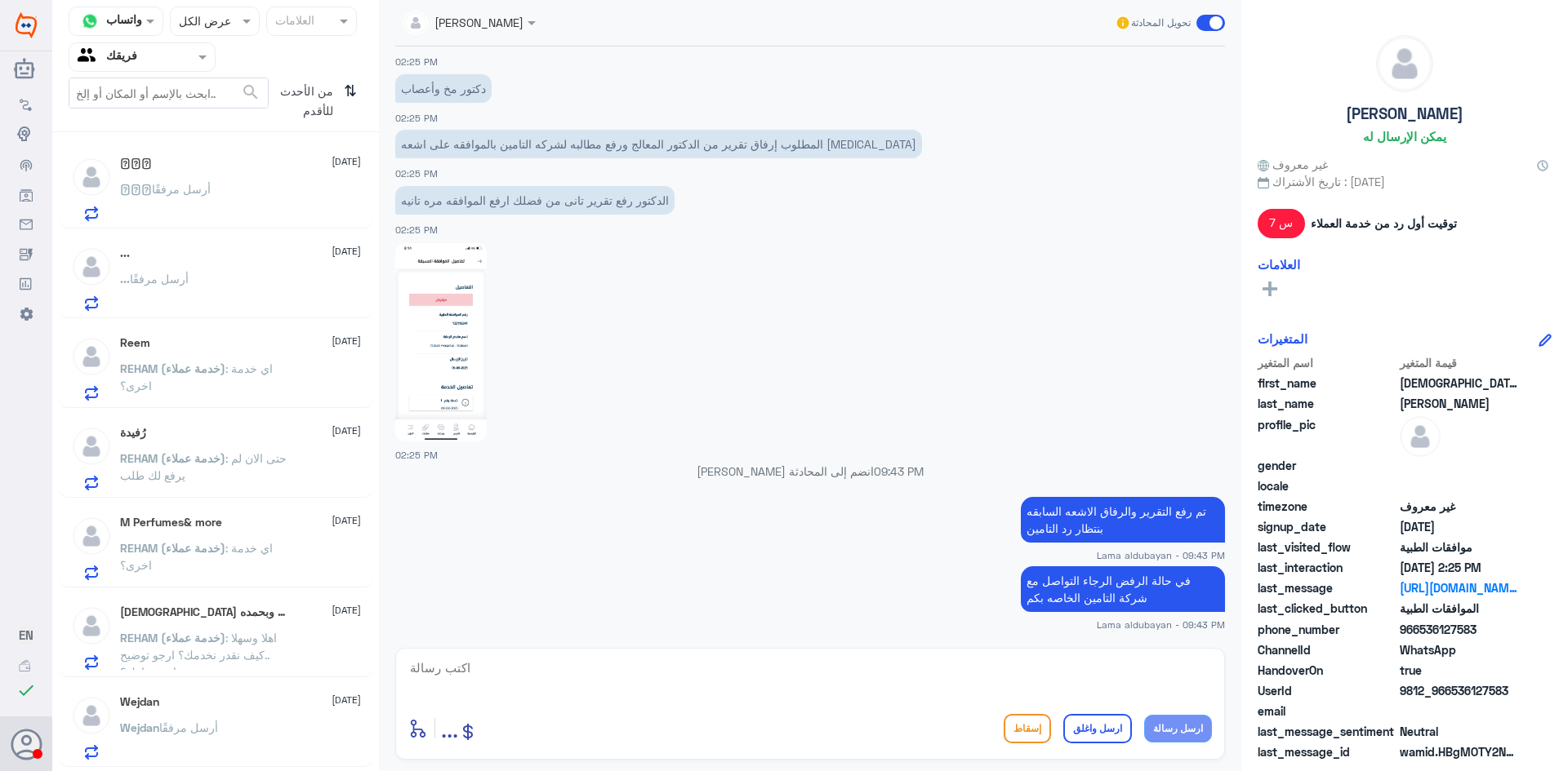
click at [233, 263] on div "... [DATE] ... أرسل مرفقًا" at bounding box center [241, 279] width 241 height 65
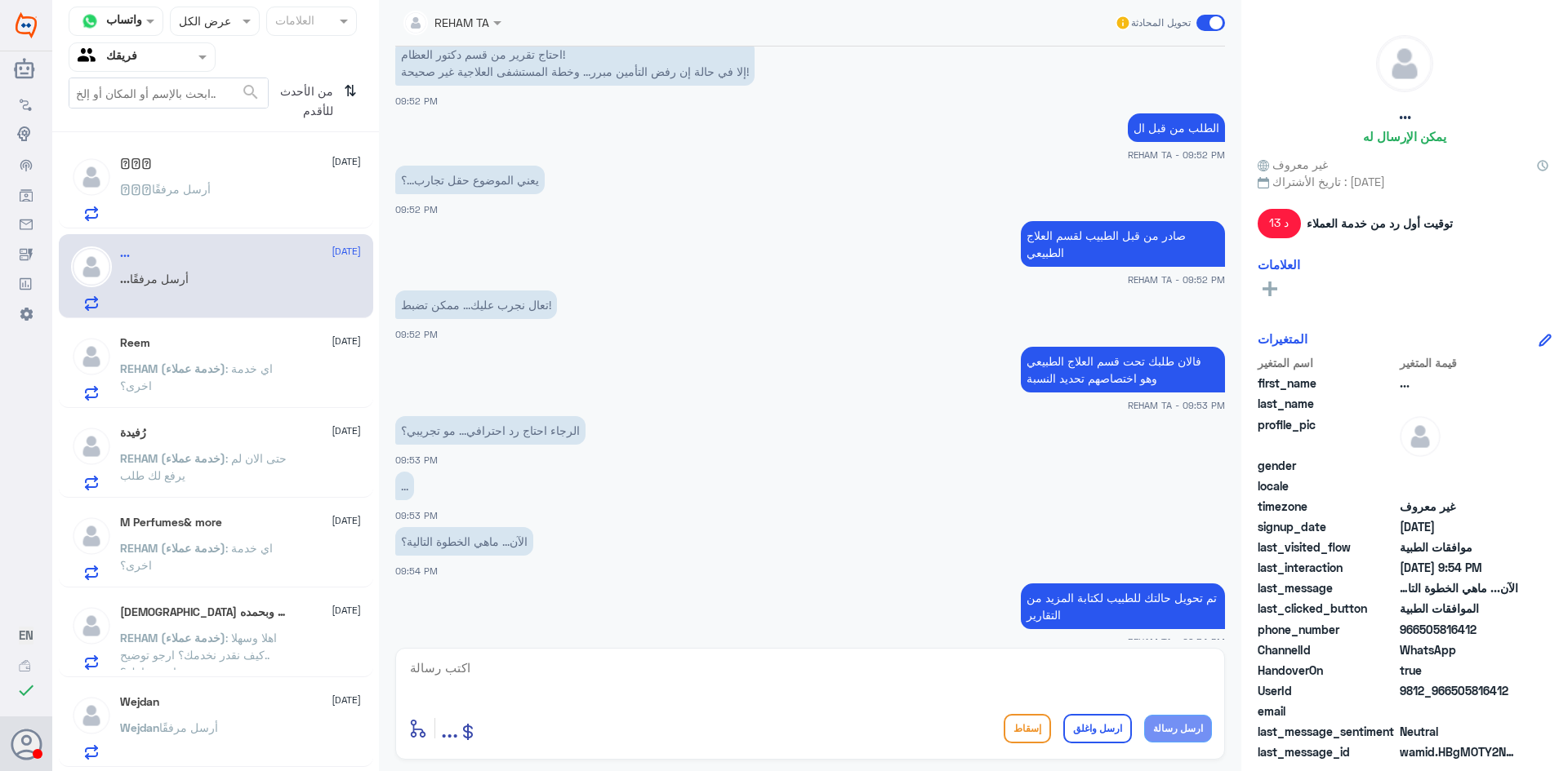
click at [227, 201] on div "𓆩𝑯𓆪 أرسل مرفقًا" at bounding box center [241, 202] width 241 height 37
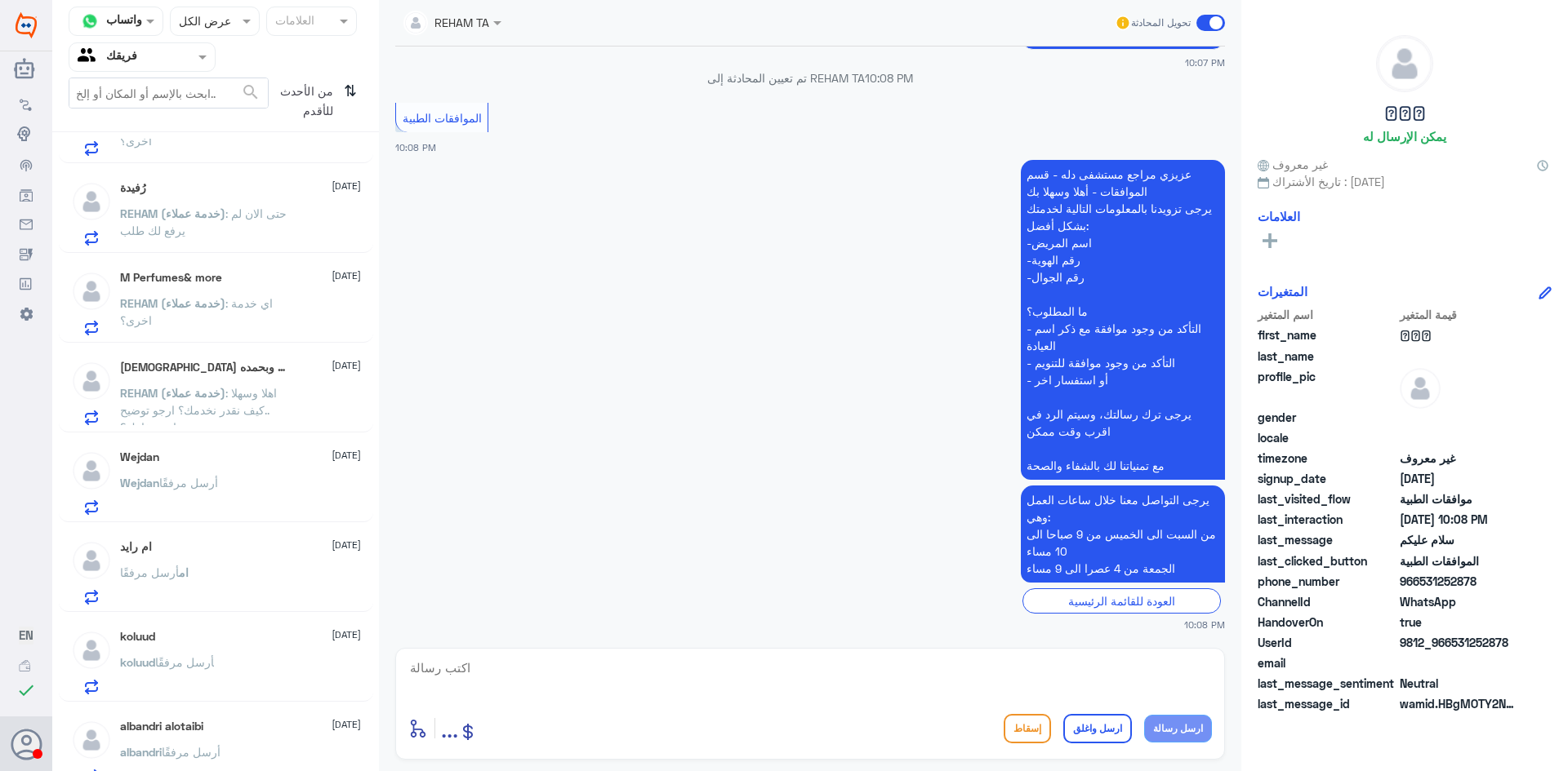
click at [209, 515] on p "[PERSON_NAME] أرسل مرفقًا" at bounding box center [169, 494] width 98 height 40
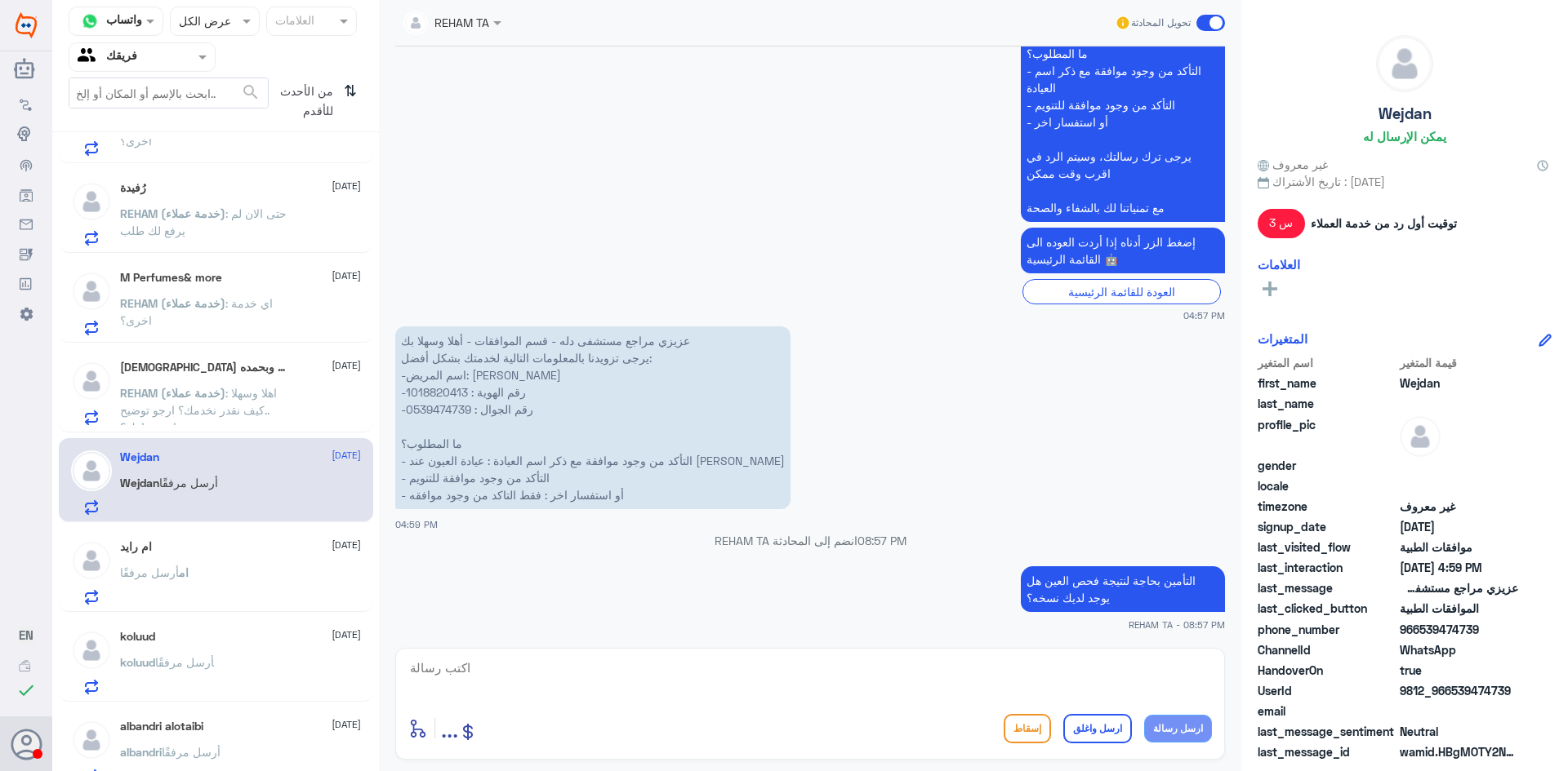
click at [218, 554] on div "ام رايد [DATE]" at bounding box center [241, 546] width 241 height 13
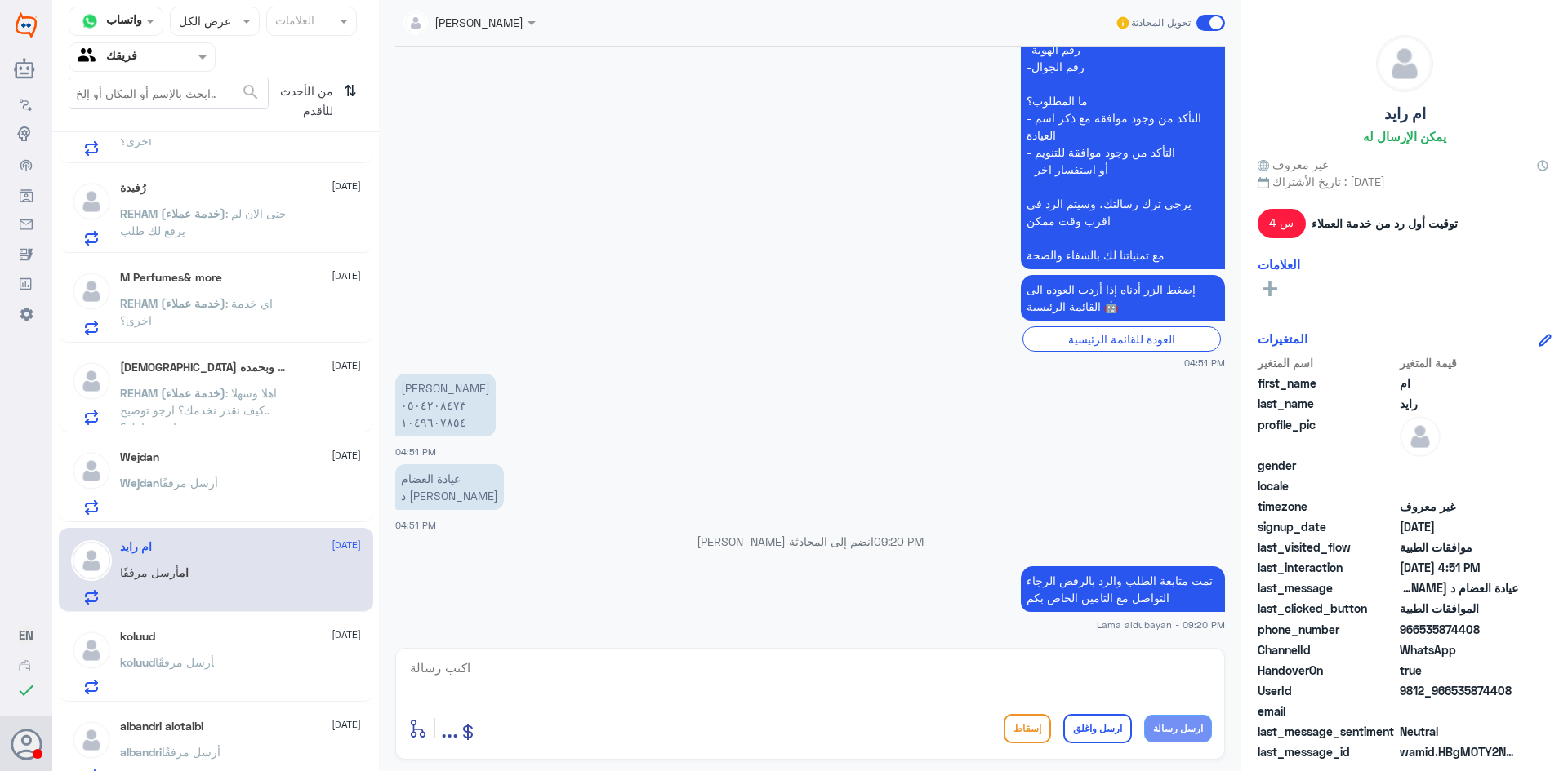
click at [222, 655] on div "koluud [DATE] [PERSON_NAME] أرسل مرفقًا" at bounding box center [241, 662] width 241 height 65
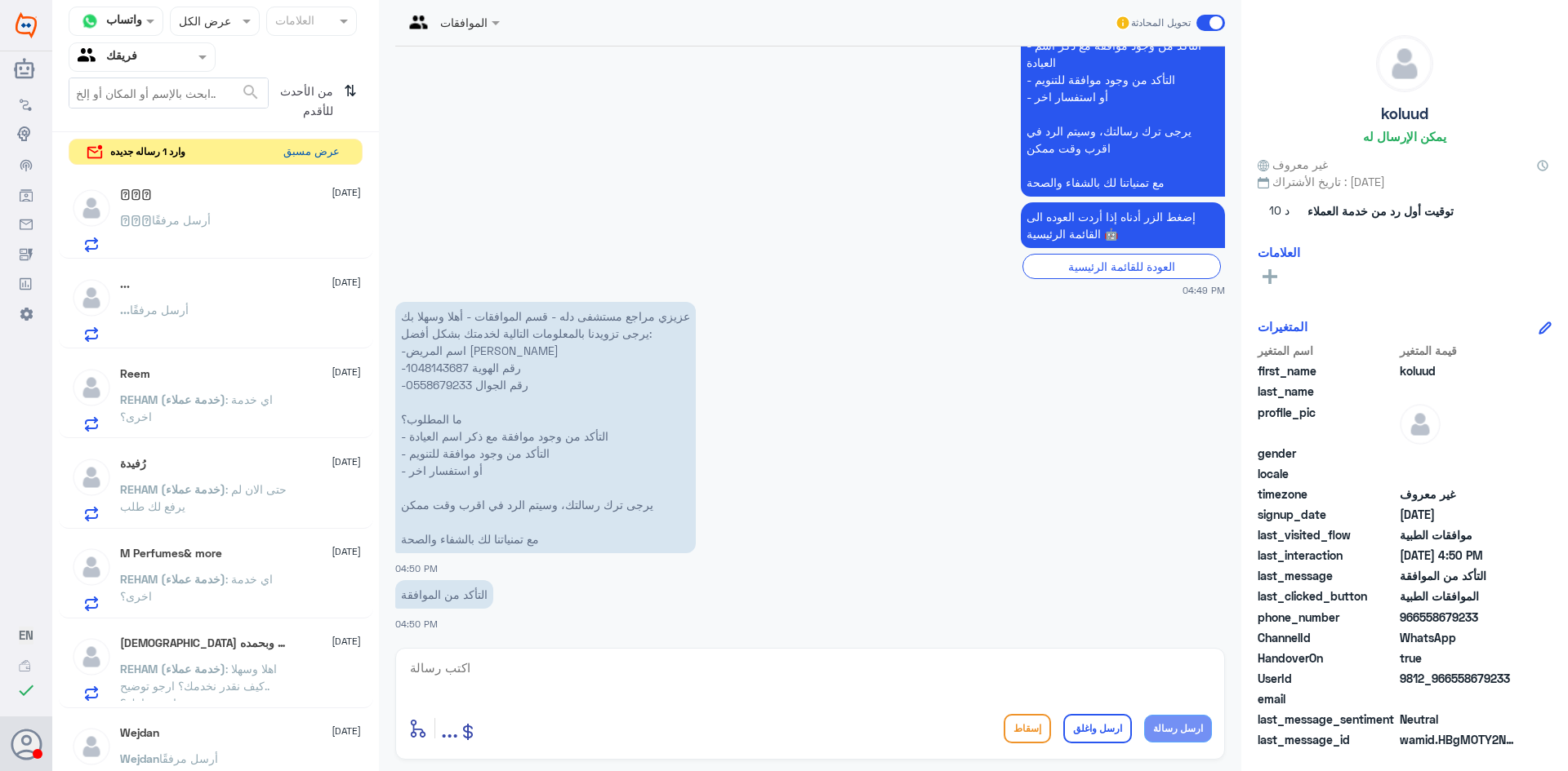
click at [303, 155] on button "عرض مسبق" at bounding box center [311, 152] width 68 height 25
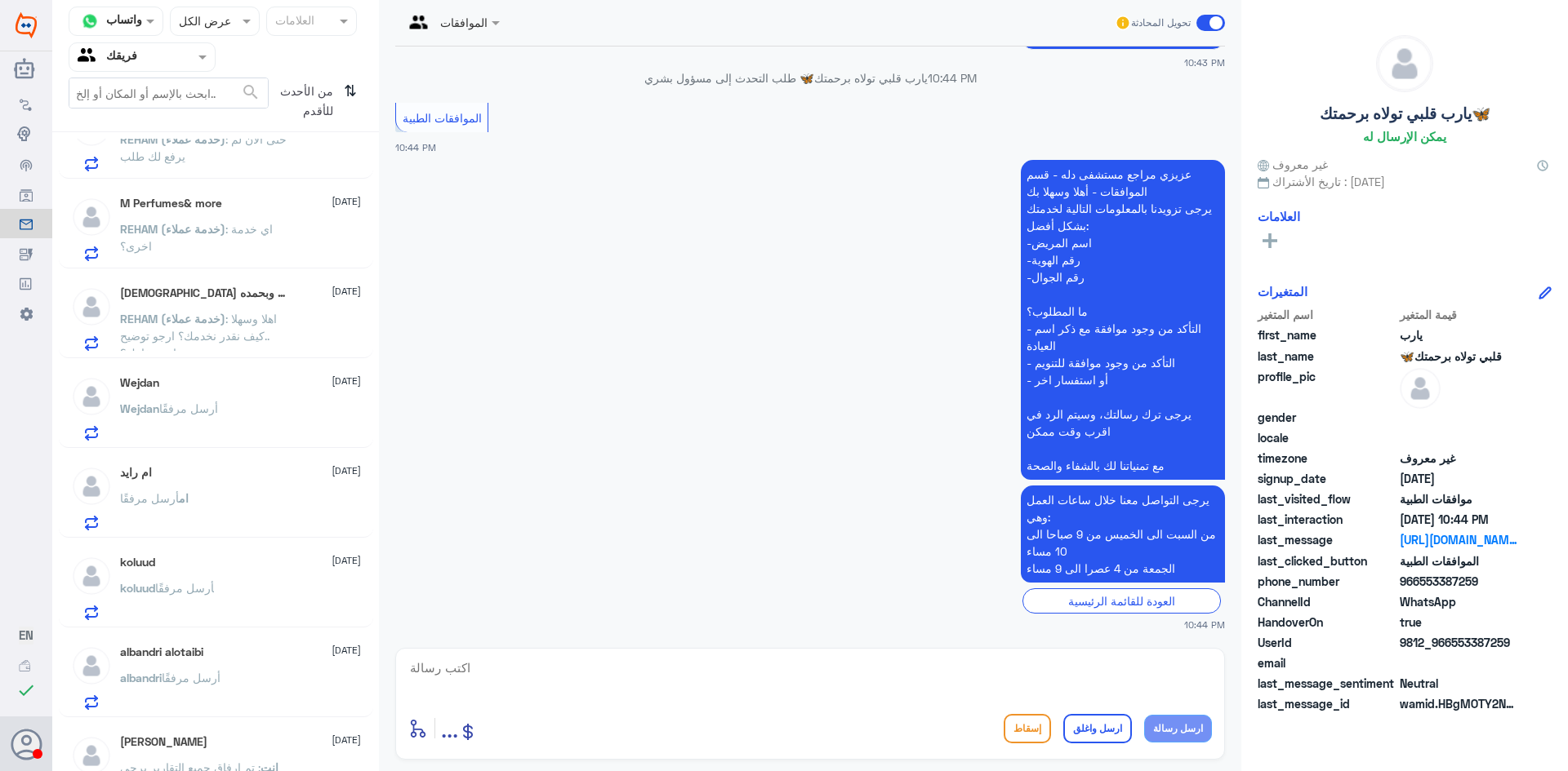
scroll to position [348, 0]
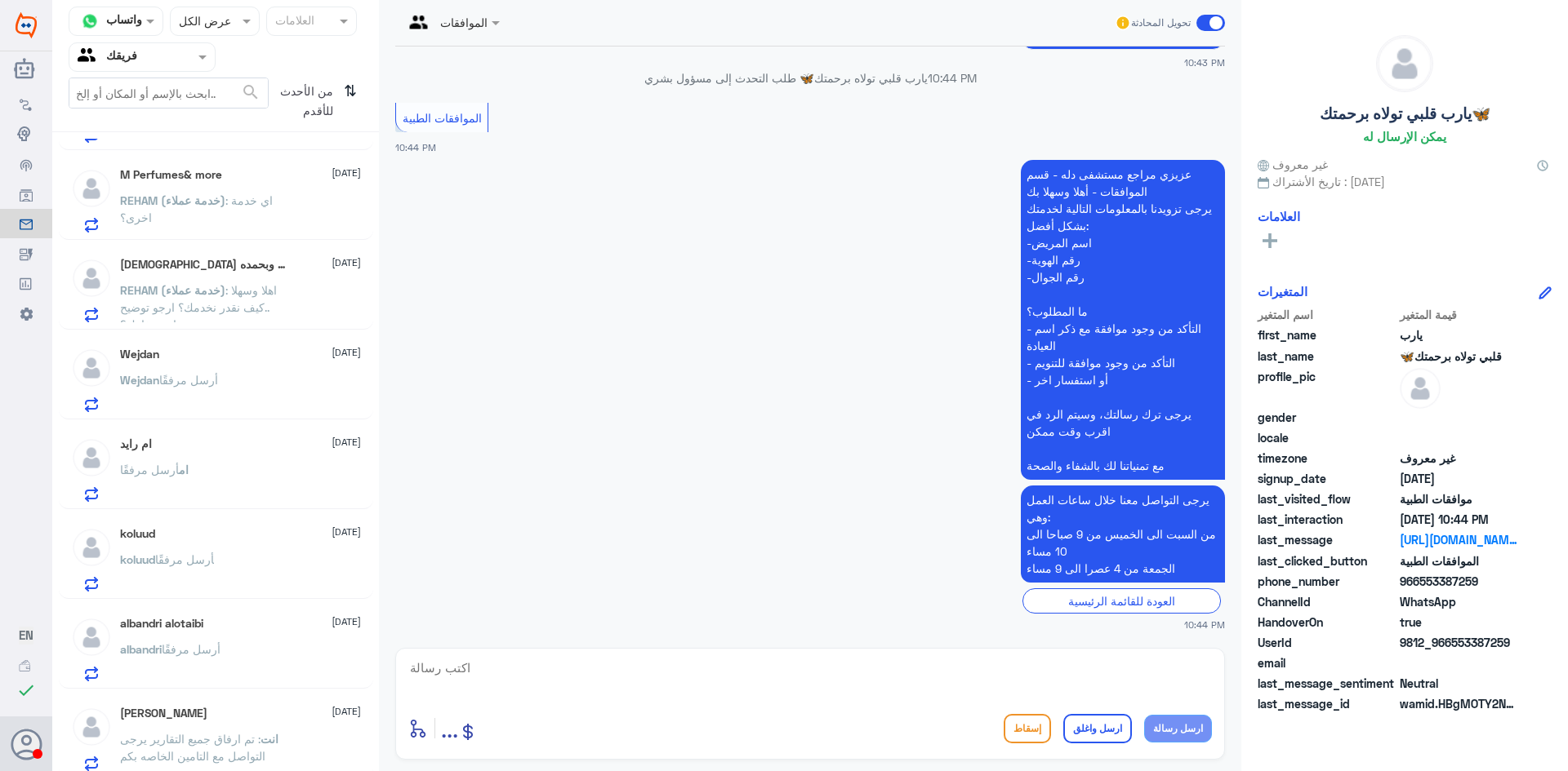
click at [258, 403] on div "[PERSON_NAME] أرسل مرفقًا" at bounding box center [241, 394] width 241 height 37
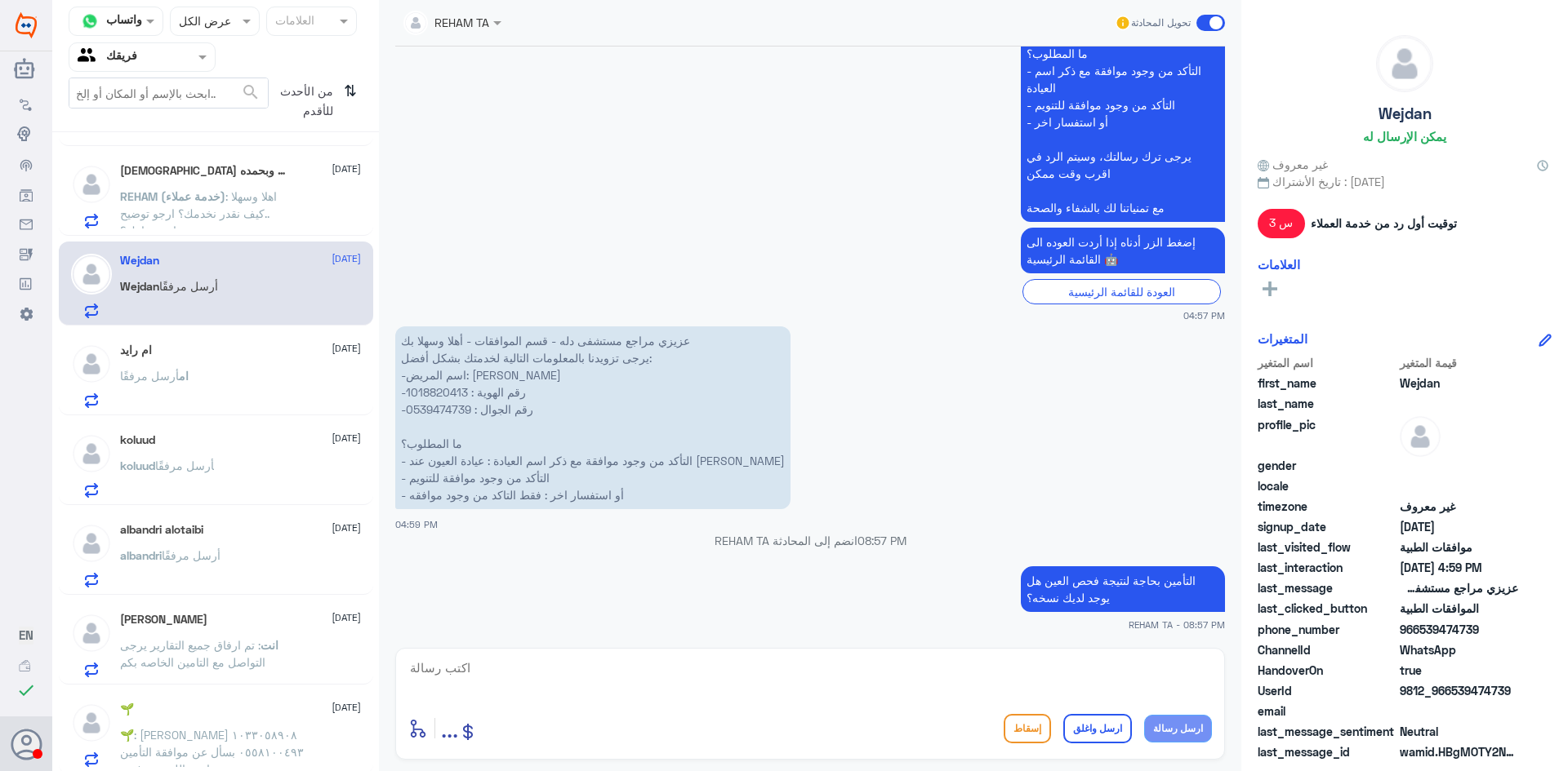
scroll to position [592, 0]
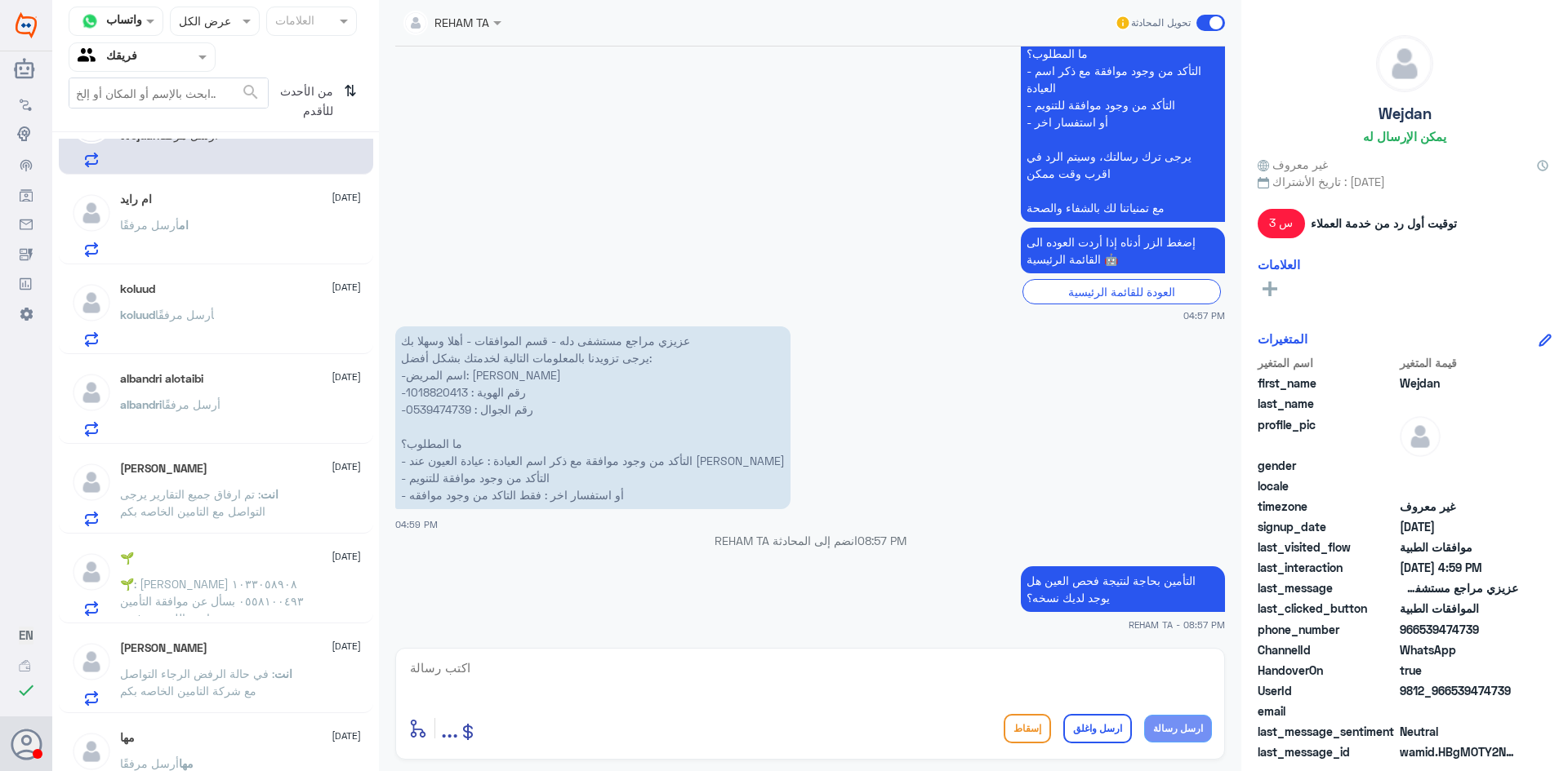
click at [189, 216] on div "ام [PERSON_NAME] [DATE] ام أرسل مرفقًا" at bounding box center [241, 225] width 241 height 65
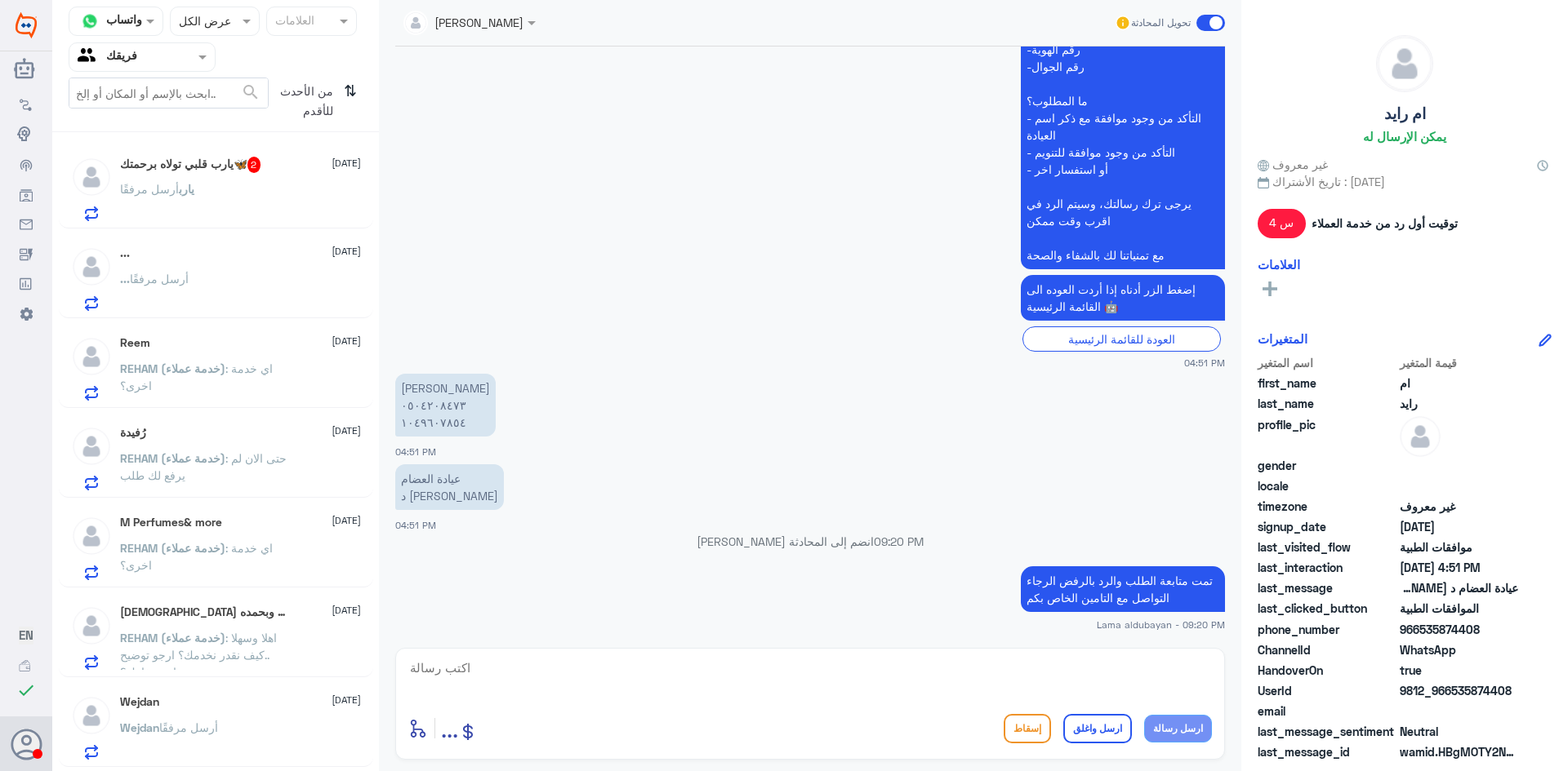
click at [321, 95] on span "من الأحدث للأقدم" at bounding box center [303, 101] width 68 height 48
click at [345, 100] on icon "⇅" at bounding box center [350, 98] width 13 height 41
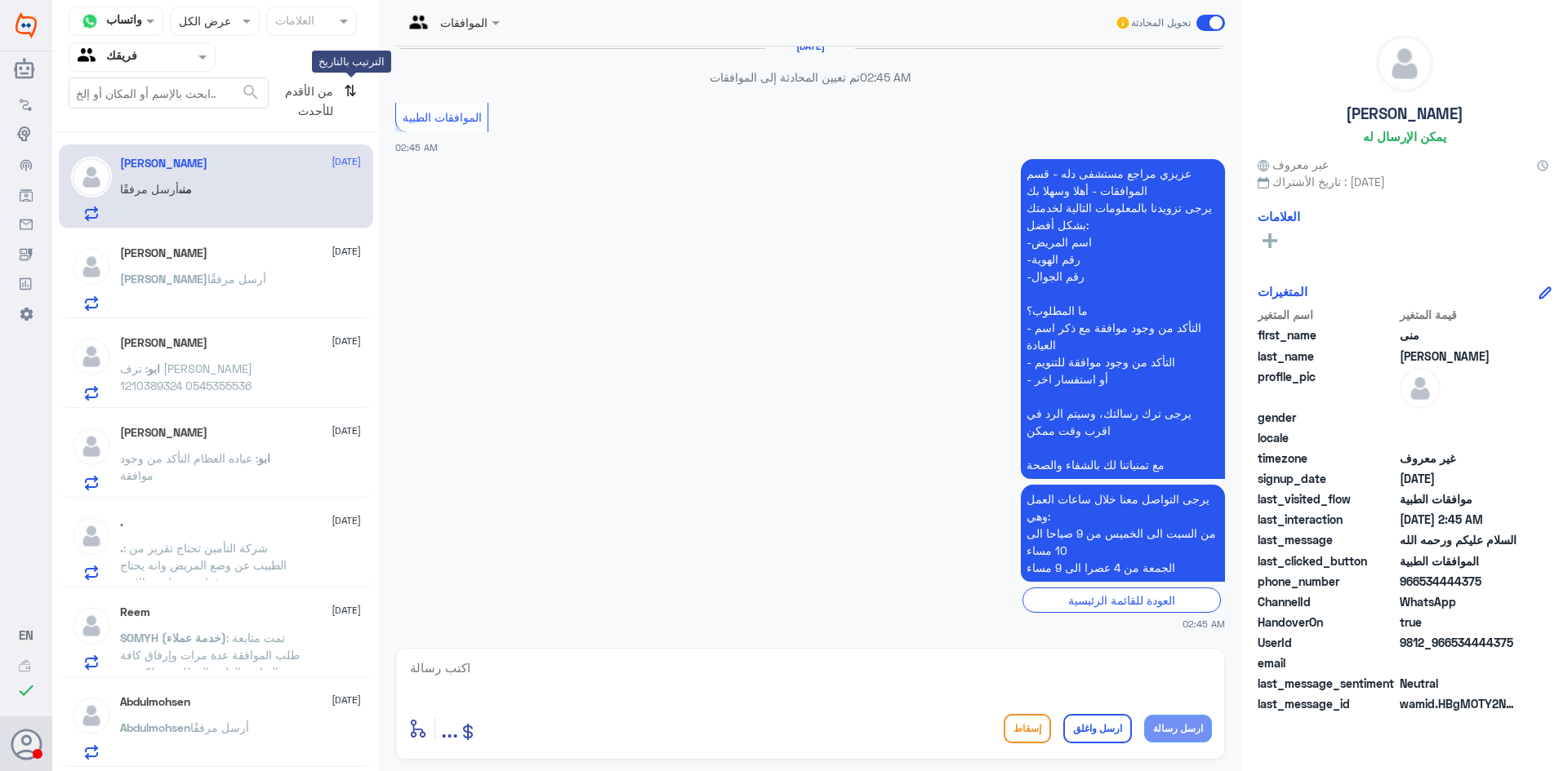
click at [352, 86] on icon "⇅" at bounding box center [350, 98] width 13 height 41
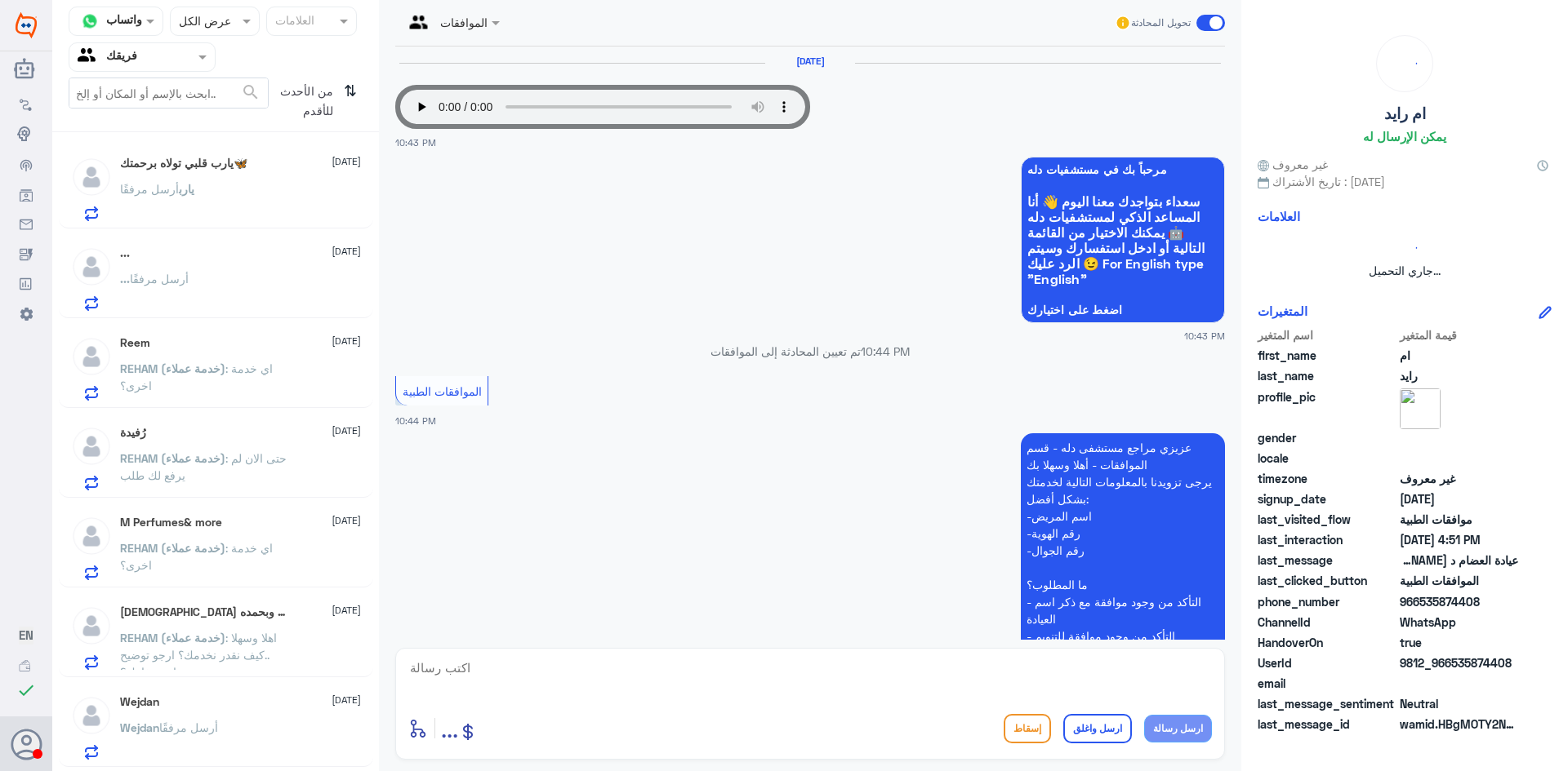
scroll to position [420, 0]
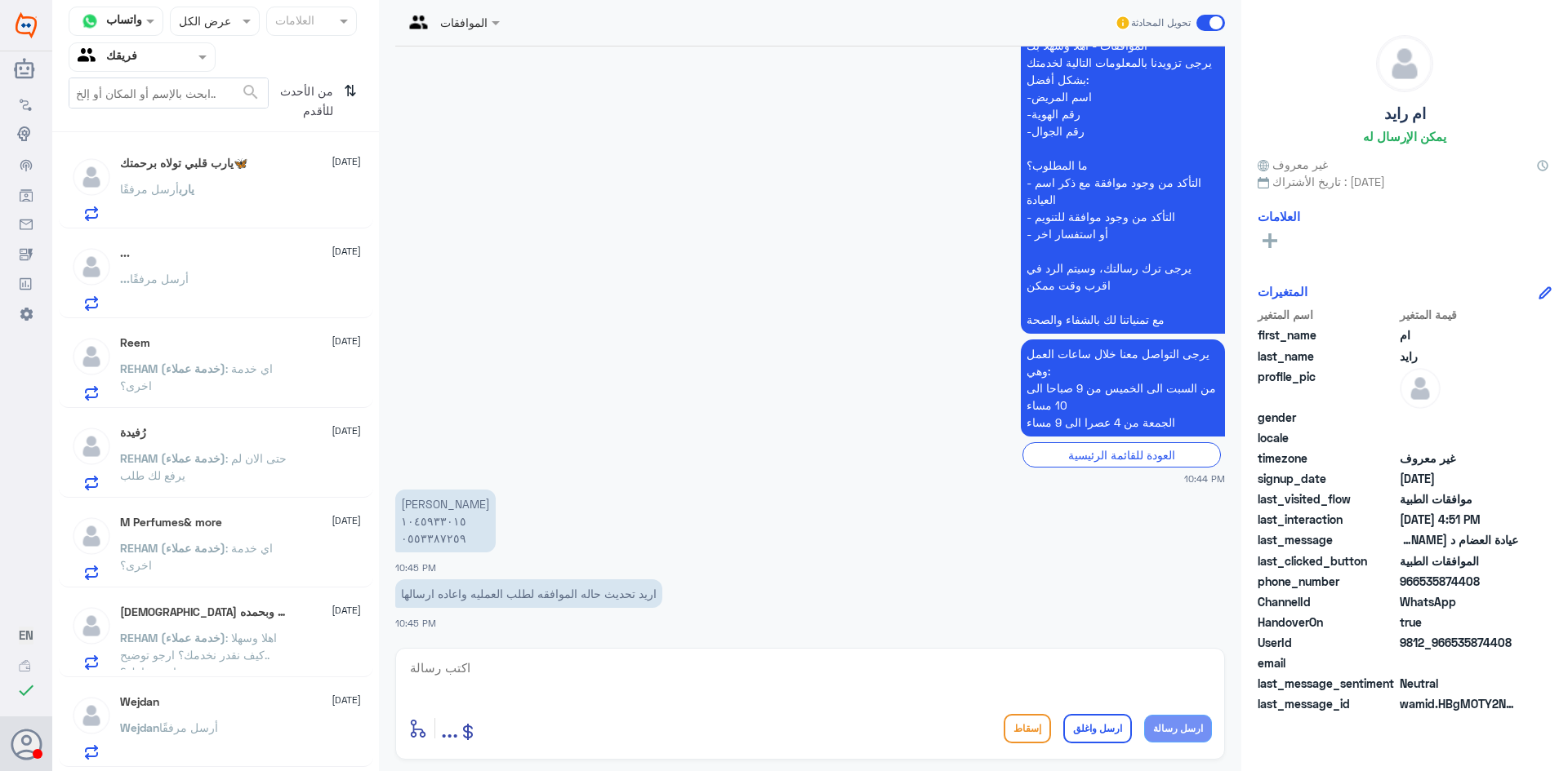
click at [234, 272] on div "... [DATE] ... أرسل مرفقًا" at bounding box center [241, 279] width 241 height 65
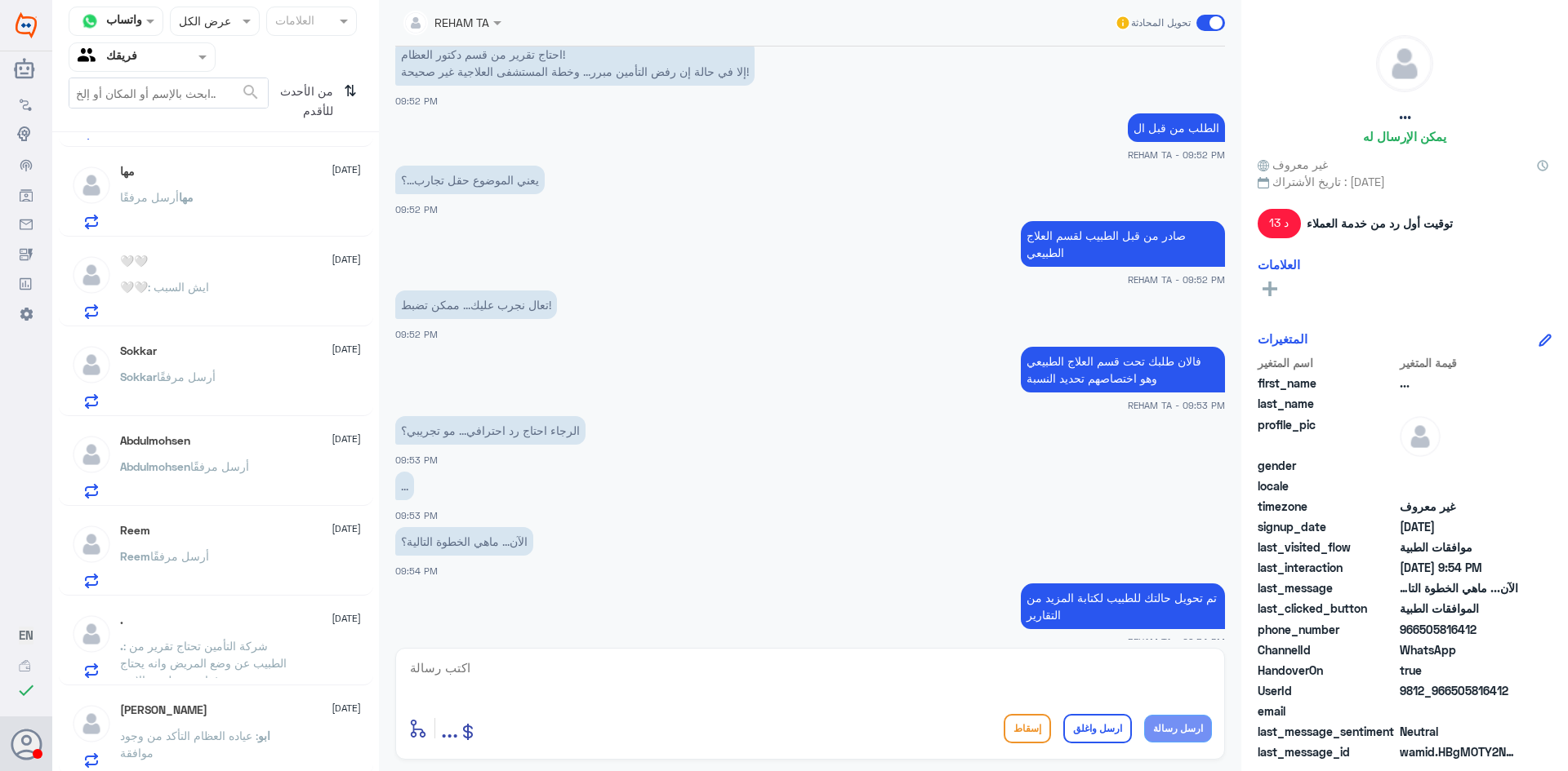
scroll to position [1164, 0]
click at [254, 537] on div "Reem [DATE] Reem أرسل مرفقًا" at bounding box center [241, 552] width 241 height 65
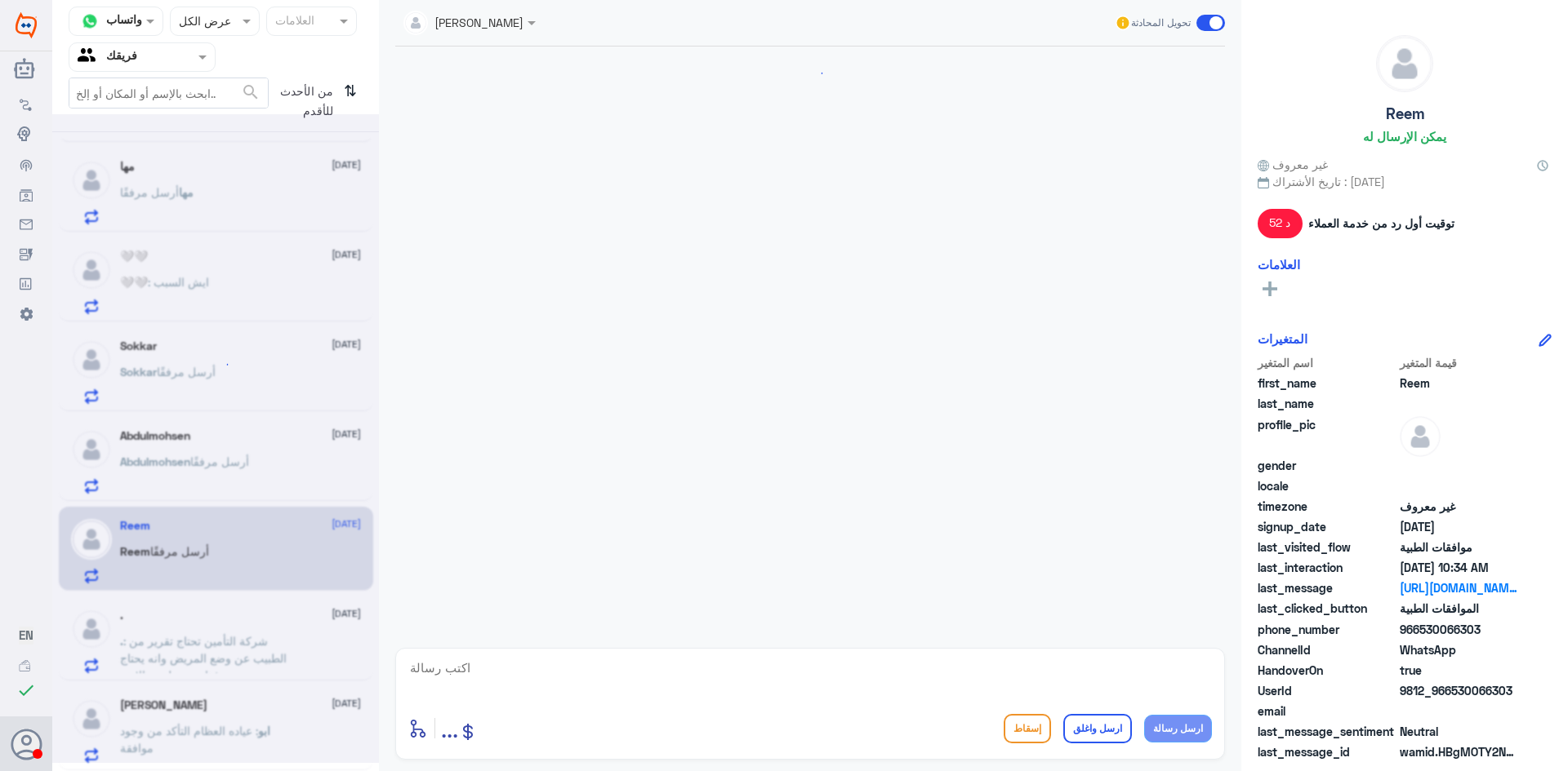
scroll to position [1563, 0]
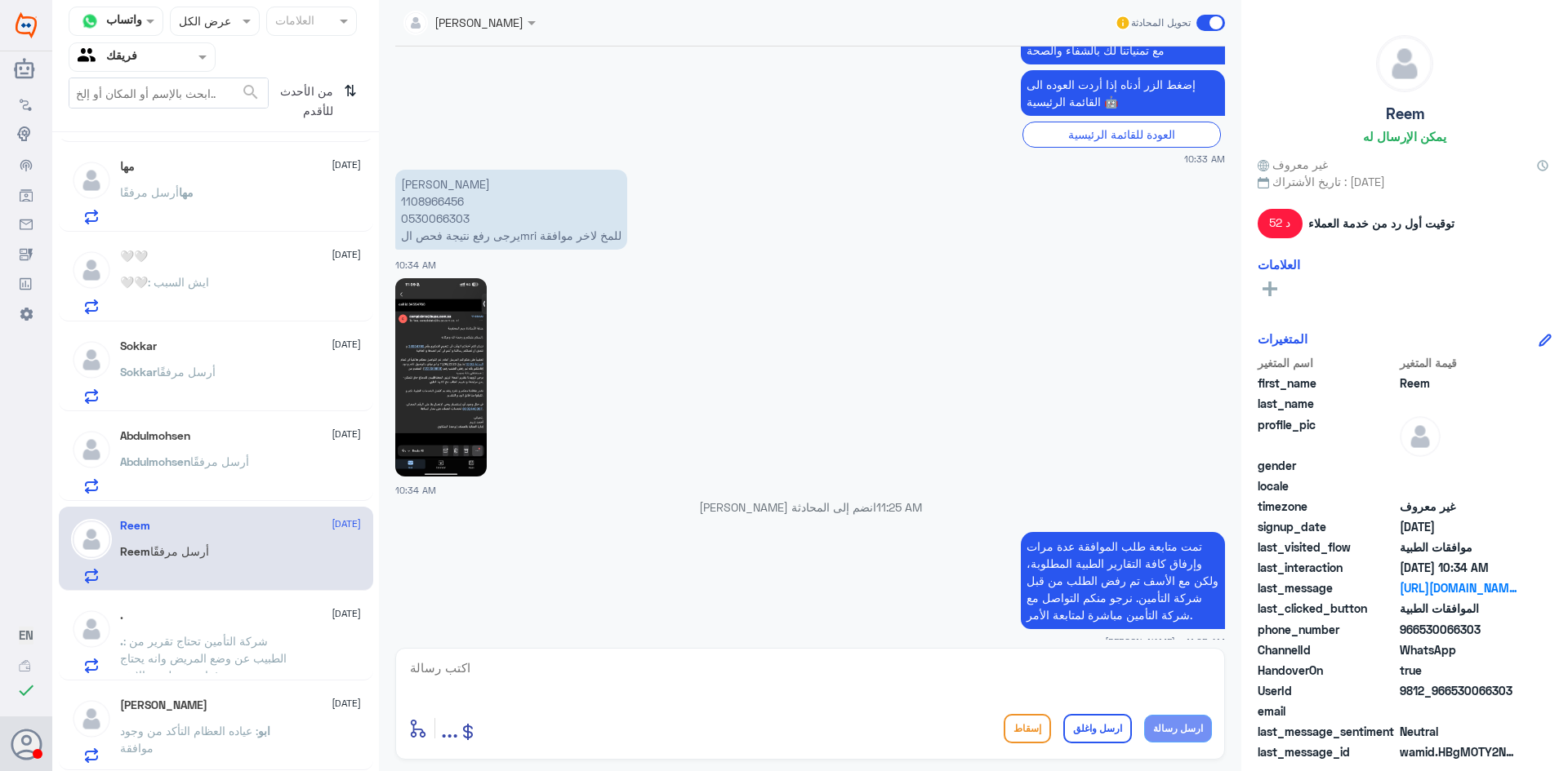
click at [266, 483] on div "[PERSON_NAME] أرسل مرفقًا" at bounding box center [241, 475] width 241 height 37
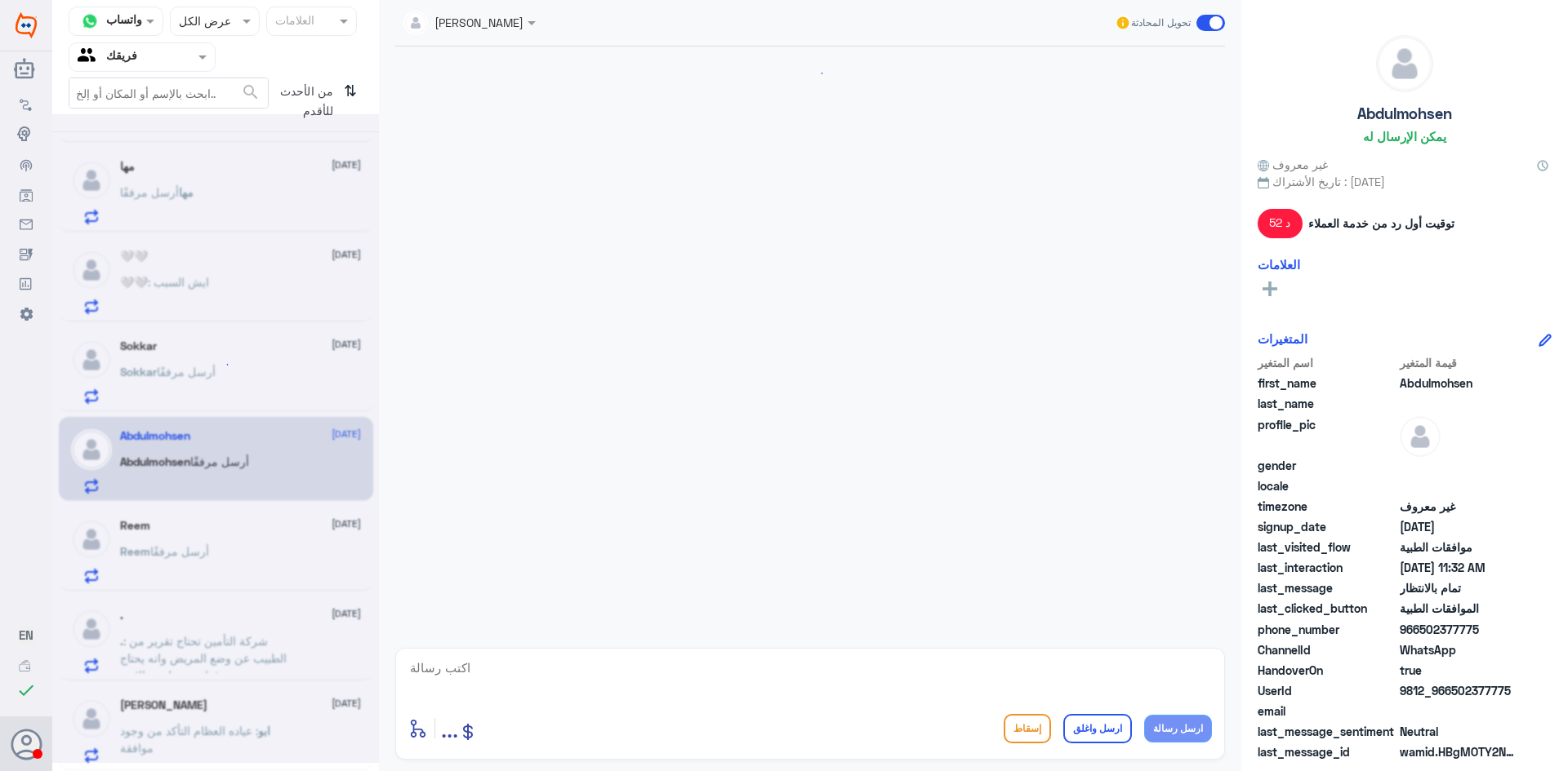
scroll to position [485, 0]
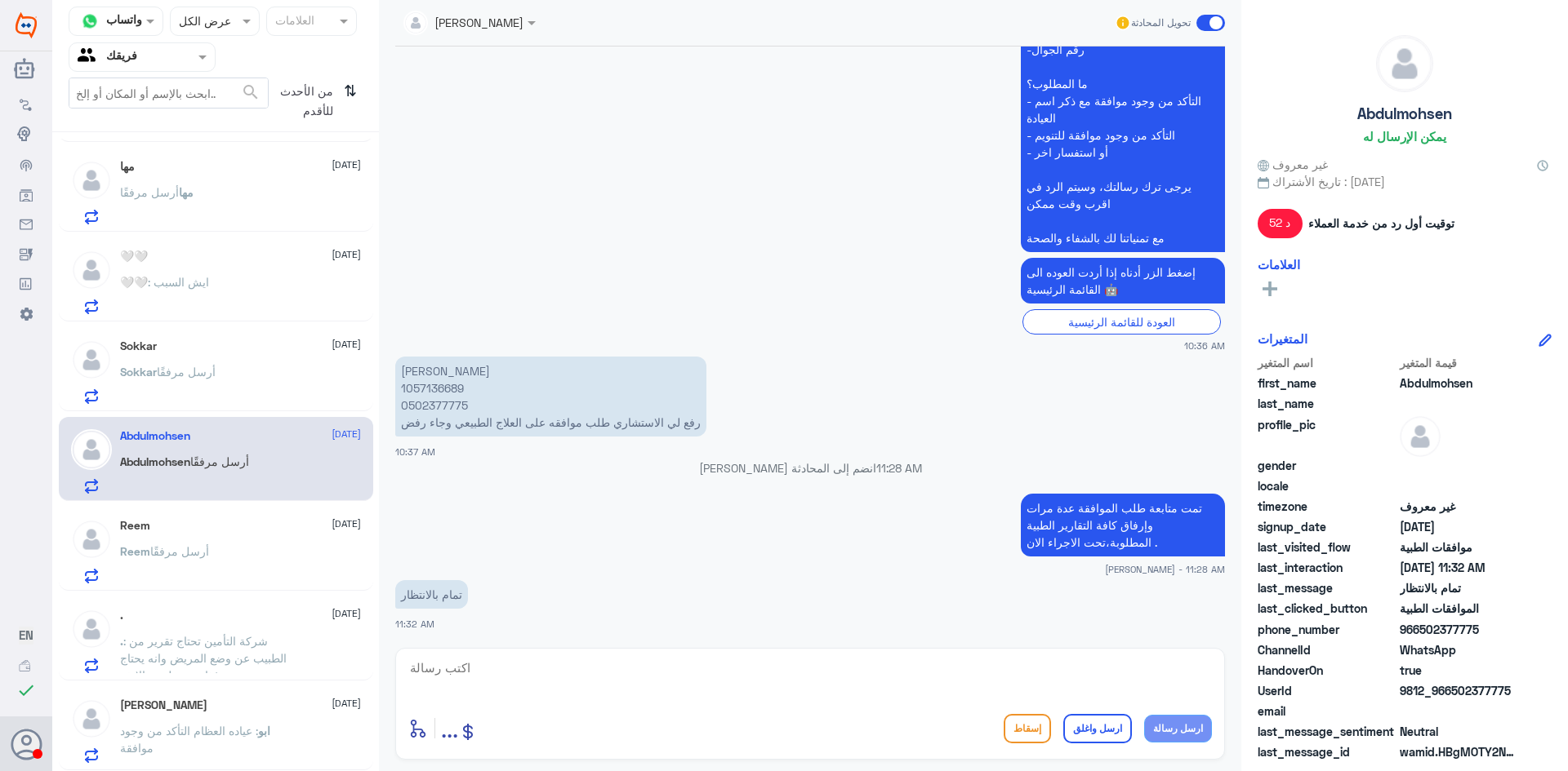
click at [254, 396] on div "[PERSON_NAME] أرسل مرفقًا" at bounding box center [241, 386] width 241 height 37
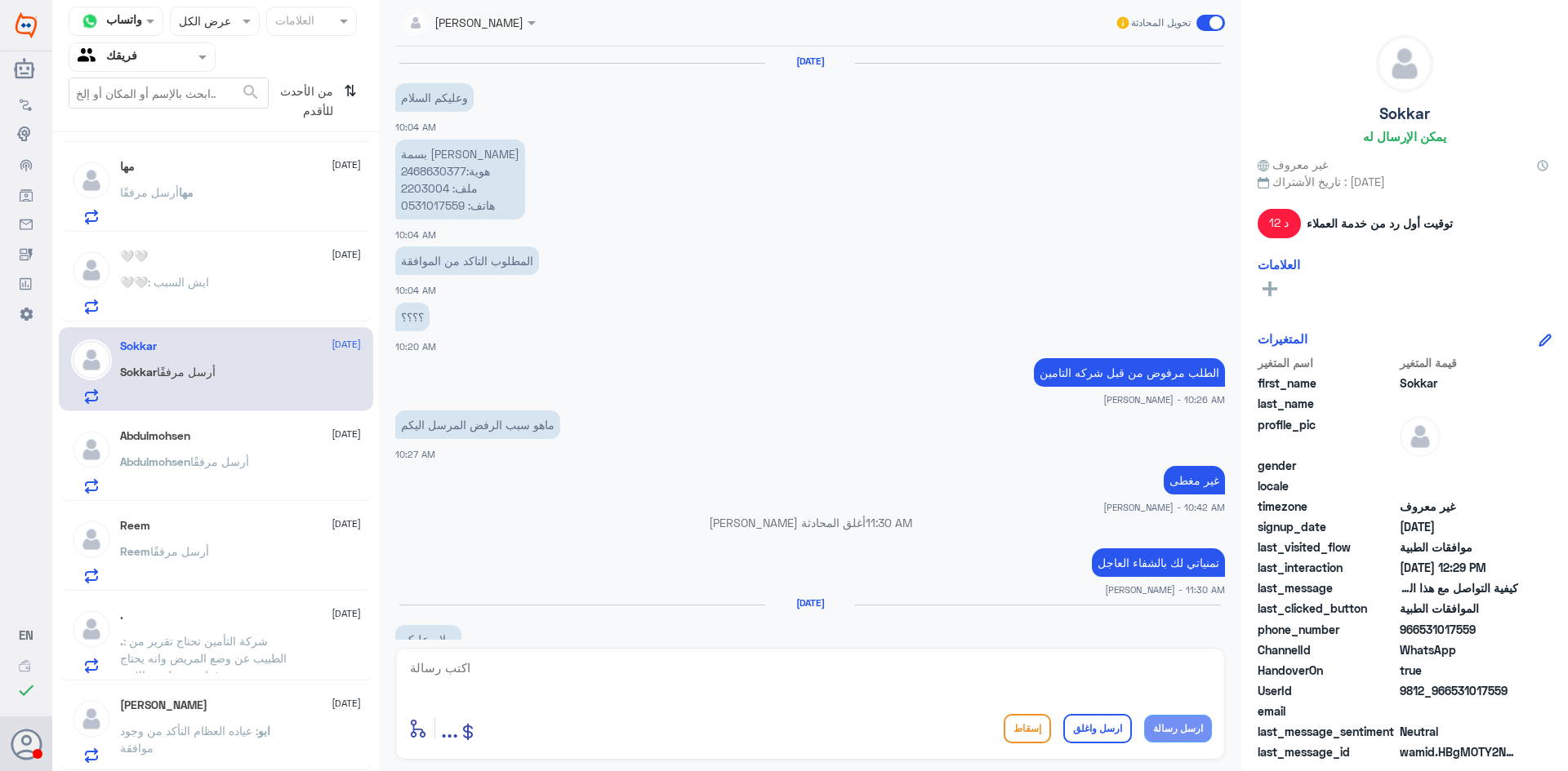
scroll to position [1101, 0]
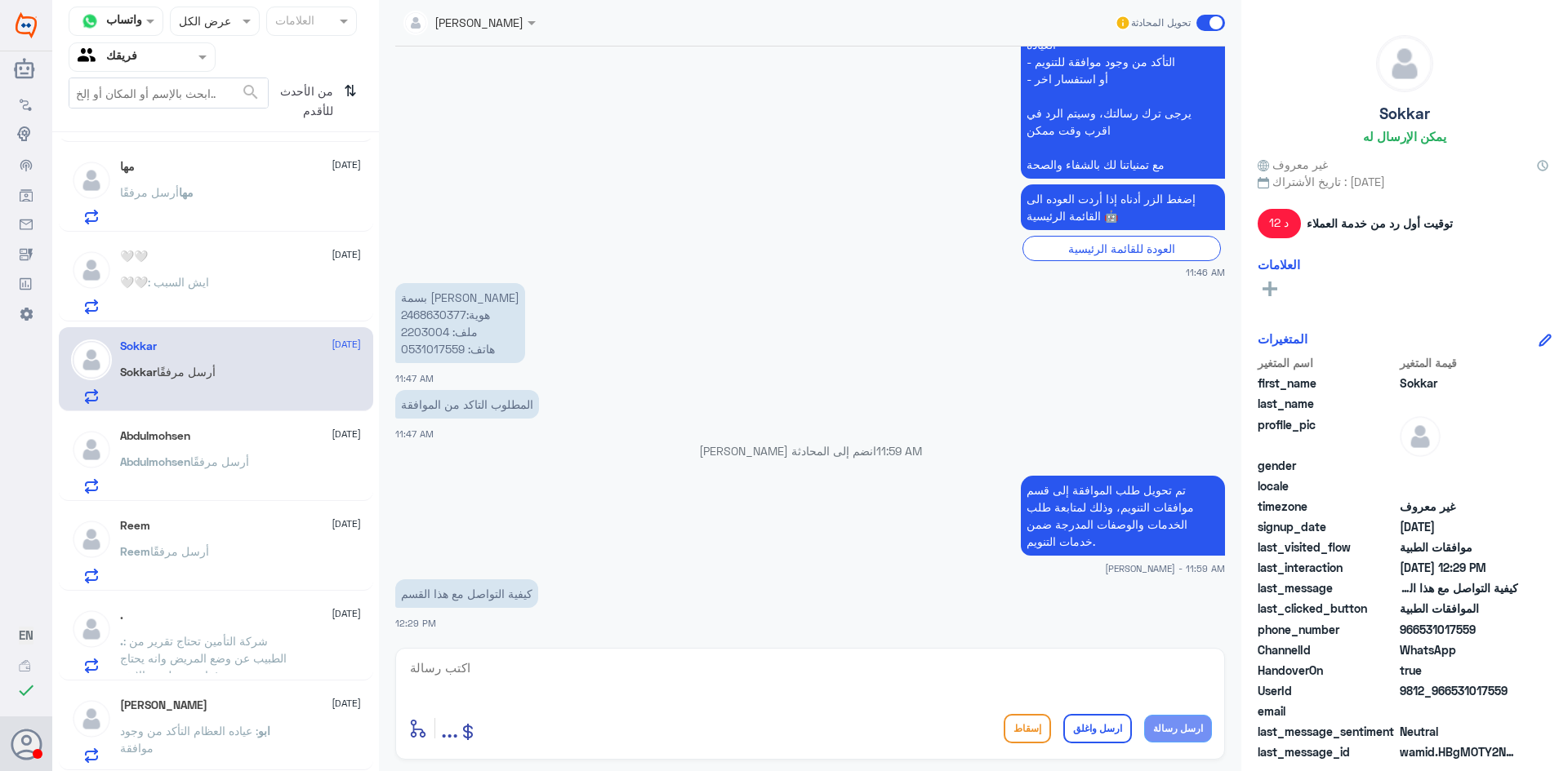
click at [254, 295] on div "🤍🤍 : ايش السبب" at bounding box center [241, 296] width 241 height 37
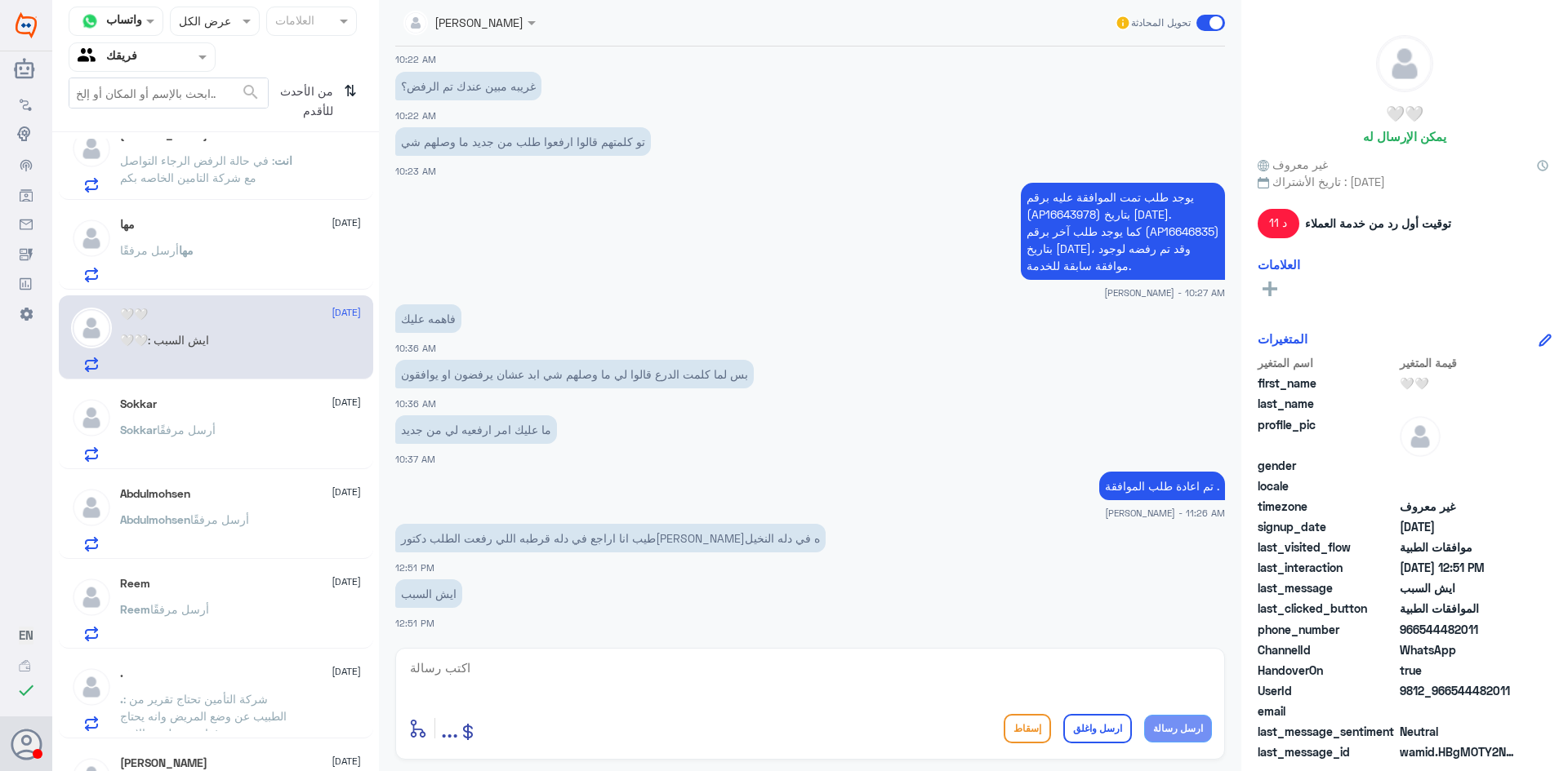
scroll to position [1082, 0]
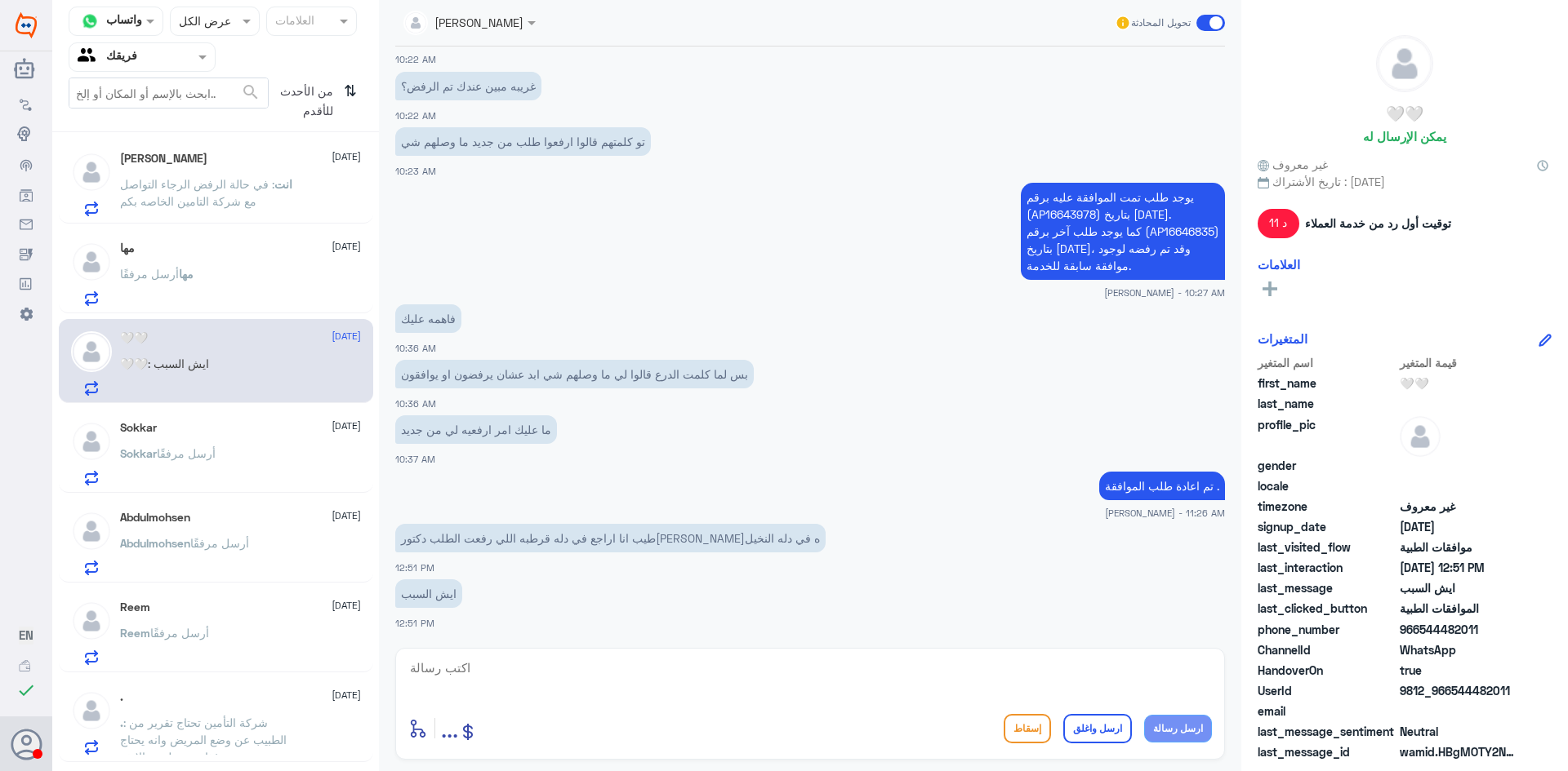
click at [262, 270] on div "مها أرسل مرفقًا" at bounding box center [241, 288] width 241 height 37
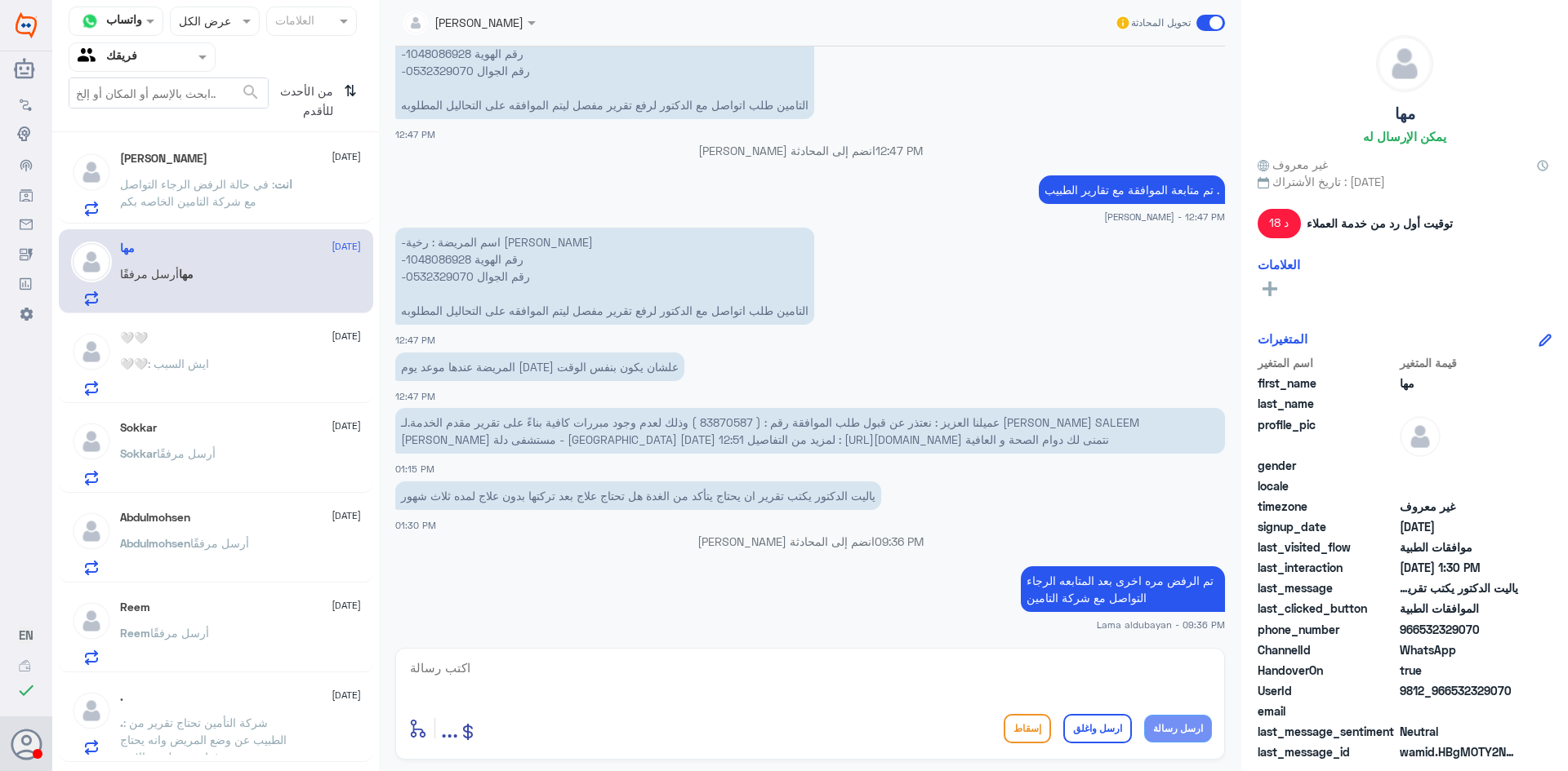
scroll to position [1001, 0]
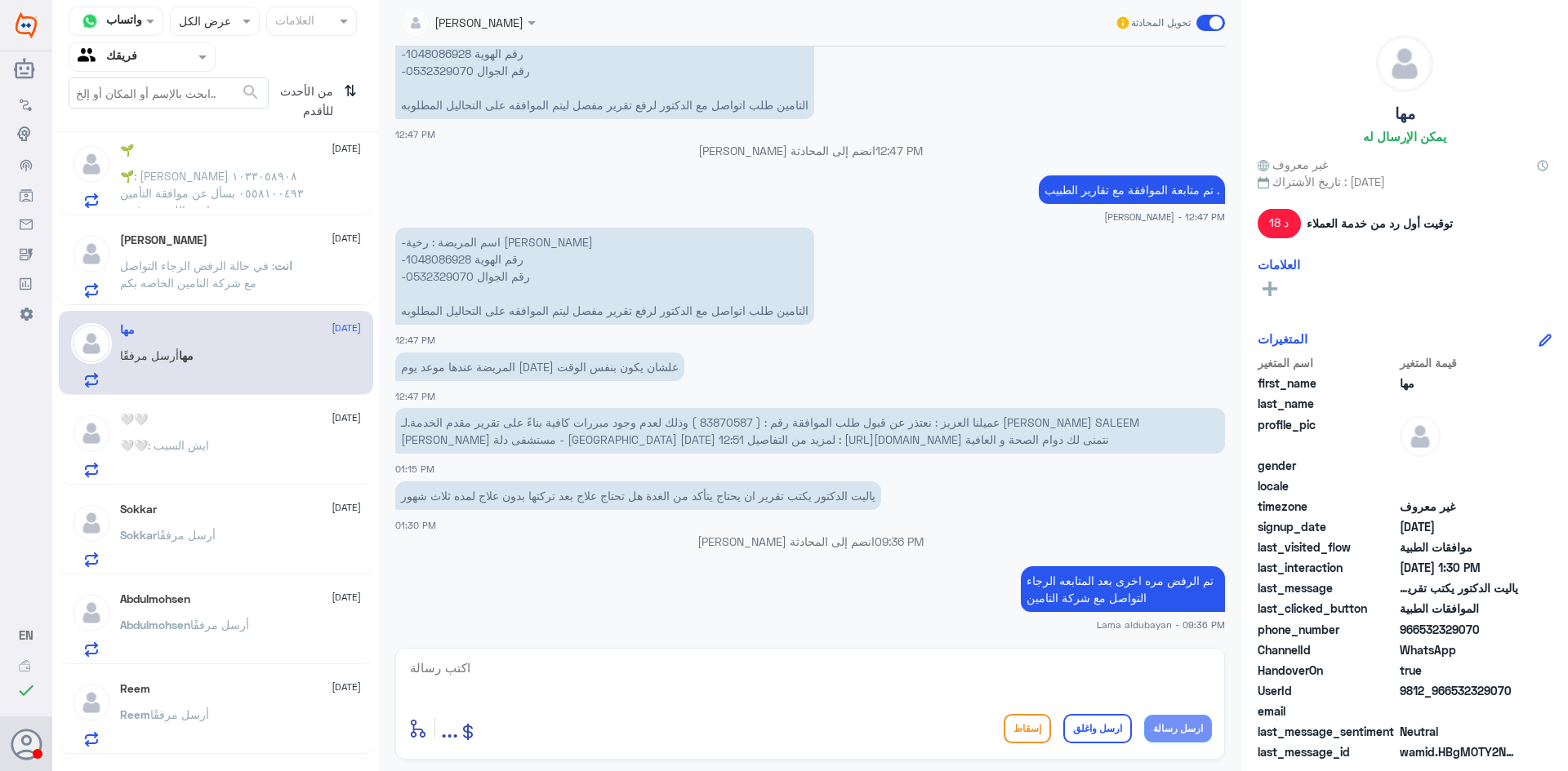
click at [264, 259] on span ": في حالة الرفض الرجاء التواصل مع شركة التامين الخاصه بكم" at bounding box center [198, 274] width 155 height 31
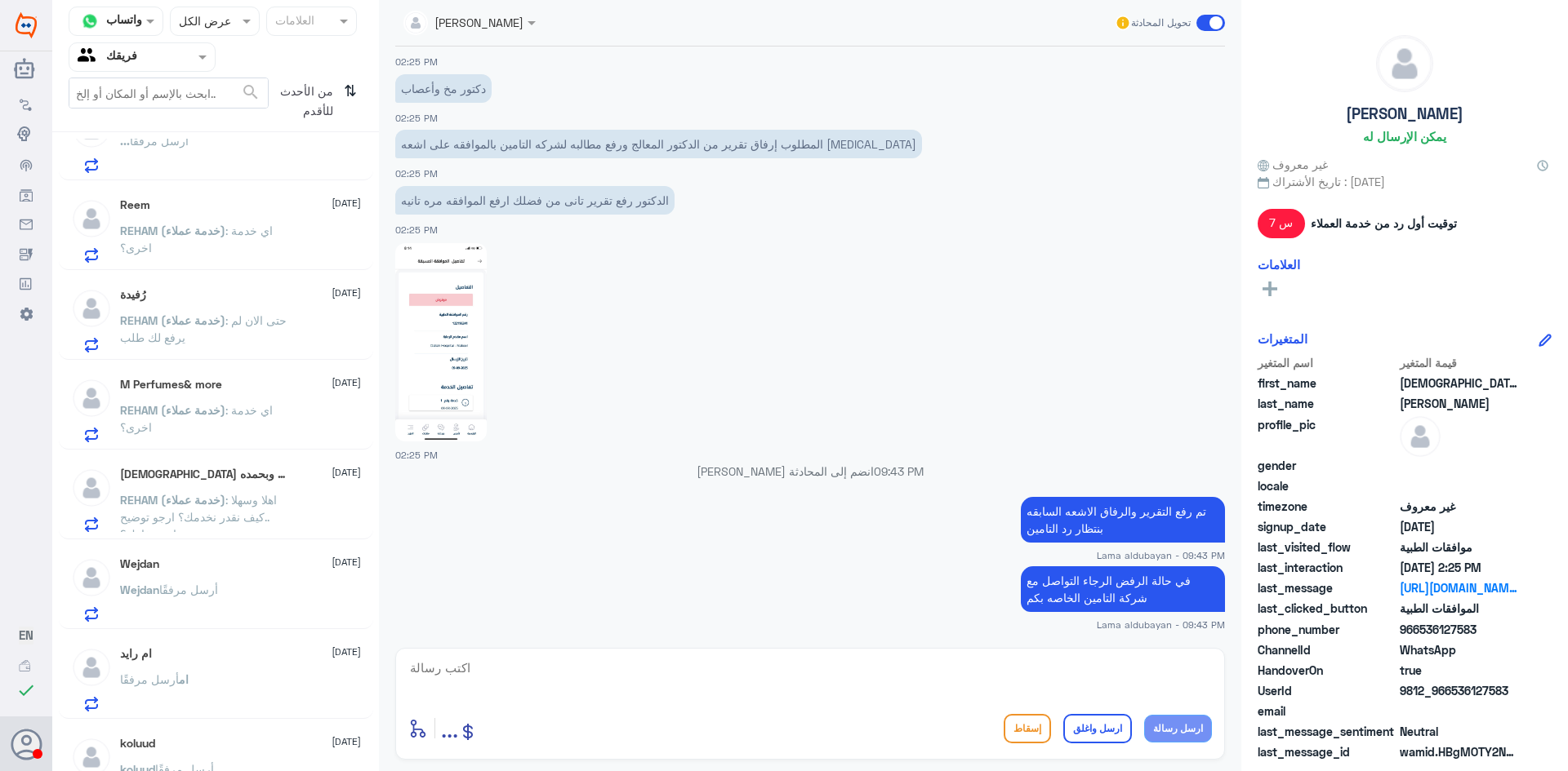
scroll to position [22, 0]
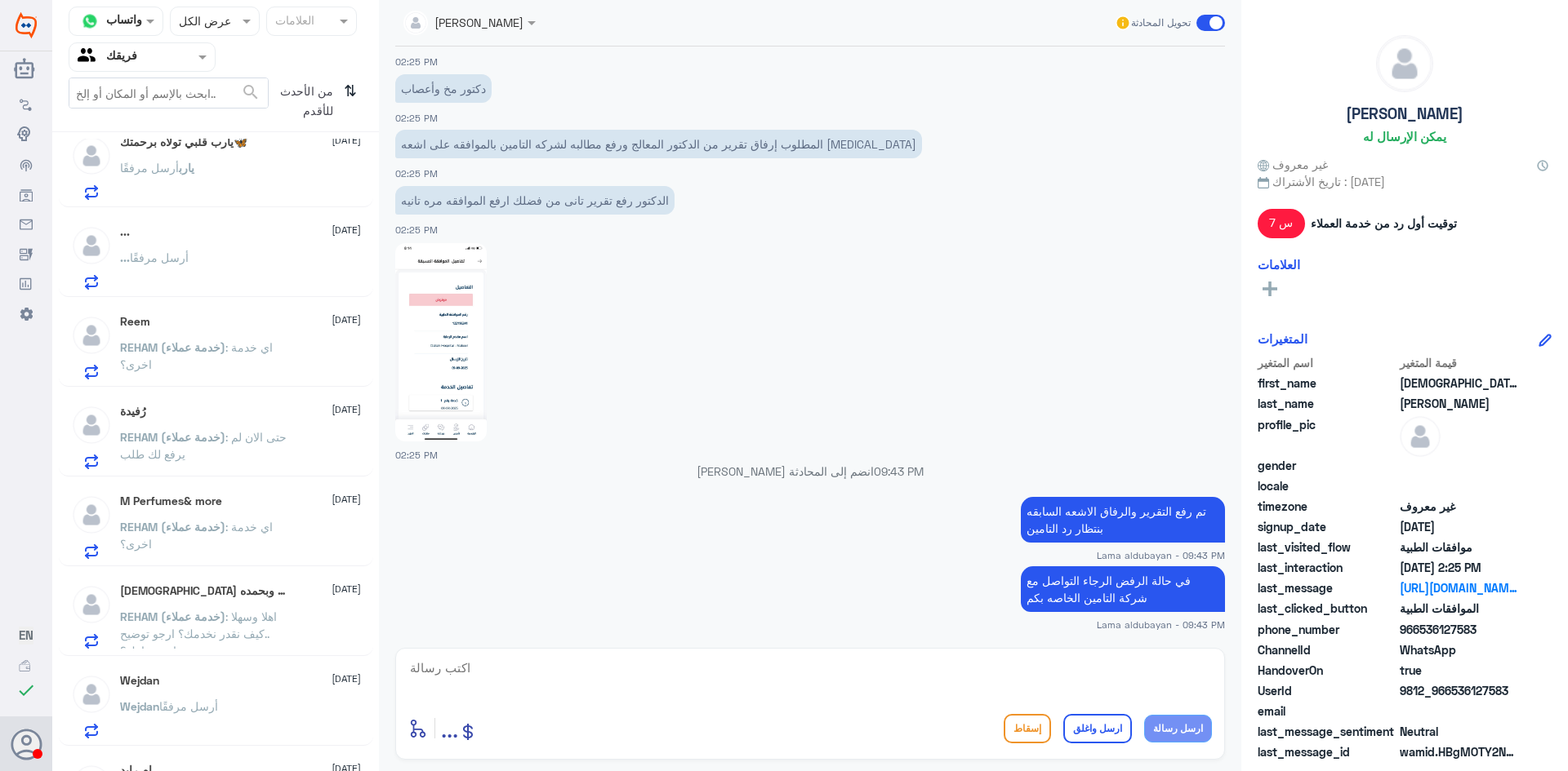
click at [281, 510] on div "M Perfumes& more [DATE] REHAM (خدمة عملاء) : اي خدمة اخرى؟" at bounding box center [241, 527] width 241 height 65
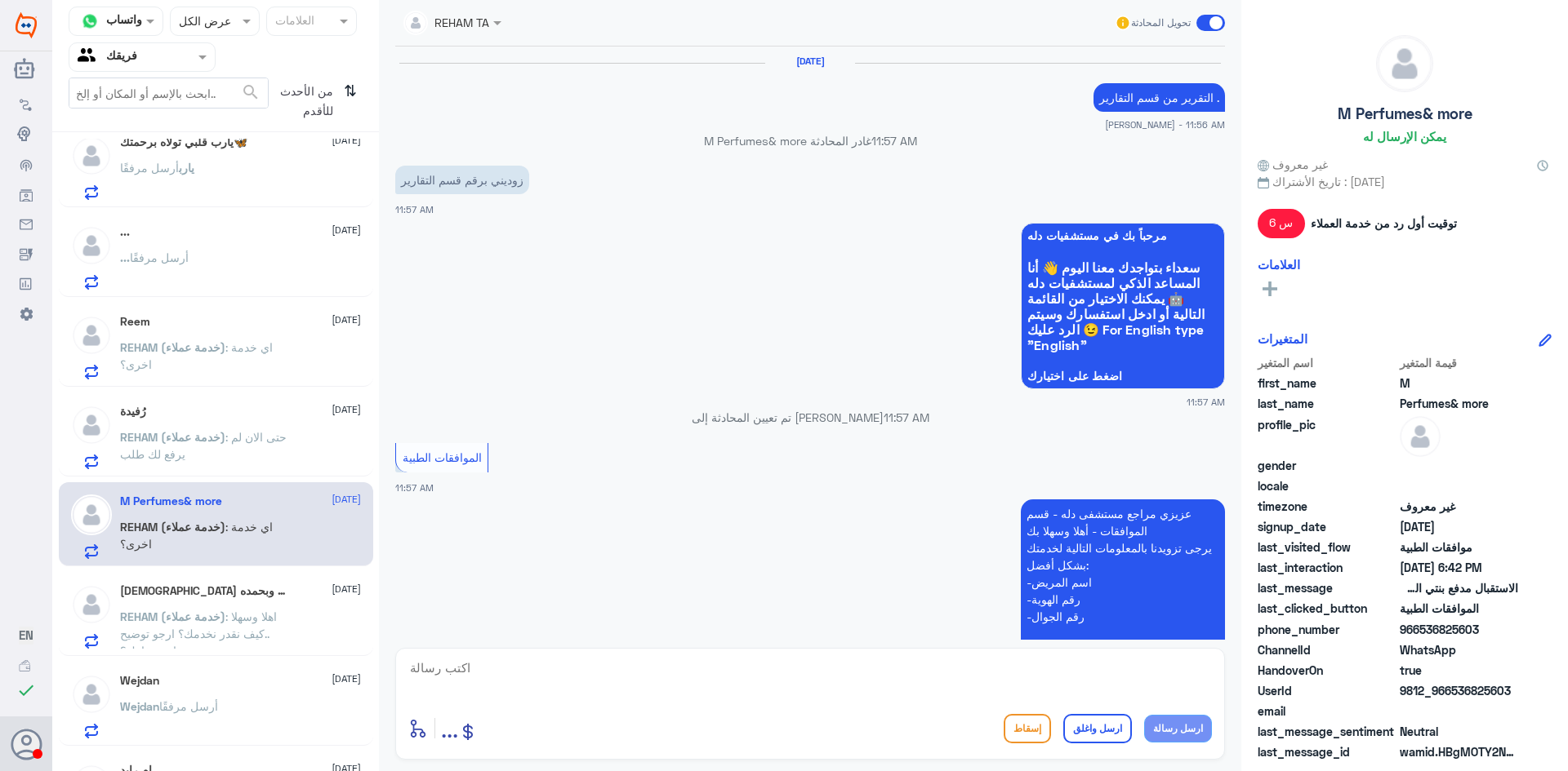
scroll to position [1316, 0]
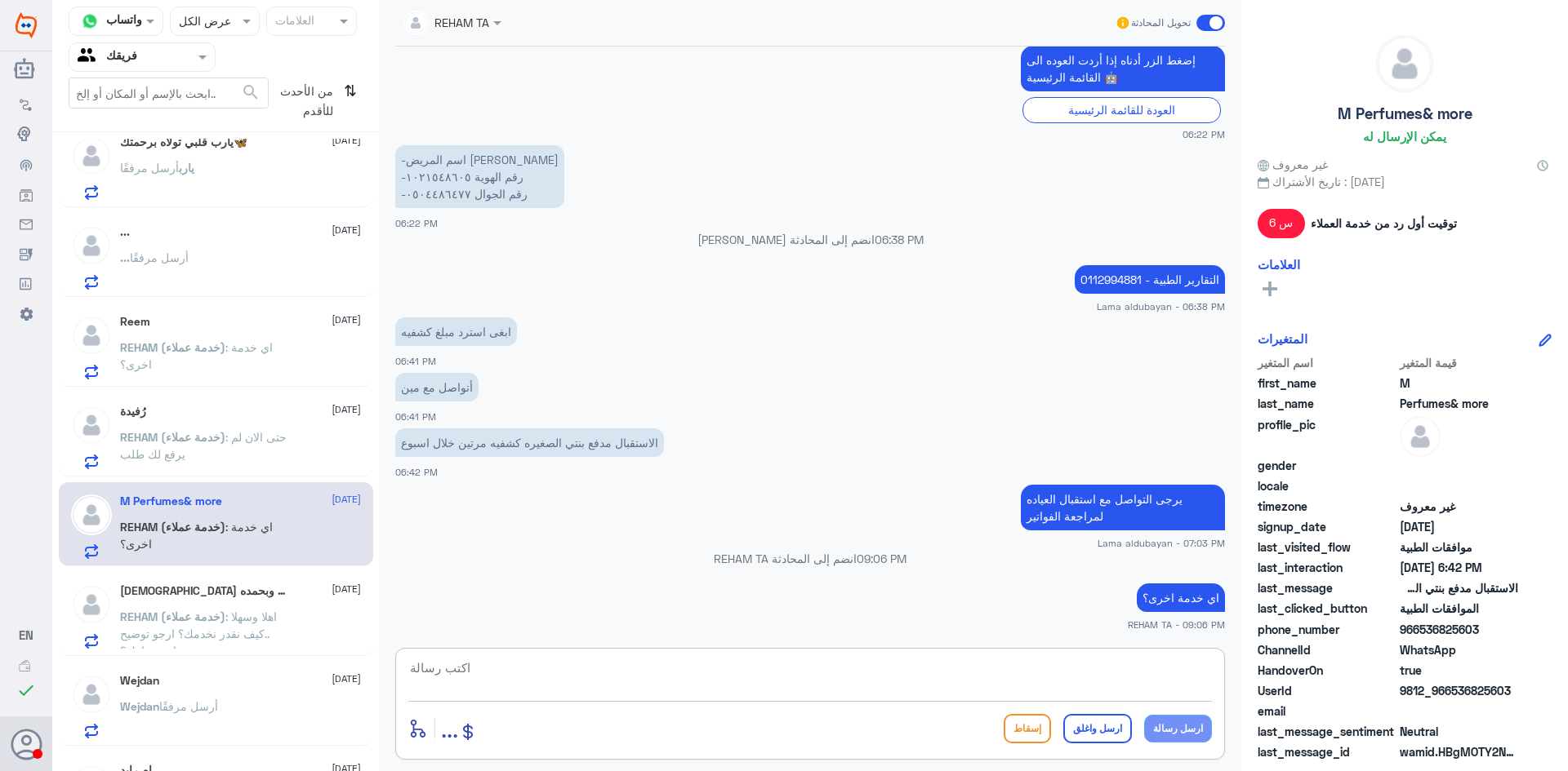
click at [842, 678] on textarea at bounding box center [810, 677] width 804 height 40
type textarea "h"
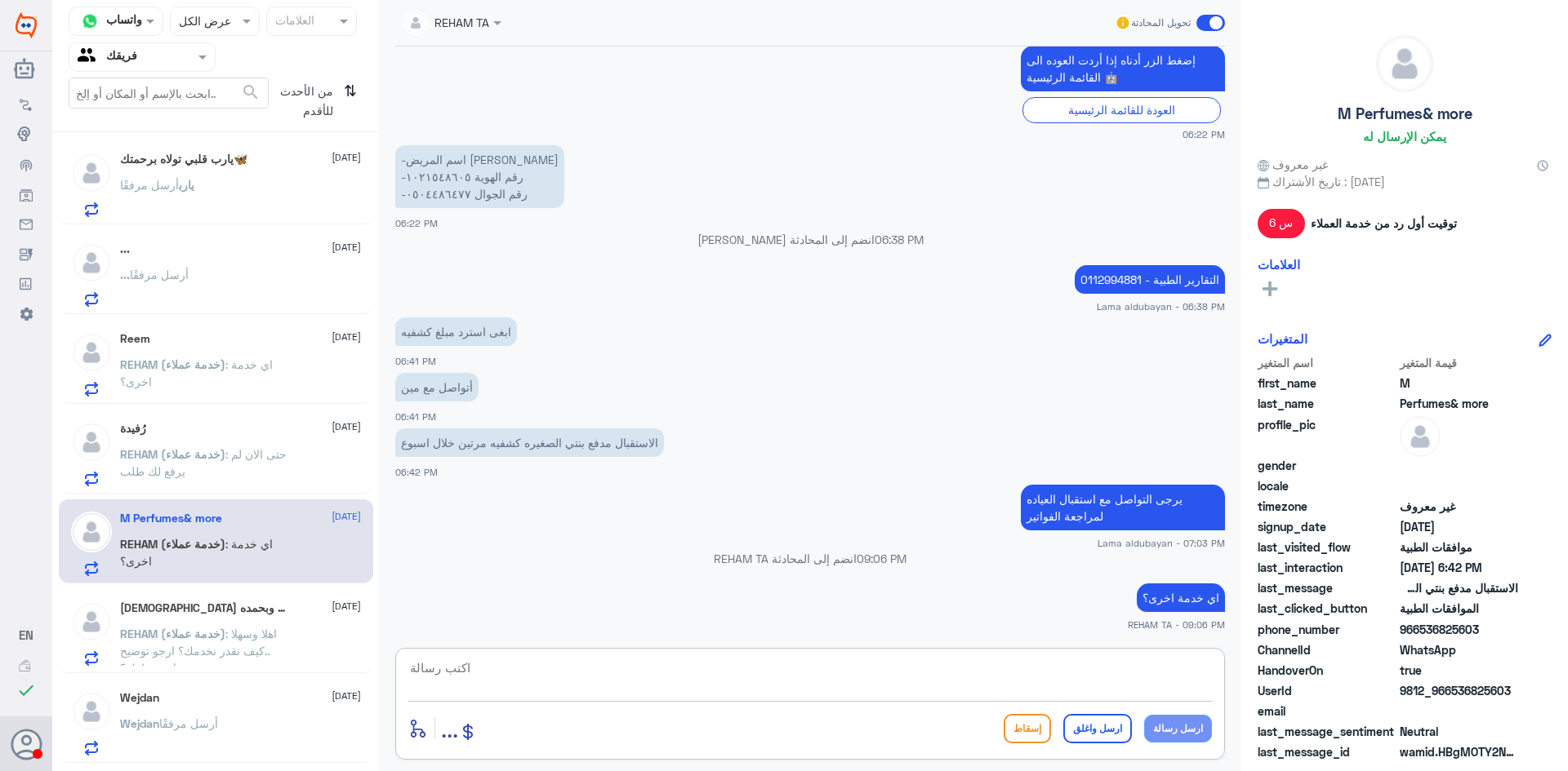
scroll to position [0, 0]
click at [229, 185] on div "[PERSON_NAME] أرسل مرفقًا" at bounding box center [241, 202] width 241 height 37
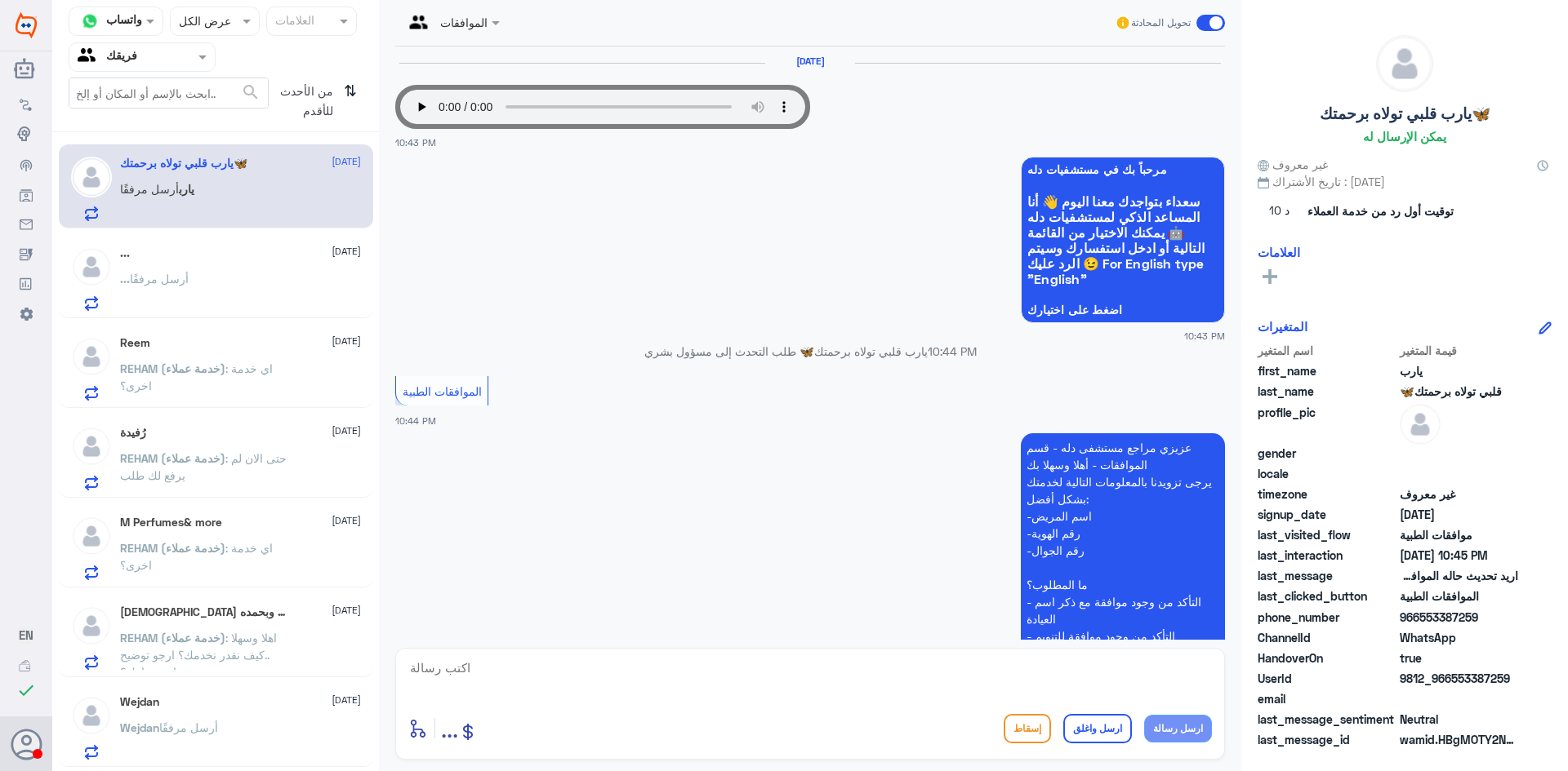
scroll to position [420, 0]
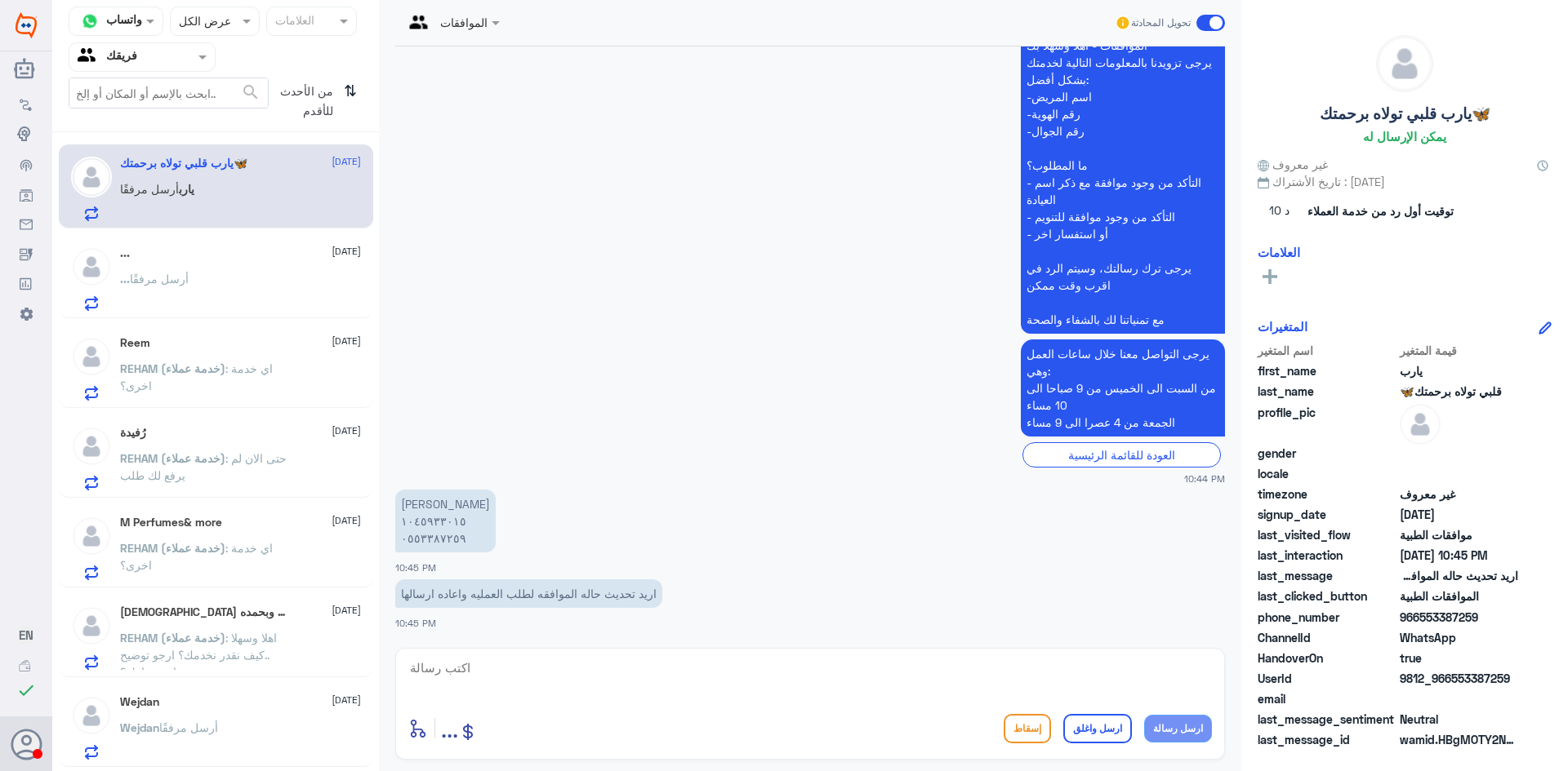
click at [230, 270] on div "... [DATE] ... أرسل مرفقًا" at bounding box center [241, 279] width 241 height 65
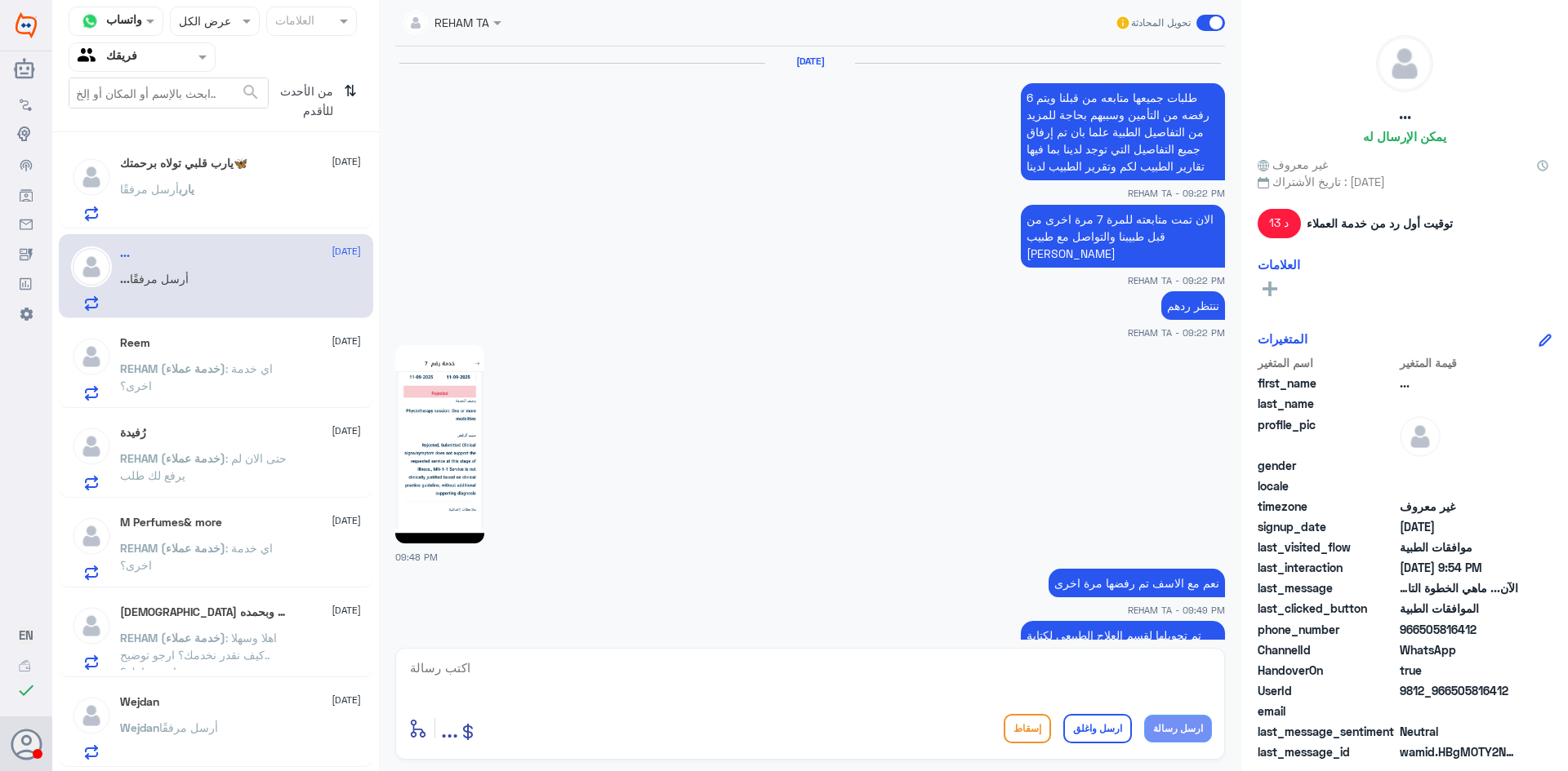
scroll to position [935, 0]
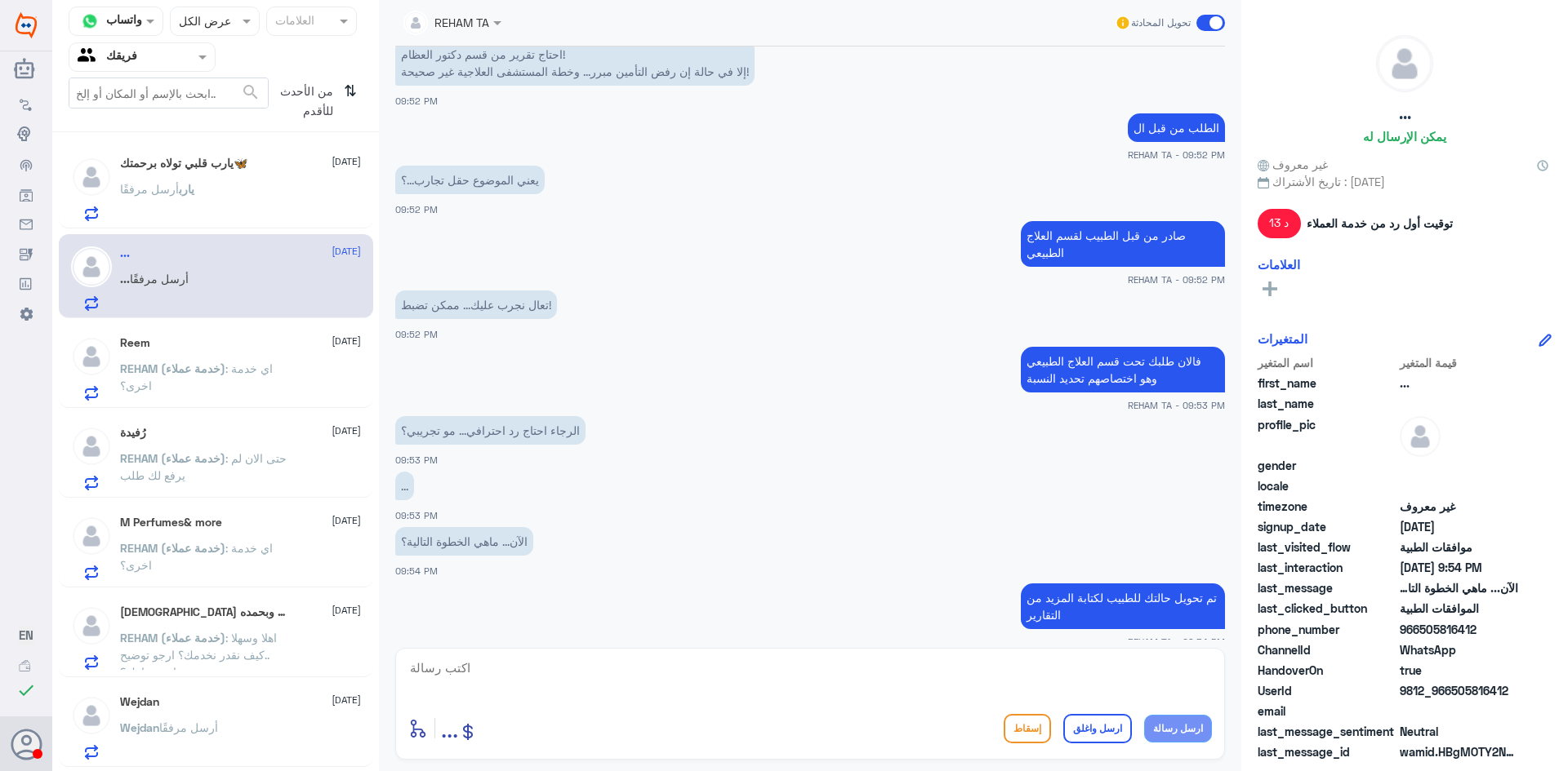
click at [219, 196] on div "[PERSON_NAME] أرسل مرفقًا" at bounding box center [241, 202] width 241 height 37
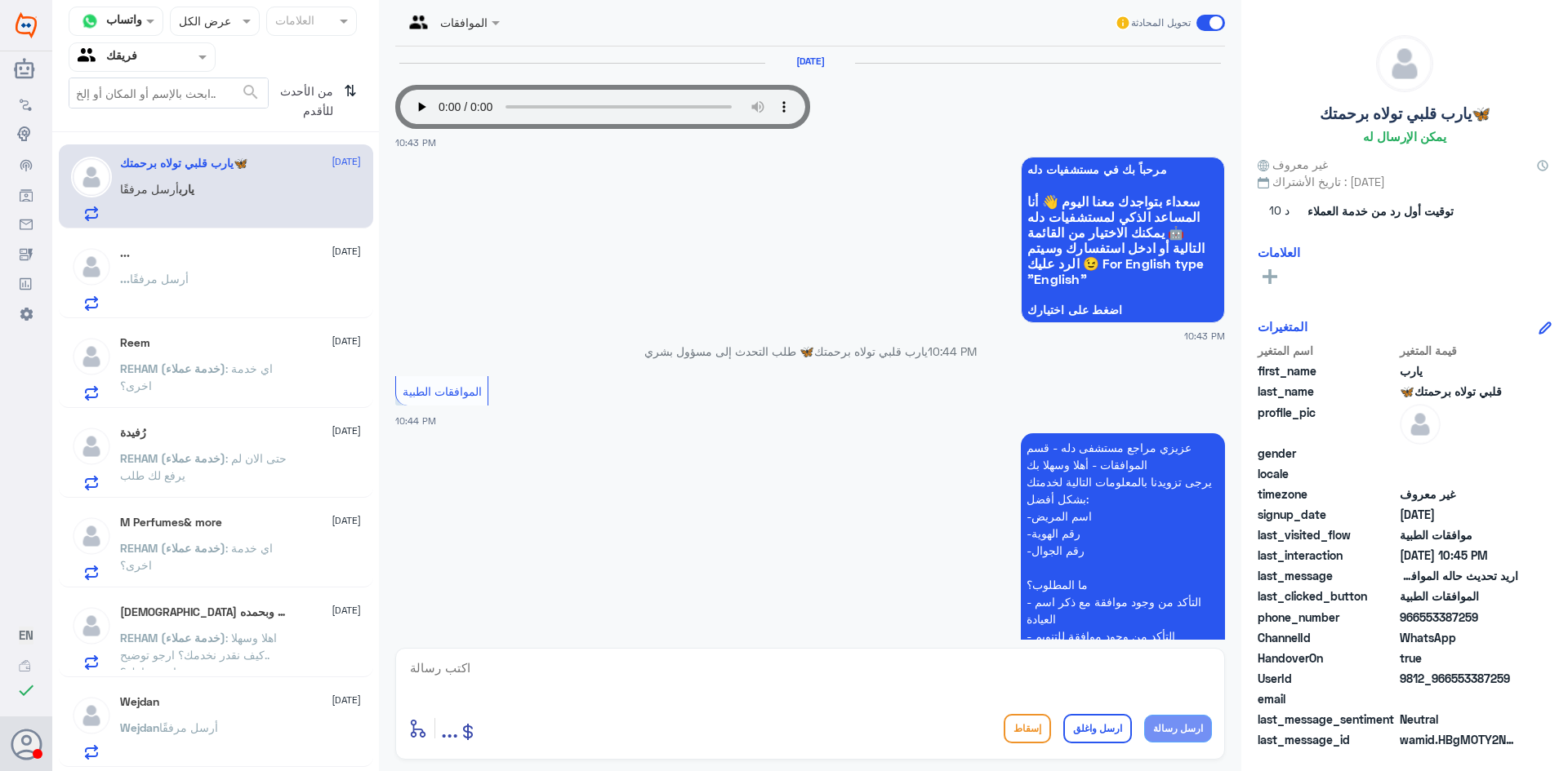
scroll to position [420, 0]
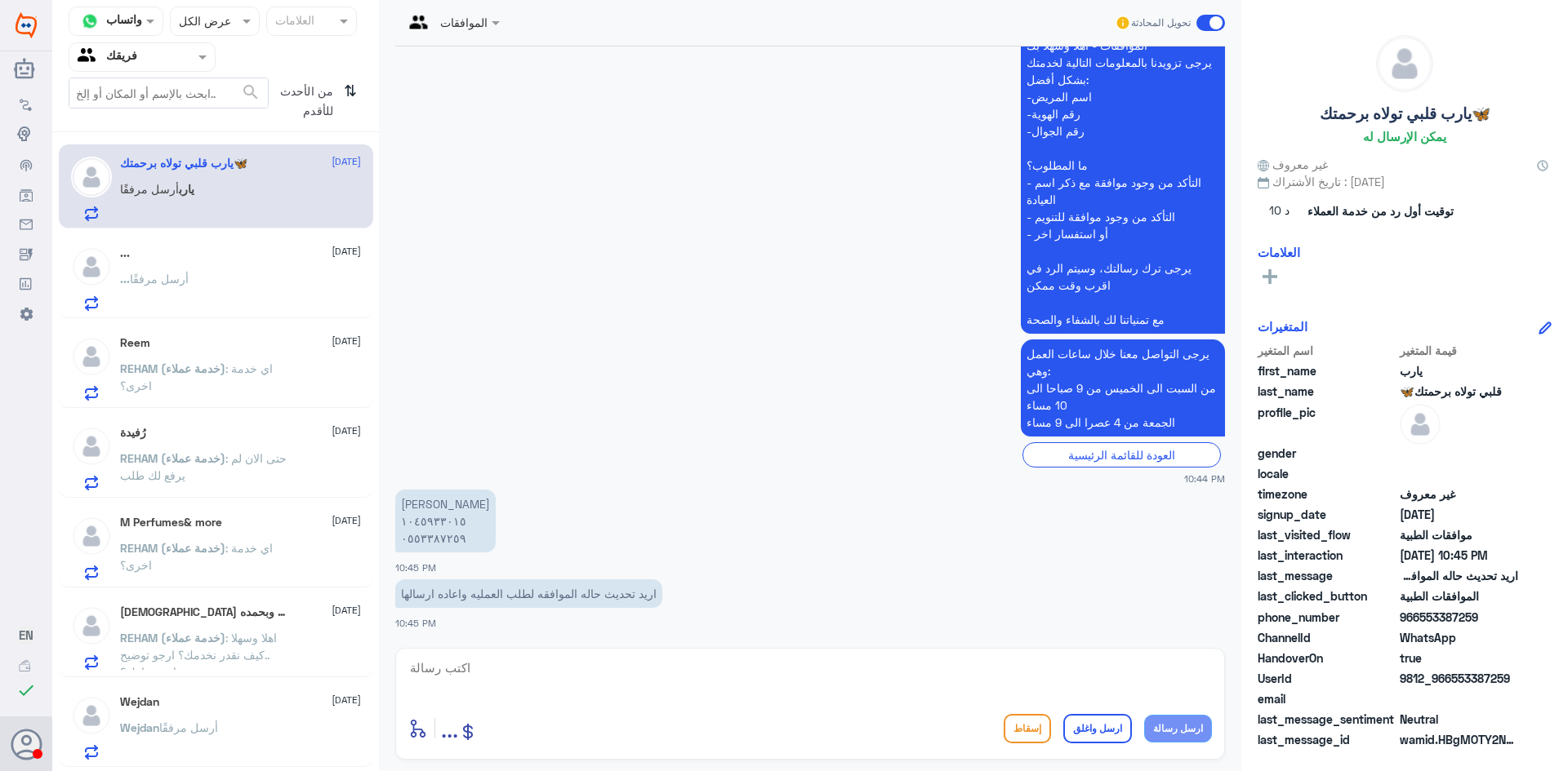
click at [503, 696] on textarea at bounding box center [810, 677] width 804 height 40
type textarea "1045933"
drag, startPoint x: 548, startPoint y: 670, endPoint x: 44, endPoint y: 625, distance: 506.0
click at [0, 644] on div "Dallah Hospitals منشئ البوت مهارات تدريب البوت إذاعة الجمهور صندوق الوارد أدوات…" at bounding box center [784, 386] width 1568 height 771
click at [734, 675] on textarea at bounding box center [810, 677] width 804 height 40
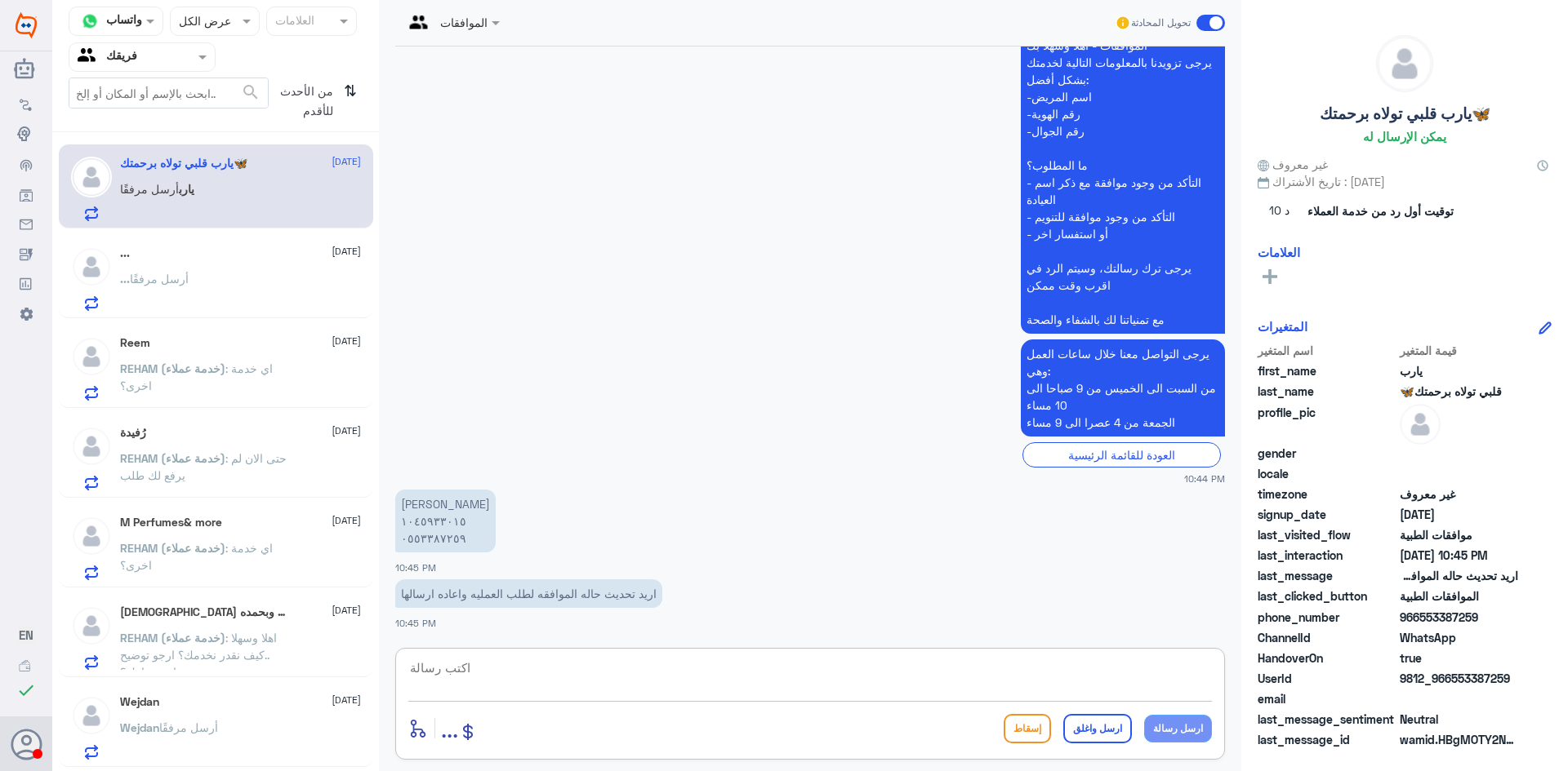
paste textarea "للخدمة بشكل افضل ارجو التواصل معنا في اوقات الدوام سعدنا بخدمتك"
type textarea "للخدمة بشكل افضل ارجو التواصل معنا في اوقات الدوام سعدنا بخدمتك"
click at [151, 307] on p "... أرسل مرفقًا" at bounding box center [155, 290] width 68 height 40
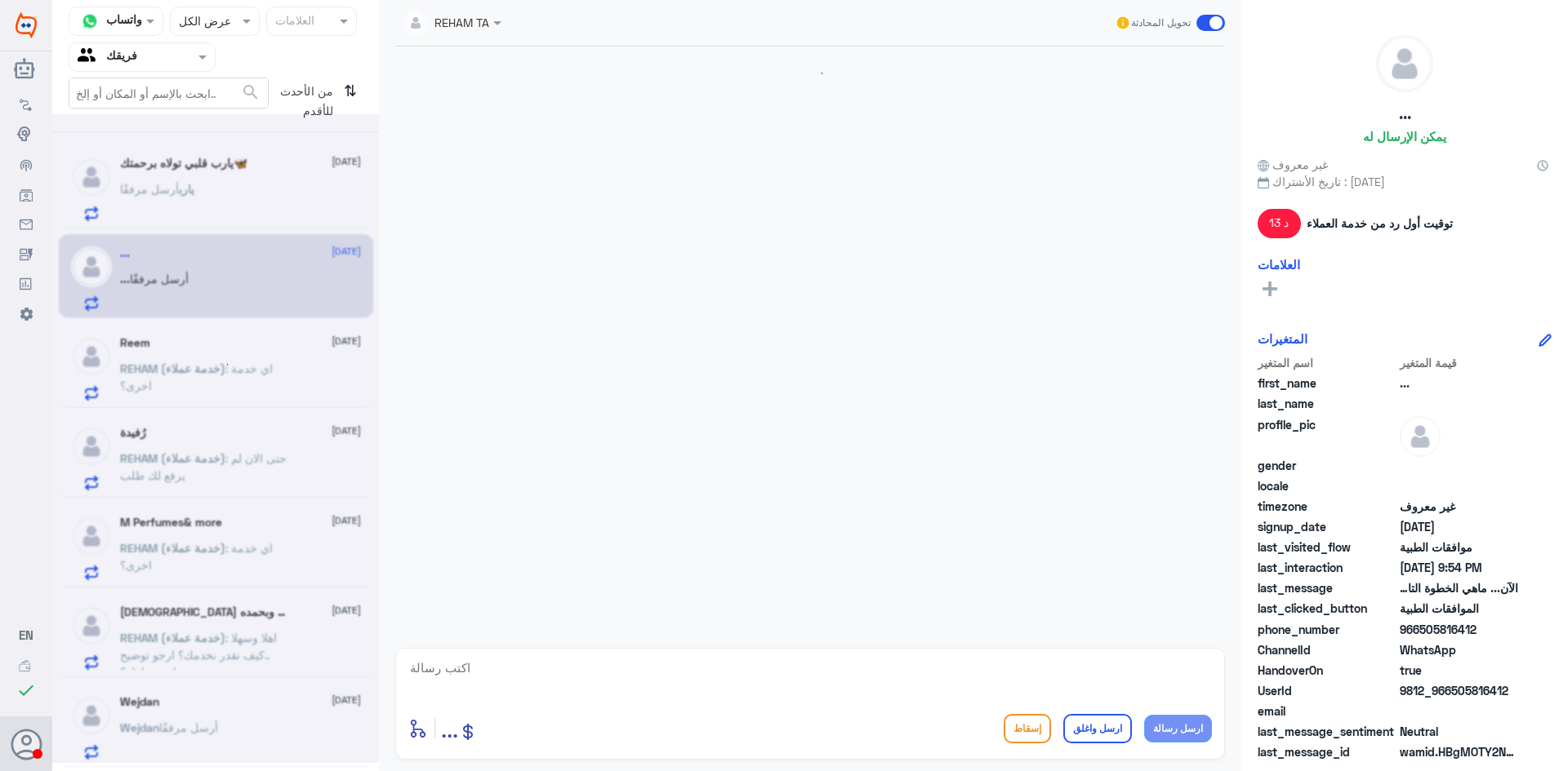
scroll to position [935, 0]
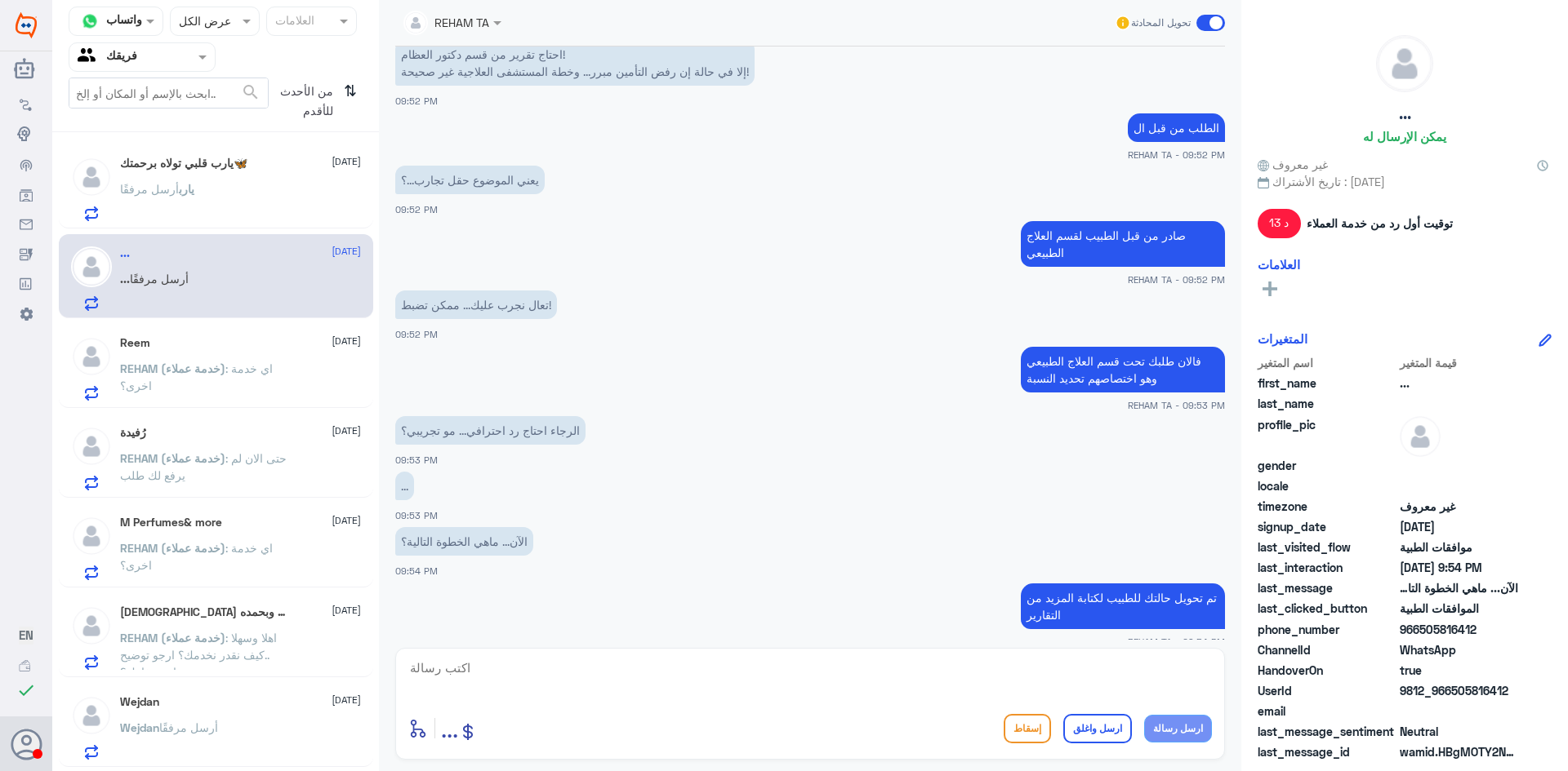
click at [233, 181] on div "‏يارب قلبي تولاه برحمتك🦋 [DATE] ‏يارب أرسل مرفقًا" at bounding box center [241, 189] width 241 height 65
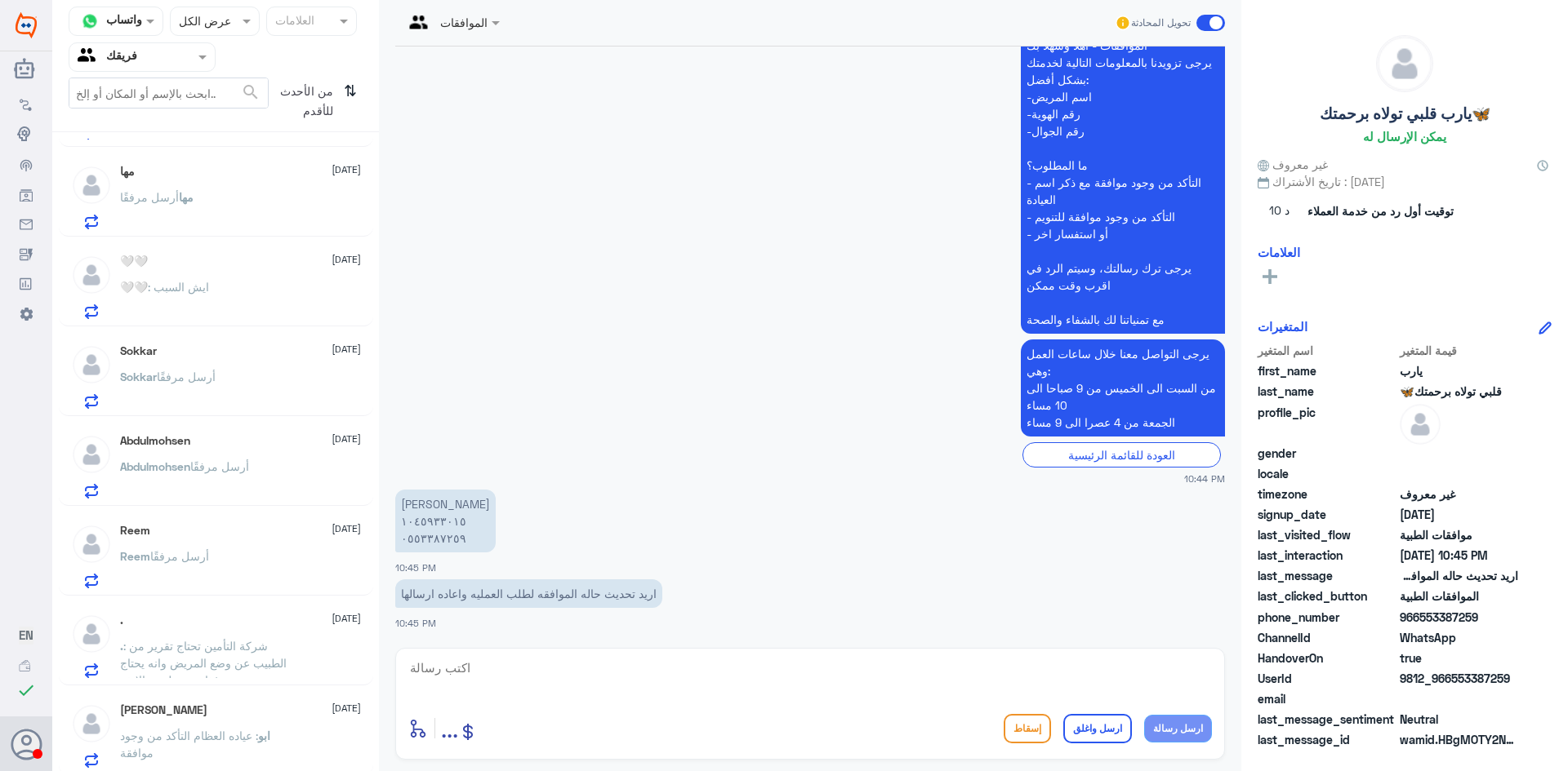
scroll to position [1164, 0]
click at [245, 760] on p "ابو : عياده العظام التأكد من وجود موافقة" at bounding box center [212, 742] width 183 height 40
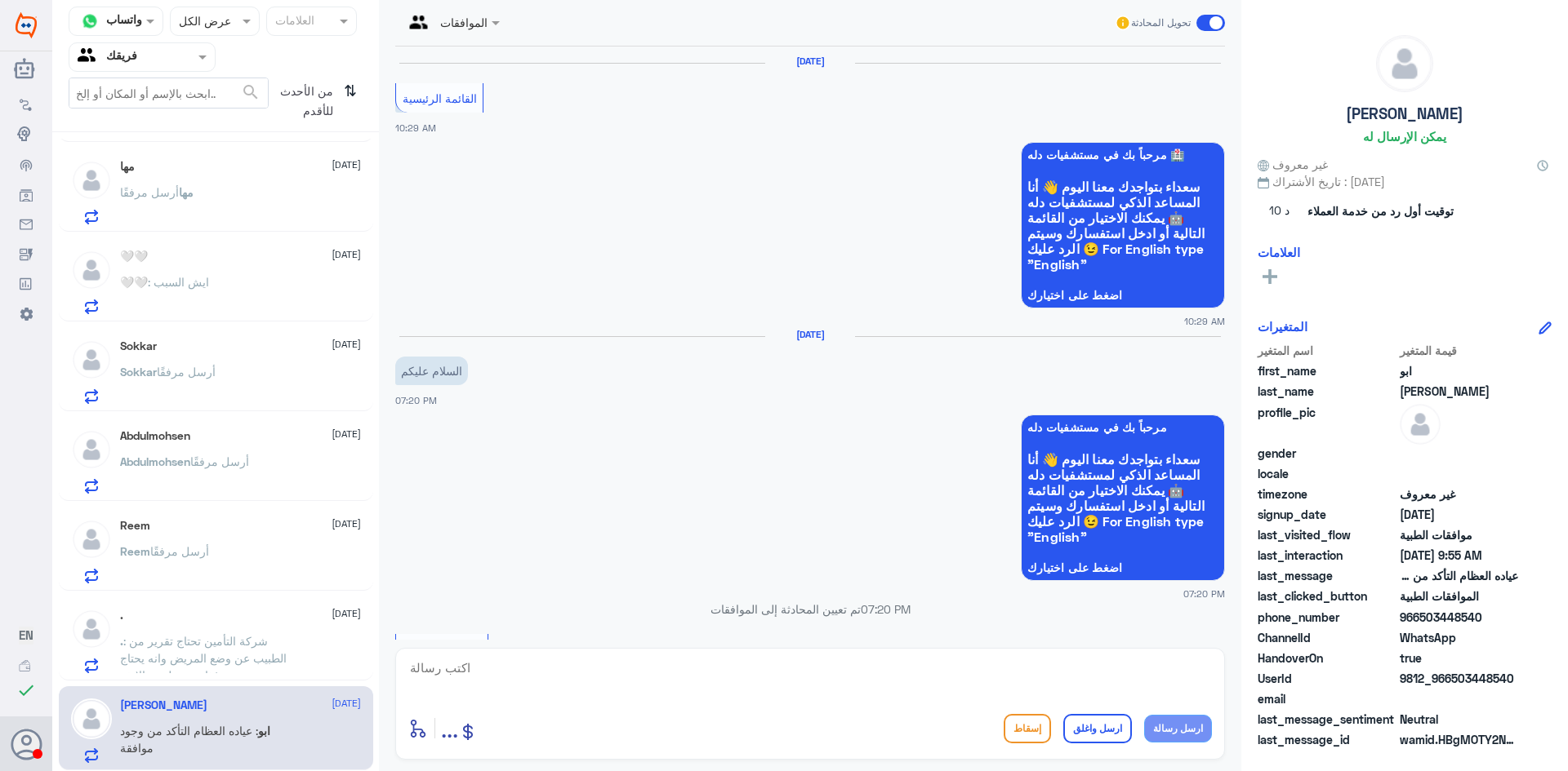
scroll to position [1676, 0]
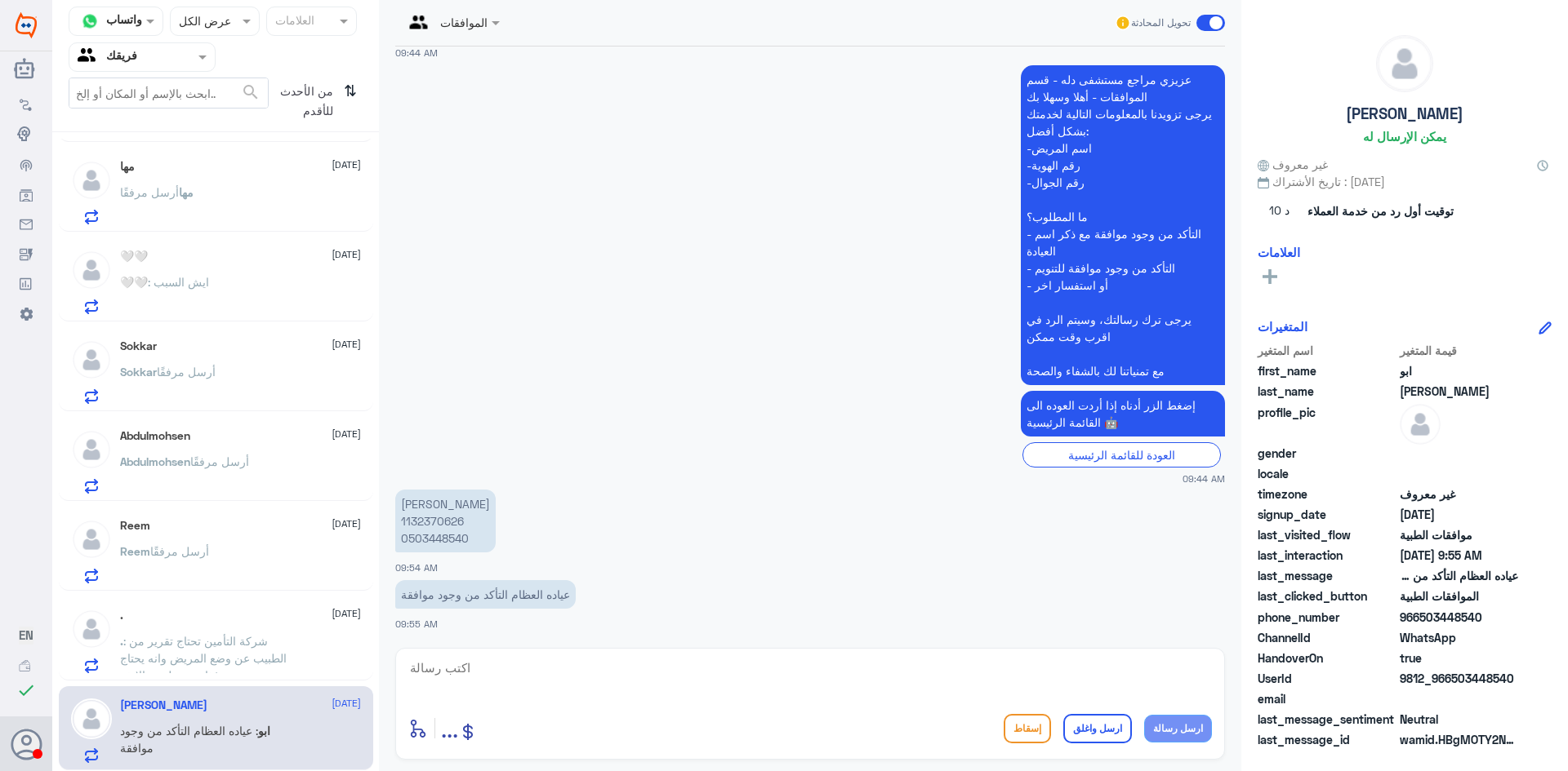
click at [258, 644] on span ": شركة التأمين تحتاج تقرير من الطبيب عن وضع المريض وانه يحتاج غذاء عن طريق الانف" at bounding box center [203, 659] width 166 height 49
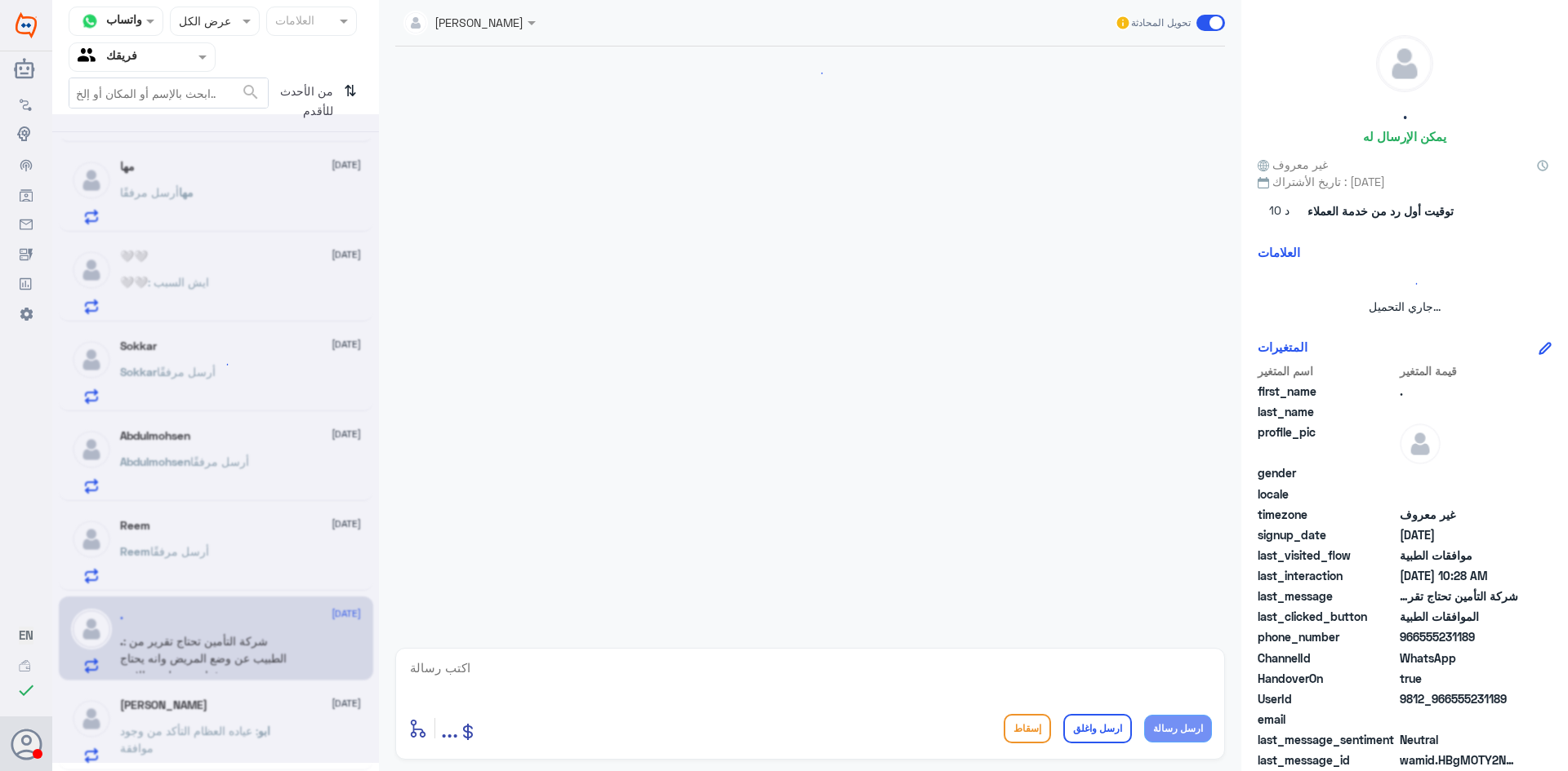
scroll to position [713, 0]
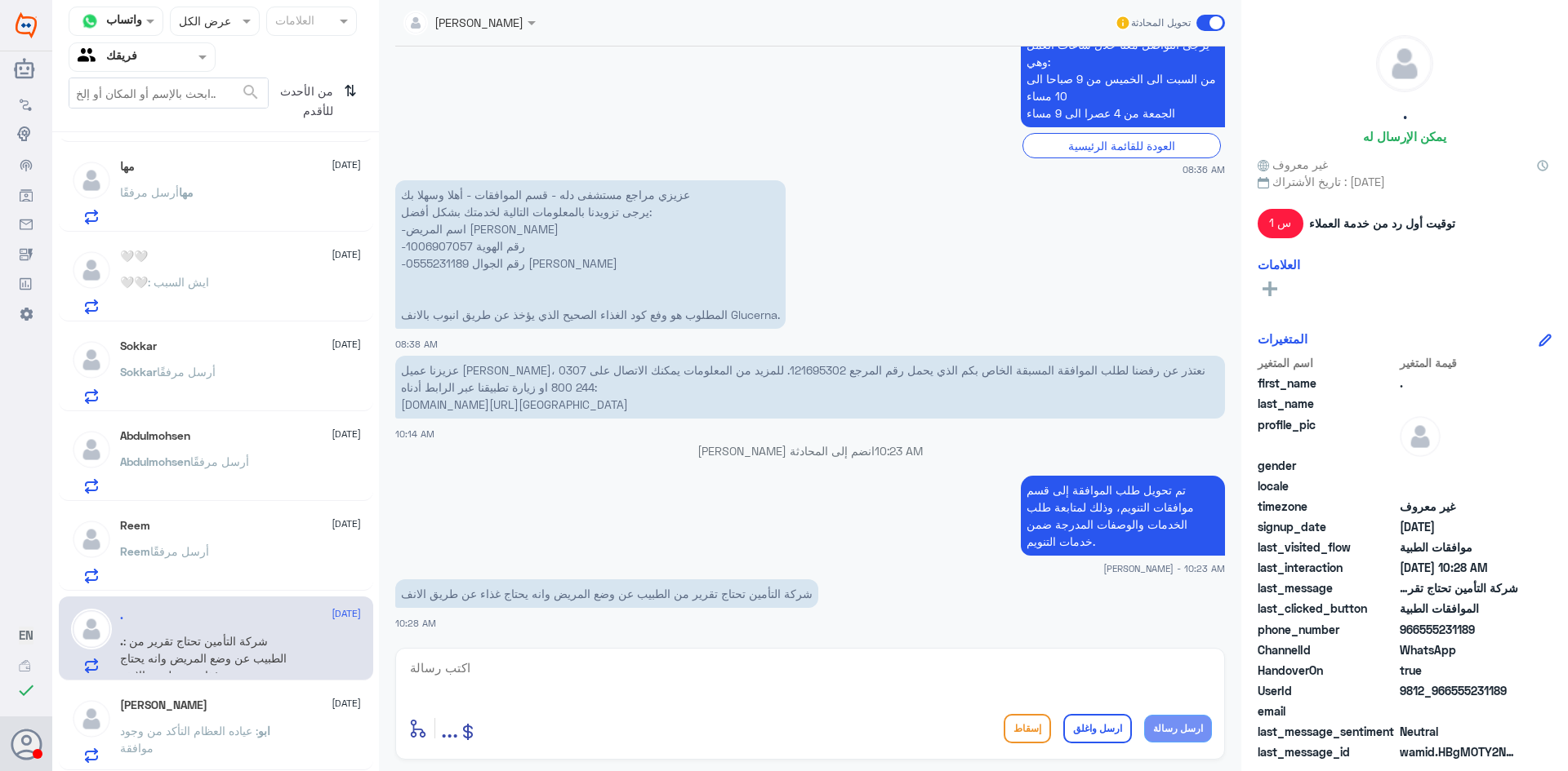
click at [217, 458] on span "أرسل مرفقًا" at bounding box center [219, 461] width 58 height 13
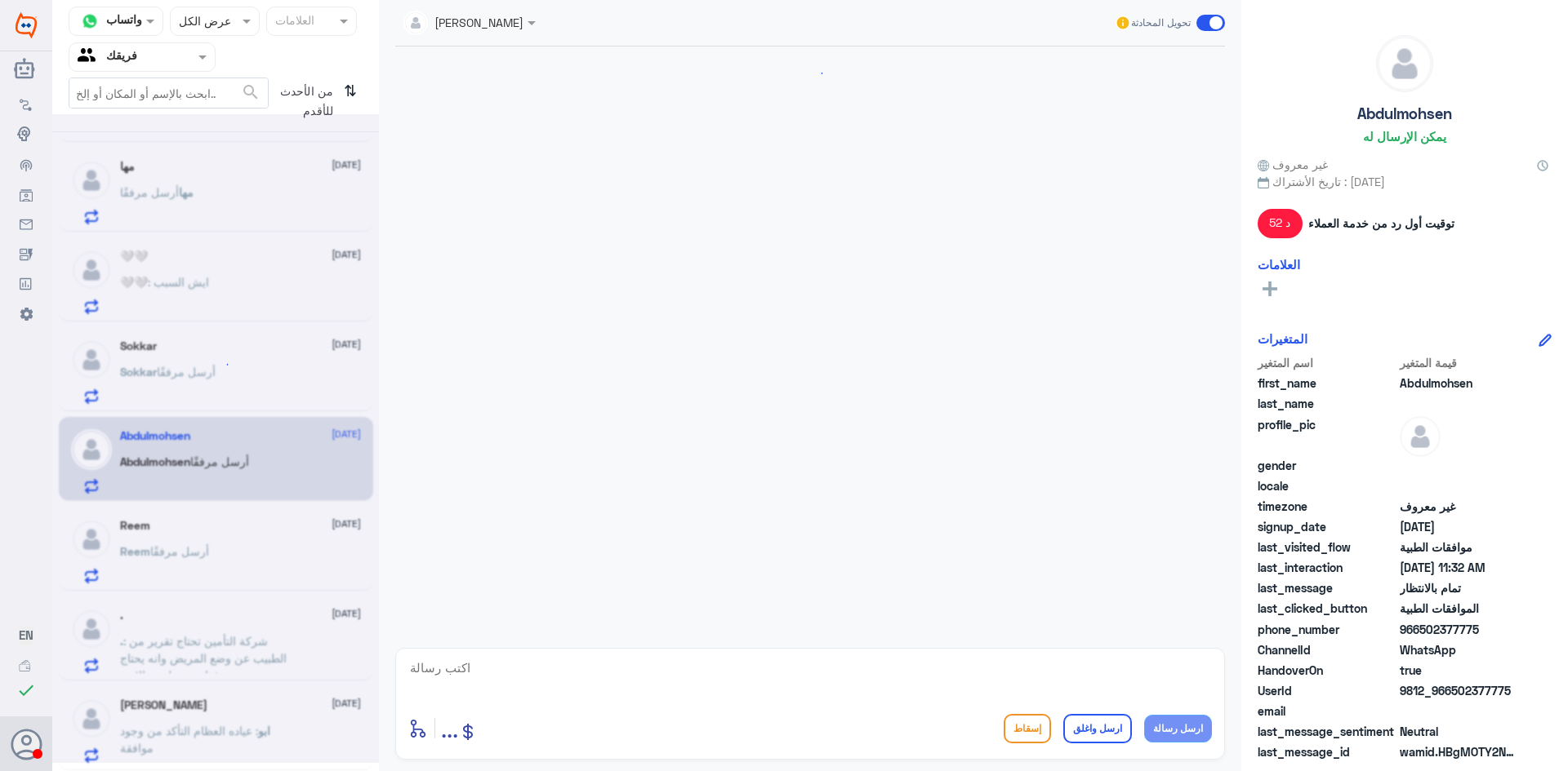
scroll to position [485, 0]
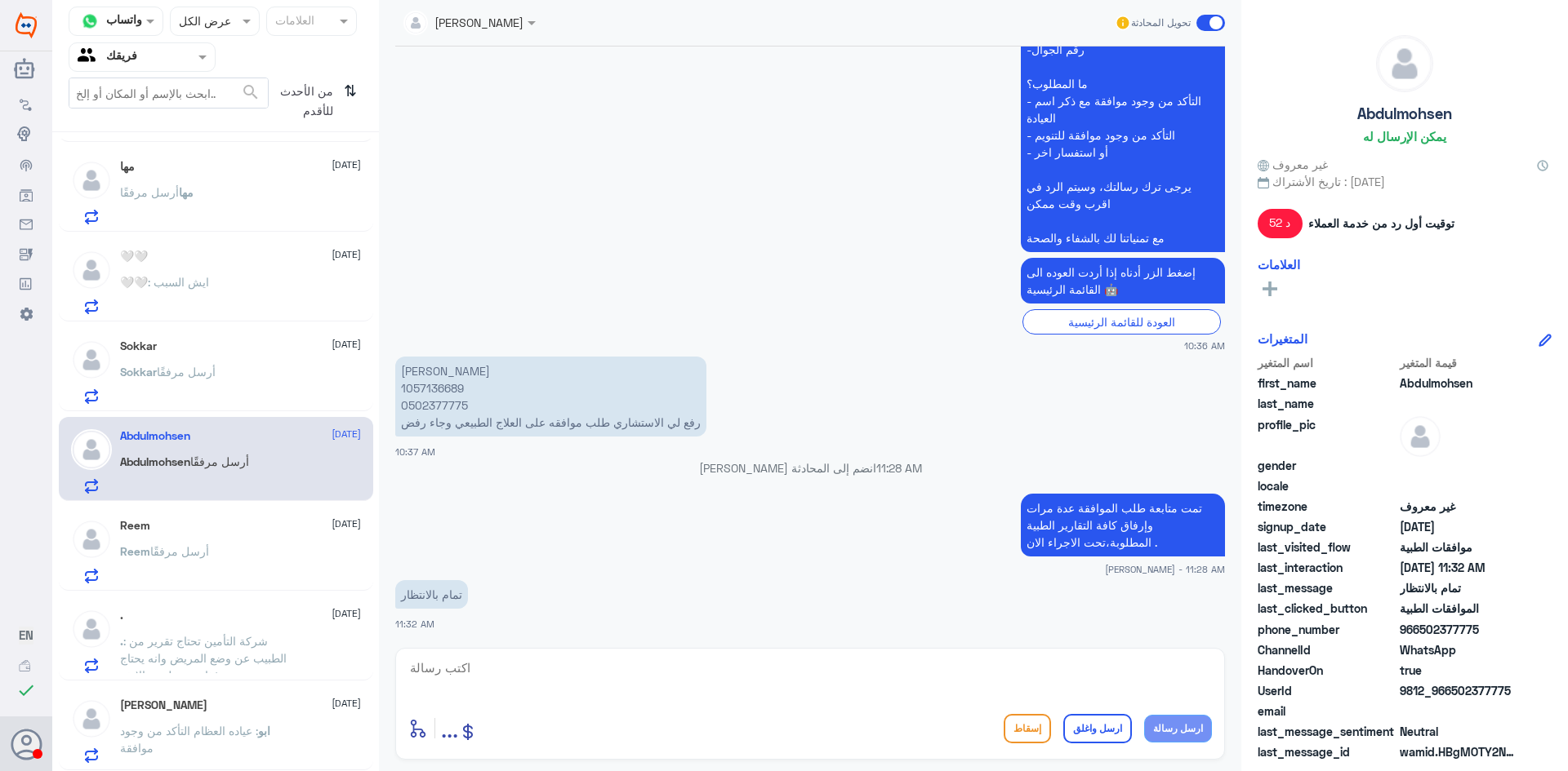
click at [227, 353] on div "Sokkar [DATE]" at bounding box center [241, 346] width 241 height 13
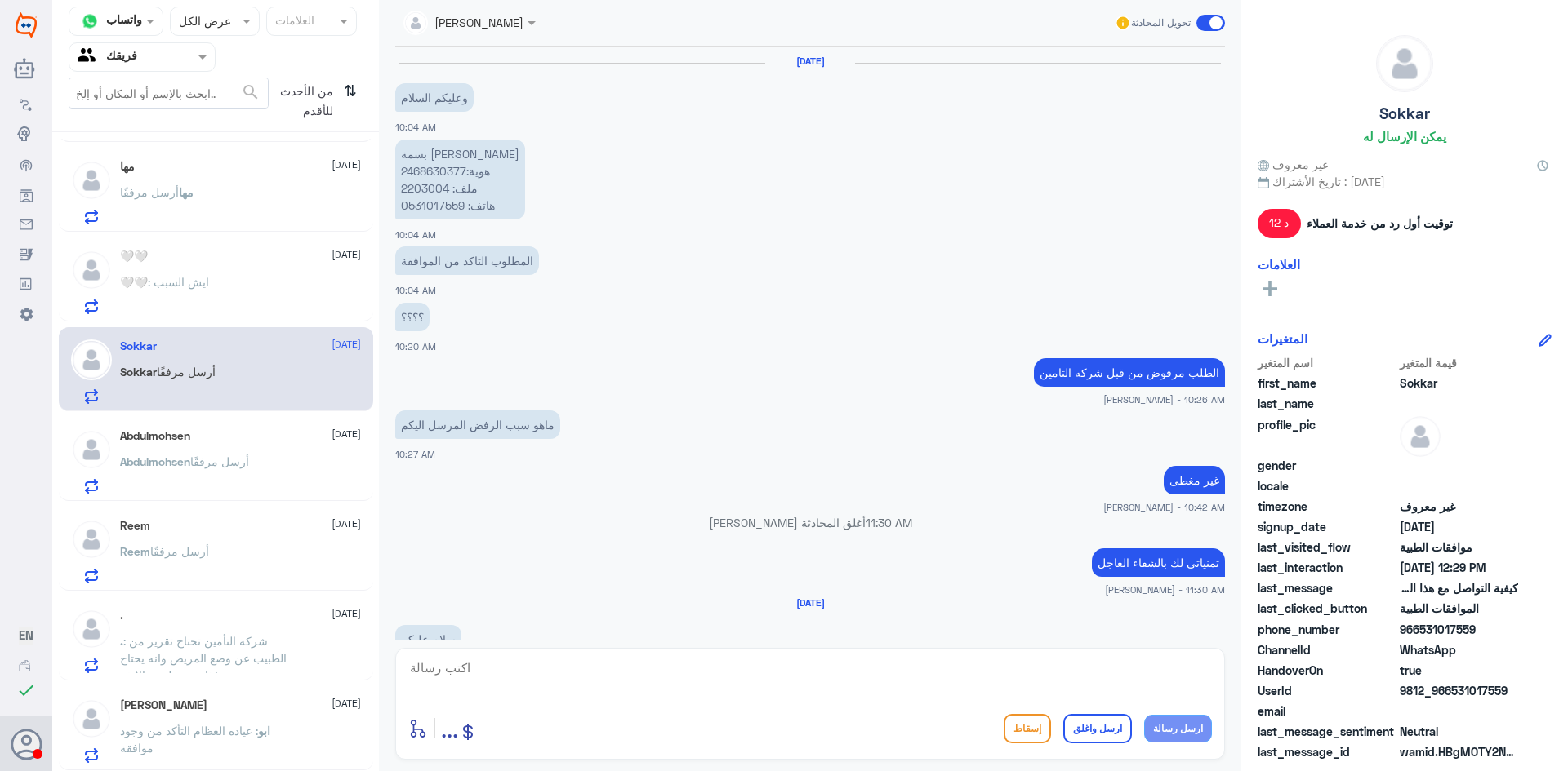
scroll to position [1101, 0]
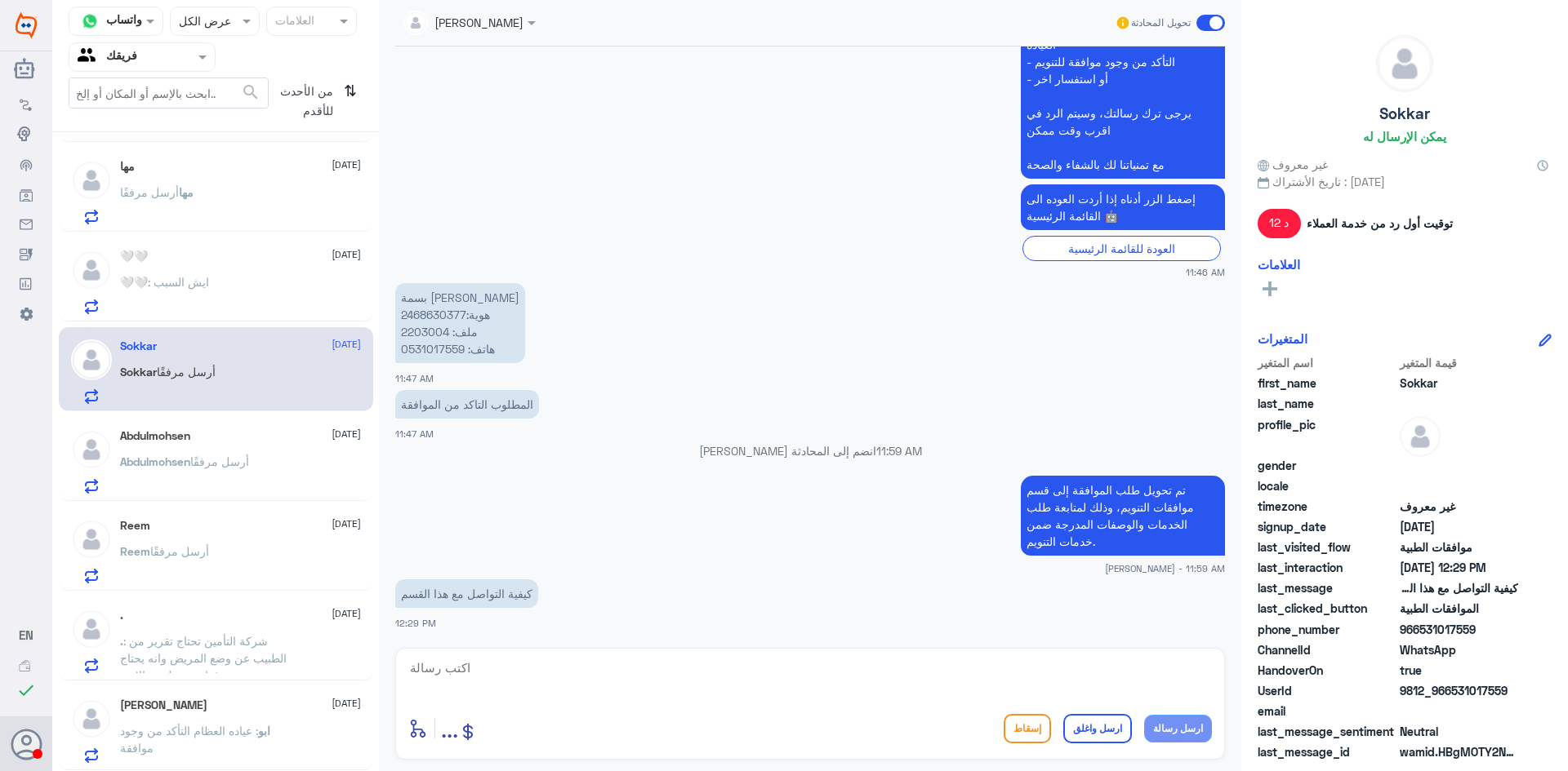
click at [210, 290] on div "🤍🤍 : ايش السبب" at bounding box center [241, 296] width 241 height 37
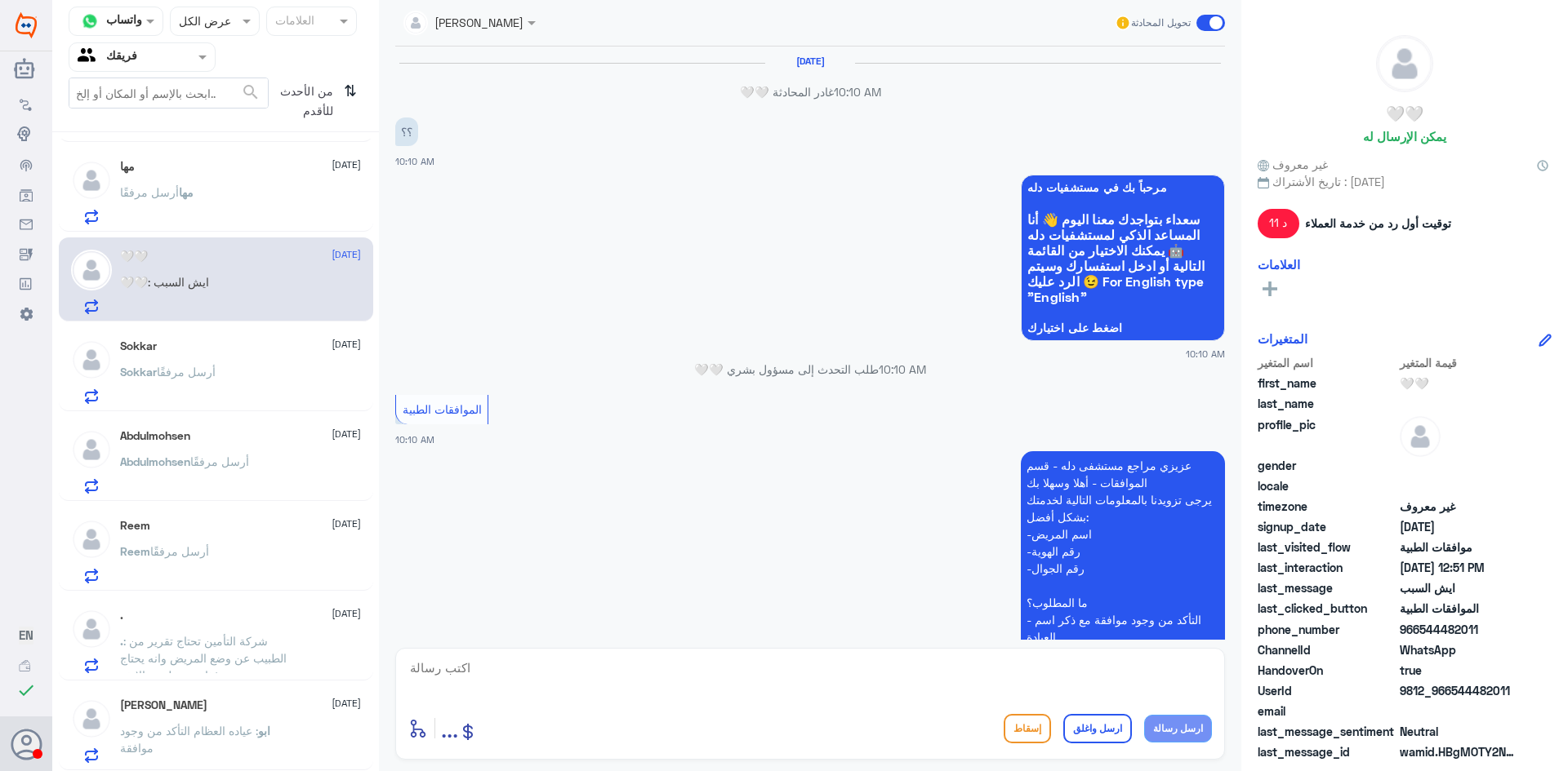
scroll to position [1255, 0]
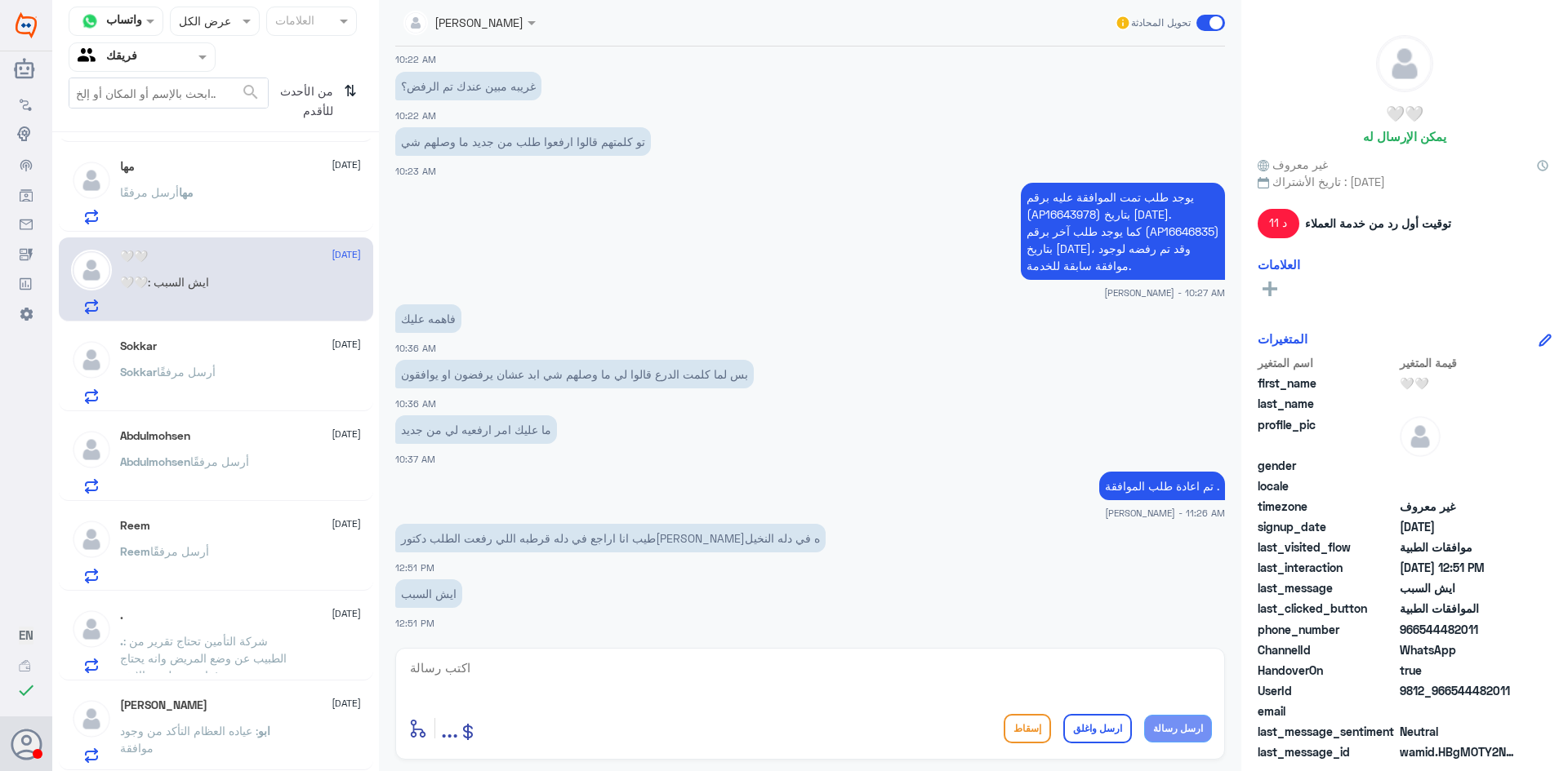
click at [218, 217] on div "مها أرسل مرفقًا" at bounding box center [241, 206] width 241 height 37
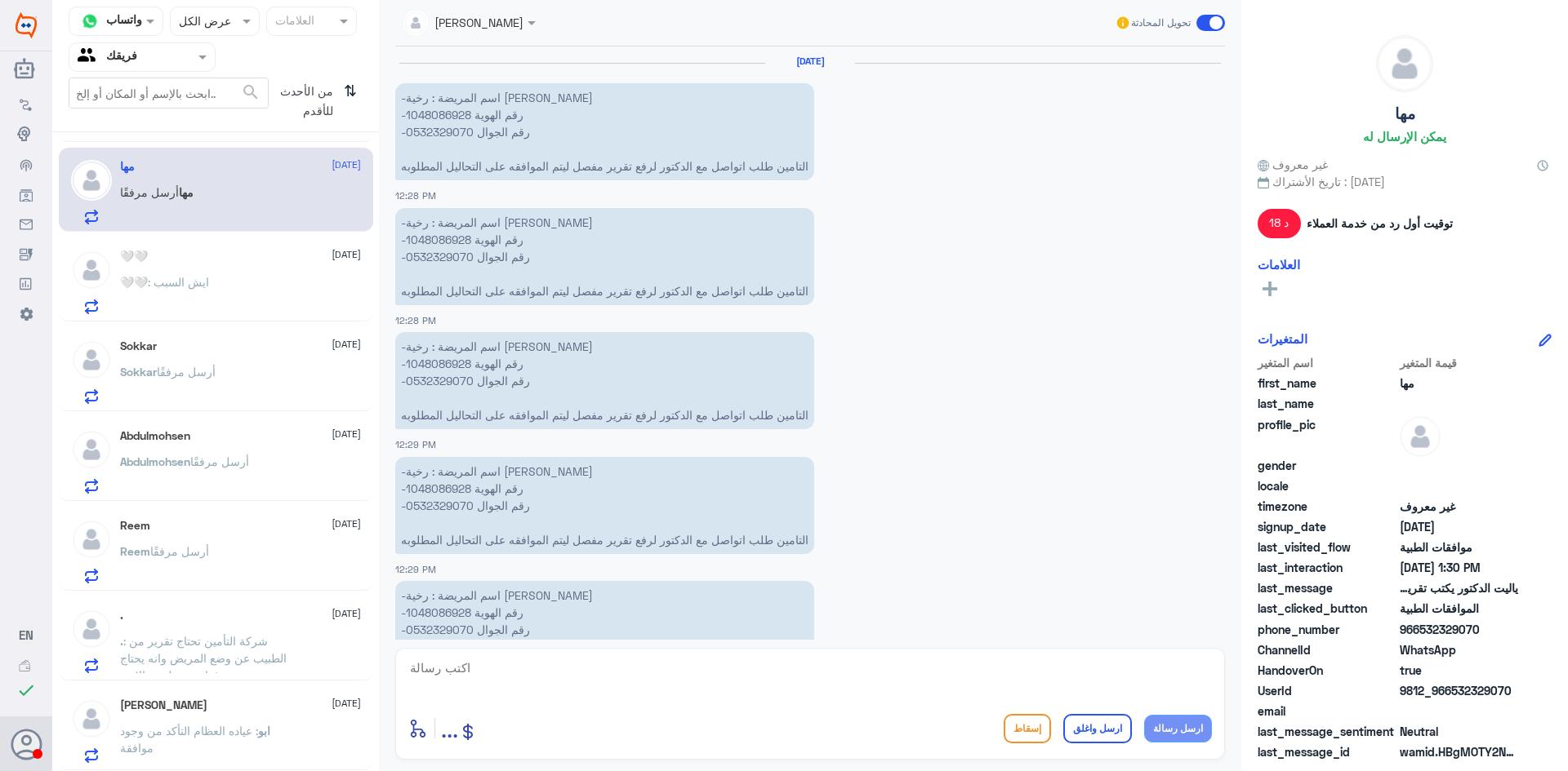
scroll to position [1293, 0]
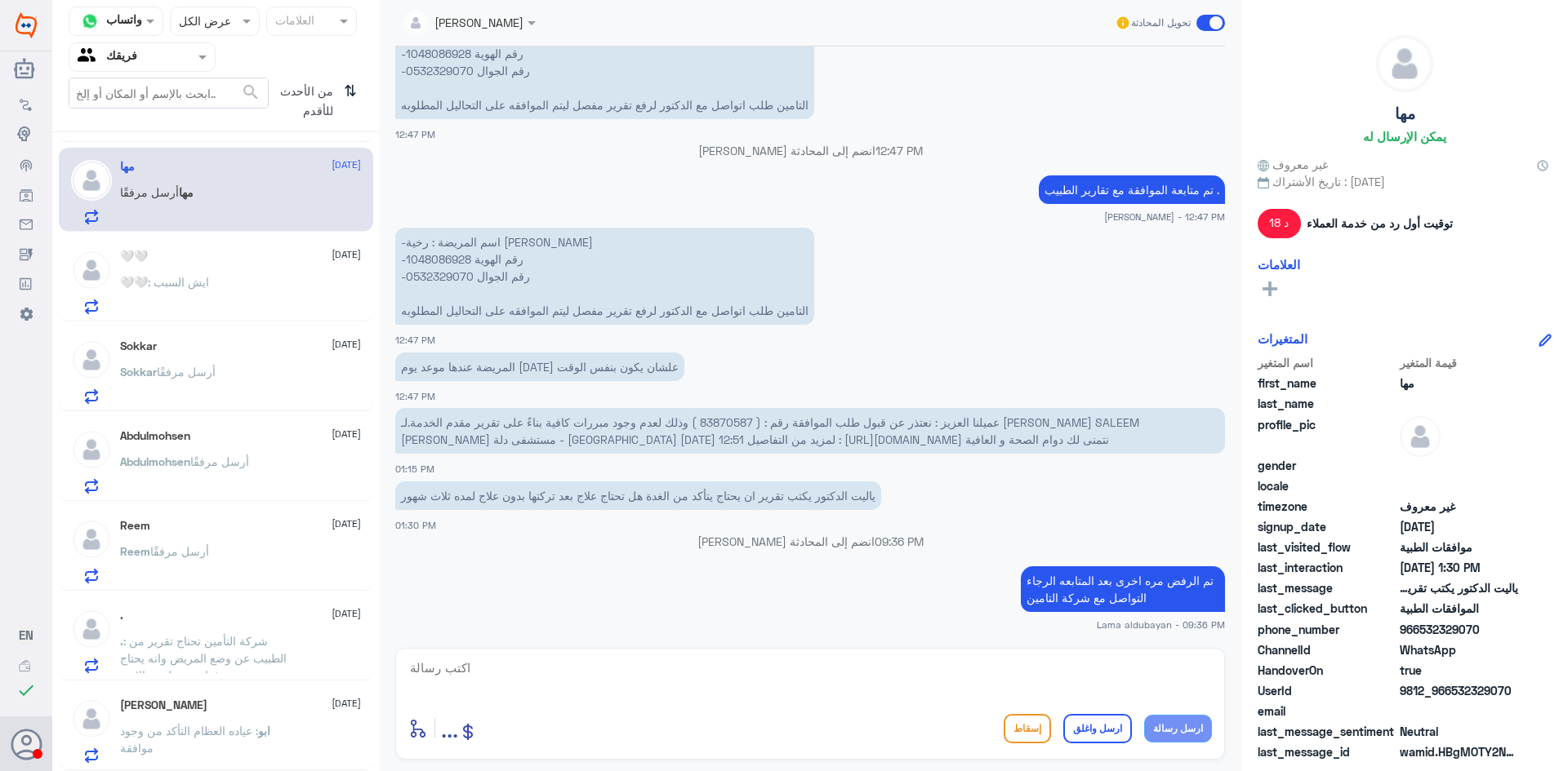
click at [1046, 680] on textarea at bounding box center [810, 677] width 804 height 40
paste textarea "للخدمة بشكل افضل ارجو التواصل معنا في اوقات الدوام سعدنا بخدمتك"
type textarea "للخدمة بشكل افضل ارجو التواصل معنا في اوقات الدوام سعدنا بخدمتك"
click at [1108, 732] on button "ارسل واغلق" at bounding box center [1098, 729] width 68 height 30
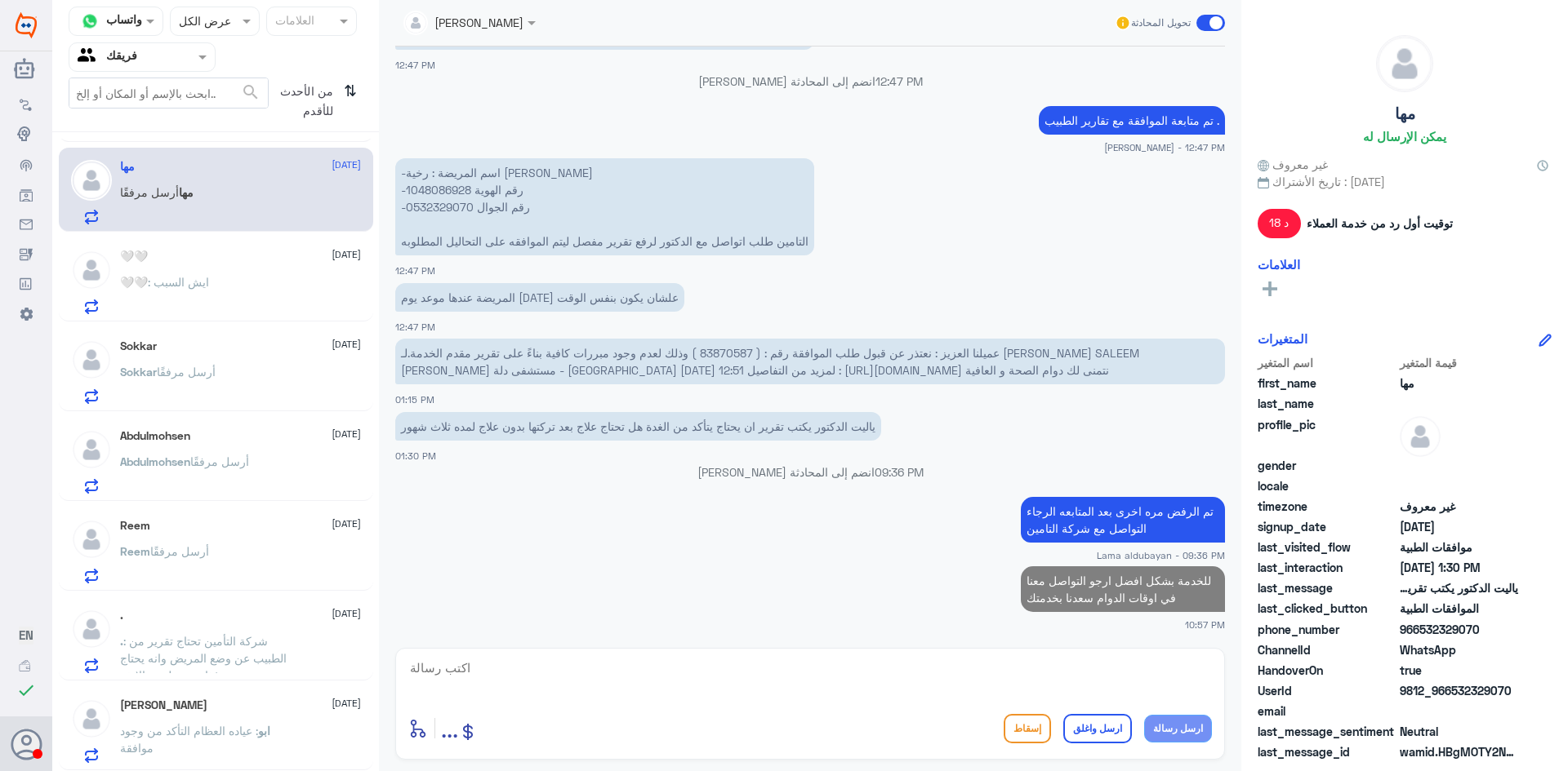
scroll to position [1161, 0]
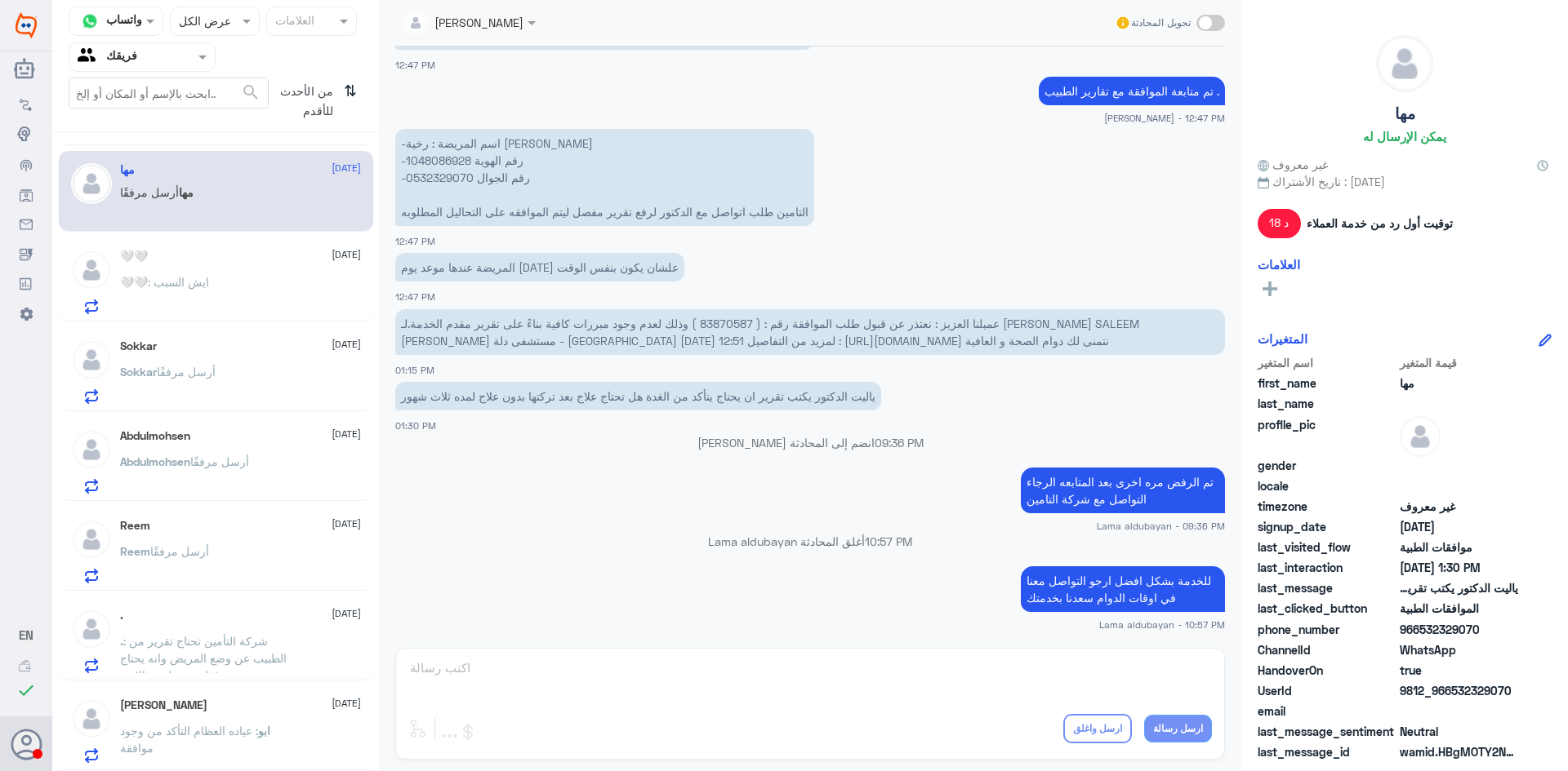
click at [218, 284] on div "🤍🤍 : ايش السبب" at bounding box center [241, 296] width 241 height 37
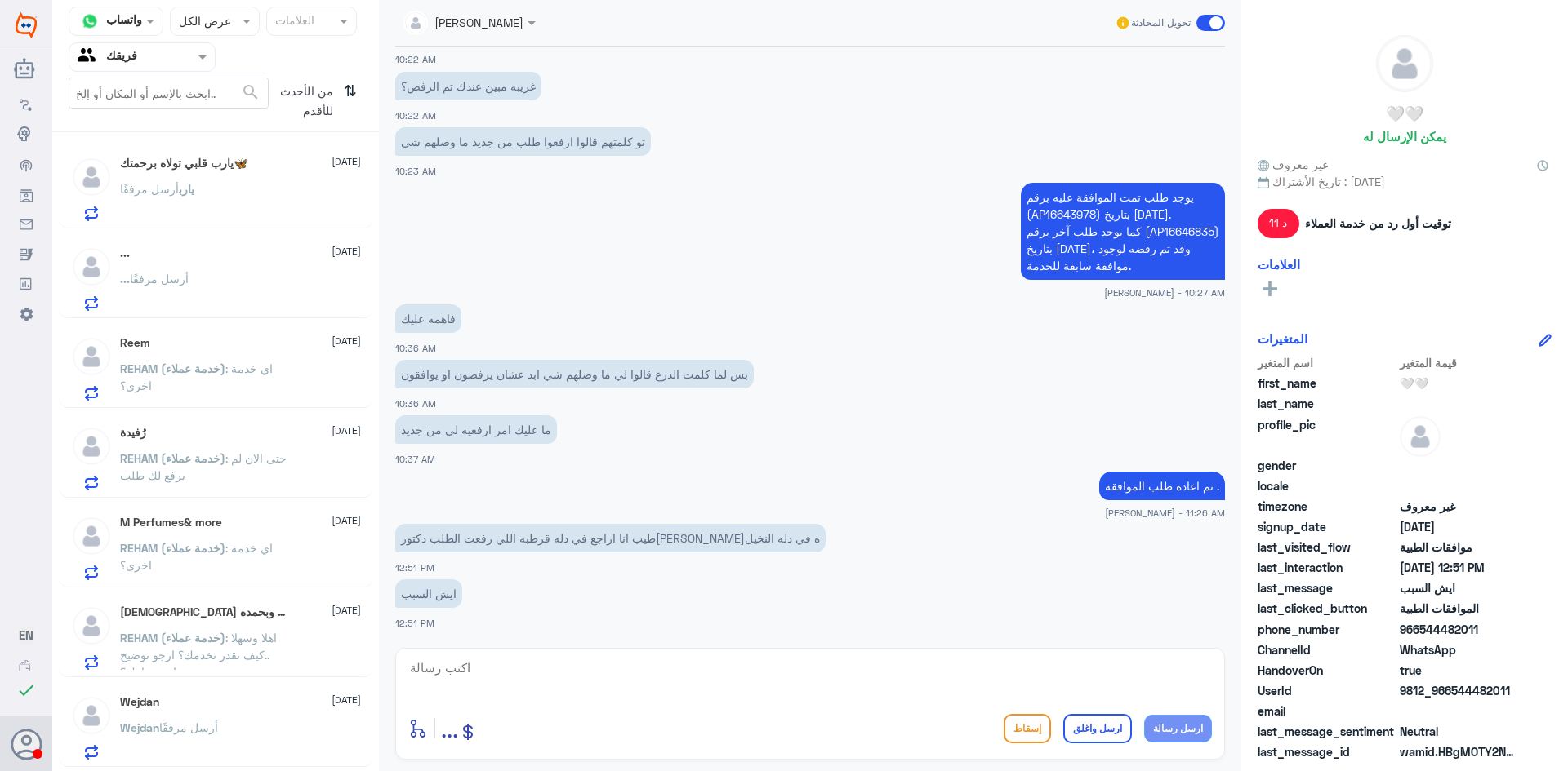
click at [274, 286] on div "... أرسل مرفقًا" at bounding box center [241, 292] width 241 height 37
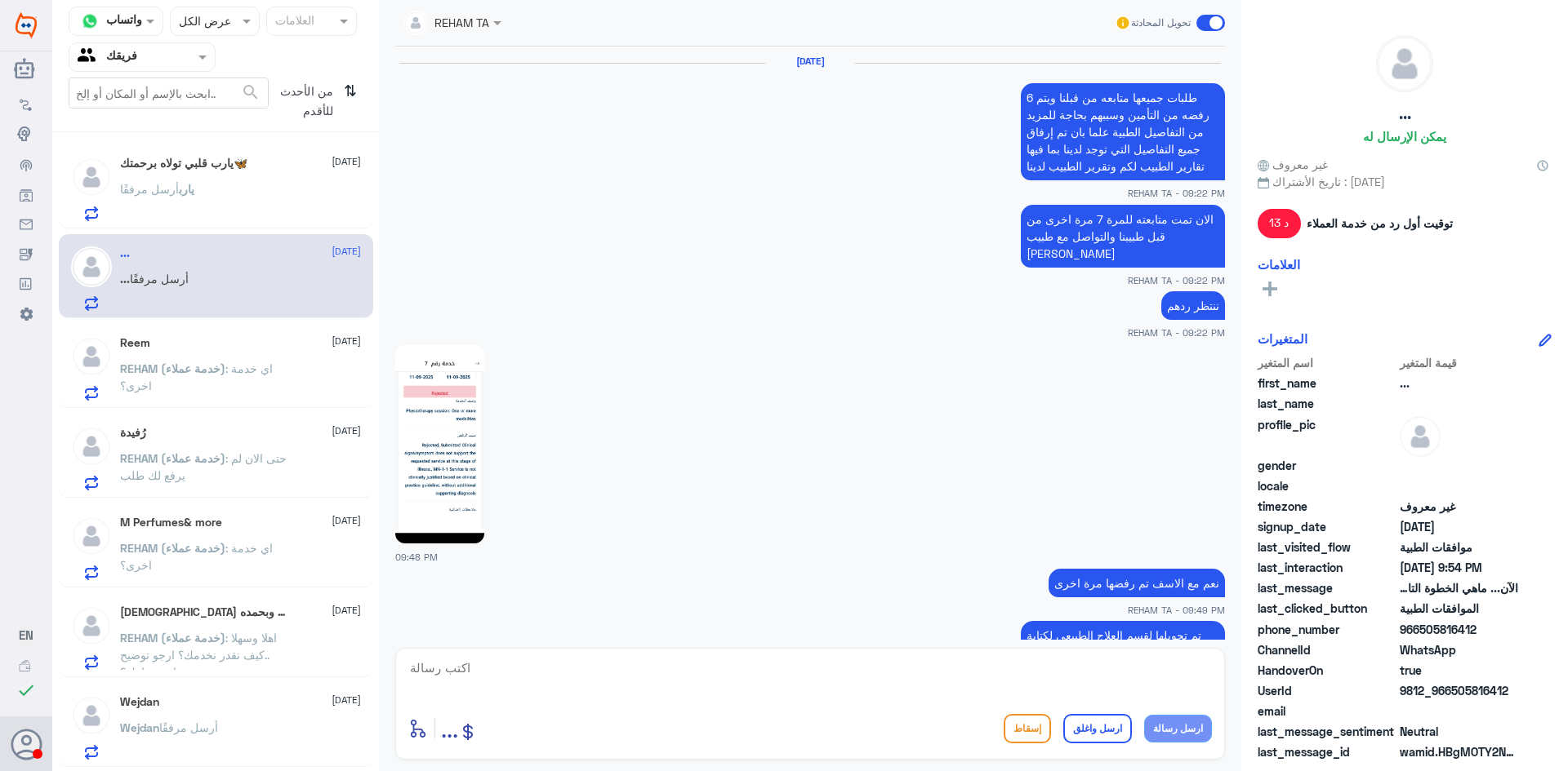
scroll to position [935, 0]
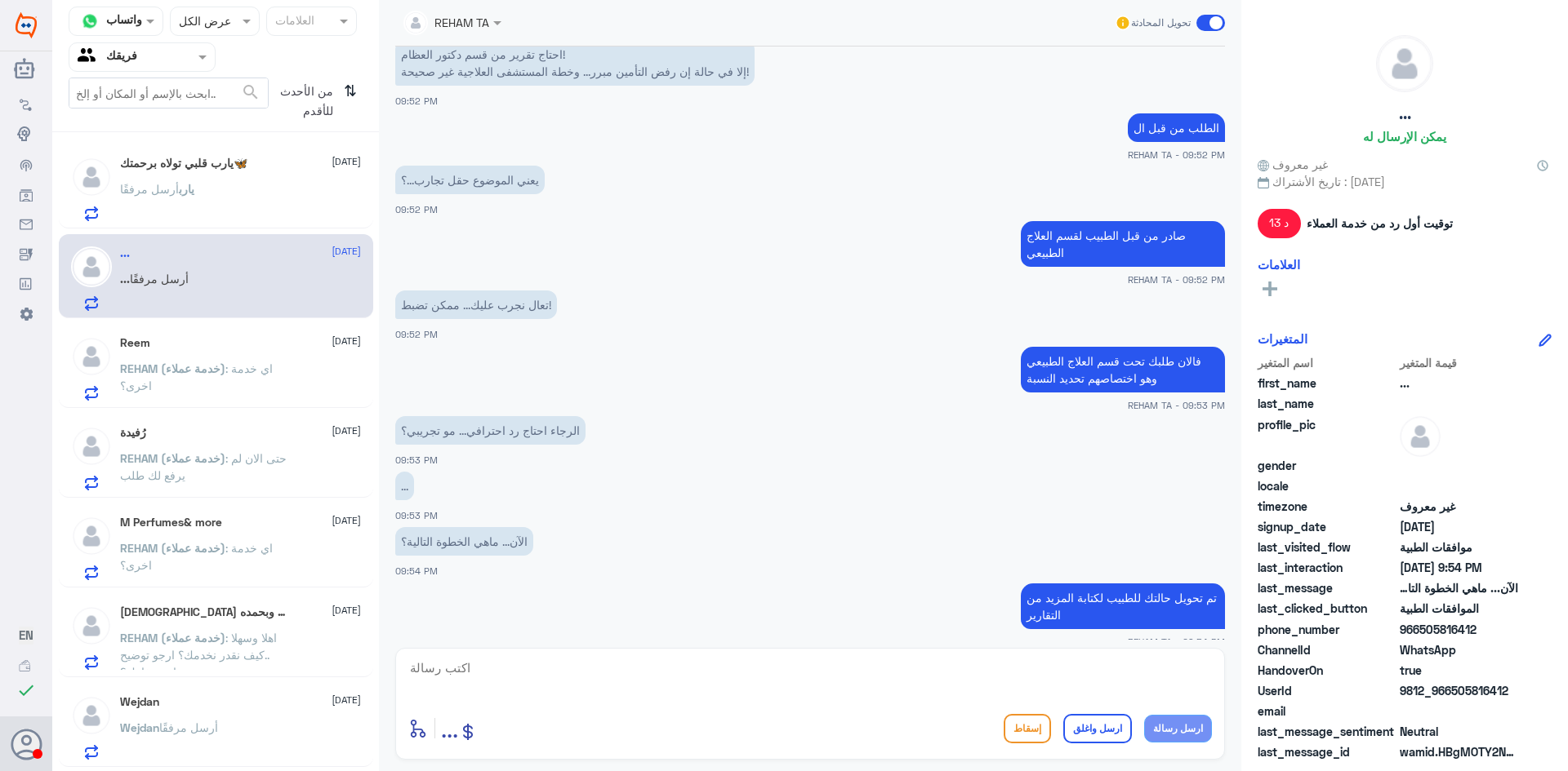
click at [241, 378] on p "REHAM (خدمة عملاء) : اي خدمة اخرى؟" at bounding box center [212, 380] width 183 height 40
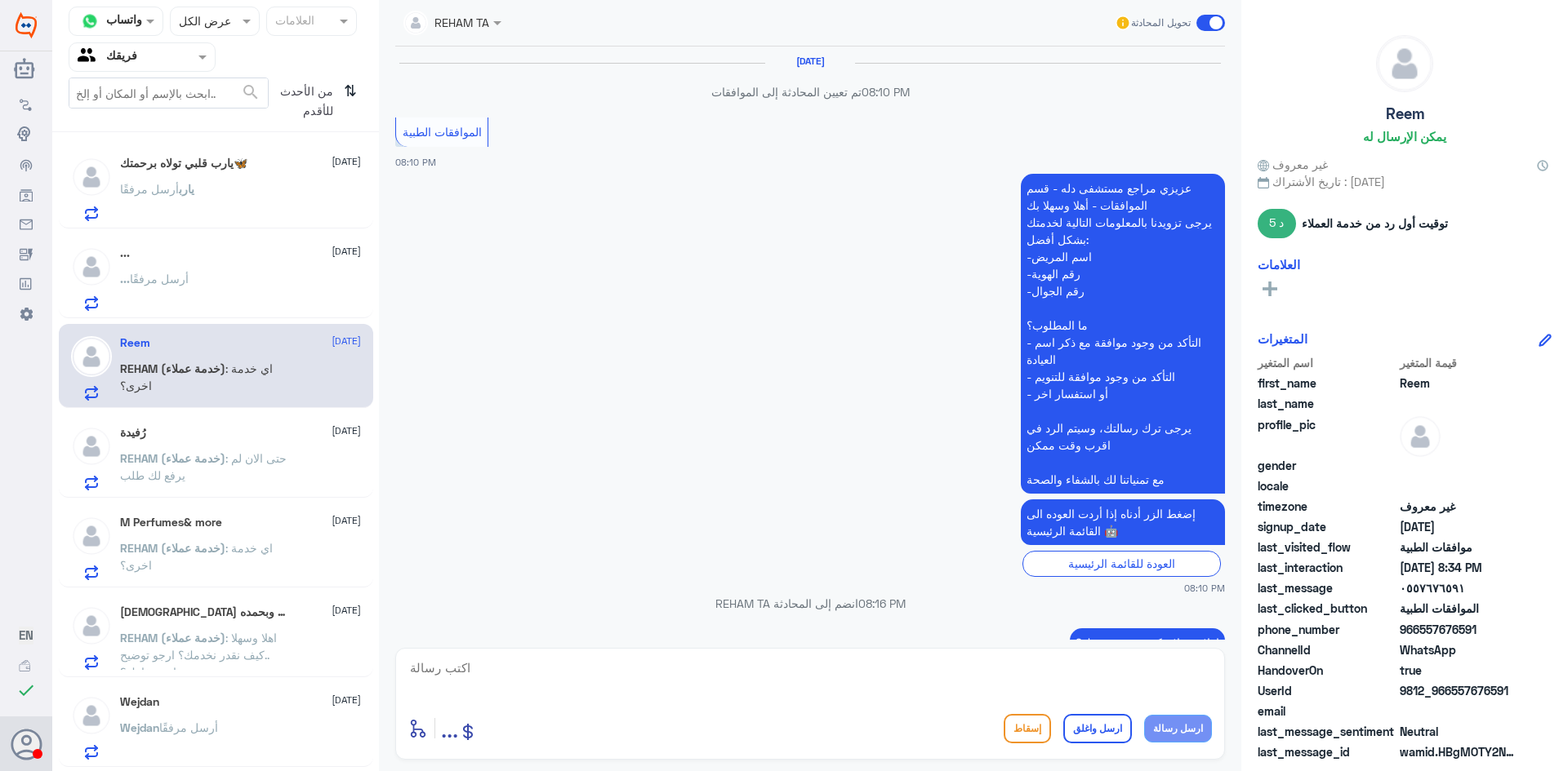
scroll to position [846, 0]
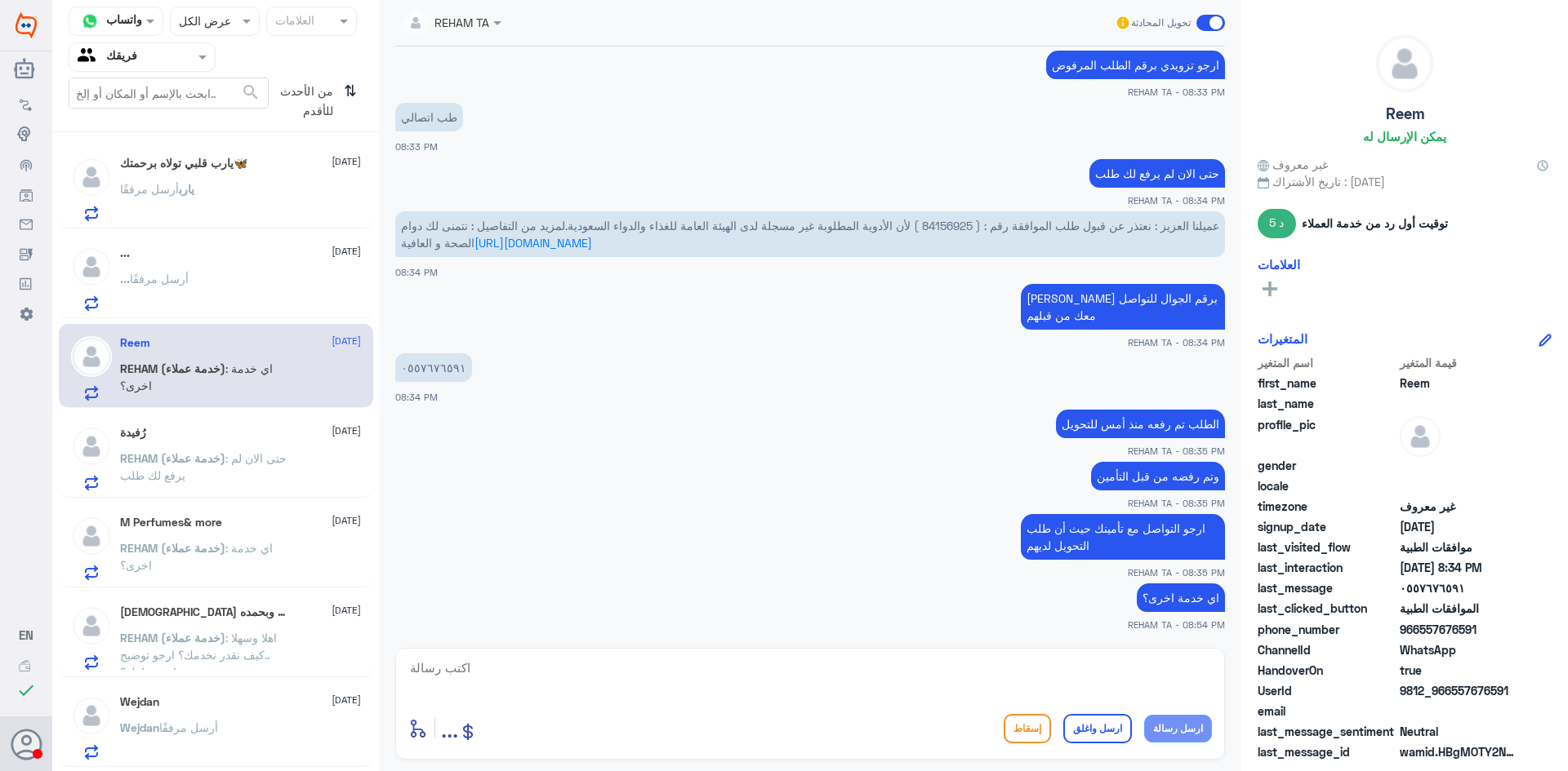
click at [209, 471] on p "REHAM (خدمة عملاء) : حتى الان لم يرفع لك طلب" at bounding box center [212, 469] width 183 height 40
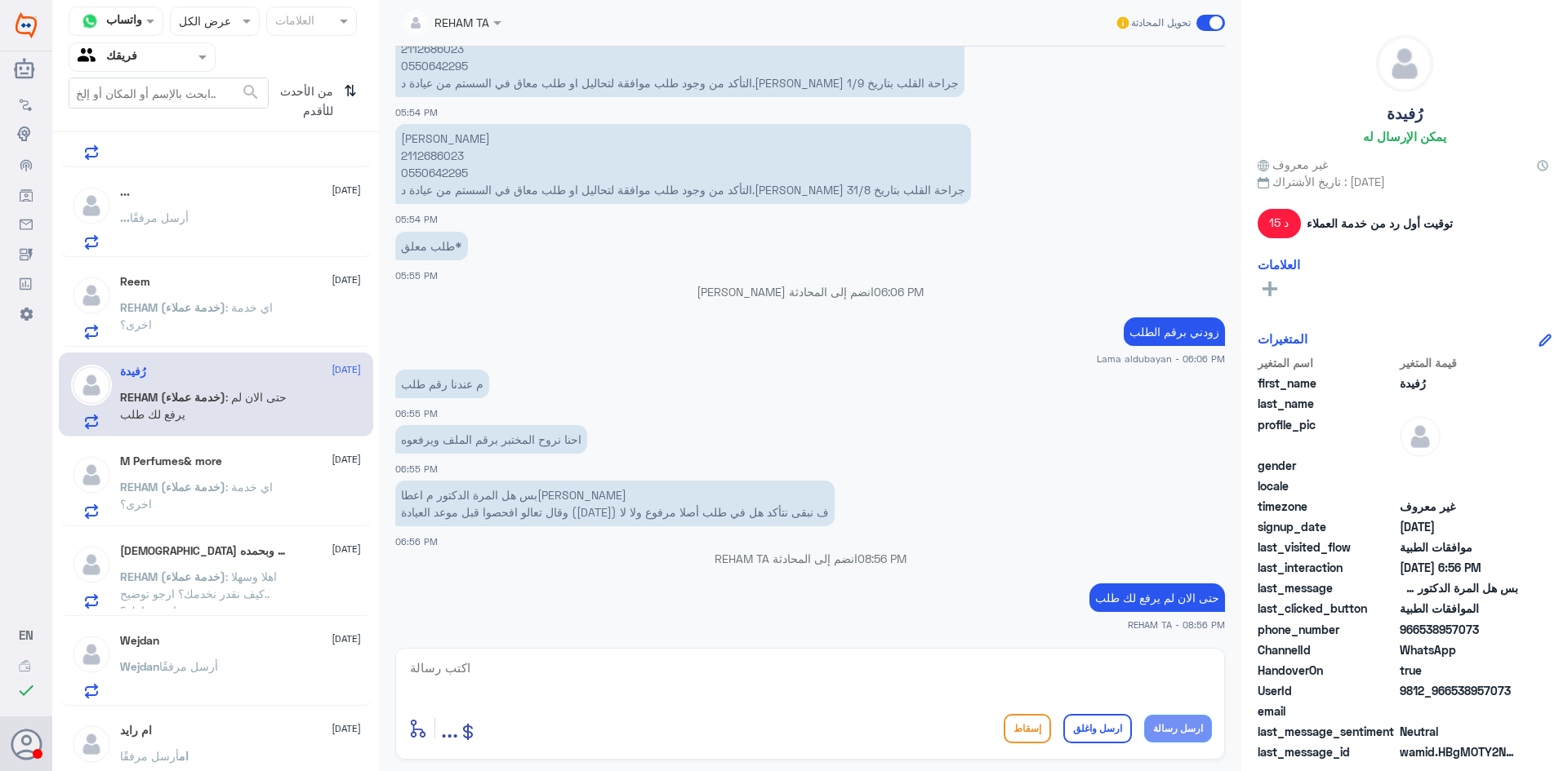
scroll to position [244, 0]
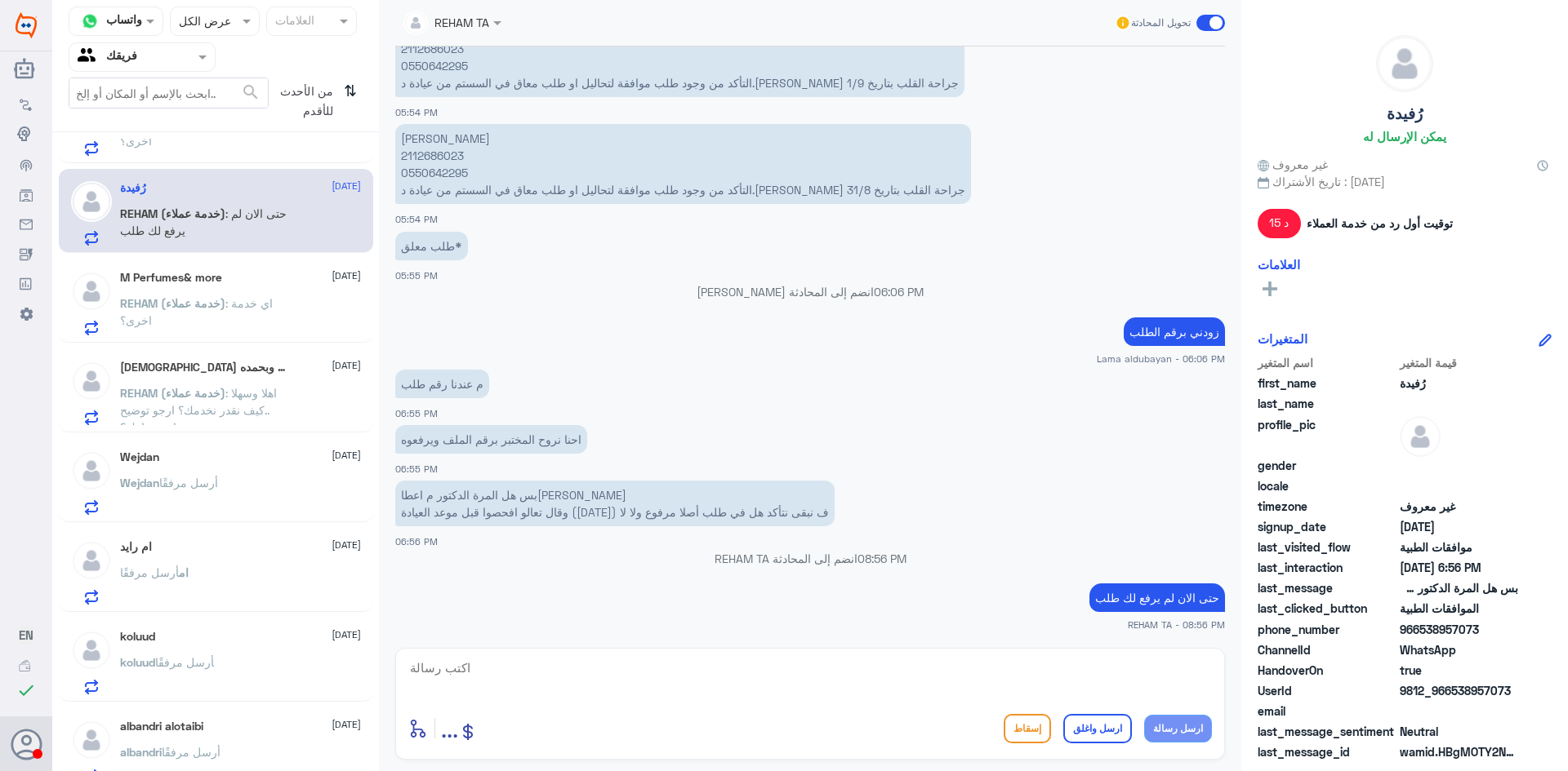
click at [240, 328] on p "REHAM (خدمة عملاء) : اي خدمة اخرى؟" at bounding box center [212, 315] width 183 height 40
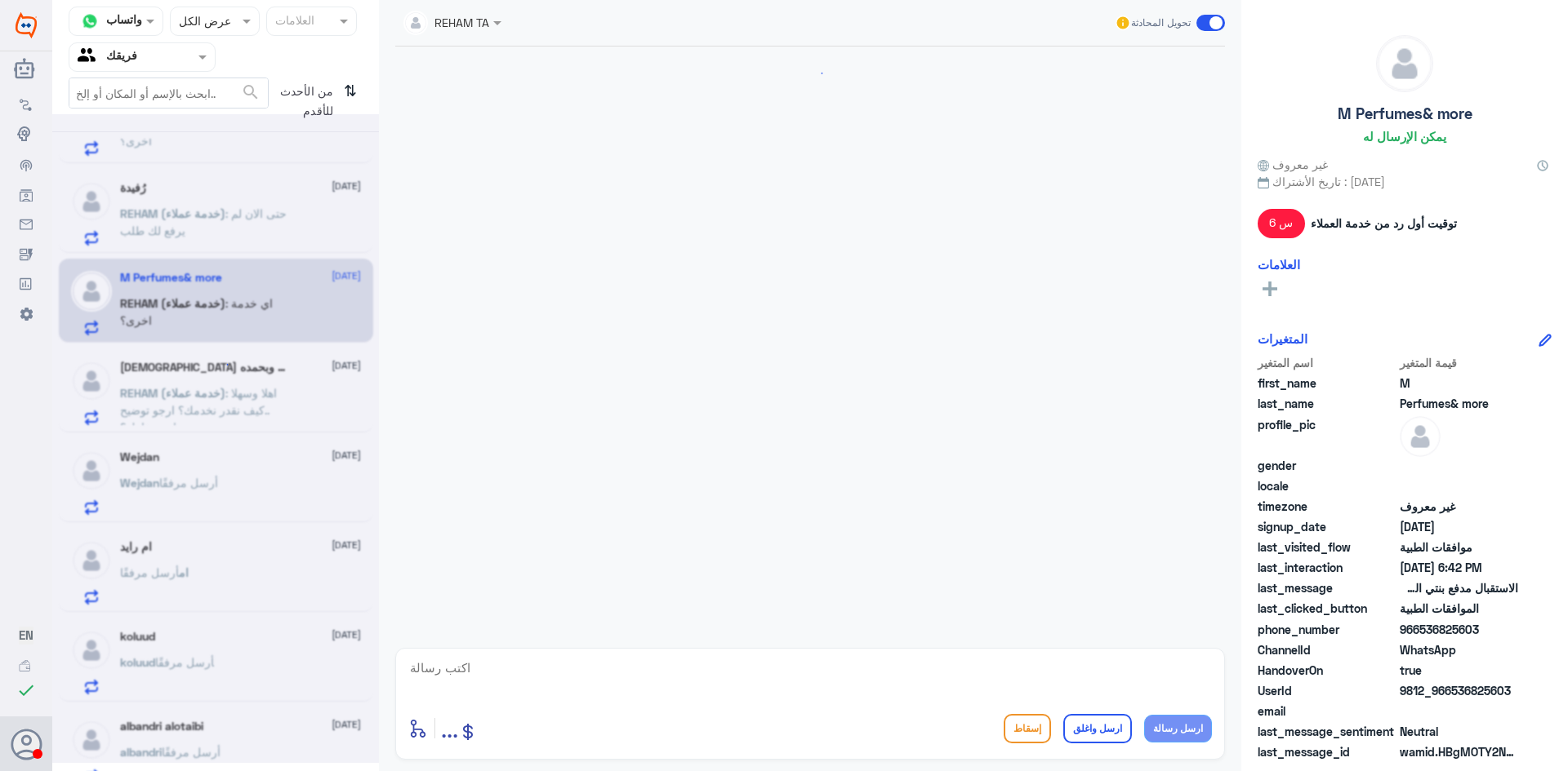
scroll to position [1316, 0]
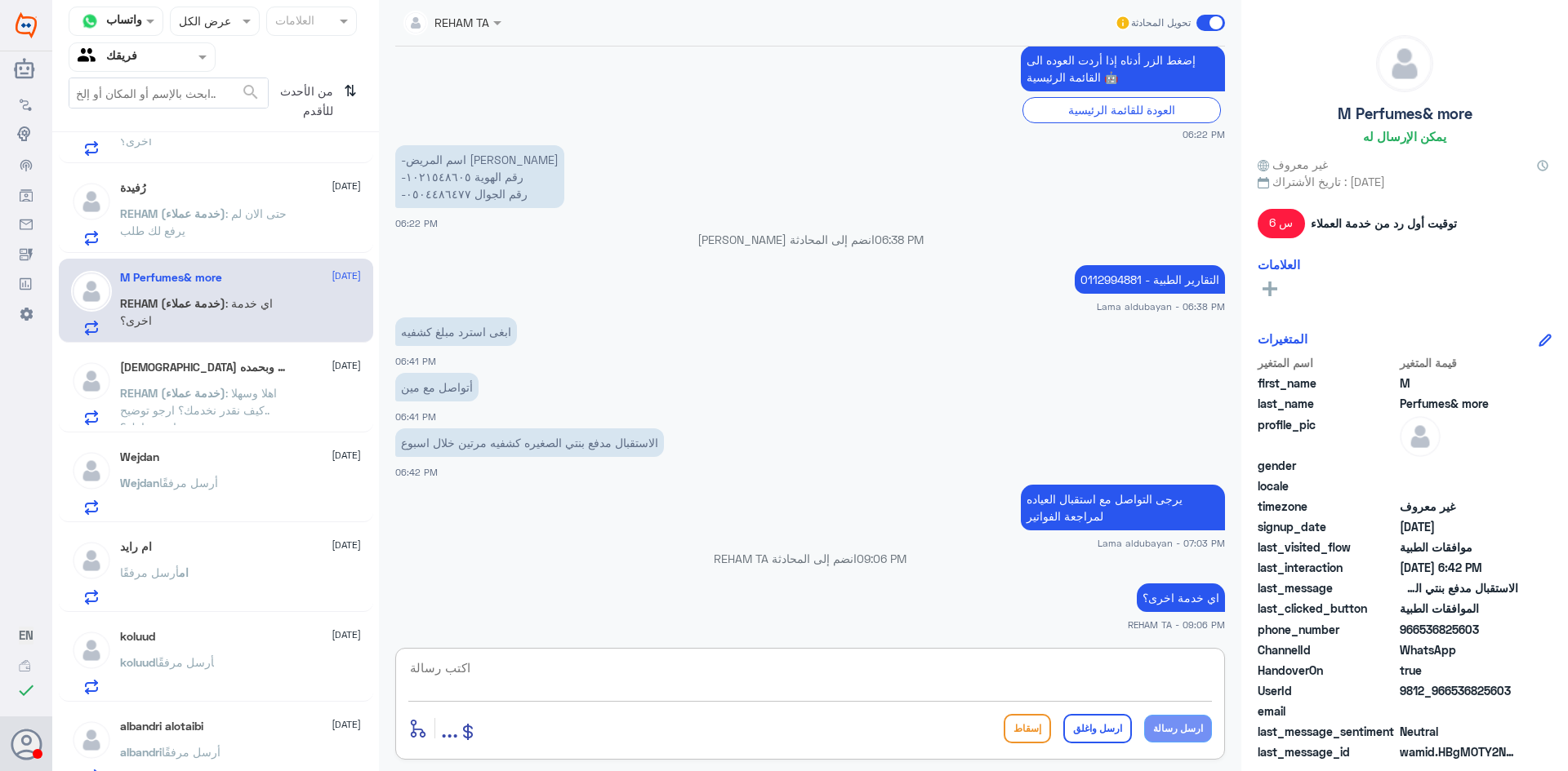
click at [1134, 674] on textarea at bounding box center [810, 677] width 804 height 40
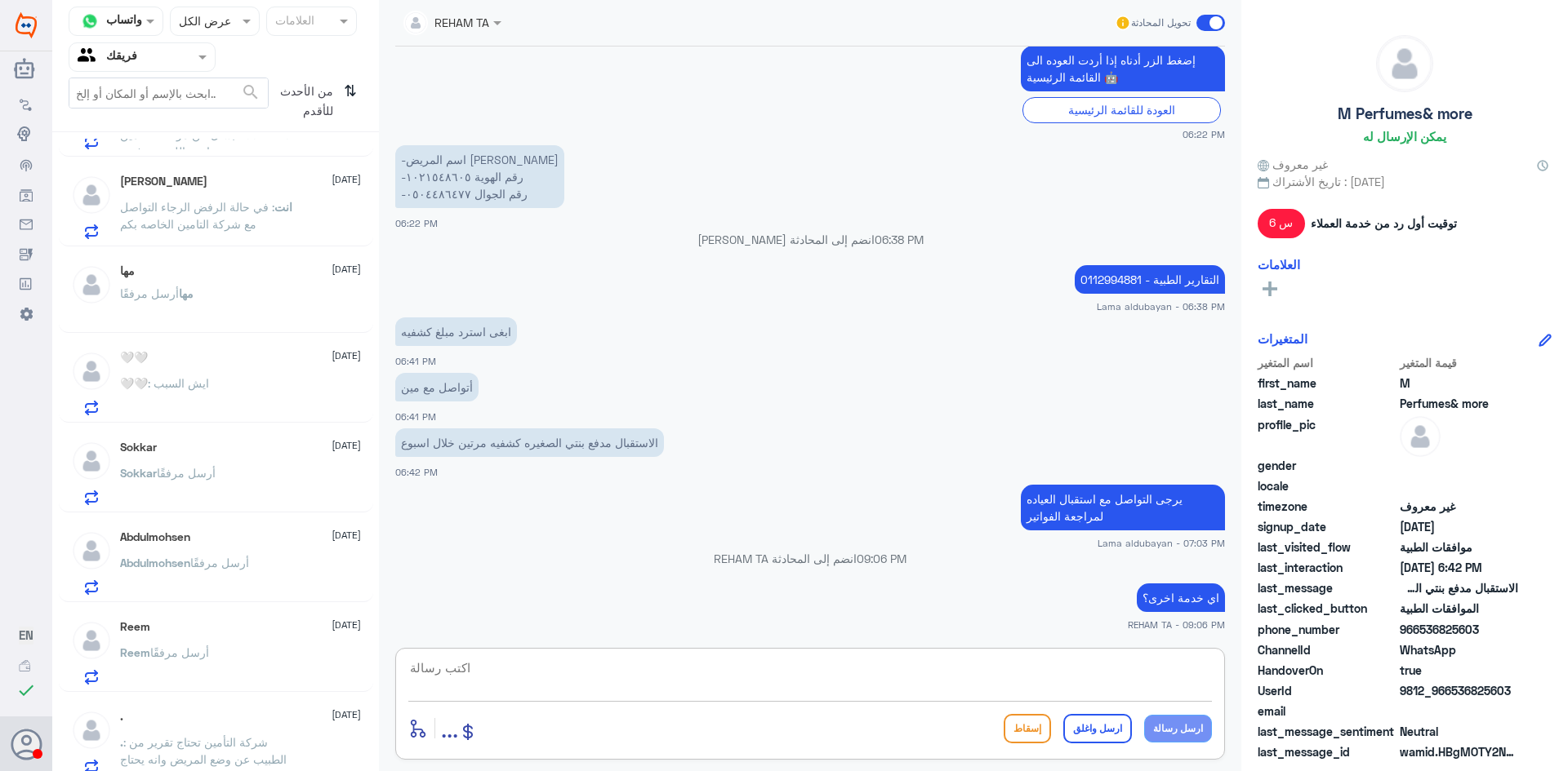
scroll to position [1161, 0]
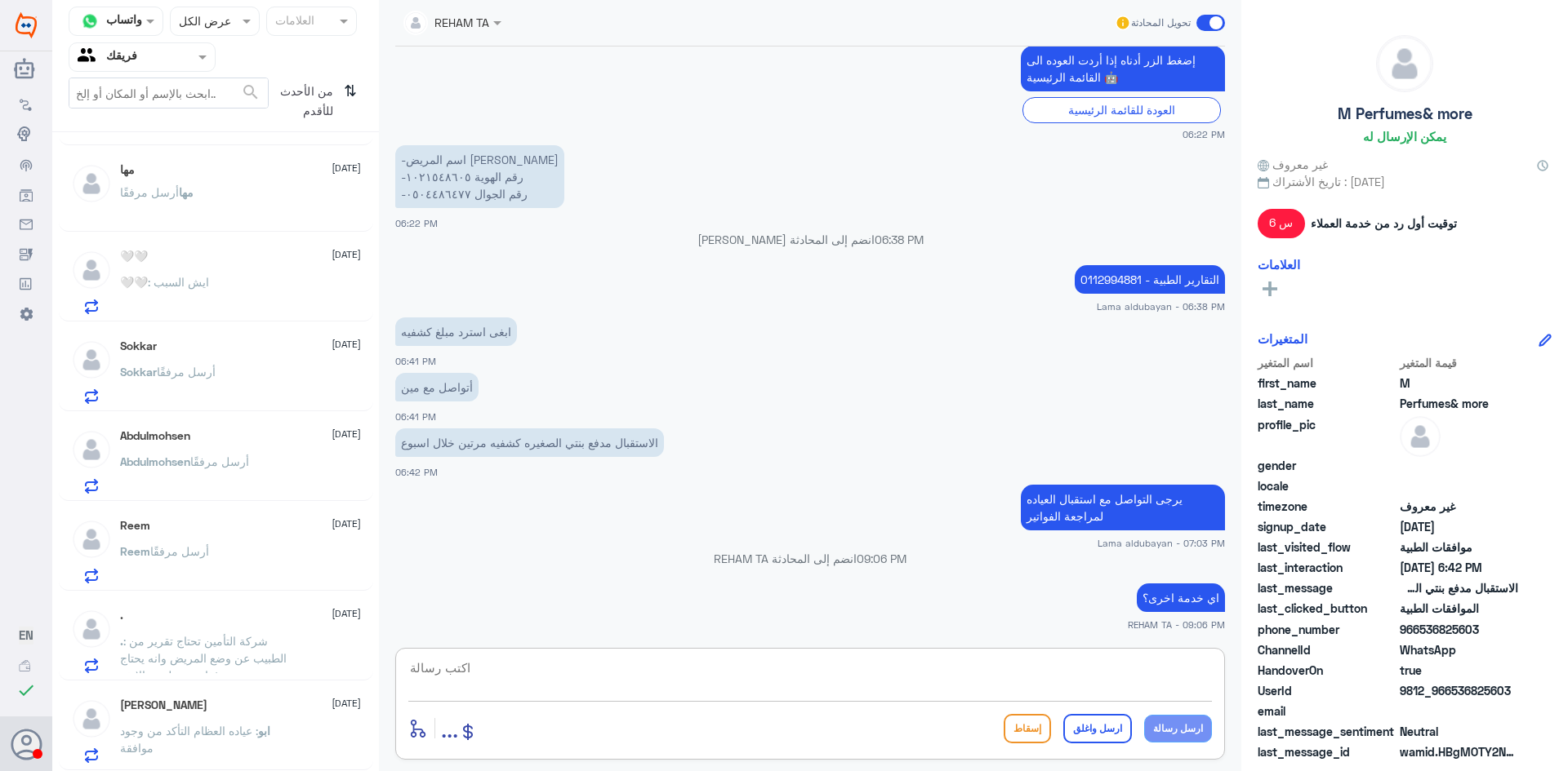
click at [294, 670] on p ". : شركة التأمين تحتاج تقرير من الطبيب عن وضع المريض وانه يحتاج غذاء عن طريق ال…" at bounding box center [212, 652] width 183 height 40
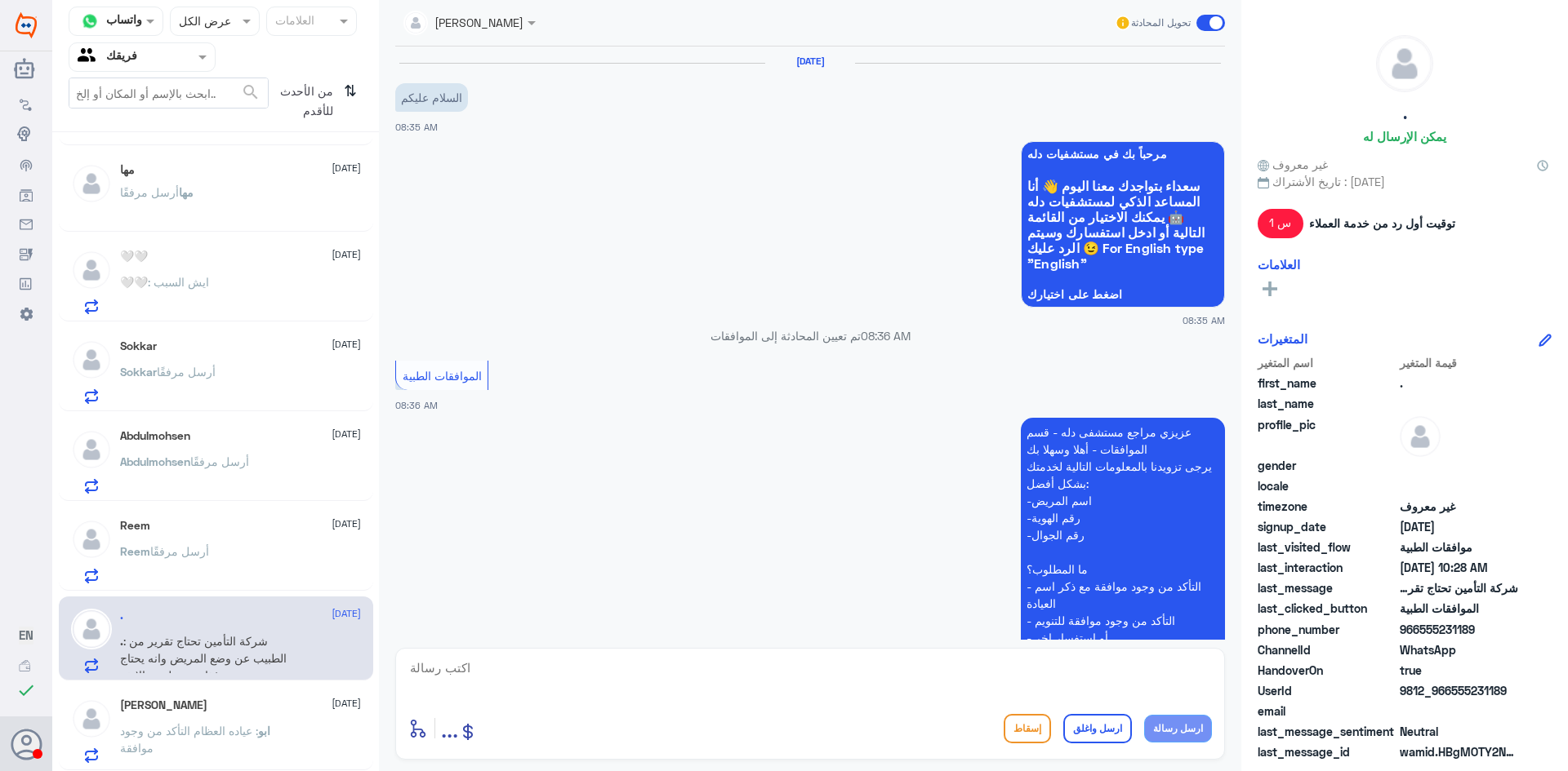
scroll to position [713, 0]
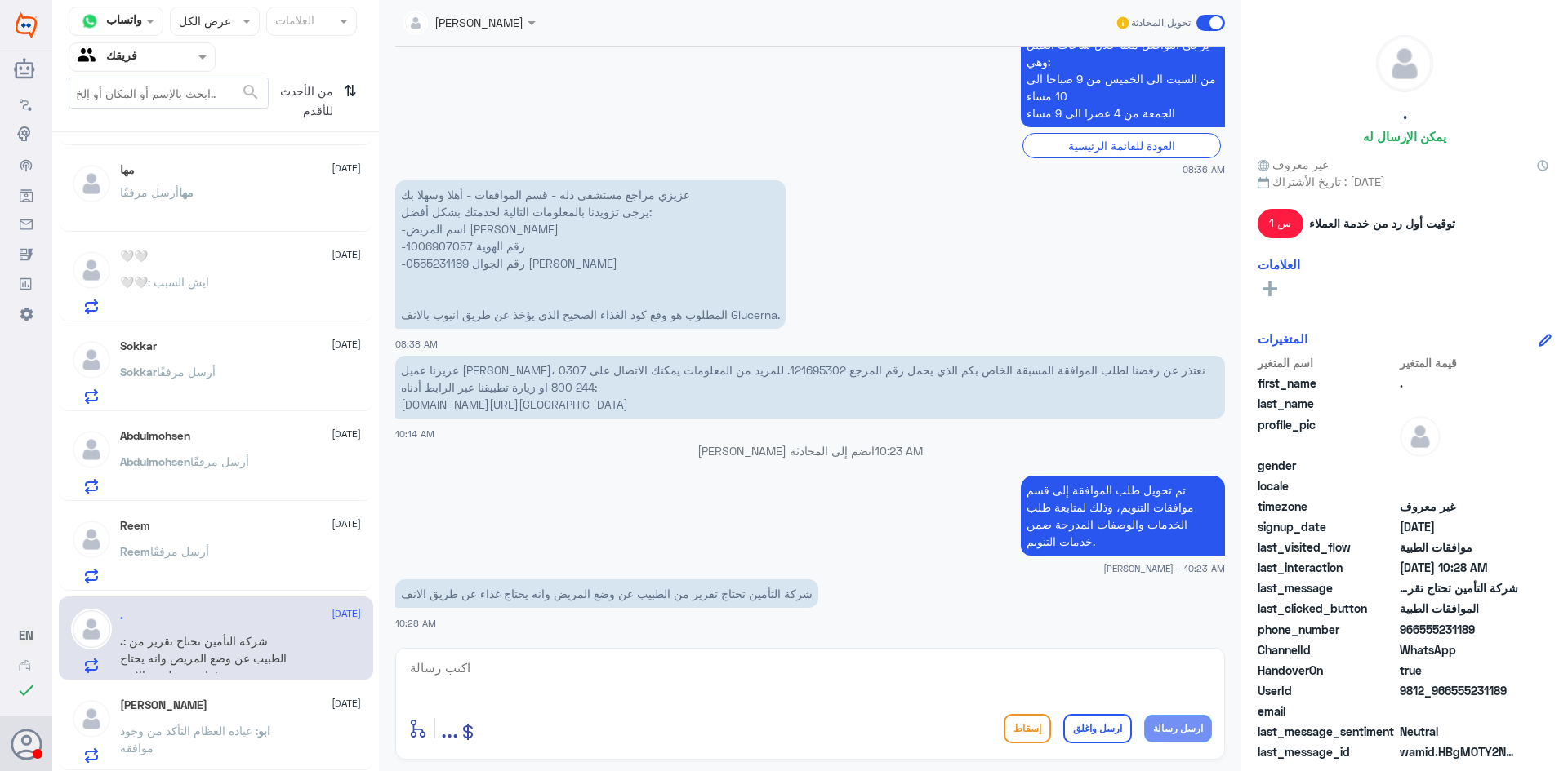
click at [263, 715] on div "[PERSON_NAME] [DATE] ابو : عياده العظام التأكد من وجود موافقة" at bounding box center [241, 731] width 241 height 65
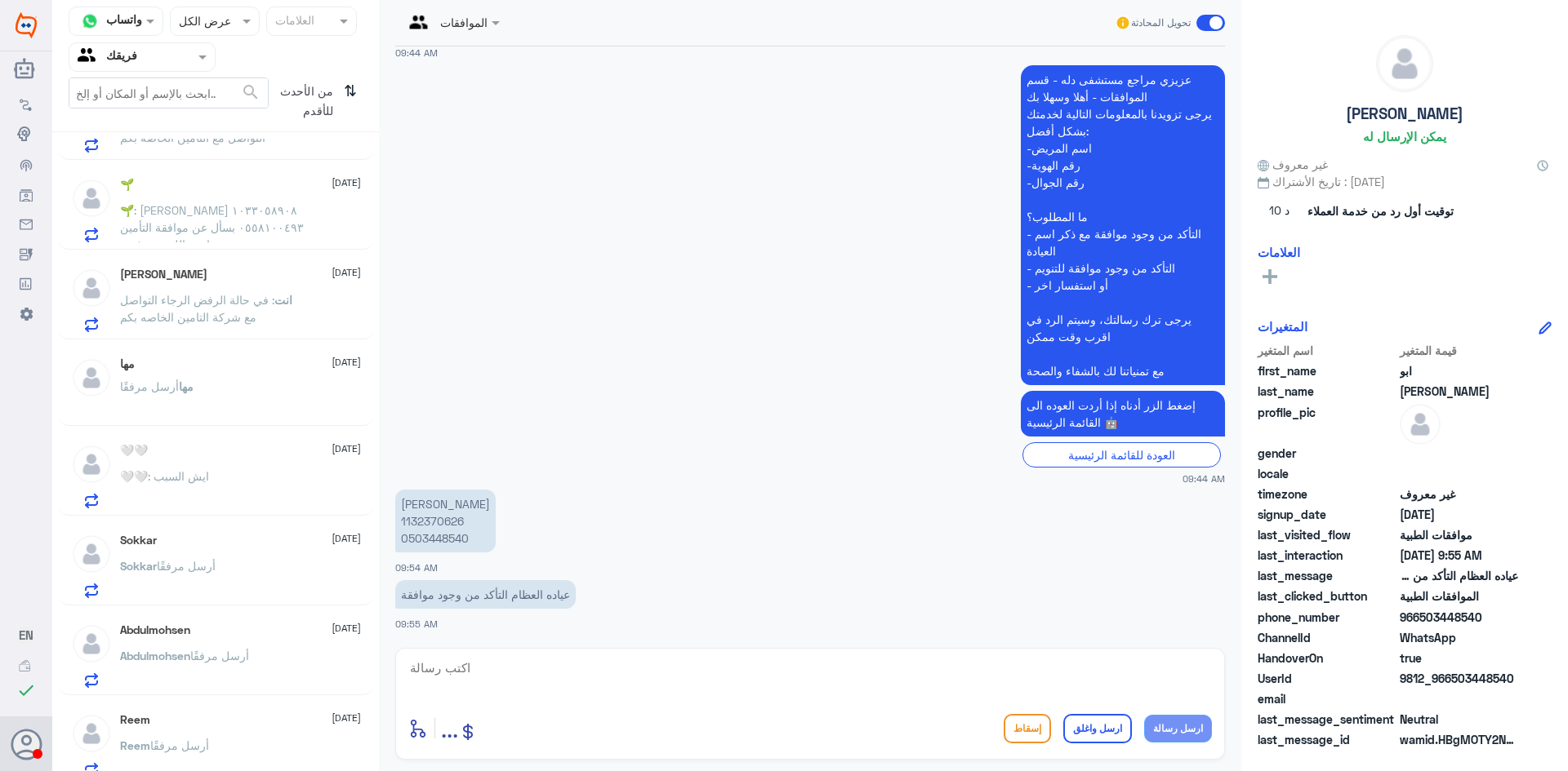
scroll to position [1143, 0]
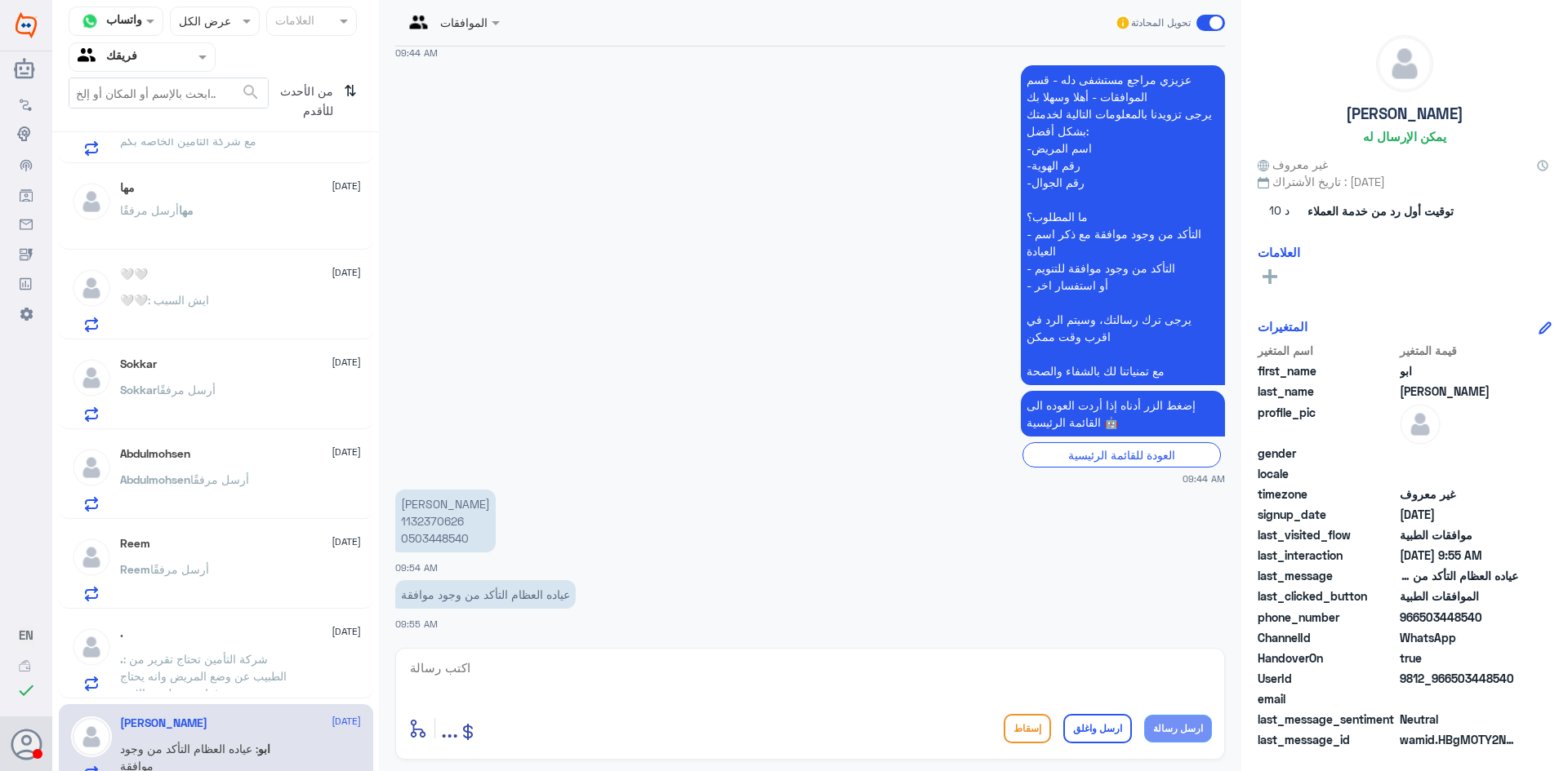
click at [245, 642] on div ". [DATE] . : شركة التأمين تحتاج تقرير من الطبيب عن وضع المريض وانه يحتاج غذاء ع…" at bounding box center [241, 660] width 241 height 65
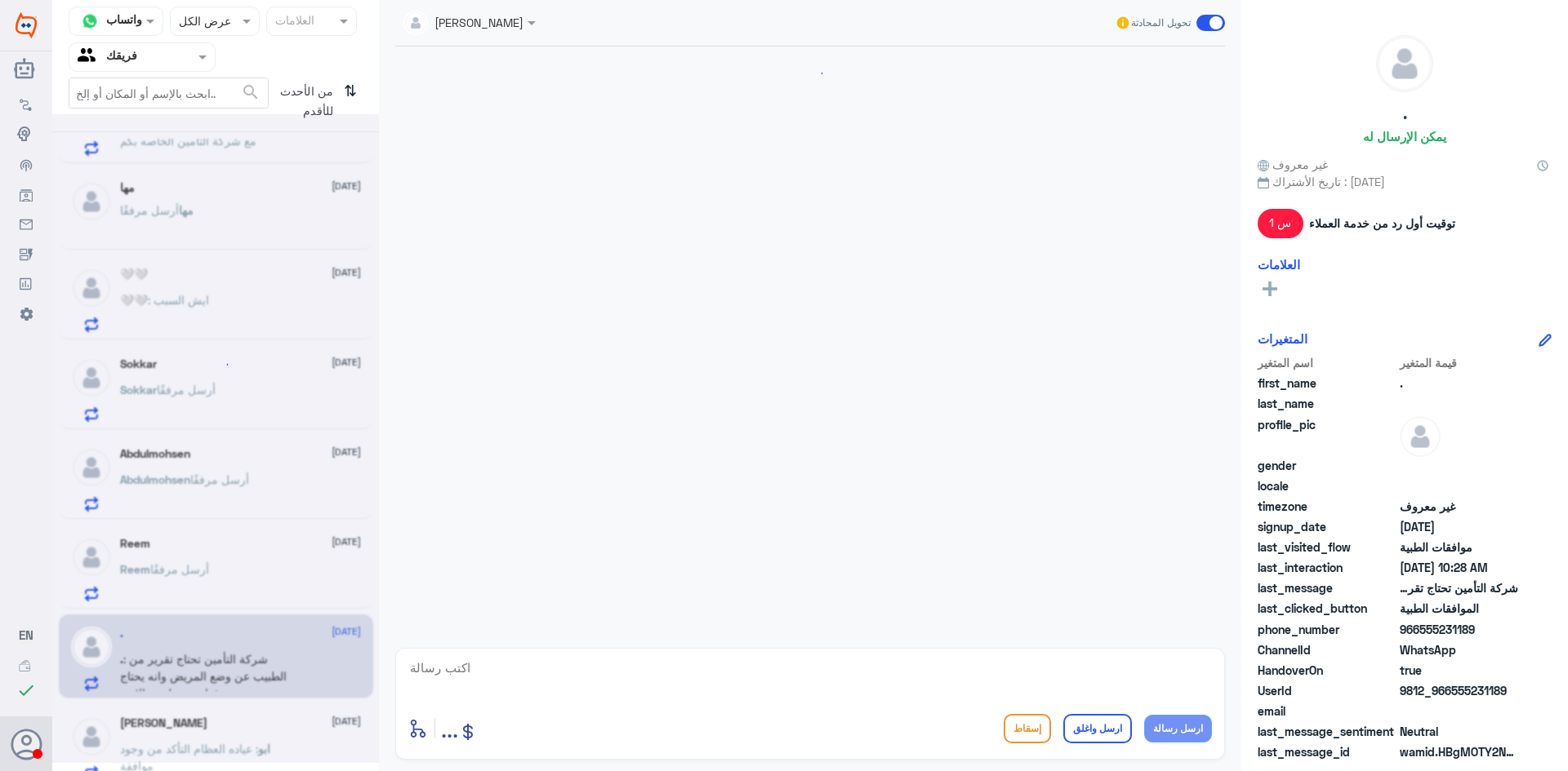
scroll to position [713, 0]
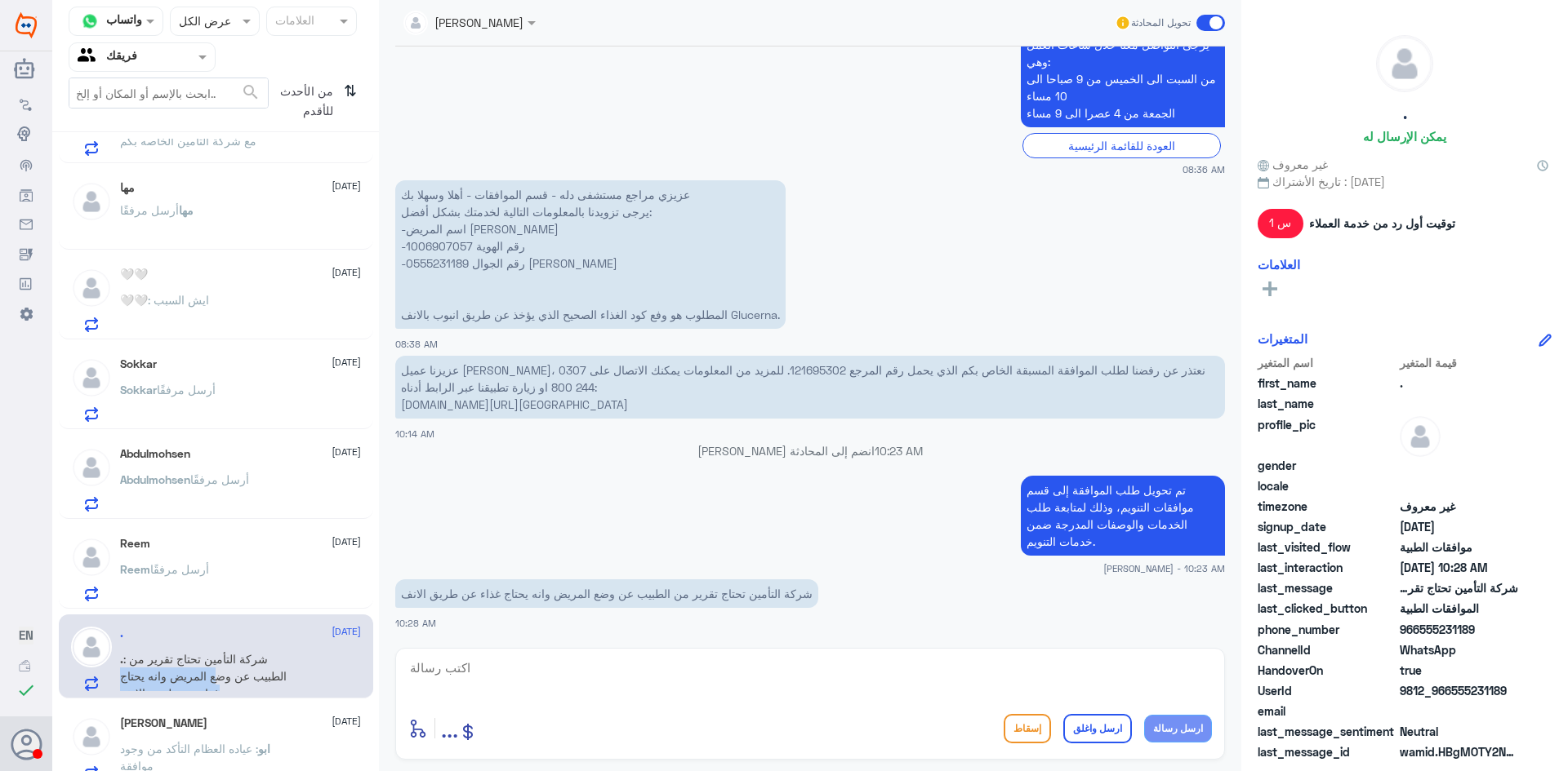
drag, startPoint x: 256, startPoint y: 684, endPoint x: 254, endPoint y: 696, distance: 12.2
click at [255, 689] on p ". : شركة التأمين تحتاج تقرير من الطبيب عن وضع المريض وانه يحتاج غذاء عن طريق ال…" at bounding box center [212, 670] width 183 height 40
click at [252, 700] on div "‏يارب قلبي تولاه برحمتك🦋 [DATE] ‏يارب أرسل مرفقًا ... [DATE] ... أرسل مرفقًا Re…" at bounding box center [215, 457] width 326 height 638
click at [250, 716] on div "[PERSON_NAME] [DATE]" at bounding box center [241, 722] width 241 height 13
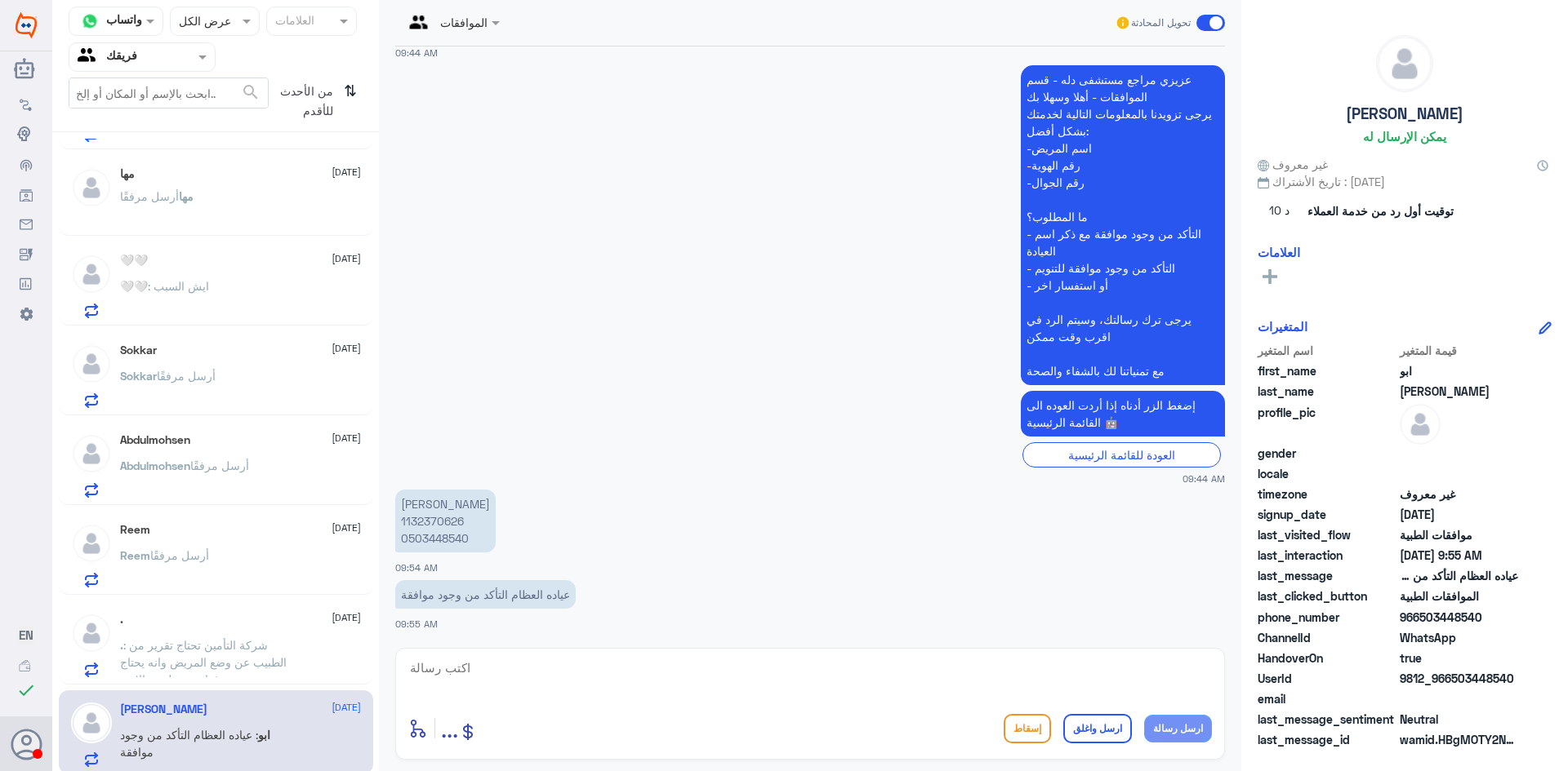
scroll to position [1161, 0]
click at [442, 522] on p "[PERSON_NAME] 1132370626 0503448540" at bounding box center [446, 521] width 101 height 63
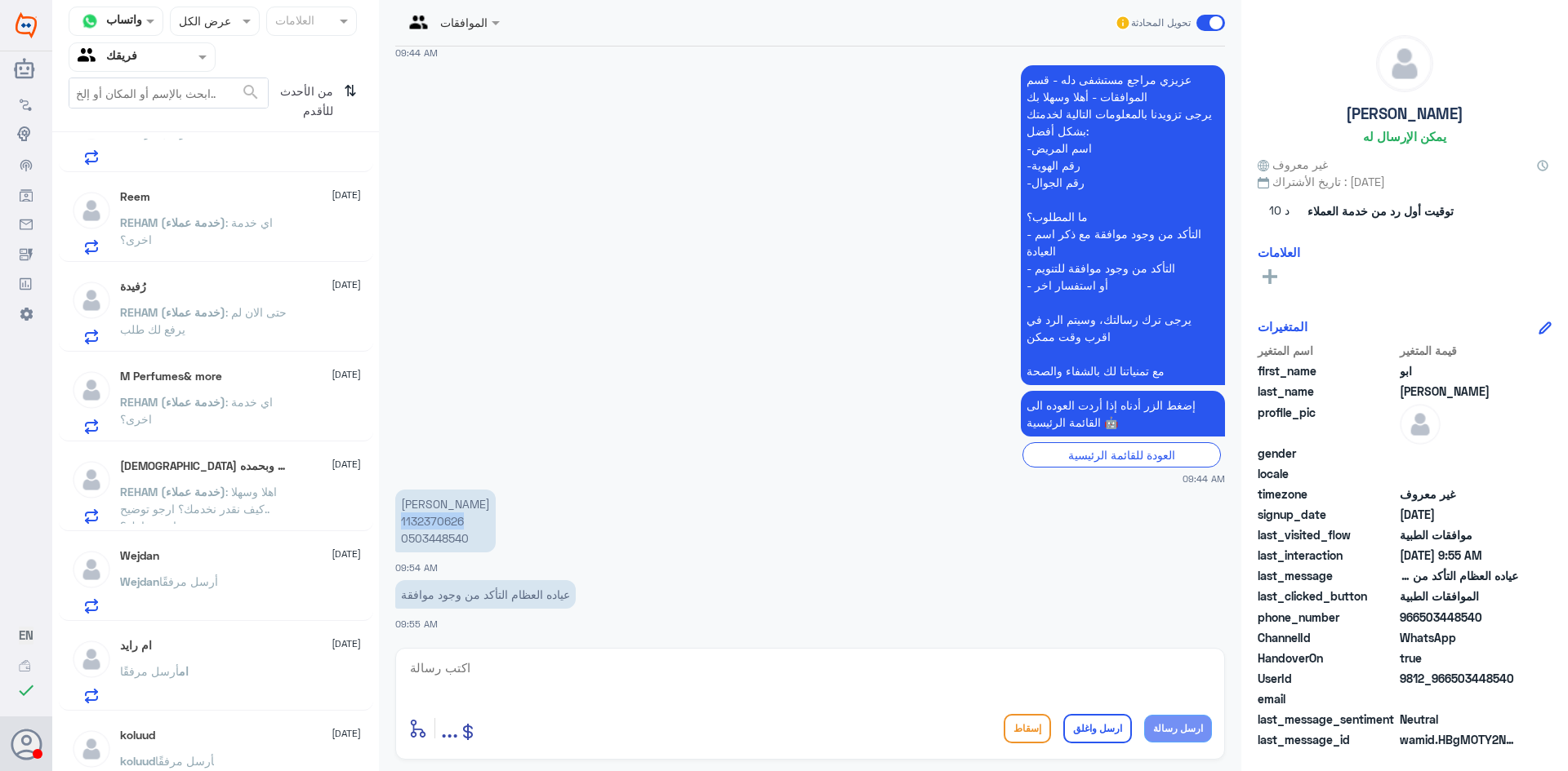
scroll to position [0, 0]
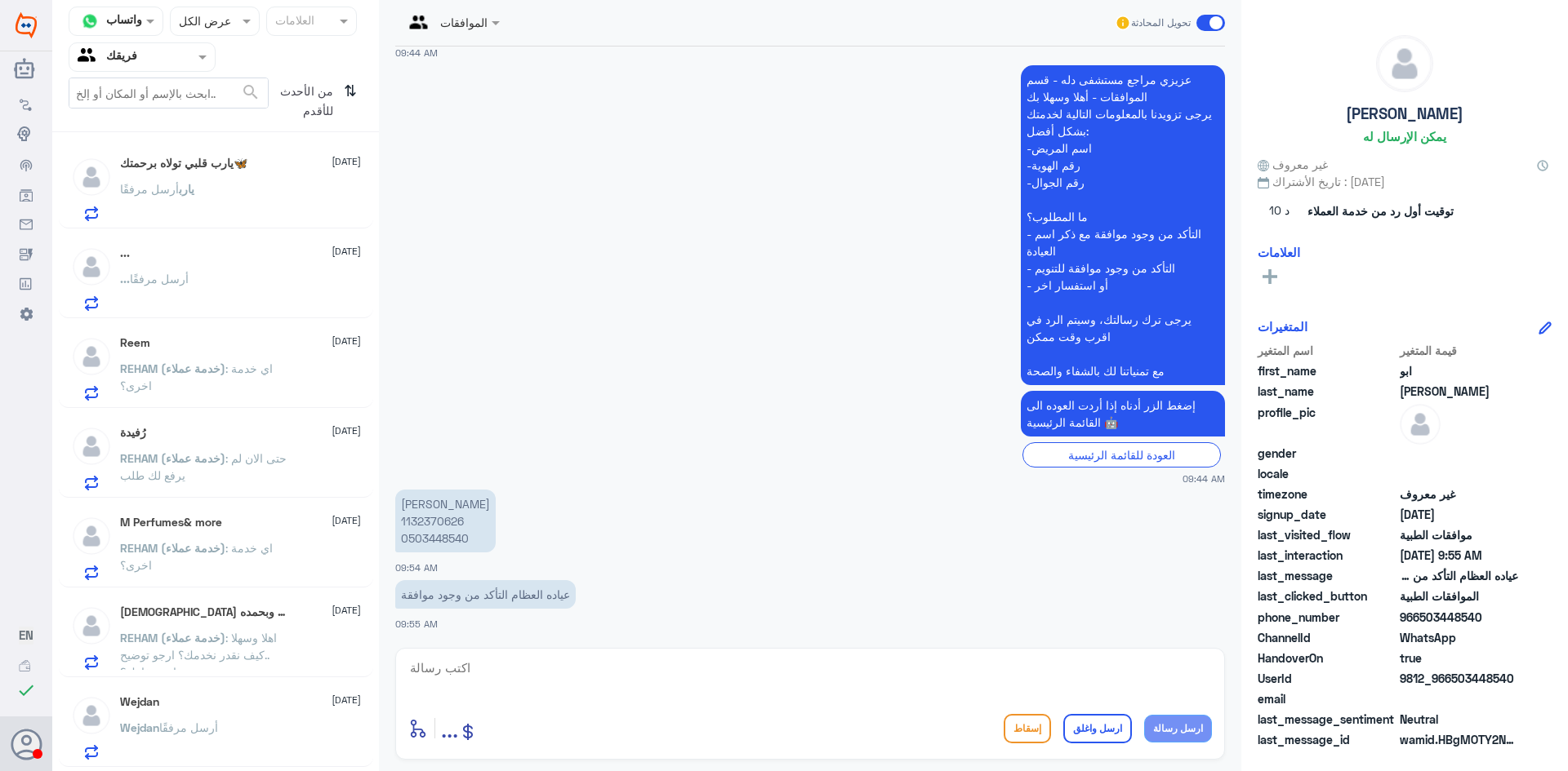
click at [248, 368] on span ": اي خدمة اخرى؟" at bounding box center [197, 377] width 153 height 31
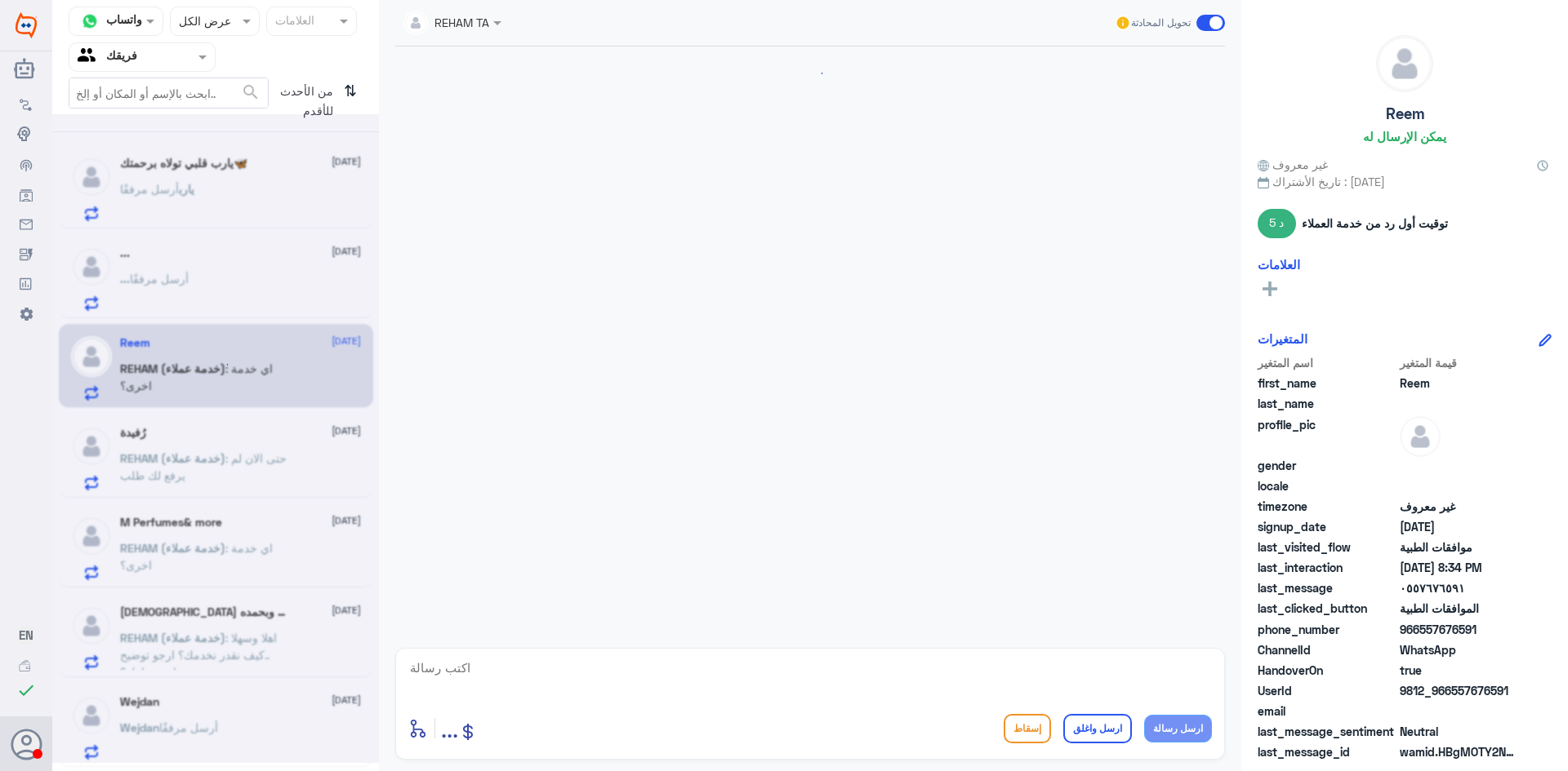
scroll to position [846, 0]
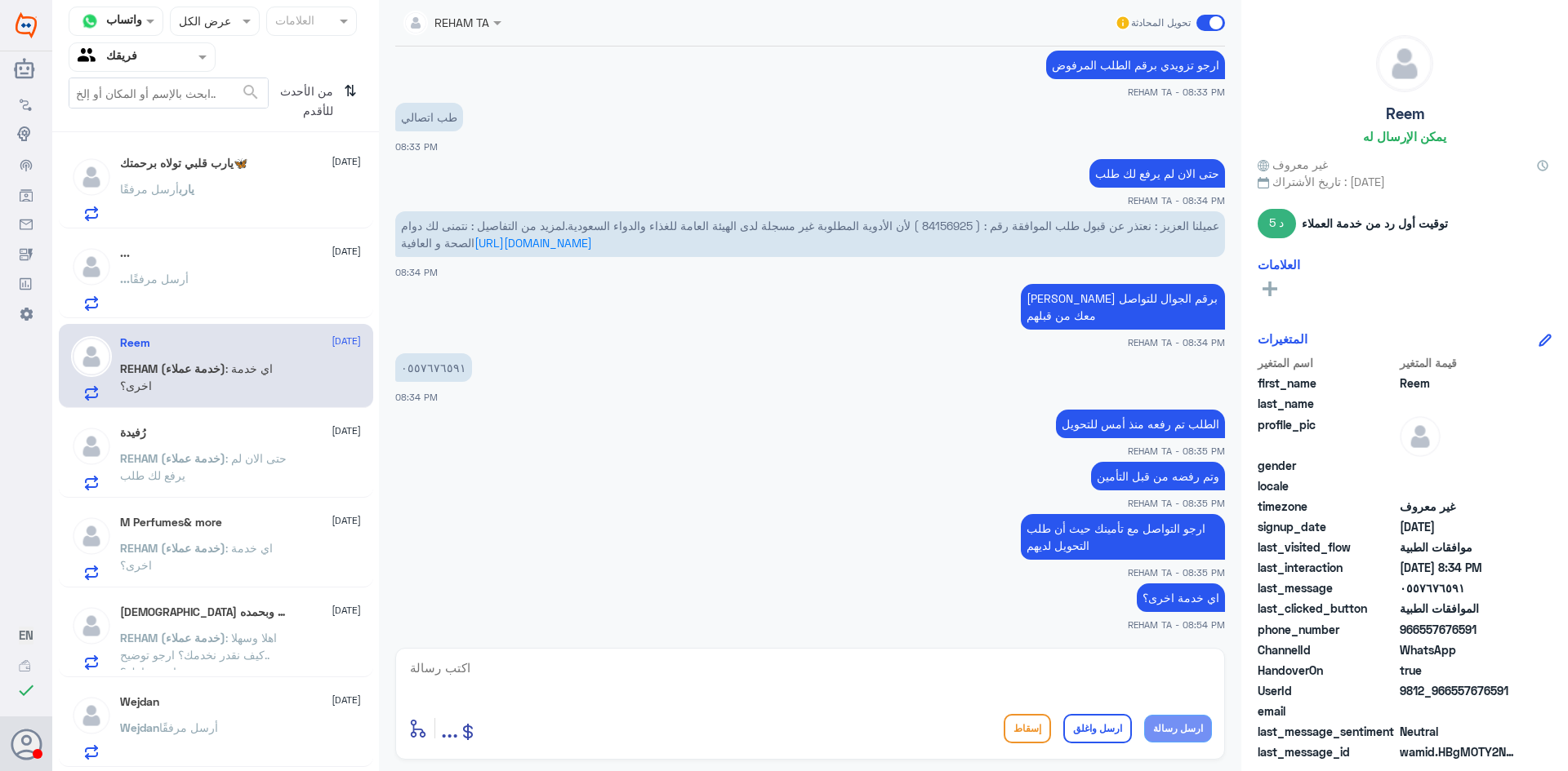
drag, startPoint x: 251, startPoint y: 510, endPoint x: 241, endPoint y: 518, distance: 12.8
click at [251, 517] on div "M Perfumes& more [DATE] REHAM (خدمة عملاء) : اي خدمة اخرى؟" at bounding box center [216, 545] width 315 height 84
click at [243, 518] on div "M Perfumes& more [DATE]" at bounding box center [241, 522] width 241 height 13
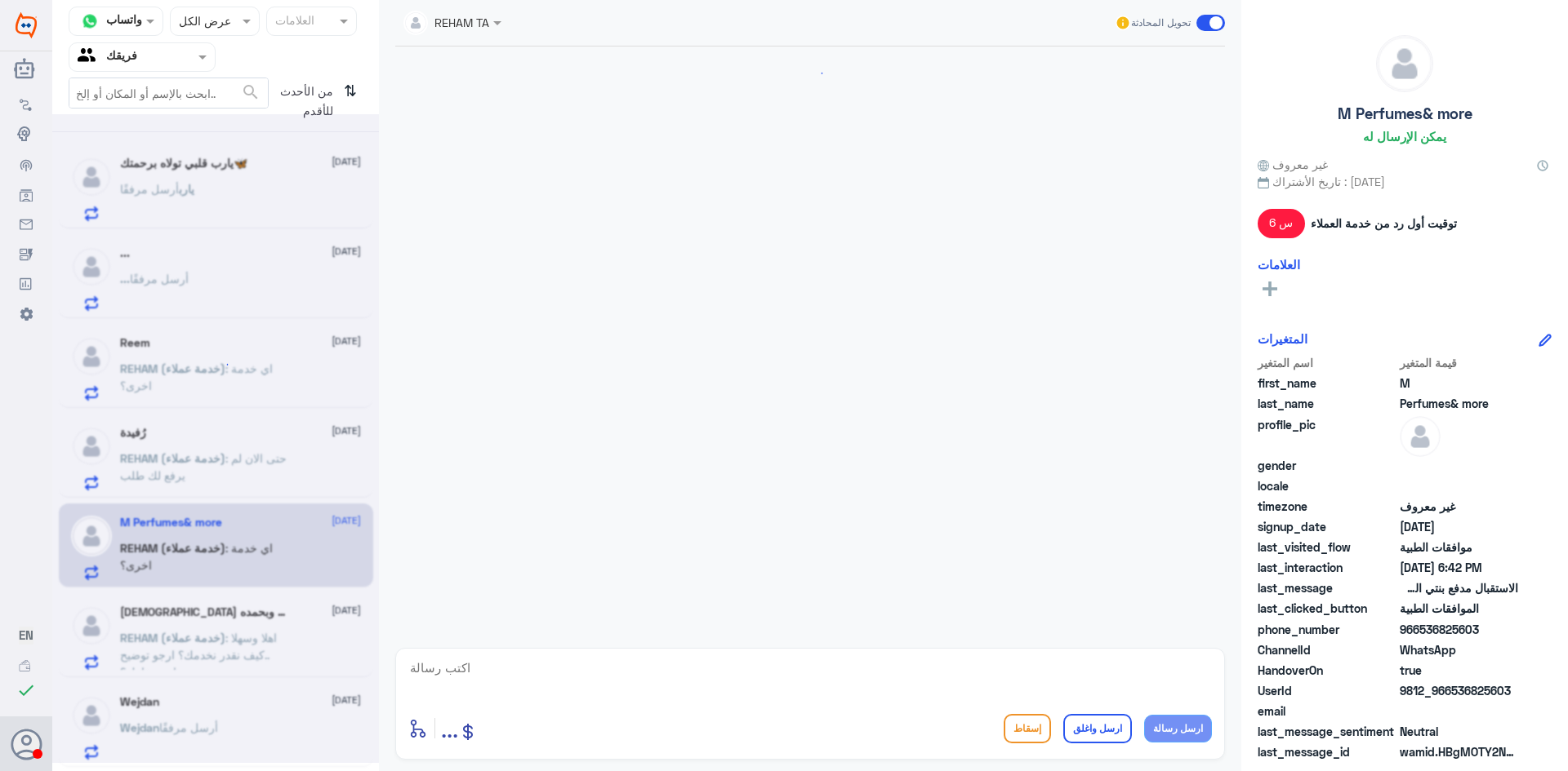
scroll to position [1316, 0]
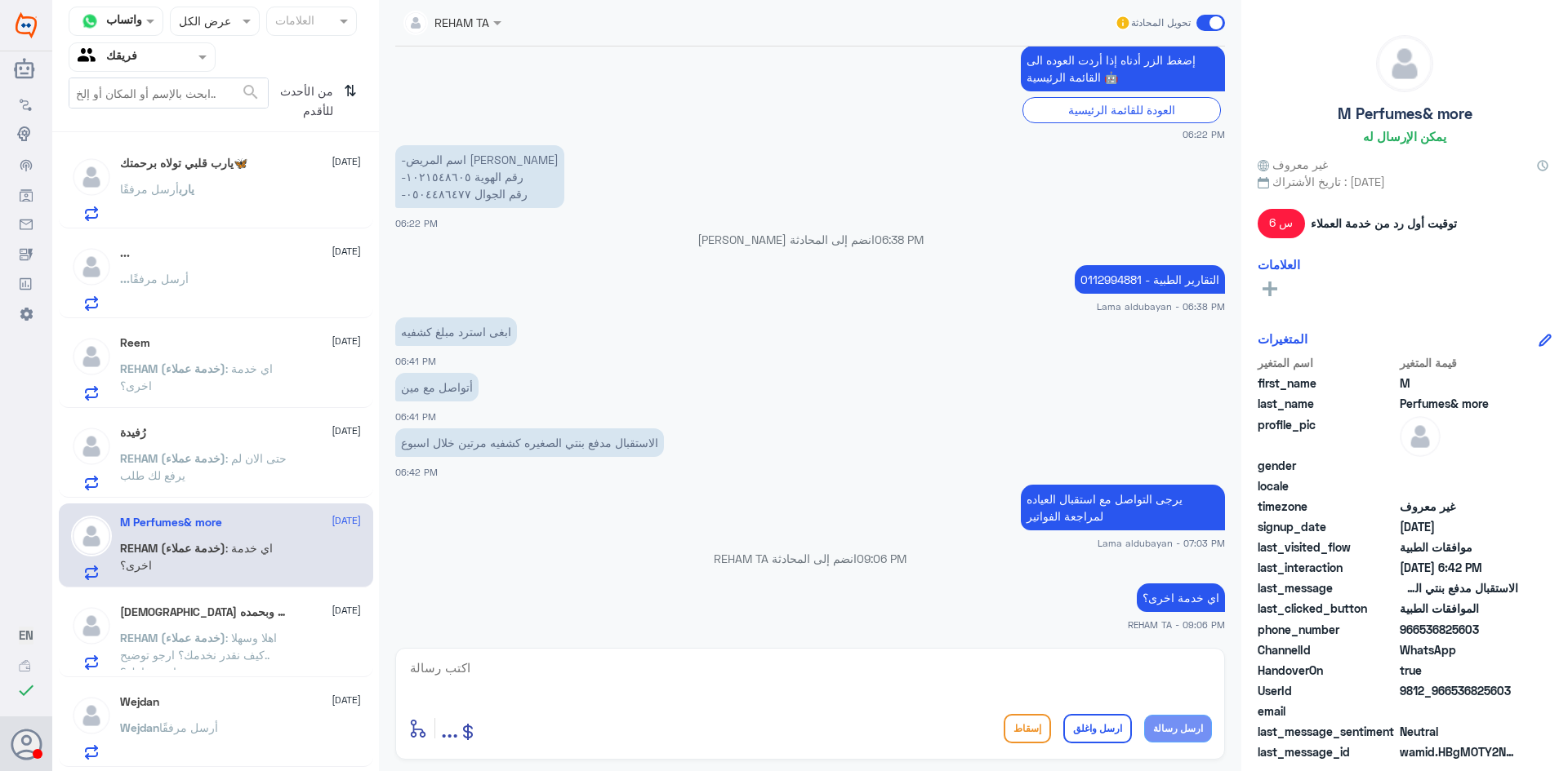
click at [1020, 663] on textarea at bounding box center [810, 677] width 804 height 40
type textarea "ا"
click at [788, 671] on textarea at bounding box center [810, 677] width 804 height 40
paste textarea "نشكر تواصلك مع مستشفيات دلة"
type textarea "نشكر تواصلك مع مستشفيات دلة"
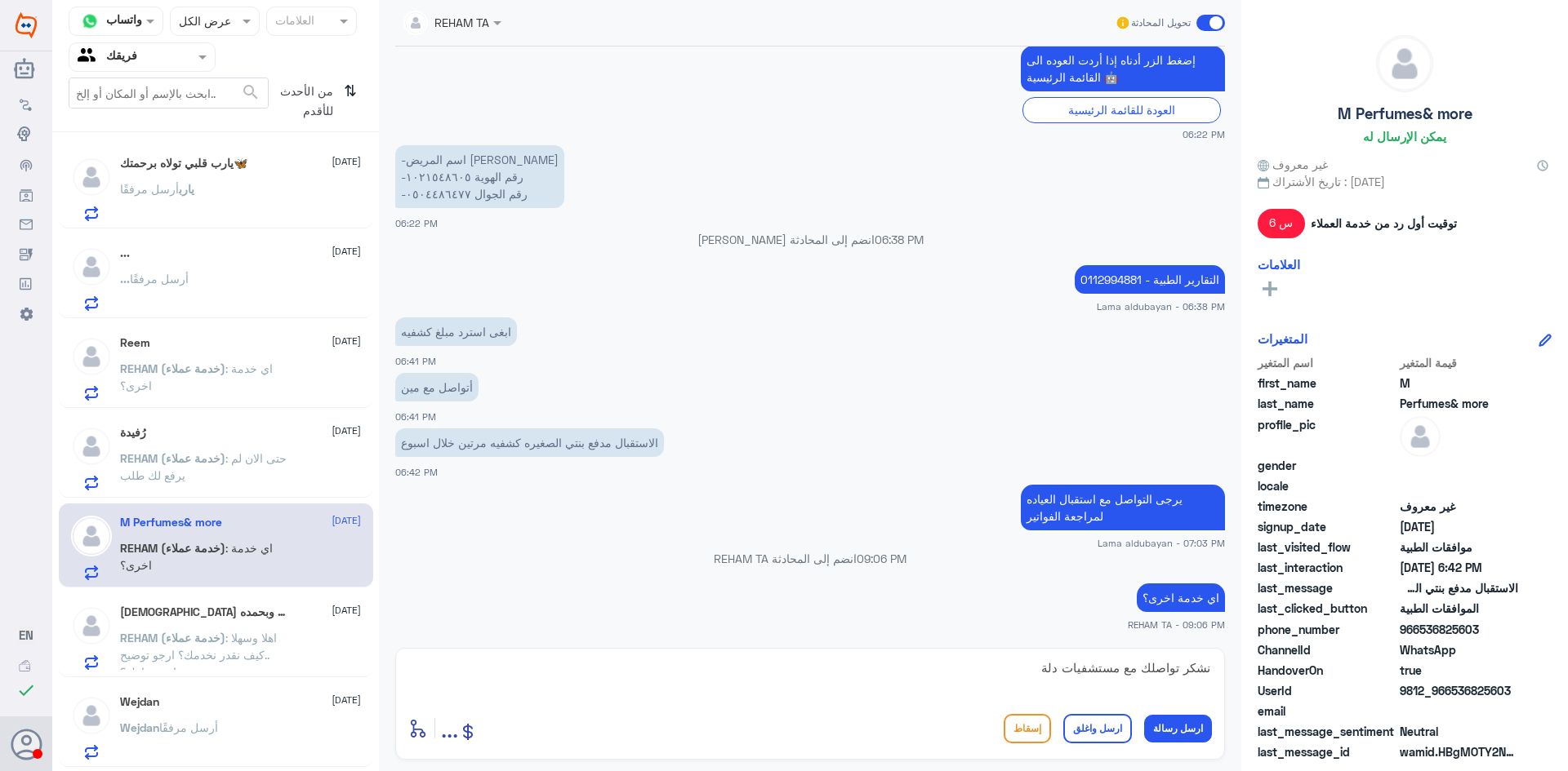
click at [1108, 732] on button "ارسل واغلق" at bounding box center [1098, 729] width 68 height 30
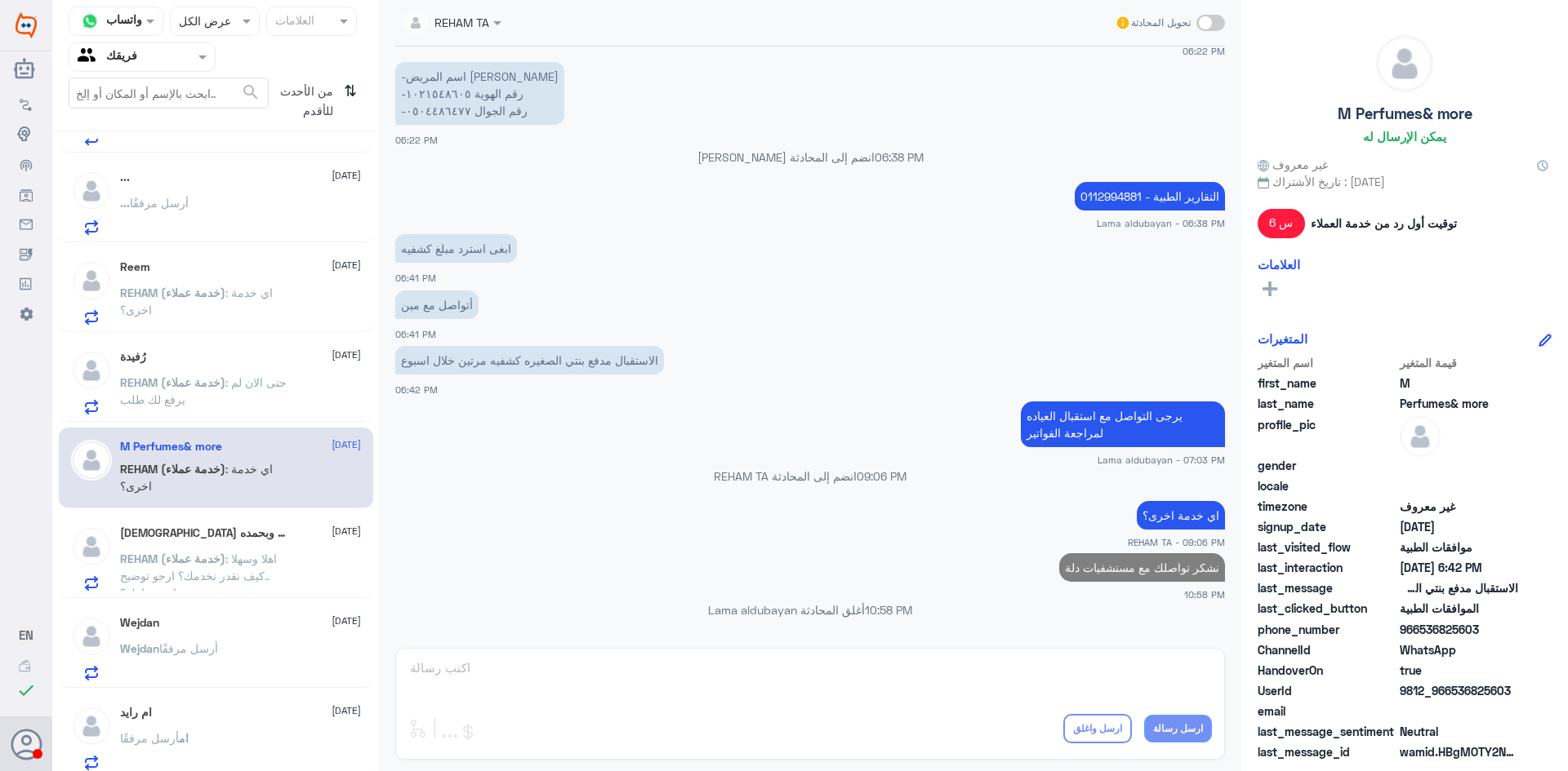
scroll to position [164, 0]
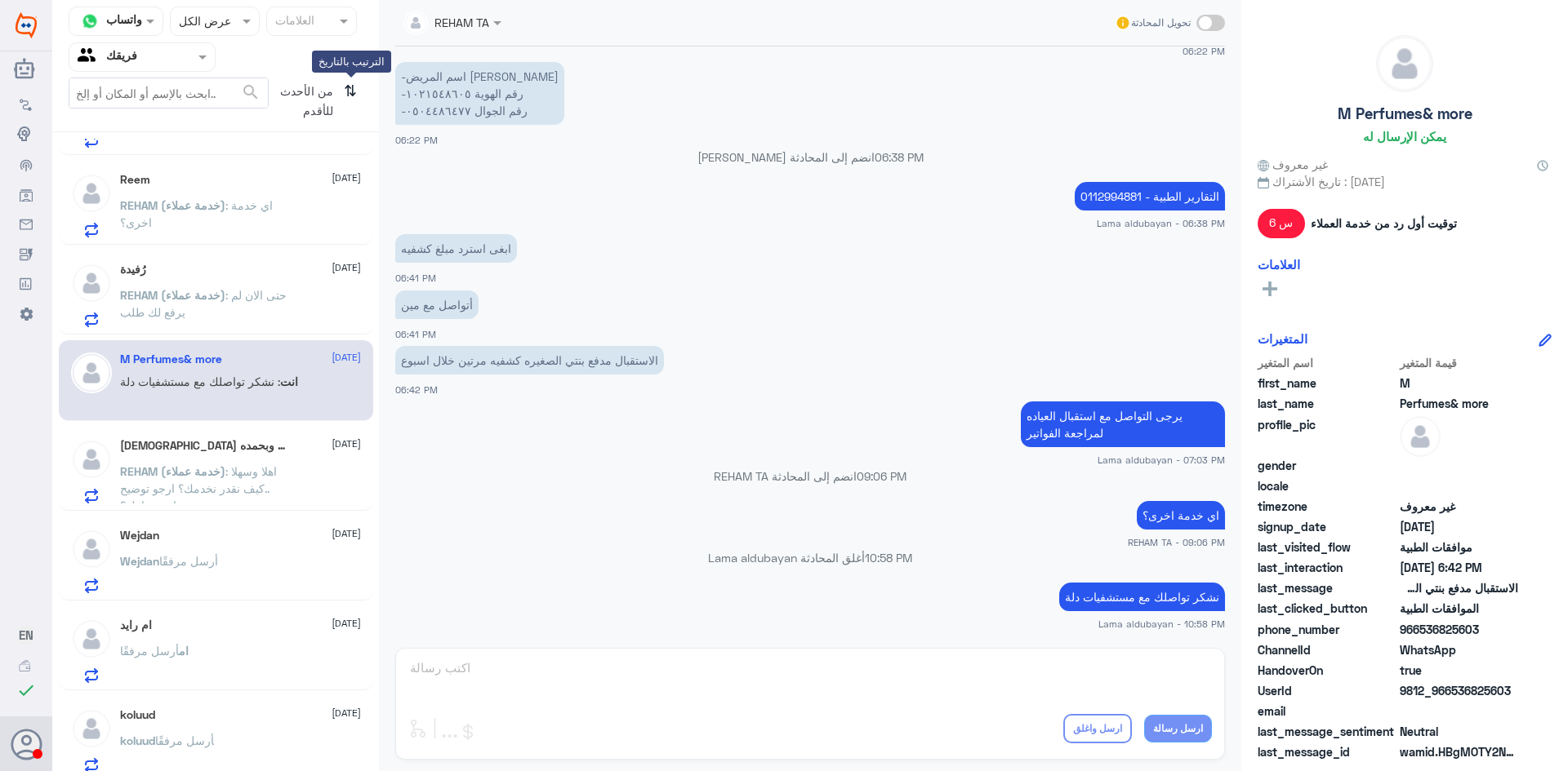
click at [345, 102] on icon "⇅" at bounding box center [350, 98] width 13 height 41
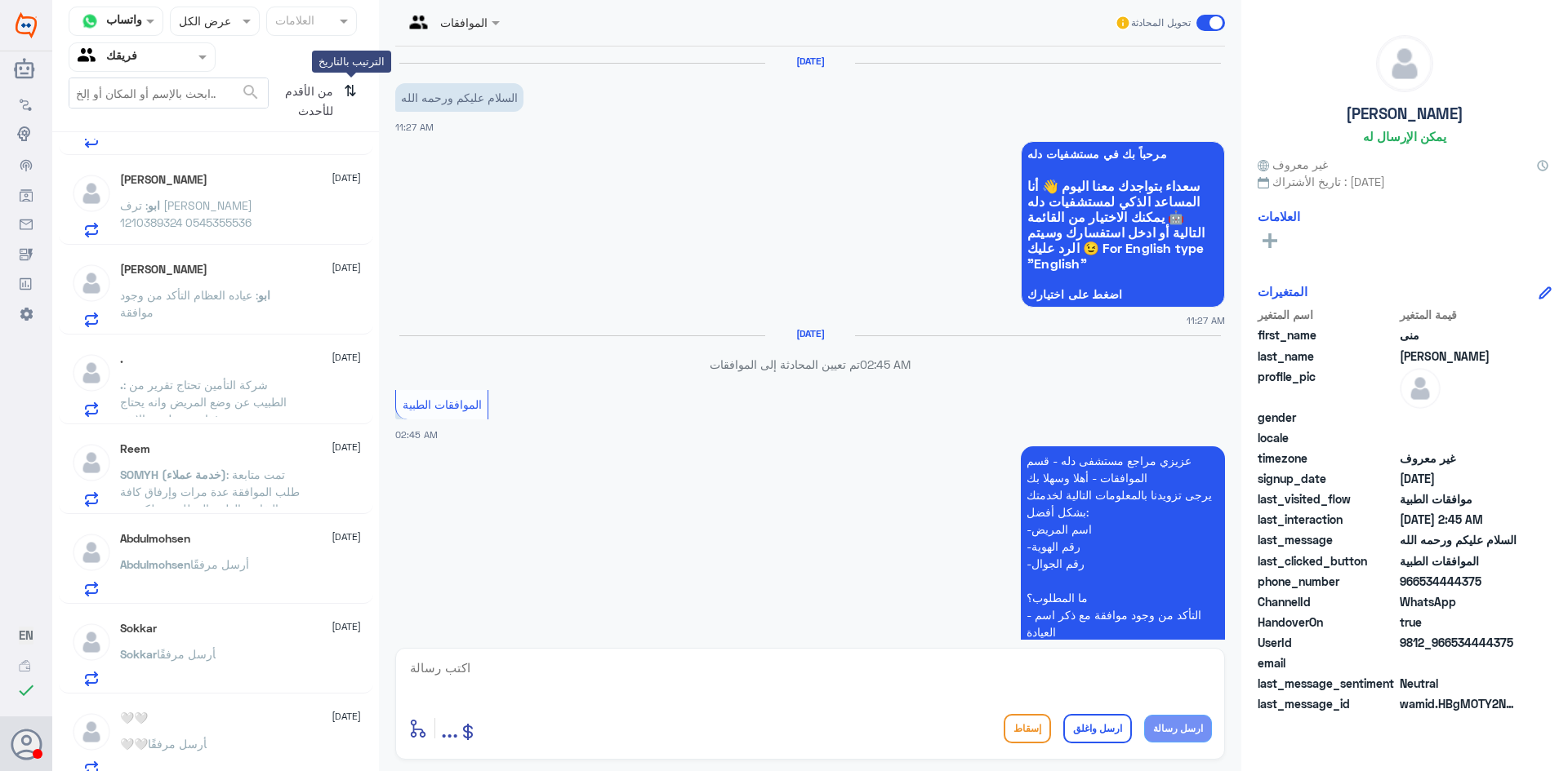
scroll to position [288, 0]
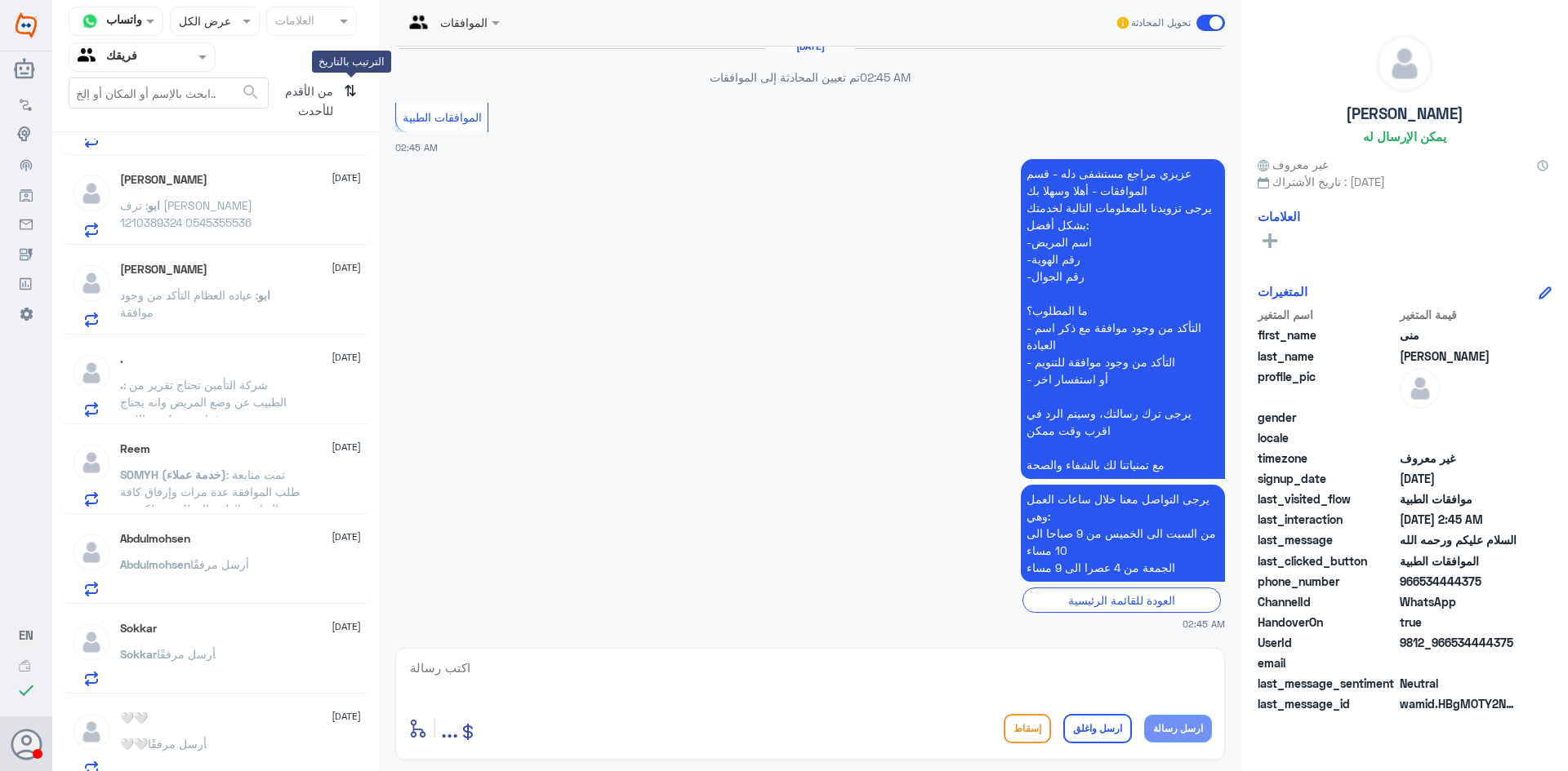
click at [346, 91] on icon "⇅" at bounding box center [350, 98] width 13 height 41
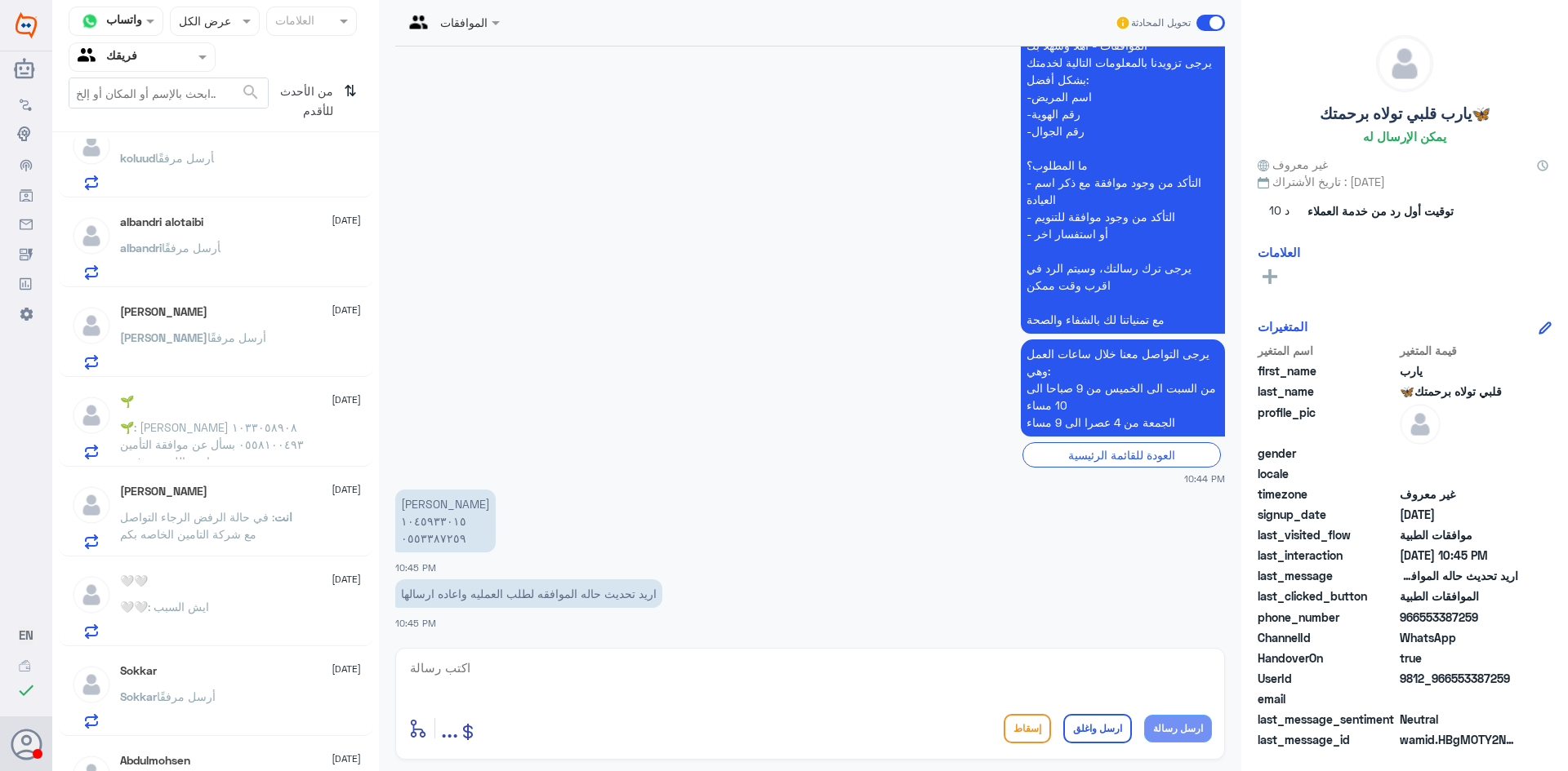
scroll to position [816, 0]
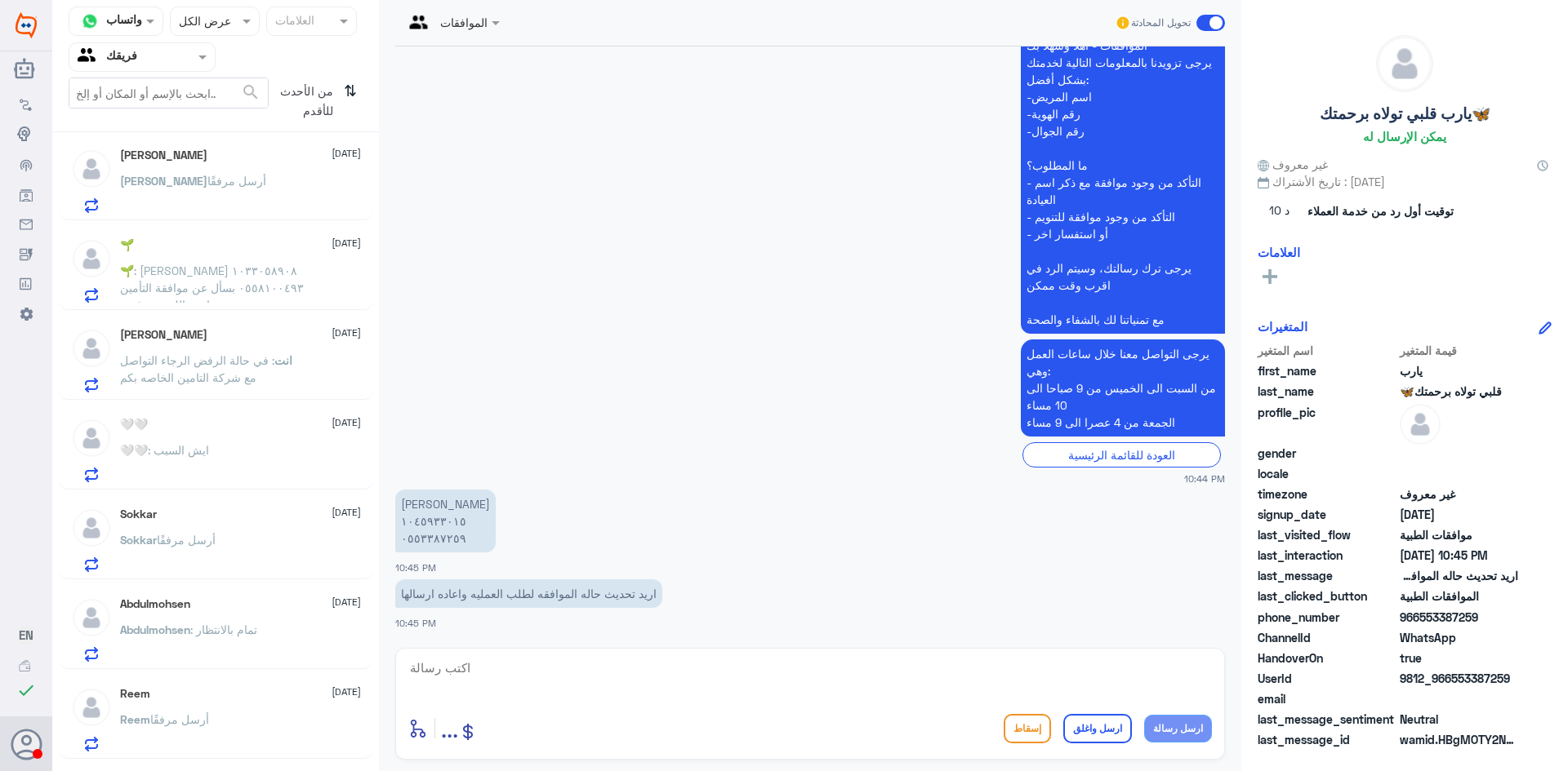
click at [279, 341] on div "[PERSON_NAME] [DATE]" at bounding box center [241, 334] width 241 height 13
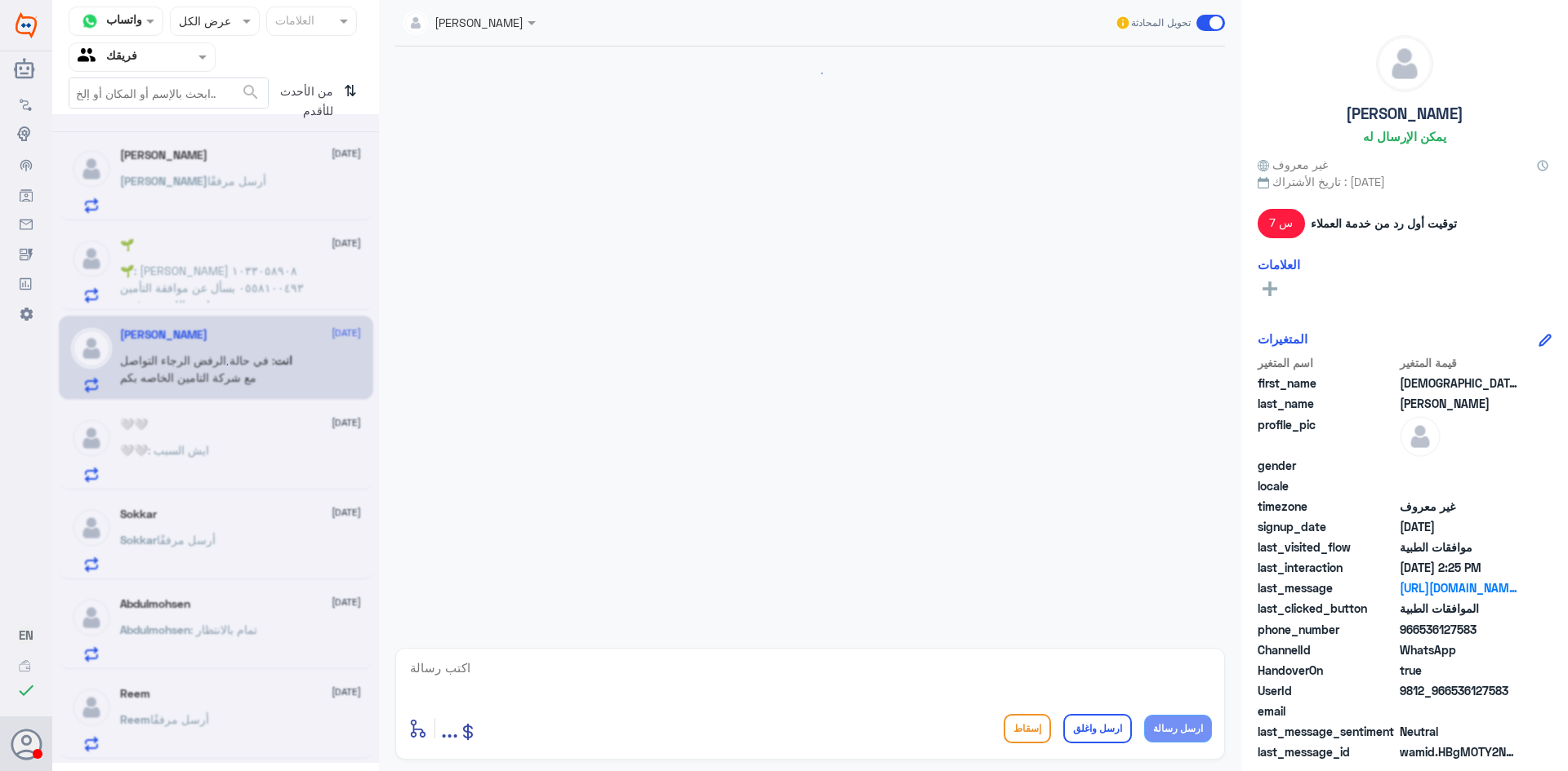
scroll to position [1502, 0]
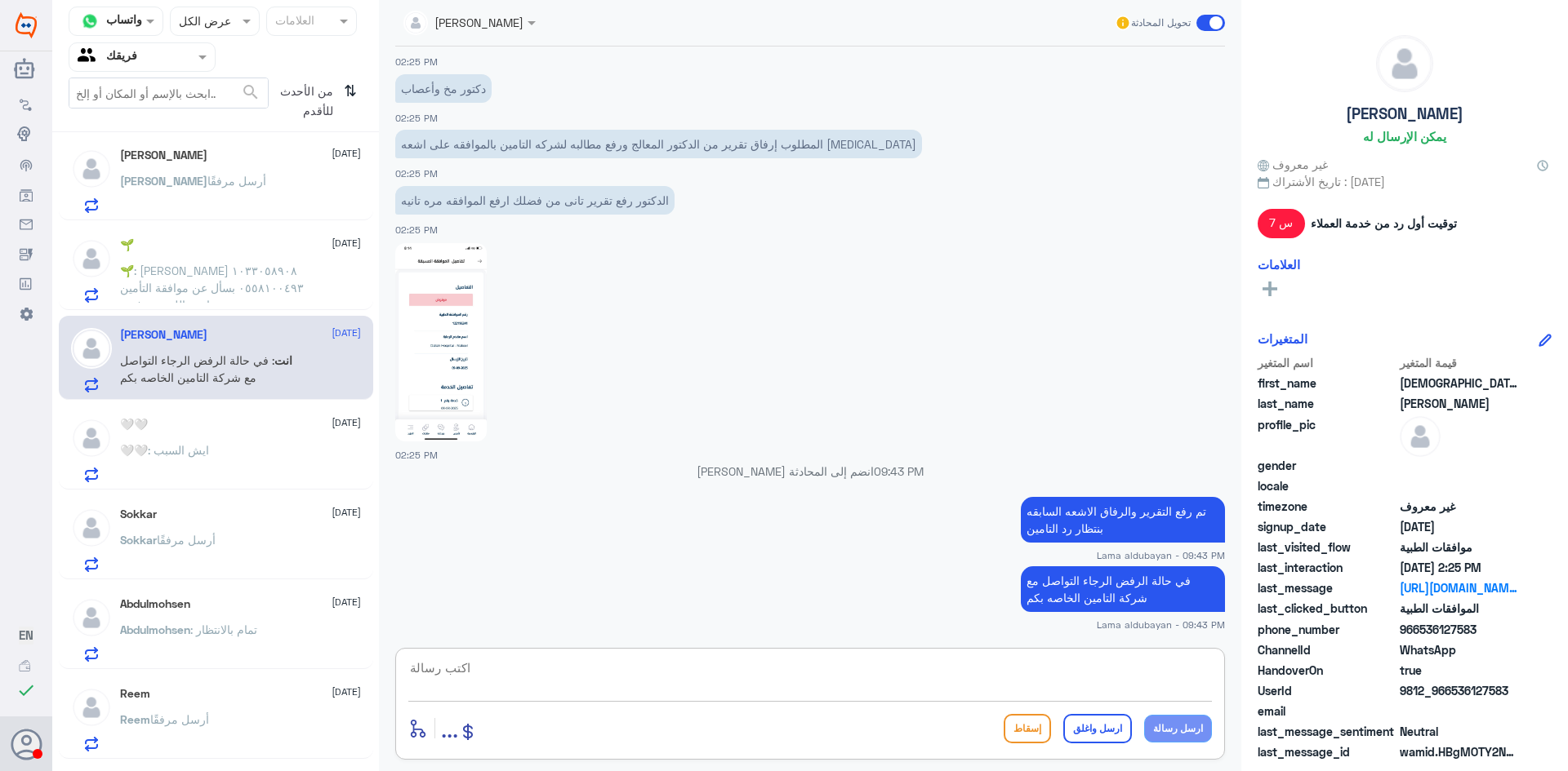
click at [915, 677] on textarea at bounding box center [810, 677] width 804 height 40
paste textarea "نشكر تواصلك مع مستشفيات دلة"
type textarea "نشكر تواصلك مع مستشفيات دلة"
click at [1123, 736] on button "ارسل واغلق" at bounding box center [1098, 729] width 68 height 30
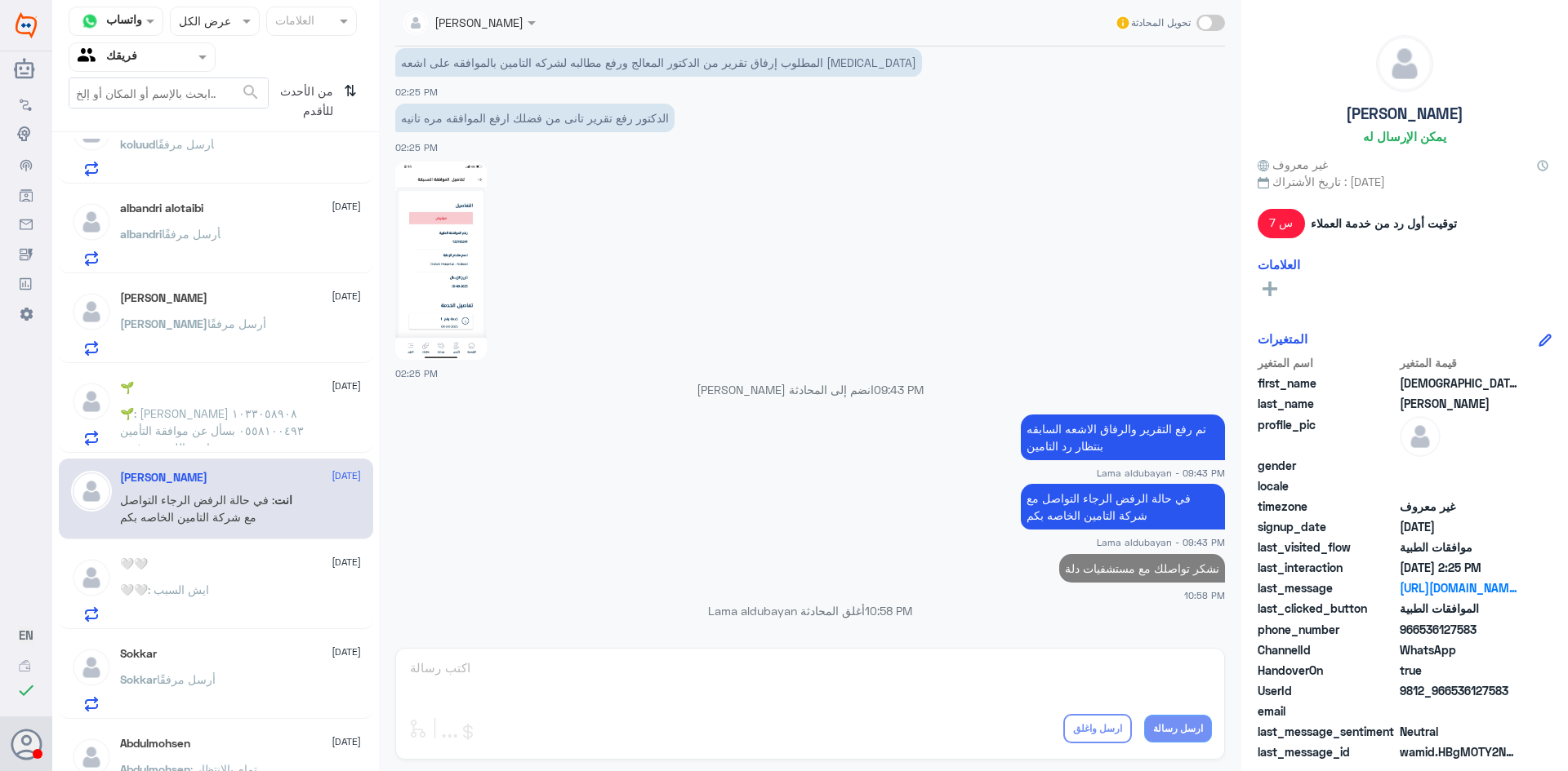
scroll to position [653, 0]
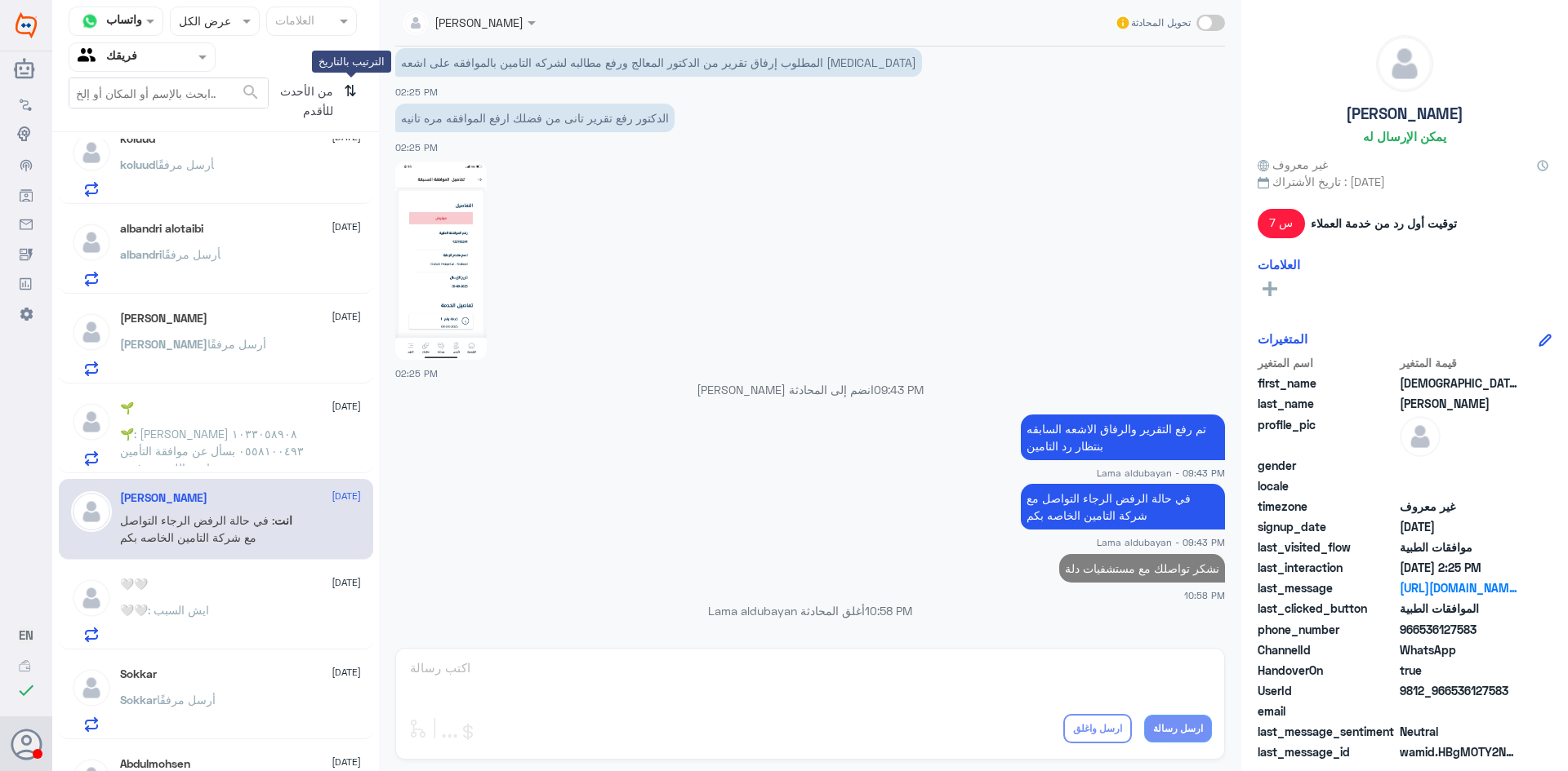
click at [343, 96] on icon "⇅" at bounding box center [350, 98] width 13 height 41
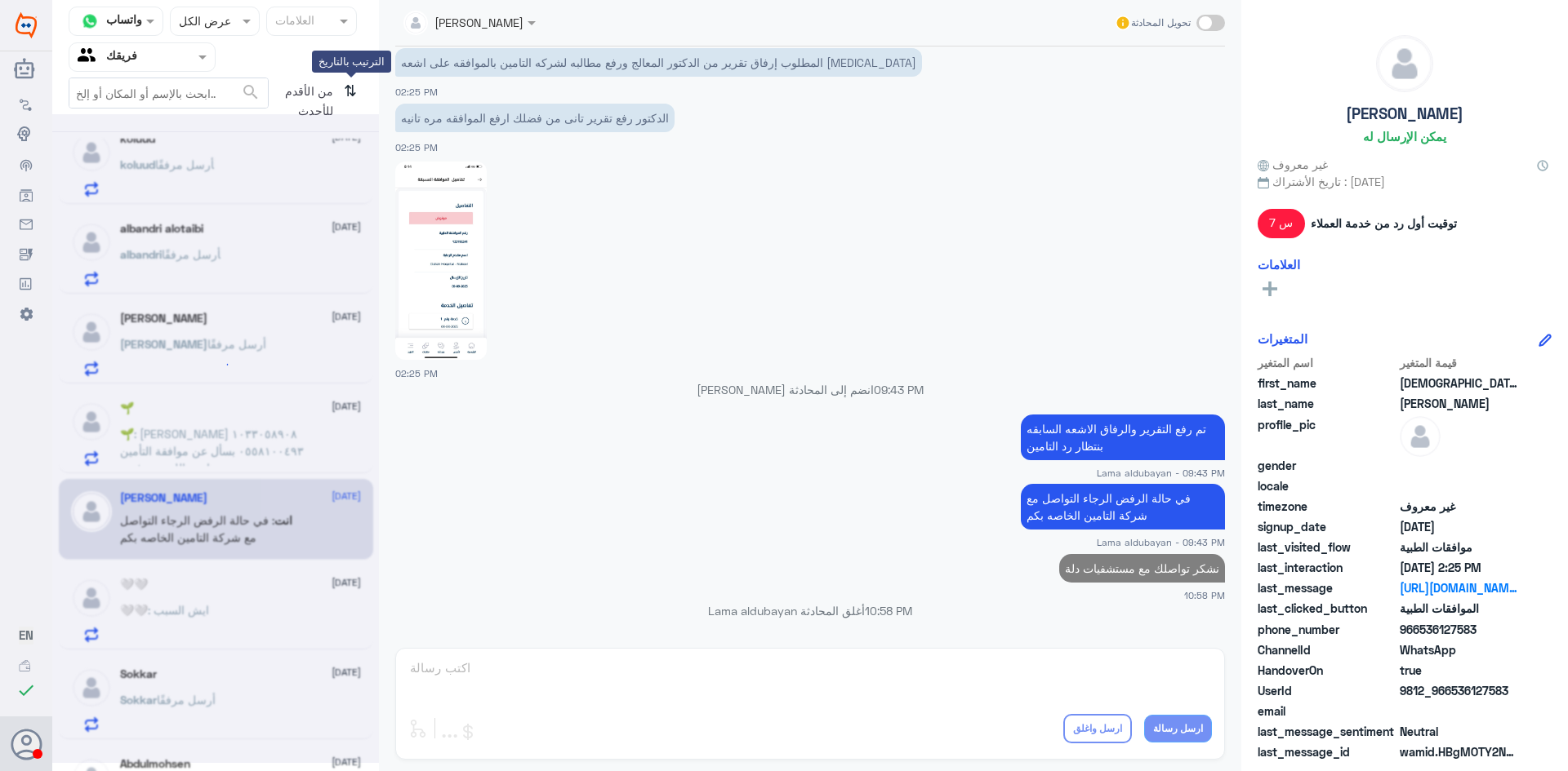
scroll to position [0, 0]
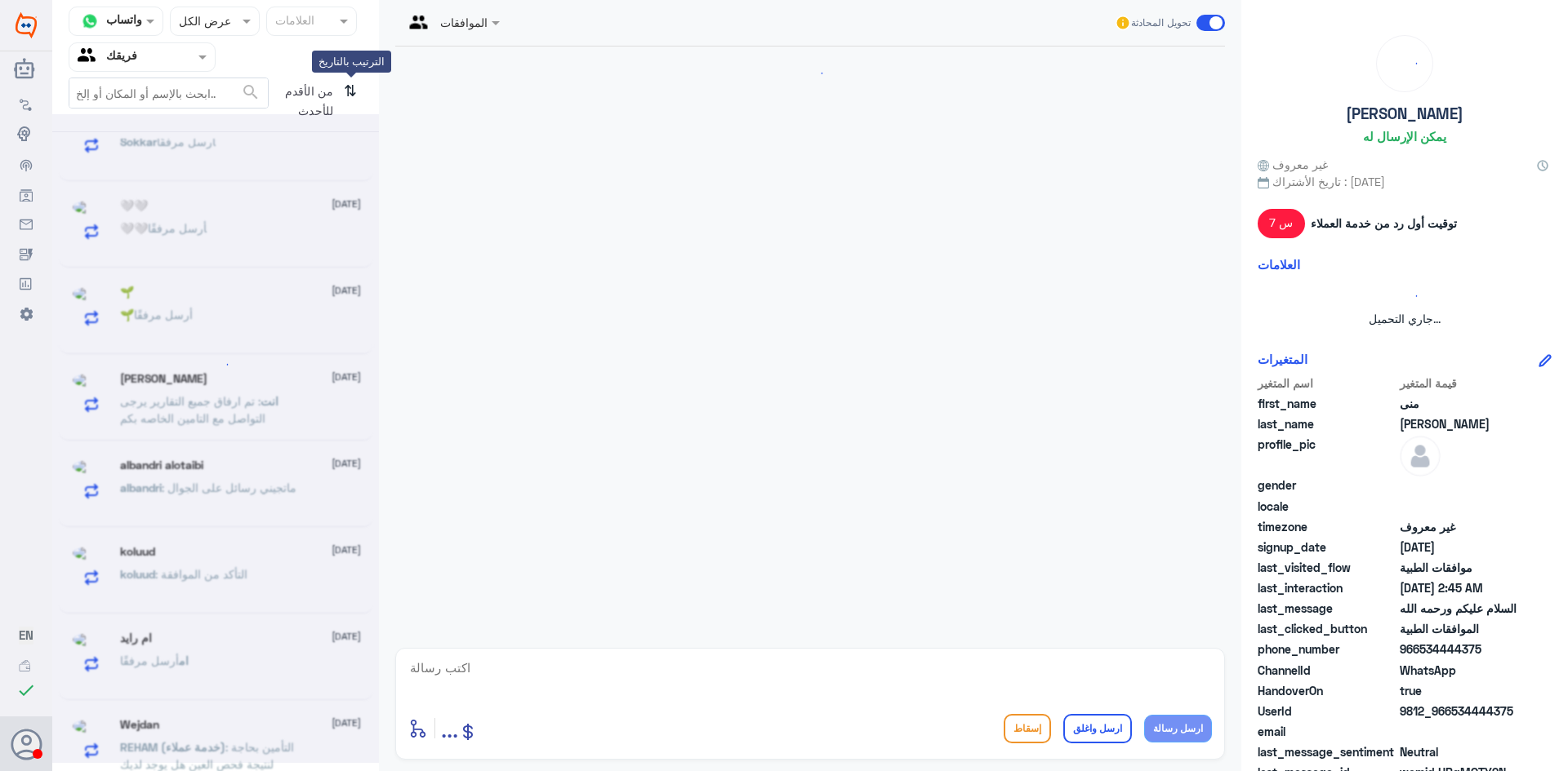
click at [343, 96] on icon "⇅" at bounding box center [350, 98] width 13 height 41
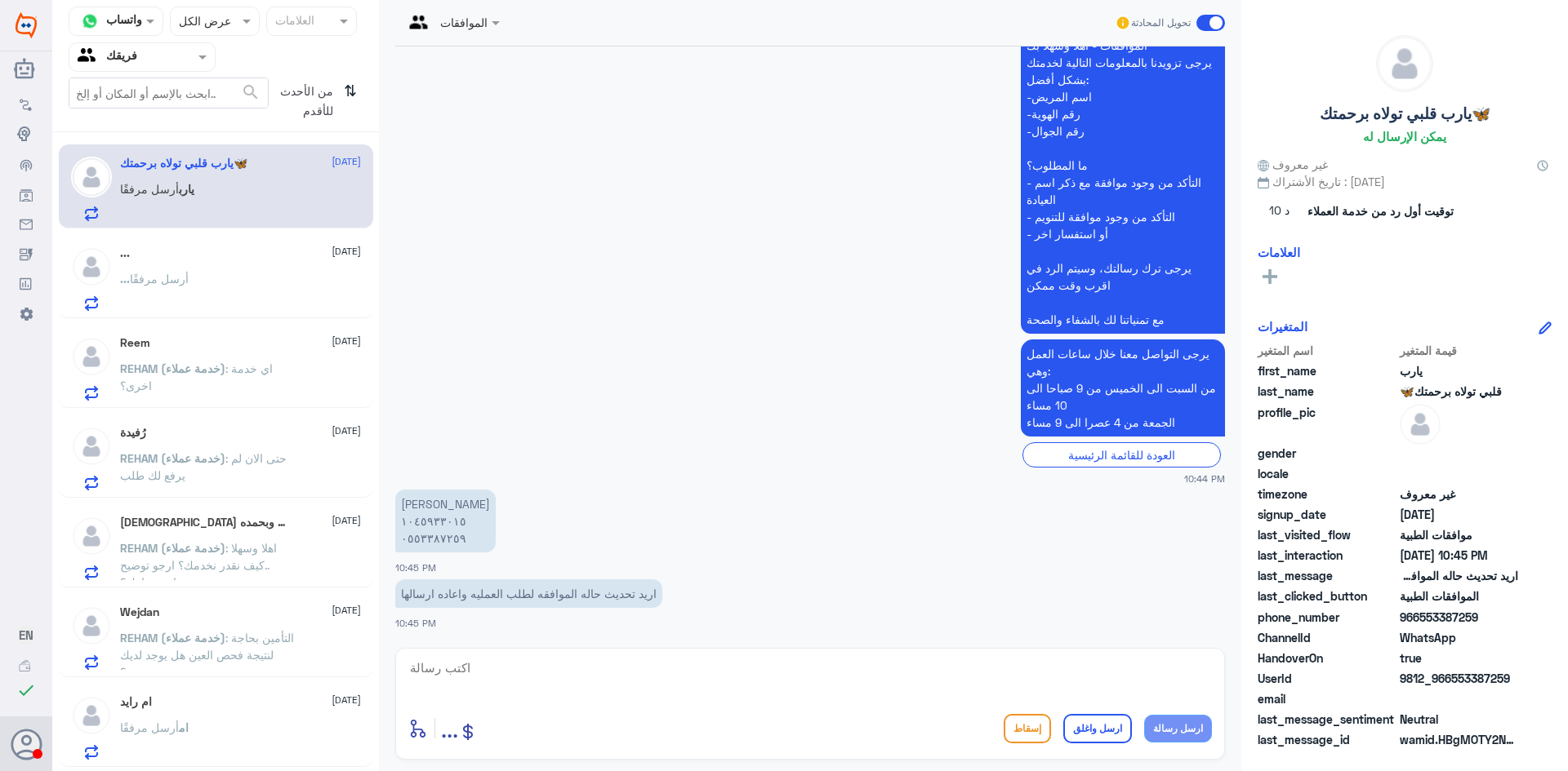
click at [214, 331] on div "Reem [DATE] REHAM (خدمة عملاء) : اي خدمة اخرى؟" at bounding box center [216, 367] width 315 height 84
click at [227, 309] on div "... أرسل مرفقًا" at bounding box center [241, 292] width 241 height 37
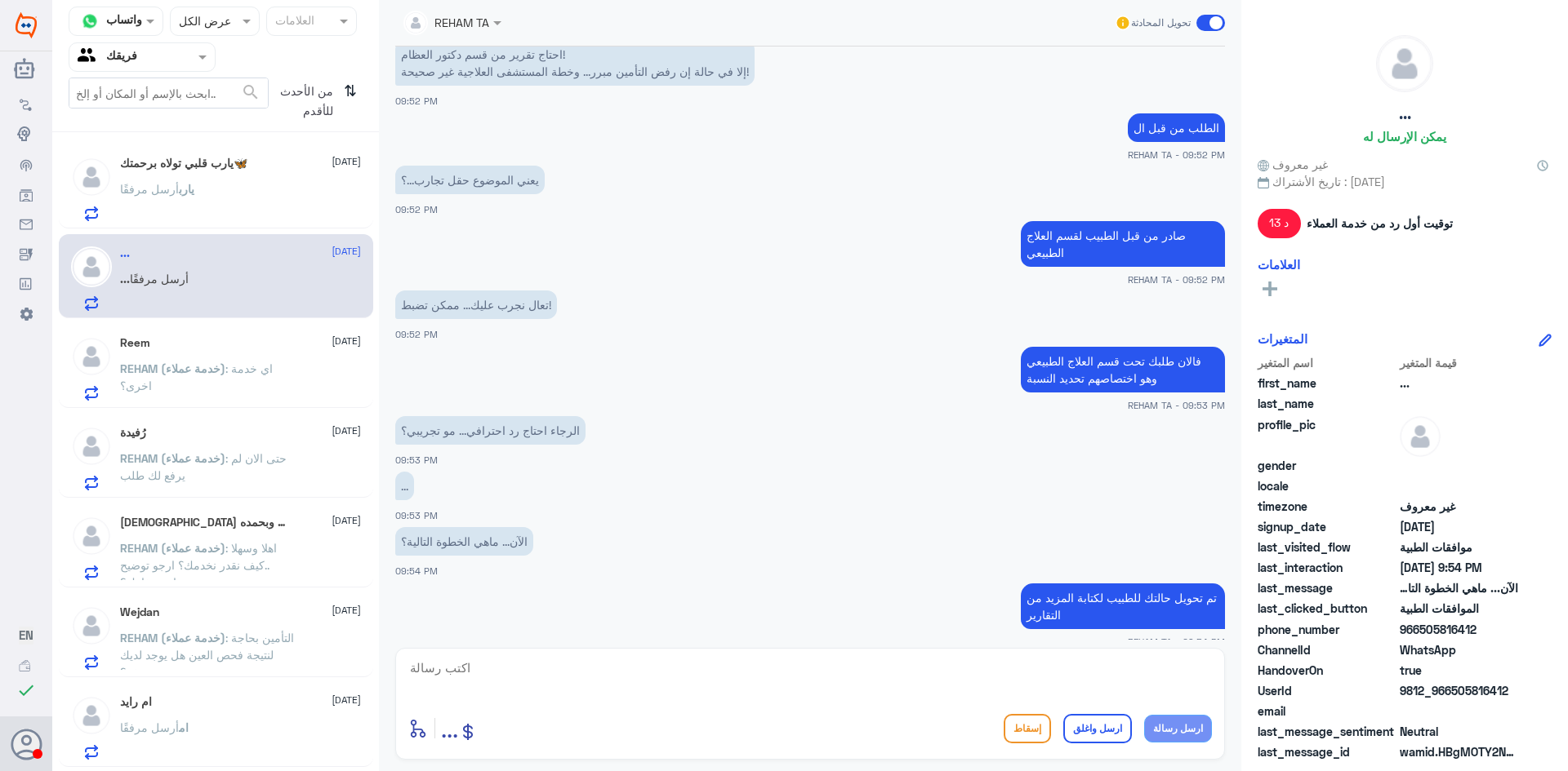
click at [209, 377] on p "REHAM (خدمة عملاء) : اي خدمة اخرى؟" at bounding box center [212, 380] width 183 height 40
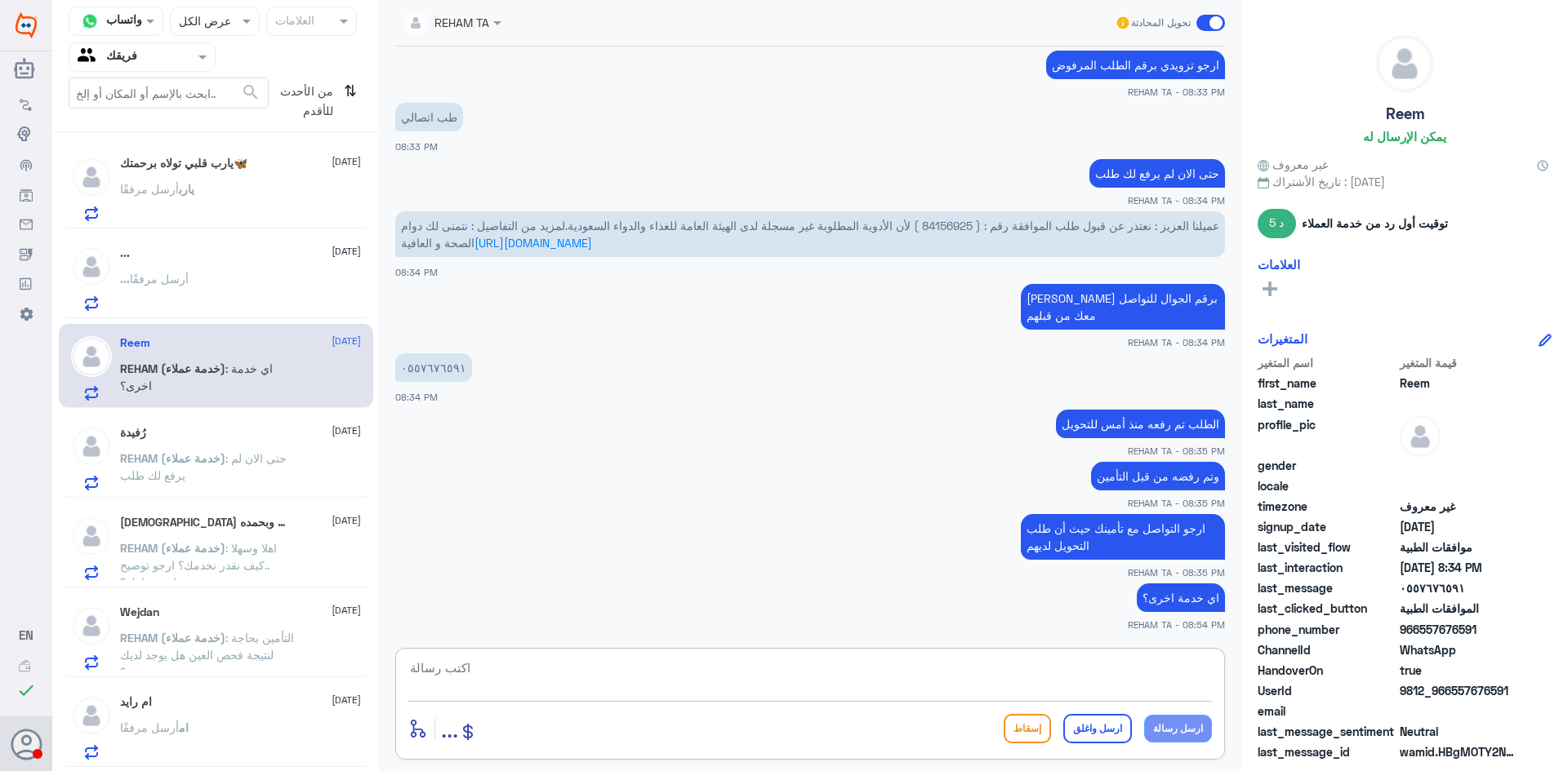
click at [1148, 679] on textarea at bounding box center [810, 677] width 804 height 40
paste textarea "نشكر تواصلك مع مستشفيات دلة"
type textarea "نشكر تواصلك مع مستشفيات دلة"
click at [1117, 734] on button "ارسل واغلق" at bounding box center [1098, 729] width 68 height 30
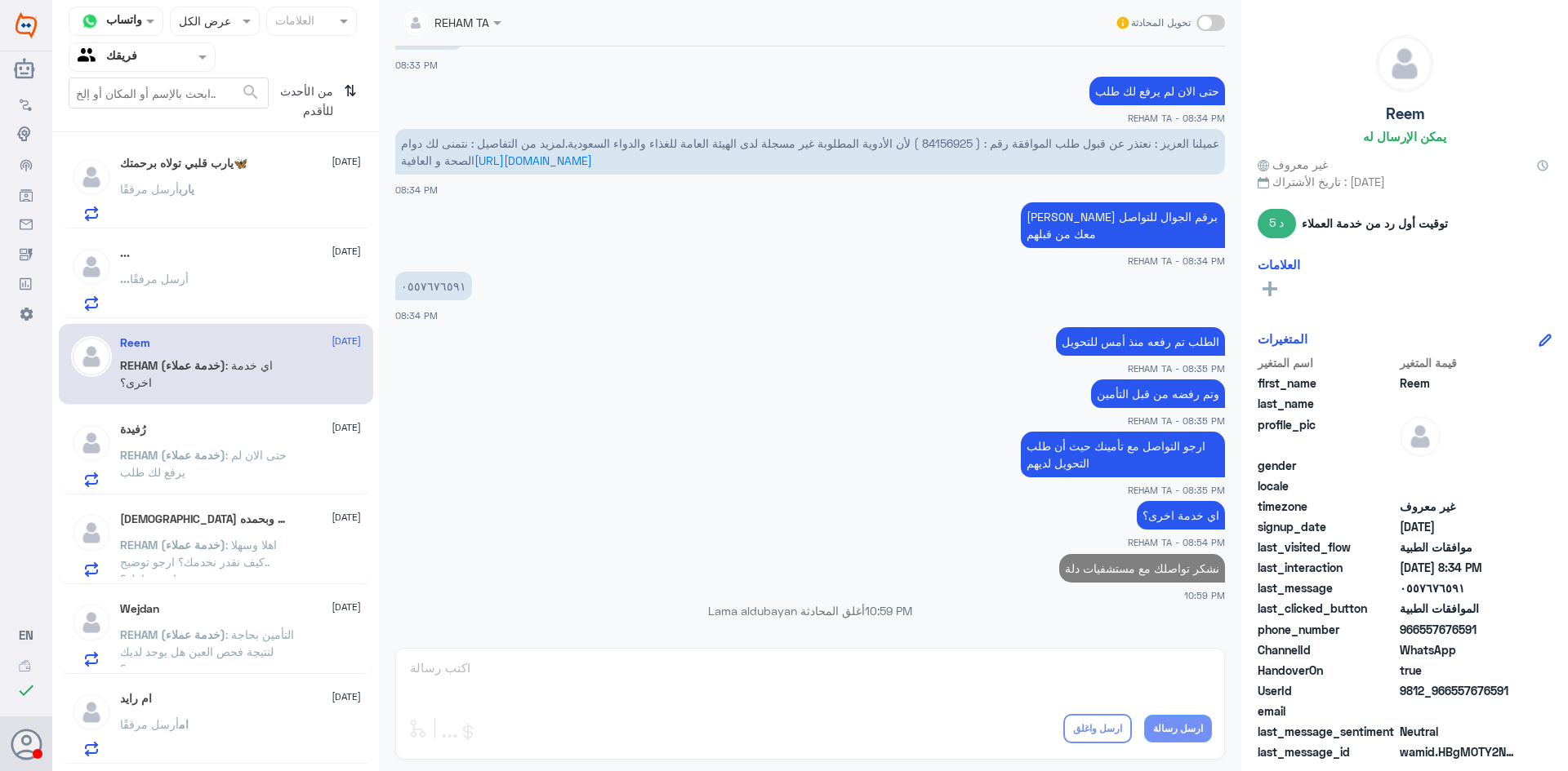
scroll to position [894, 0]
click at [289, 474] on p "REHAM (خدمة عملاء) : حتى الان لم يرفع لك طلب" at bounding box center [212, 466] width 183 height 40
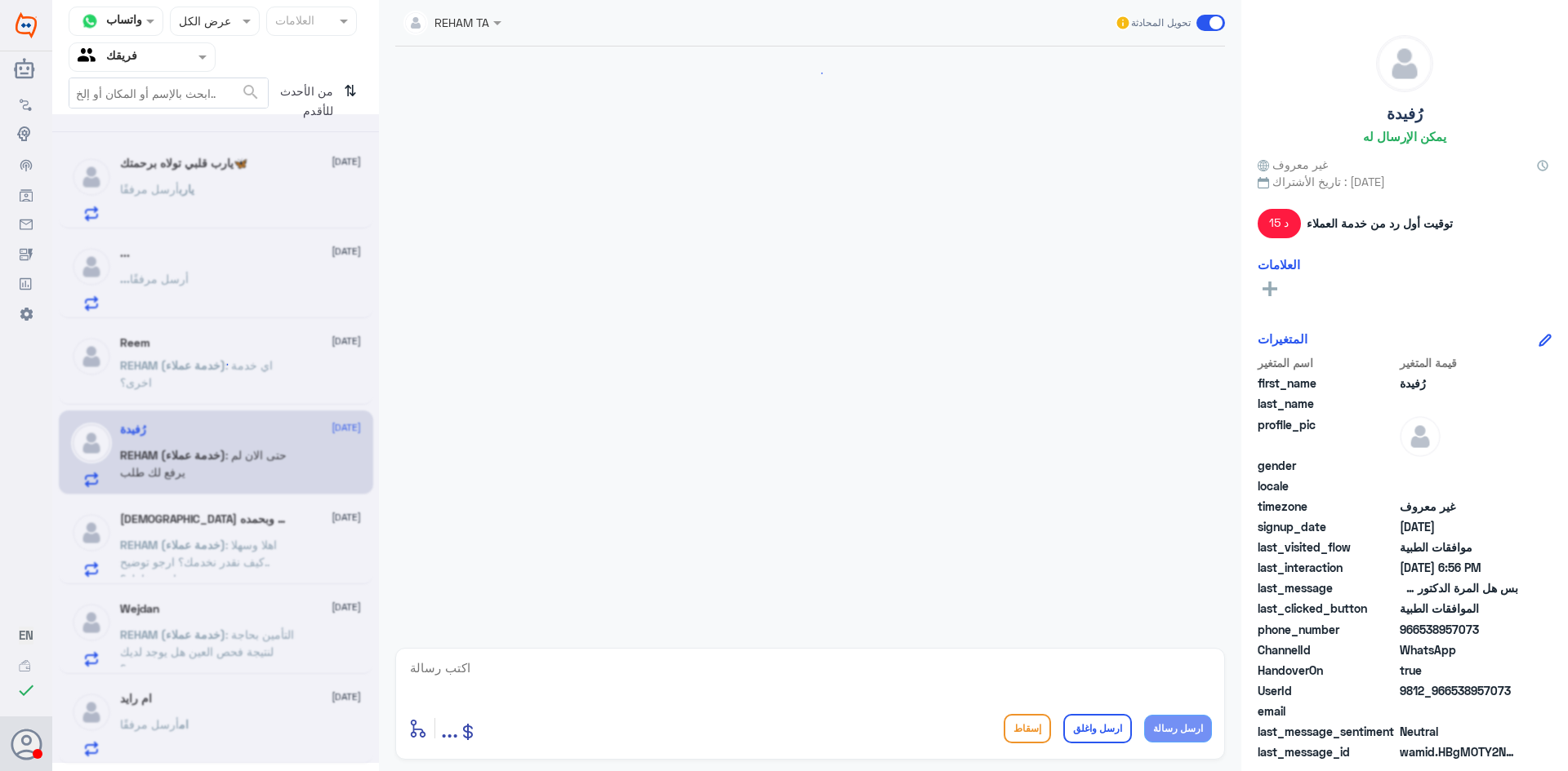
scroll to position [1081, 0]
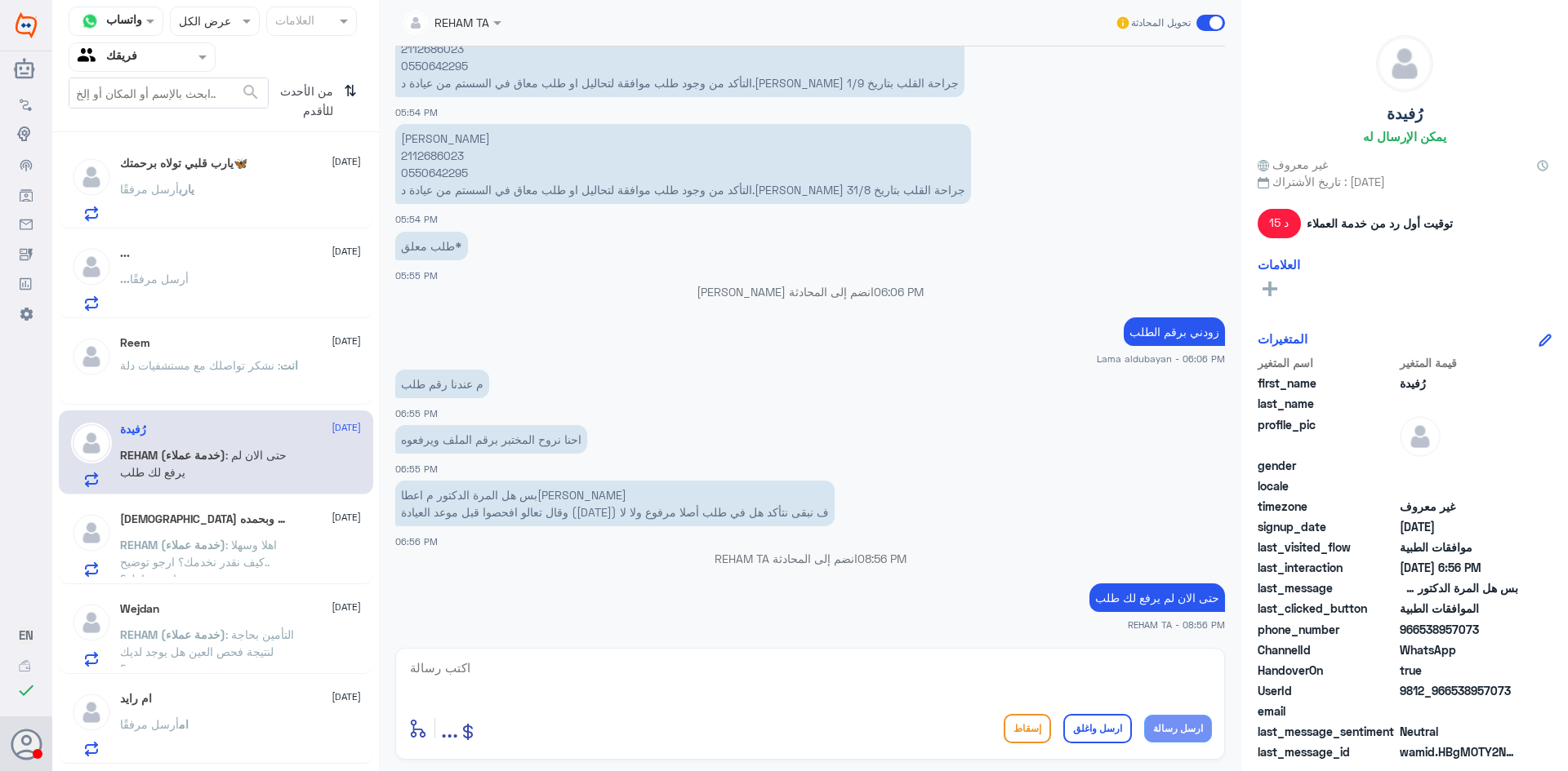
click at [241, 544] on span ": اهلا وسهلا ..كيف نقدر نخدمك؟ ارجو توضيح استسفارك؟" at bounding box center [199, 563] width 156 height 49
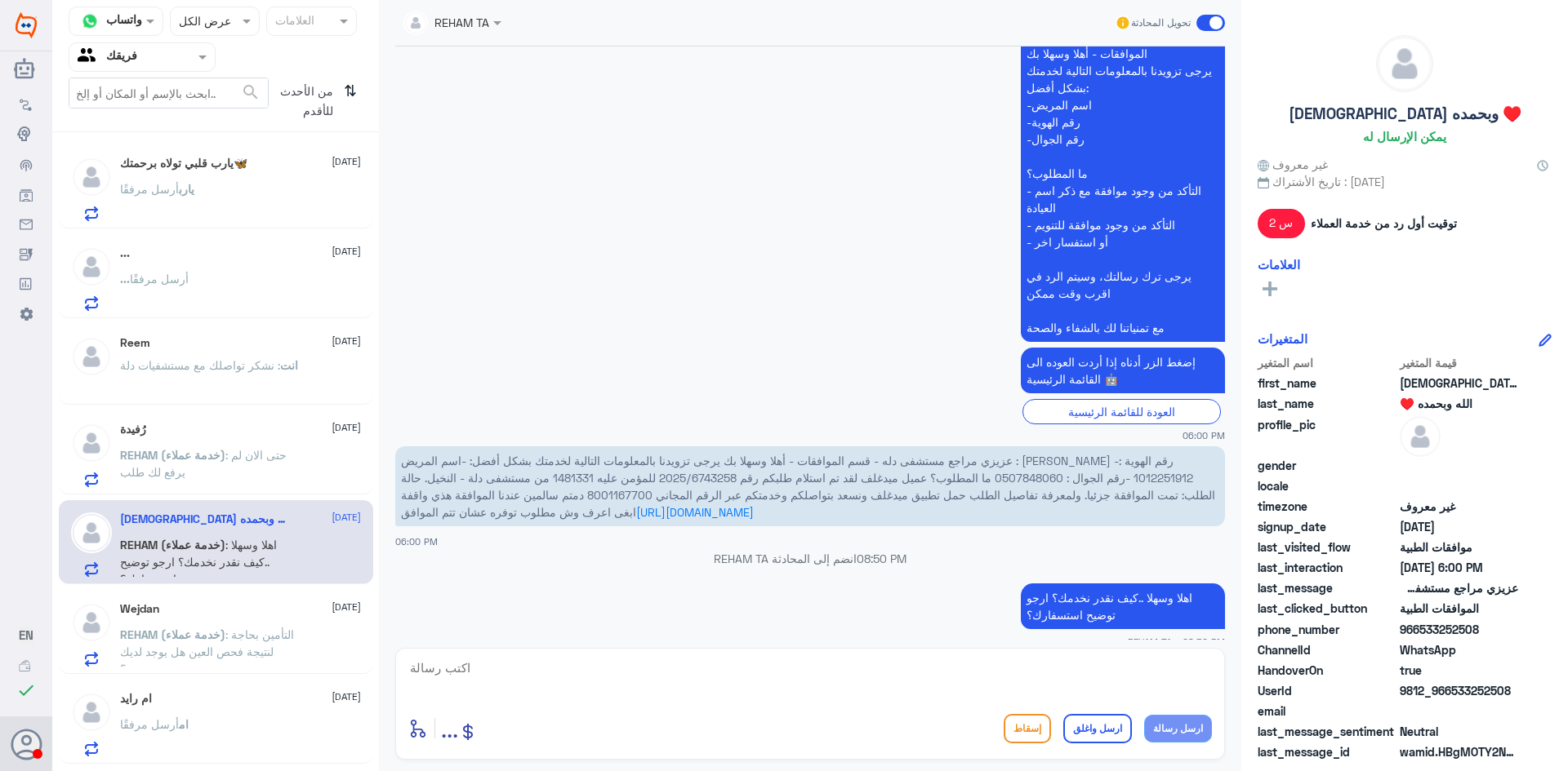
click at [347, 88] on icon "⇅" at bounding box center [350, 98] width 13 height 41
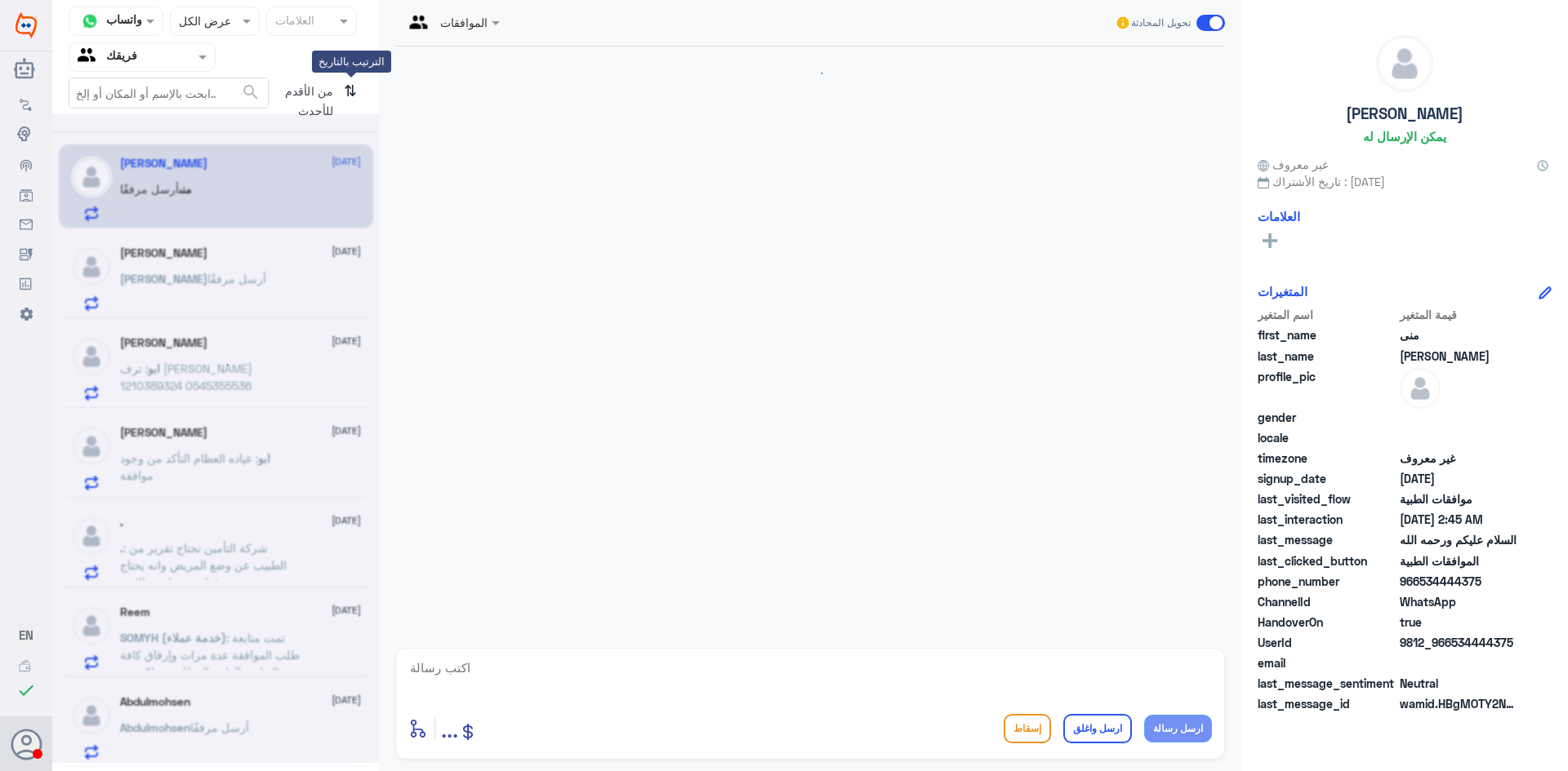
click at [347, 91] on icon "⇅" at bounding box center [350, 98] width 13 height 41
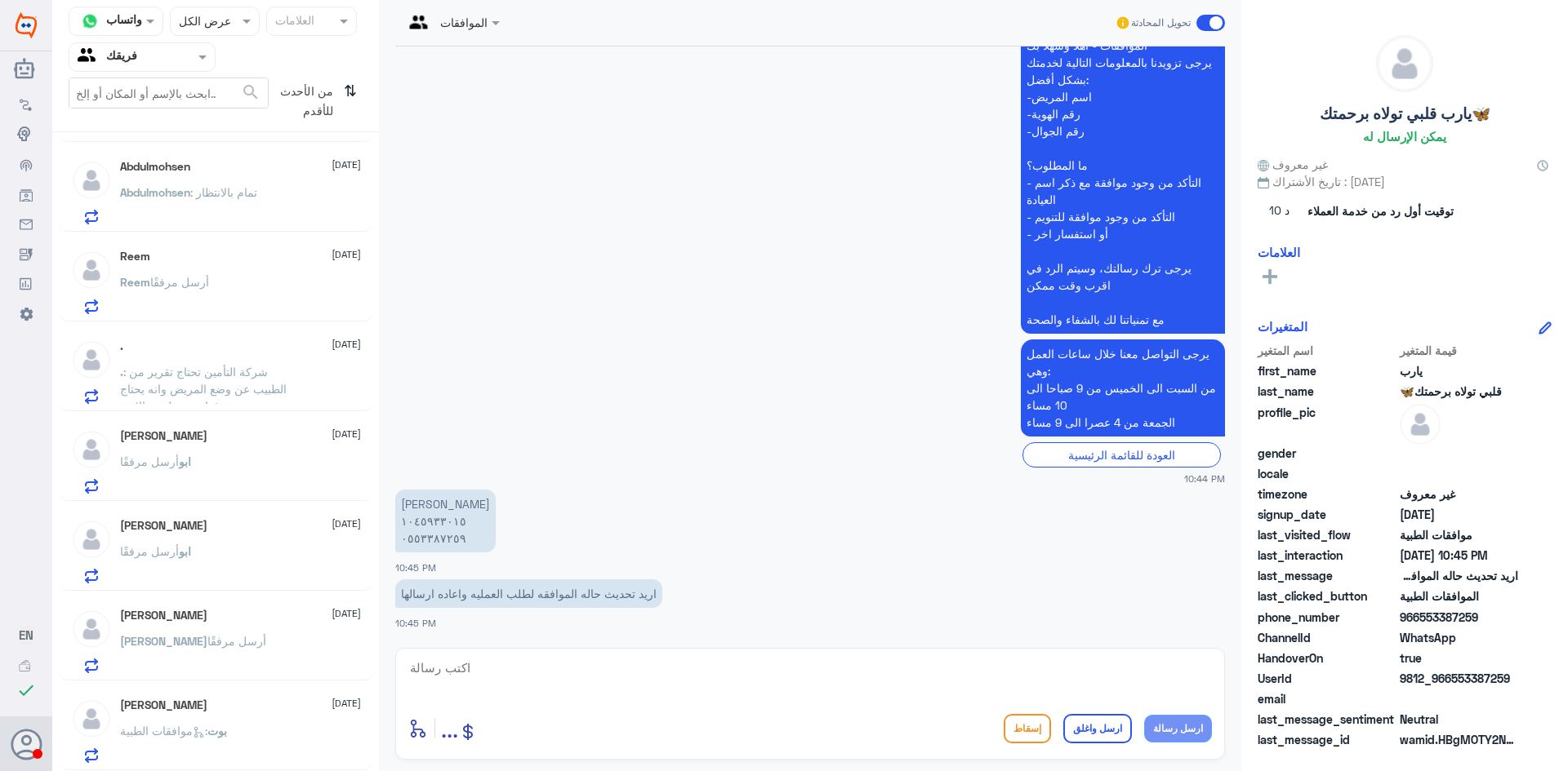
click at [607, 689] on textarea at bounding box center [810, 677] width 804 height 40
paste textarea "للخدمة بشكل افضل ارجو التواصل معنا في اوقات الدوام سعدنا بخدمتك"
type textarea "للخدمة بشكل افضل ارجو التواصل معنا في اوقات الدوام سعدنا بخدمتك"
click at [1171, 734] on button "ارسل رسالة" at bounding box center [1177, 729] width 67 height 28
